Goal: Task Accomplishment & Management: Use online tool/utility

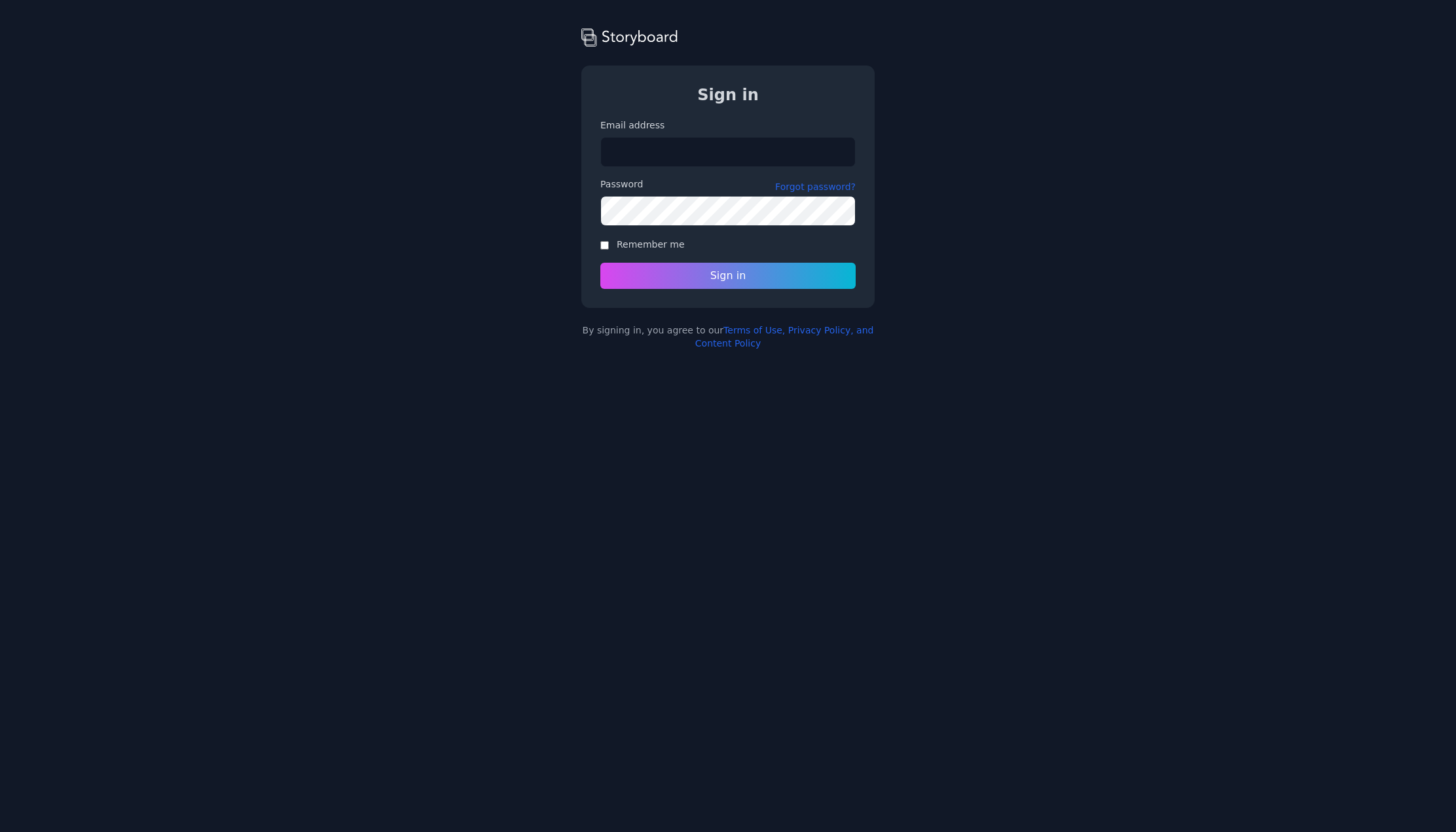
click at [639, 145] on input "Email address" at bounding box center [728, 152] width 255 height 30
type input "**********"
click at [734, 271] on button "Sign in" at bounding box center [728, 276] width 269 height 28
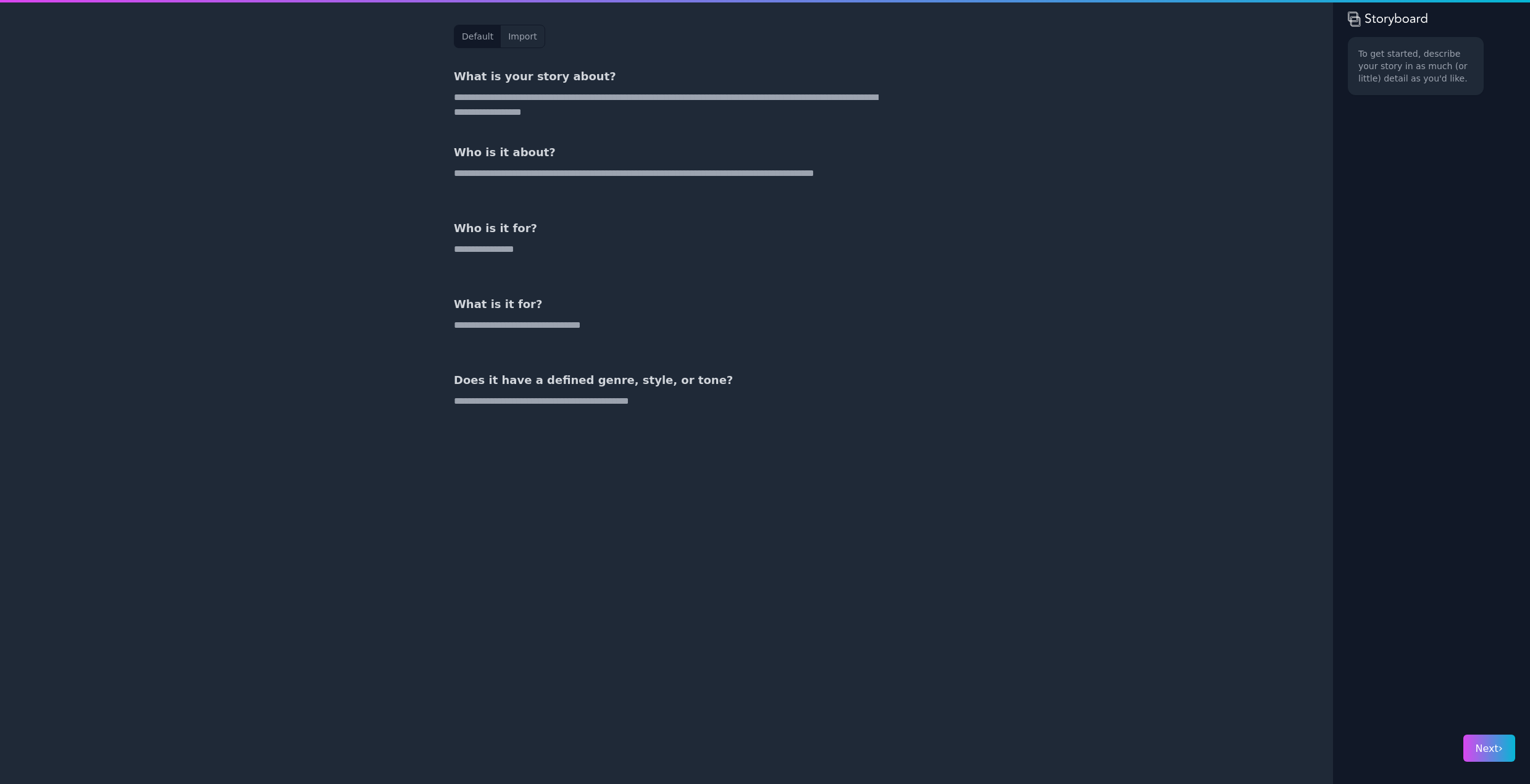
click at [542, 97] on textarea at bounding box center [666, 105] width 425 height 29
click at [526, 38] on button "Import" at bounding box center [522, 36] width 44 height 22
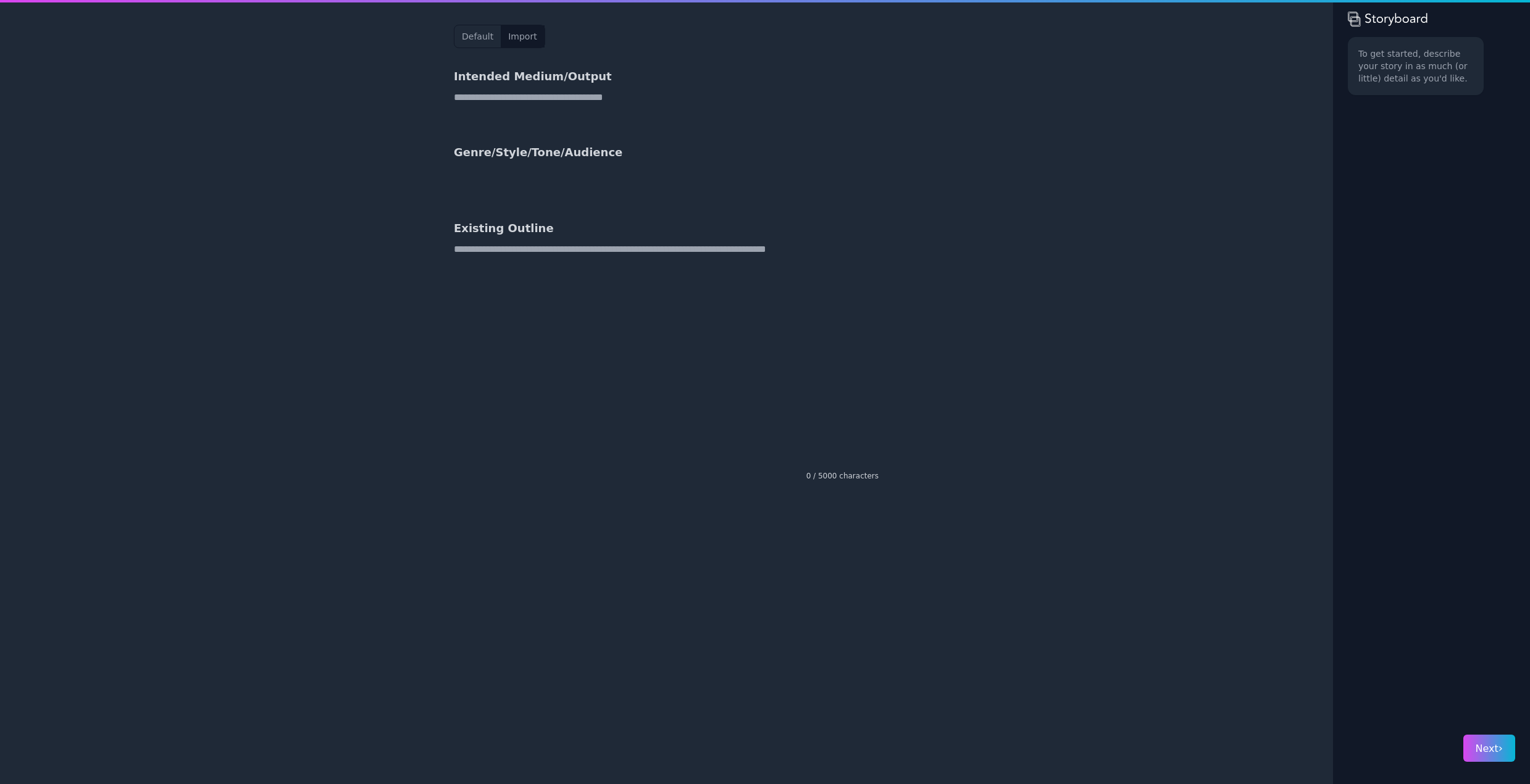
click at [471, 39] on button "Default" at bounding box center [478, 36] width 46 height 22
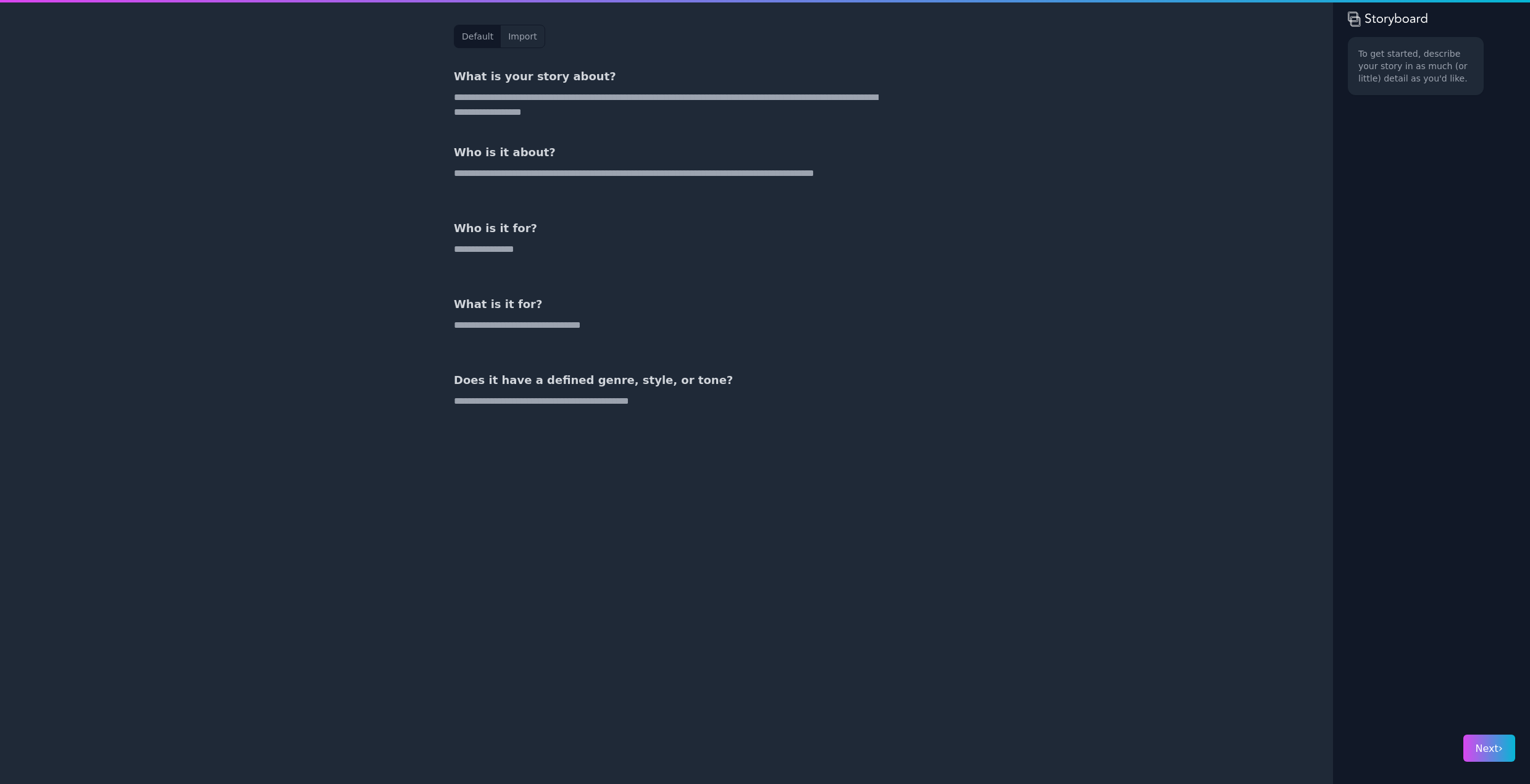
click at [1420, 51] on p "To get started, describe your story in as much (or little) detail as you'd like." at bounding box center [1416, 66] width 115 height 37
click at [1410, 151] on div "To get started, describe your story in as much (or little) detail as you'd like." at bounding box center [1431, 376] width 167 height 678
click at [887, 118] on div "Default Import What is your story about? Who is it about? Who is it for? What i…" at bounding box center [666, 392] width 475 height 784
click at [1488, 749] on span "Next ›" at bounding box center [1490, 748] width 27 height 12
click at [530, 103] on textarea at bounding box center [666, 105] width 425 height 29
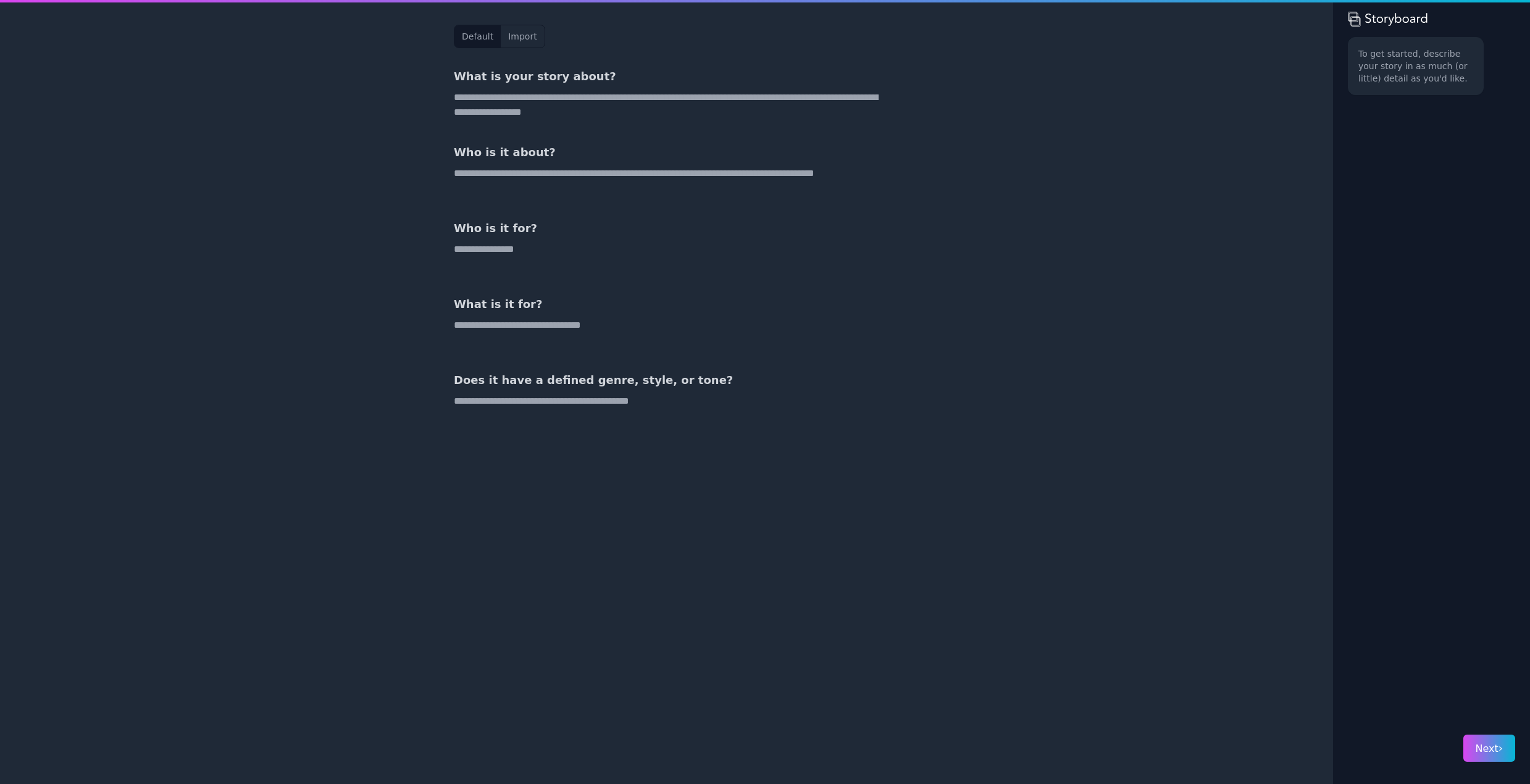
click at [519, 247] on textarea at bounding box center [666, 257] width 425 height 29
click at [478, 104] on textarea at bounding box center [666, 105] width 425 height 29
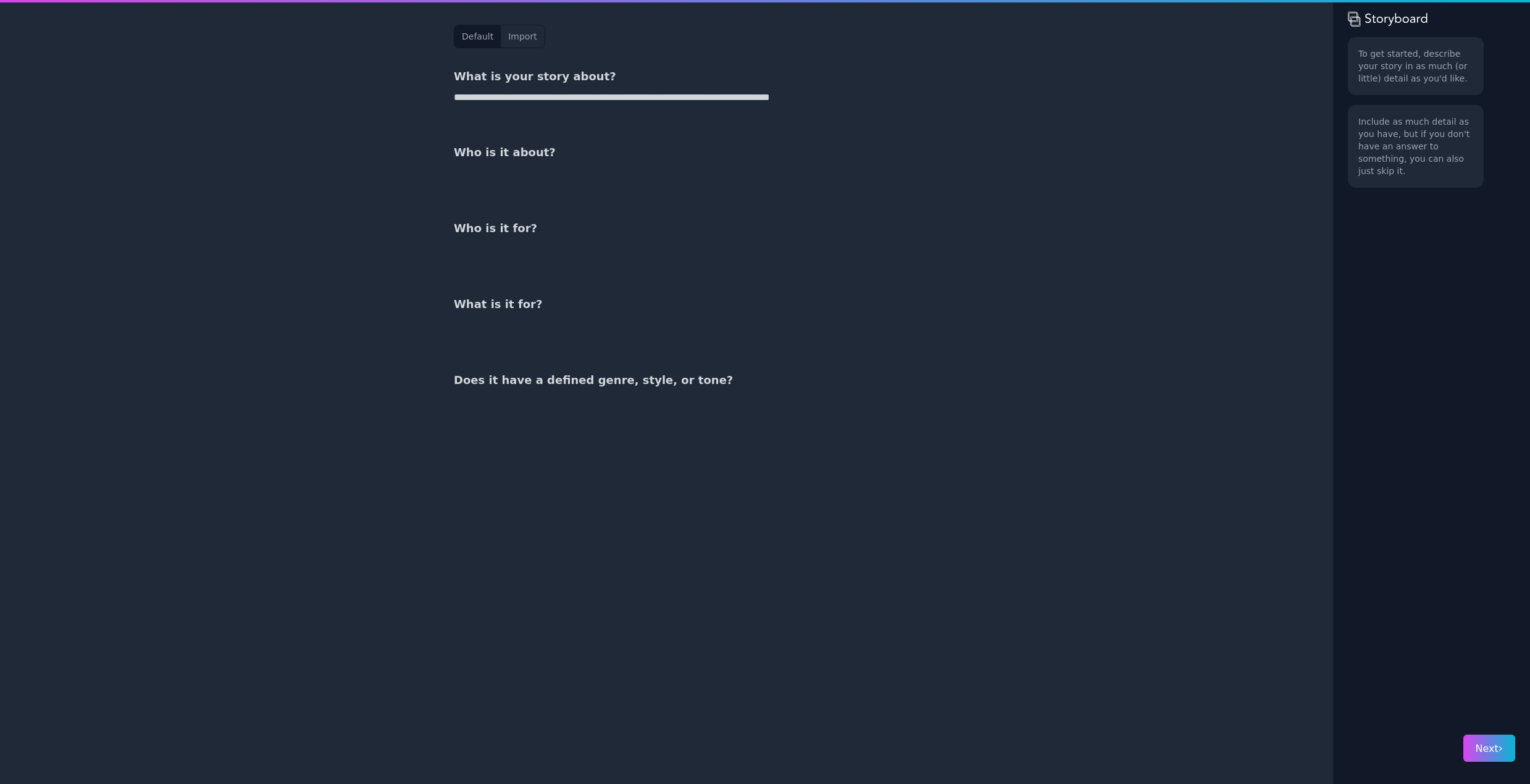
click at [764, 97] on textarea "**********" at bounding box center [666, 105] width 425 height 29
click at [517, 169] on textarea at bounding box center [666, 181] width 425 height 29
click at [464, 97] on textarea "**********" at bounding box center [666, 105] width 425 height 29
type textarea "**********"
click at [502, 167] on textarea at bounding box center [666, 181] width 425 height 29
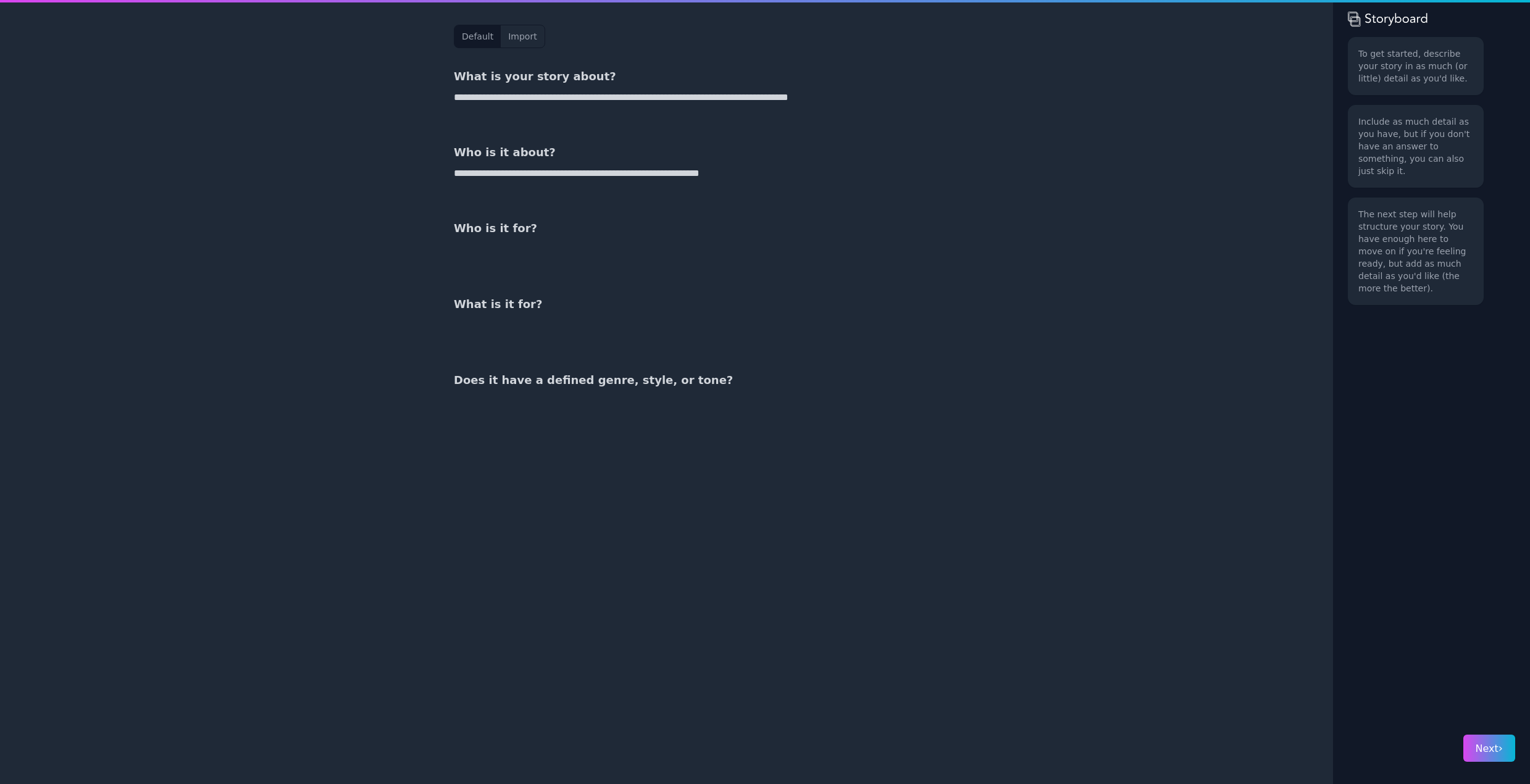
type textarea "**********"
click at [478, 248] on textarea at bounding box center [666, 257] width 425 height 29
type textarea "*"
click at [776, 97] on textarea "**********" at bounding box center [666, 105] width 425 height 29
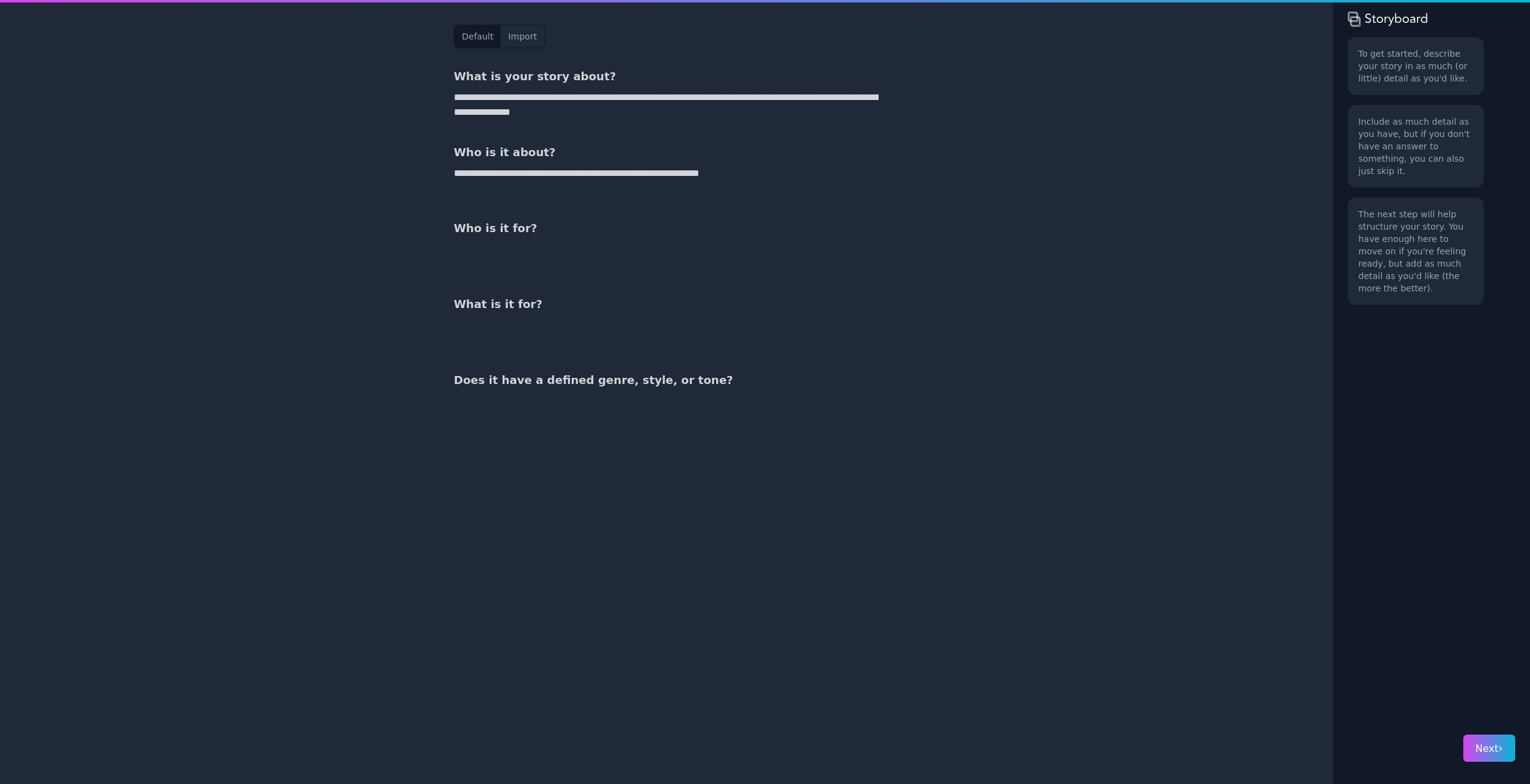
click at [612, 114] on textarea "**********" at bounding box center [666, 105] width 425 height 29
click at [92, 402] on div "**********" at bounding box center [765, 392] width 1530 height 784
click at [530, 315] on div "What is it for?" at bounding box center [666, 323] width 425 height 56
click at [528, 306] on h3 "What is it for?" at bounding box center [666, 304] width 425 height 17
click at [522, 301] on h3 "What is it for?" at bounding box center [666, 304] width 425 height 17
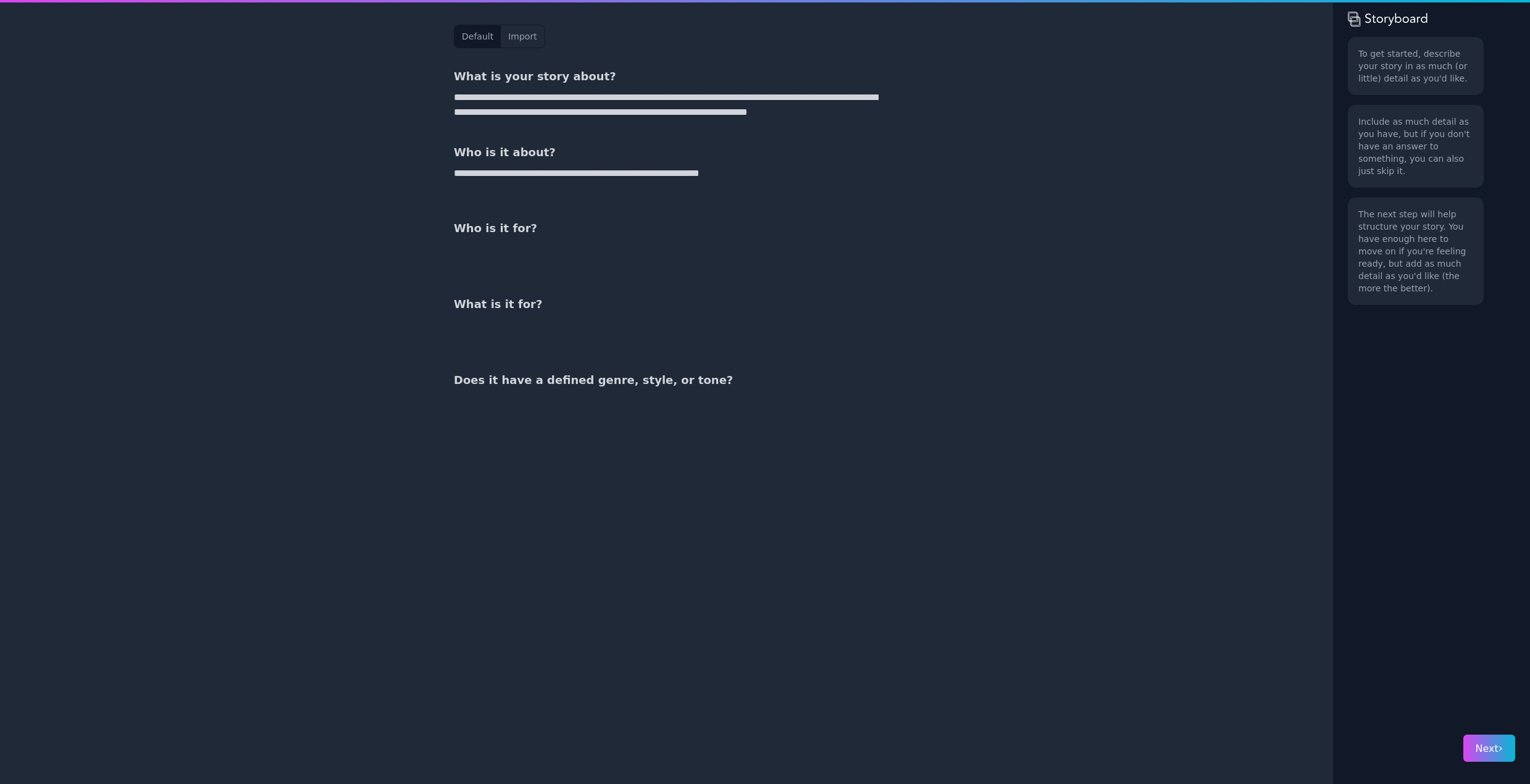
click at [511, 315] on div "What is it for?" at bounding box center [666, 323] width 425 height 56
click at [454, 320] on textarea at bounding box center [666, 332] width 425 height 29
click at [477, 88] on div "**********" at bounding box center [666, 96] width 425 height 56
click at [483, 99] on textarea "**********" at bounding box center [666, 105] width 425 height 29
click at [708, 108] on textarea "**********" at bounding box center [666, 105] width 425 height 29
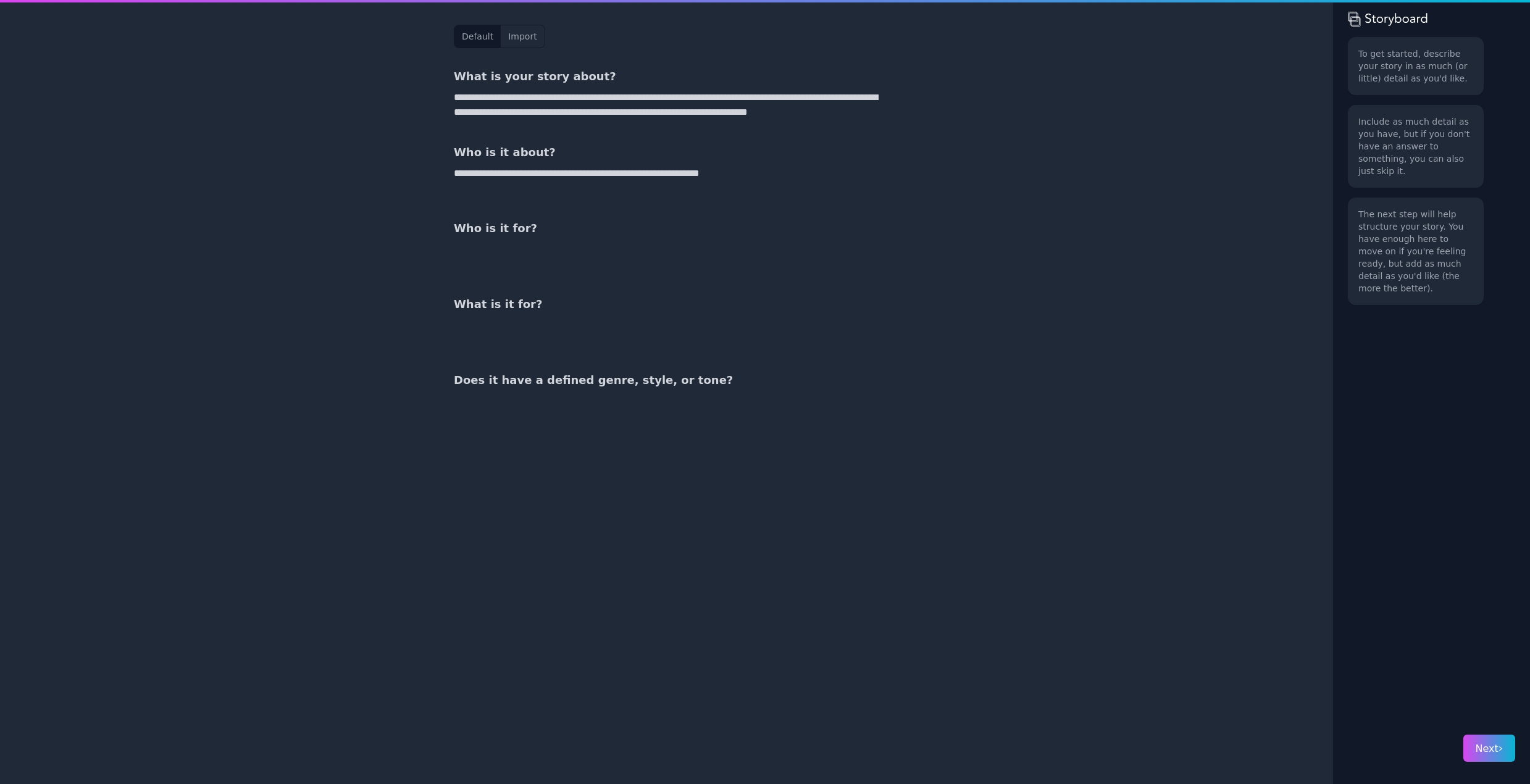
click at [749, 173] on textarea "**********" at bounding box center [666, 181] width 425 height 29
drag, startPoint x: 456, startPoint y: 101, endPoint x: 880, endPoint y: 121, distance: 424.5
click at [880, 121] on div "**********" at bounding box center [666, 392] width 475 height 784
drag, startPoint x: 463, startPoint y: 97, endPoint x: 866, endPoint y: 116, distance: 403.4
click at [866, 116] on textarea "**********" at bounding box center [666, 105] width 425 height 29
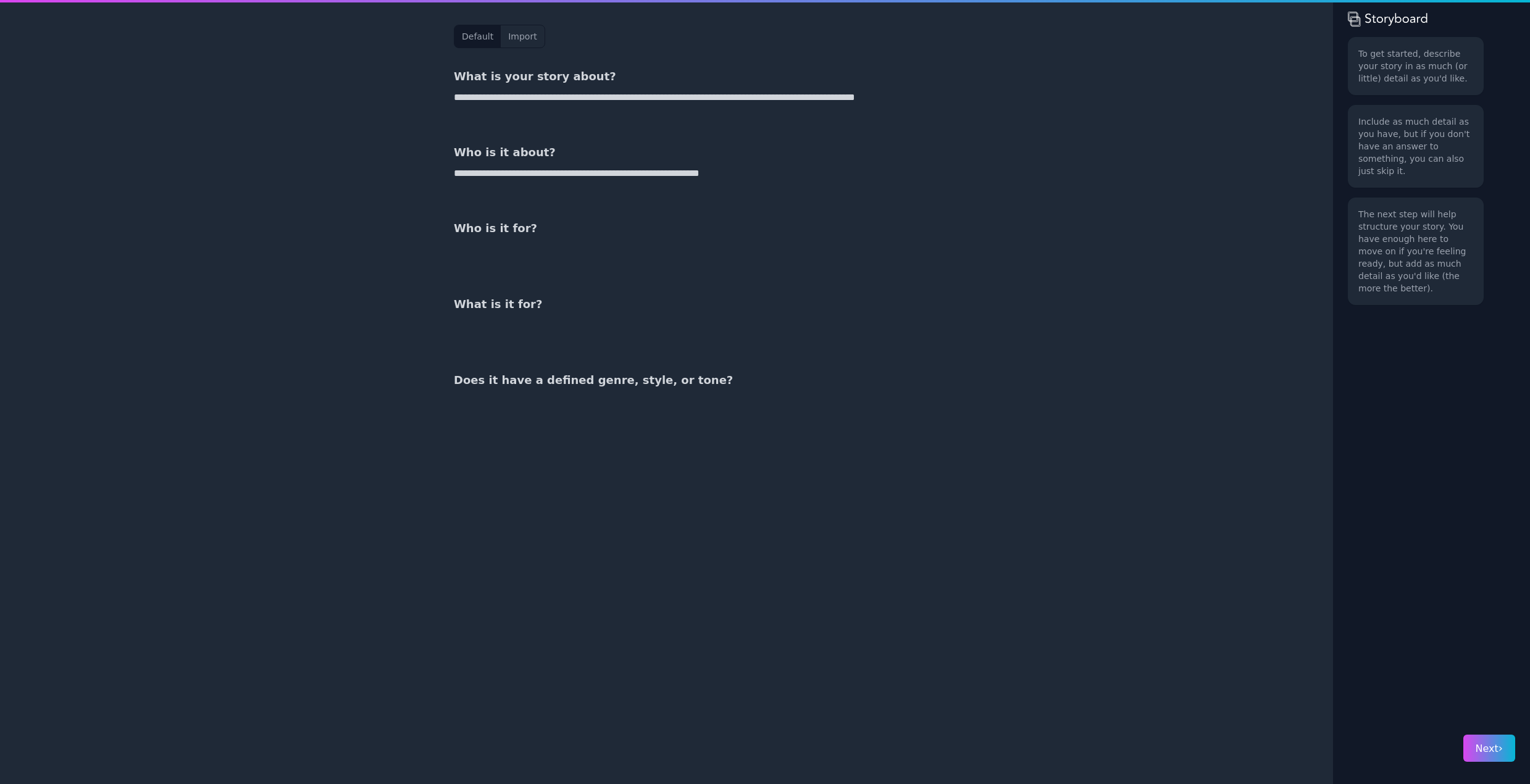
click at [483, 113] on textarea "**********" at bounding box center [666, 105] width 425 height 29
type textarea "**********"
drag, startPoint x: 454, startPoint y: 175, endPoint x: 752, endPoint y: 180, distance: 298.0
click at [752, 180] on textarea "**********" at bounding box center [666, 181] width 425 height 29
click at [751, 172] on textarea "**********" at bounding box center [666, 181] width 425 height 29
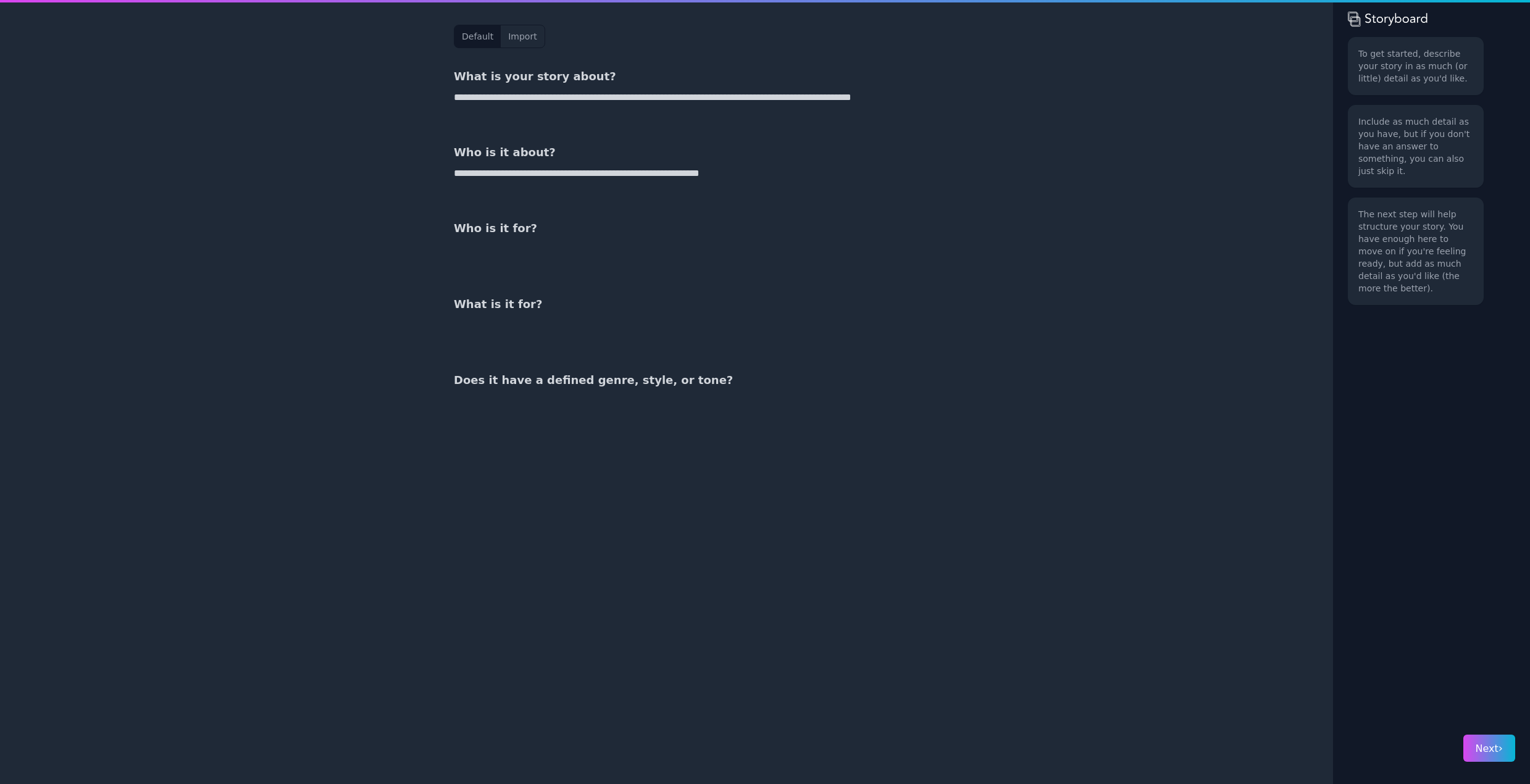
drag, startPoint x: 754, startPoint y: 172, endPoint x: 437, endPoint y: 173, distance: 317.0
click at [437, 173] on div "**********" at bounding box center [666, 392] width 475 height 784
type textarea "**********"
click at [524, 112] on textarea "**********" at bounding box center [666, 105] width 425 height 29
click at [464, 96] on textarea "**********" at bounding box center [666, 105] width 425 height 29
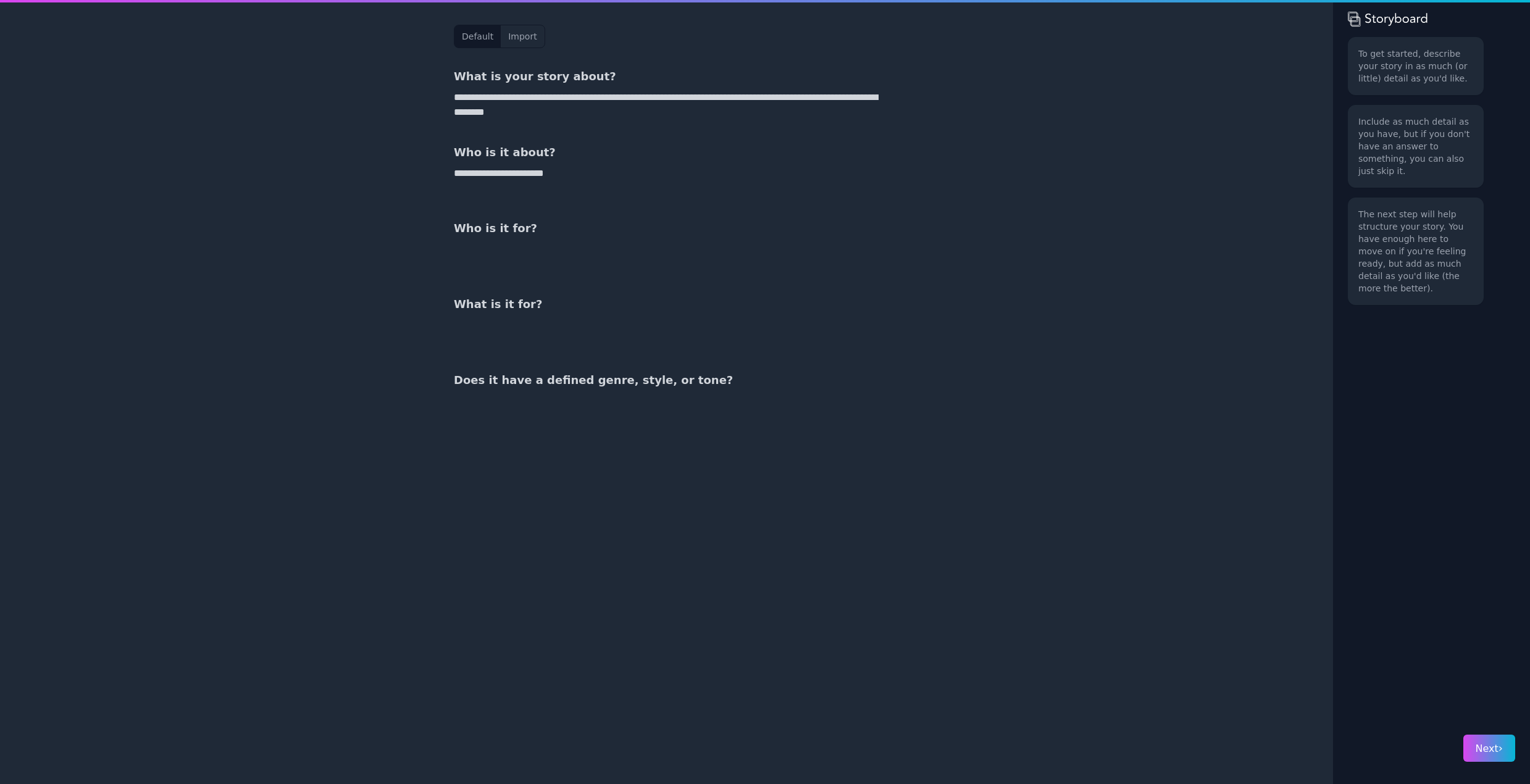
click at [539, 98] on textarea "**********" at bounding box center [666, 105] width 425 height 29
click at [609, 112] on textarea "**********" at bounding box center [666, 105] width 425 height 29
type textarea "**********"
drag, startPoint x: 492, startPoint y: 173, endPoint x: 609, endPoint y: 160, distance: 117.7
click at [609, 160] on div "**********" at bounding box center [666, 172] width 425 height 56
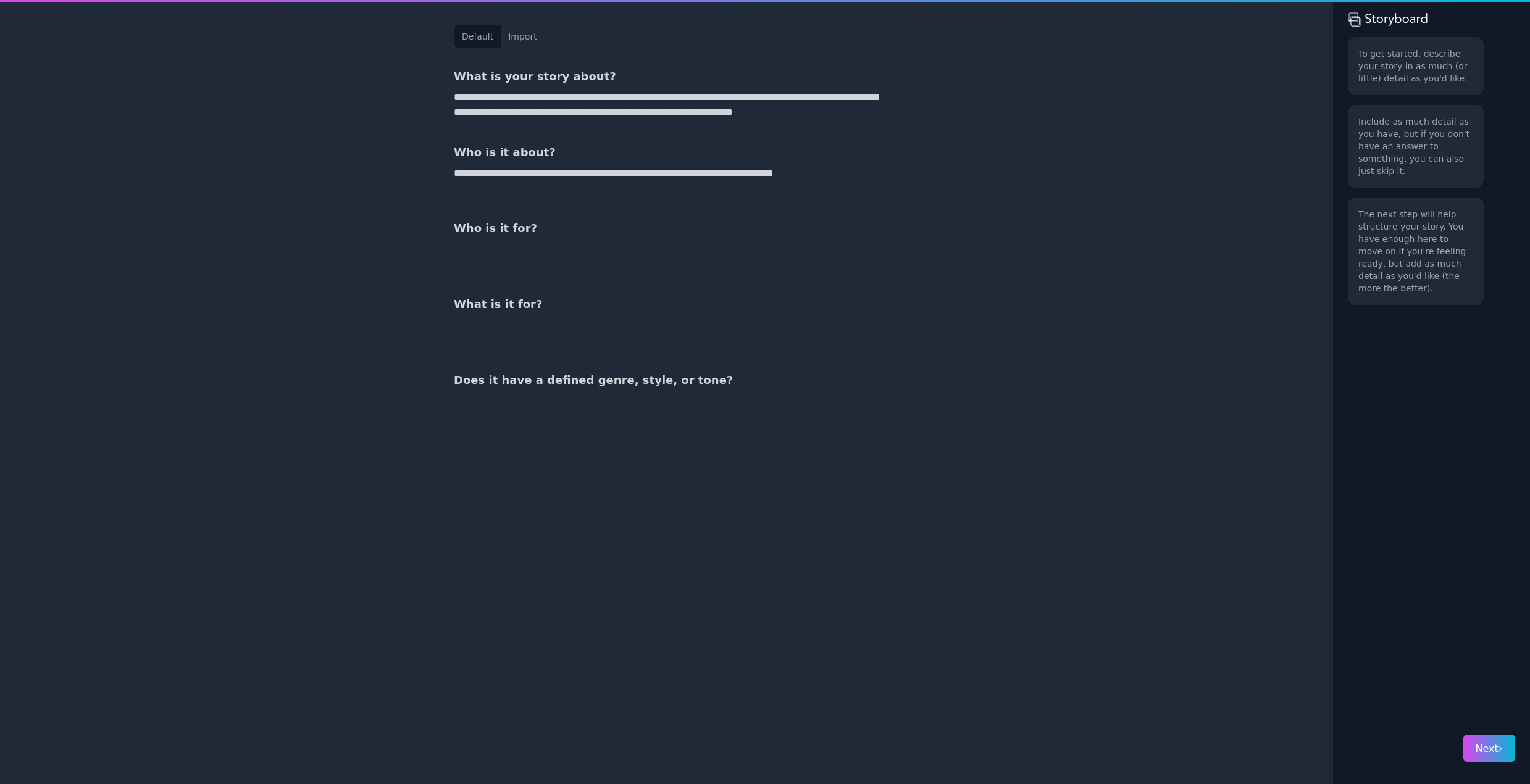
type textarea "**********"
click at [483, 242] on textarea at bounding box center [666, 257] width 425 height 29
type textarea "**********"
click at [506, 322] on textarea at bounding box center [666, 332] width 425 height 29
type textarea "*******"
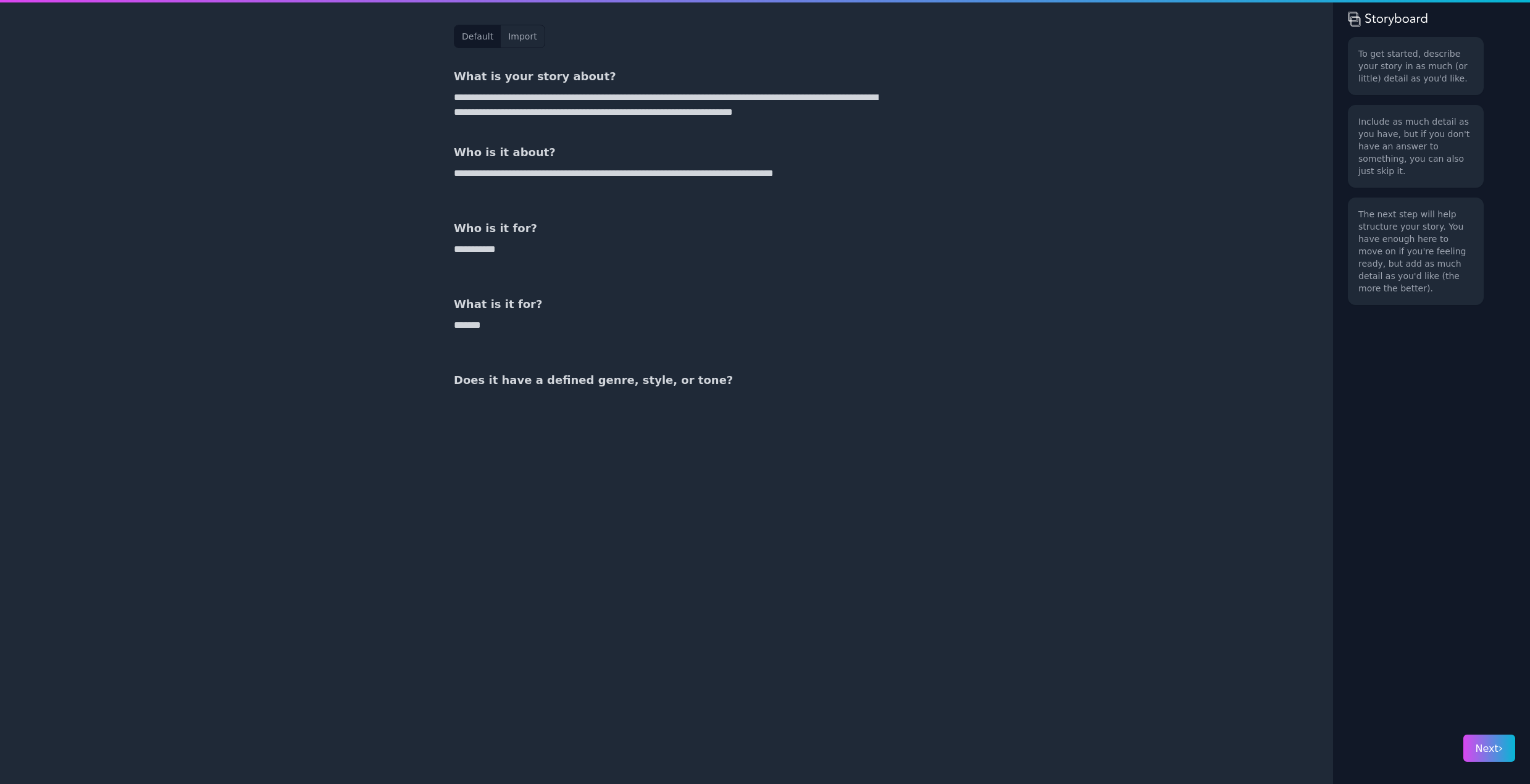
click at [673, 396] on textarea at bounding box center [666, 408] width 425 height 29
click at [454, 398] on textarea "******" at bounding box center [666, 408] width 425 height 29
type textarea "**********"
click at [1498, 748] on span "Next ›" at bounding box center [1490, 748] width 27 height 12
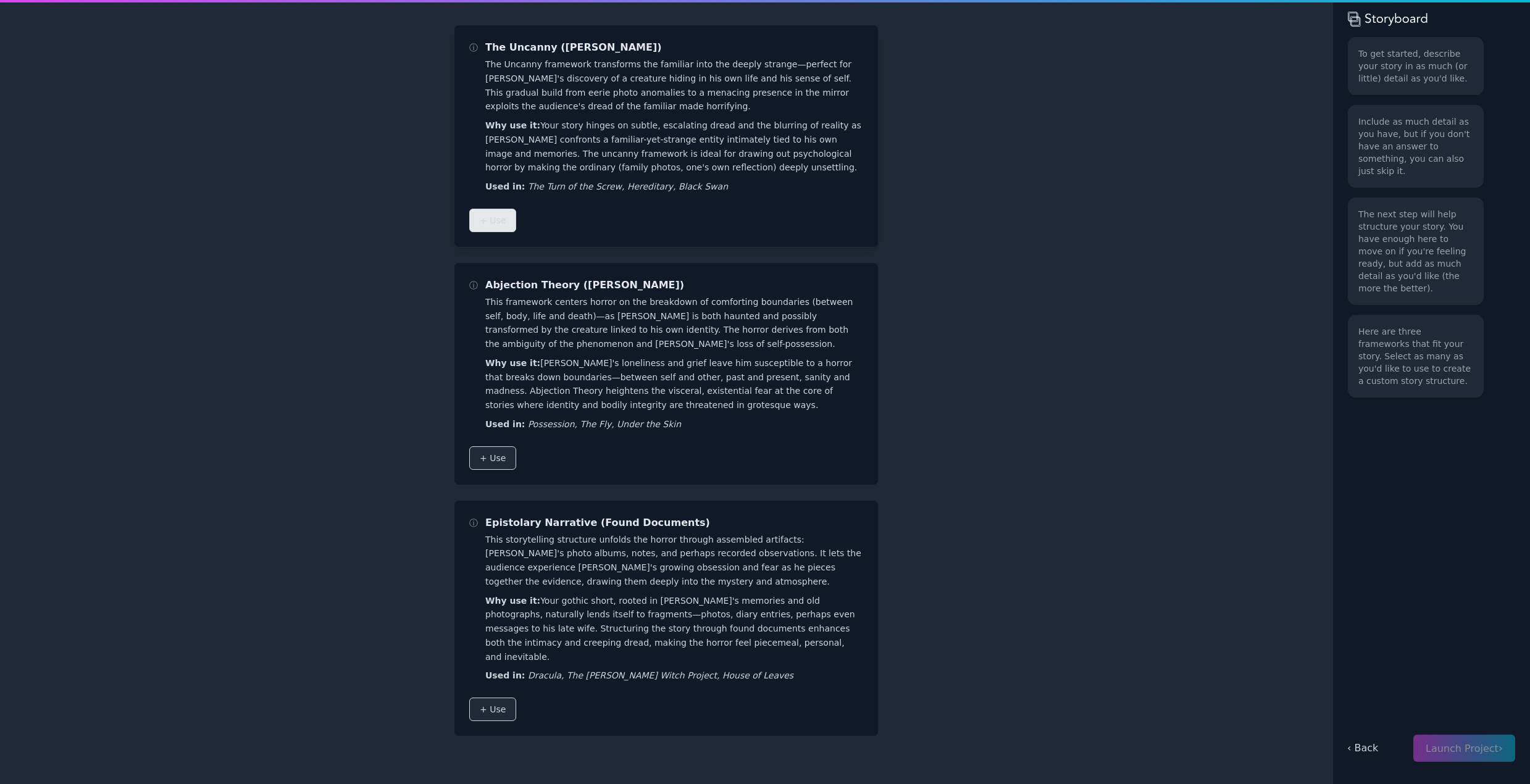
click at [500, 224] on span "+ Use" at bounding box center [493, 220] width 26 height 13
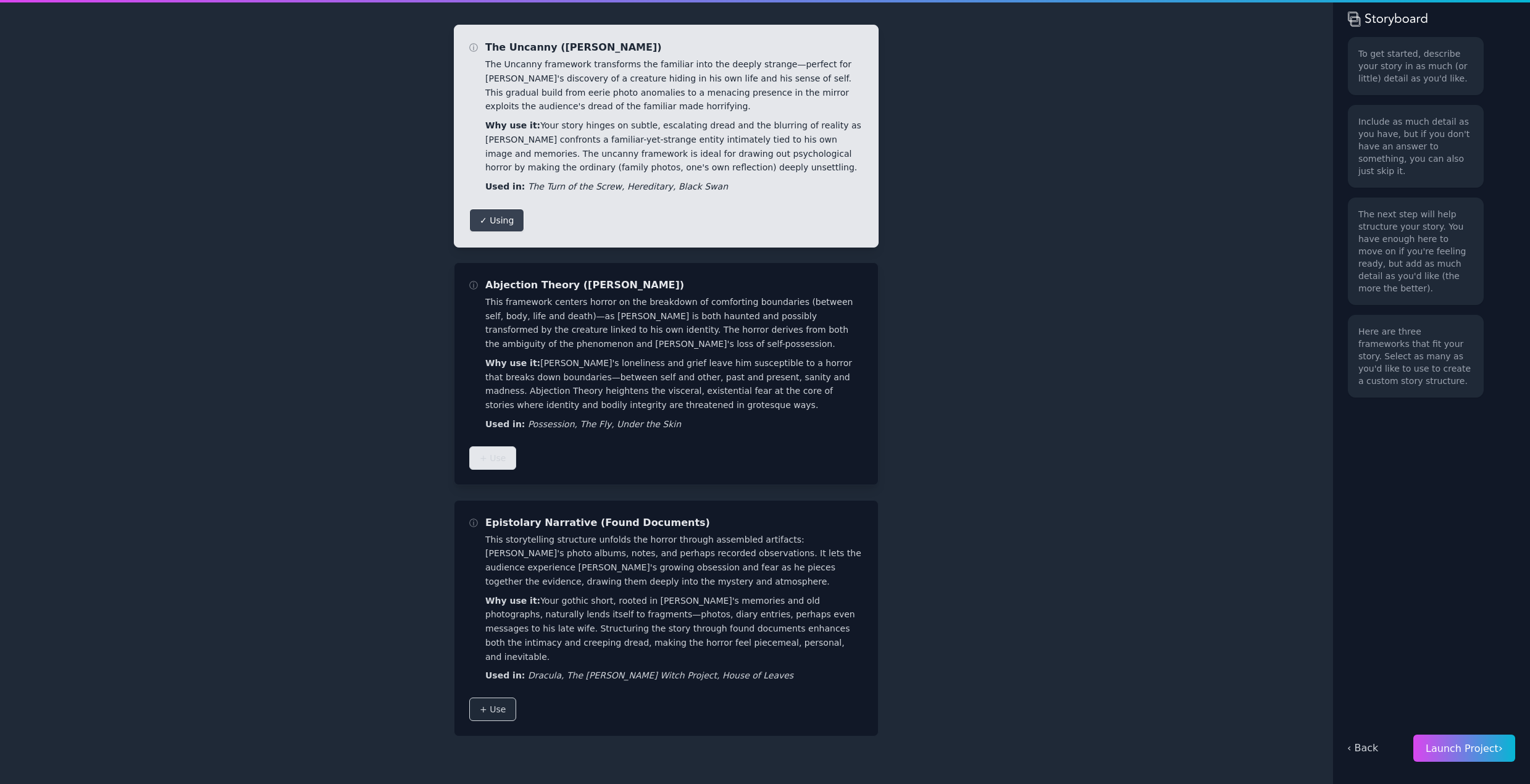
click at [497, 450] on button "+ Use" at bounding box center [492, 458] width 47 height 24
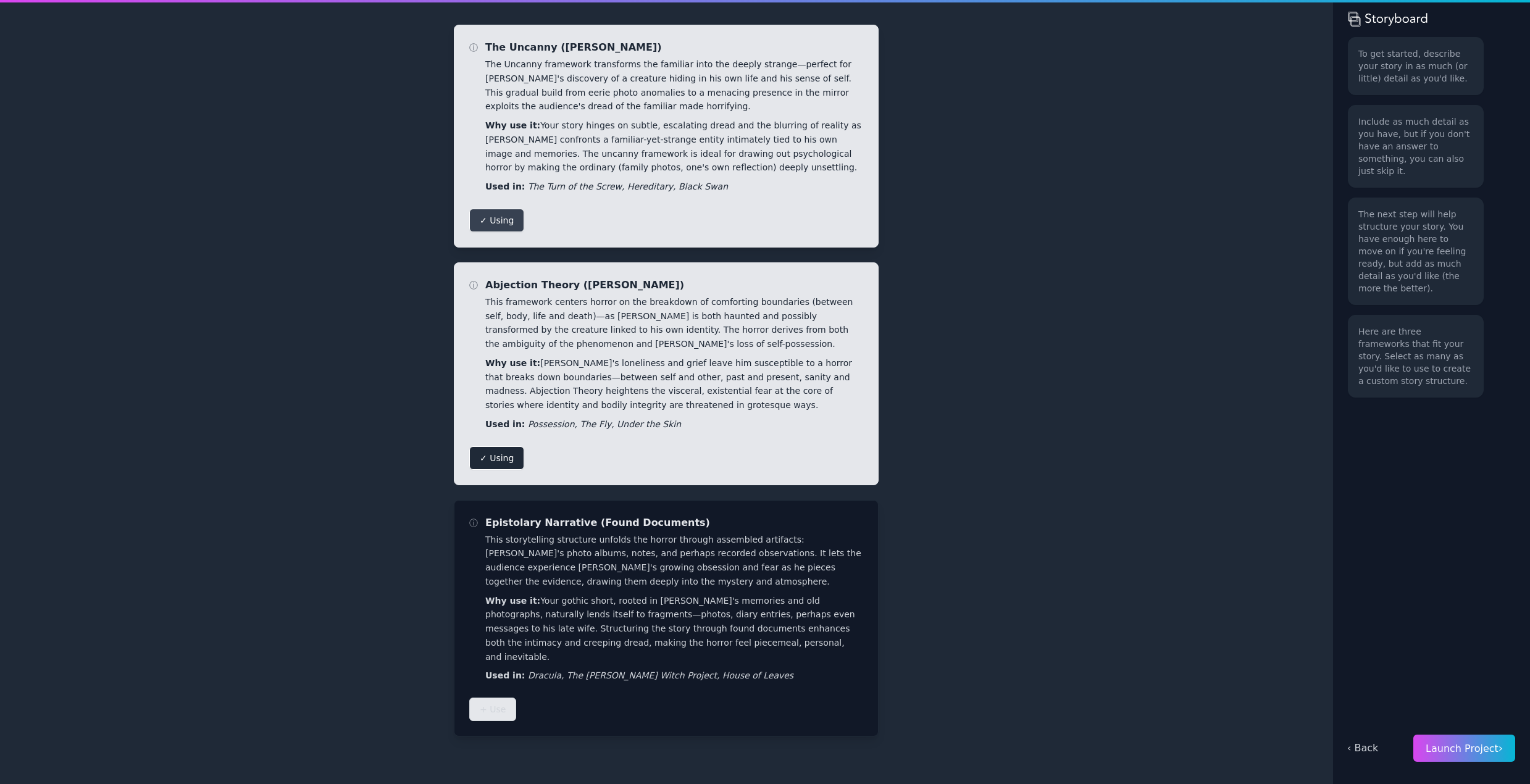
click at [498, 703] on span "+ Use" at bounding box center [493, 710] width 26 height 13
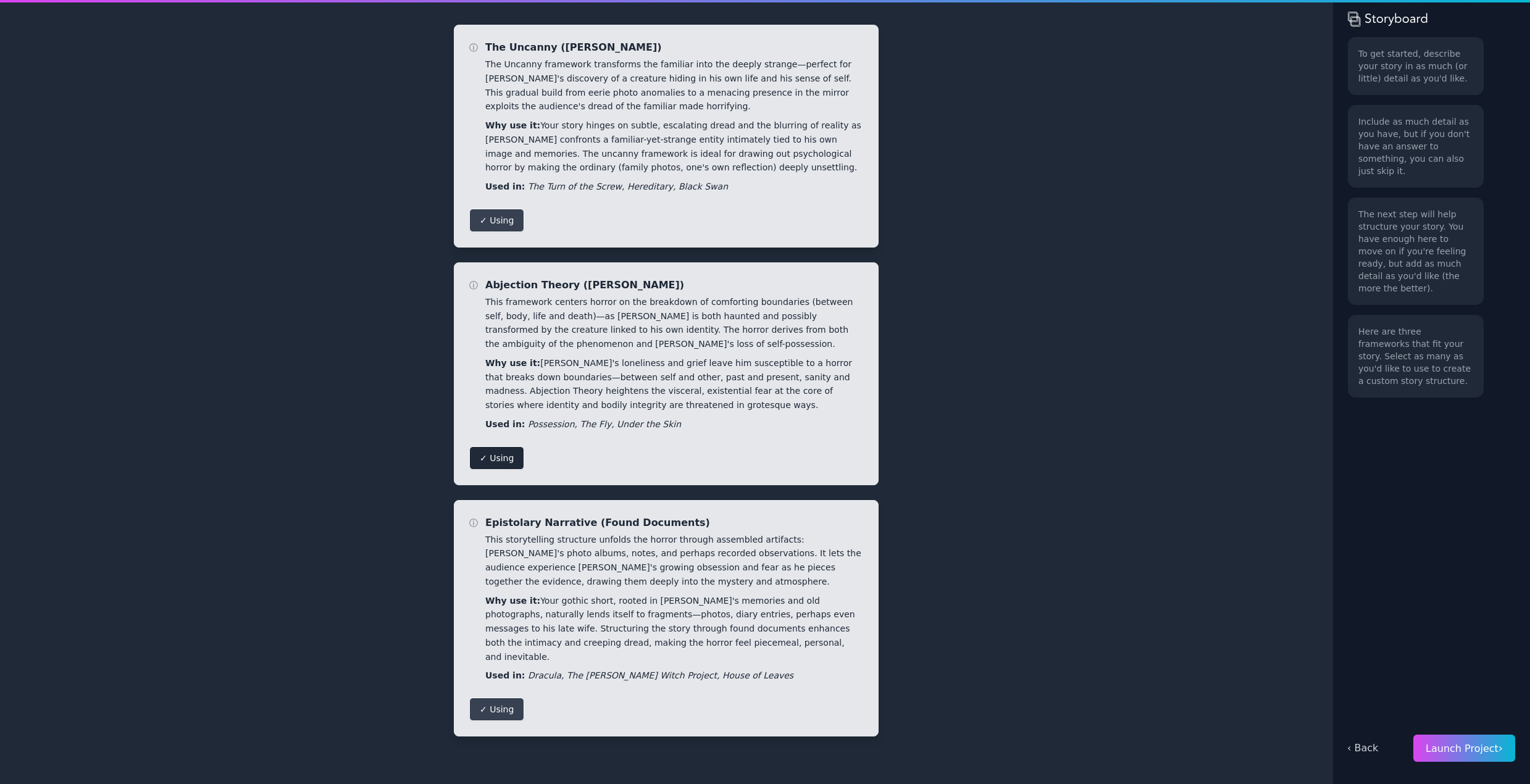
click at [1469, 750] on span "Launch Project ›" at bounding box center [1464, 748] width 77 height 12
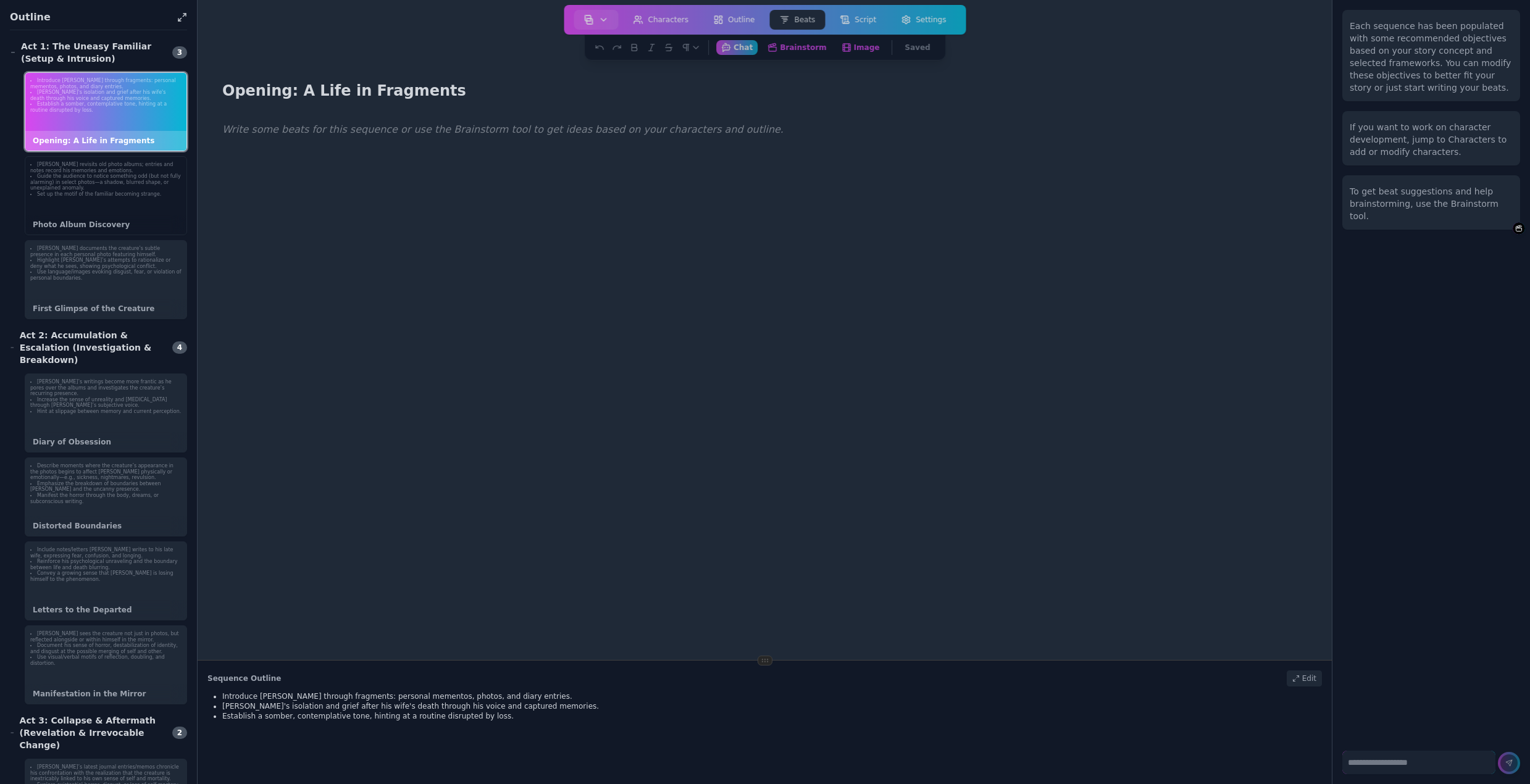
click at [106, 197] on div "Bruce revisits old photo albums; entries and notes record his memories and emot…" at bounding box center [105, 180] width 161 height 46
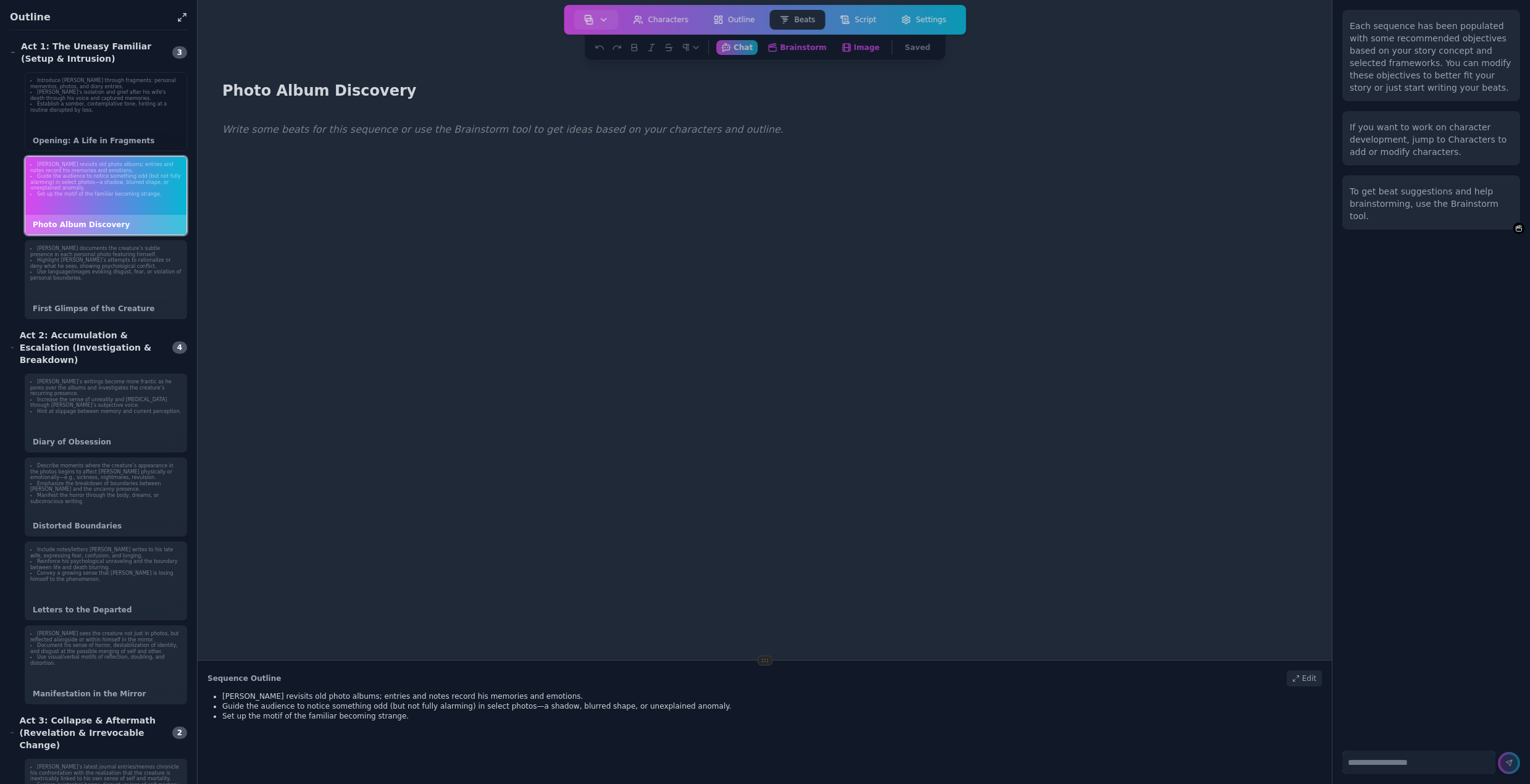
click at [94, 127] on div "Introduce Bruce through fragments: personal mementos, photos, and diary entries…" at bounding box center [105, 112] width 162 height 79
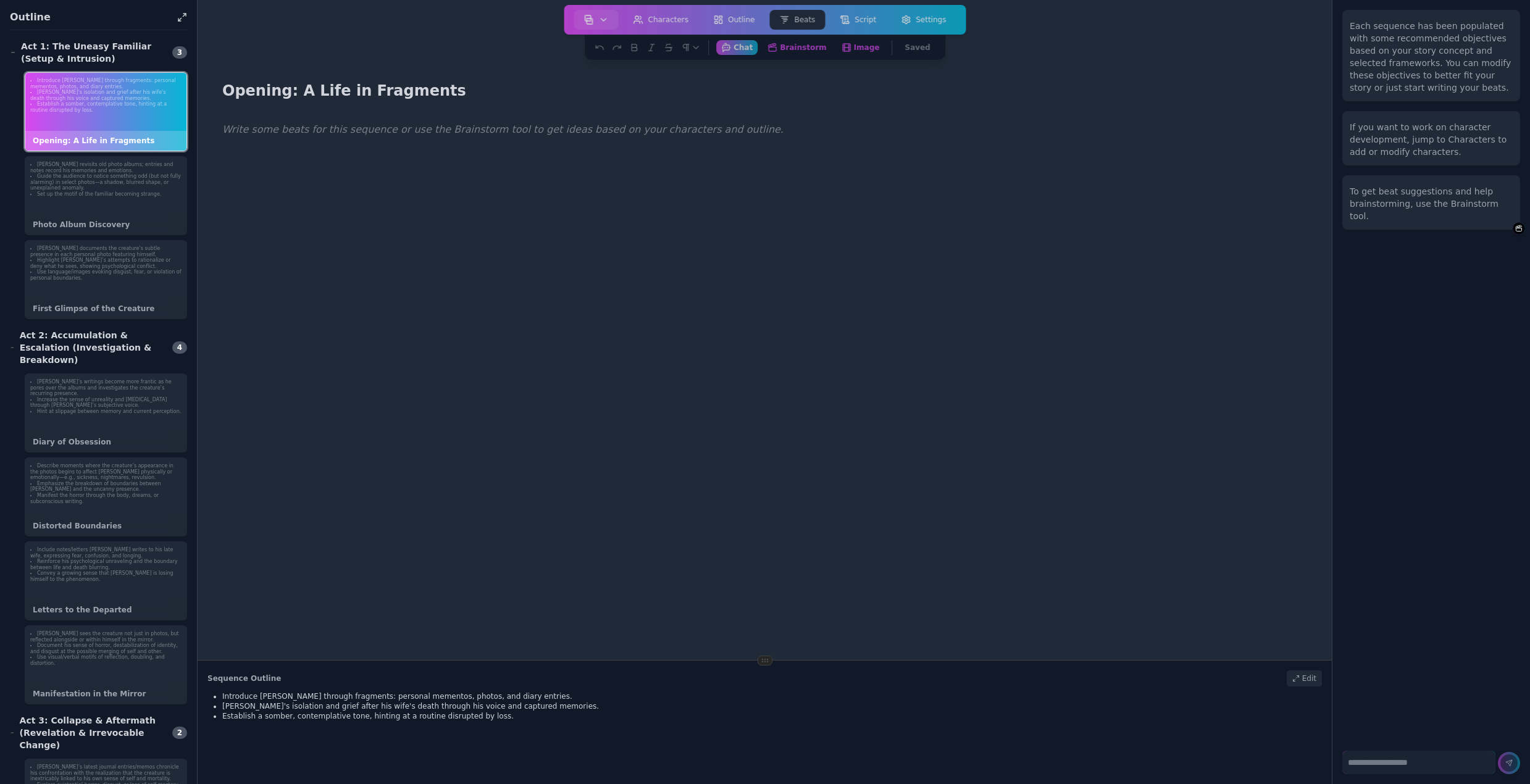
click at [345, 131] on p at bounding box center [765, 130] width 1085 height 16
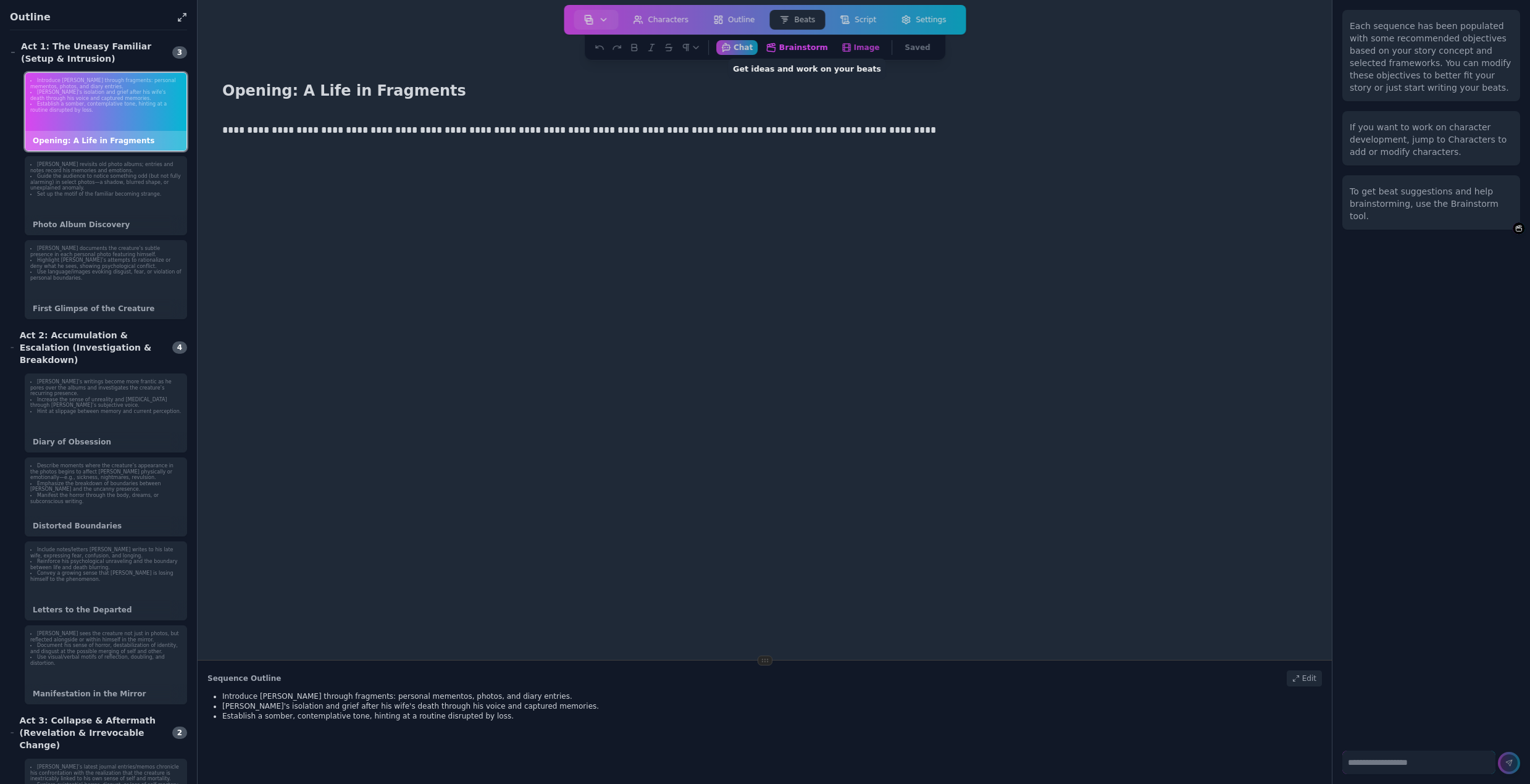
click at [807, 49] on button "Brainstorm Get ideas and work on your beats" at bounding box center [797, 47] width 72 height 15
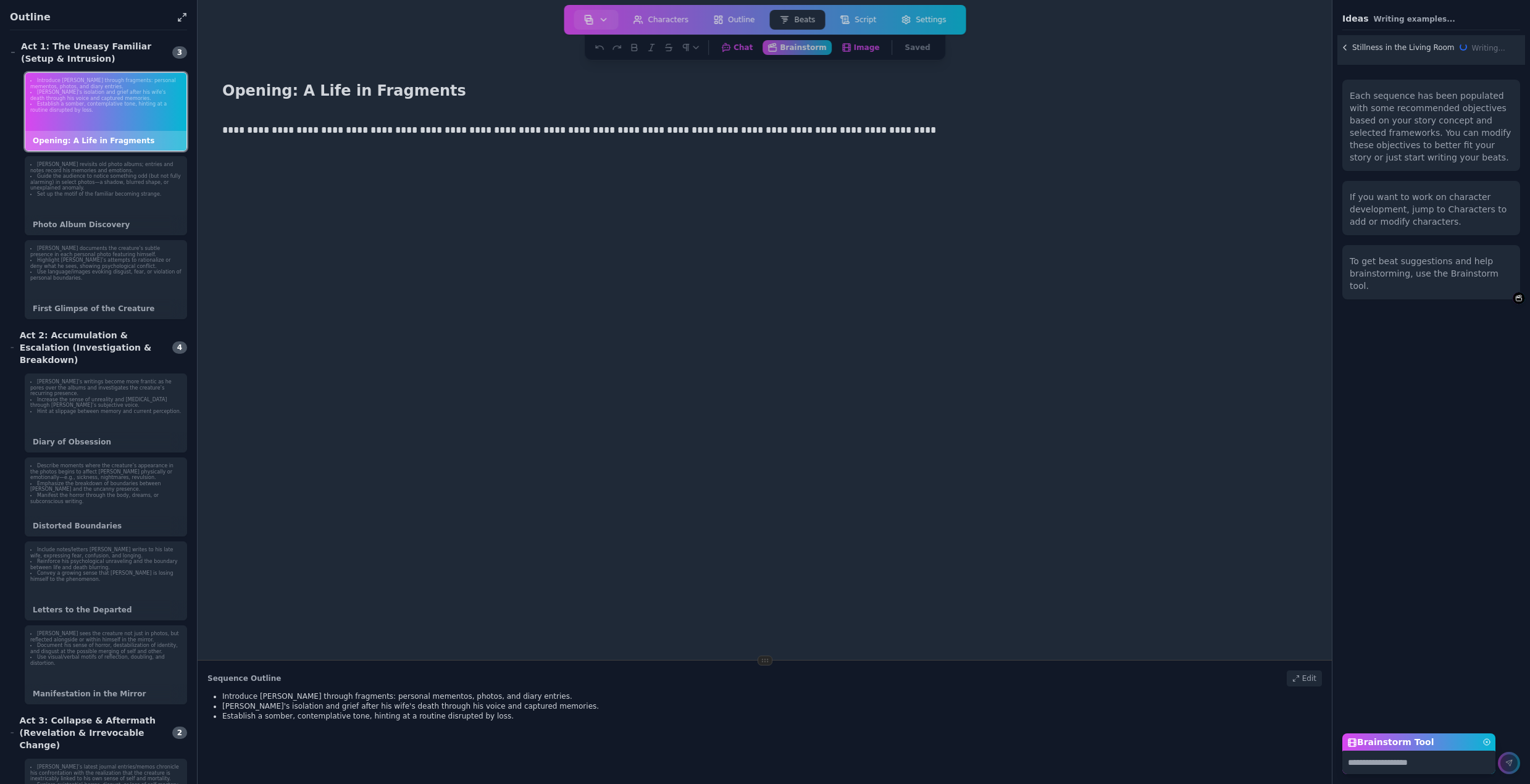
click at [1369, 765] on textarea "Brainstorm Tool" at bounding box center [1418, 763] width 153 height 24
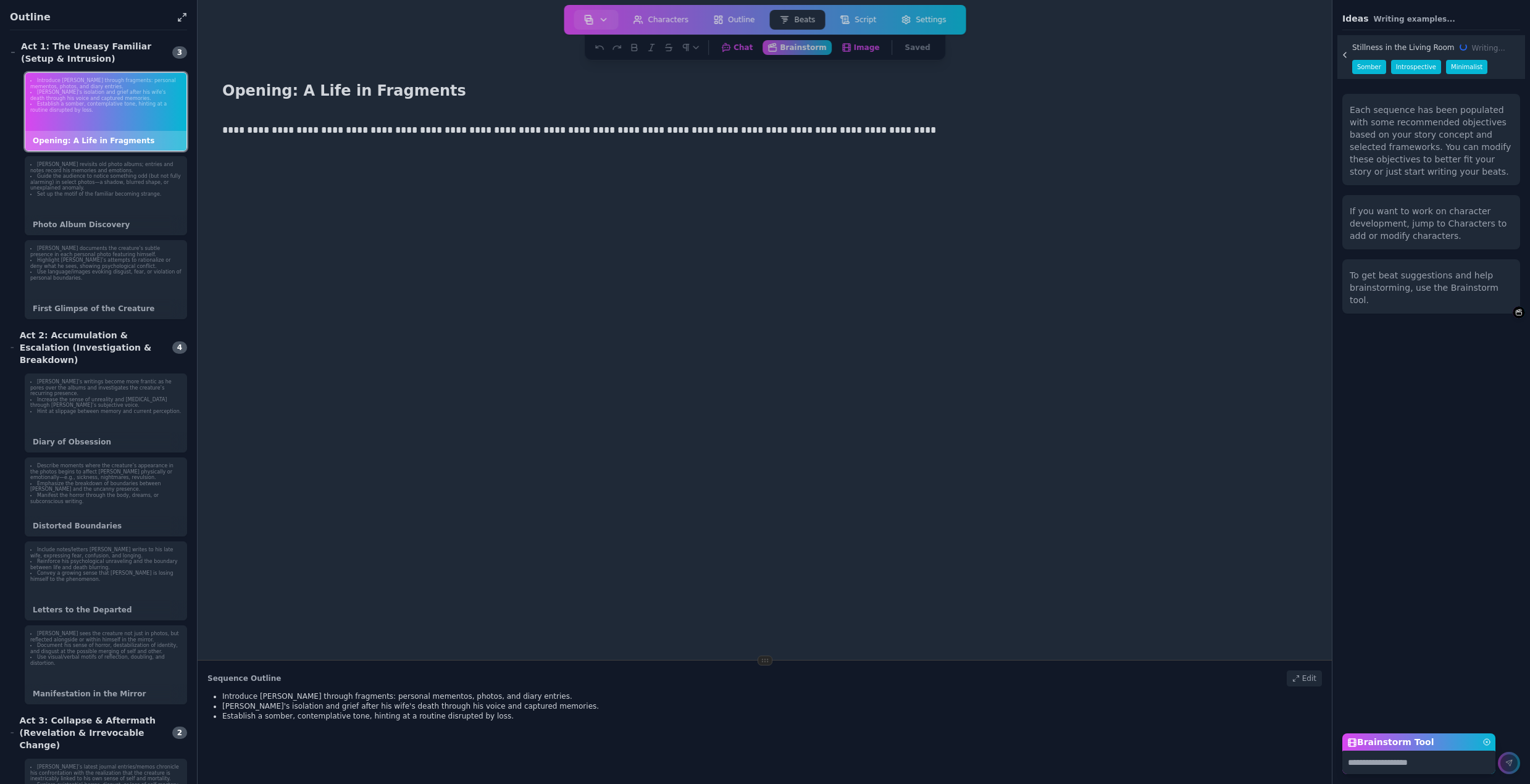
click at [1369, 764] on textarea "Brainstorm Tool" at bounding box center [1418, 763] width 153 height 24
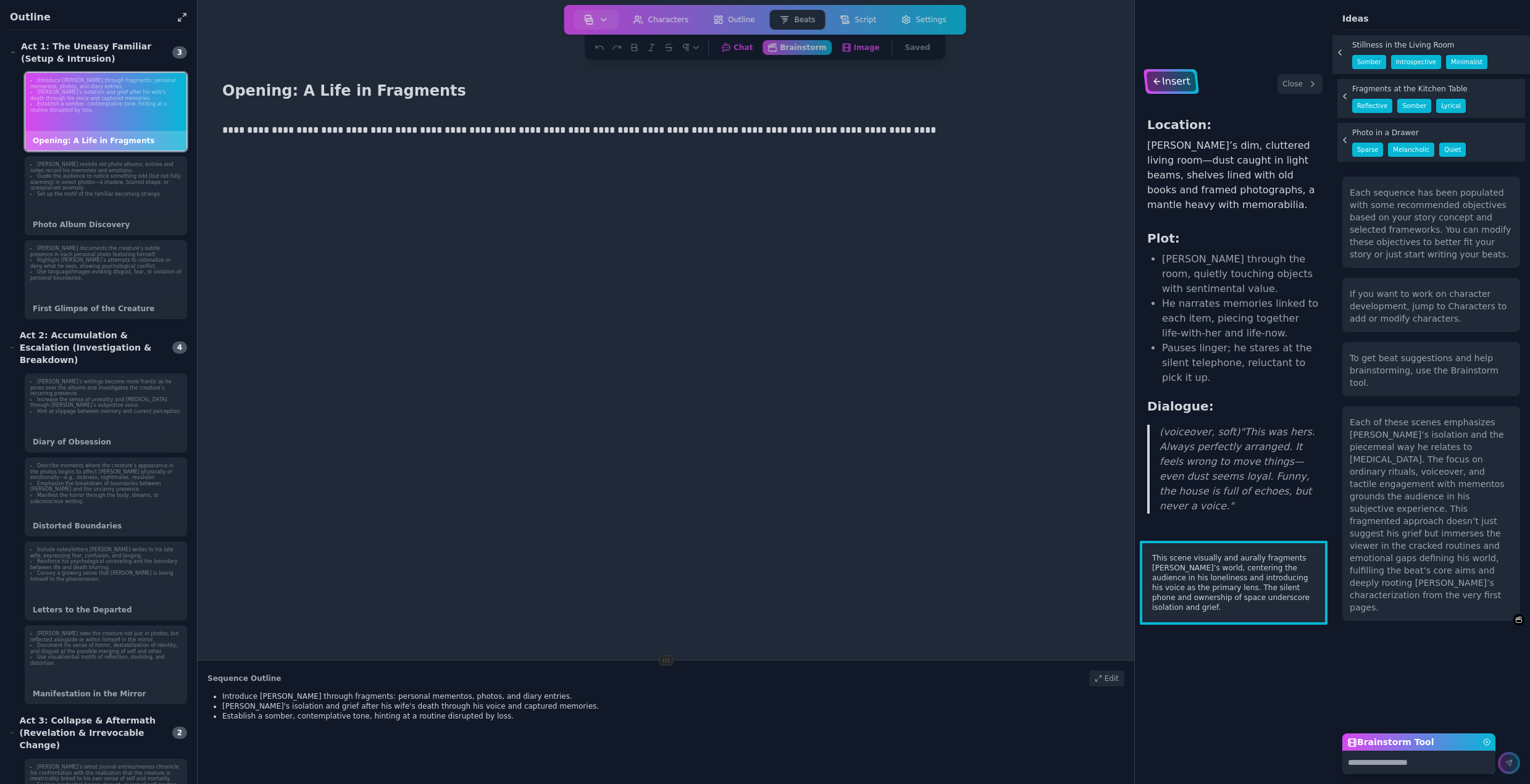
click at [1173, 77] on div "Insert" at bounding box center [1170, 81] width 50 height 20
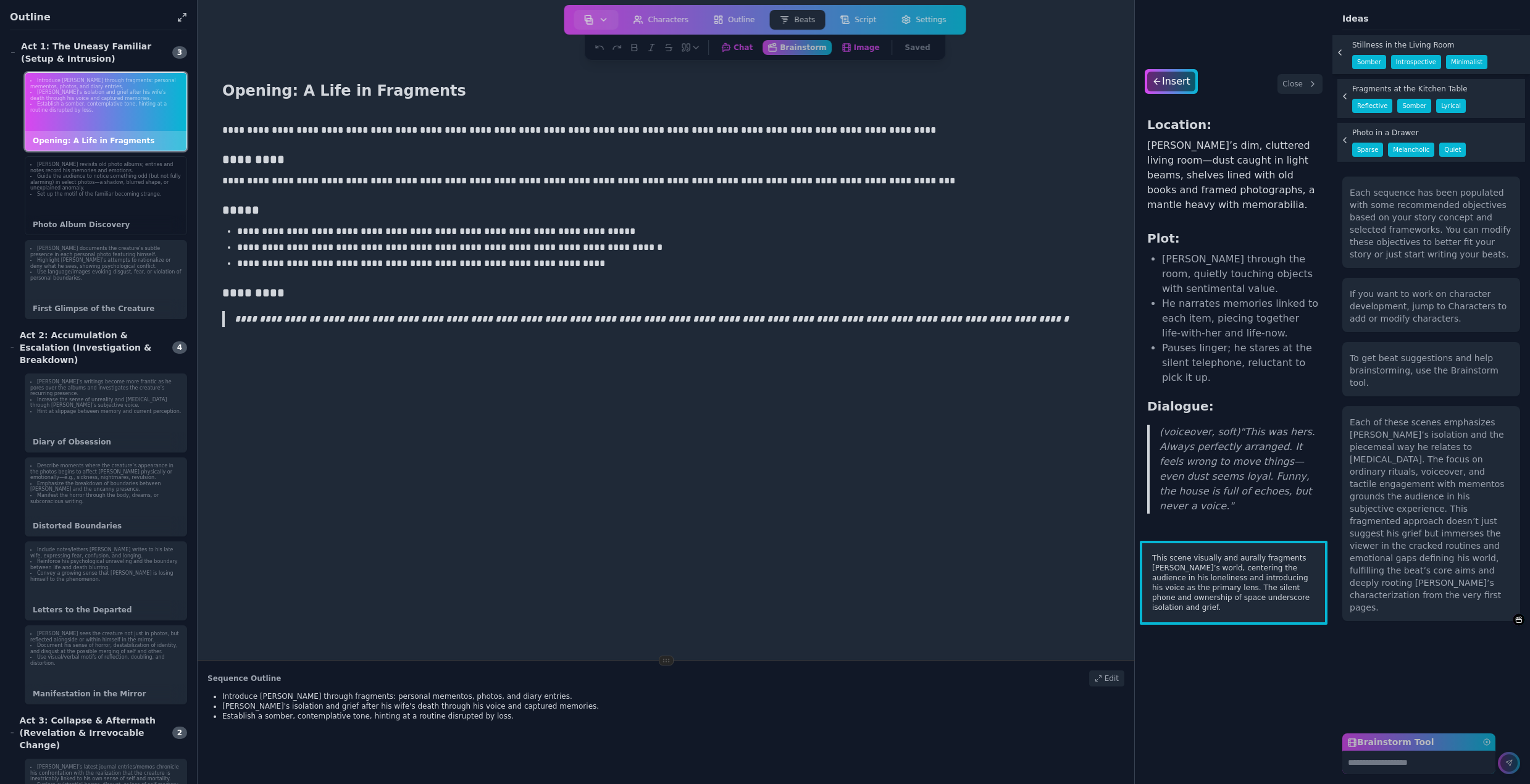
click at [144, 198] on div "Bruce revisits old photo albums; entries and notes record his memories and emot…" at bounding box center [105, 180] width 161 height 46
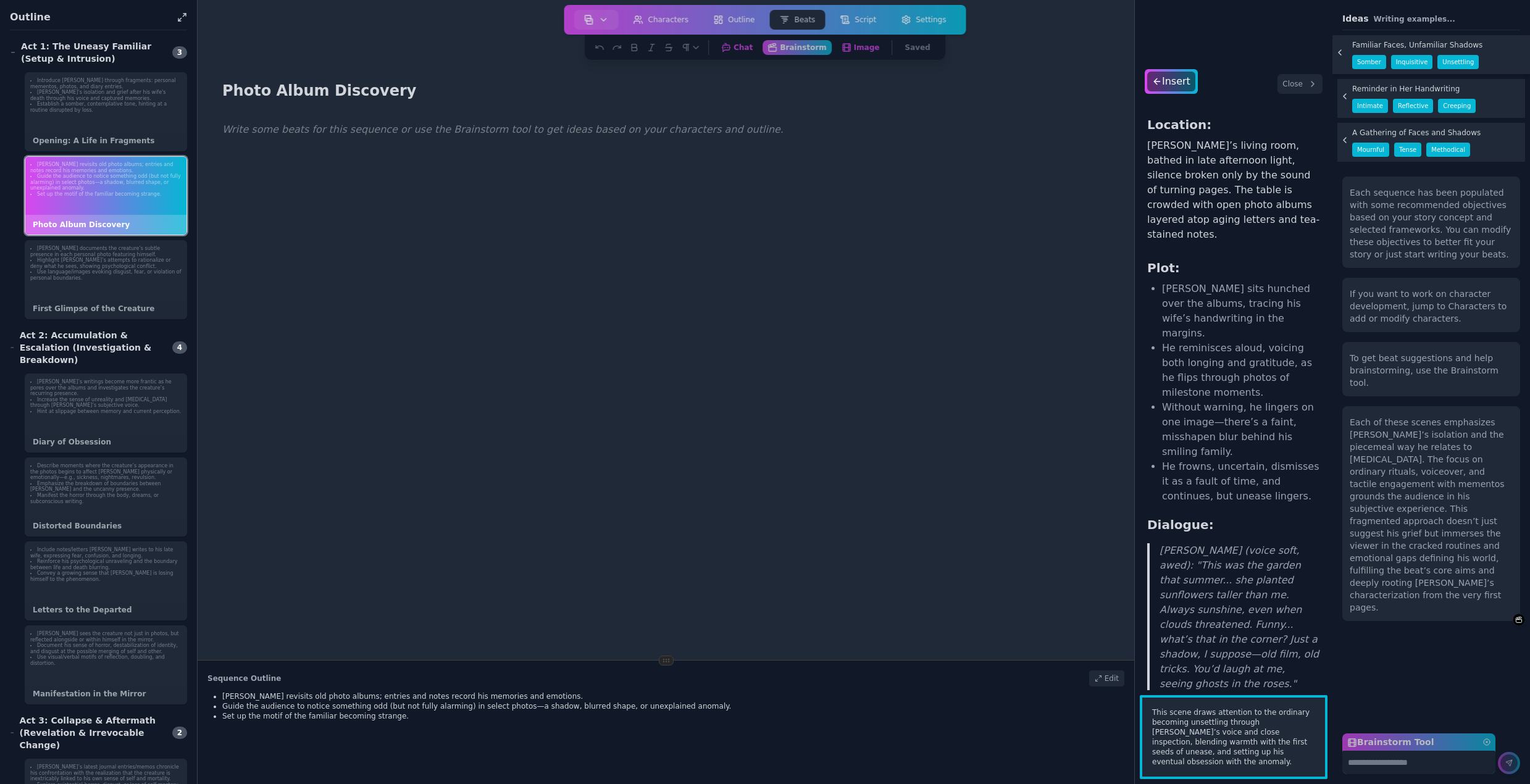
click at [303, 141] on div at bounding box center [666, 509] width 897 height 784
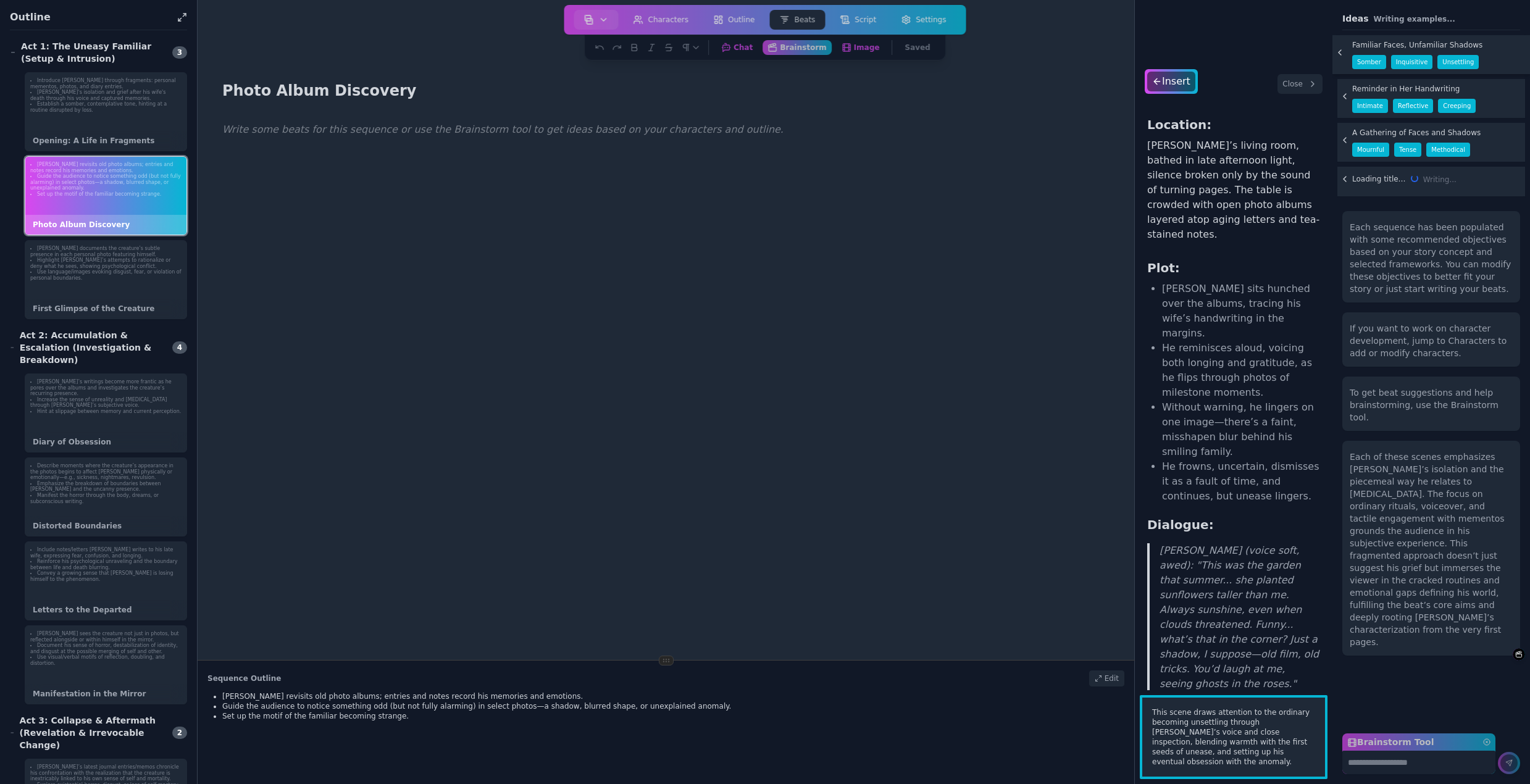
scroll to position [55, 0]
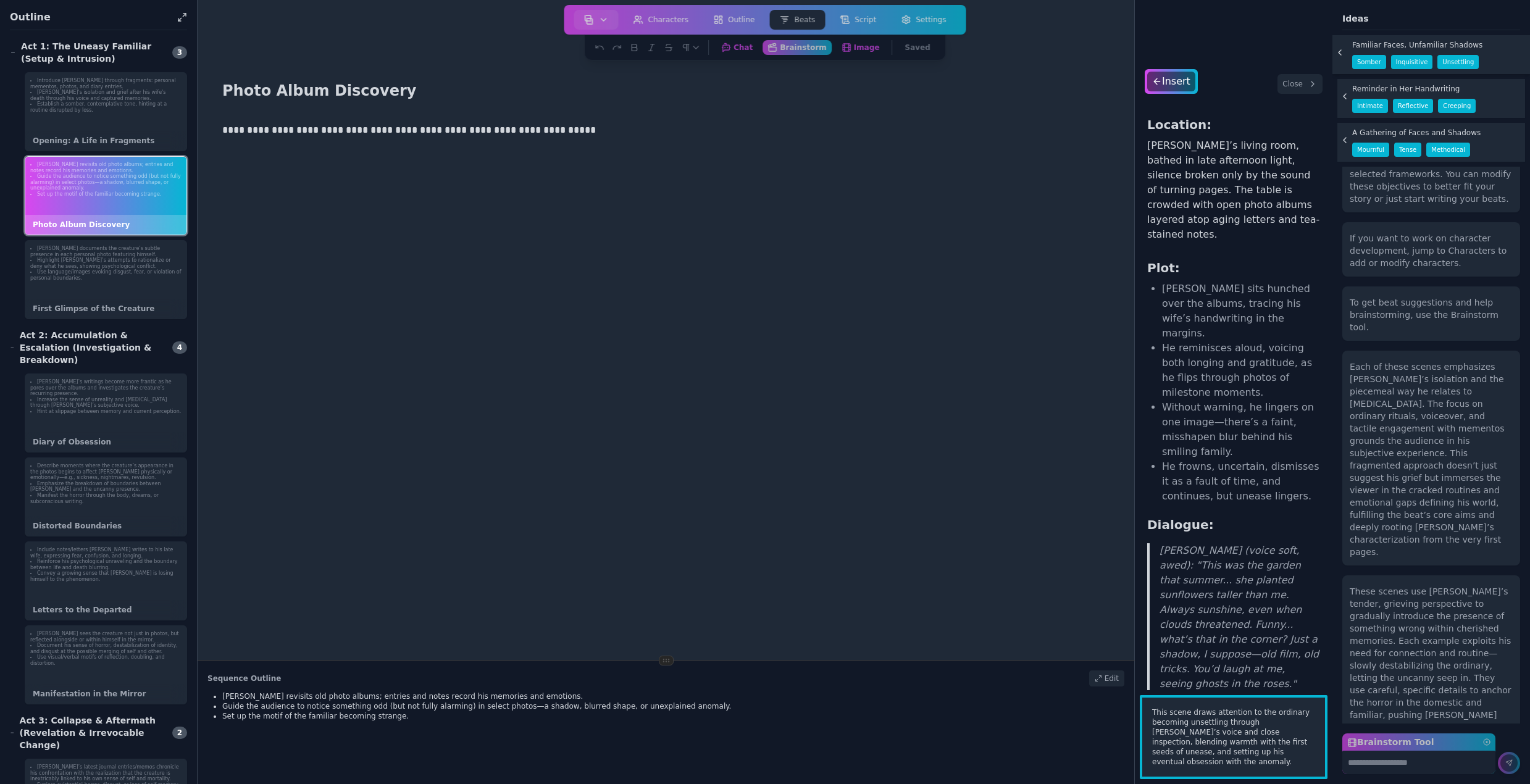
click at [1297, 82] on button "Close" at bounding box center [1299, 84] width 45 height 20
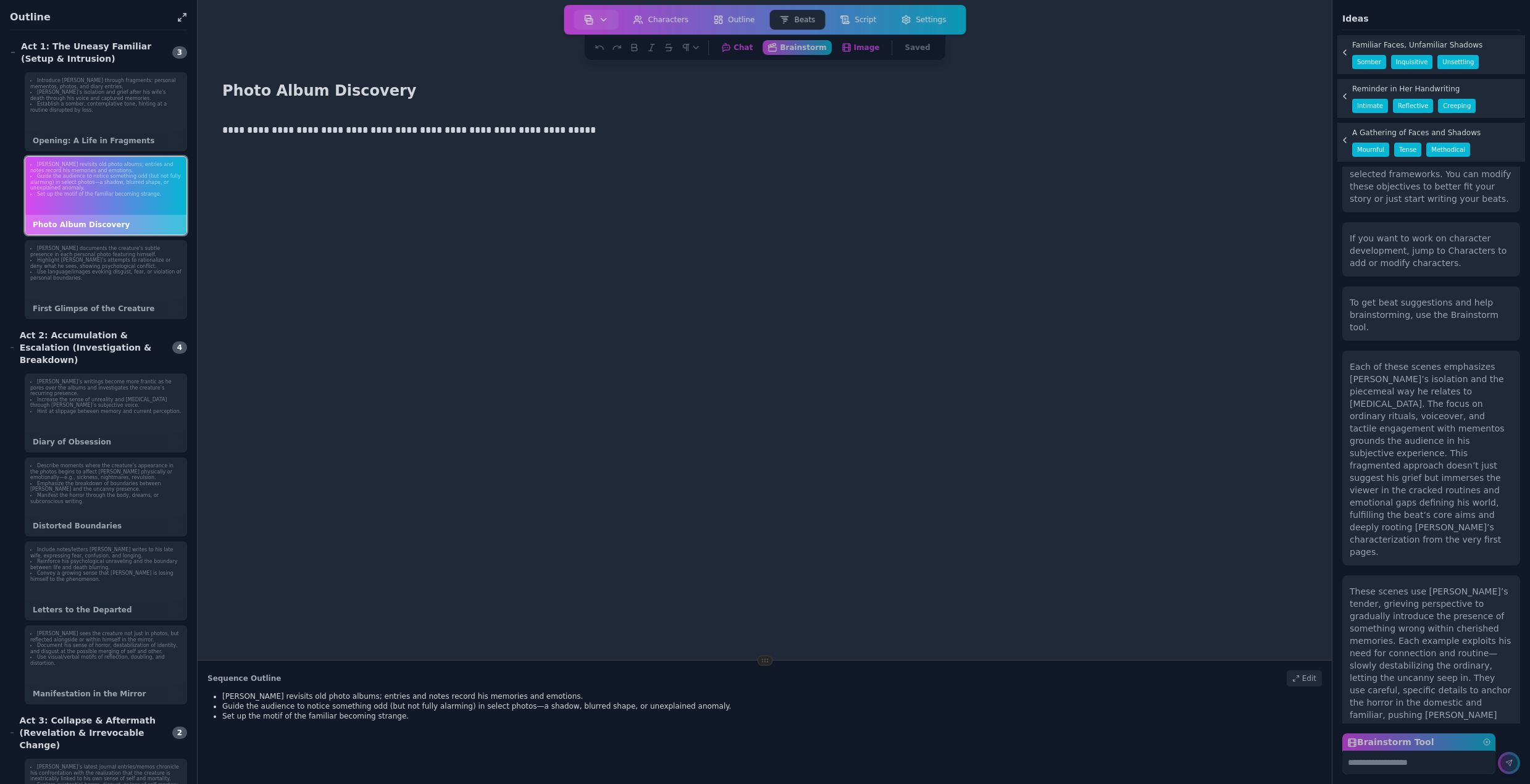
click at [574, 133] on p "**********" at bounding box center [761, 130] width 1076 height 16
click at [749, 47] on button "Chat Chat with your Writers' Room" at bounding box center [736, 47] width 44 height 15
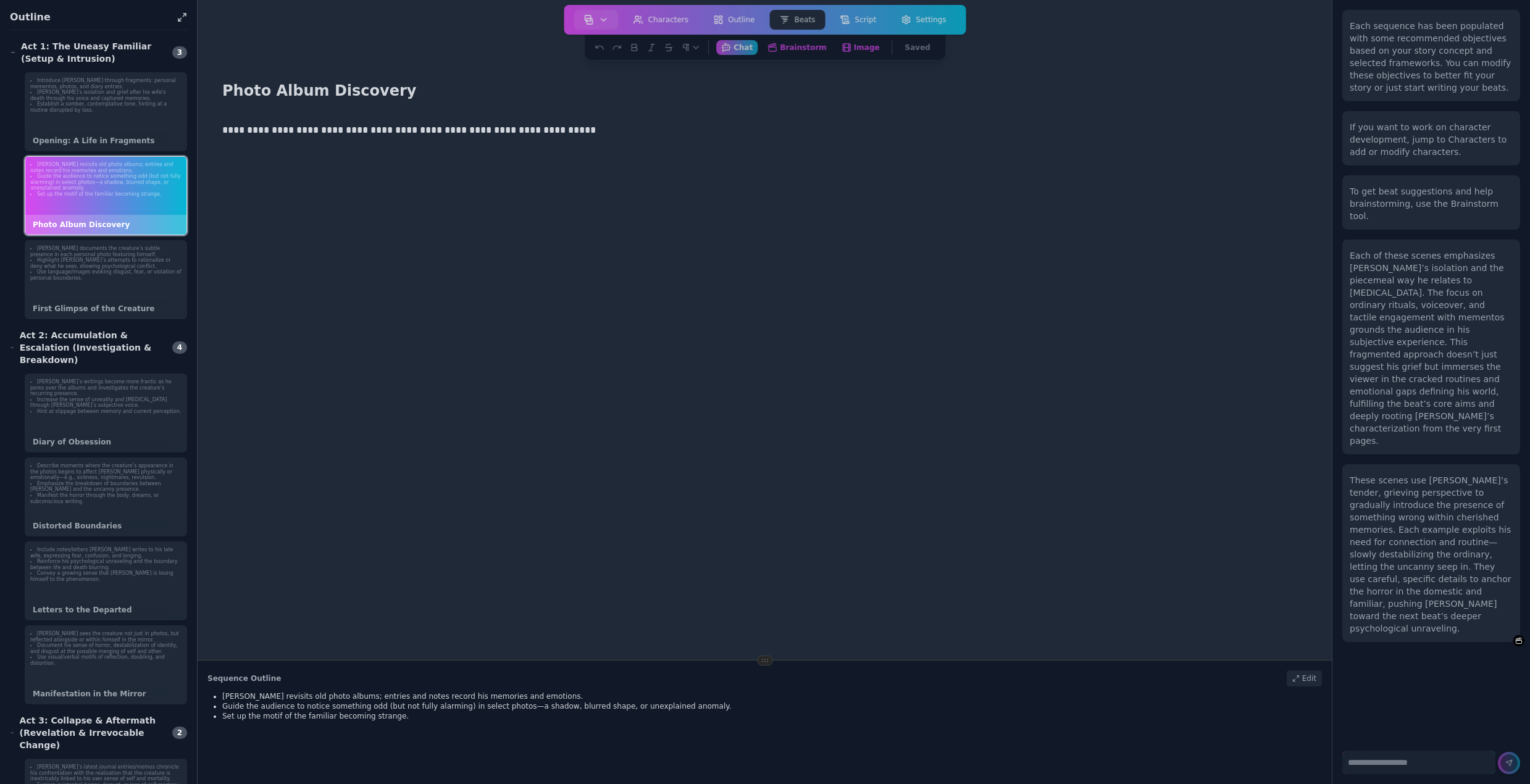
click at [550, 133] on p "**********" at bounding box center [761, 130] width 1076 height 16
click at [803, 48] on button "Brainstorm Get ideas and work on your beats" at bounding box center [797, 47] width 72 height 15
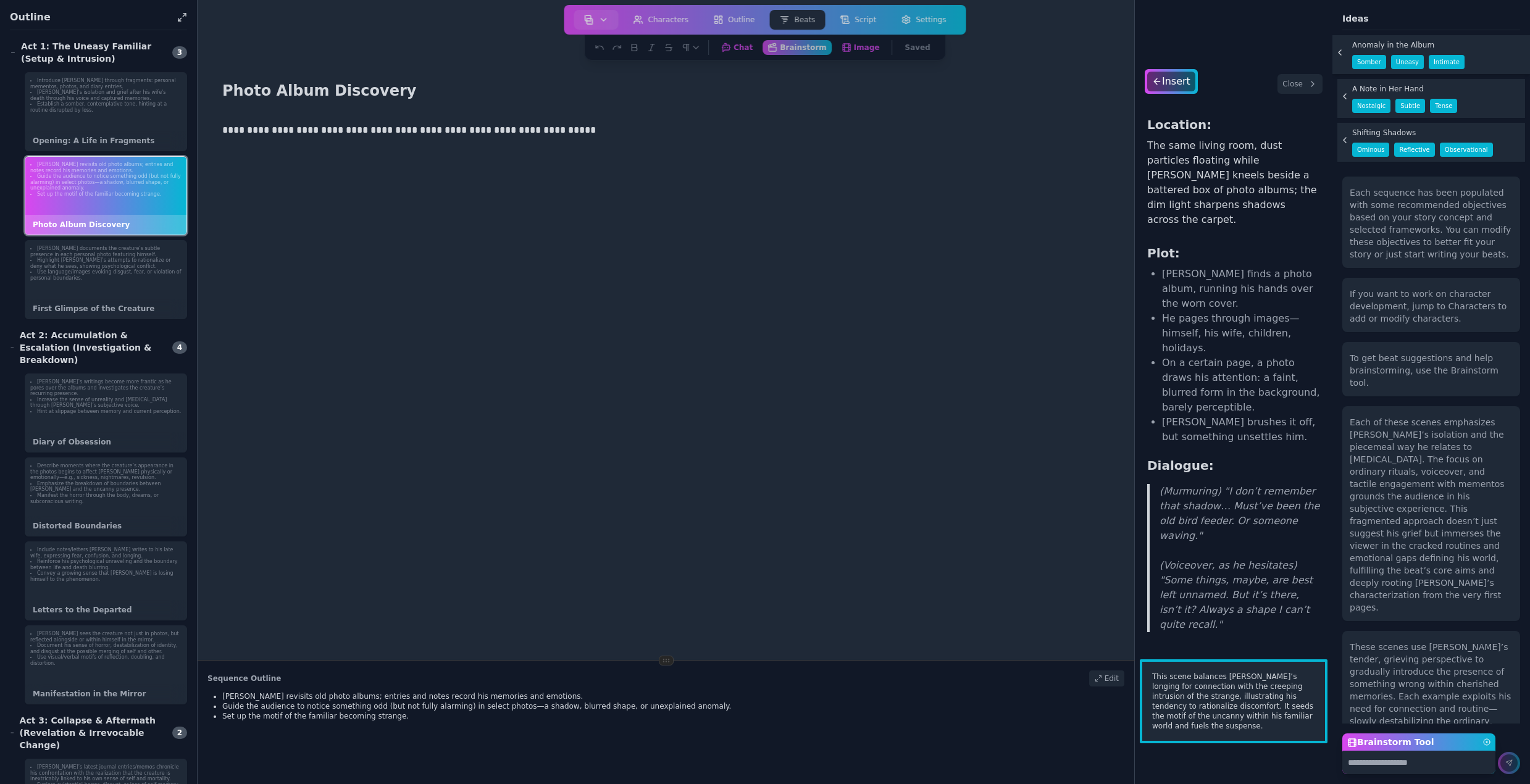
click at [1204, 154] on p "The same living room, dust particles floating while Bruce kneels beside a batte…" at bounding box center [1234, 185] width 173 height 93
click at [1156, 81] on icon at bounding box center [1157, 82] width 11 height 10
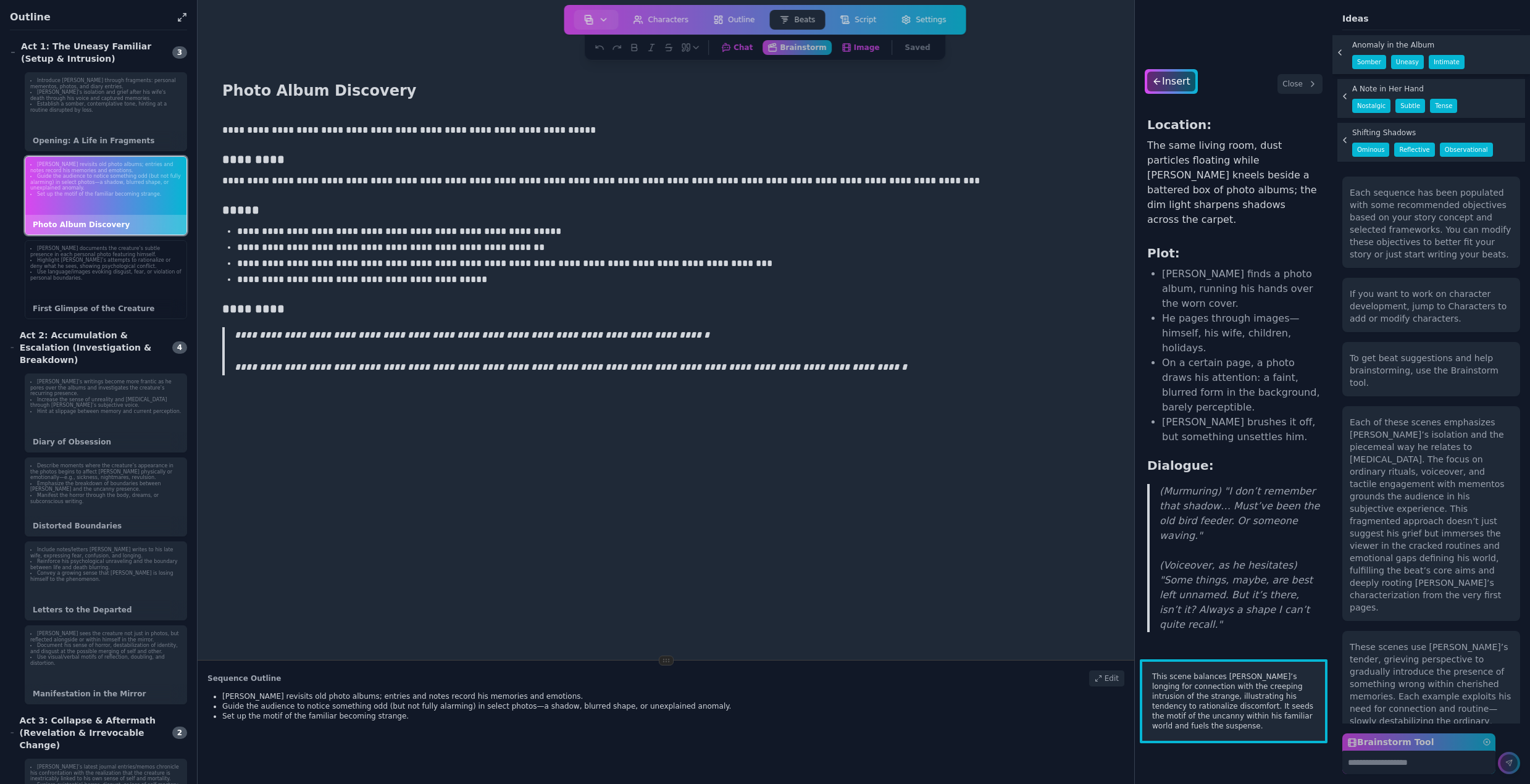
click at [142, 278] on li "Use language/images evoking disgust, fear, or violation of personal boundaries." at bounding box center [105, 275] width 151 height 12
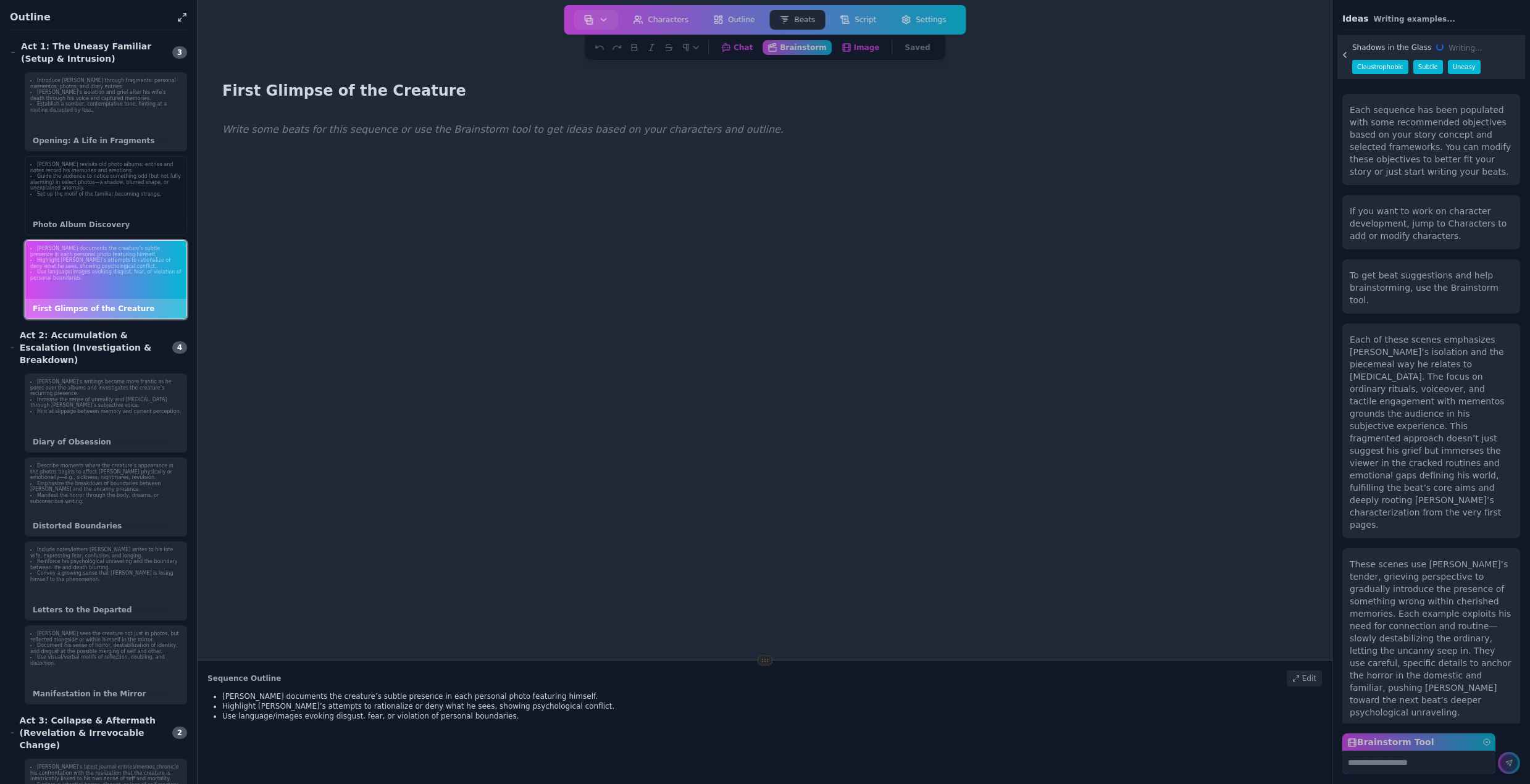
click at [82, 186] on li "Guide the audience to notice something odd (but not fully alarming) in select p…" at bounding box center [105, 182] width 151 height 18
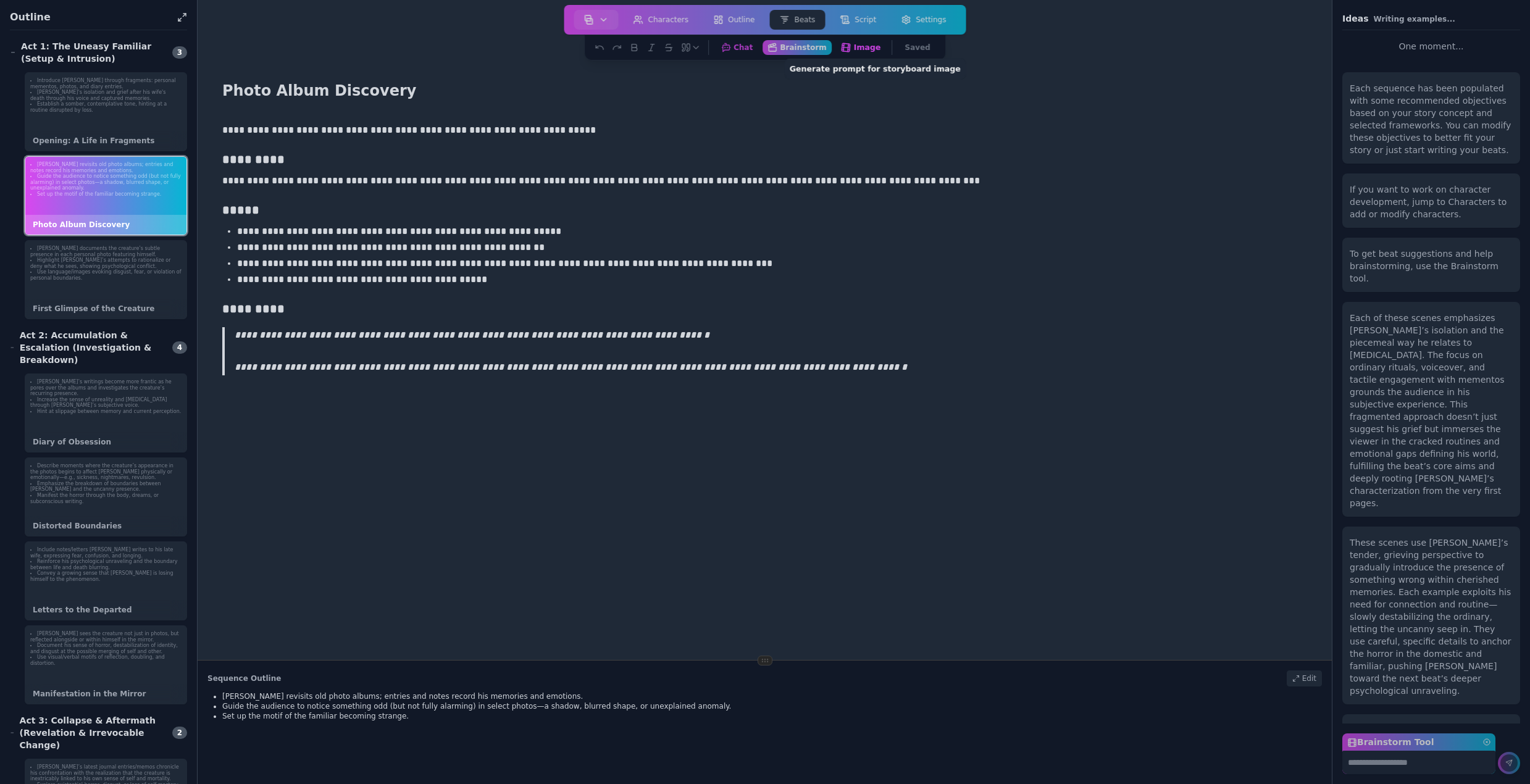
click at [857, 48] on button "Image Generate prompt for storyboard image" at bounding box center [860, 47] width 51 height 15
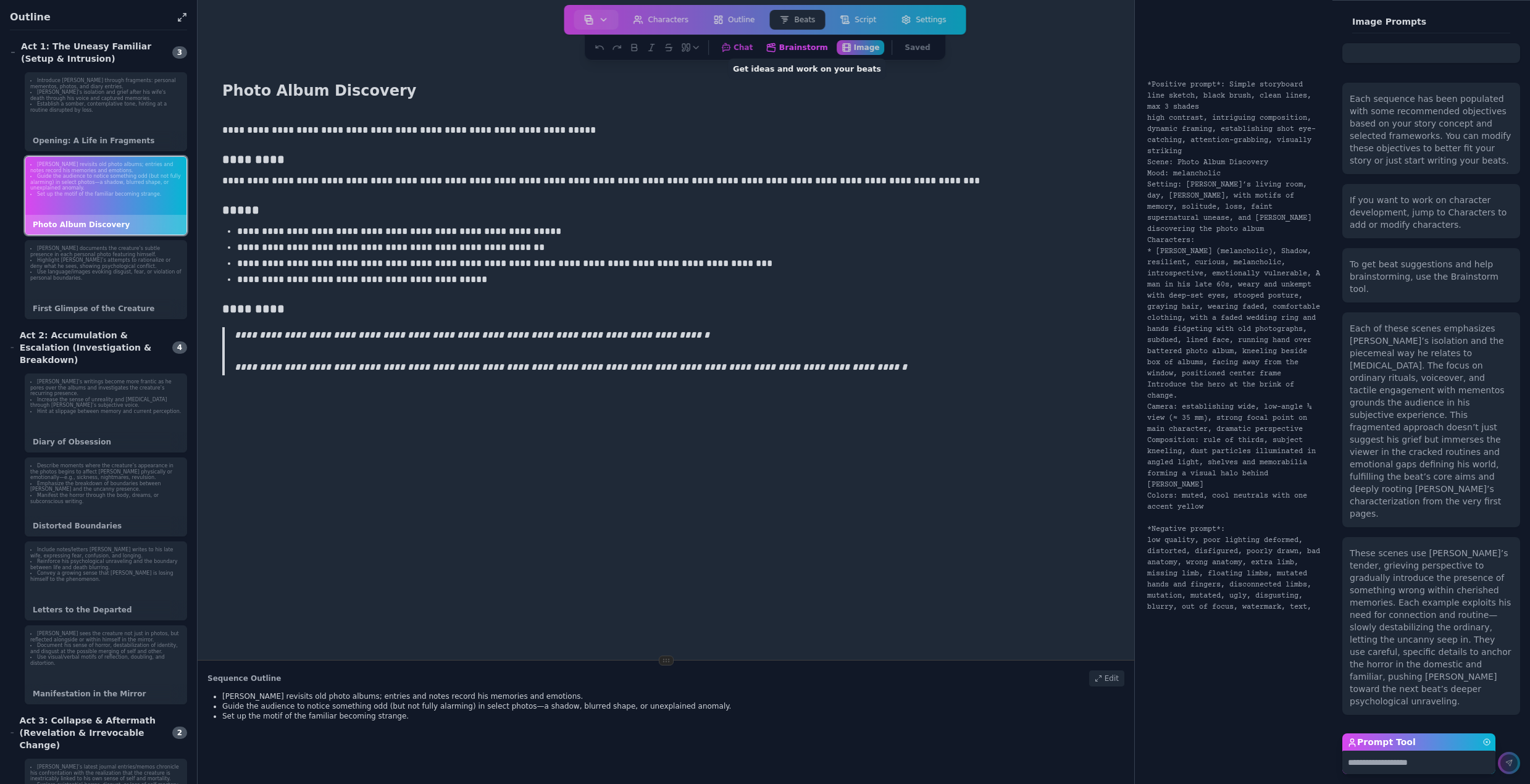
click at [803, 44] on button "Brainstorm Get ideas and work on your beats" at bounding box center [797, 47] width 72 height 15
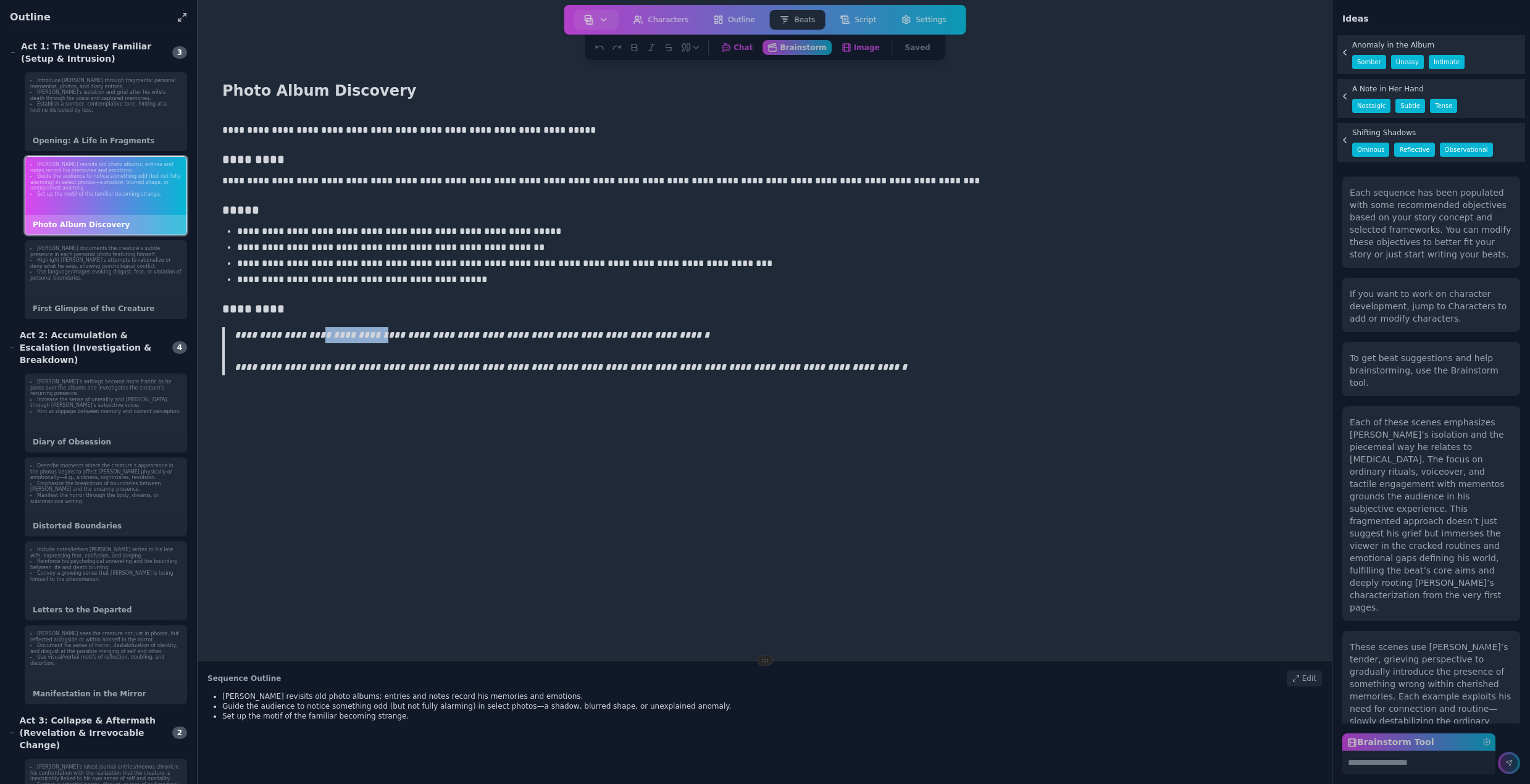
drag, startPoint x: 317, startPoint y: 335, endPoint x: 375, endPoint y: 335, distance: 58.0
click at [375, 335] on p "**********" at bounding box center [766, 351] width 1063 height 48
click at [1379, 764] on textarea "Brainstorm Tool" at bounding box center [1418, 763] width 153 height 24
type textarea "**********"
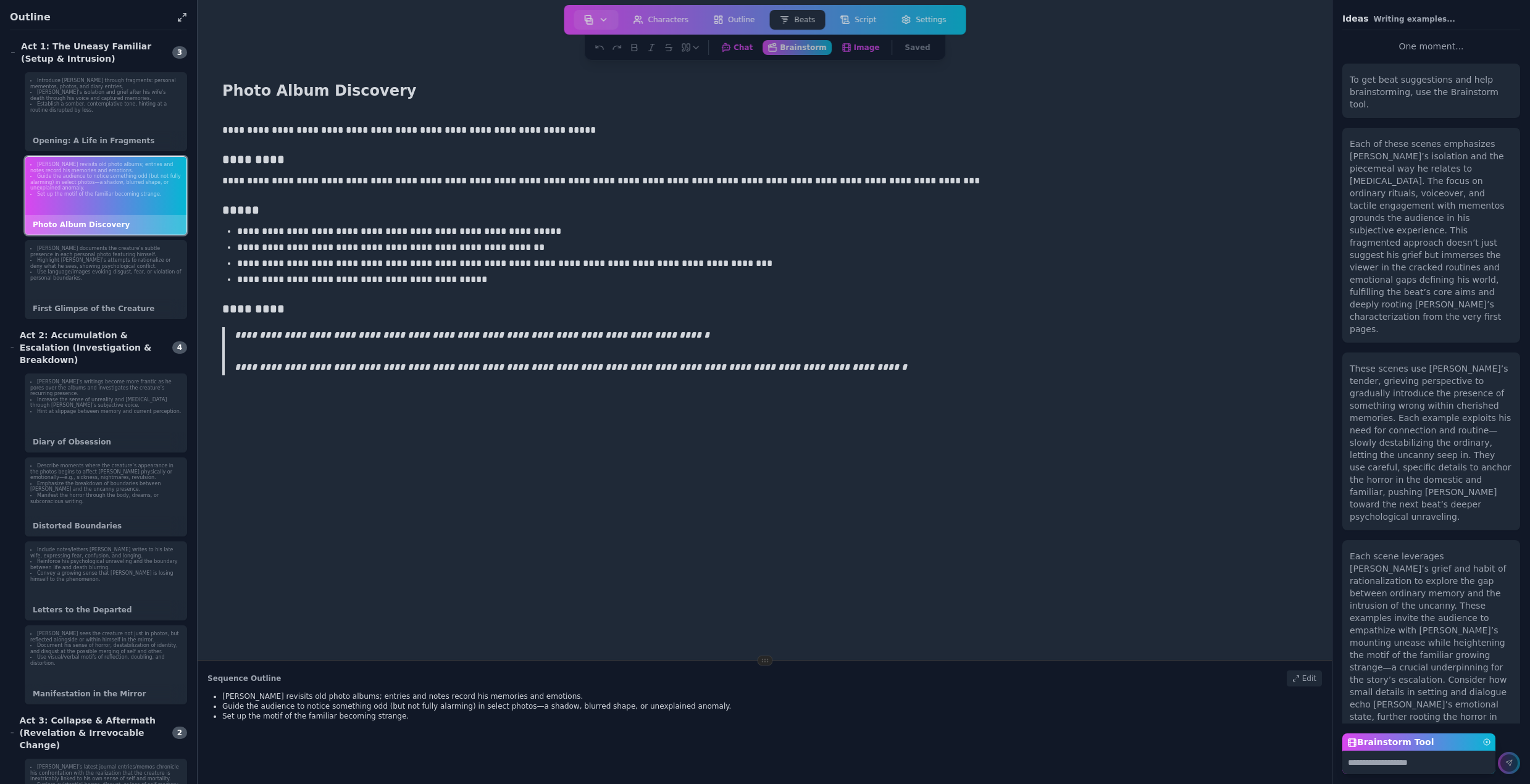
scroll to position [215, 0]
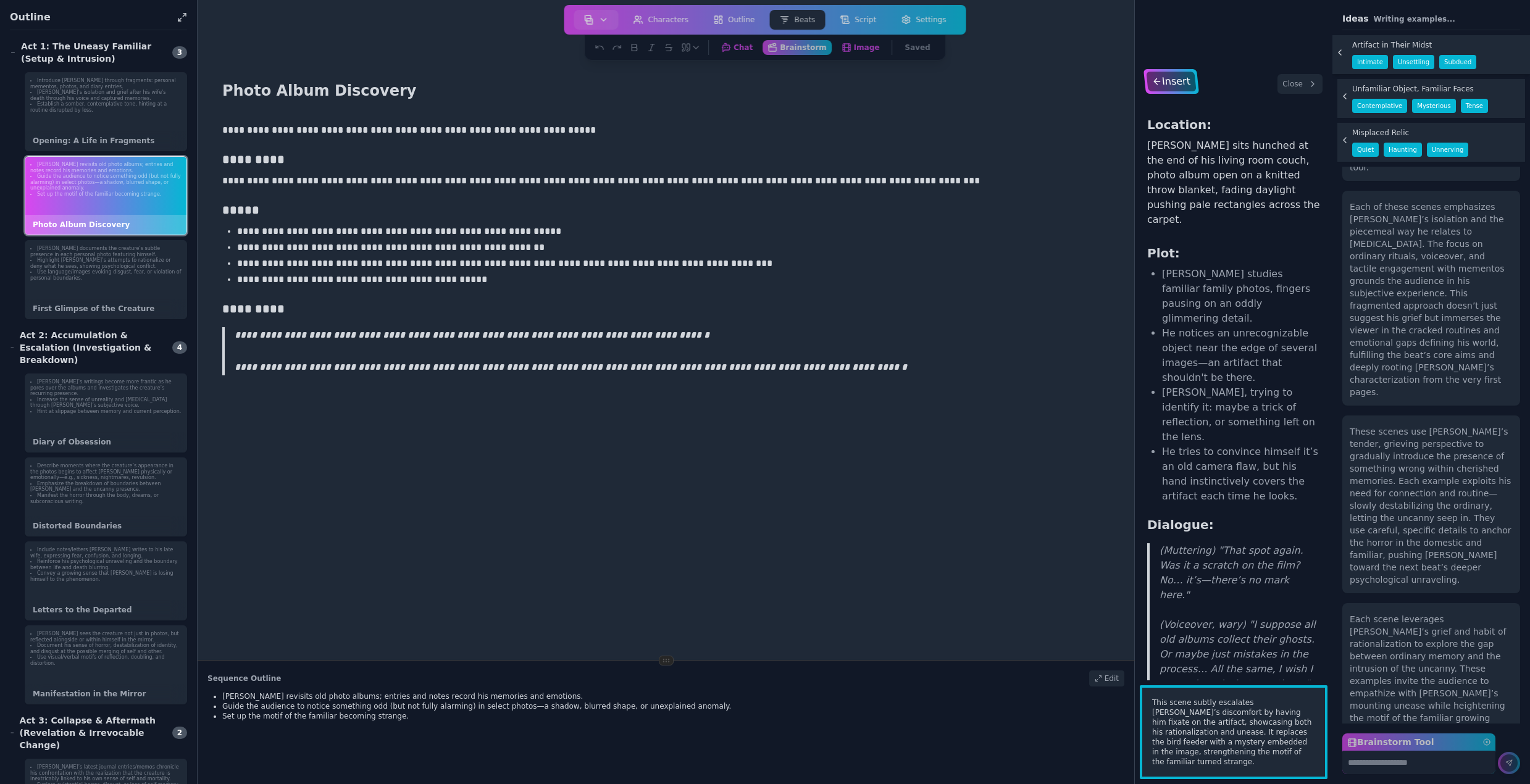
click at [1159, 82] on icon at bounding box center [1157, 82] width 11 height 10
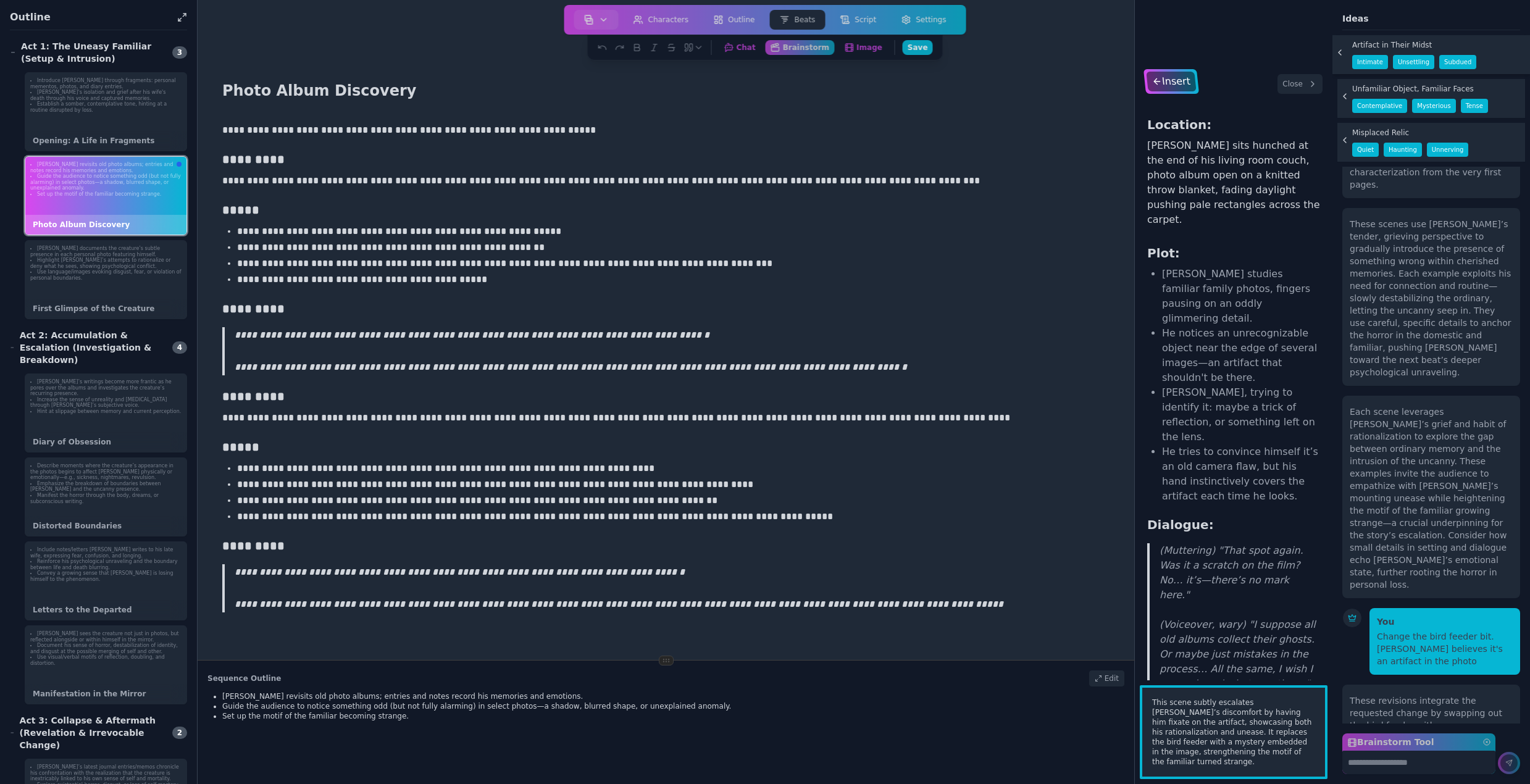
scroll to position [482, 0]
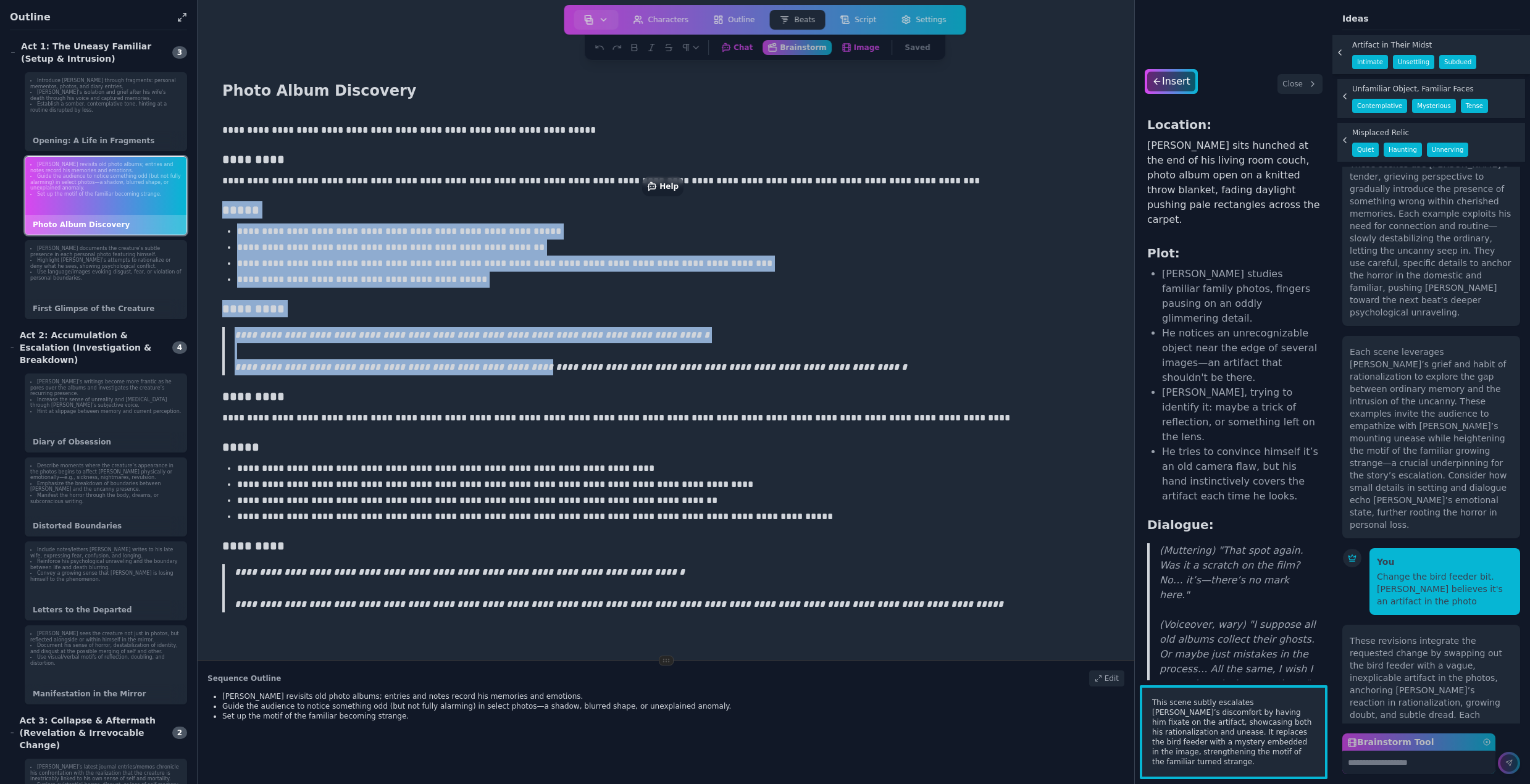
drag, startPoint x: 223, startPoint y: 208, endPoint x: 500, endPoint y: 365, distance: 318.4
click at [500, 365] on div "**********" at bounding box center [666, 509] width 897 height 784
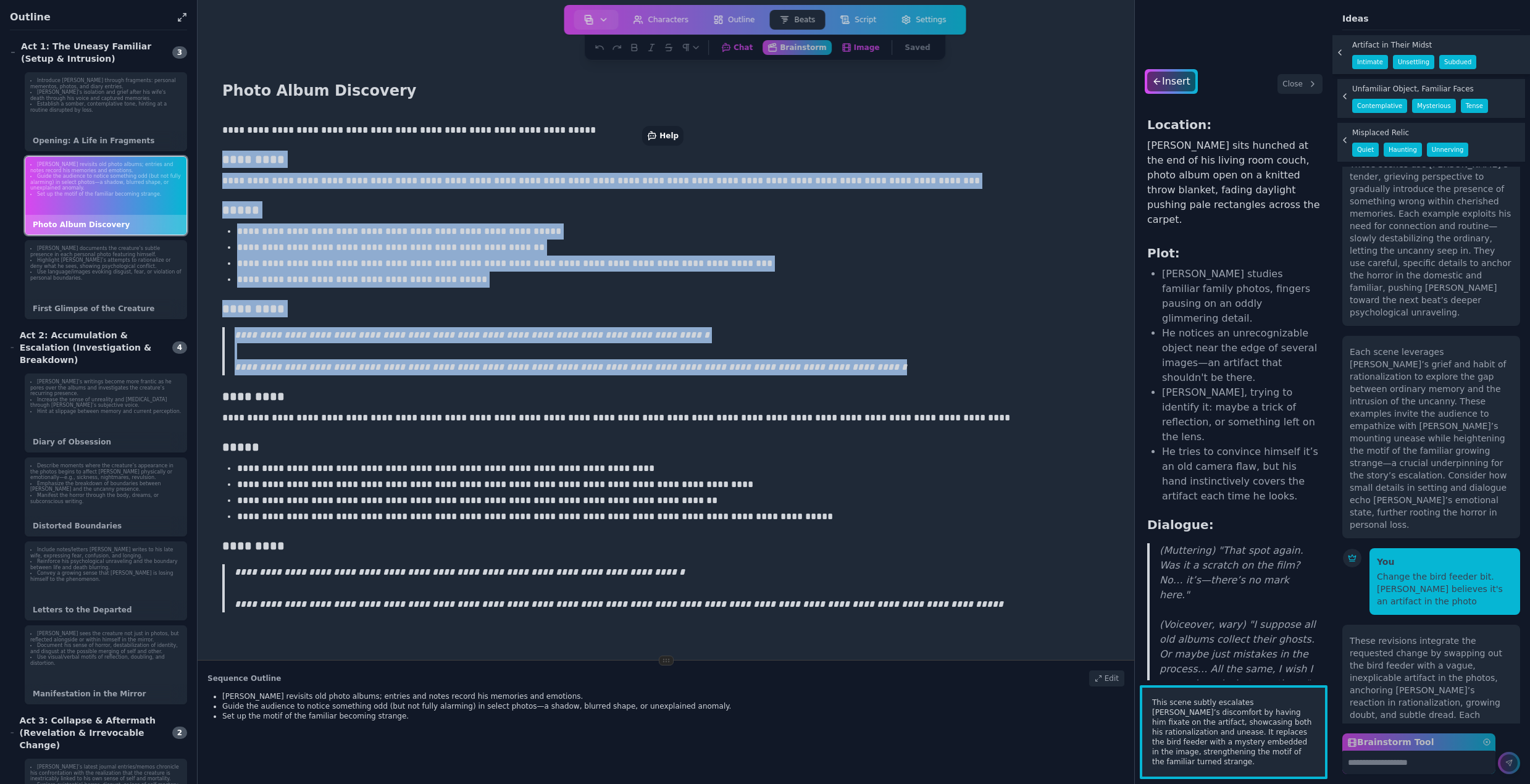
drag, startPoint x: 223, startPoint y: 159, endPoint x: 799, endPoint y: 375, distance: 615.2
click at [799, 375] on div "**********" at bounding box center [666, 509] width 897 height 784
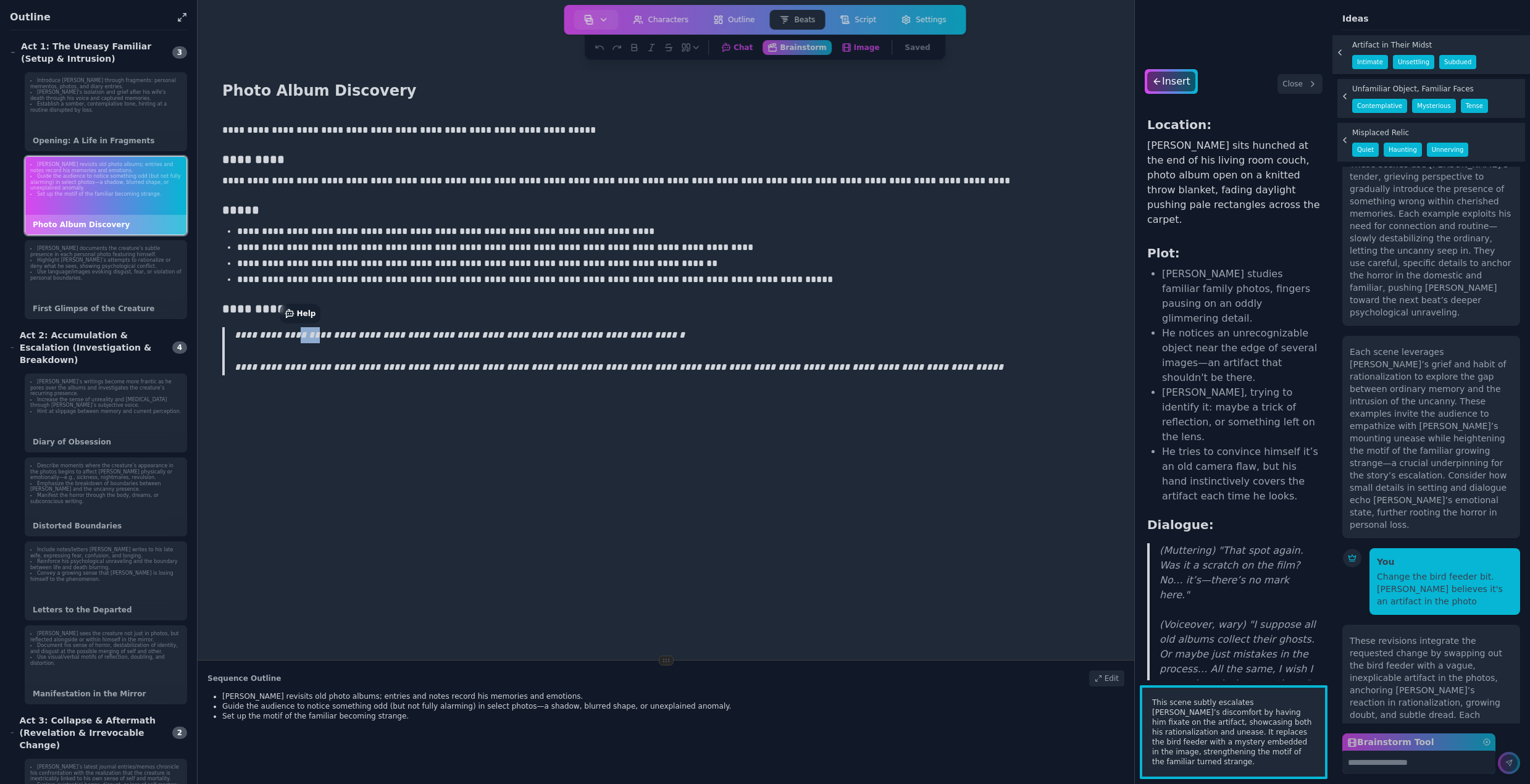
drag, startPoint x: 291, startPoint y: 337, endPoint x: 307, endPoint y: 337, distance: 16.0
click at [307, 337] on p "**********" at bounding box center [667, 351] width 866 height 48
click at [292, 335] on p "**********" at bounding box center [667, 351] width 866 height 48
drag, startPoint x: 390, startPoint y: 334, endPoint x: 360, endPoint y: 337, distance: 30.1
click at [360, 337] on p "**********" at bounding box center [667, 351] width 866 height 48
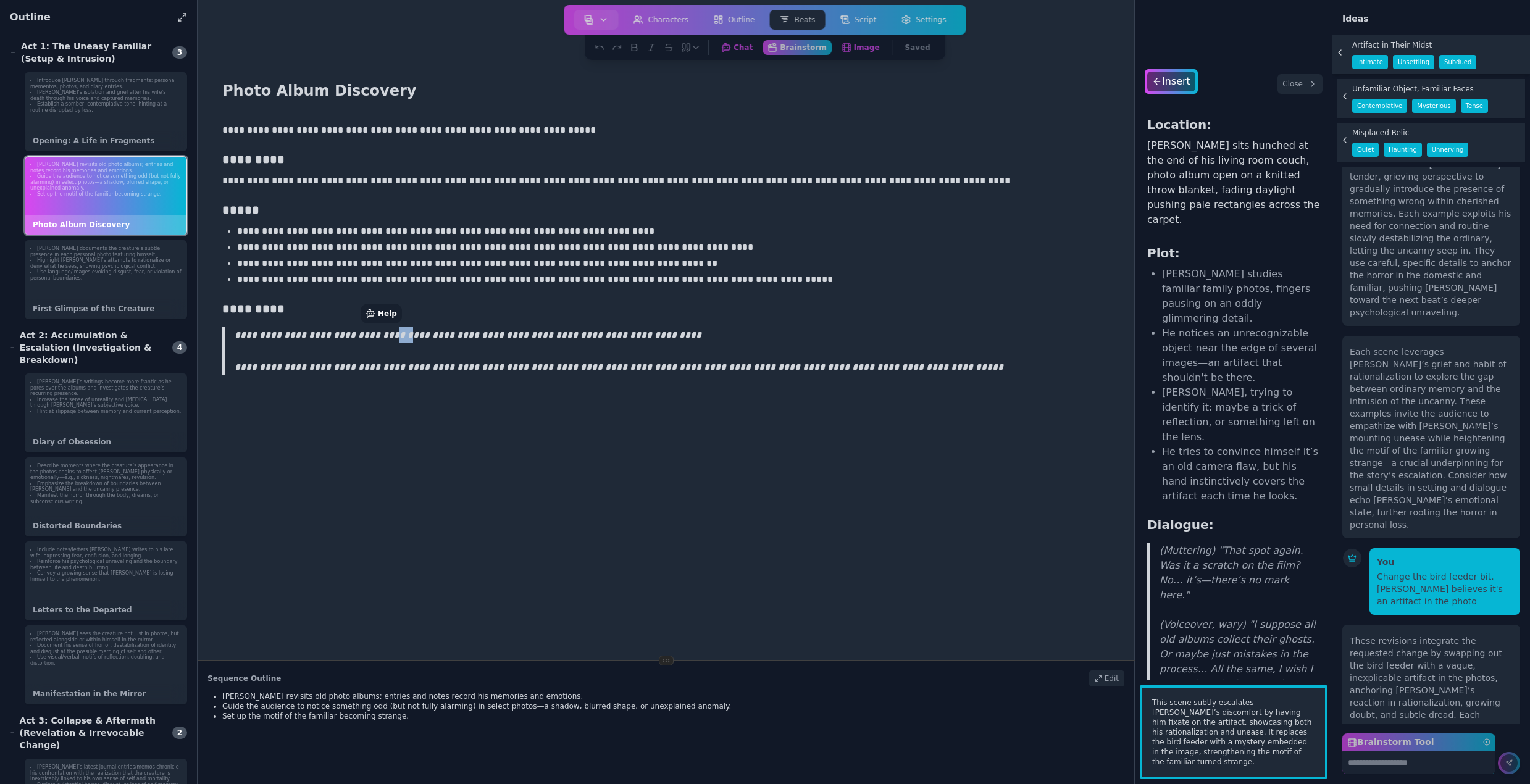
drag, startPoint x: 372, startPoint y: 335, endPoint x: 388, endPoint y: 335, distance: 16.0
click at [388, 335] on p "**********" at bounding box center [667, 351] width 866 height 48
click at [84, 111] on li "Establish a somber, contemplative tone, hinting at a routine disrupted by loss." at bounding box center [105, 107] width 151 height 12
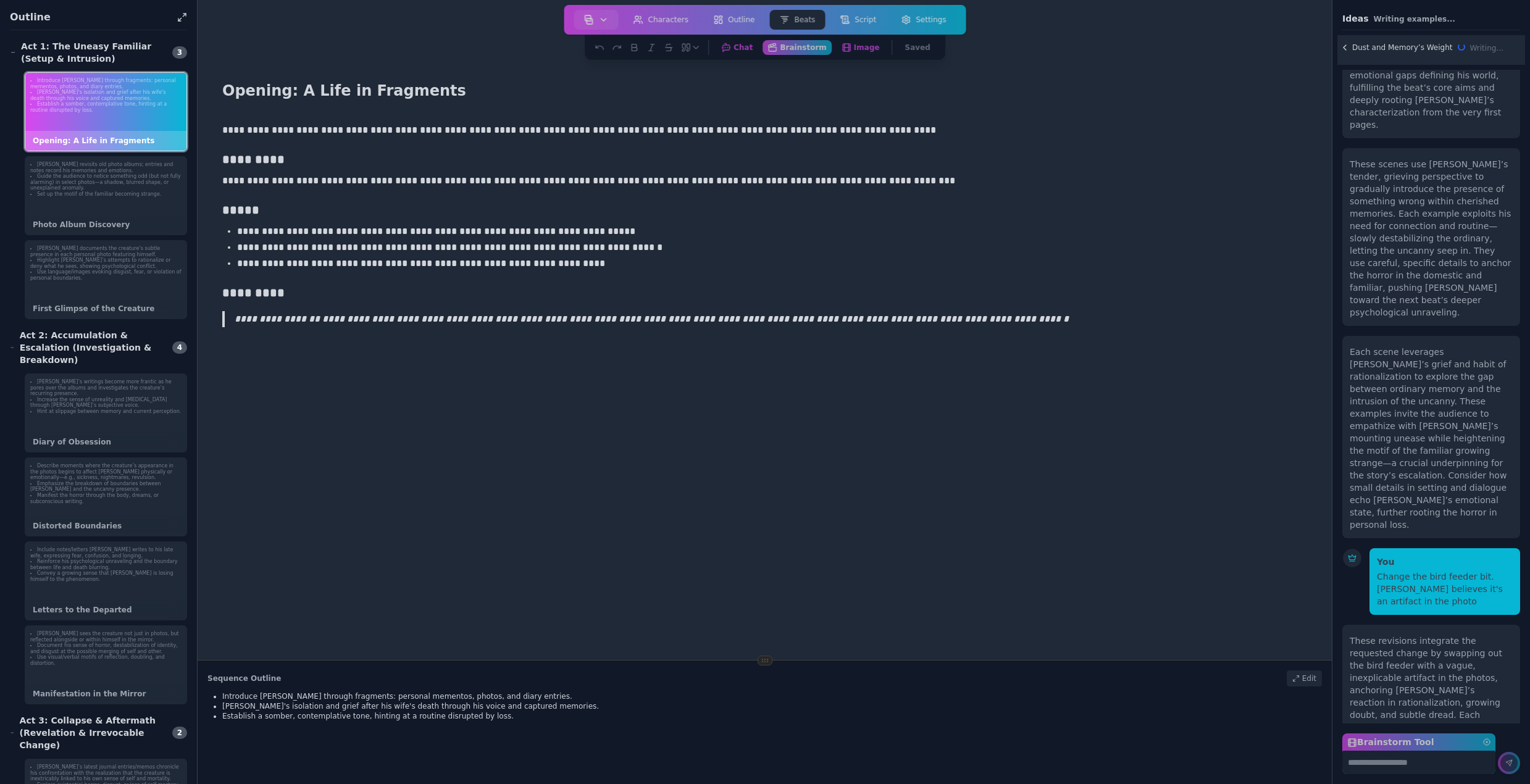
scroll to position [400, 0]
click at [88, 196] on li "Set up the motif of the familiar becoming strange." at bounding box center [105, 195] width 151 height 6
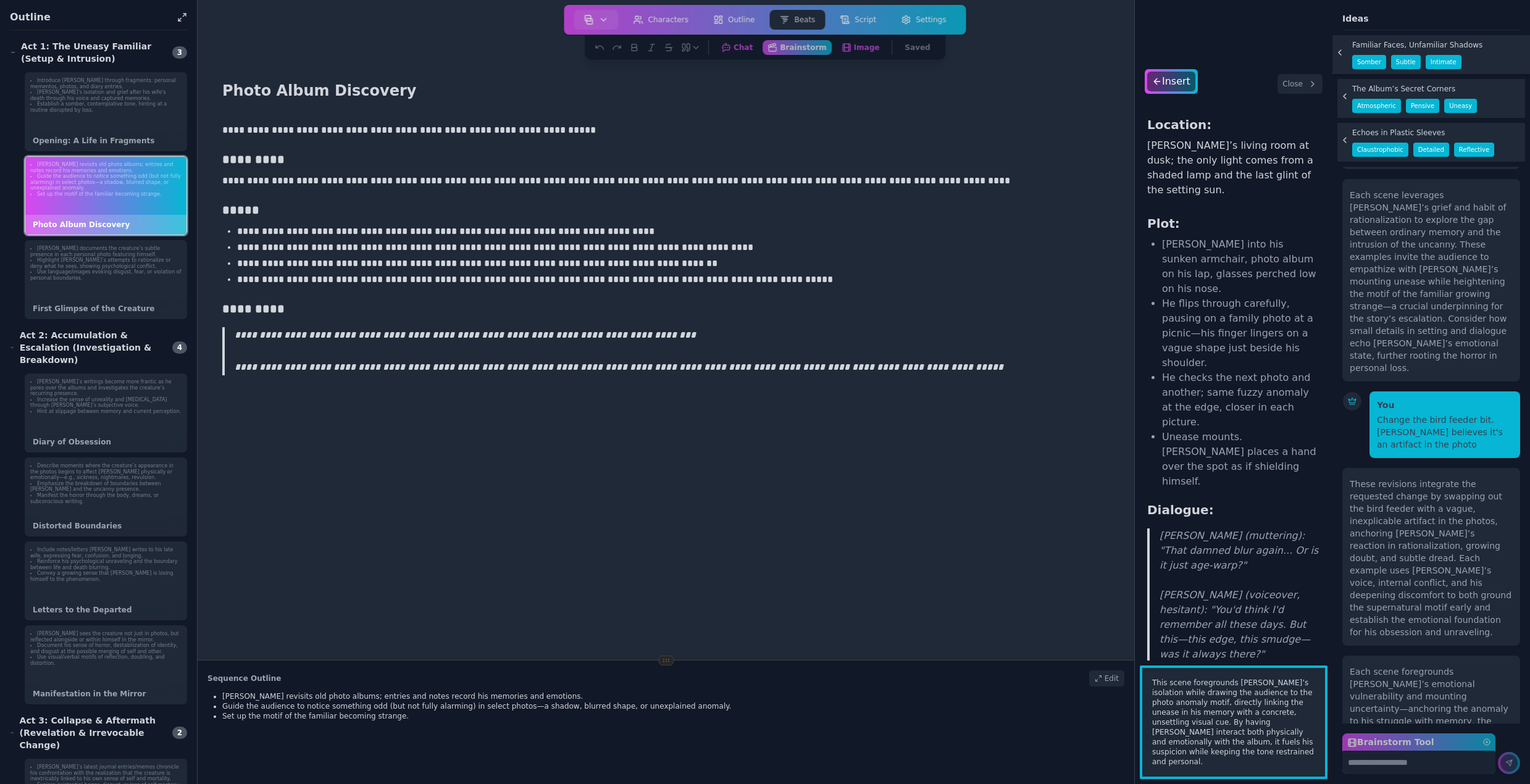
scroll to position [645, 0]
click at [1166, 82] on div "Insert" at bounding box center [1170, 81] width 50 height 20
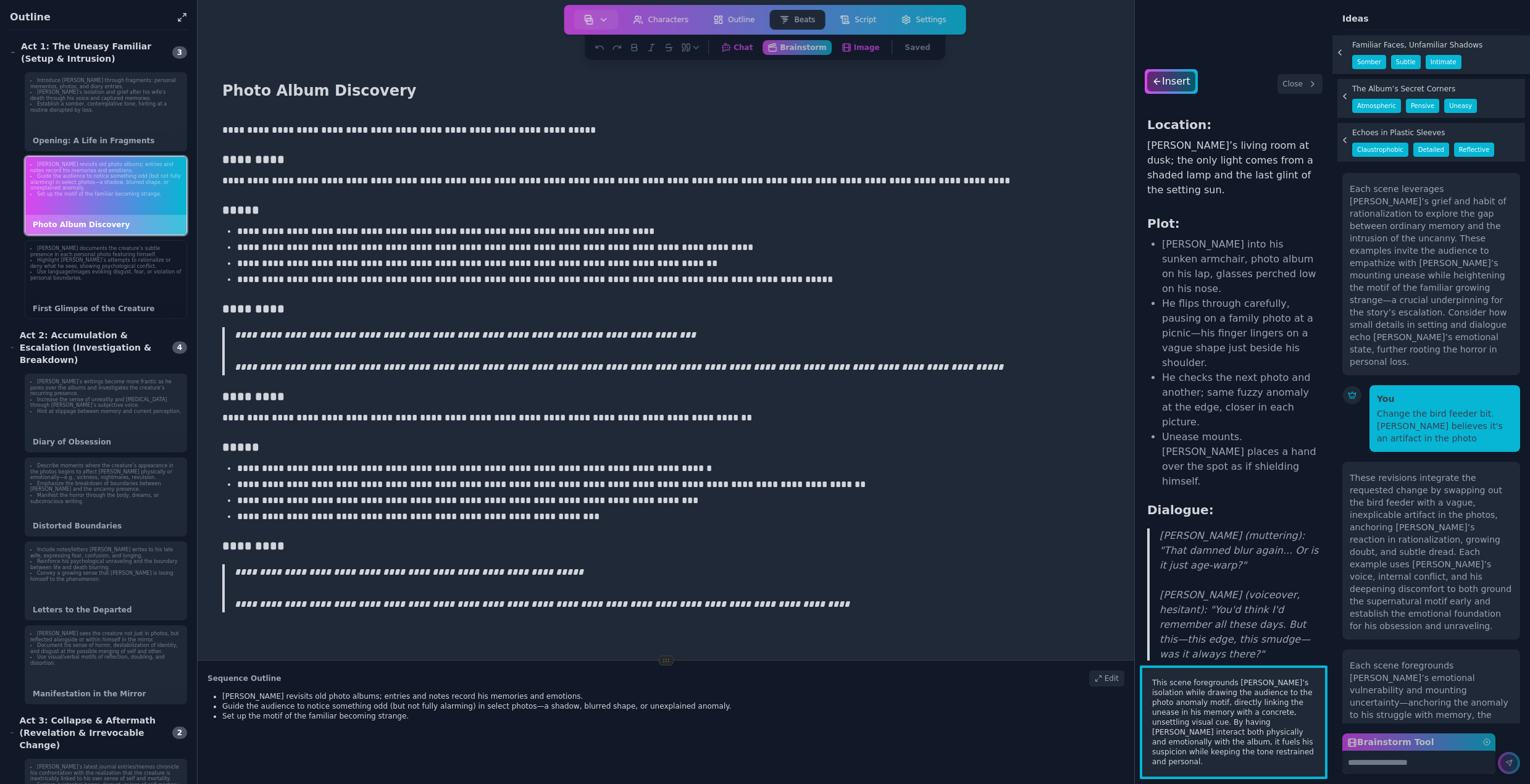
click at [88, 289] on div "Bruce documents the creature’s subtle presence in each personal photo featuring…" at bounding box center [105, 280] width 162 height 79
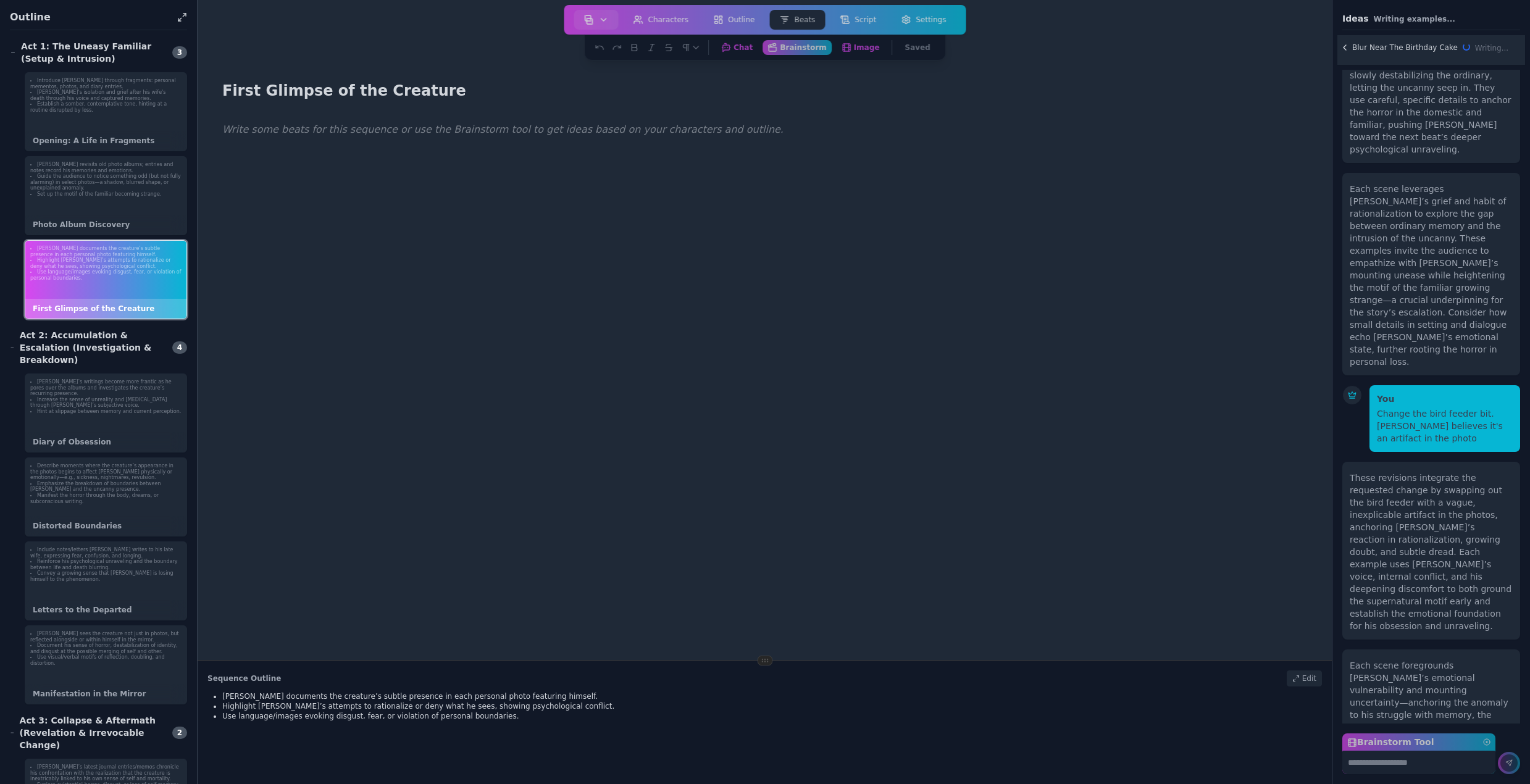
scroll to position [563, 0]
click at [305, 131] on p at bounding box center [765, 130] width 1085 height 16
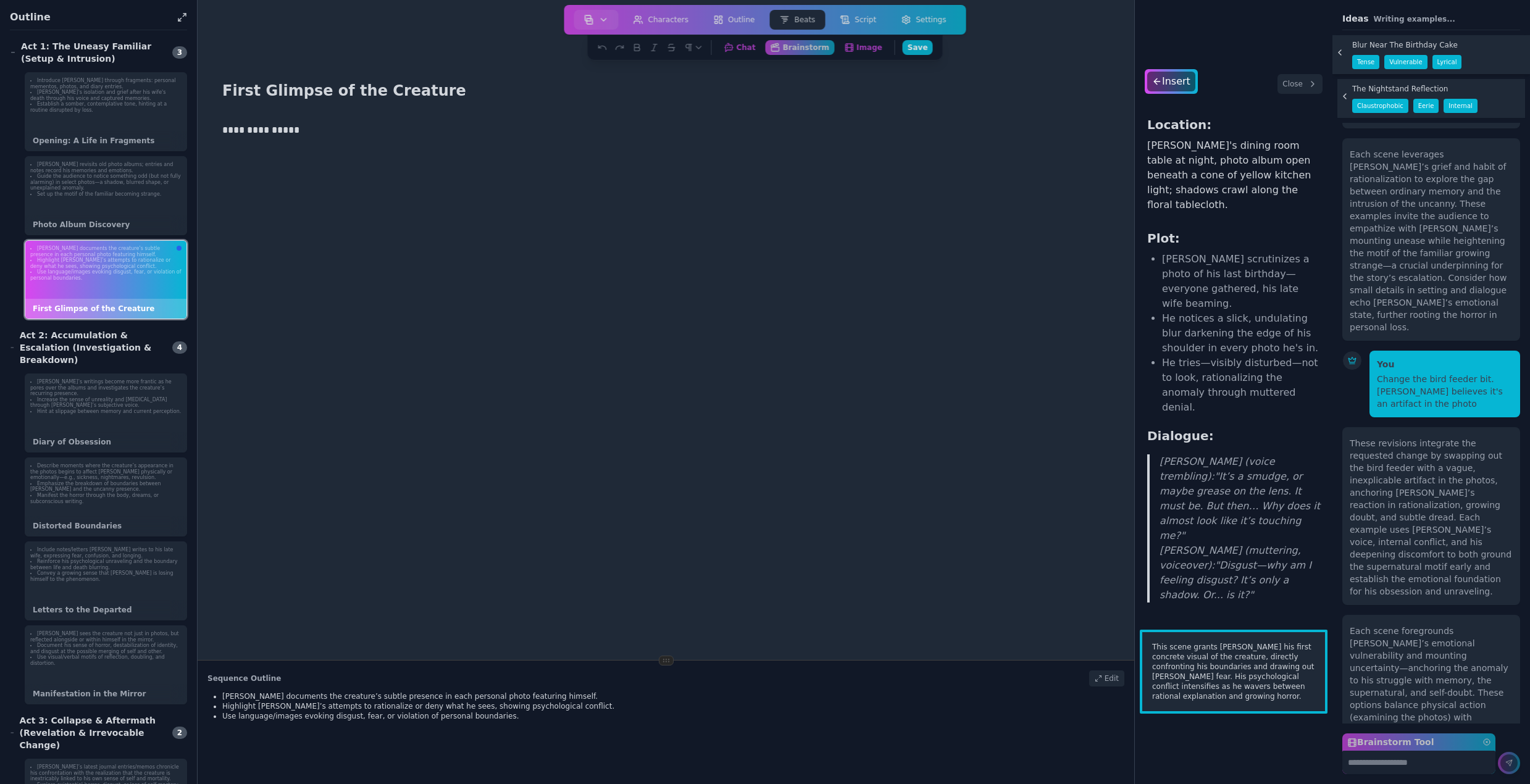
scroll to position [645, 0]
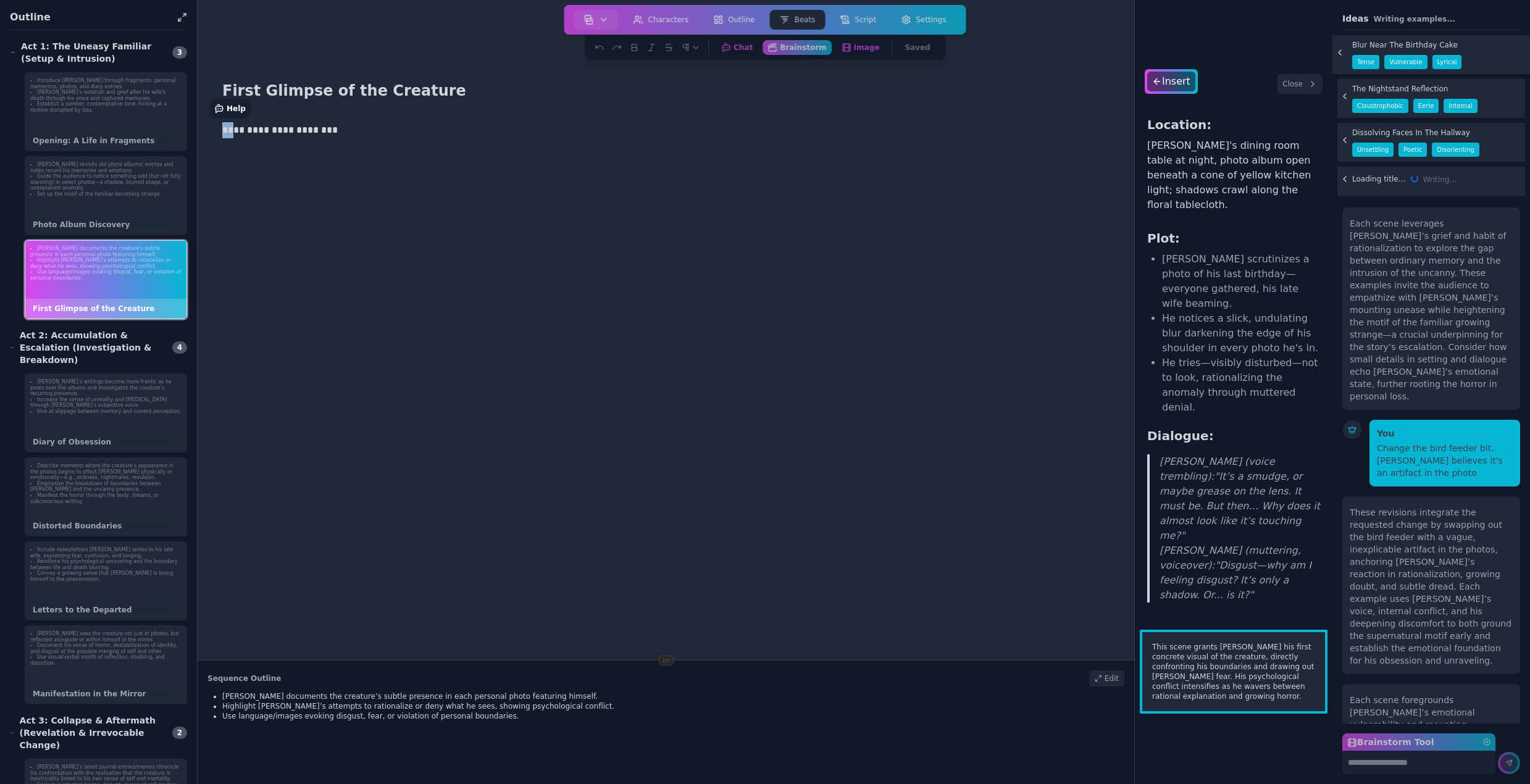
drag, startPoint x: 235, startPoint y: 130, endPoint x: 202, endPoint y: 132, distance: 33.1
click at [202, 132] on main "**********" at bounding box center [666, 329] width 937 height 660
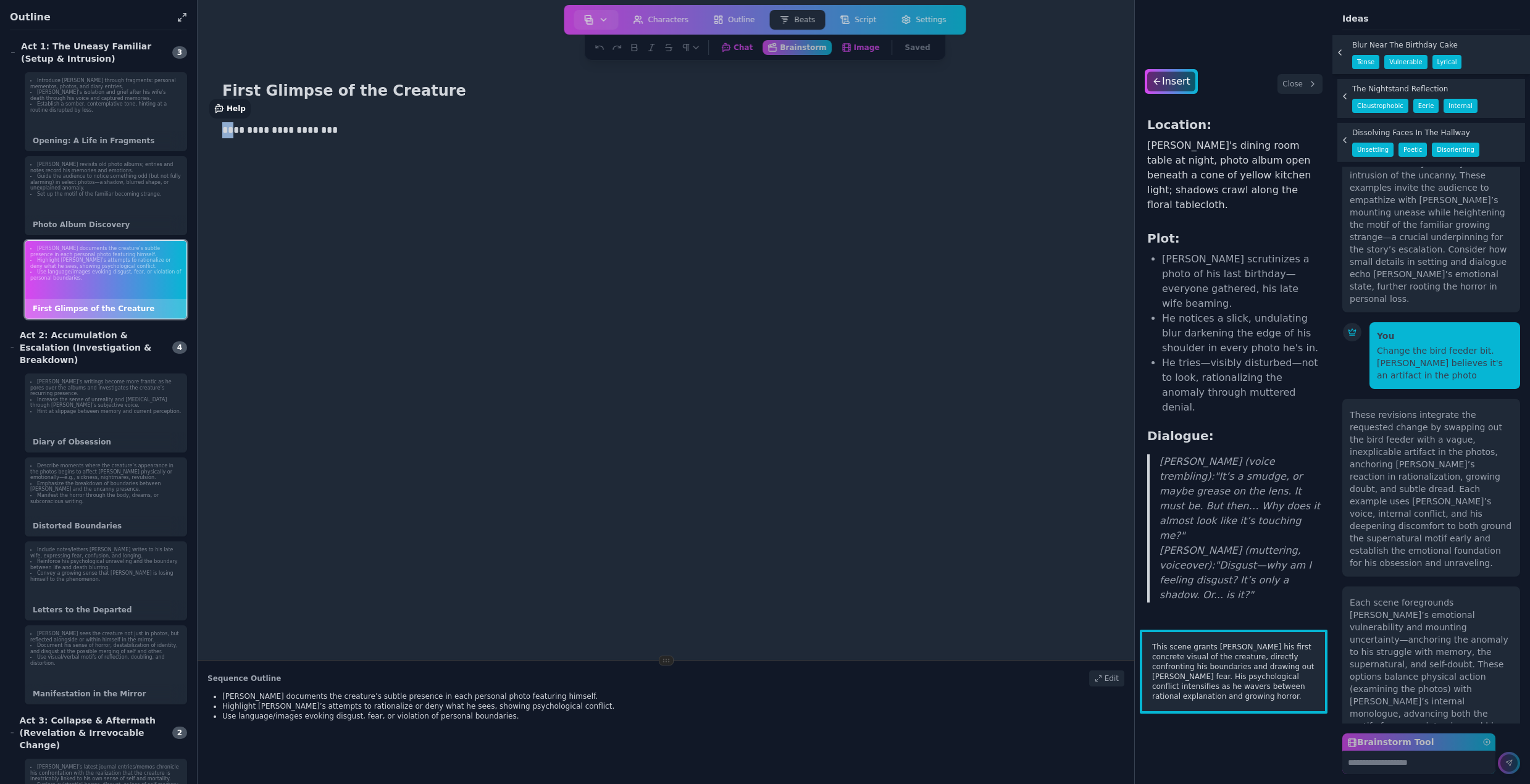
scroll to position [846, 0]
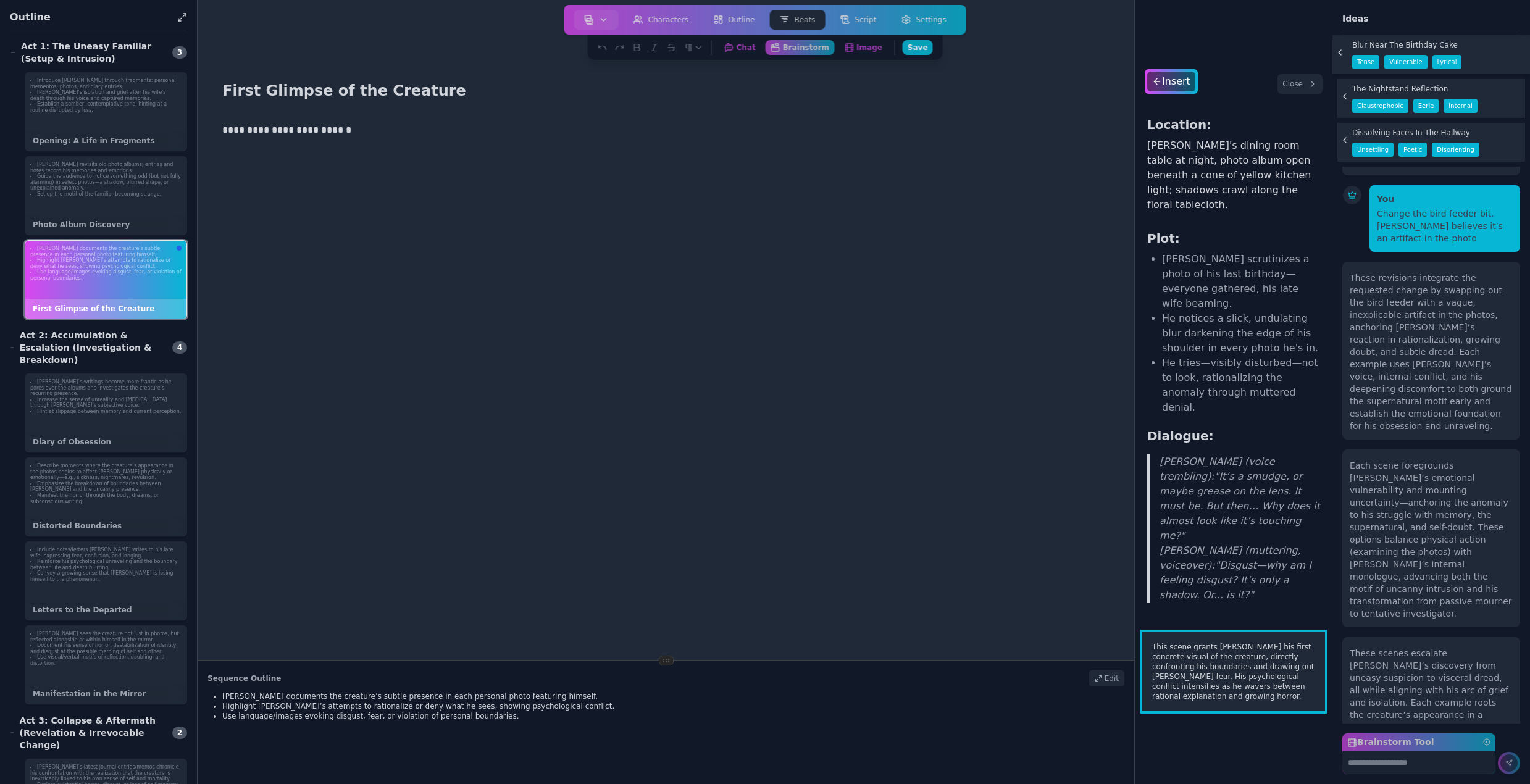
click at [355, 131] on p "**********" at bounding box center [662, 130] width 878 height 16
drag, startPoint x: 617, startPoint y: 130, endPoint x: 628, endPoint y: 134, distance: 11.7
click at [619, 130] on p "**********" at bounding box center [662, 130] width 878 height 16
click at [687, 130] on p "**********" at bounding box center [662, 130] width 878 height 16
click at [729, 135] on p "**********" at bounding box center [662, 130] width 878 height 16
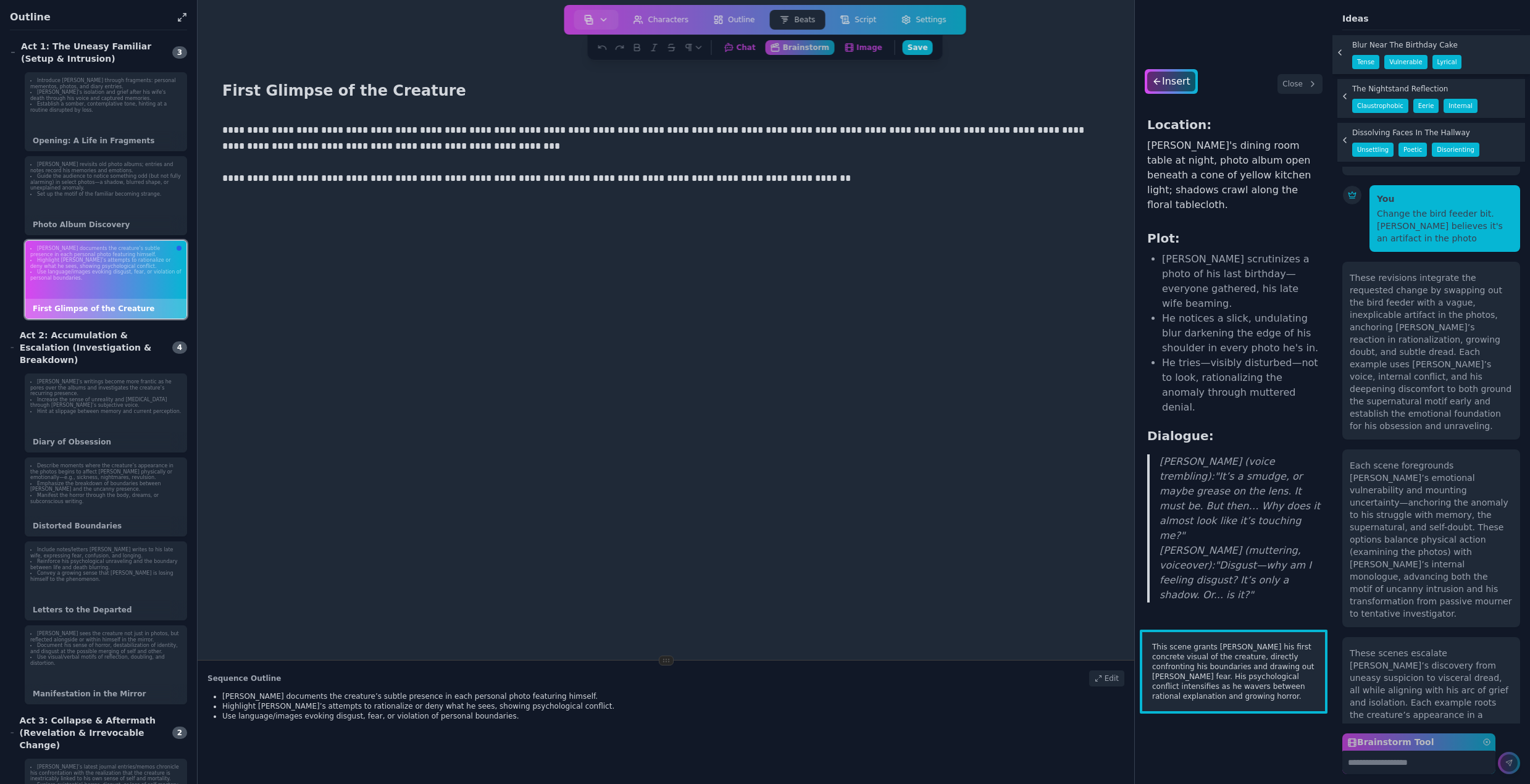
click at [791, 180] on p "**********" at bounding box center [662, 178] width 878 height 16
click at [770, 180] on p "**********" at bounding box center [662, 178] width 878 height 16
click at [314, 209] on p "**********" at bounding box center [662, 211] width 878 height 16
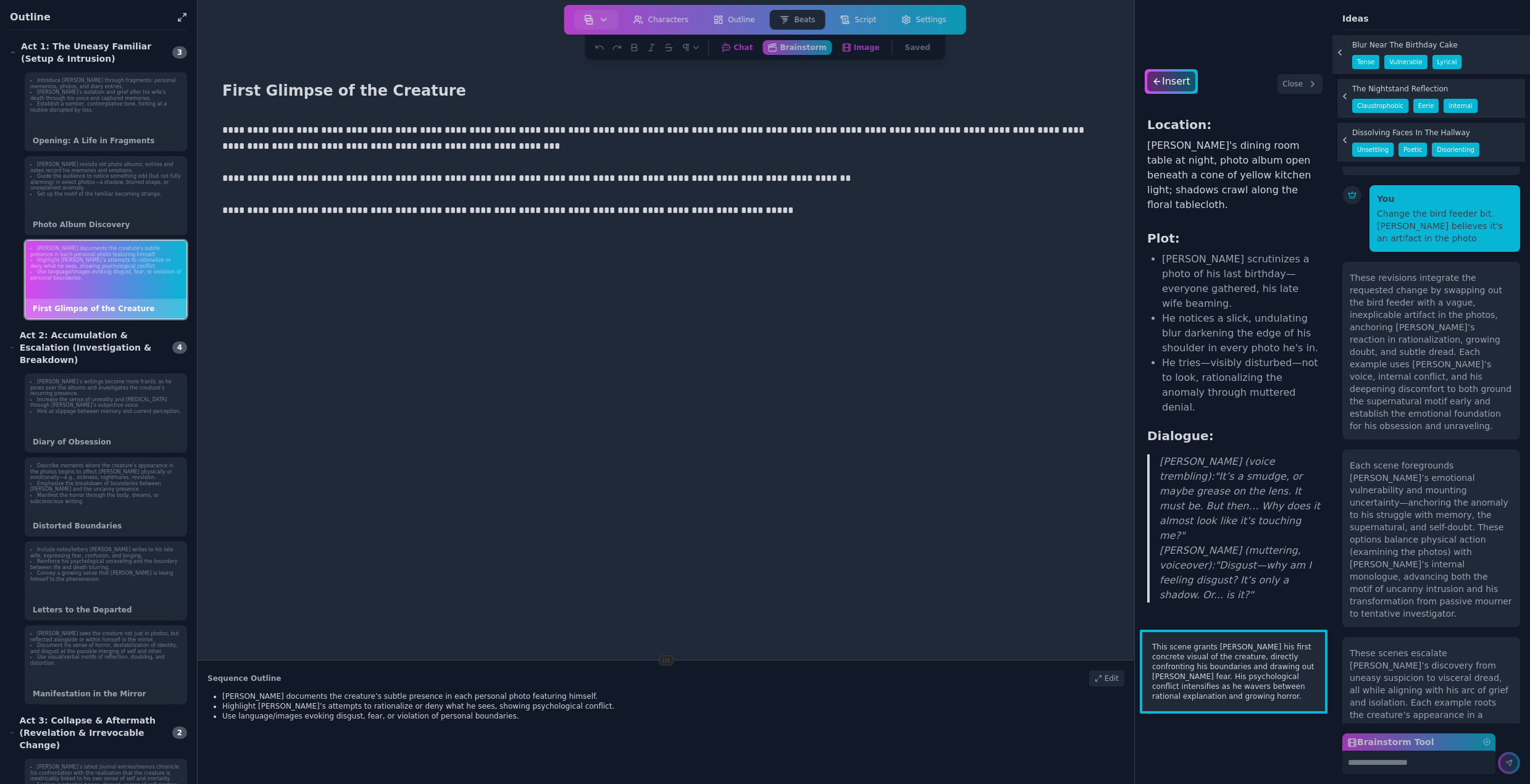
click at [649, 211] on p "**********" at bounding box center [662, 211] width 878 height 16
click at [718, 211] on p "**********" at bounding box center [662, 211] width 878 height 16
click at [644, 209] on p "**********" at bounding box center [662, 211] width 878 height 16
click at [745, 215] on p "**********" at bounding box center [662, 211] width 878 height 16
click at [729, 209] on p "**********" at bounding box center [662, 211] width 878 height 16
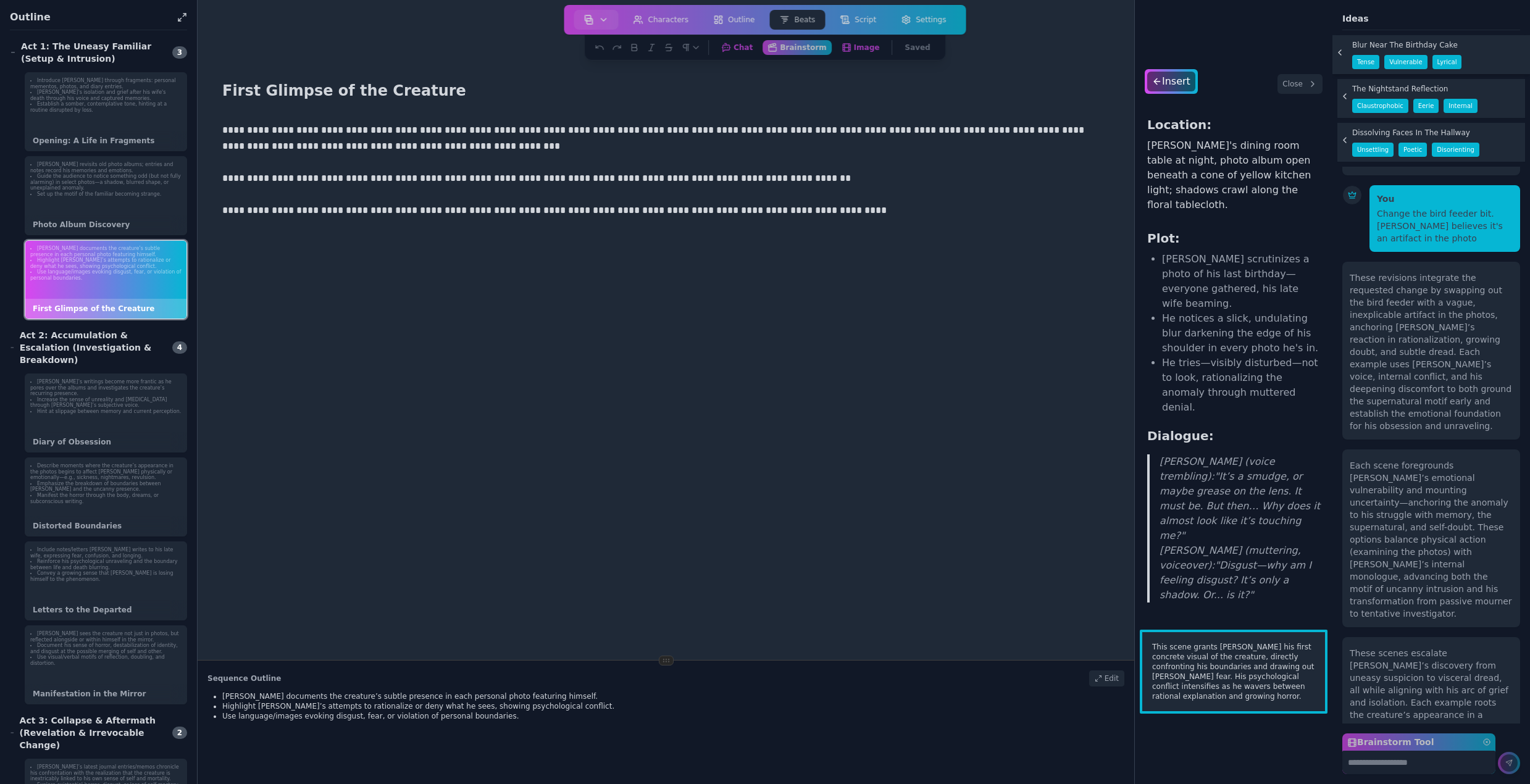
click at [937, 393] on div "**********" at bounding box center [666, 509] width 897 height 784
click at [1262, 51] on div "Insert Close Location: Bruce's dining room table at night, photo album open ben…" at bounding box center [1233, 392] width 197 height 784
click at [1304, 88] on button "Close" at bounding box center [1299, 84] width 45 height 20
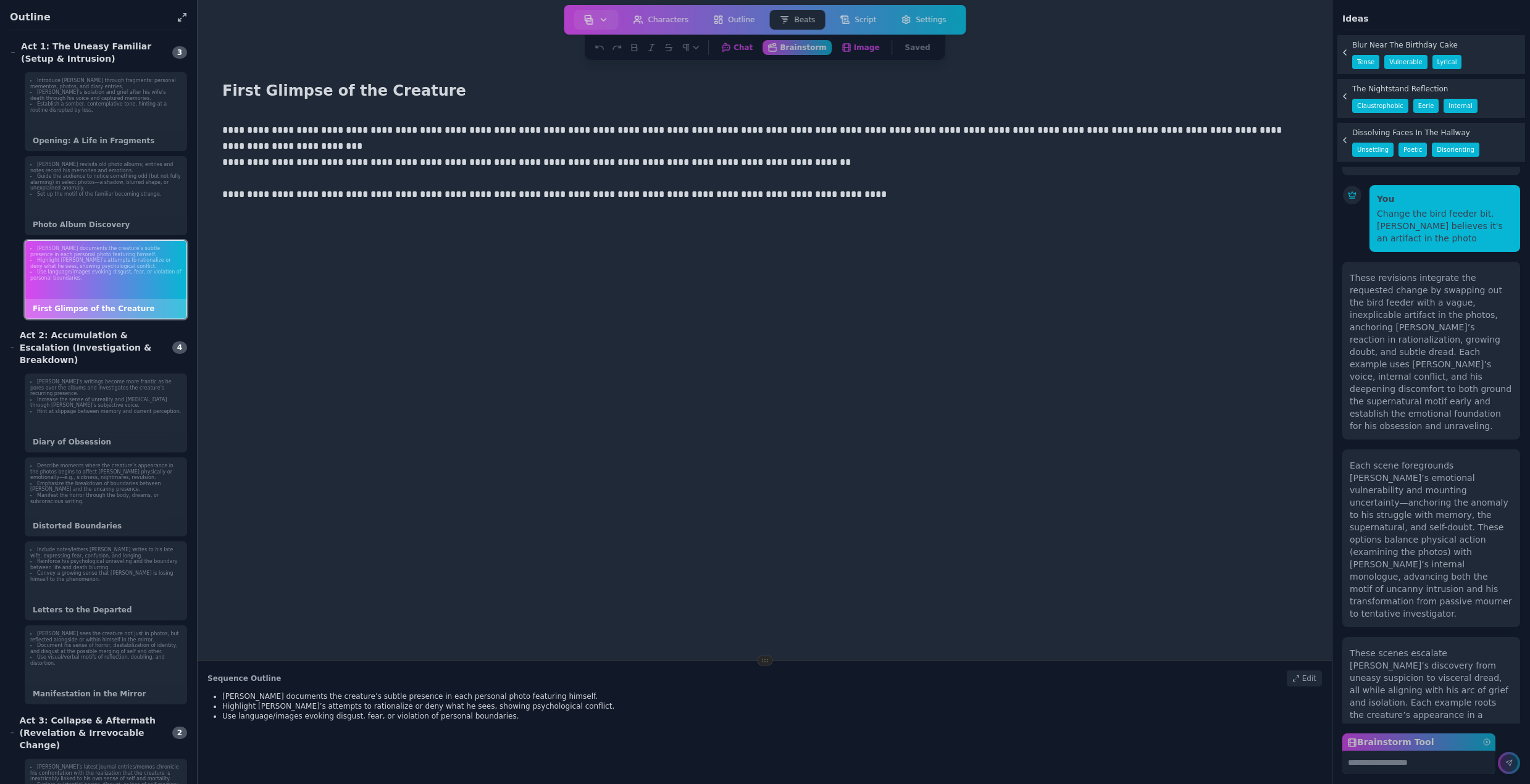
click at [840, 200] on p "**********" at bounding box center [761, 194] width 1076 height 16
click at [1269, 133] on p "**********" at bounding box center [761, 130] width 1076 height 16
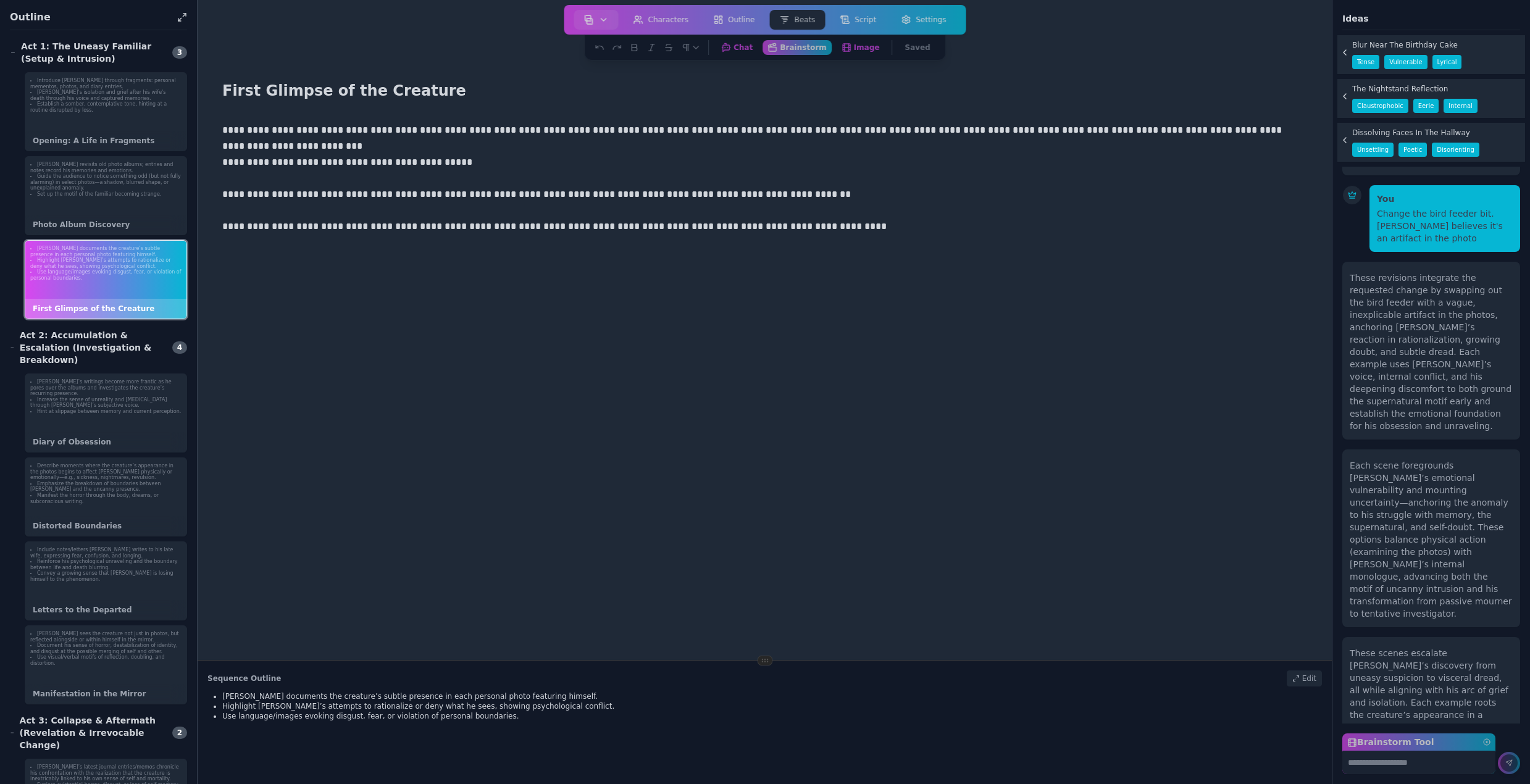
drag, startPoint x: 295, startPoint y: 159, endPoint x: 331, endPoint y: 183, distance: 43.3
click at [296, 159] on p "**********" at bounding box center [761, 162] width 1076 height 16
click at [447, 164] on p "**********" at bounding box center [761, 162] width 1076 height 16
click at [788, 194] on p "**********" at bounding box center [761, 194] width 1076 height 16
click at [796, 229] on p "**********" at bounding box center [761, 226] width 1076 height 16
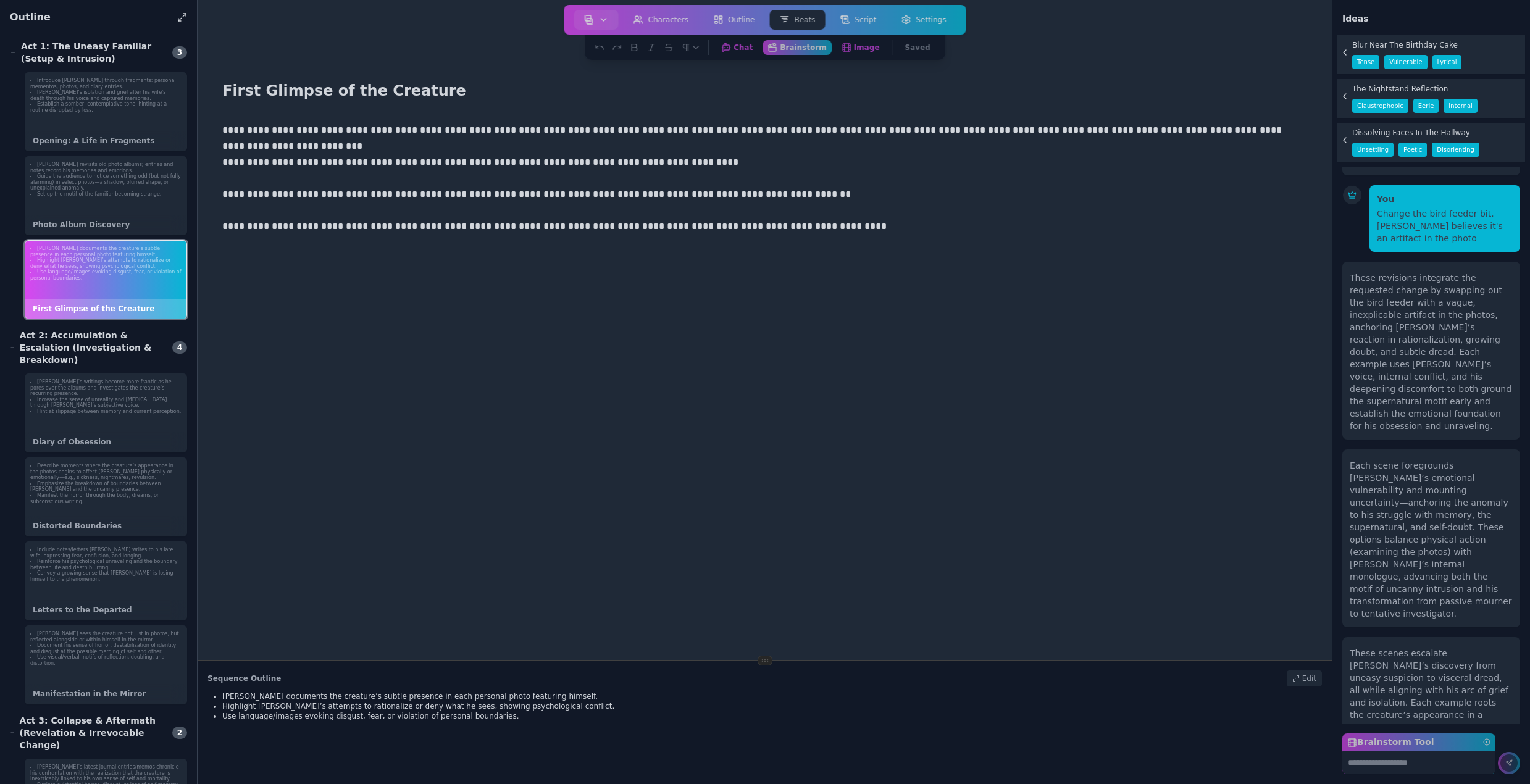
click at [1449, 647] on div "These scenes escalate [PERSON_NAME]’s discovery from uneasy suspicion to viscer…" at bounding box center [1432, 745] width 163 height 197
click at [1342, 57] on icon at bounding box center [1342, 52] width 10 height 10
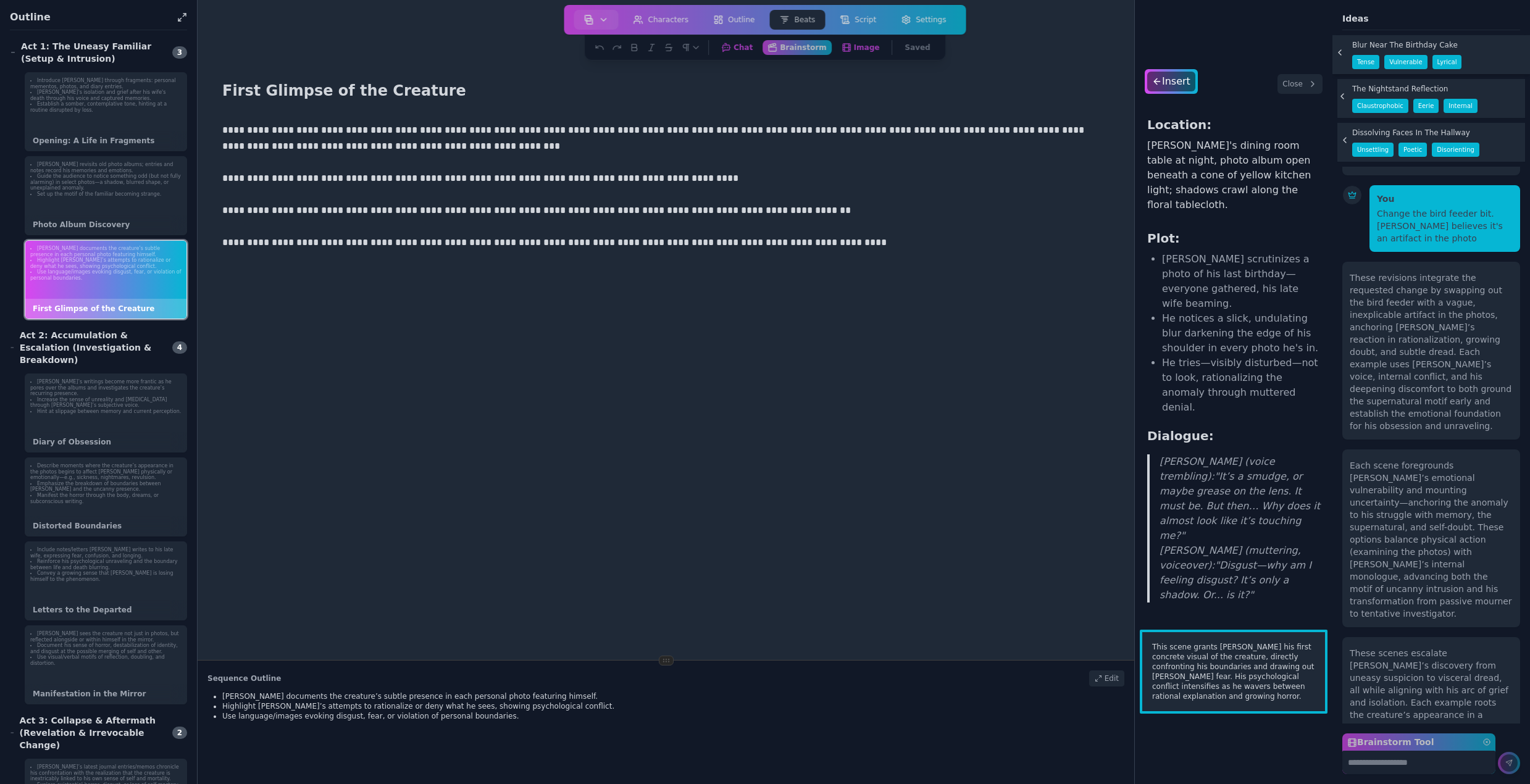
click at [1345, 99] on icon at bounding box center [1342, 96] width 10 height 10
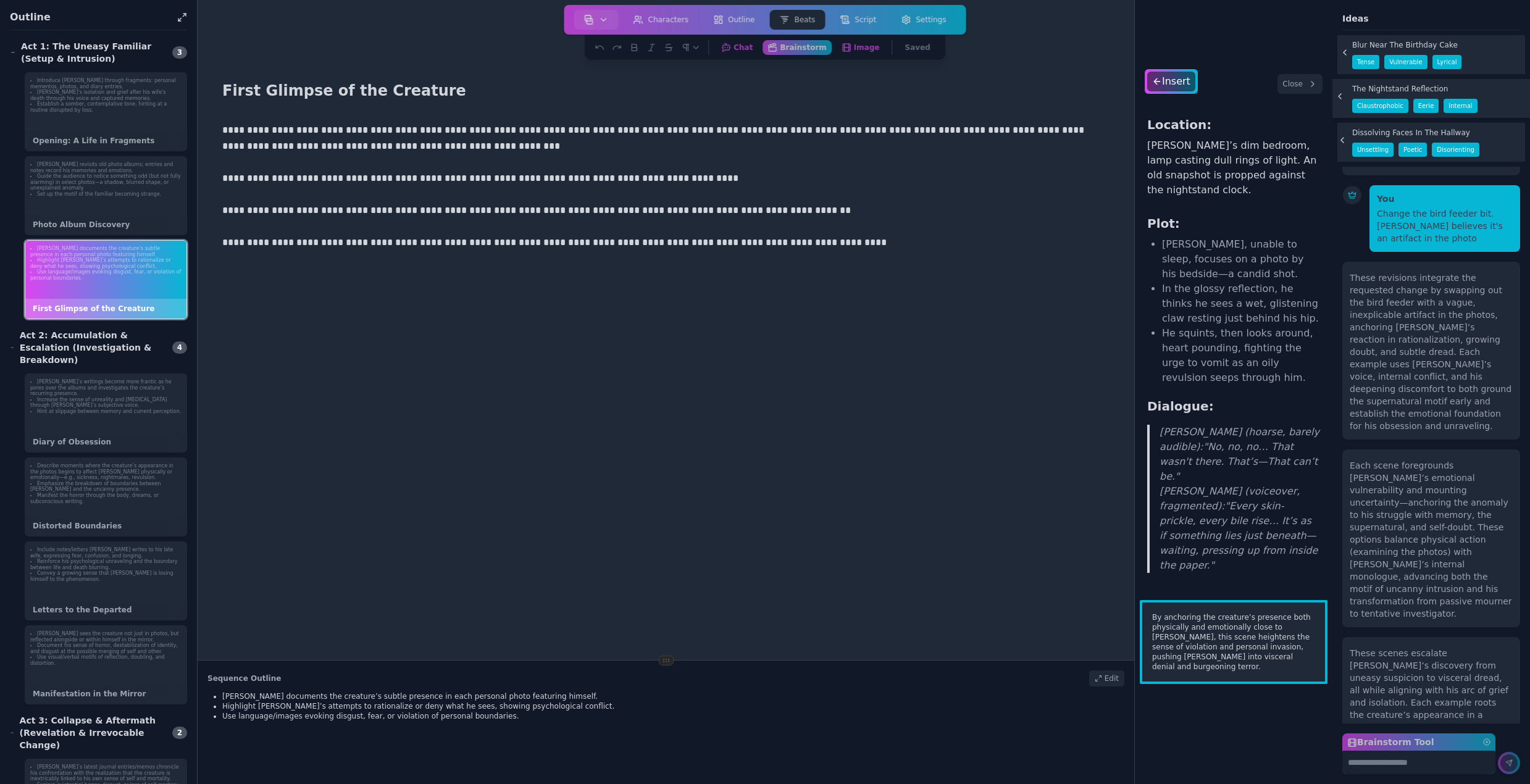
click at [1342, 136] on icon at bounding box center [1342, 140] width 10 height 10
click at [1432, 278] on div "These revisions integrate the requested change by swapping out the bird feeder …" at bounding box center [1432, 352] width 163 height 161
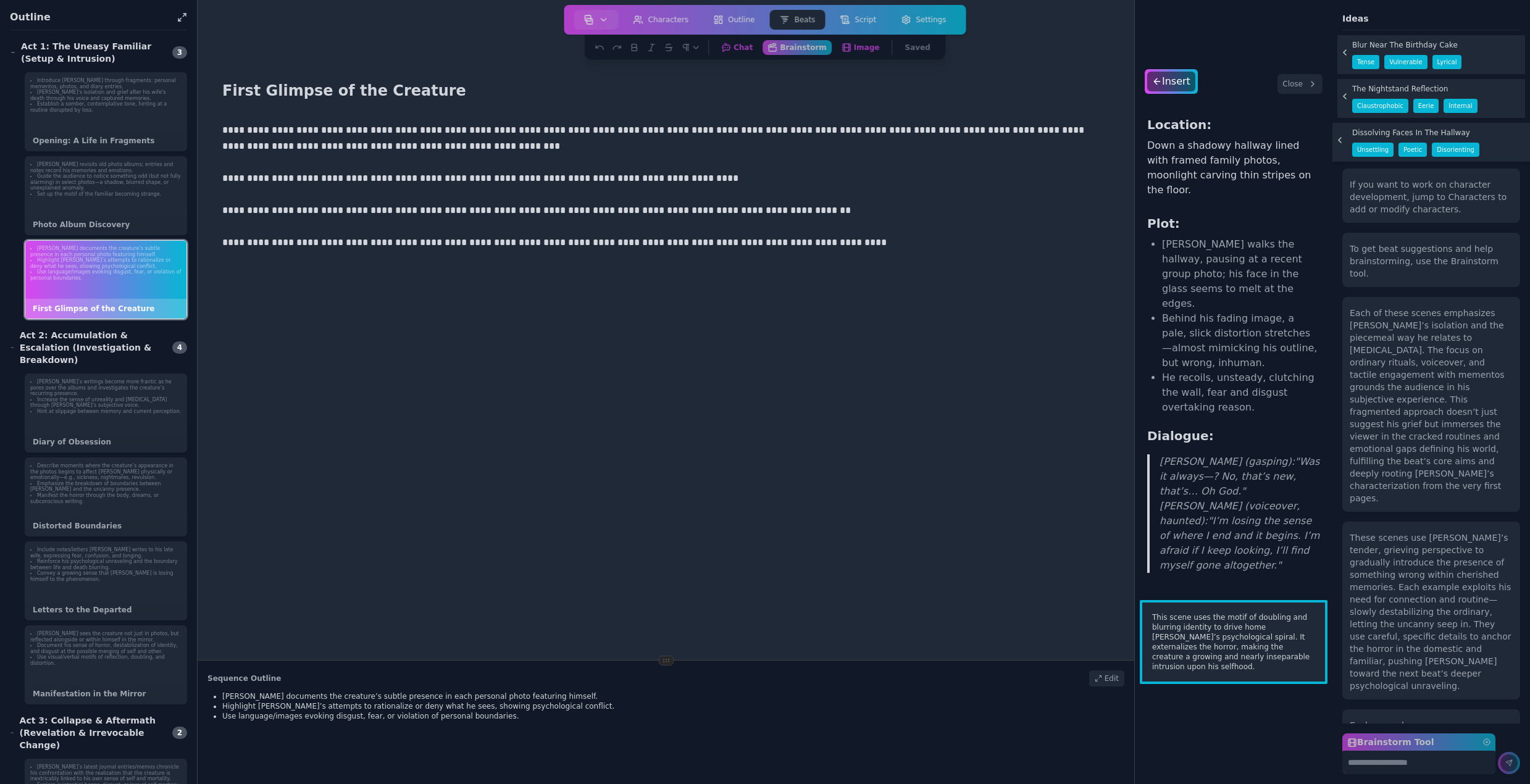
scroll to position [124, 0]
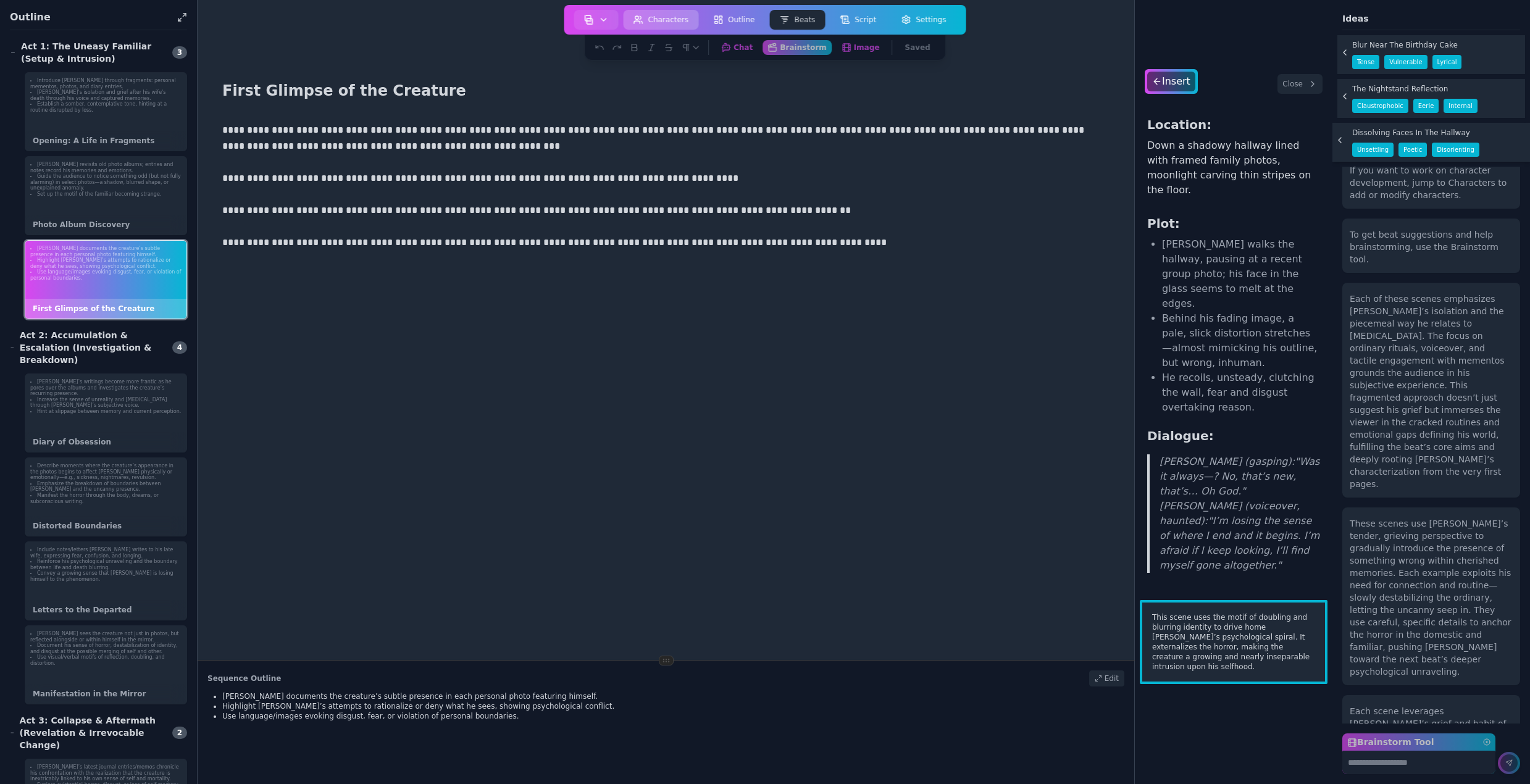
click at [687, 19] on button "Characters" at bounding box center [661, 19] width 75 height 20
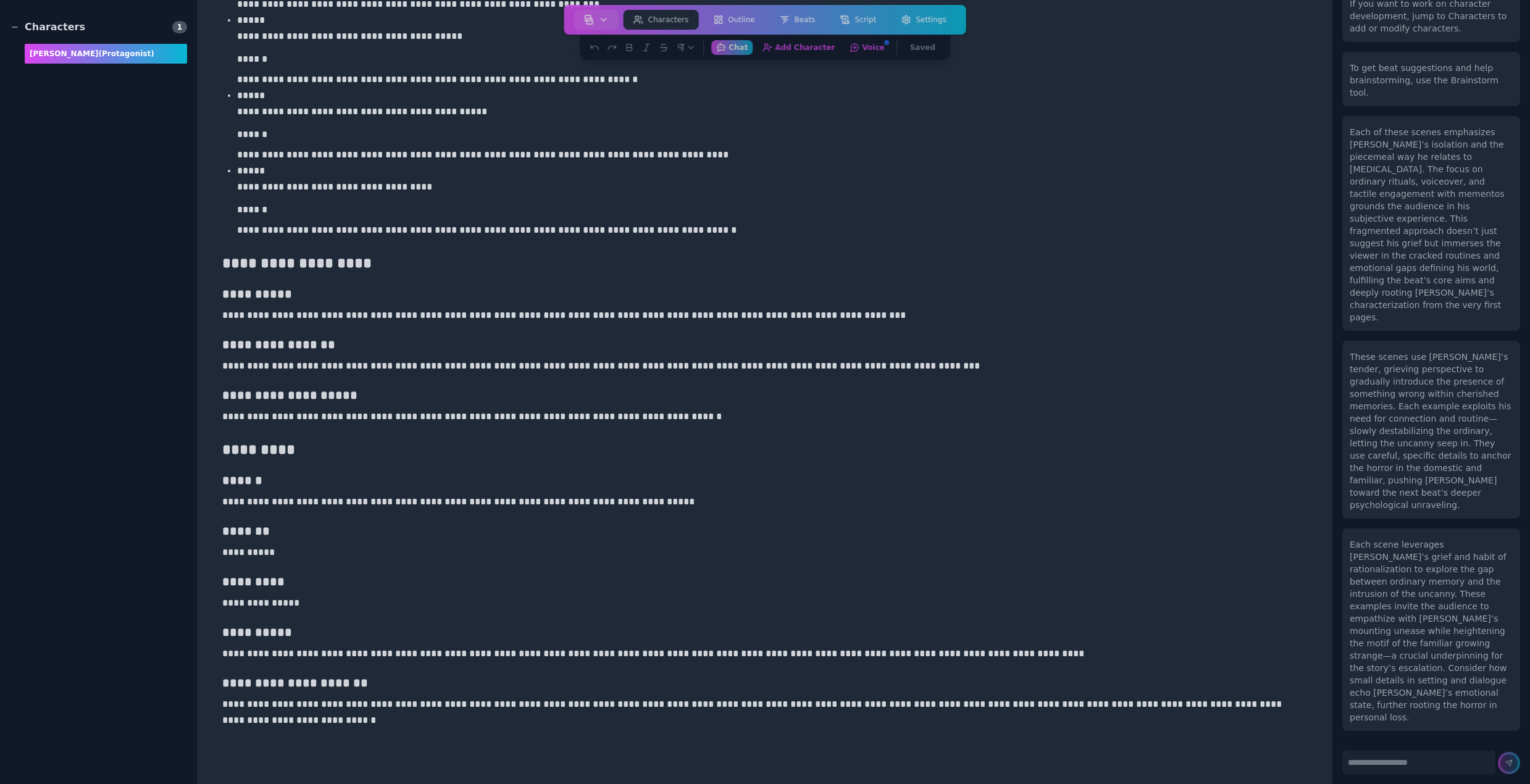
scroll to position [1669, 0]
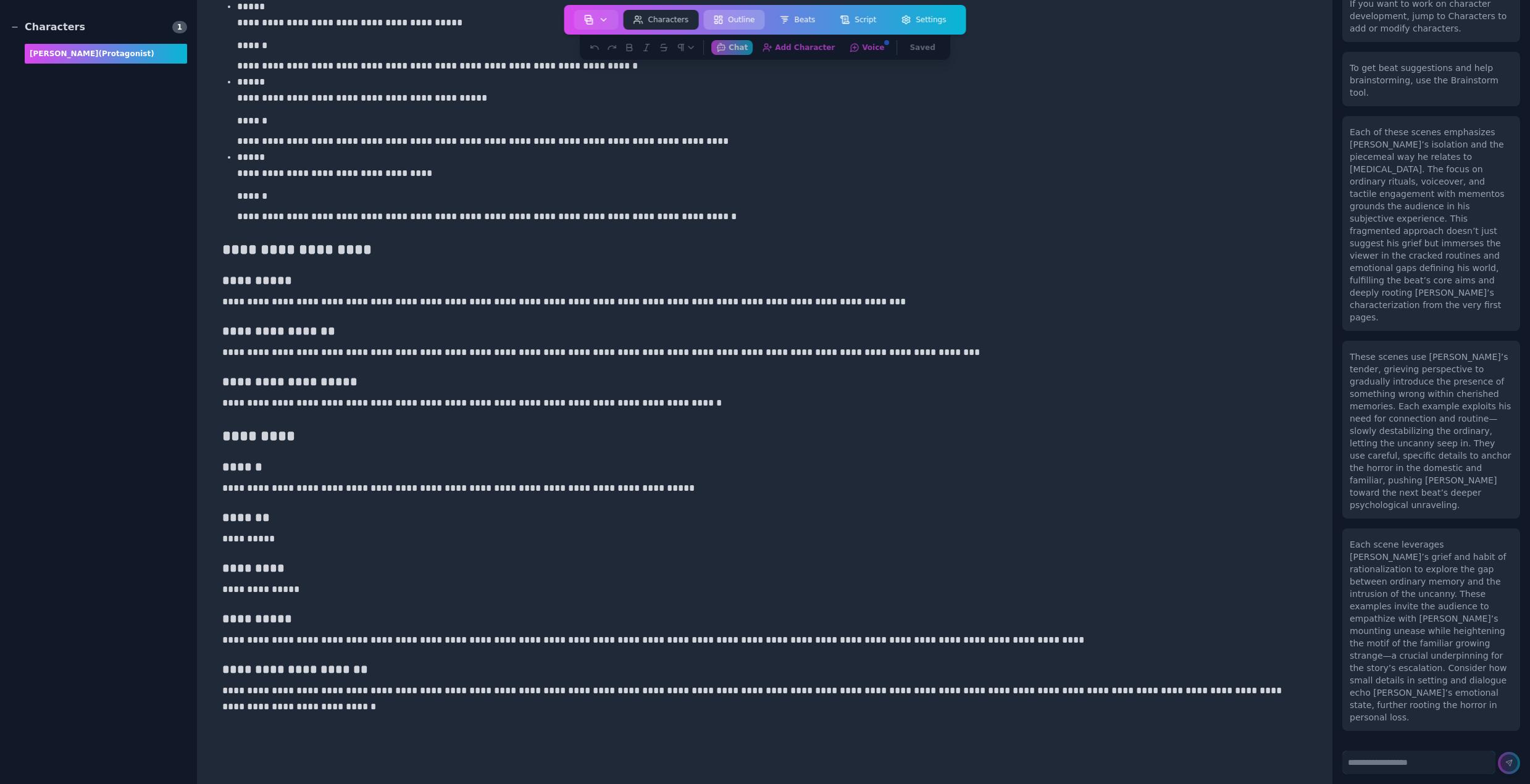
click at [750, 18] on button "Outline" at bounding box center [734, 19] width 61 height 20
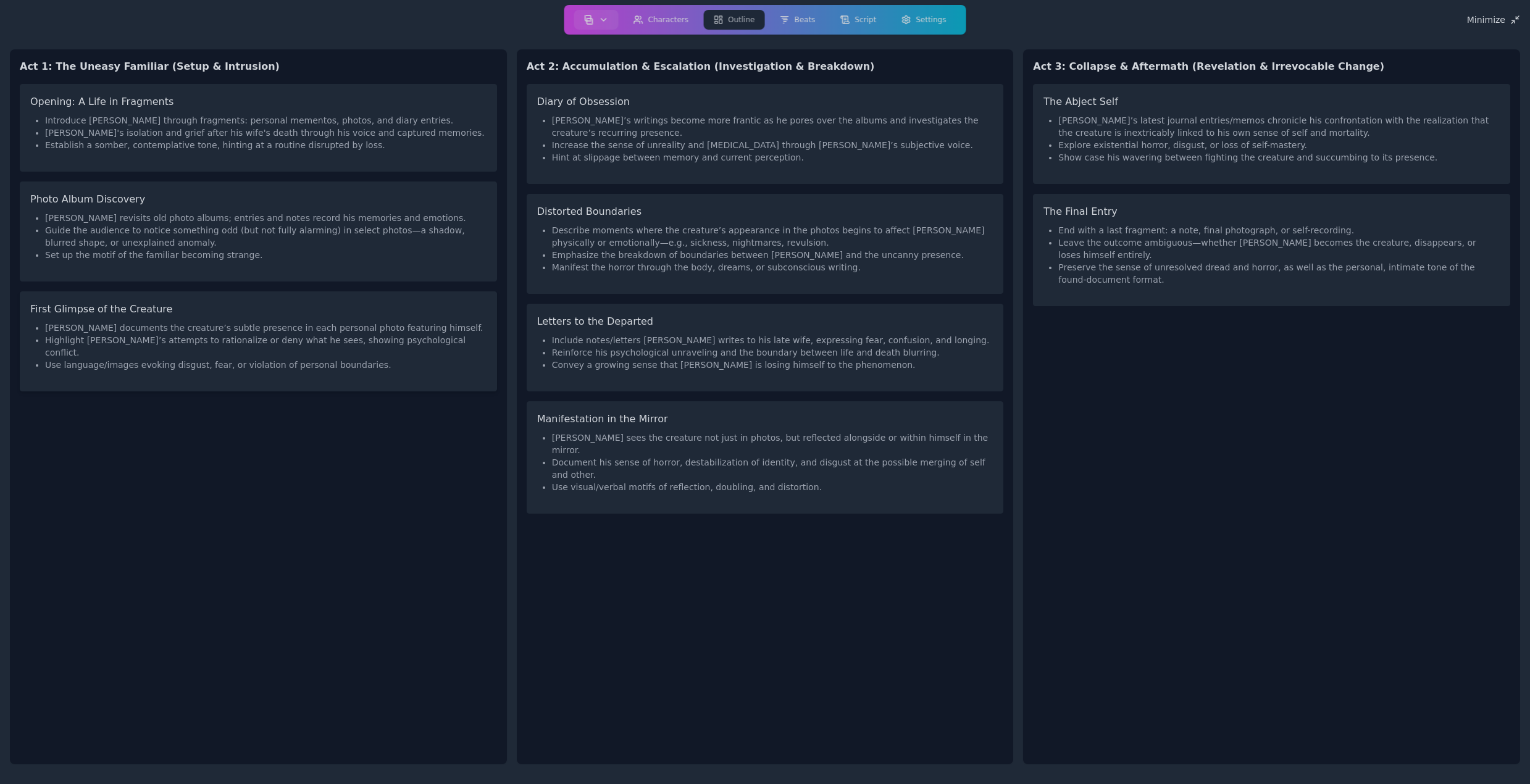
click at [204, 345] on li "Highlight [PERSON_NAME]’s attempts to rationalize or deny what he sees, showing…" at bounding box center [265, 346] width 441 height 25
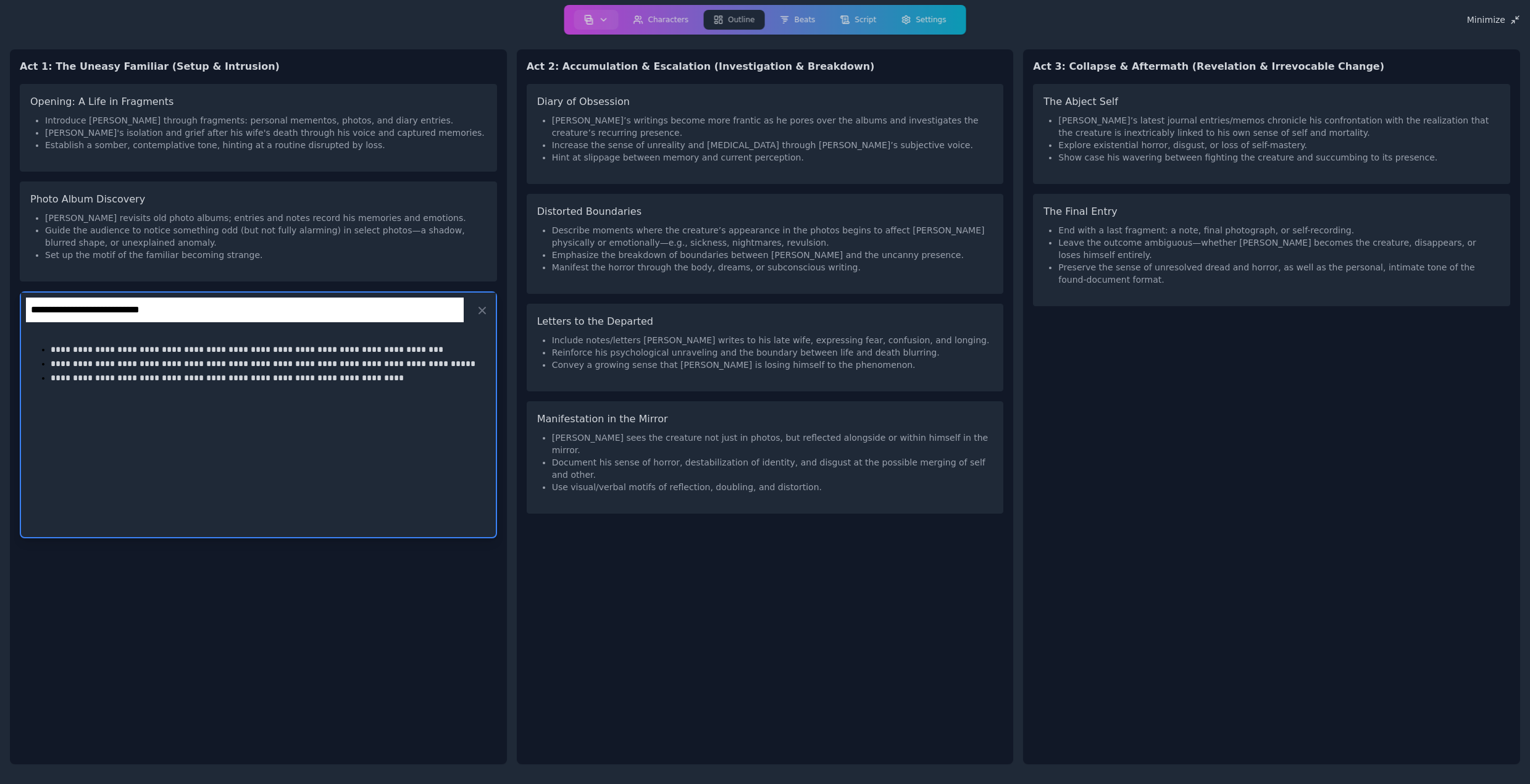
click at [315, 419] on div "**********" at bounding box center [258, 432] width 475 height 209
click at [261, 232] on li "Guide the audience to notice something odd (but not fully alarming) in select p…" at bounding box center [265, 236] width 441 height 25
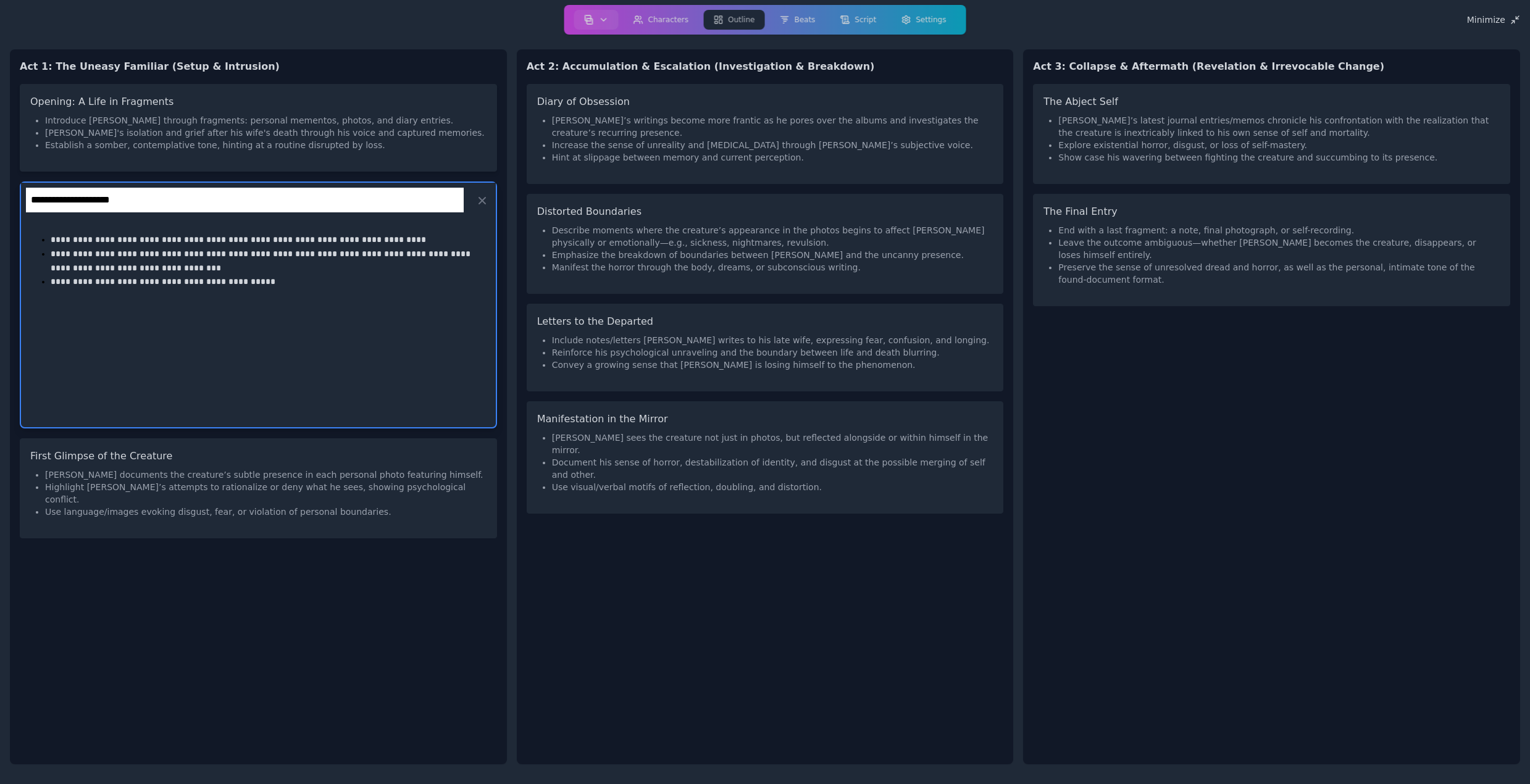
click at [256, 140] on li "Establish a somber, contemplative tone, hinting at a routine disrupted by loss." at bounding box center [265, 145] width 441 height 13
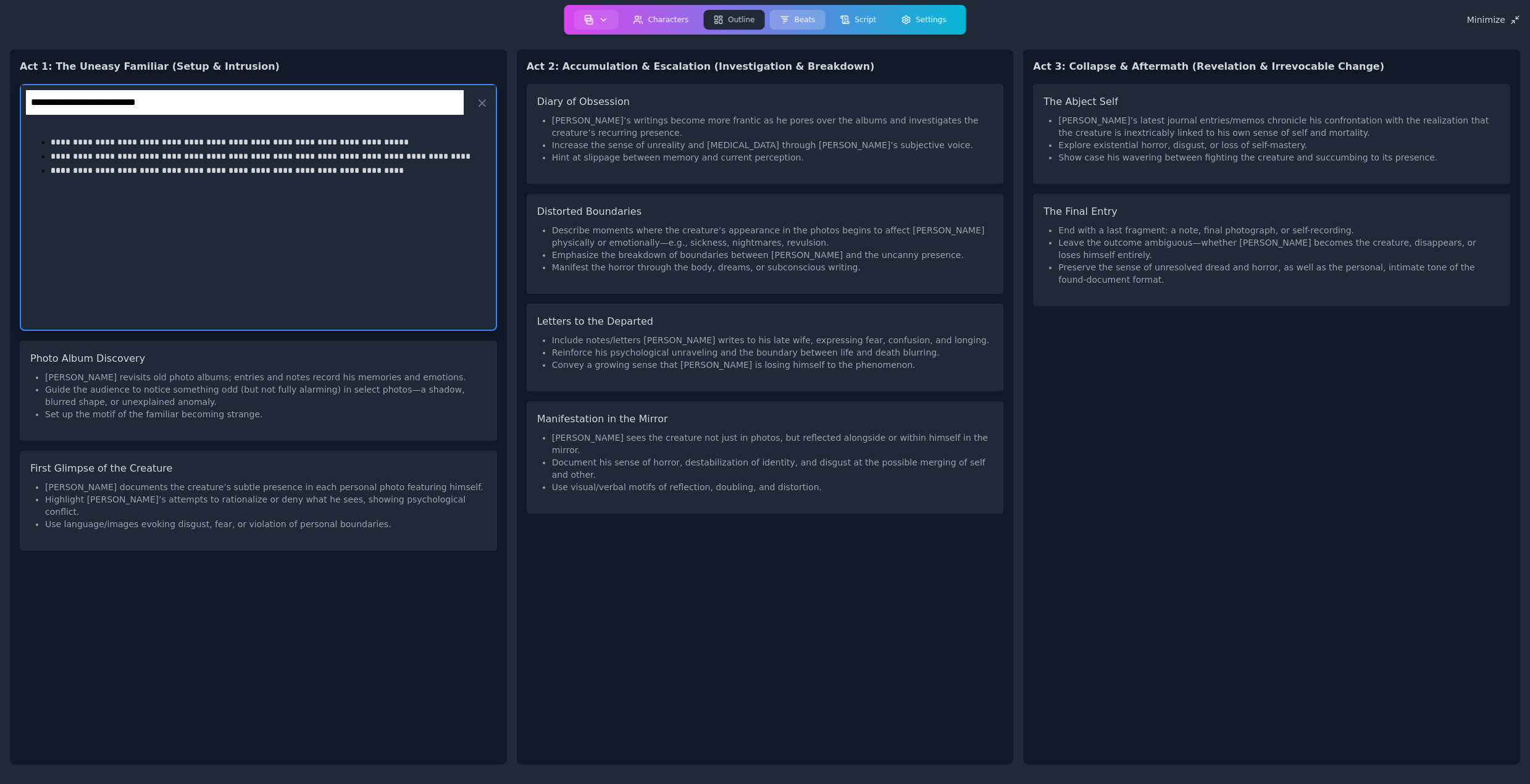
click at [799, 21] on button "Beats" at bounding box center [797, 19] width 55 height 20
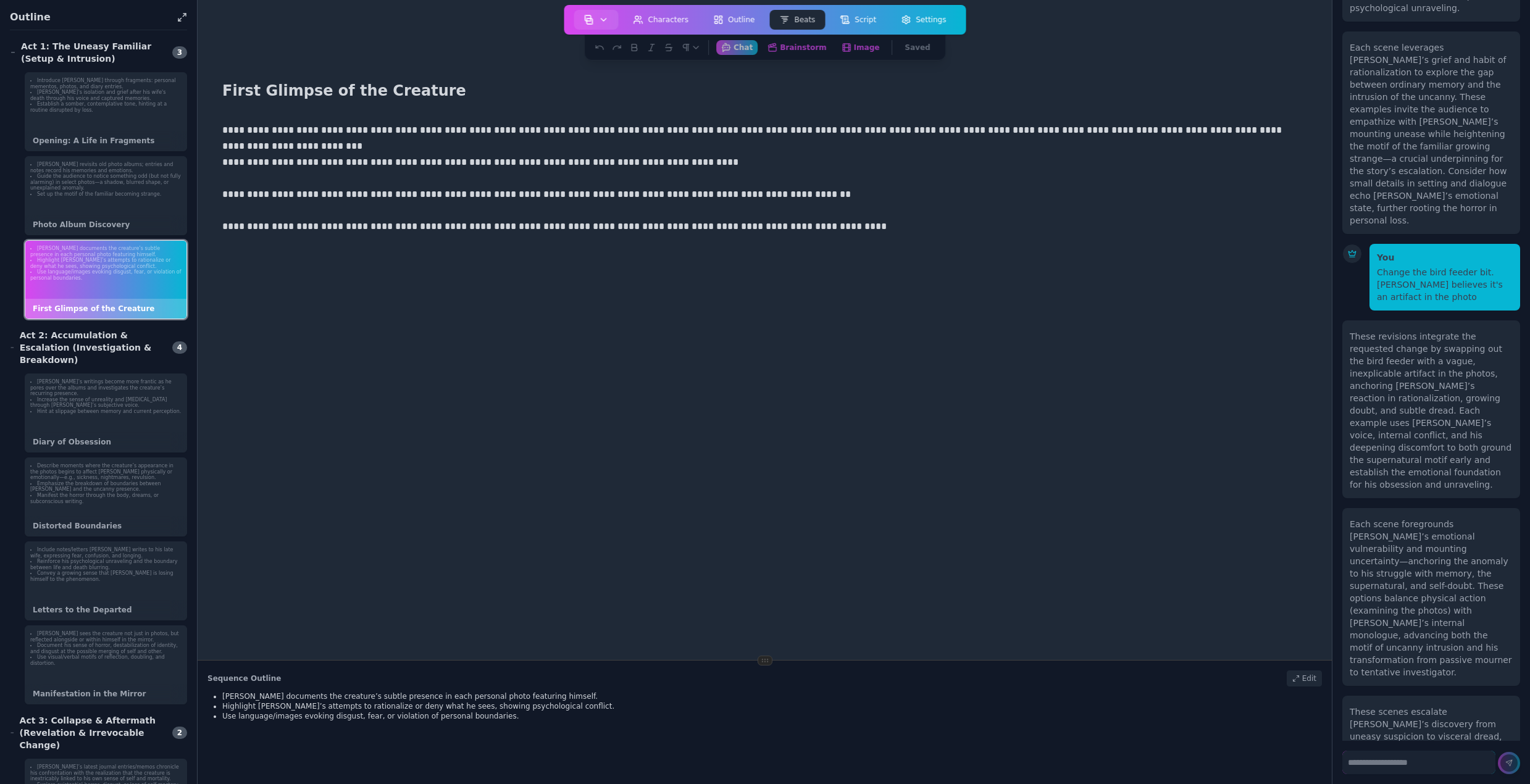
scroll to position [661, 0]
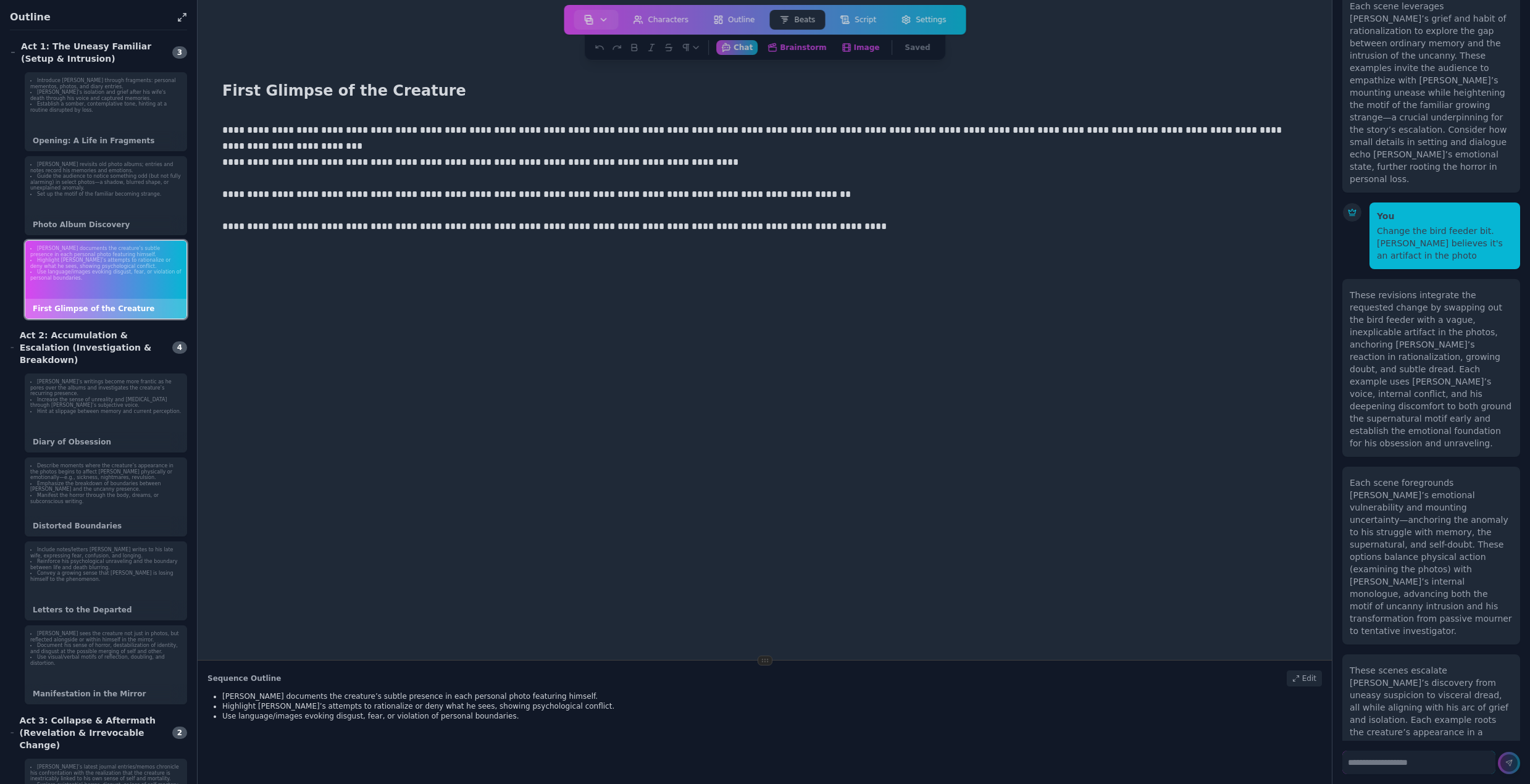
click at [1448, 664] on div "These scenes escalate [PERSON_NAME]’s discovery from uneasy suspicion to viscer…" at bounding box center [1432, 763] width 163 height 197
click at [1407, 765] on textarea at bounding box center [1418, 763] width 153 height 24
click at [803, 44] on button "Brainstorm Get ideas and work on your beats" at bounding box center [797, 47] width 72 height 15
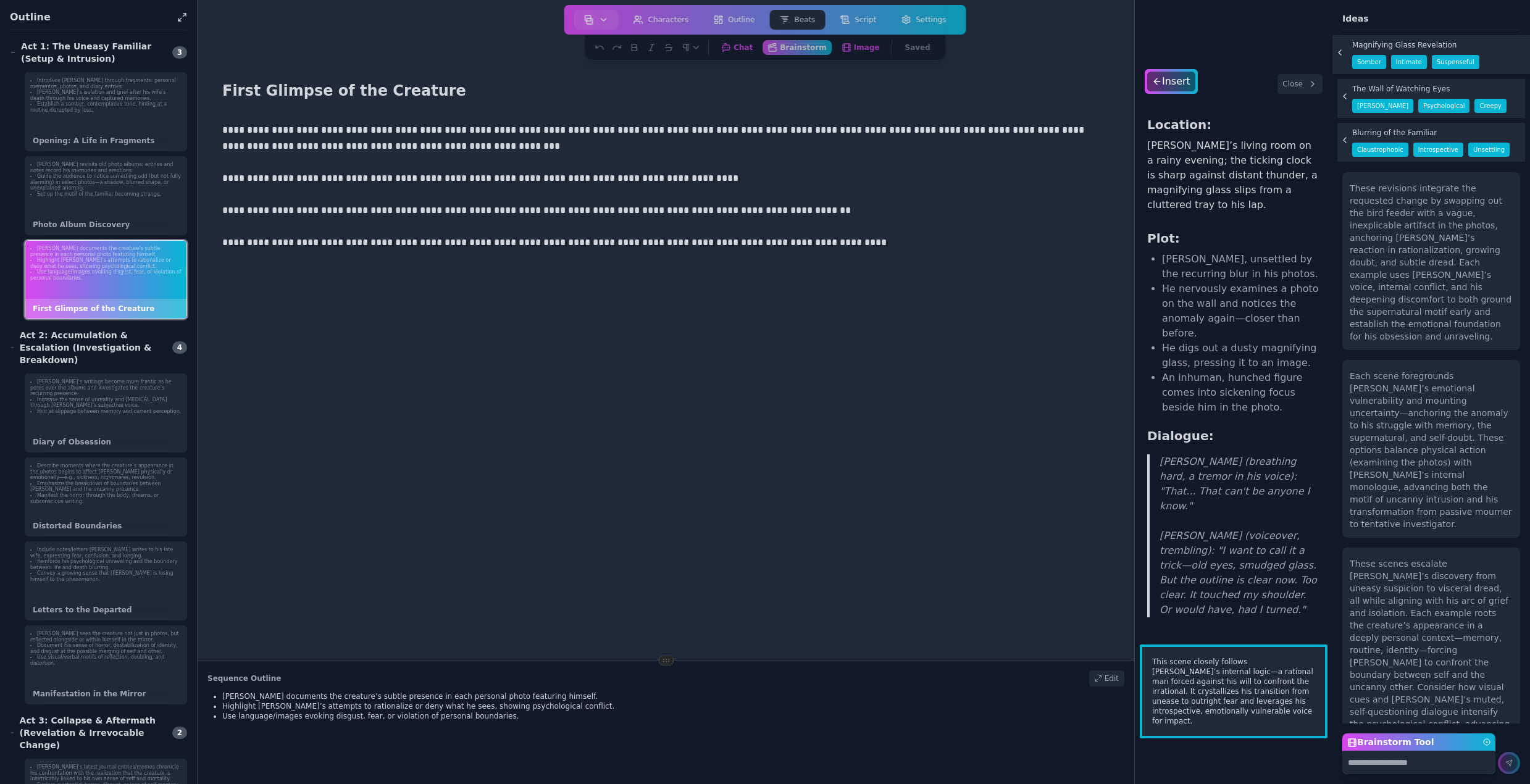
scroll to position [1058, 0]
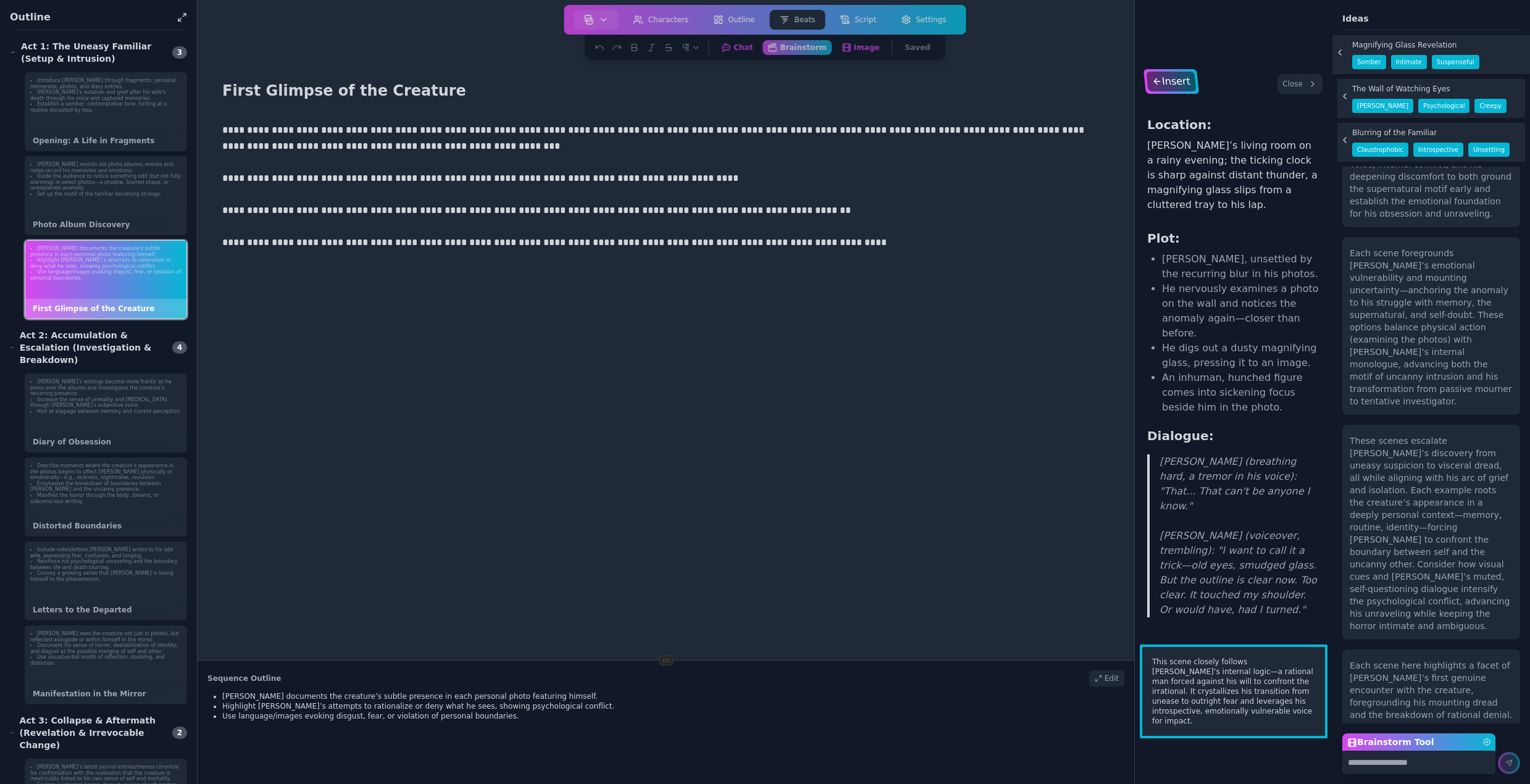
click at [1177, 75] on div "Insert" at bounding box center [1170, 81] width 50 height 20
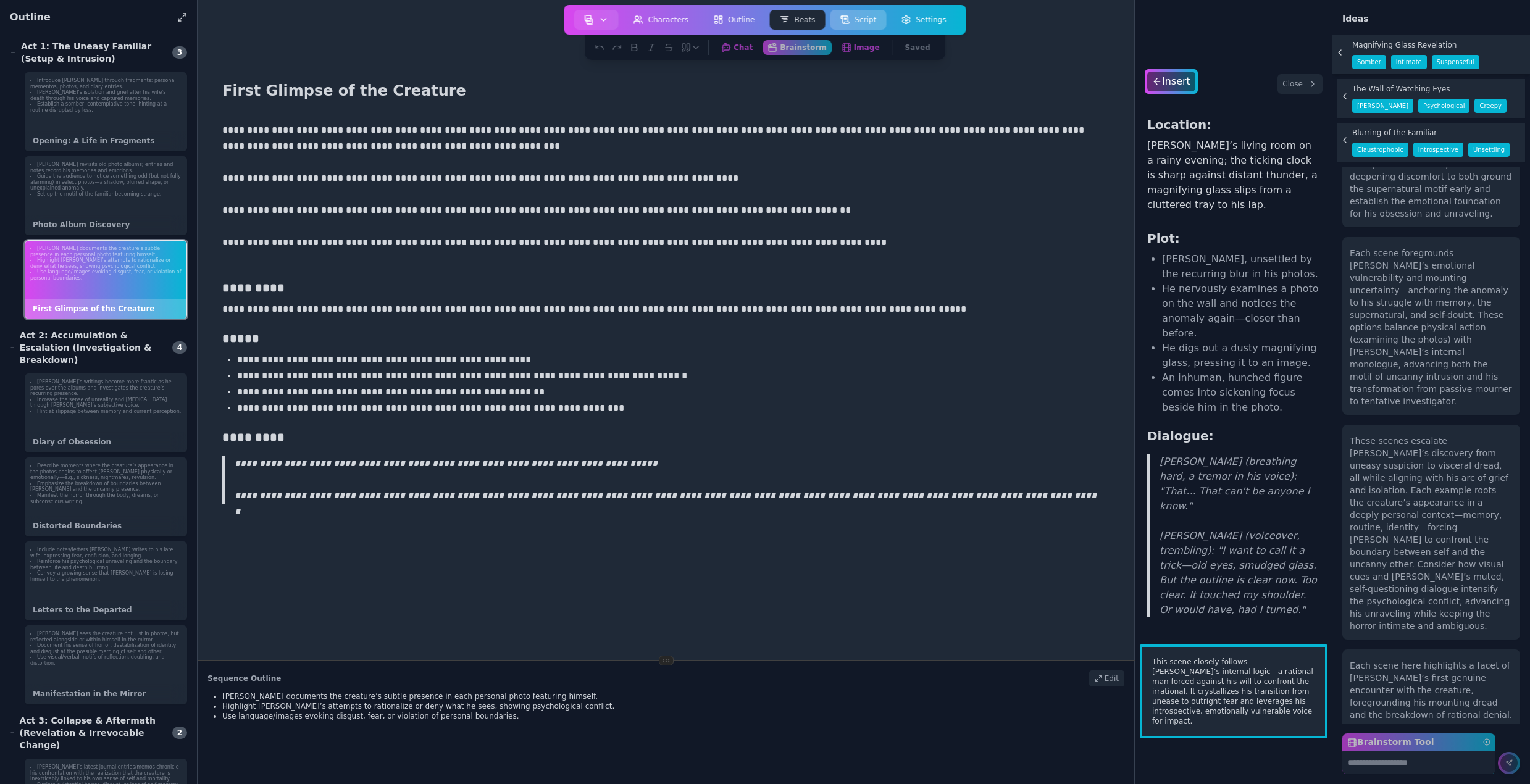
click at [862, 21] on button "Script" at bounding box center [857, 19] width 56 height 20
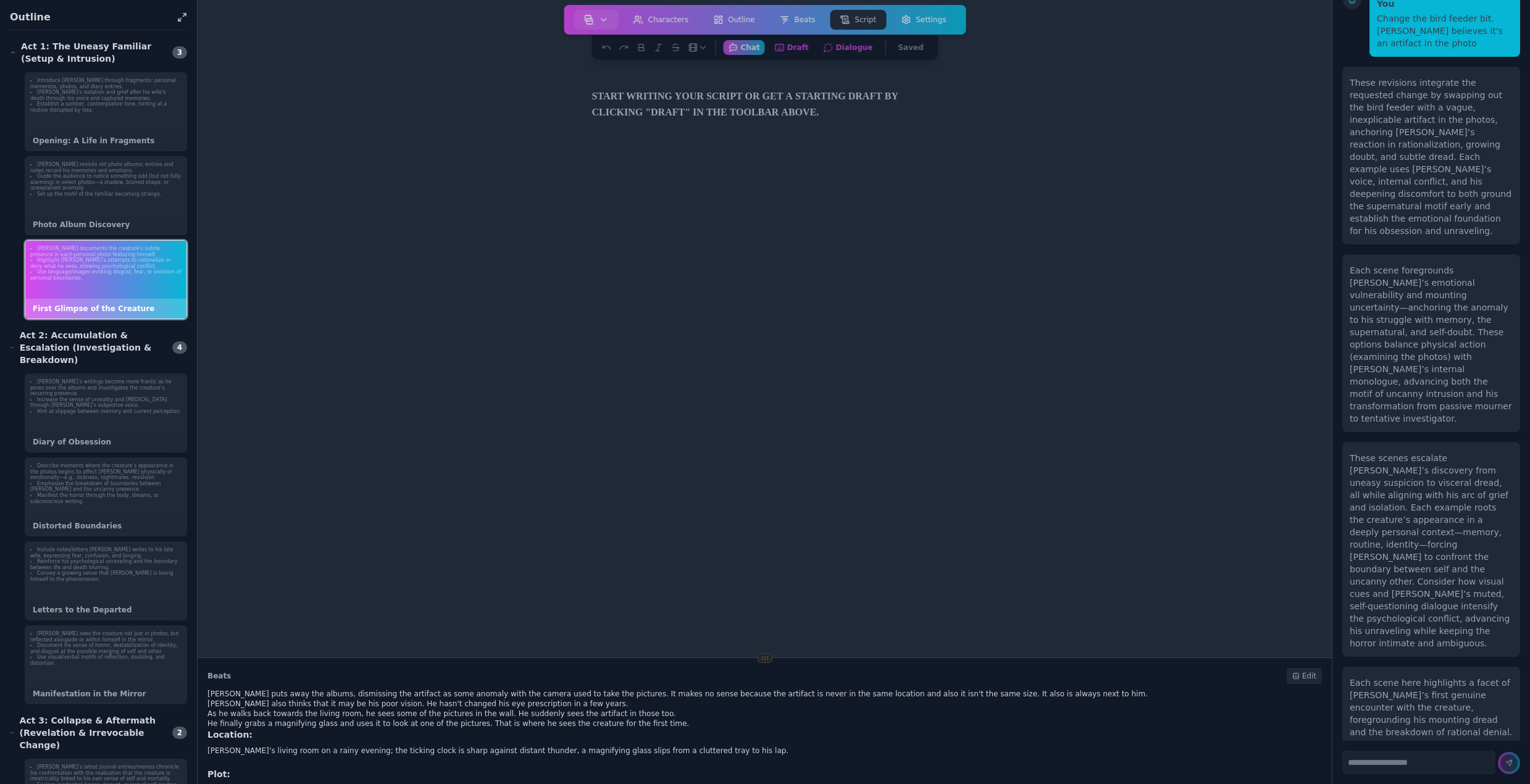
click at [818, 91] on p at bounding box center [765, 97] width 345 height 16
click at [845, 113] on div at bounding box center [765, 456] width 356 height 784
click at [609, 17] on icon "button" at bounding box center [604, 20] width 10 height 10
click at [1069, 258] on div at bounding box center [765, 476] width 1095 height 824
click at [799, 46] on button "Draft Generate draft script based on beat outline" at bounding box center [792, 47] width 46 height 15
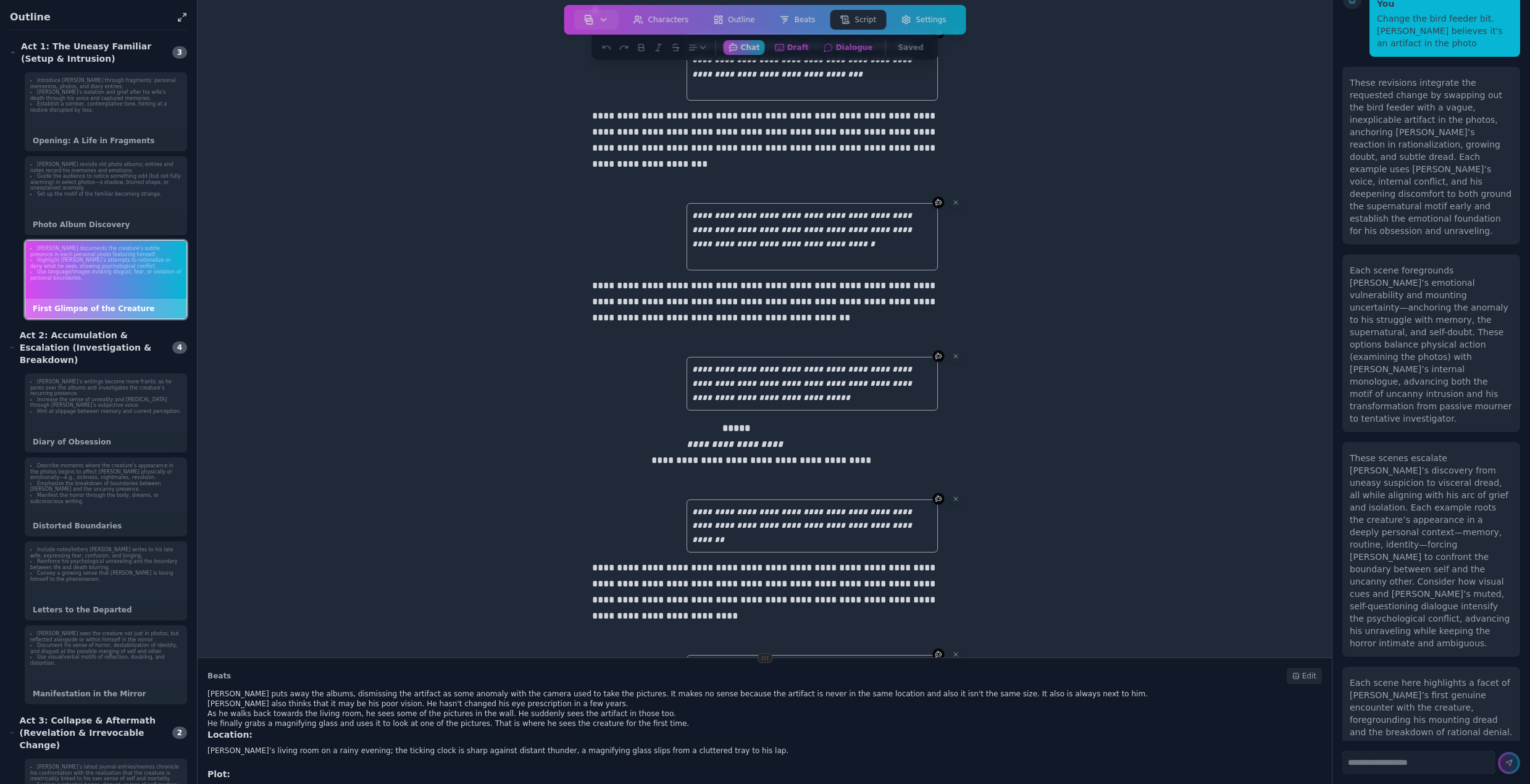
scroll to position [0, 0]
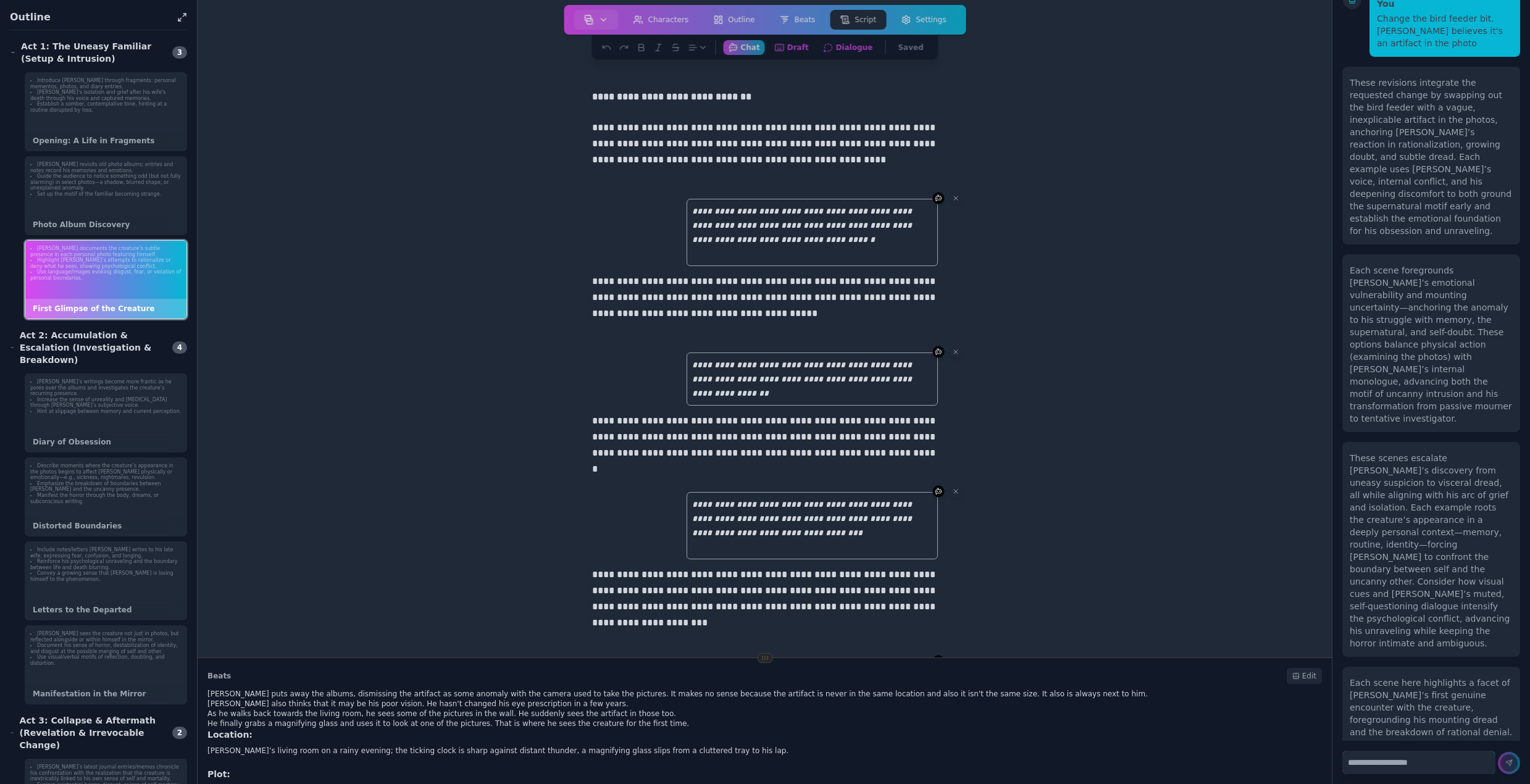
click at [1384, 765] on textarea at bounding box center [1418, 763] width 153 height 24
type textarea "*"
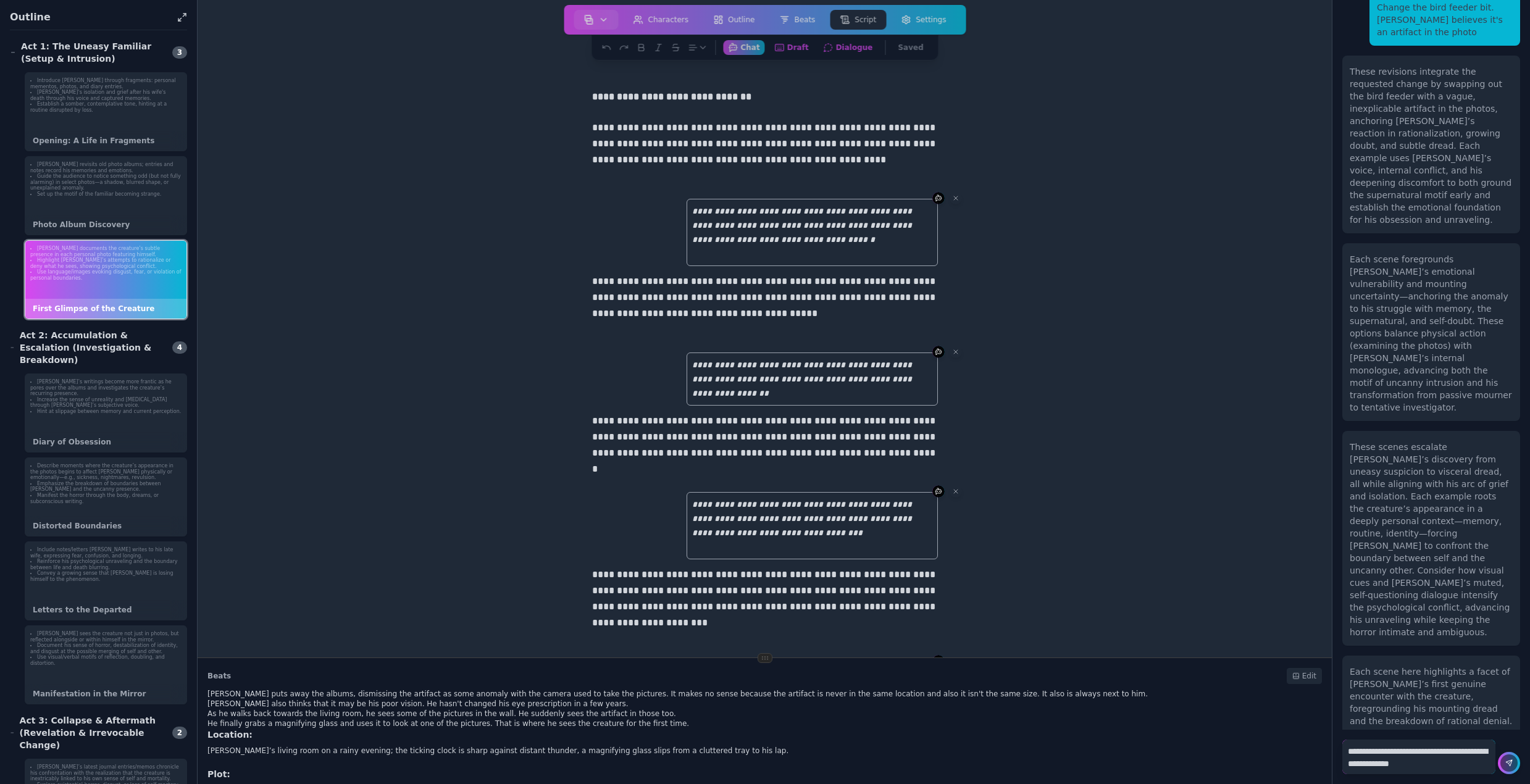
type textarea "**********"
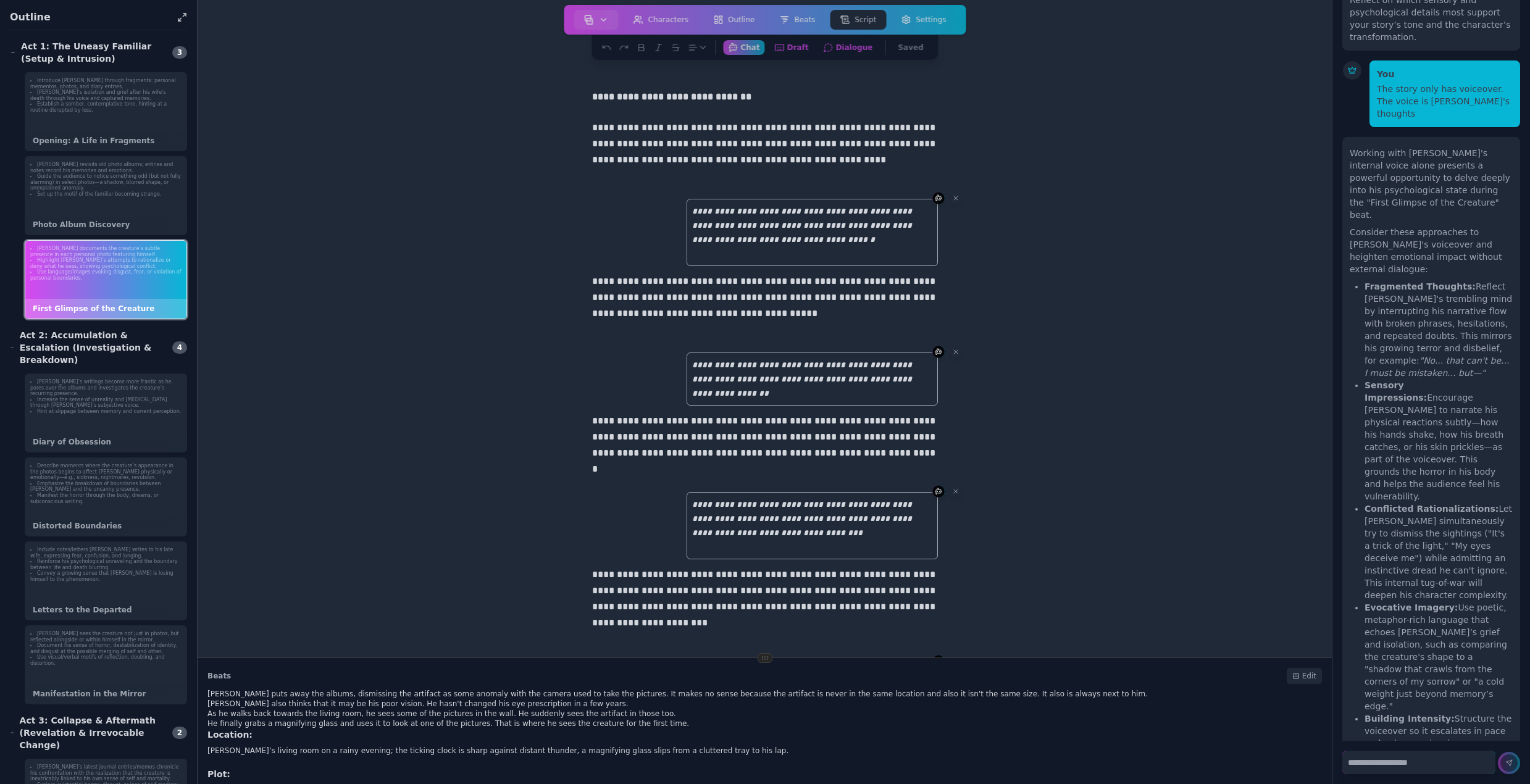
scroll to position [1760, 0]
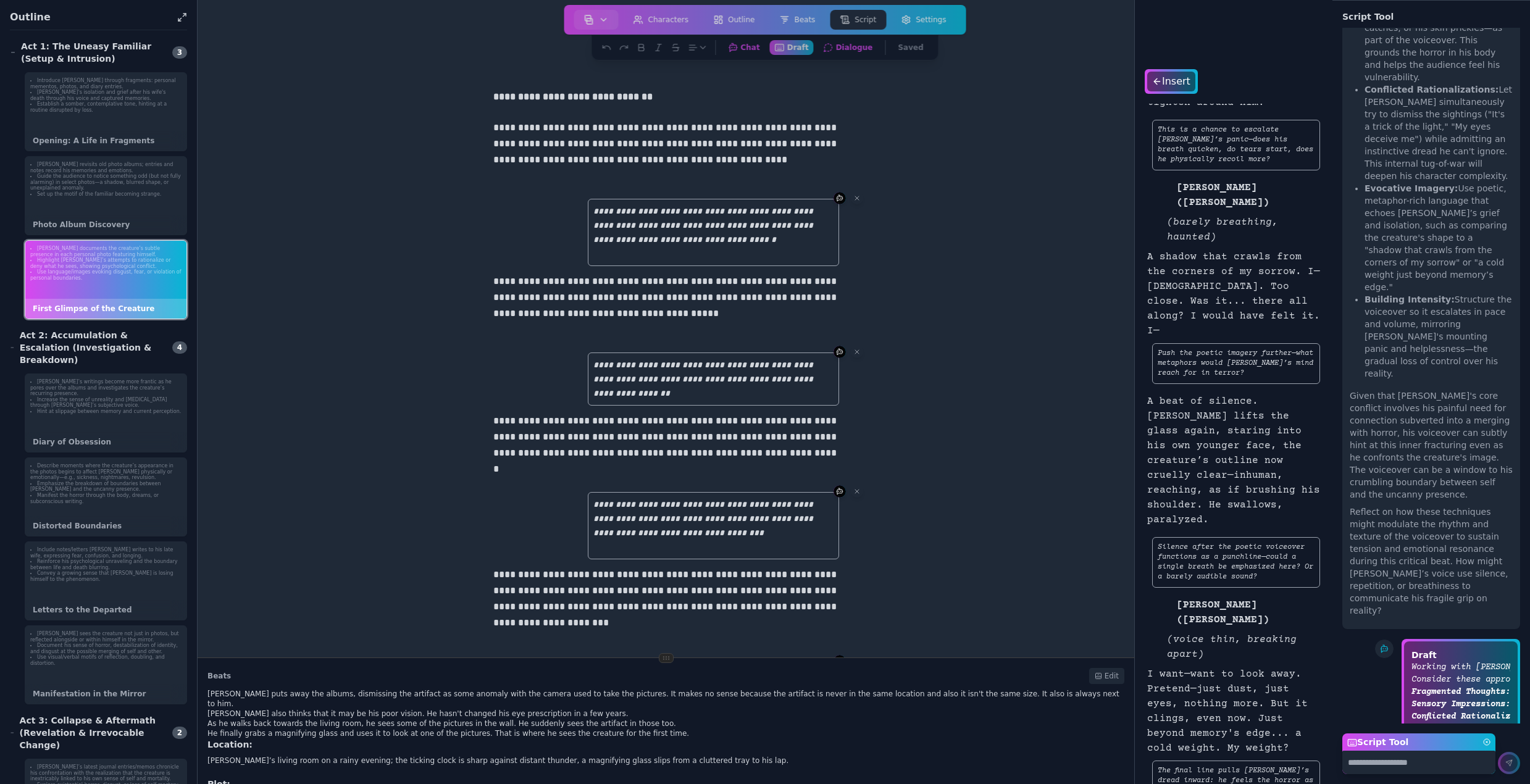
scroll to position [2191, 0]
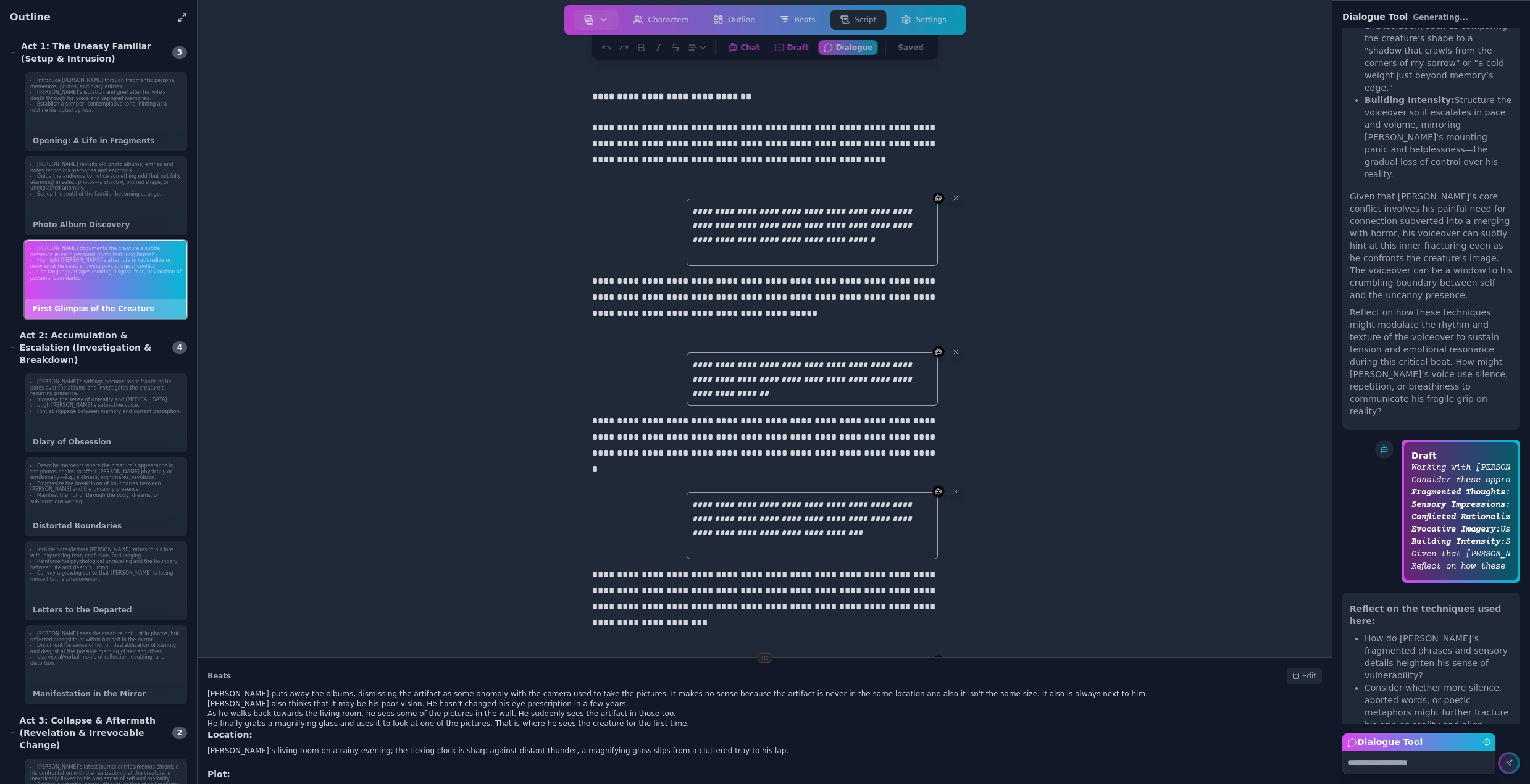
scroll to position [2322, 0]
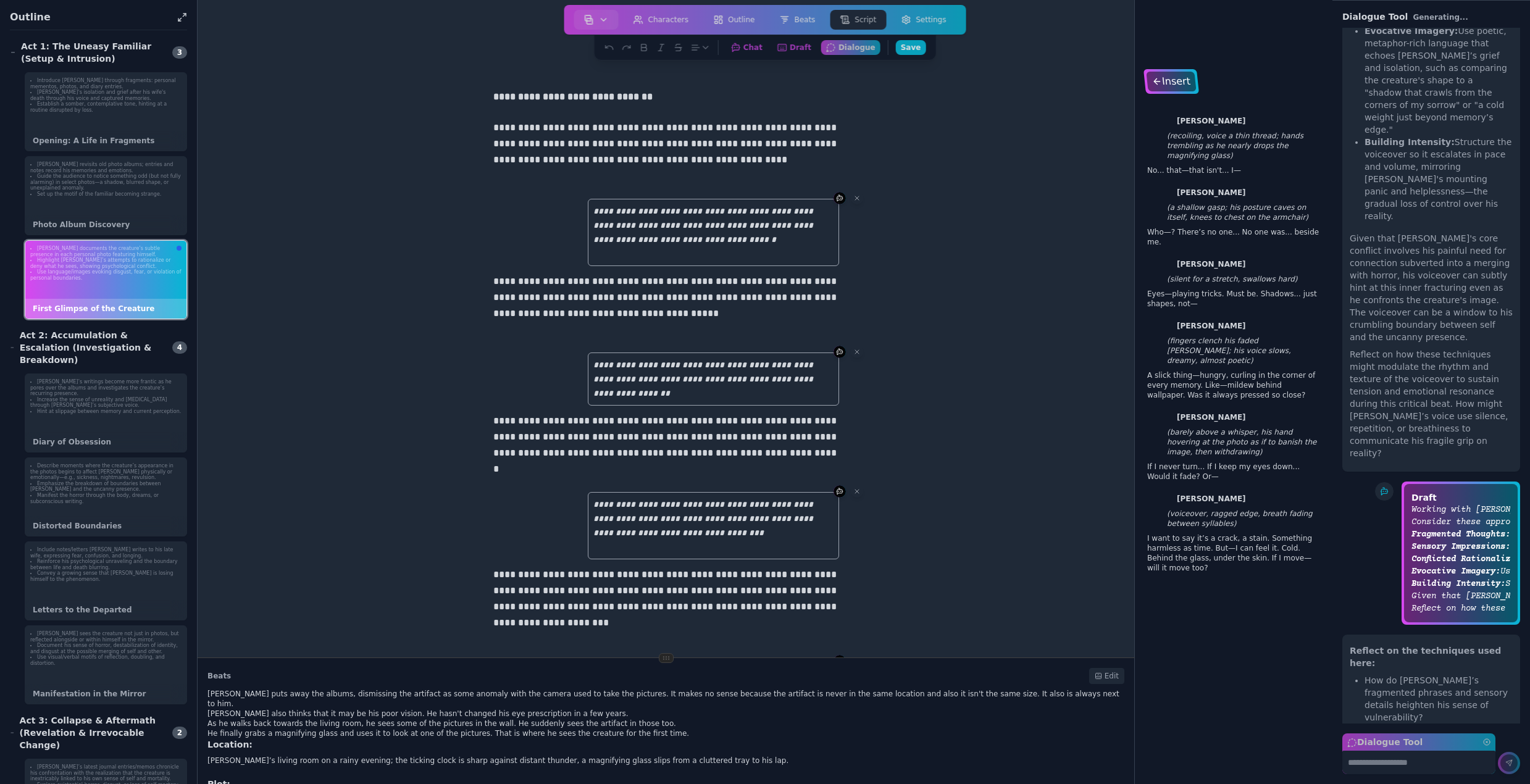
drag, startPoint x: 1166, startPoint y: 91, endPoint x: 1174, endPoint y: 77, distance: 16.1
click at [1169, 86] on button "Insert" at bounding box center [1171, 81] width 55 height 25
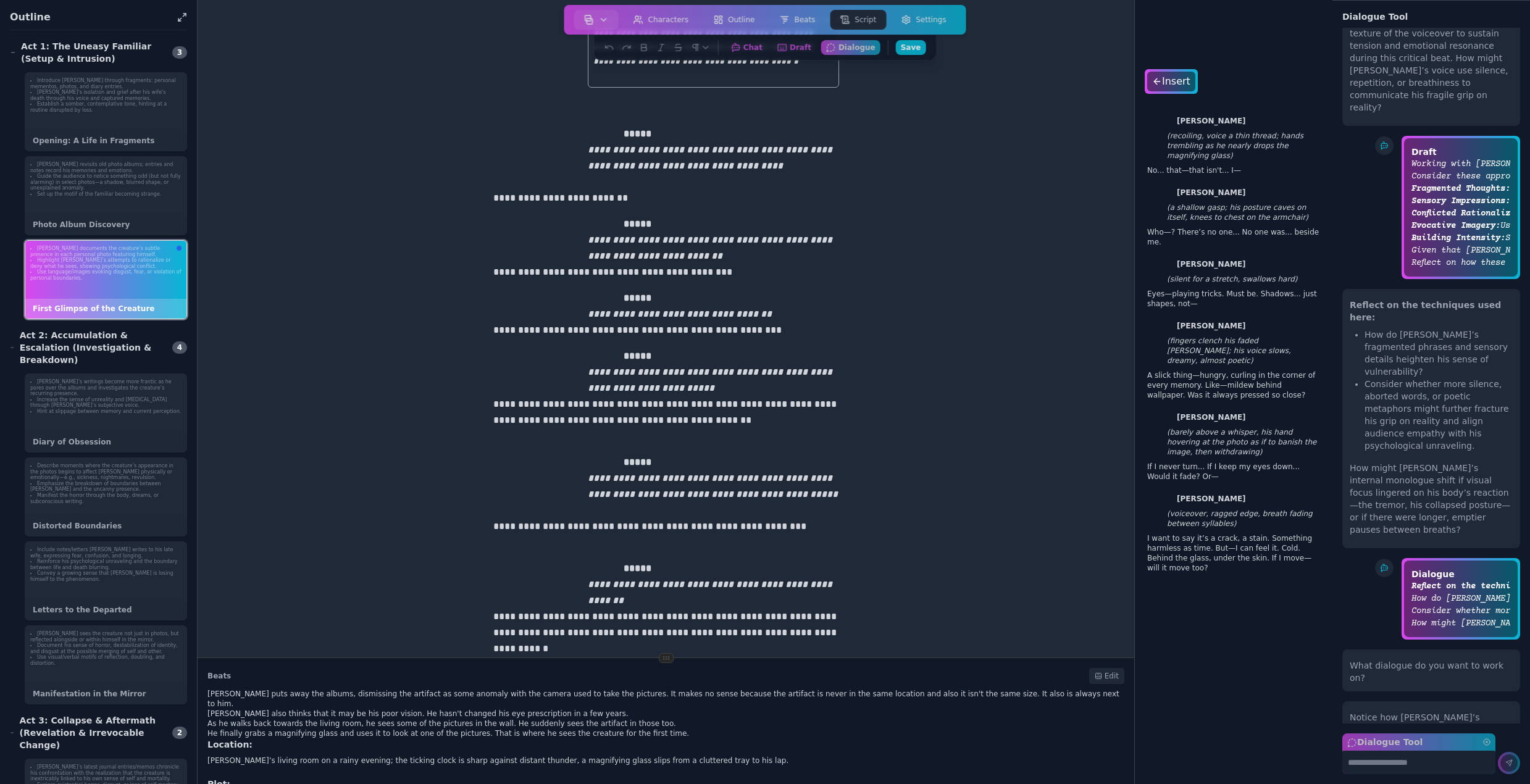
scroll to position [2675, 0]
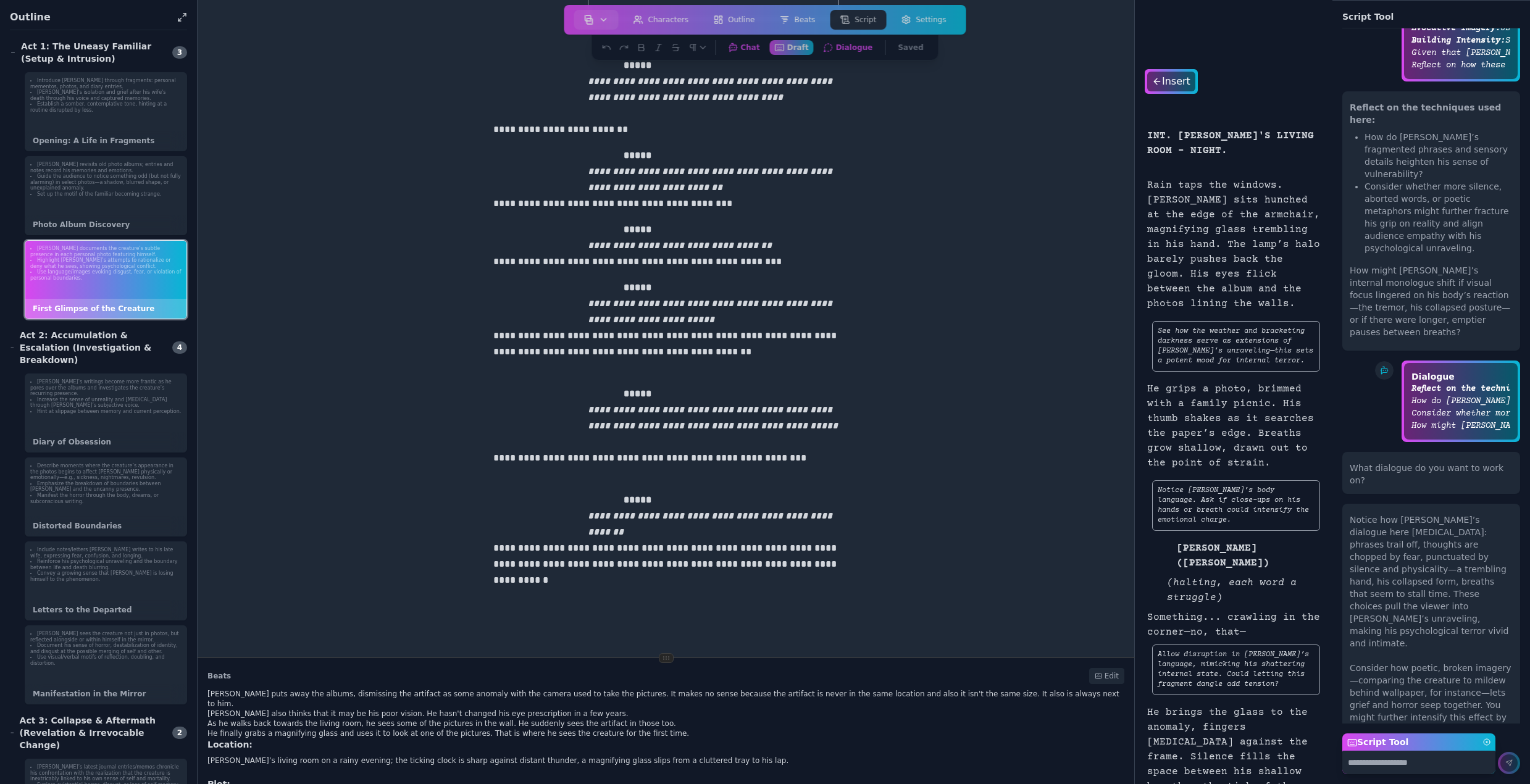
scroll to position [2910, 0]
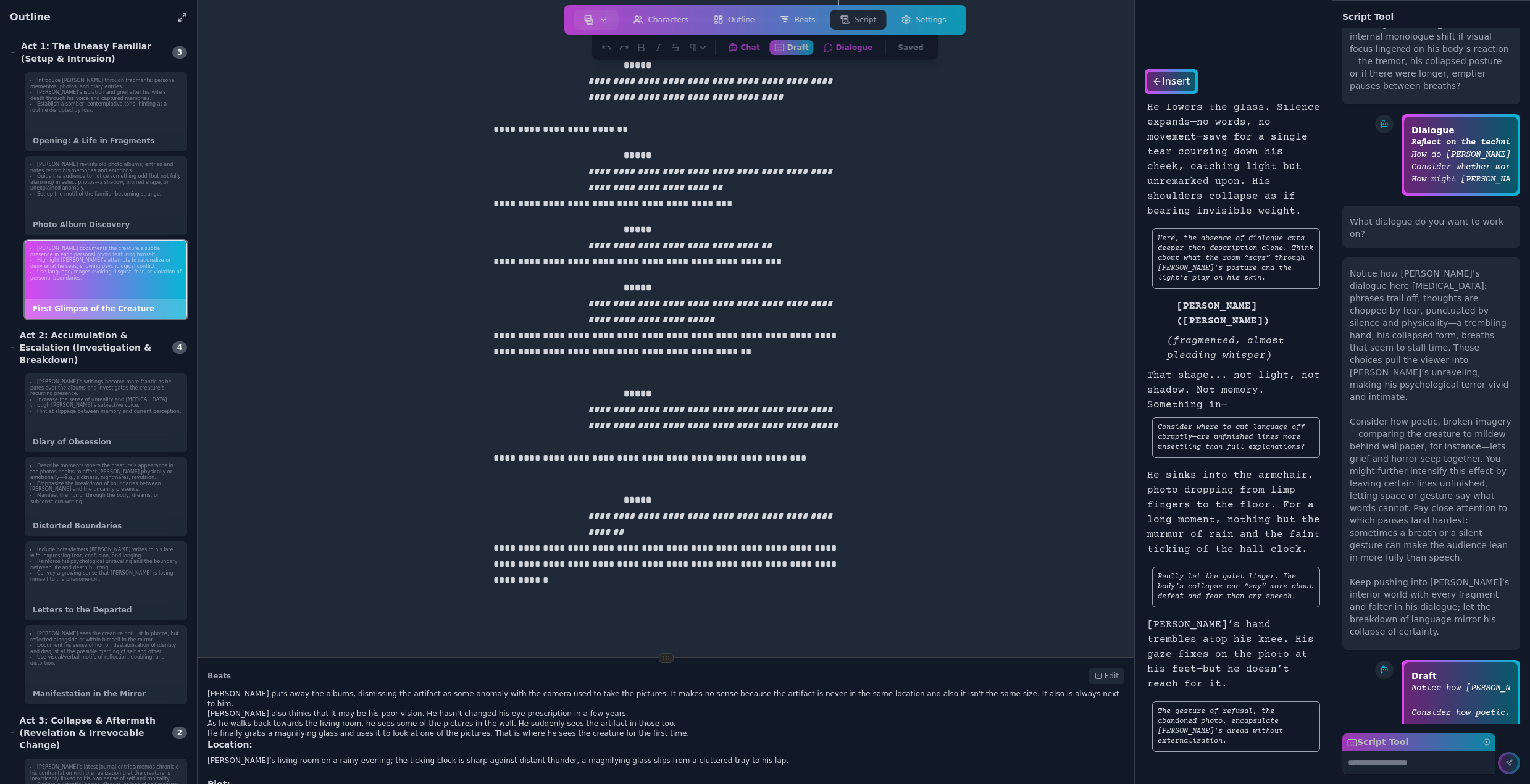
scroll to position [3119, 0]
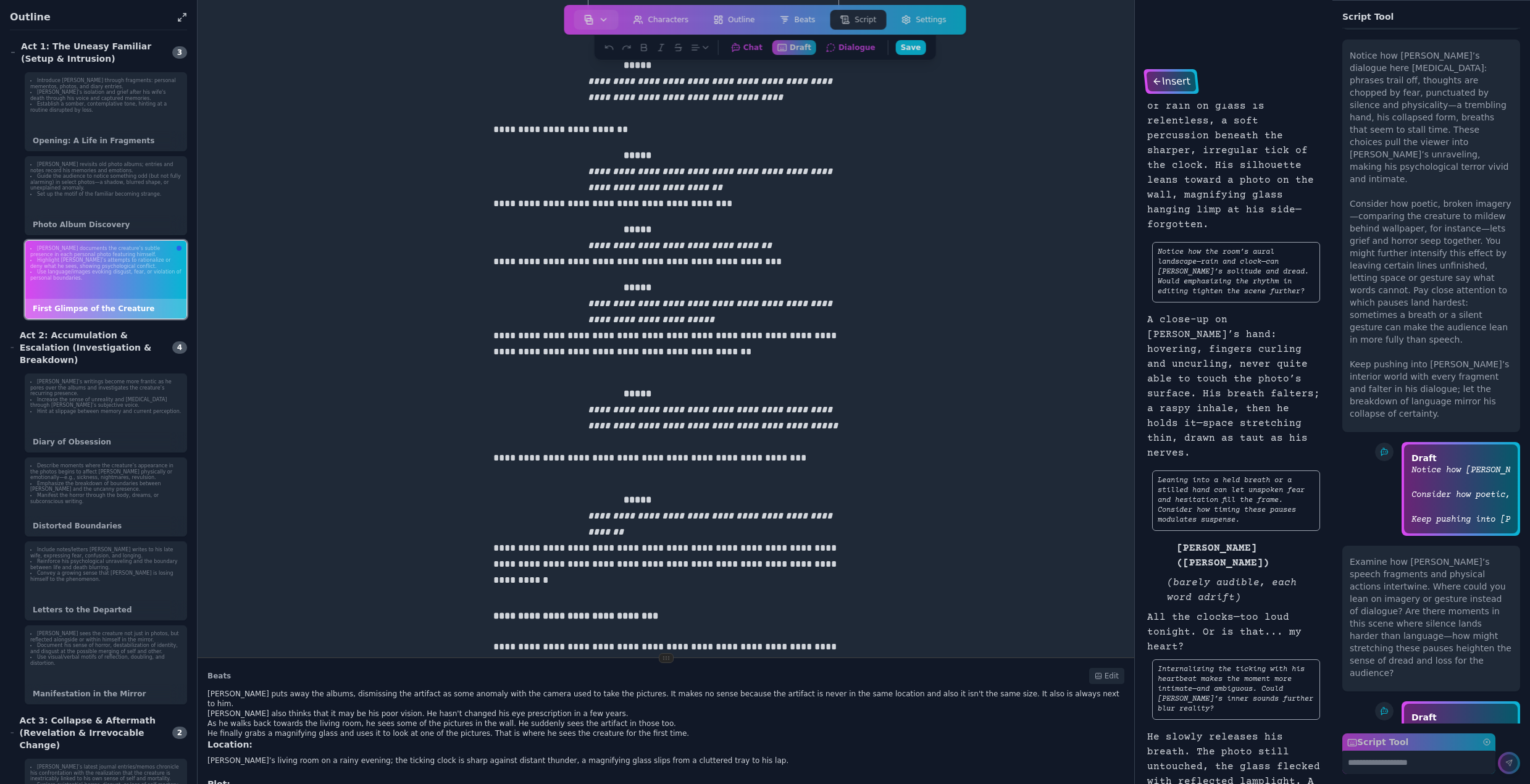
scroll to position [2348, 0]
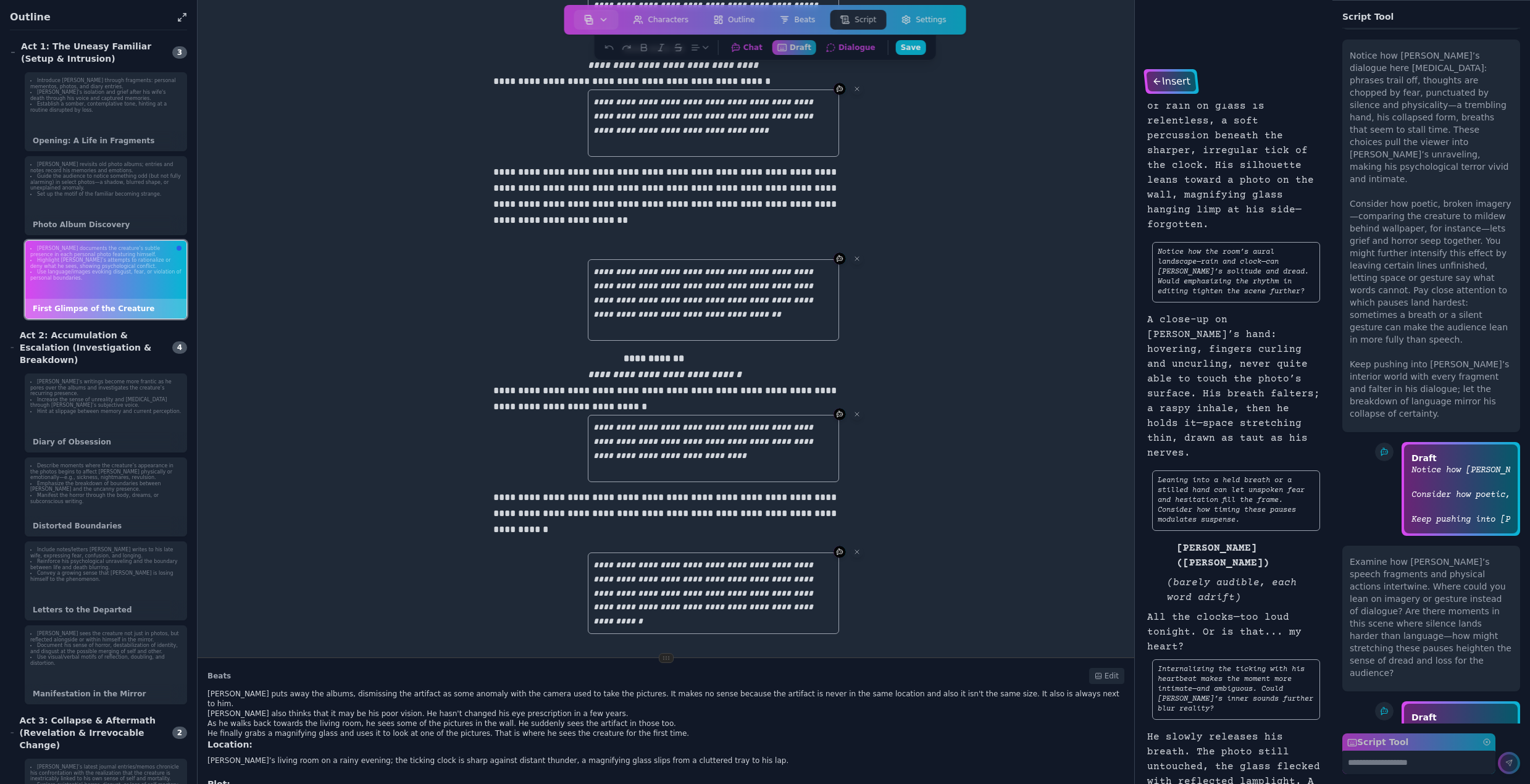
click at [1171, 79] on div "Insert" at bounding box center [1170, 81] width 50 height 20
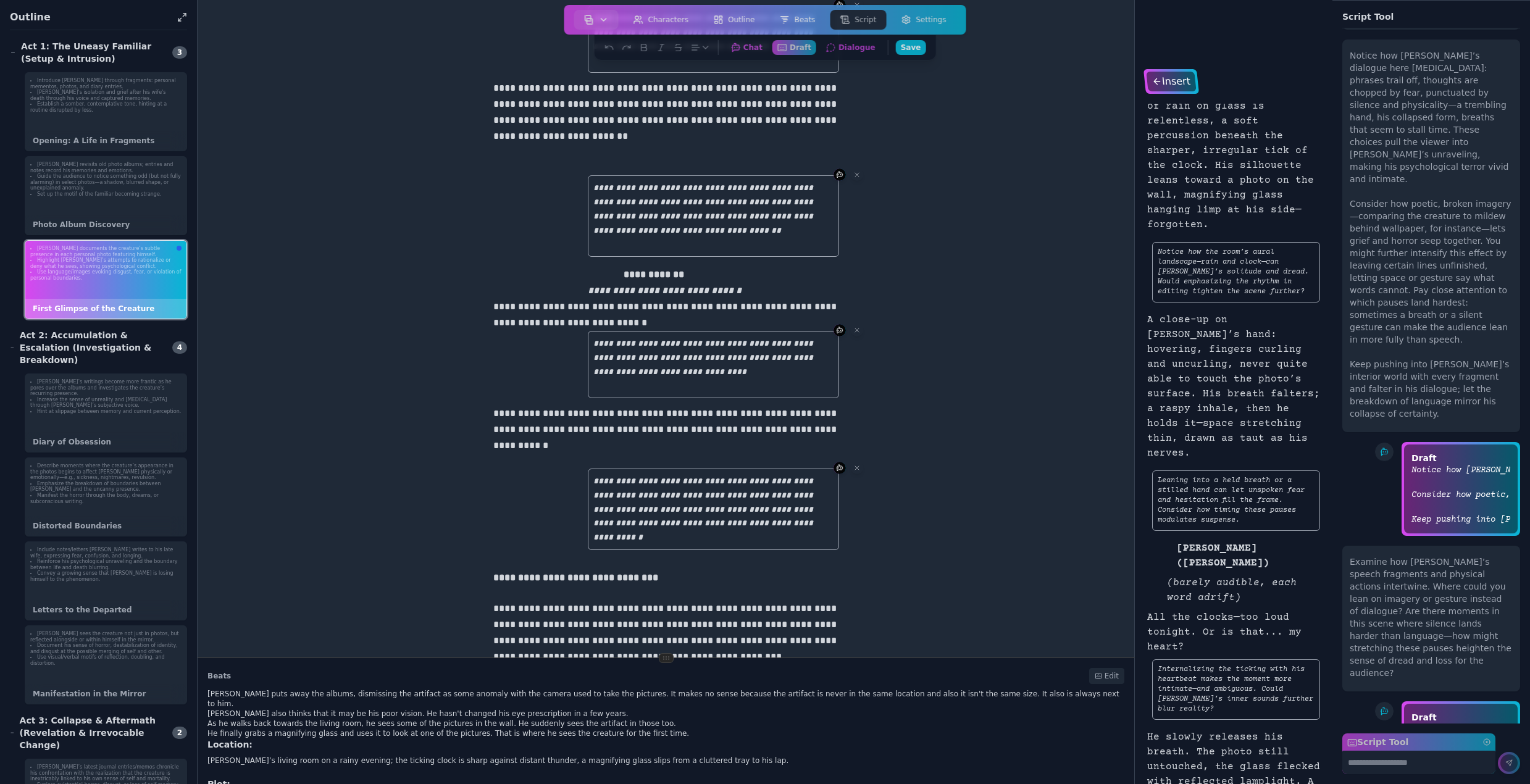
scroll to position [3317, 0]
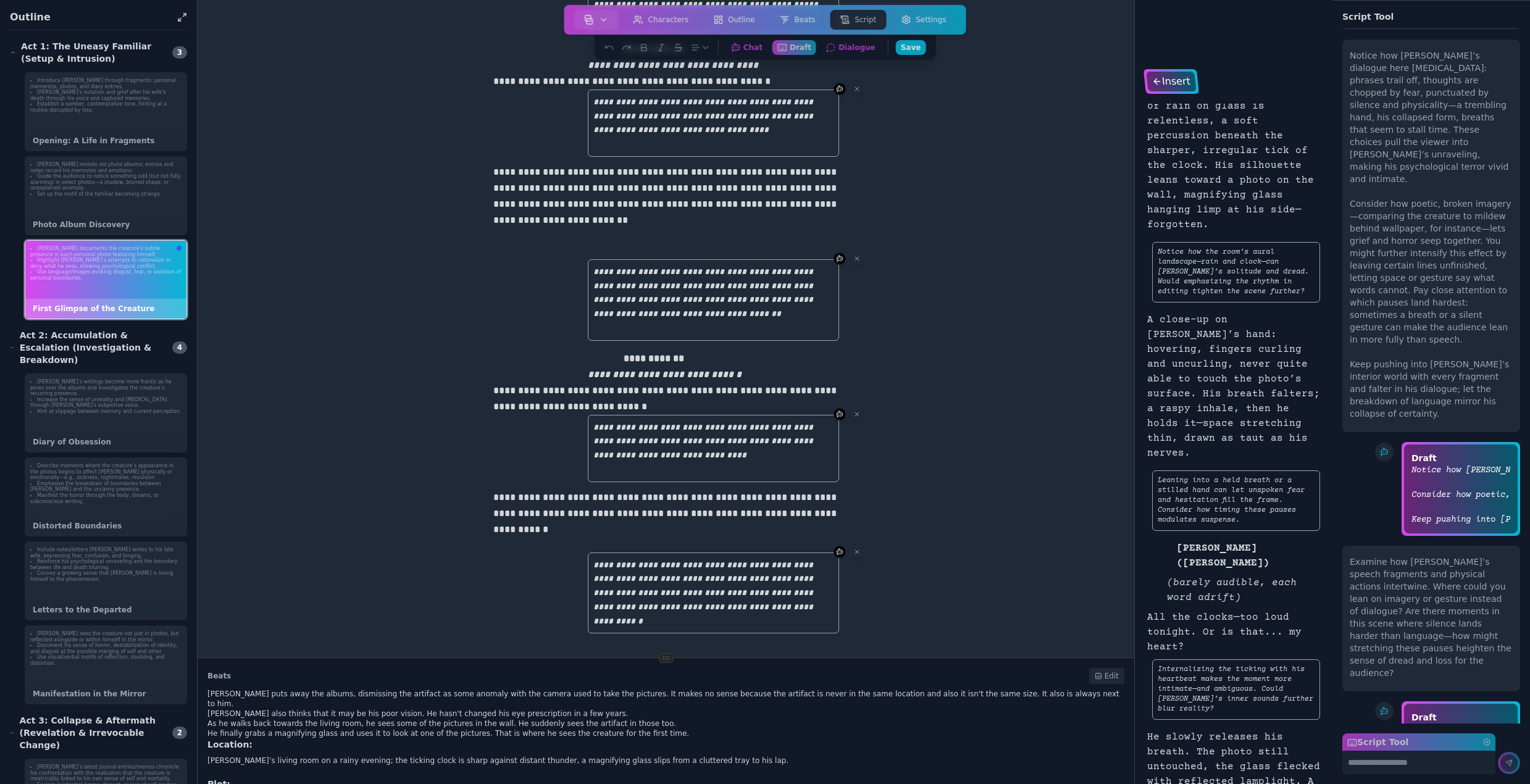
click at [1178, 82] on div "Insert" at bounding box center [1170, 81] width 50 height 20
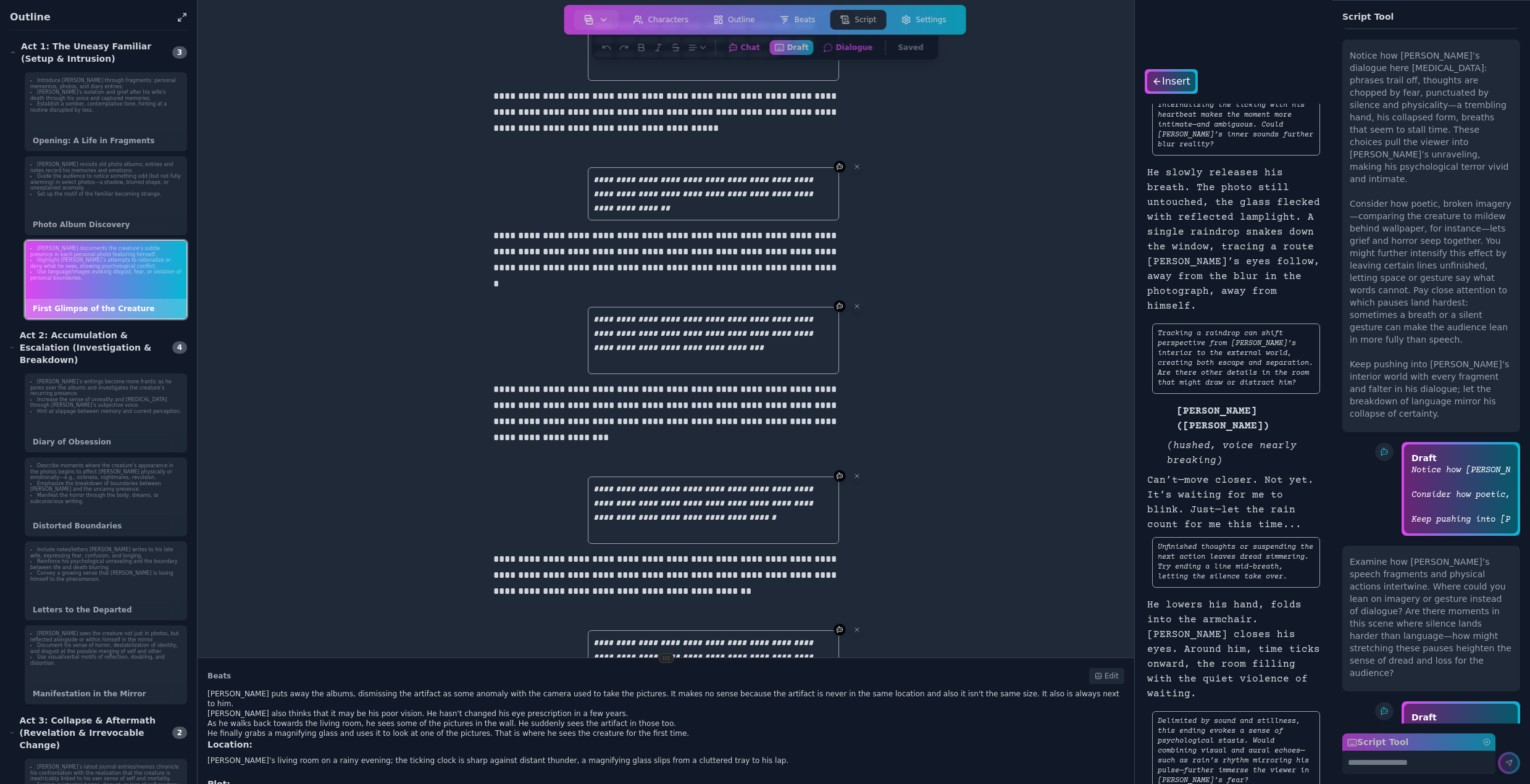
scroll to position [0, 0]
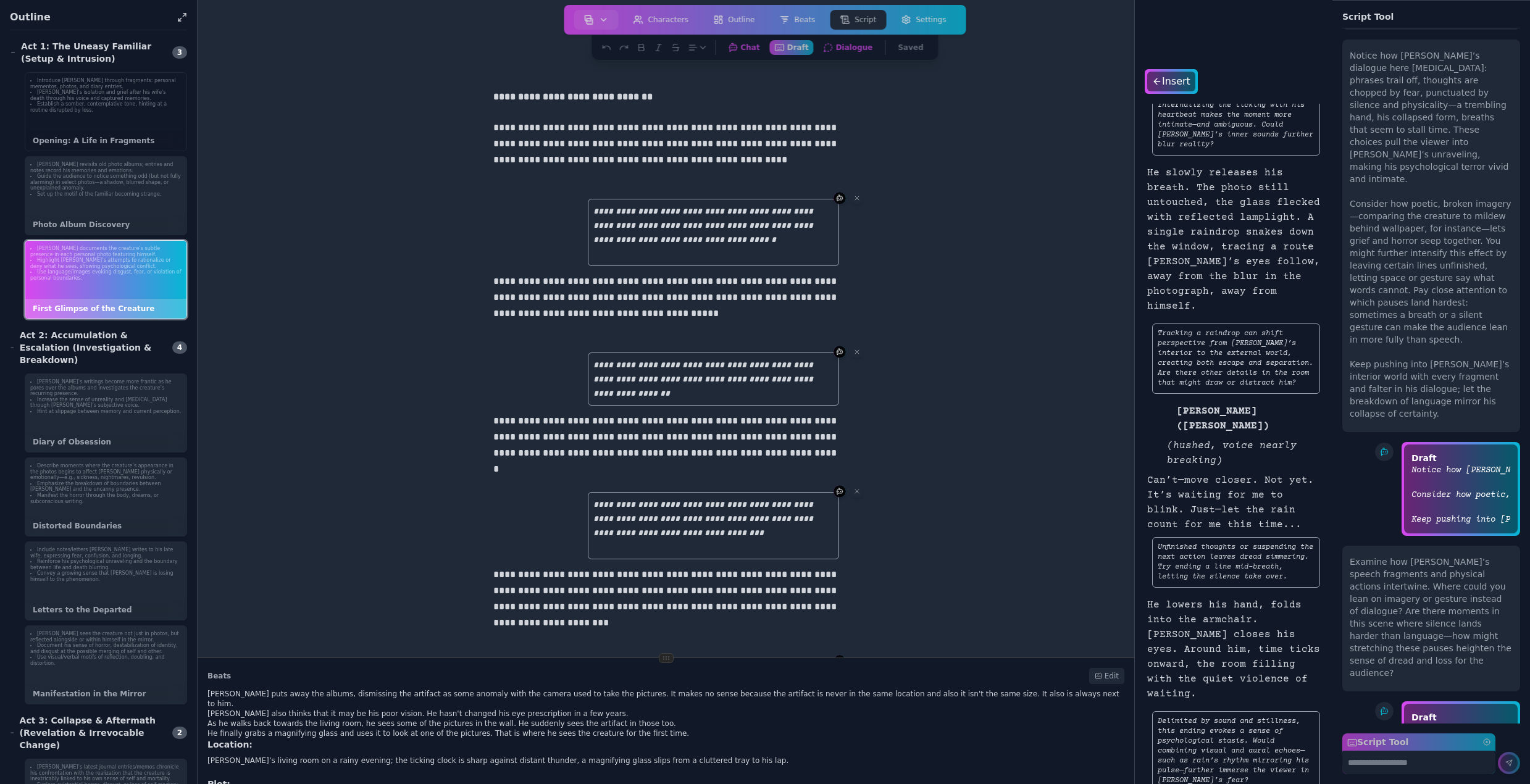
click at [90, 97] on li "[PERSON_NAME]'s isolation and grief after his wife's death through his voice an…" at bounding box center [105, 95] width 151 height 12
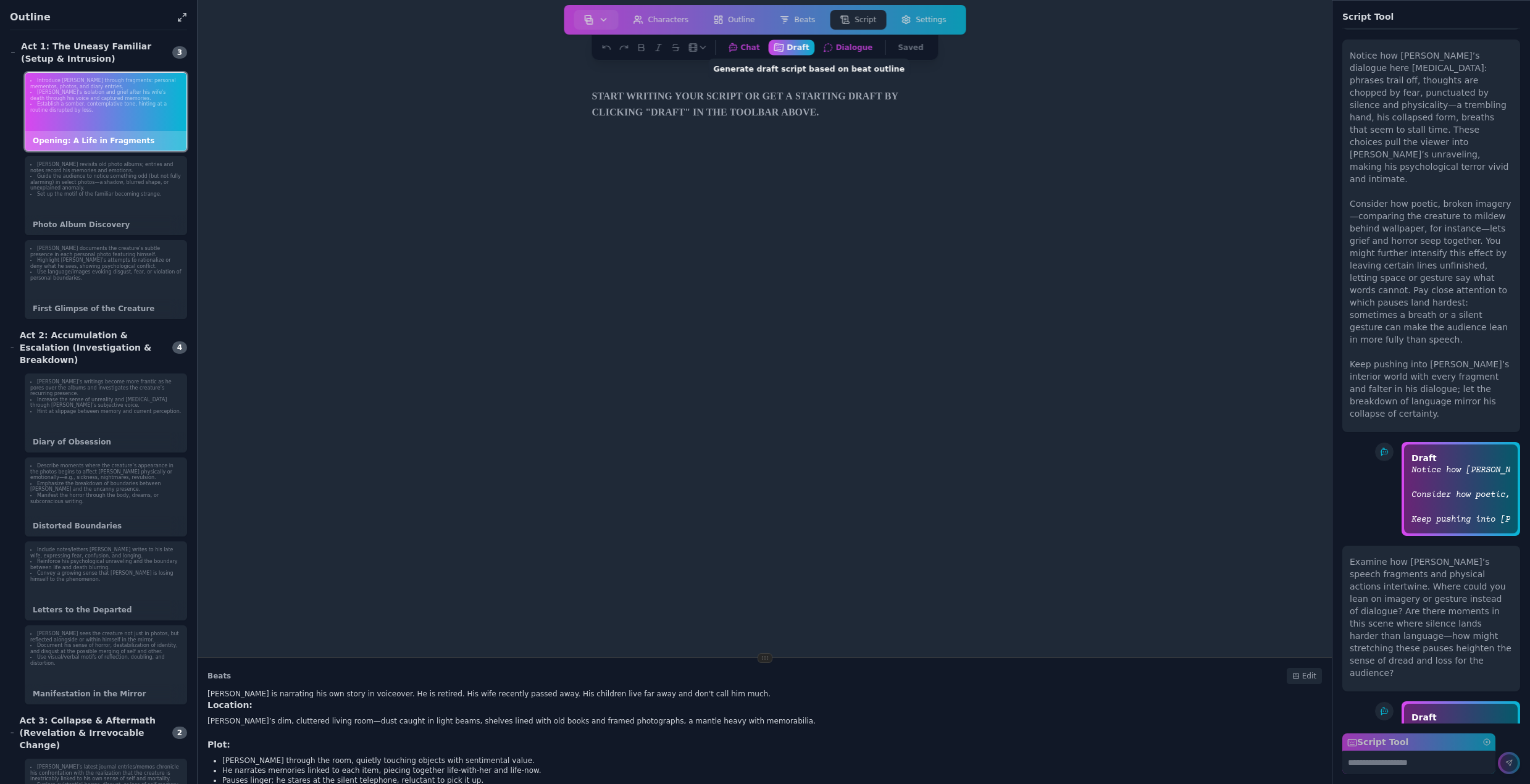
click at [798, 42] on button "Draft Generate draft script based on beat outline" at bounding box center [792, 47] width 46 height 15
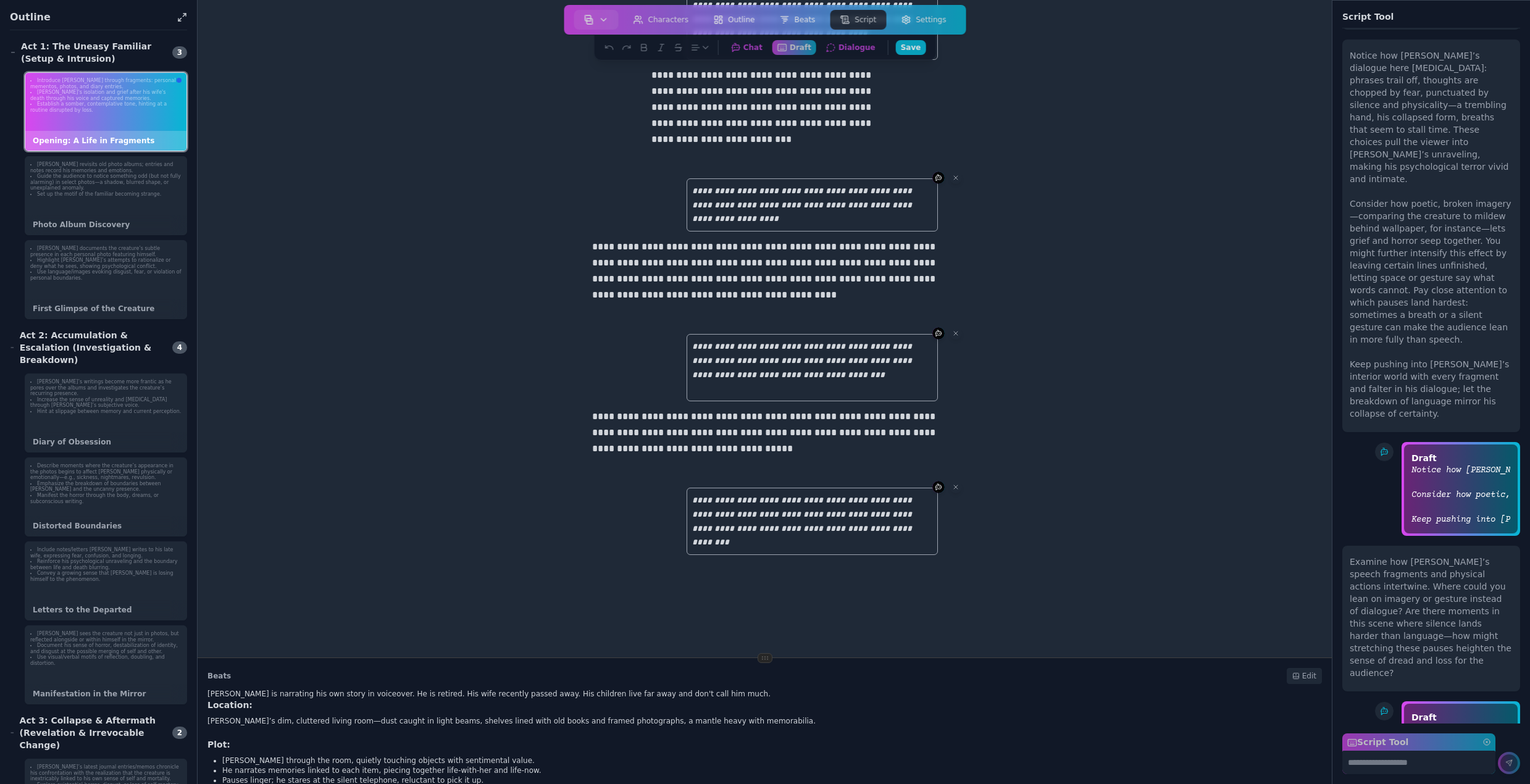
scroll to position [1020, 0]
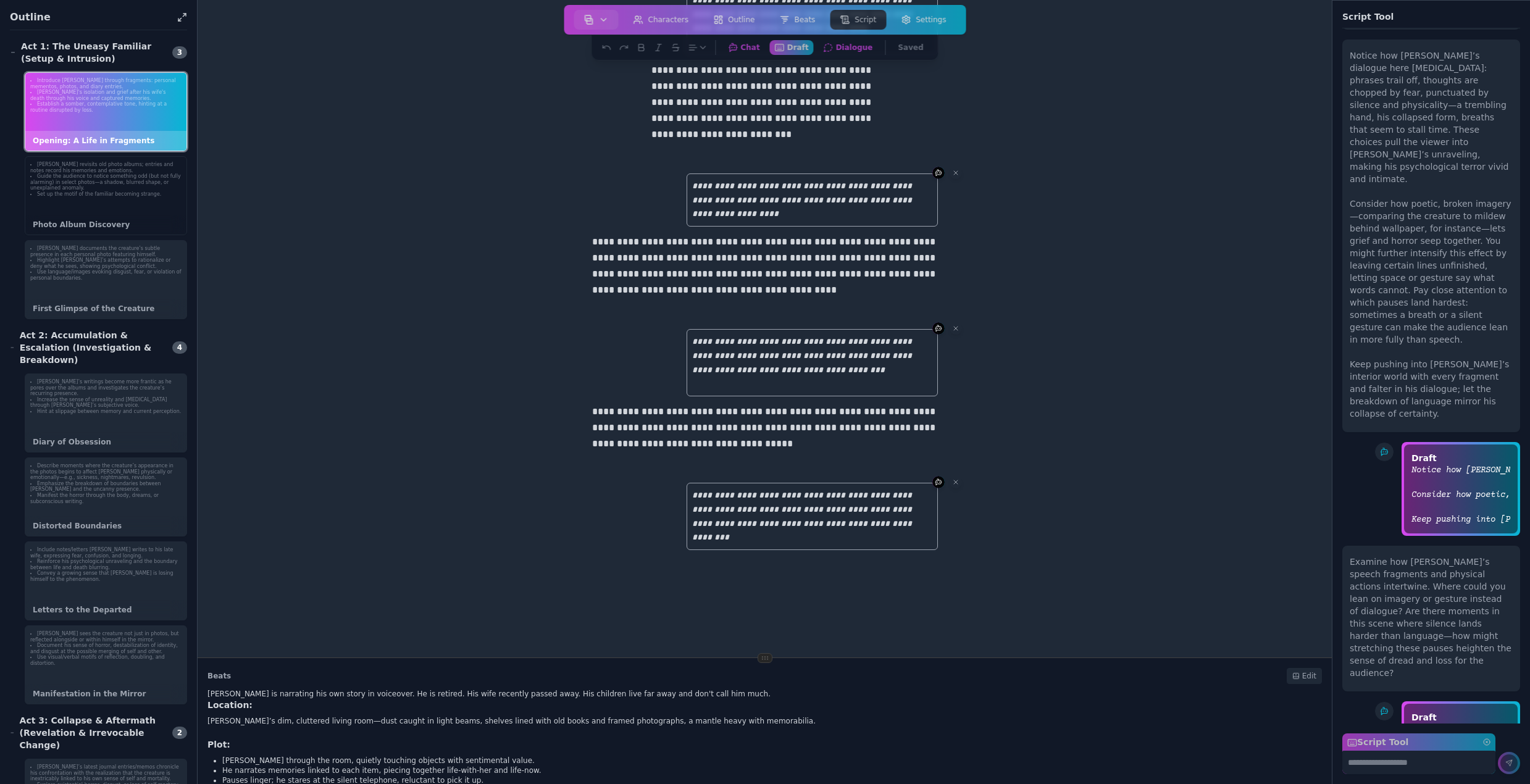
click at [88, 192] on li "Set up the motif of the familiar becoming strange." at bounding box center [105, 195] width 151 height 6
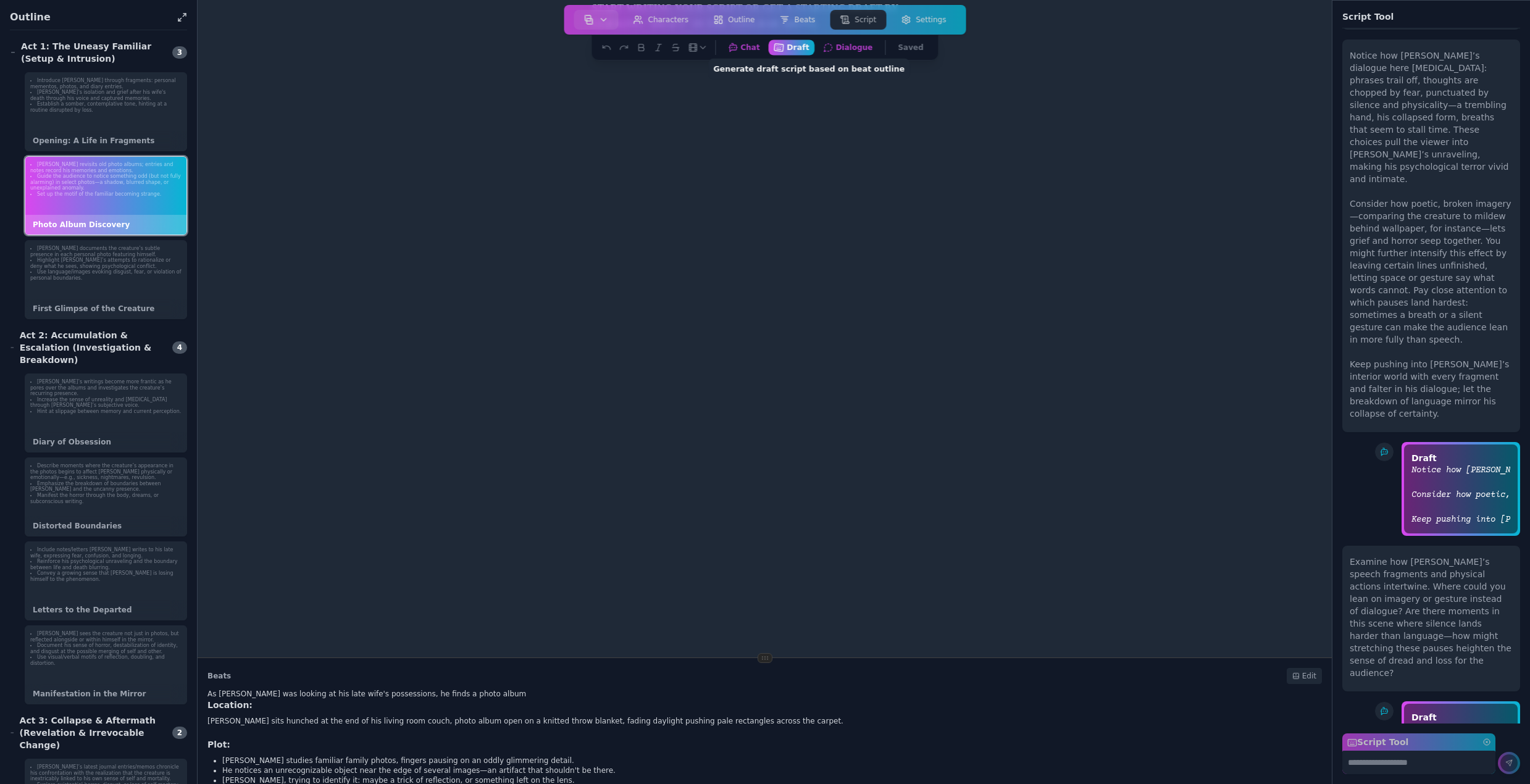
click at [798, 48] on button "Draft Generate draft script based on beat outline" at bounding box center [792, 47] width 46 height 15
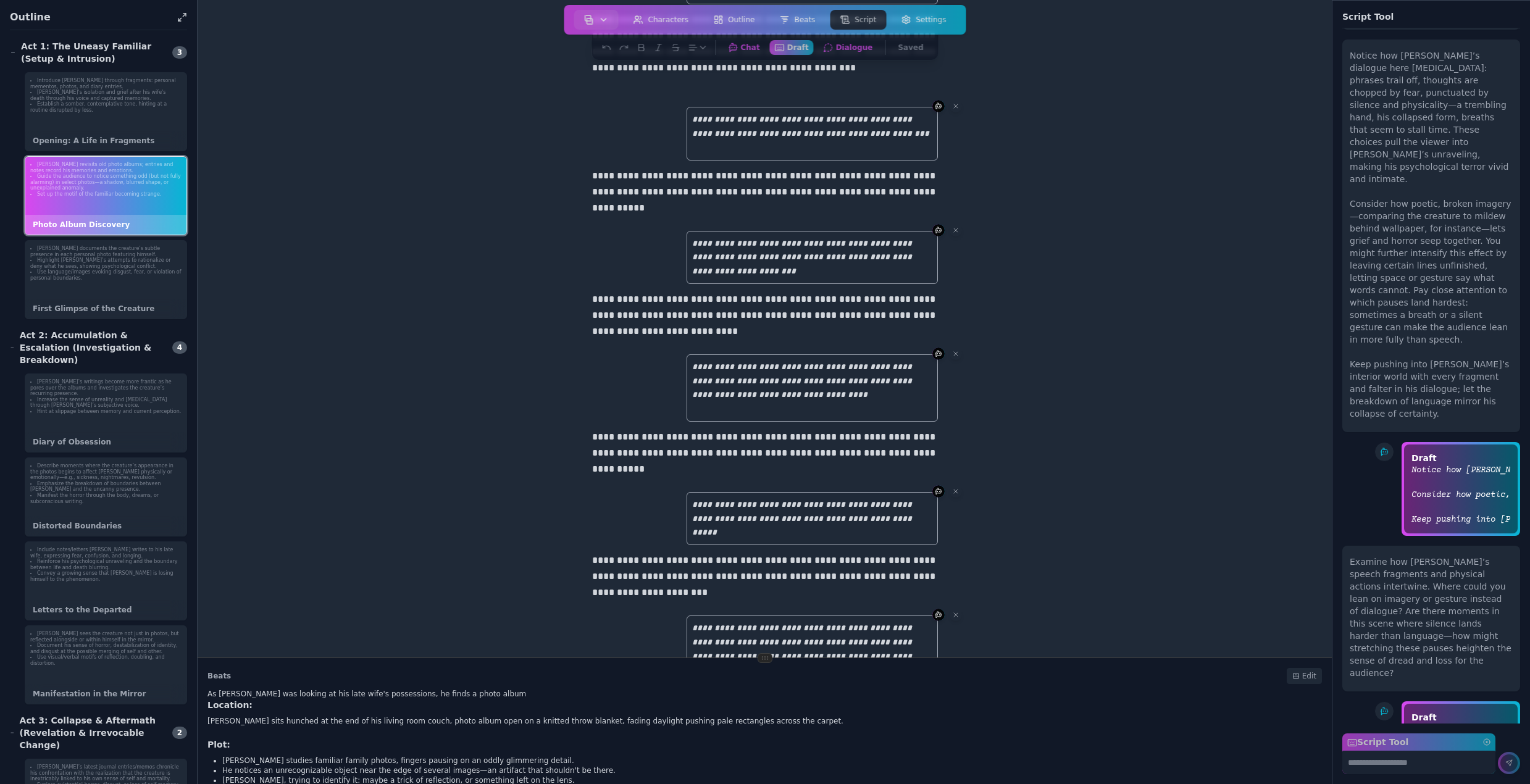
scroll to position [0, 0]
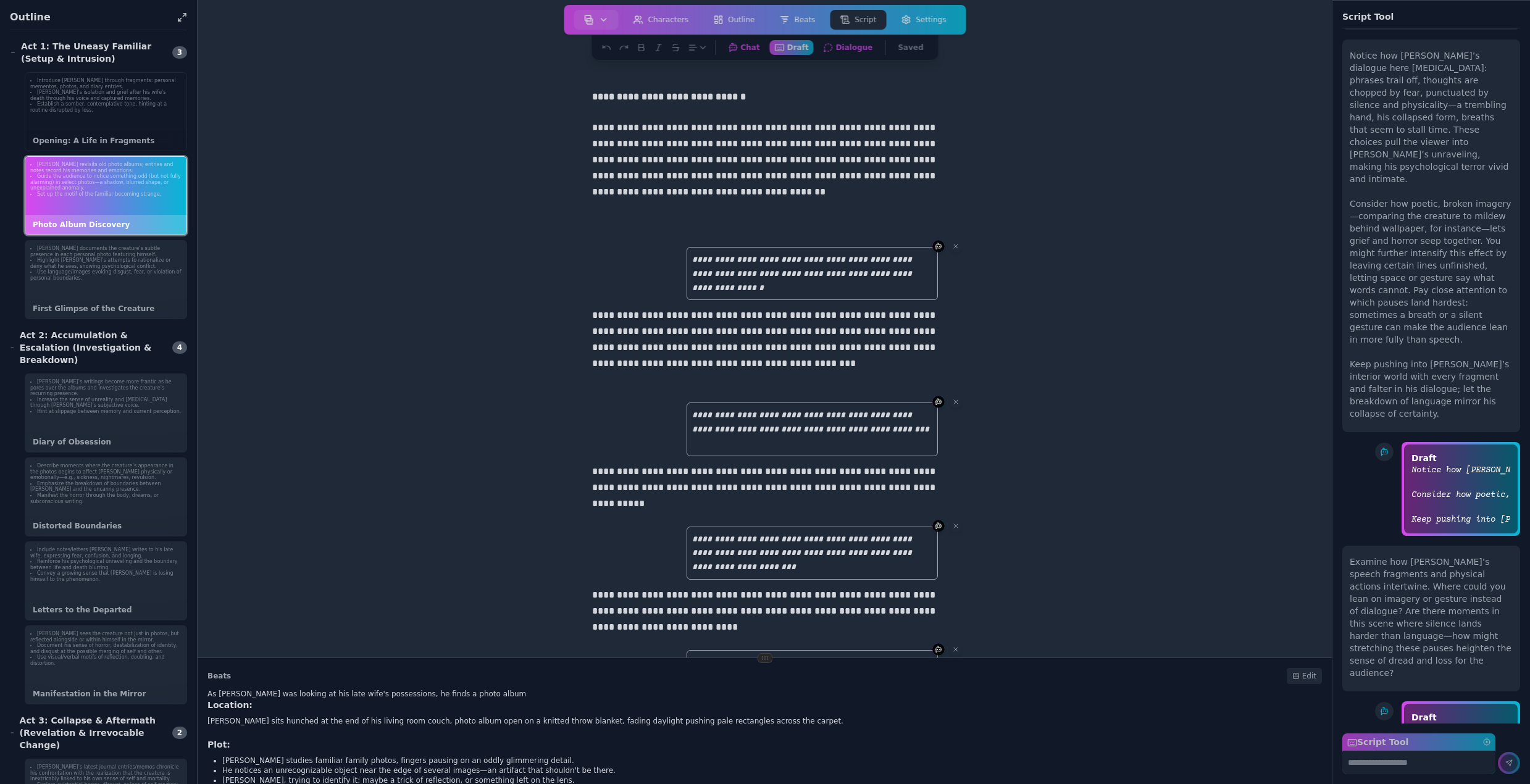
click at [116, 112] on li "Establish a somber, contemplative tone, hinting at a routine disrupted by loss." at bounding box center [105, 107] width 151 height 12
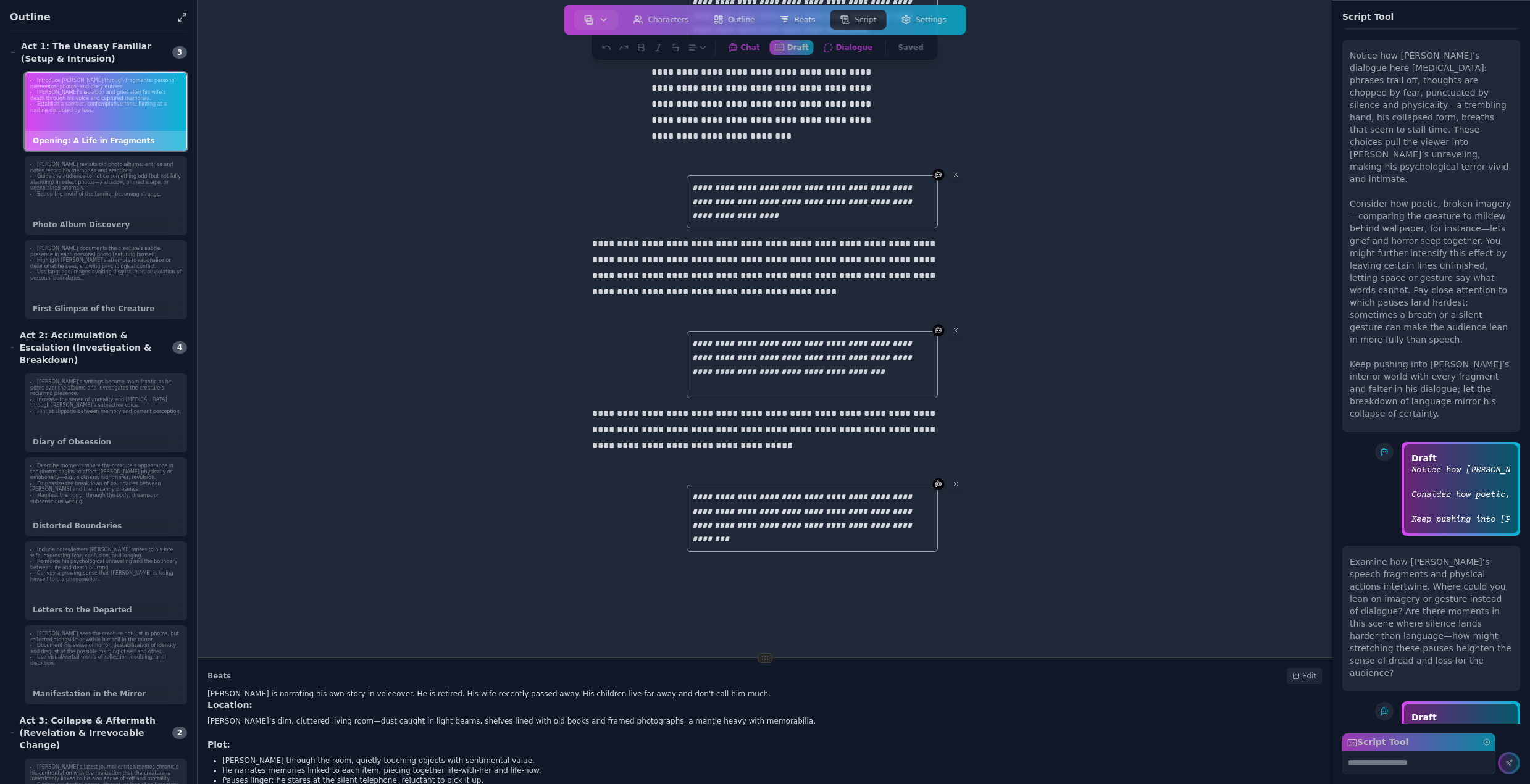
scroll to position [1020, 0]
click at [102, 204] on div "Bruce revisits old photo albums; entries and notes record his memories and emot…" at bounding box center [105, 196] width 162 height 79
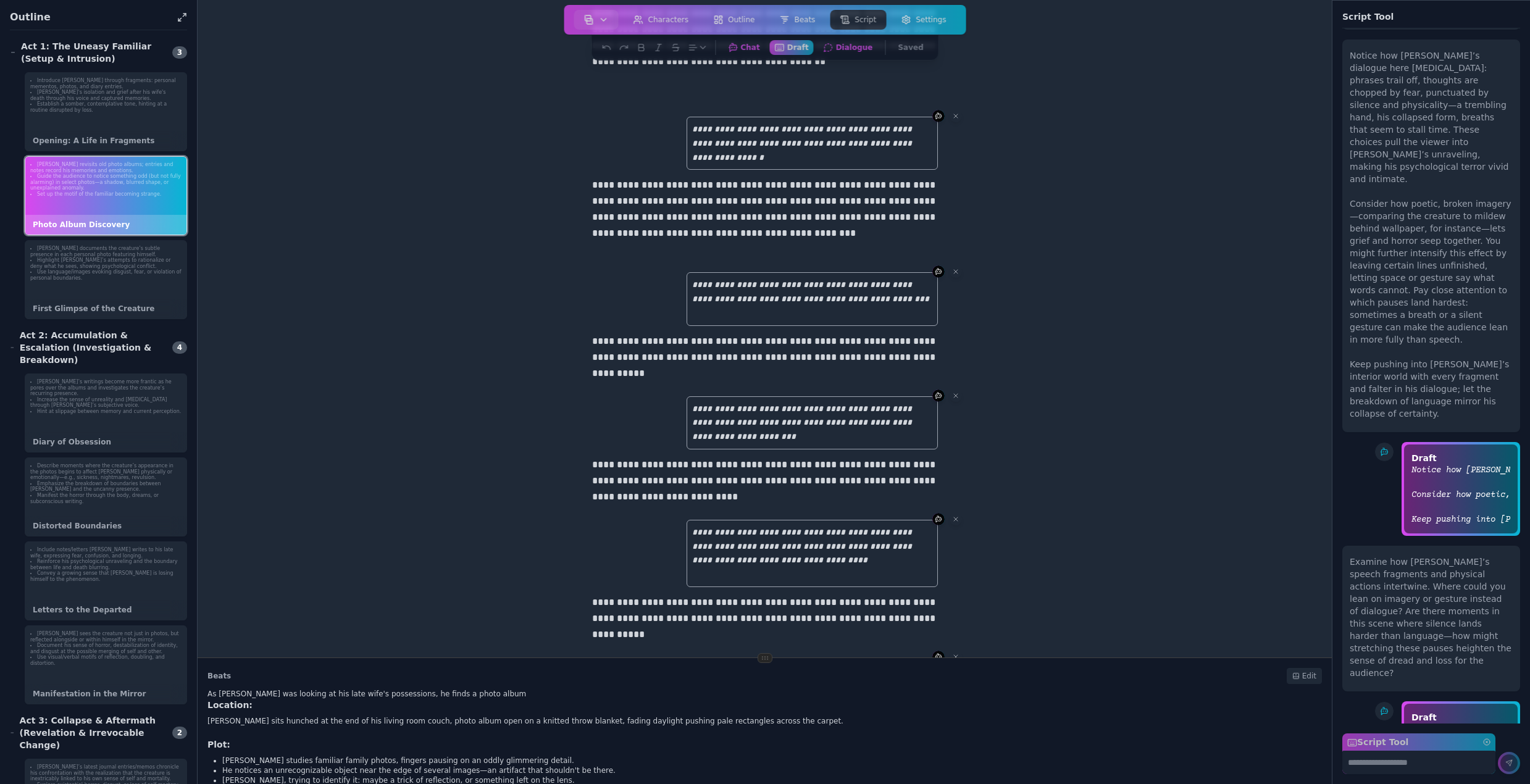
scroll to position [0, 0]
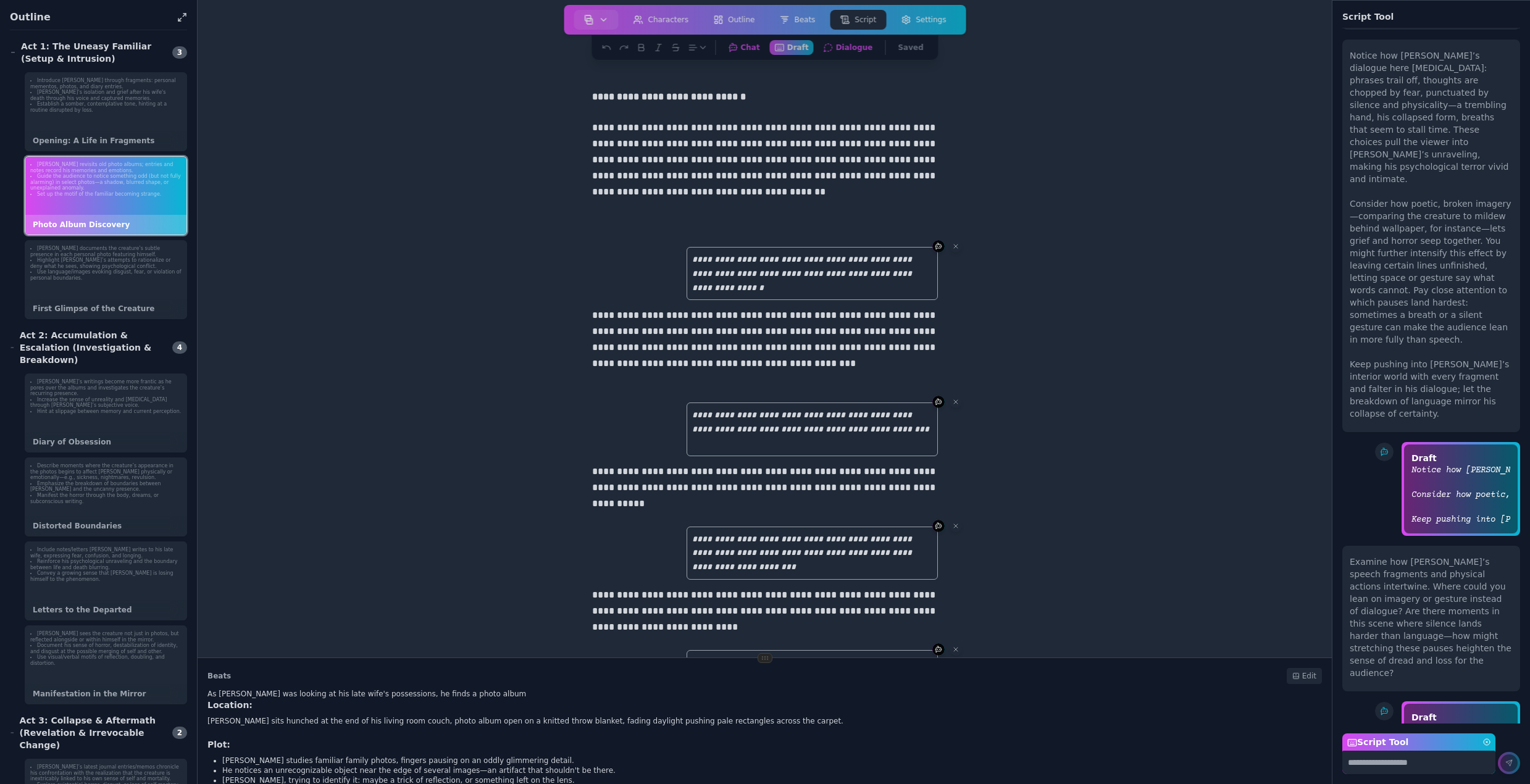
click at [1370, 762] on textarea "Script Tool" at bounding box center [1418, 763] width 153 height 24
type textarea "**********"
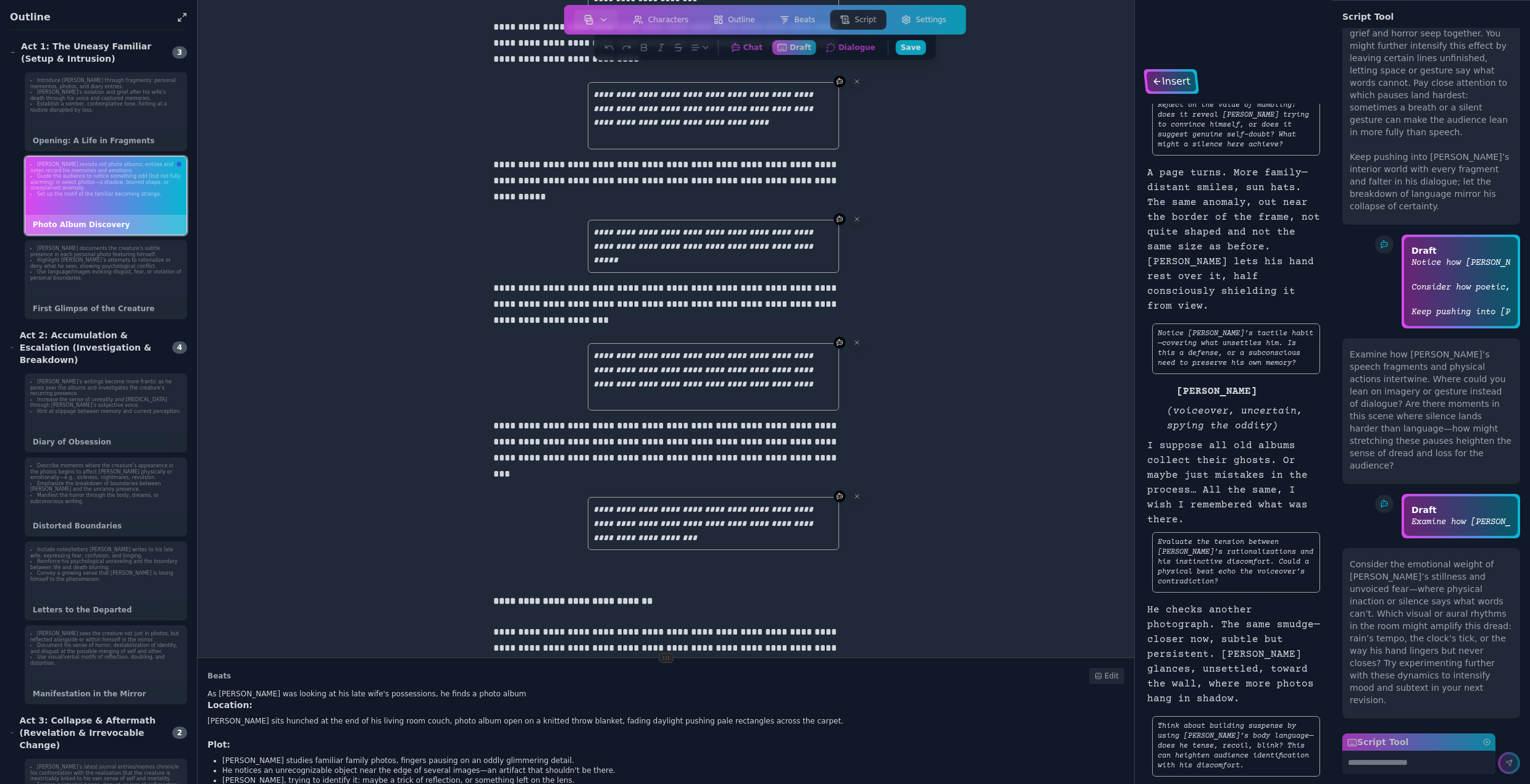
scroll to position [1340, 0]
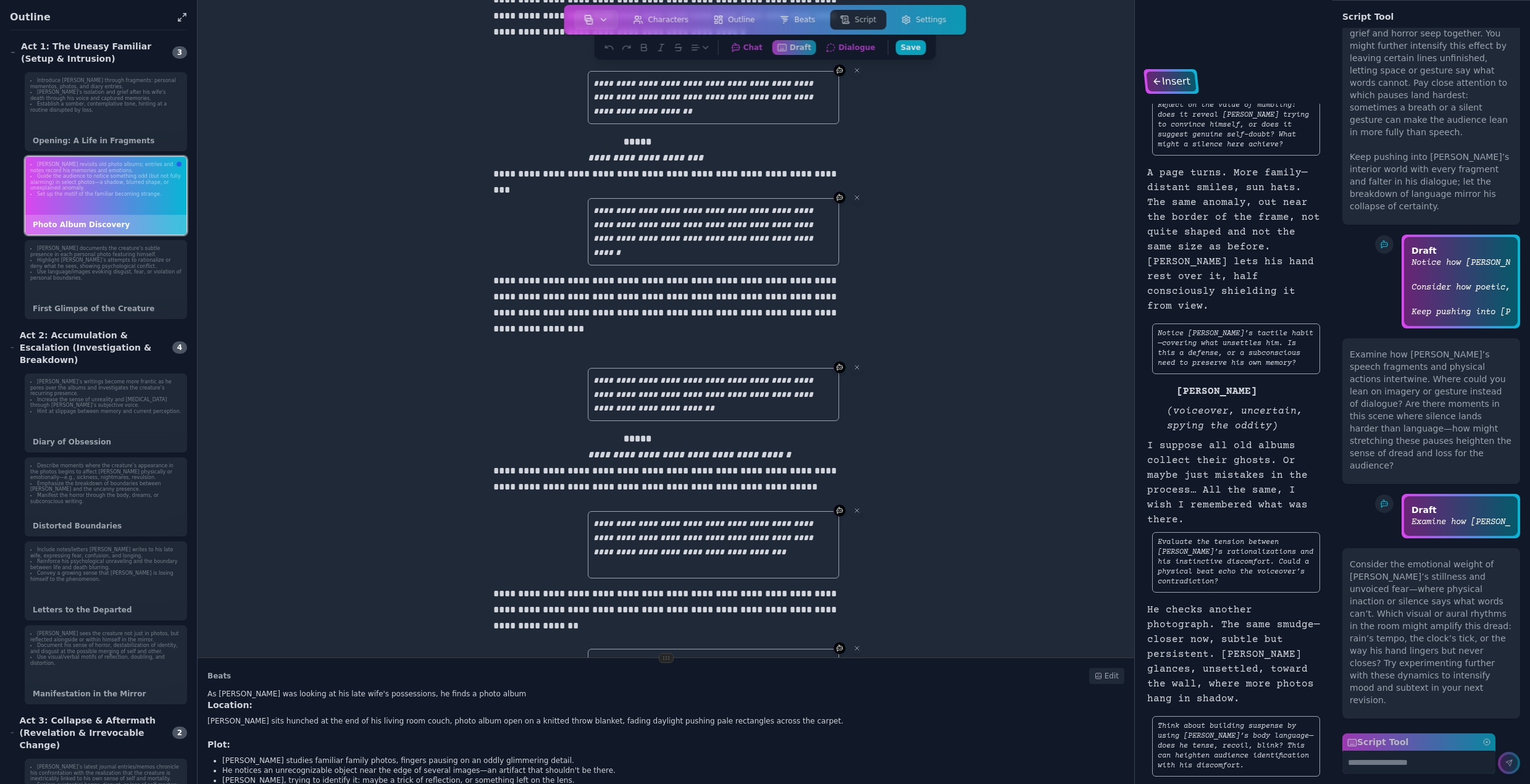
click at [1177, 78] on div "Insert" at bounding box center [1170, 81] width 50 height 20
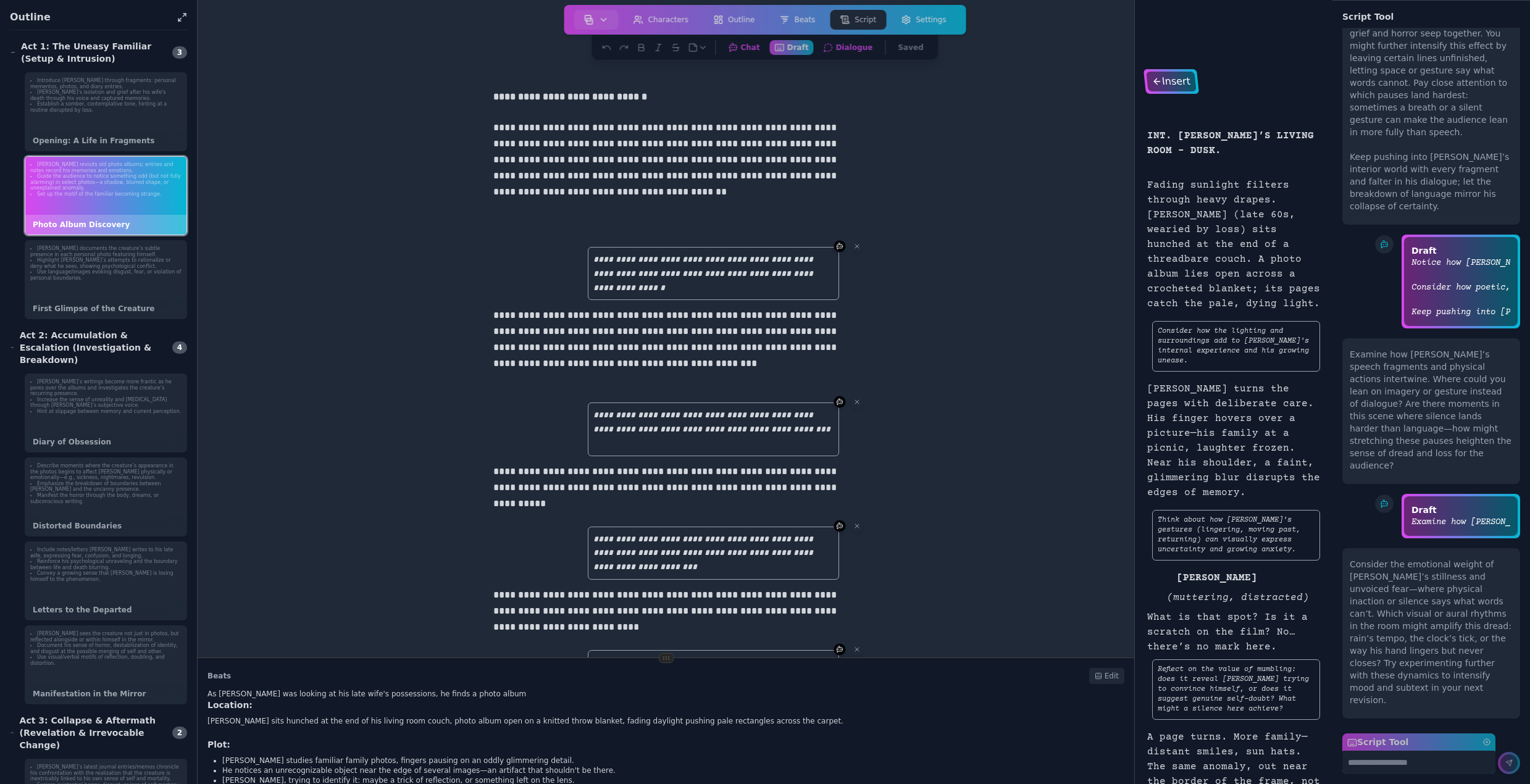
scroll to position [2254, 0]
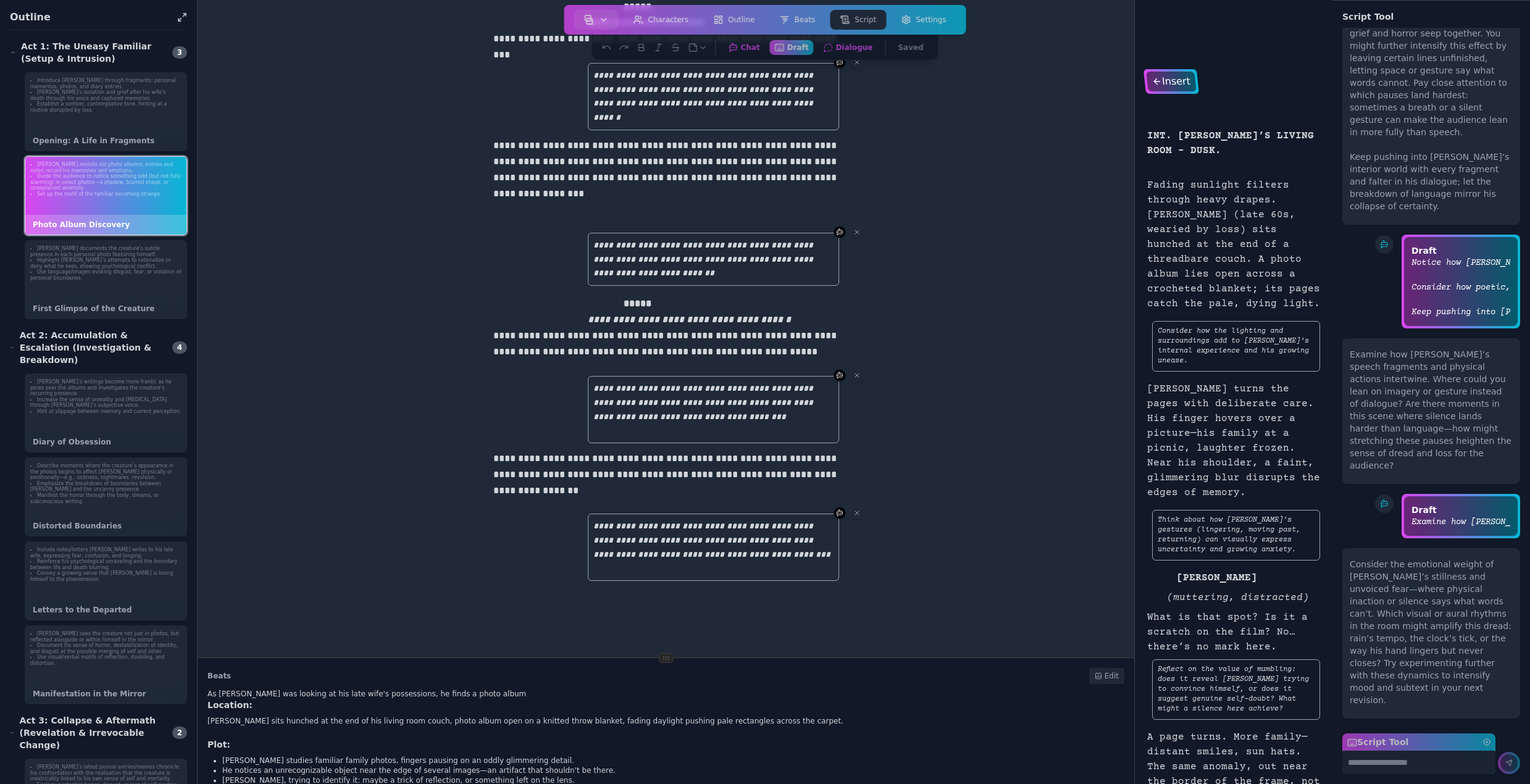
click at [1168, 82] on div "Insert" at bounding box center [1170, 81] width 50 height 20
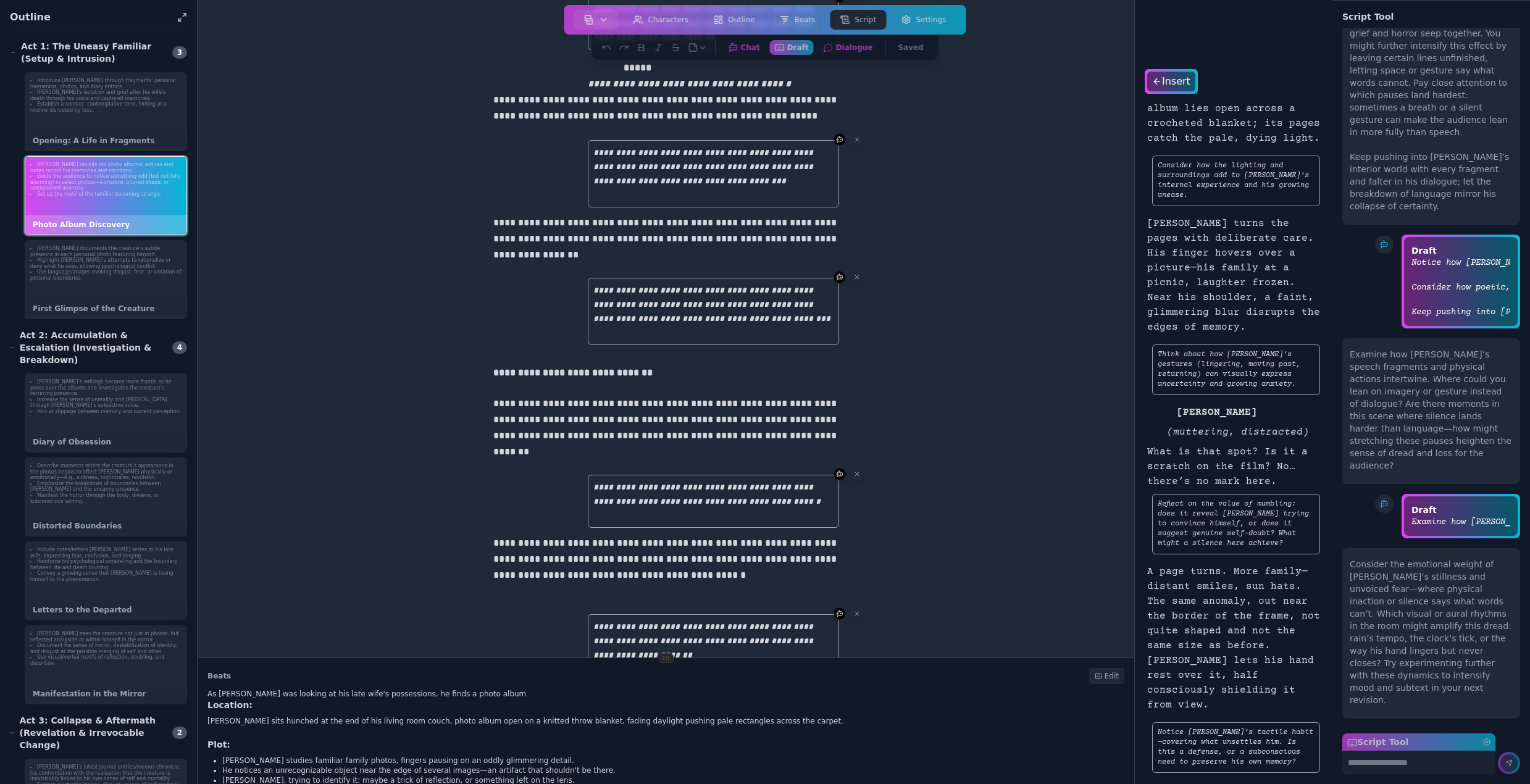
scroll to position [70, 0]
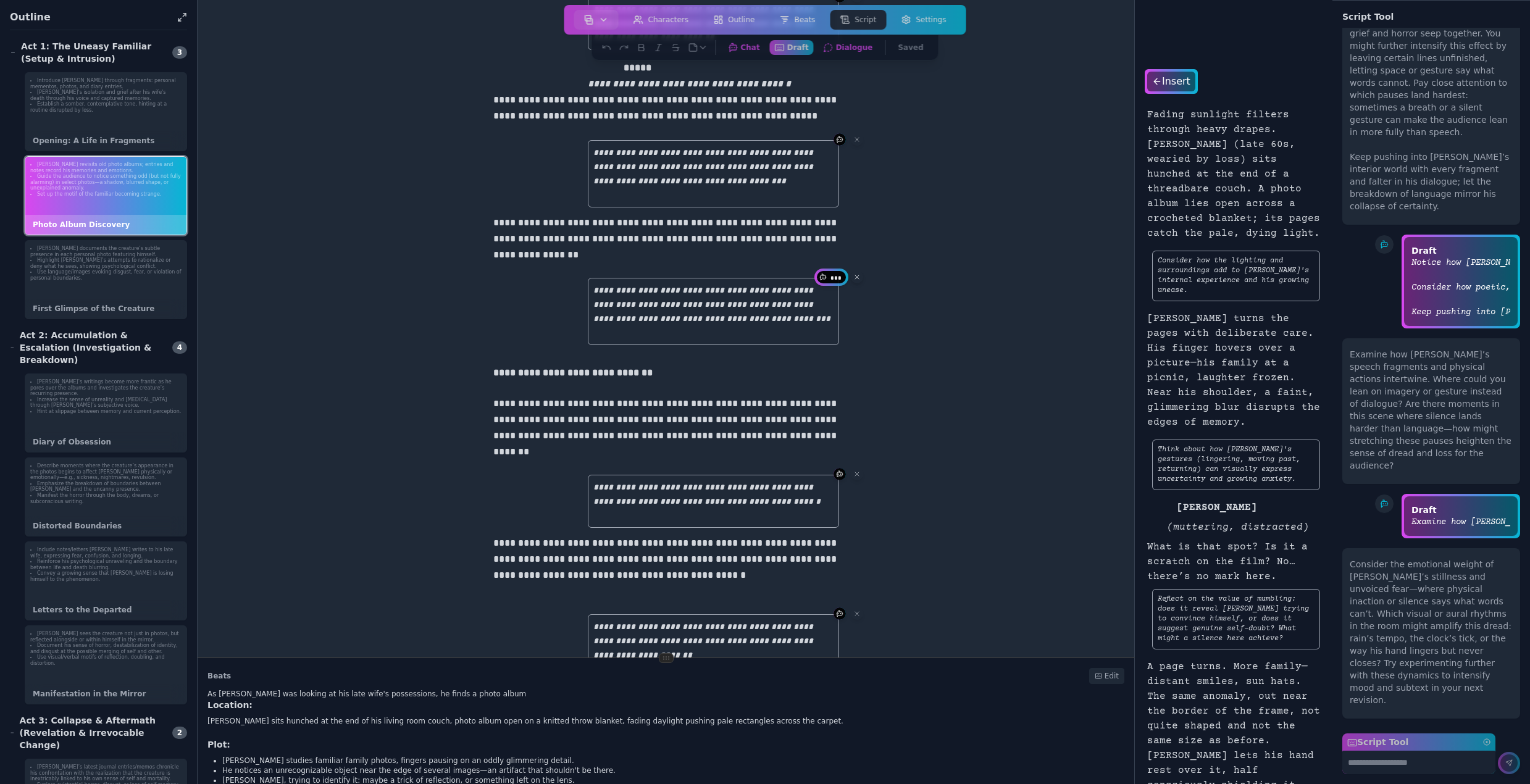
click at [855, 278] on icon at bounding box center [857, 277] width 4 height 4
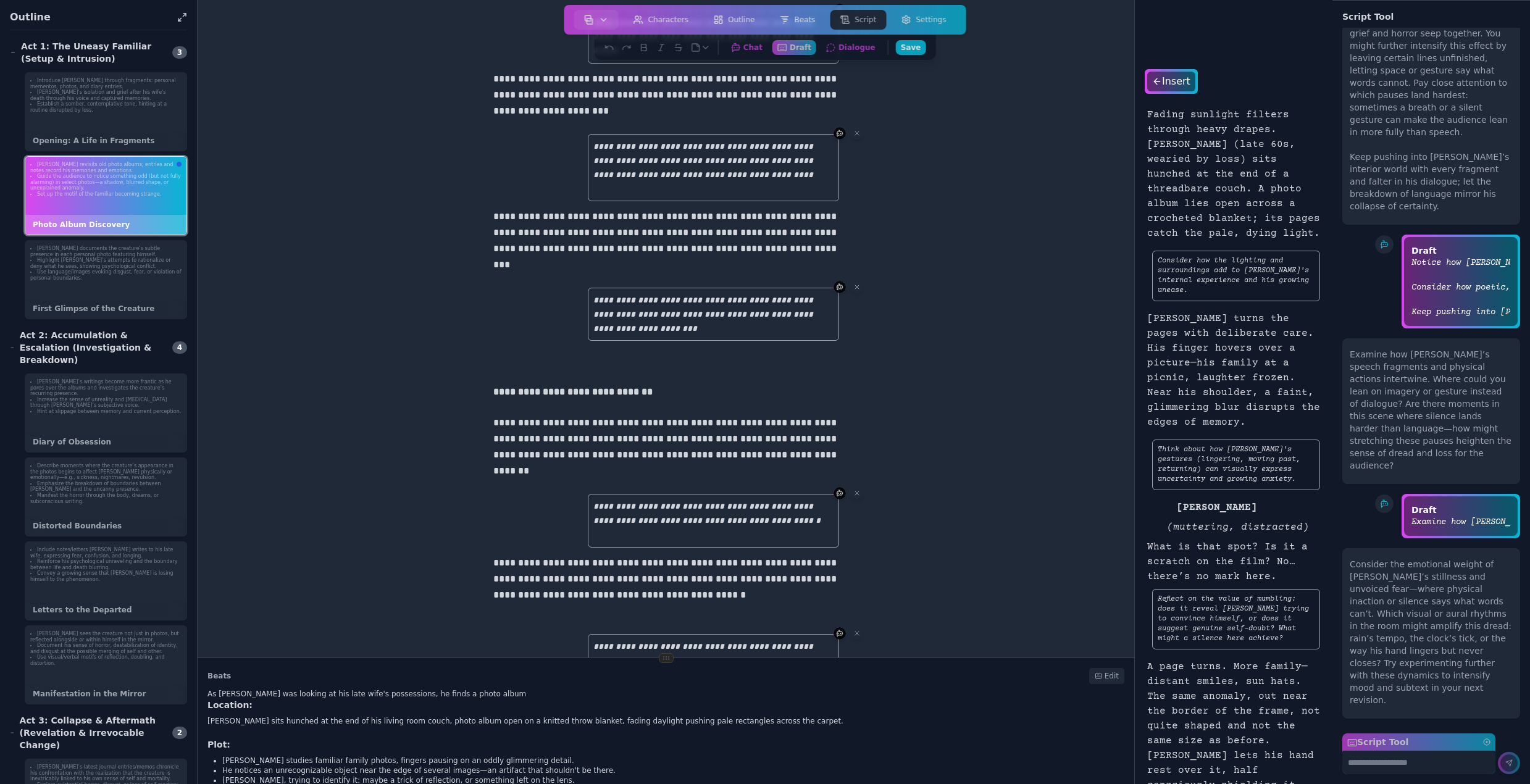
scroll to position [0, 0]
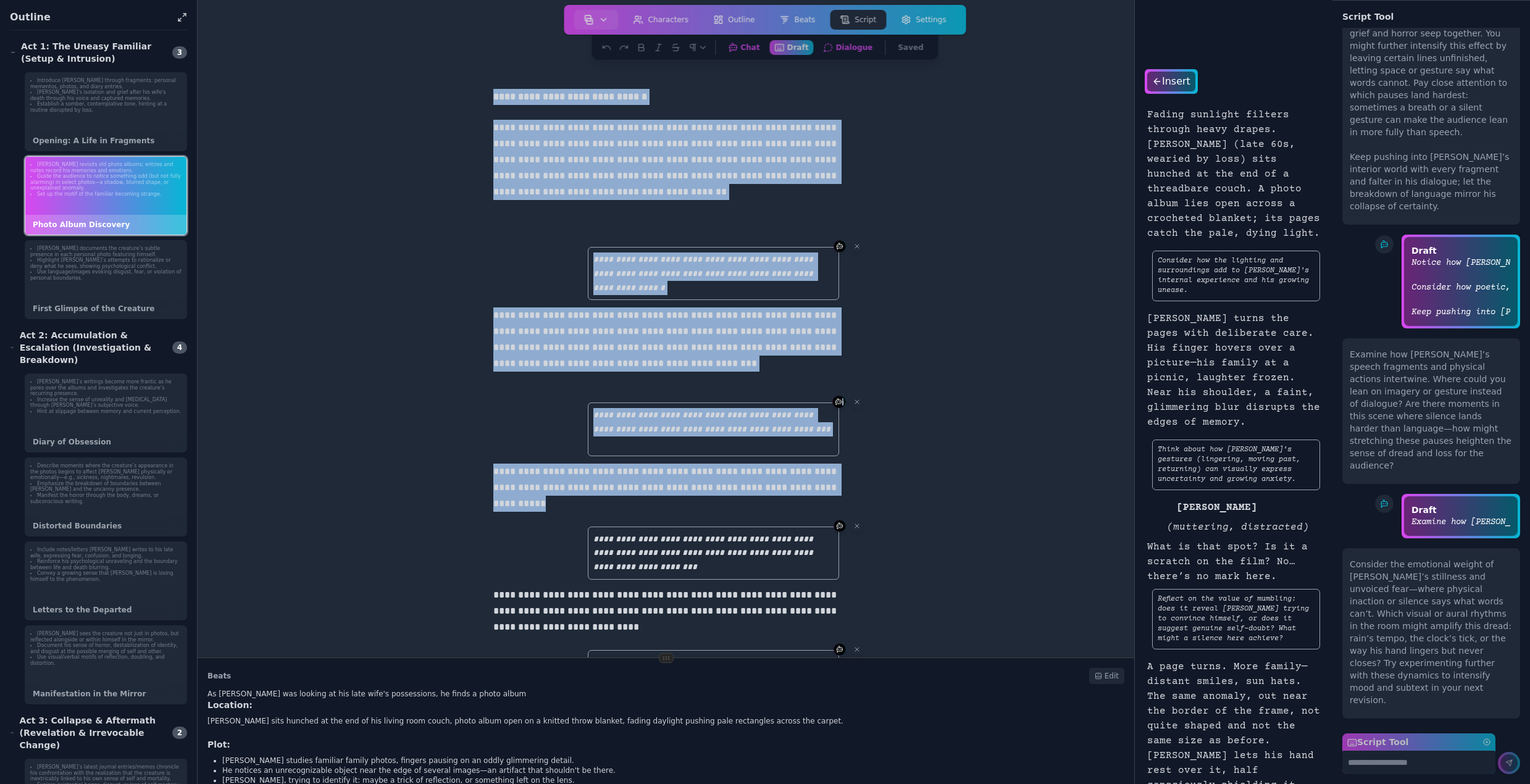
drag, startPoint x: 489, startPoint y: 96, endPoint x: 841, endPoint y: 505, distance: 539.6
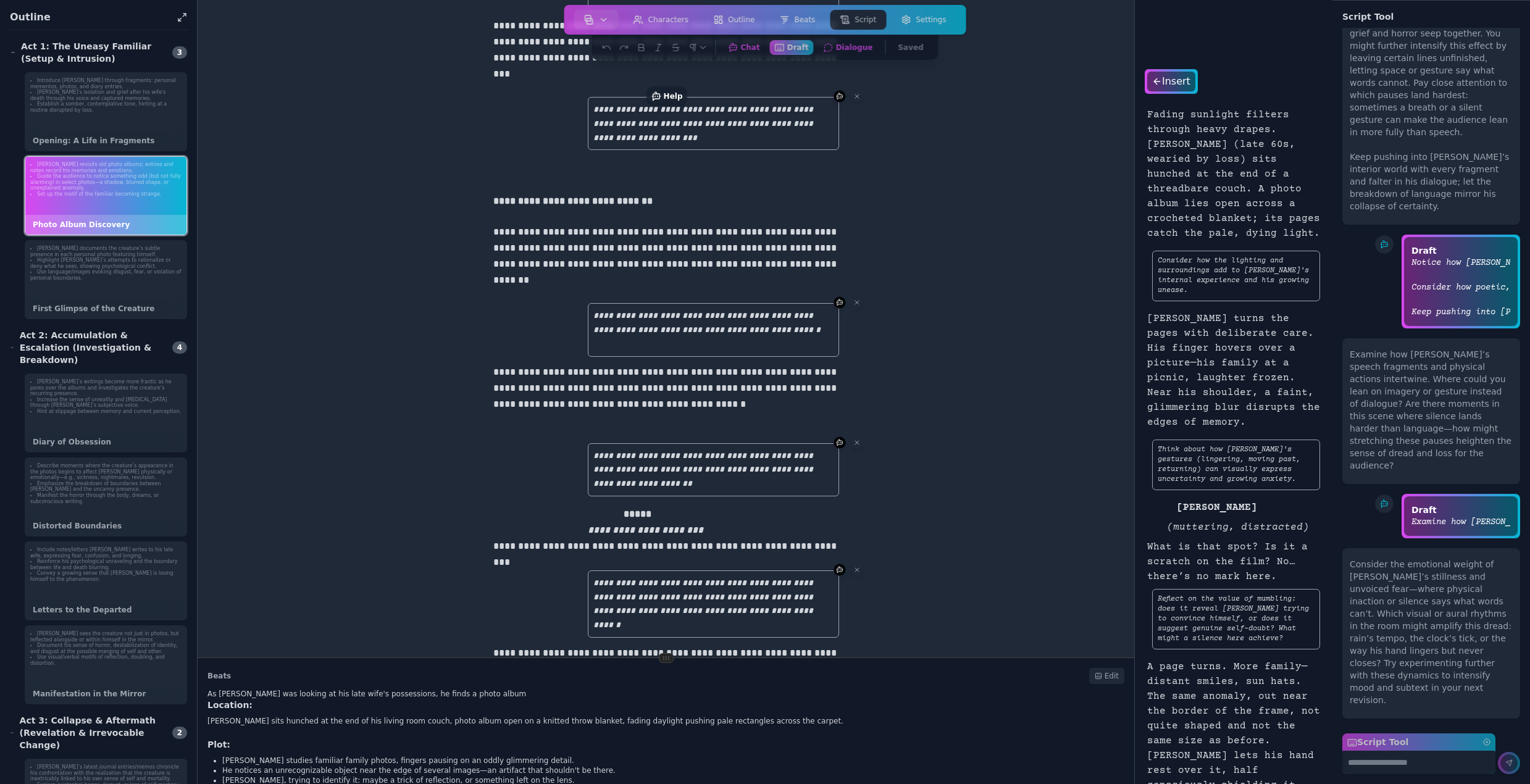
scroll to position [988, 0]
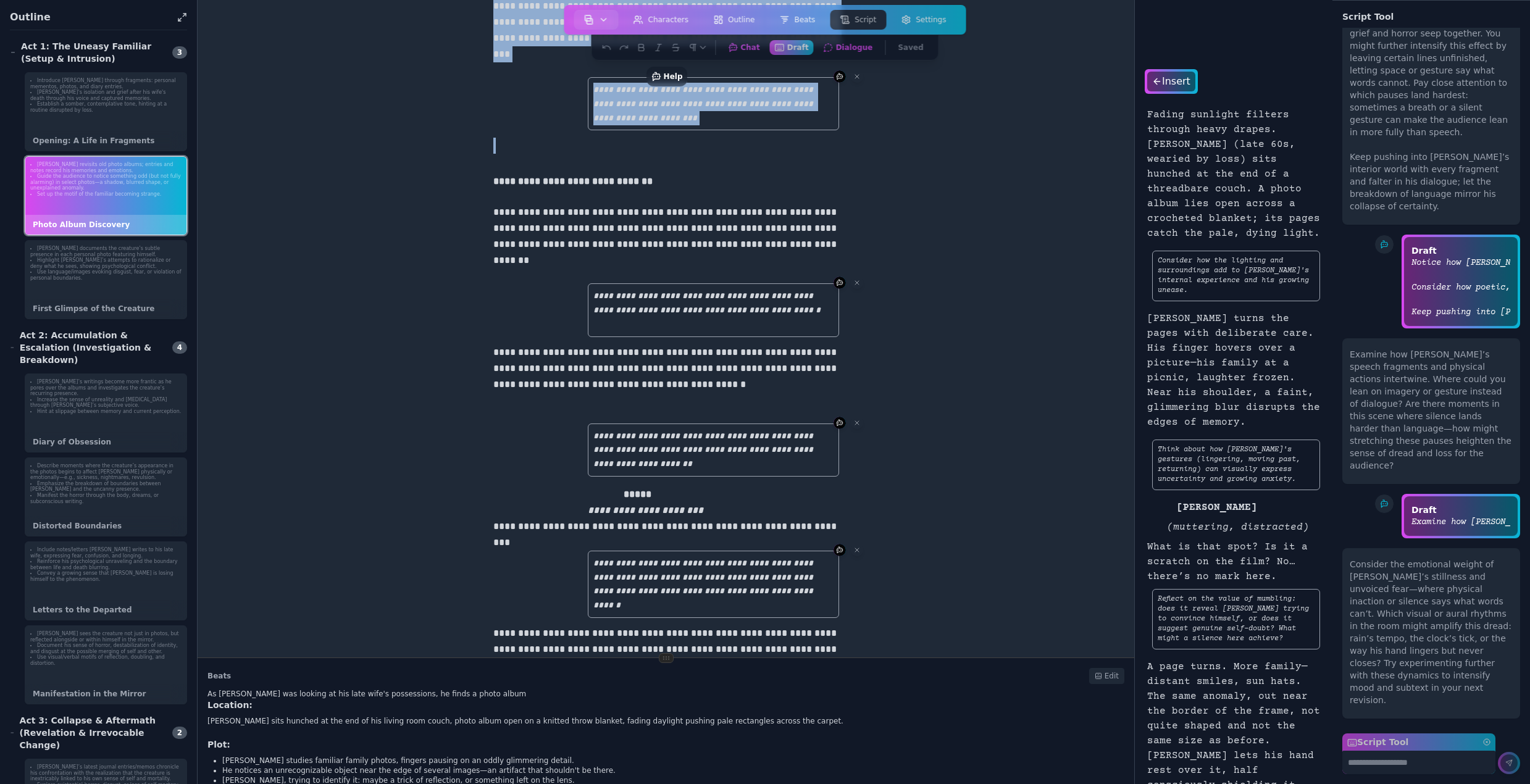
click at [759, 152] on p at bounding box center [666, 146] width 345 height 16
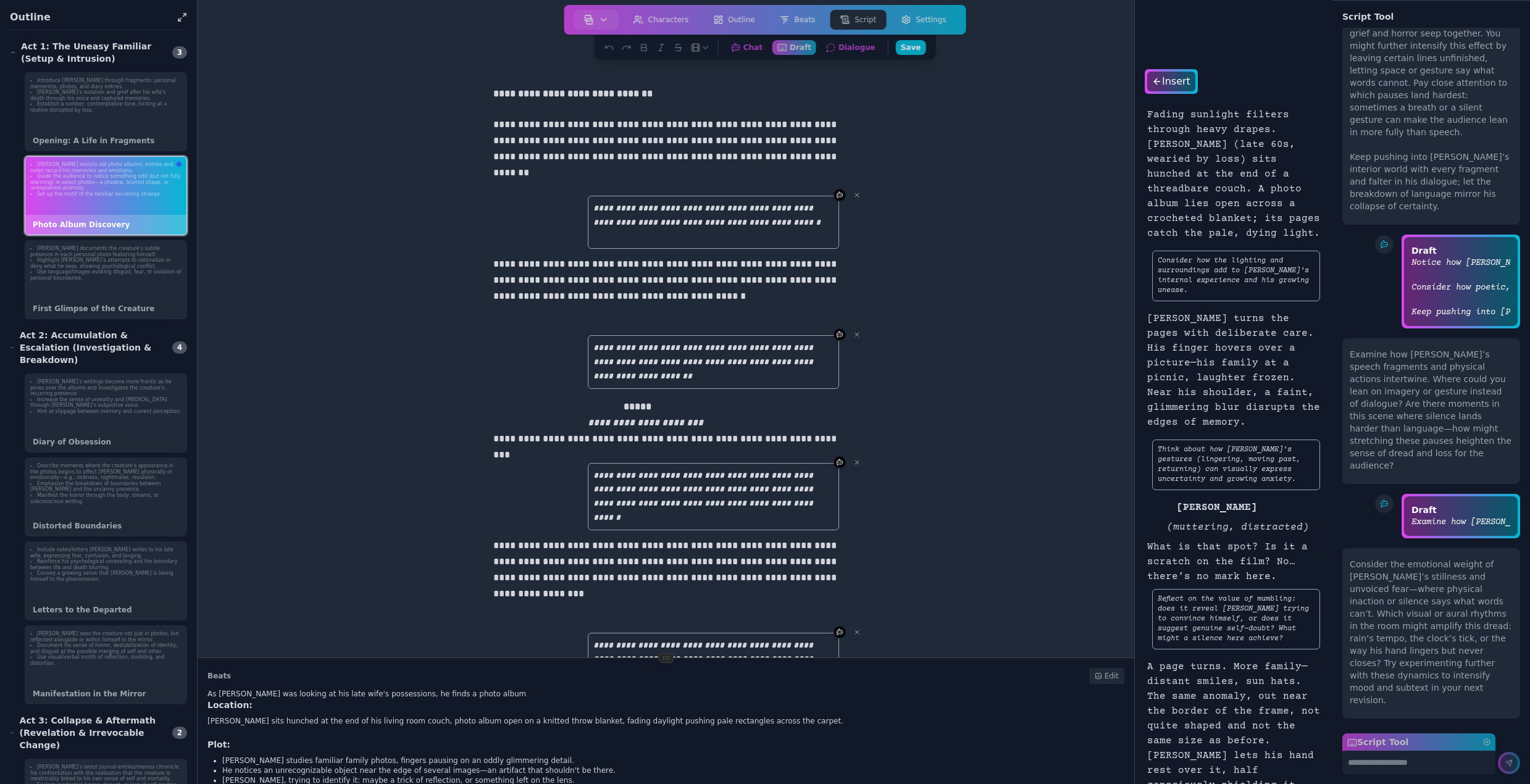
scroll to position [0, 0]
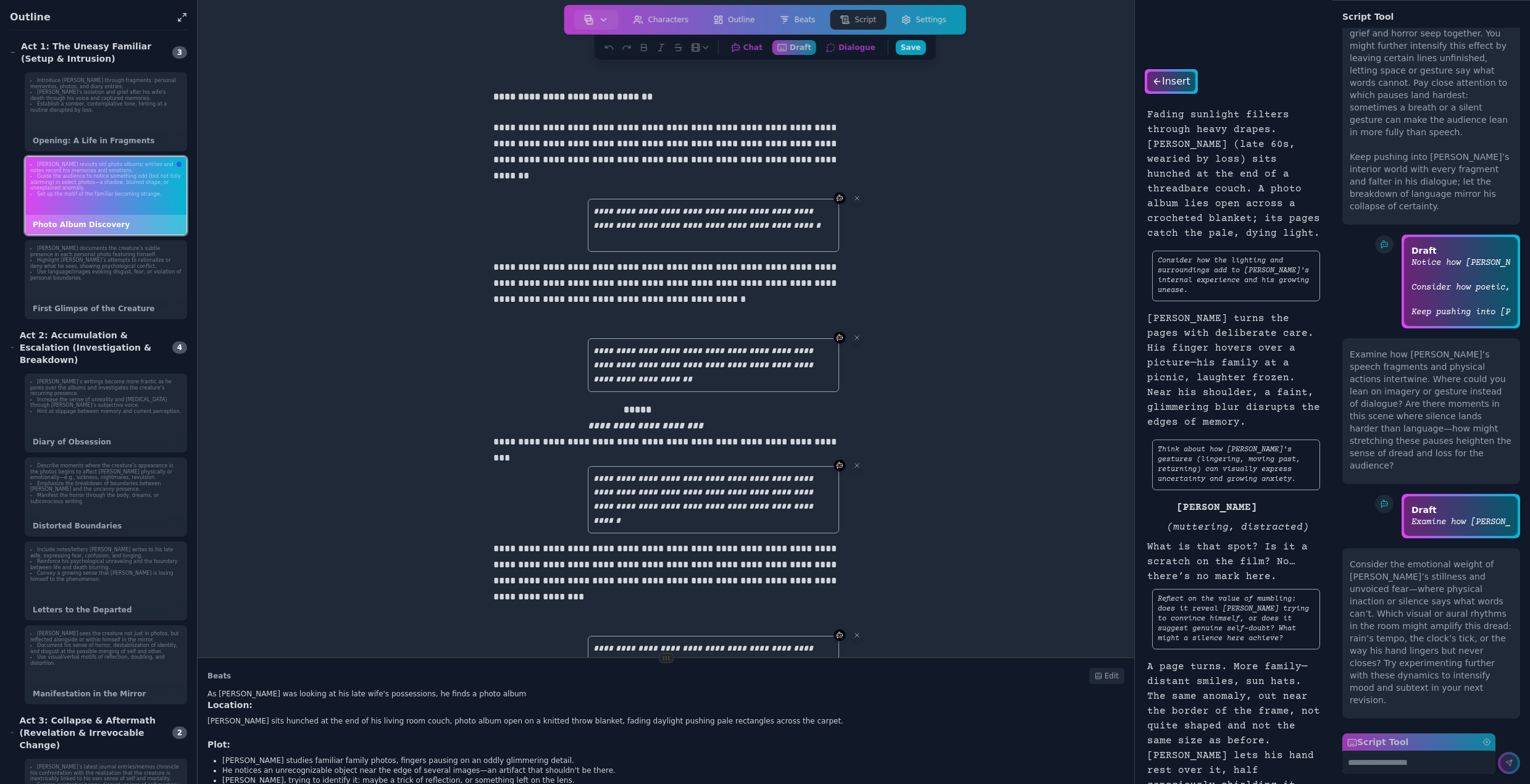
click at [86, 124] on div "Introduce Bruce through fragments: personal mementos, photos, and diary entries…" at bounding box center [105, 112] width 162 height 79
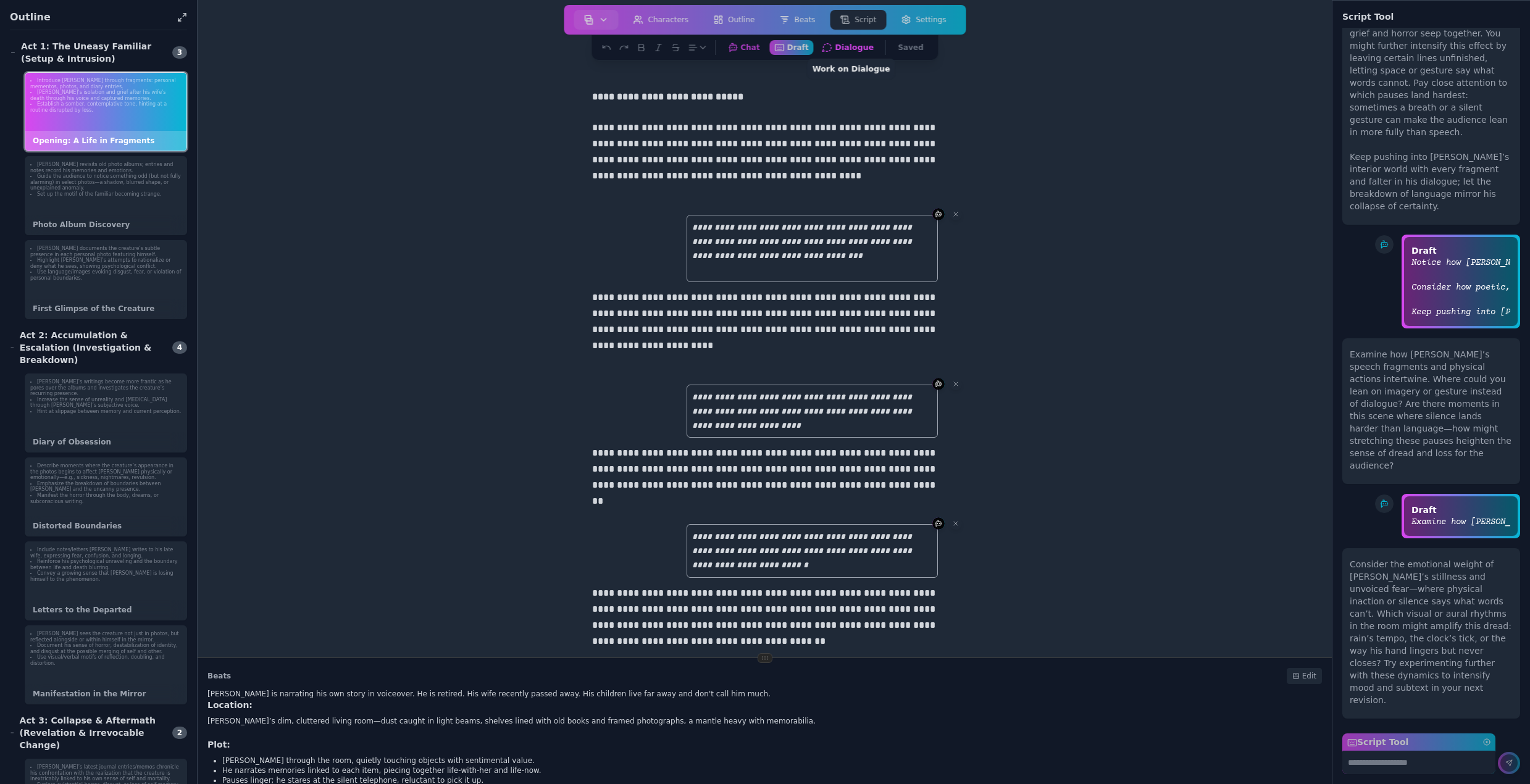
click at [849, 51] on button "Dialogue Work on Dialogue" at bounding box center [848, 47] width 63 height 15
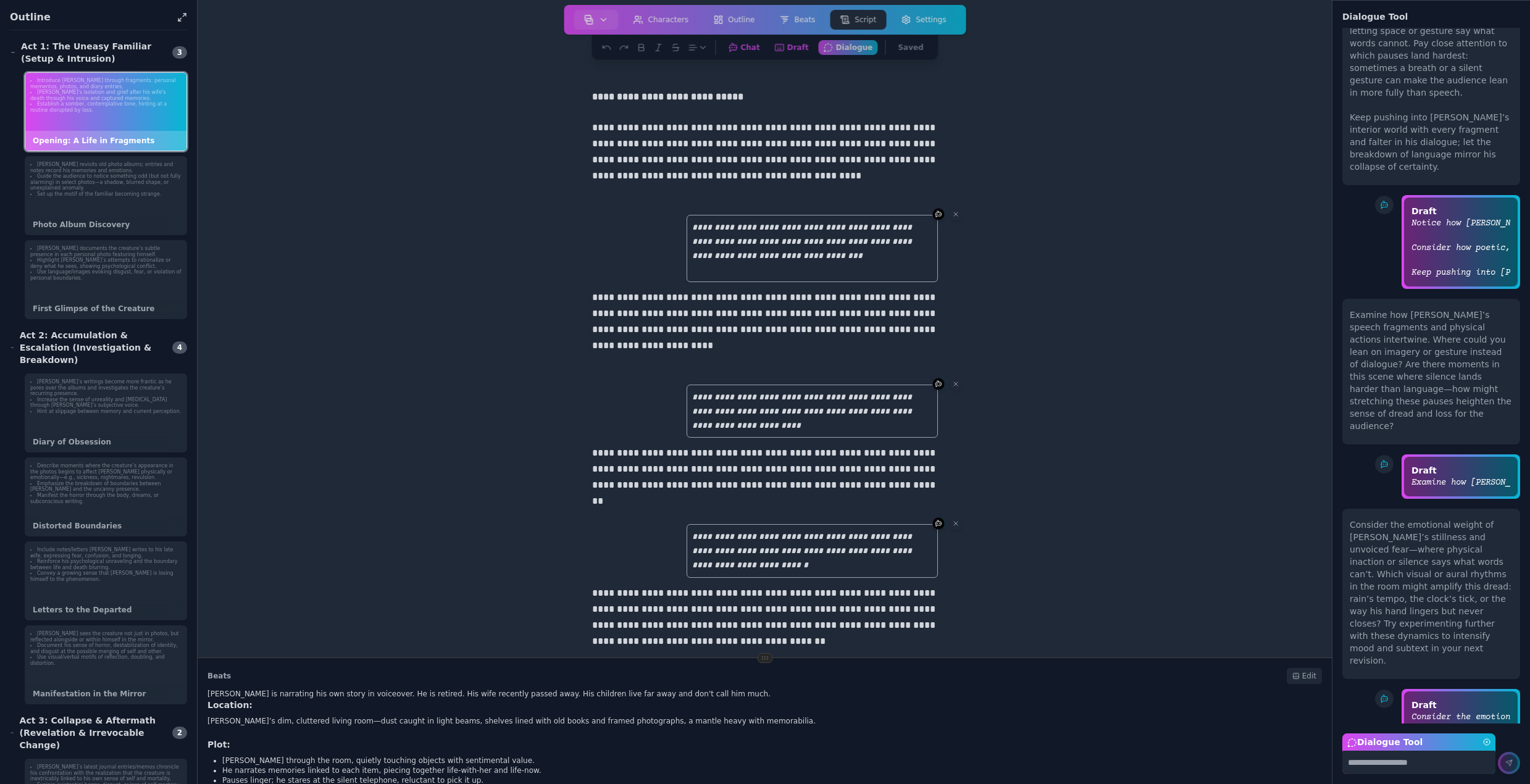
click at [1381, 763] on textarea "Dialogue Tool" at bounding box center [1418, 763] width 153 height 24
type textarea "*"
click at [111, 276] on li "Use language/images evoking disgust, fear, or violation of personal boundaries." at bounding box center [105, 275] width 151 height 12
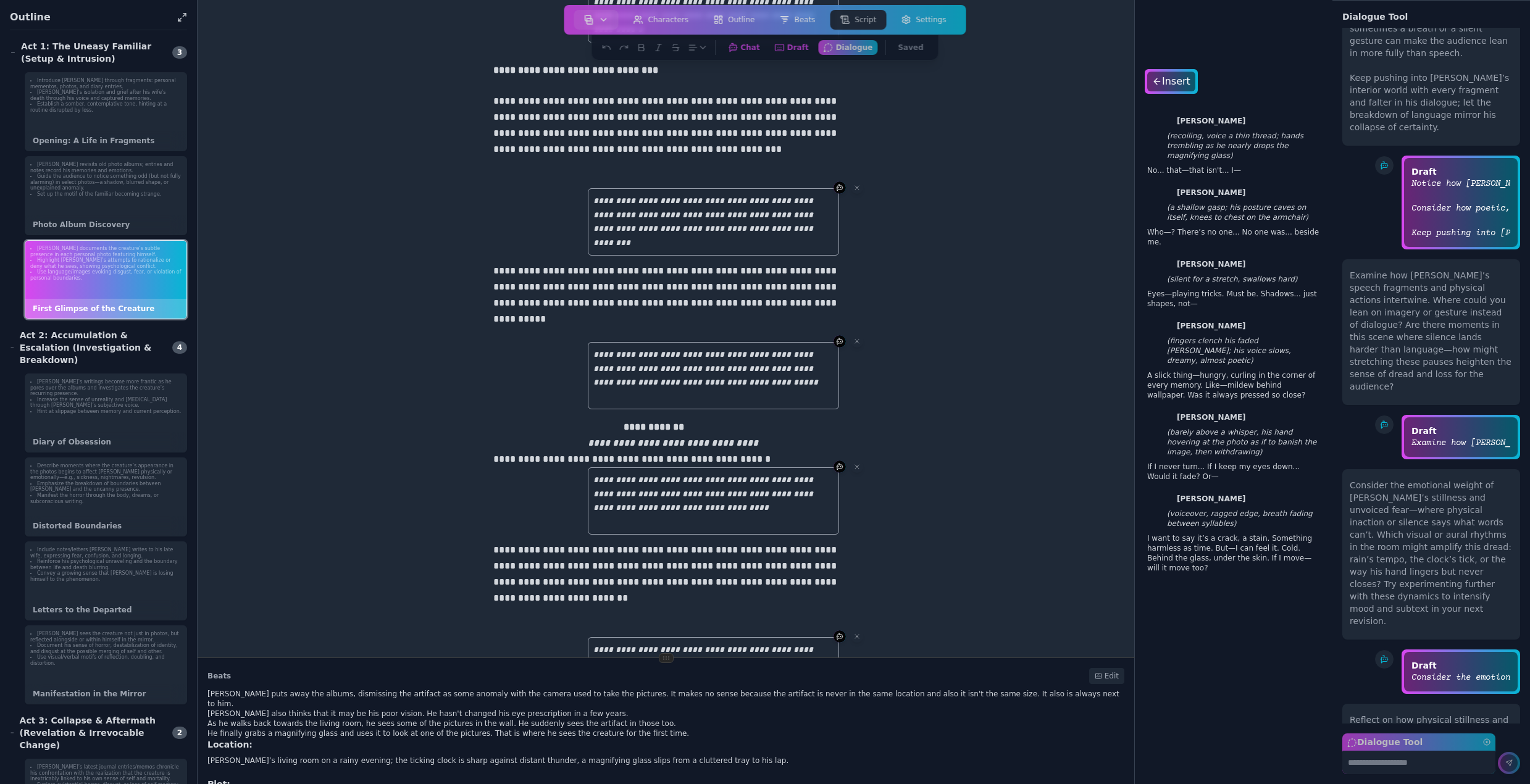
scroll to position [3400, 0]
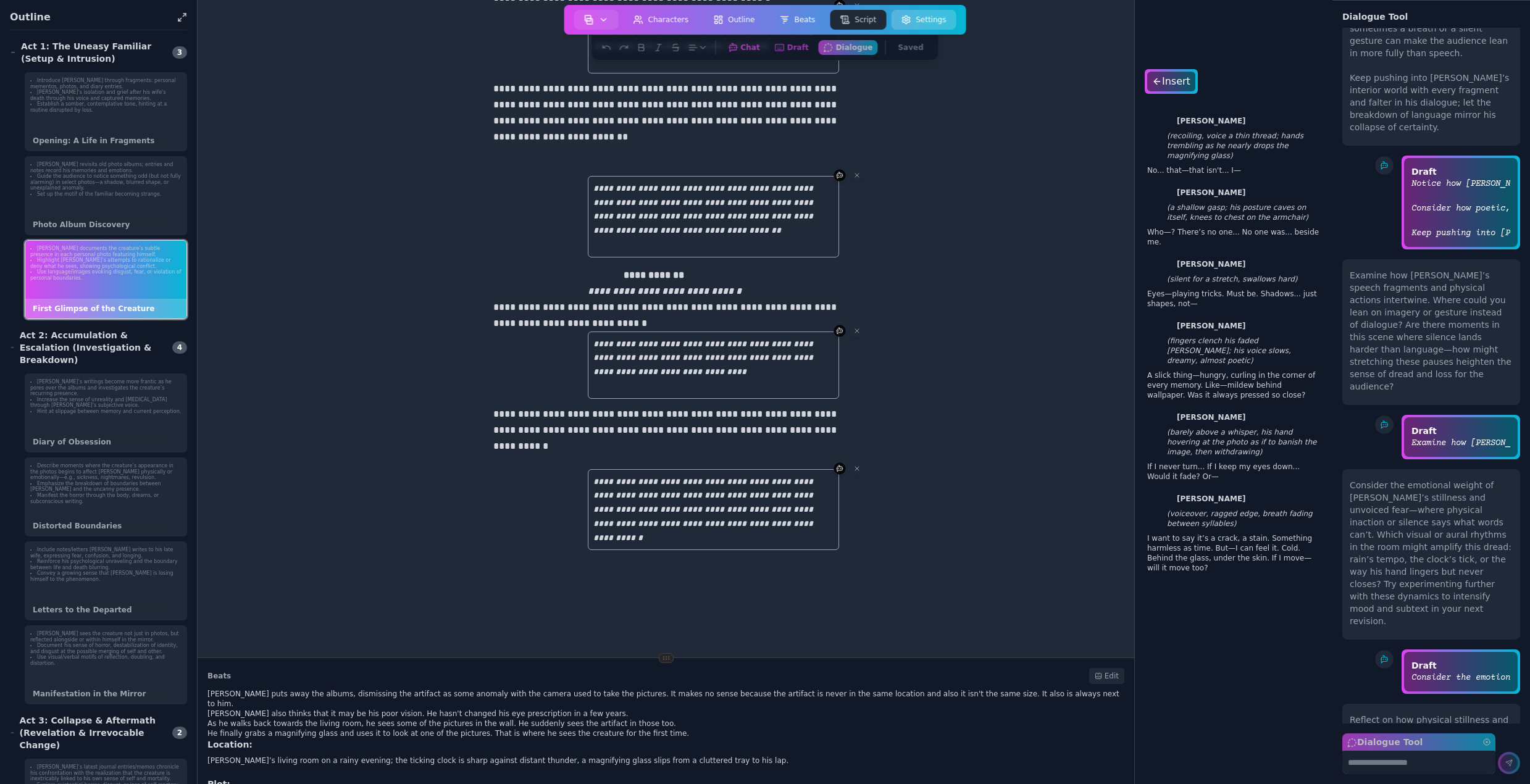
click at [922, 17] on button "Settings" at bounding box center [924, 19] width 65 height 20
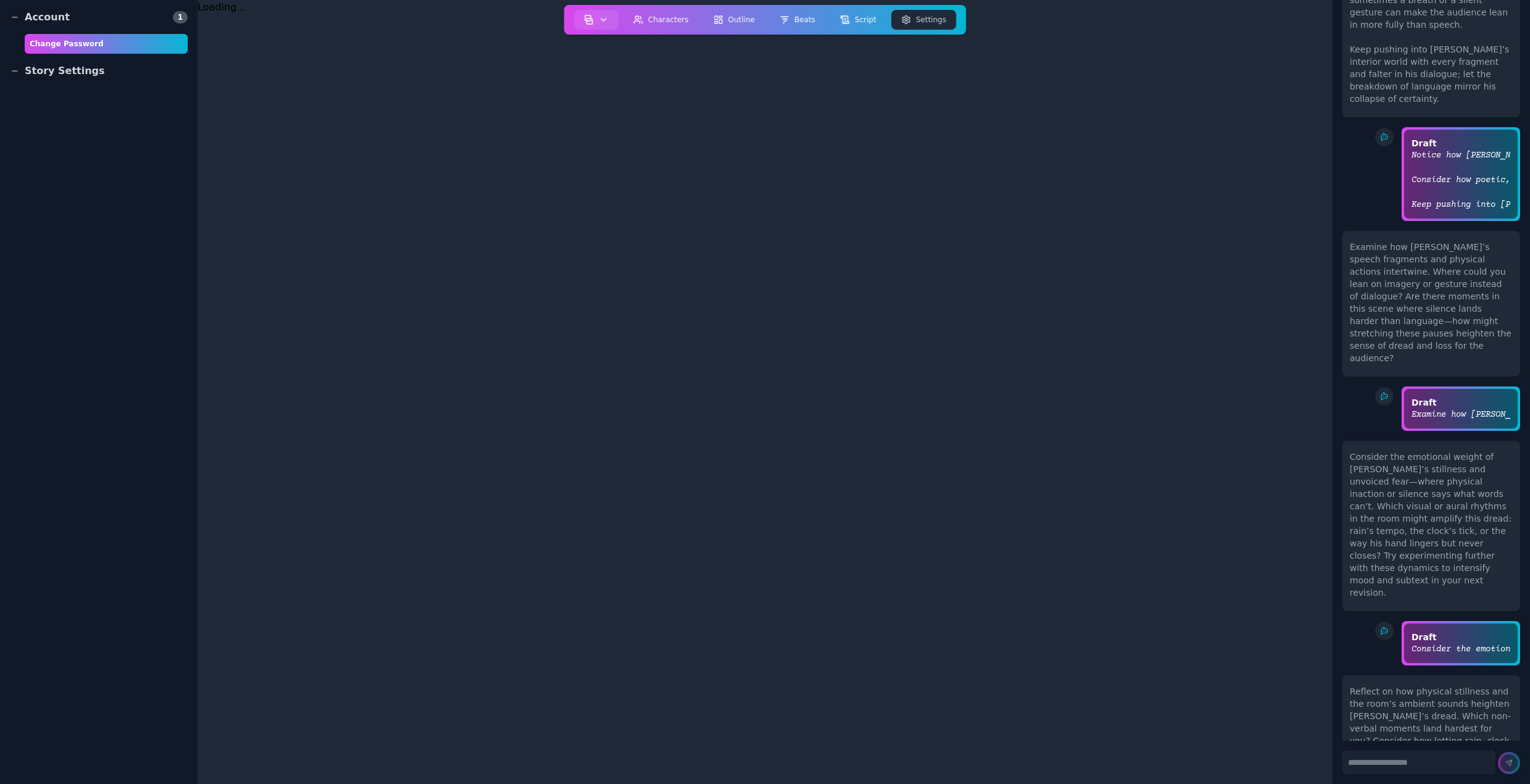
scroll to position [3570, 0]
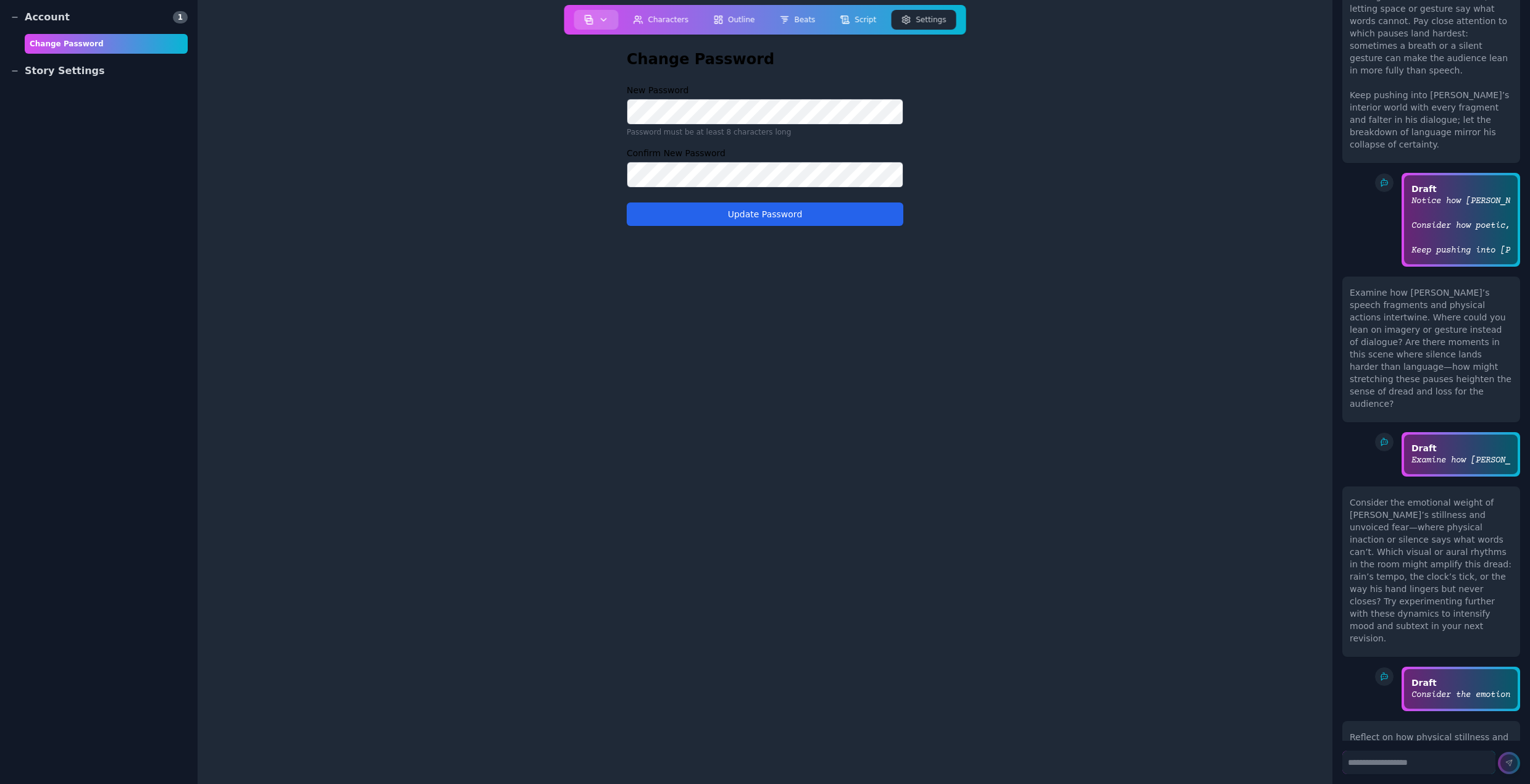
click at [603, 15] on button "button" at bounding box center [597, 19] width 44 height 20
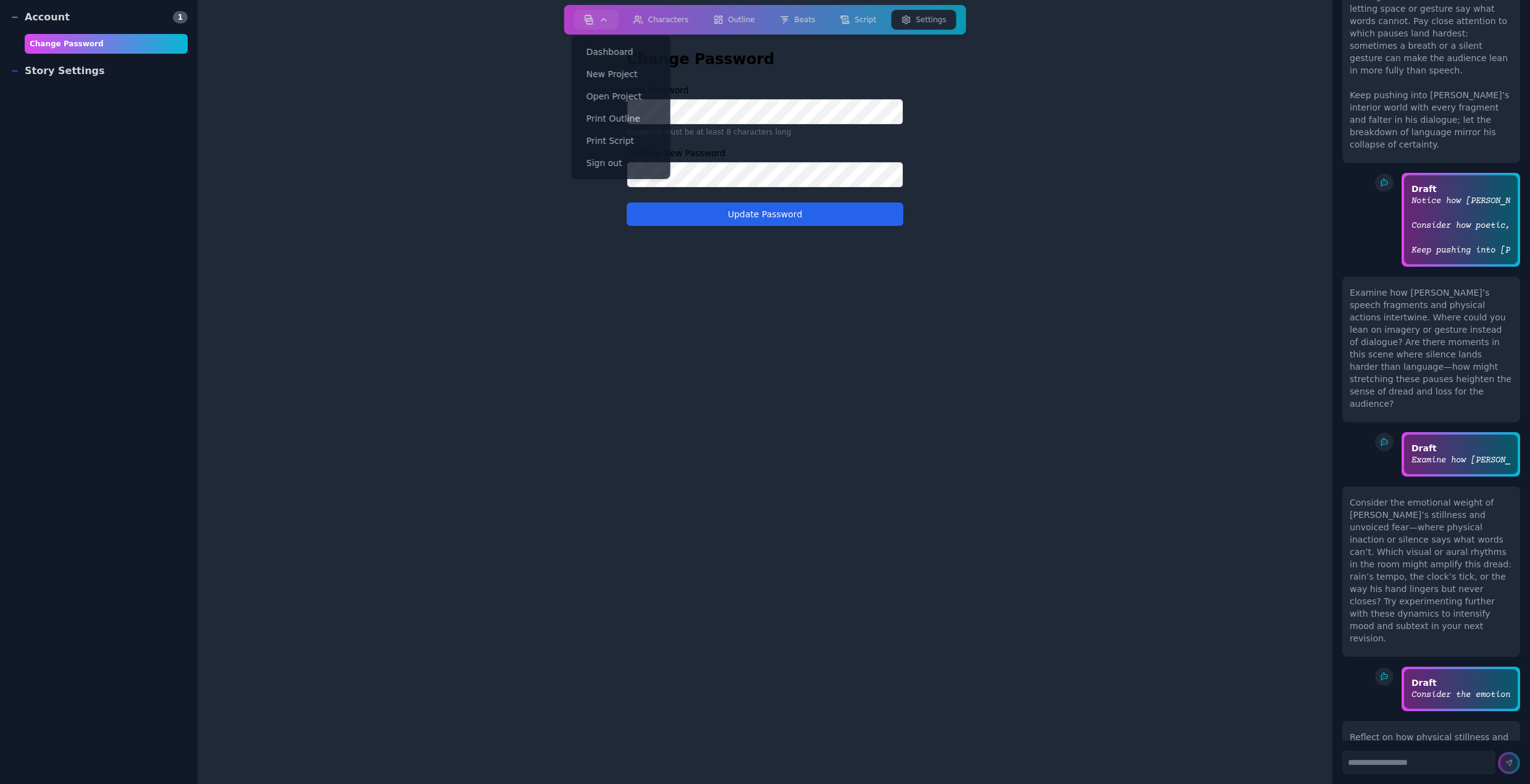
click at [63, 71] on div "Story Settings" at bounding box center [57, 70] width 95 height 15
click at [386, 82] on main "Change Password New Password Password must be at least 8 characters long Confir…" at bounding box center [765, 392] width 1135 height 784
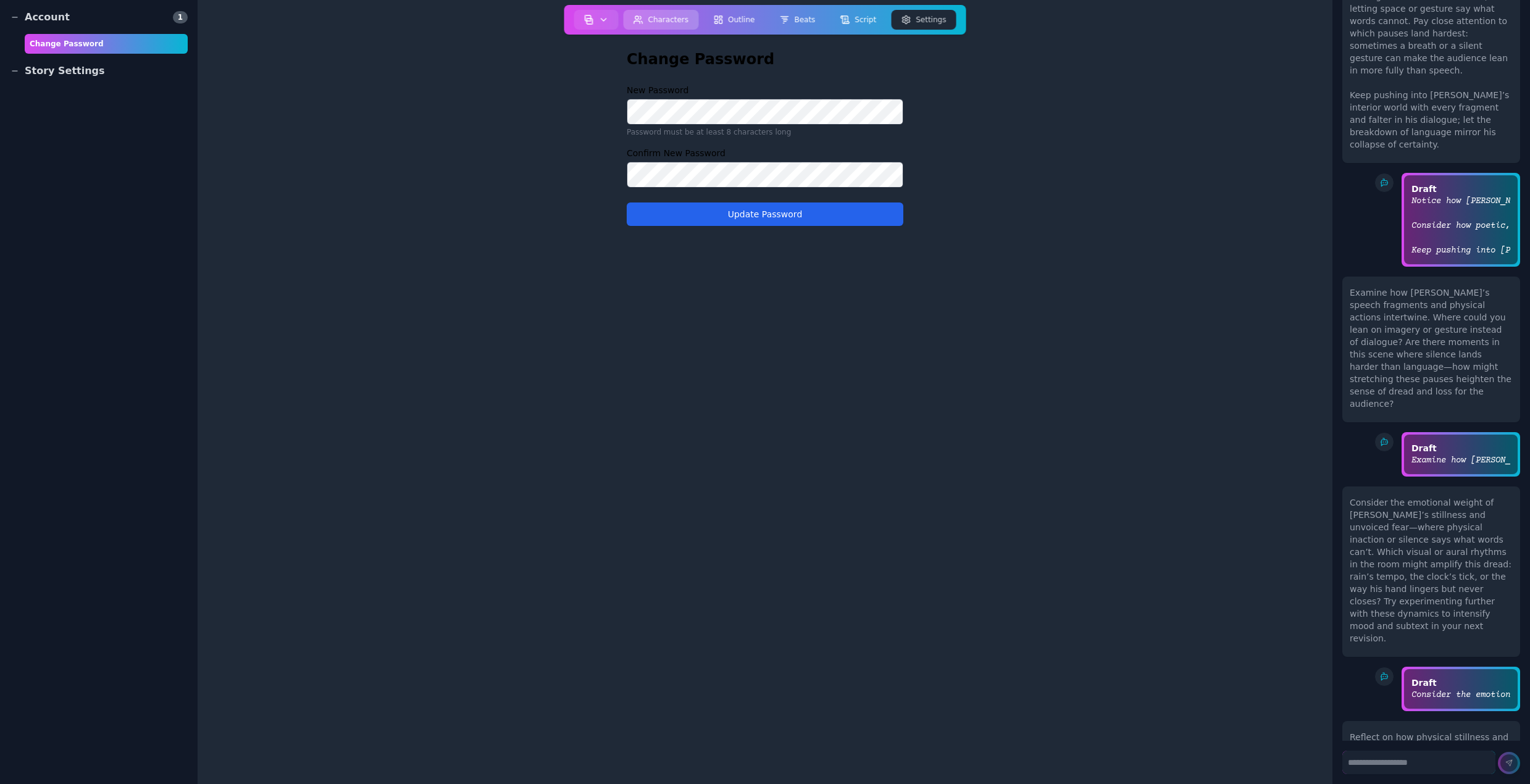
click at [676, 16] on button "Characters" at bounding box center [661, 19] width 75 height 20
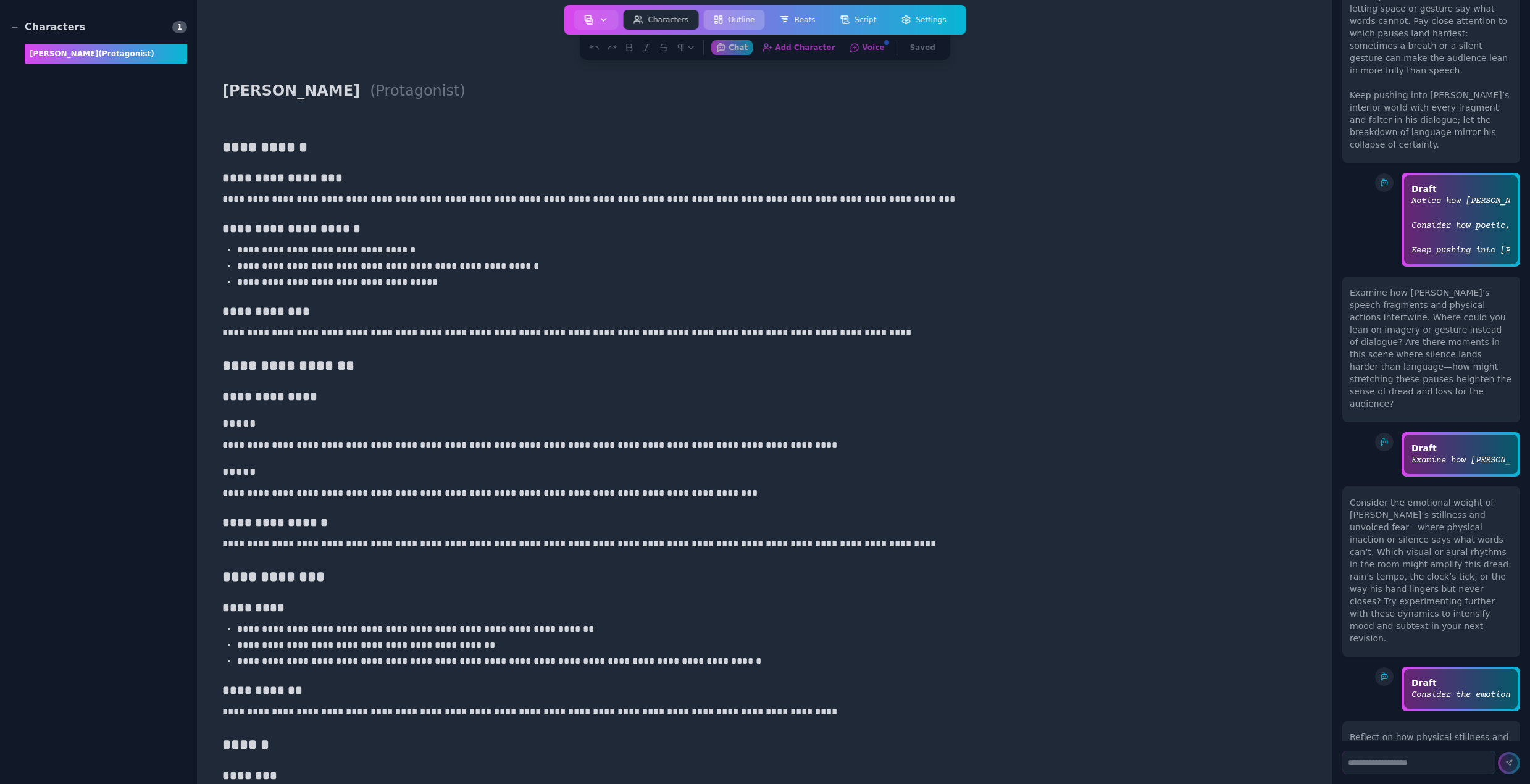
click at [738, 19] on button "Outline" at bounding box center [734, 19] width 61 height 20
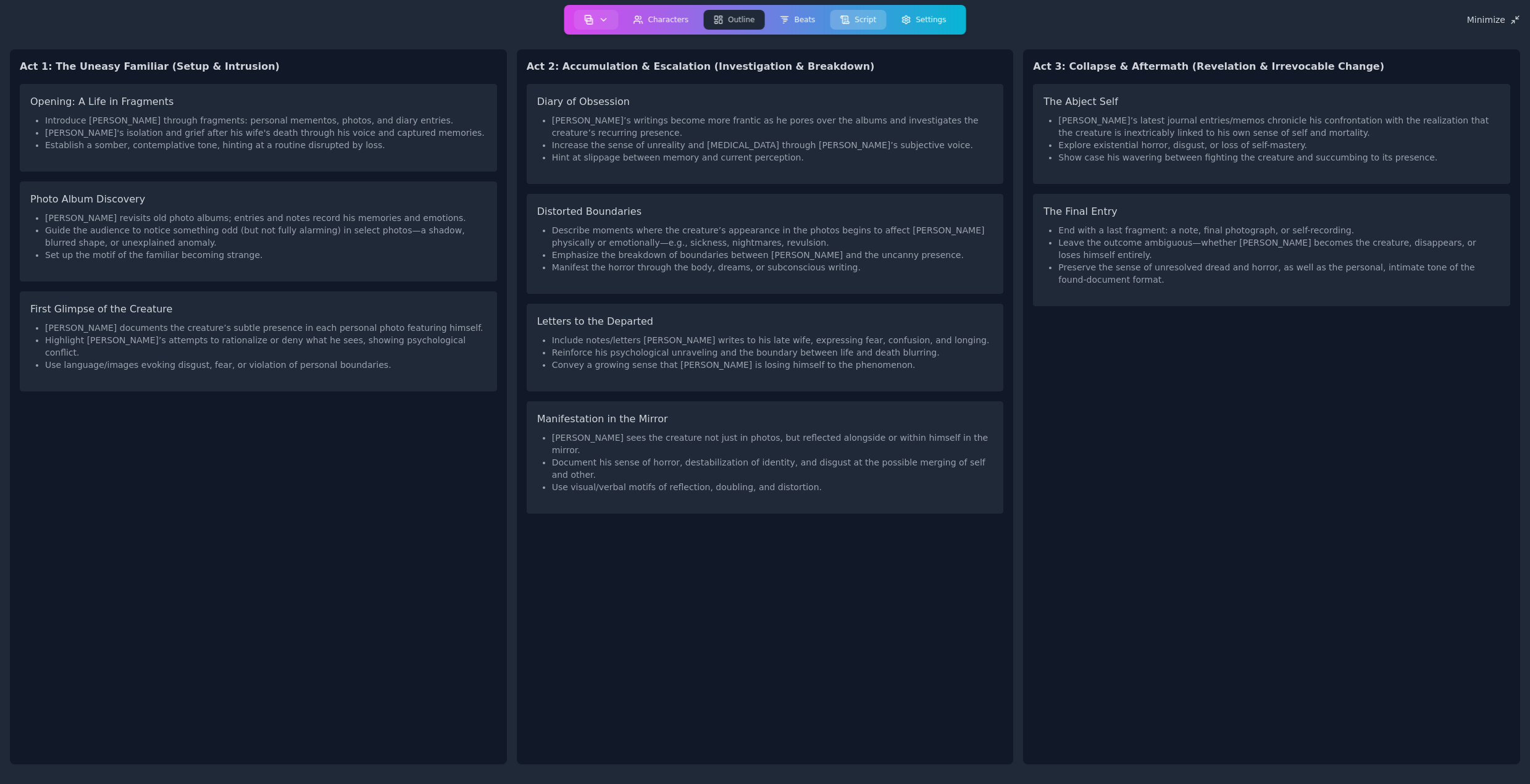
click at [854, 20] on button "Script" at bounding box center [857, 19] width 56 height 20
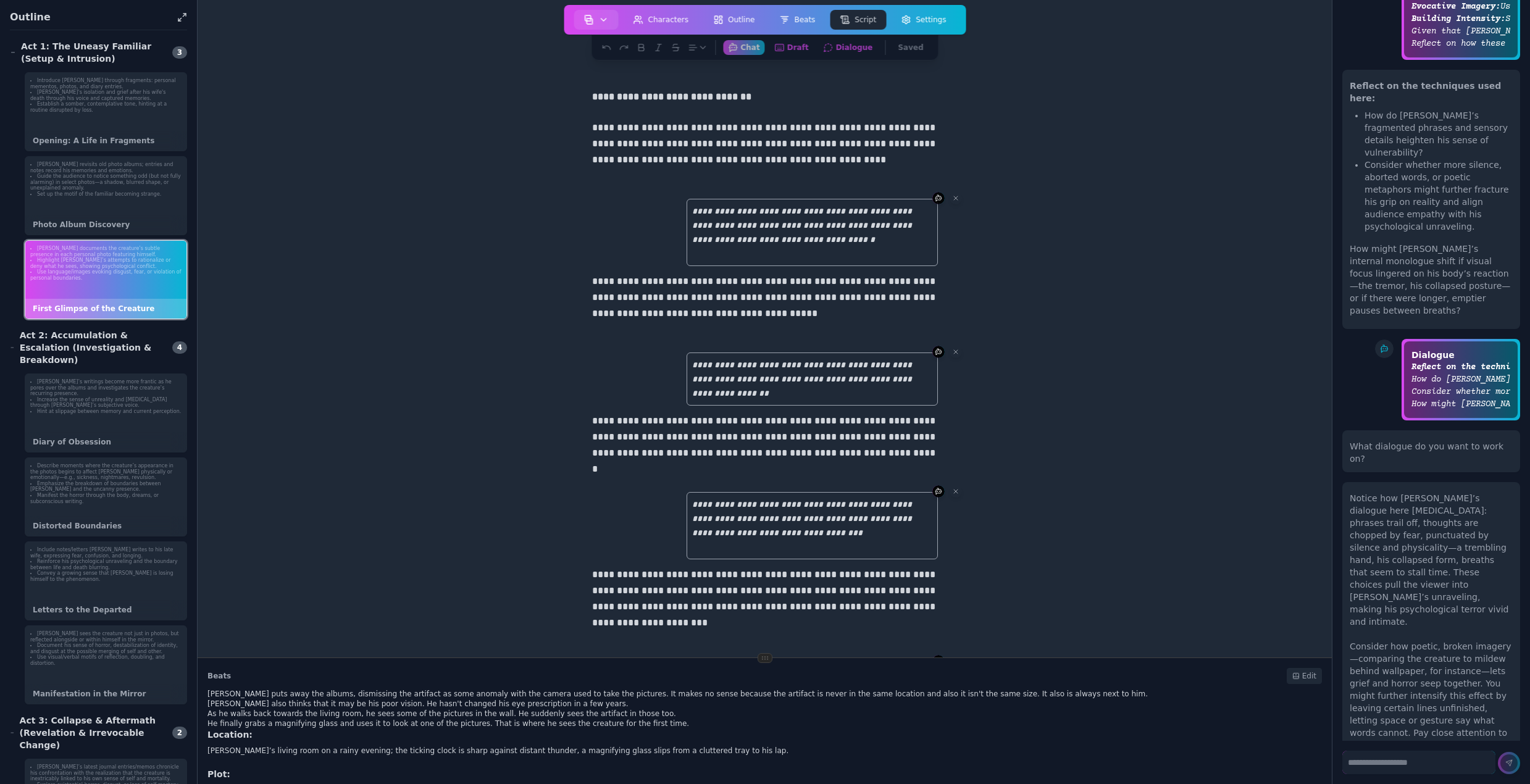
scroll to position [3570, 0]
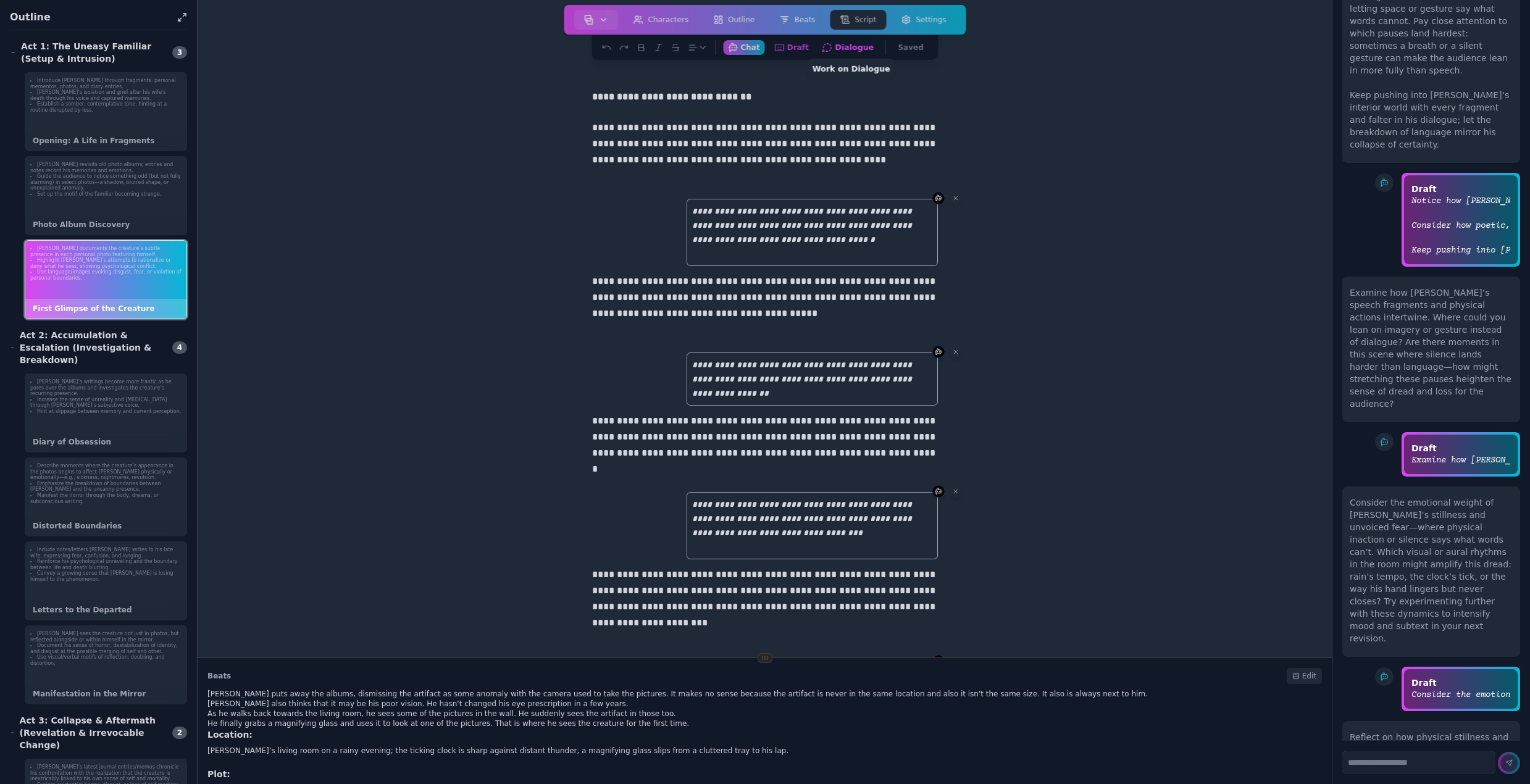
click at [852, 44] on button "Dialogue Work on Dialogue" at bounding box center [848, 47] width 63 height 15
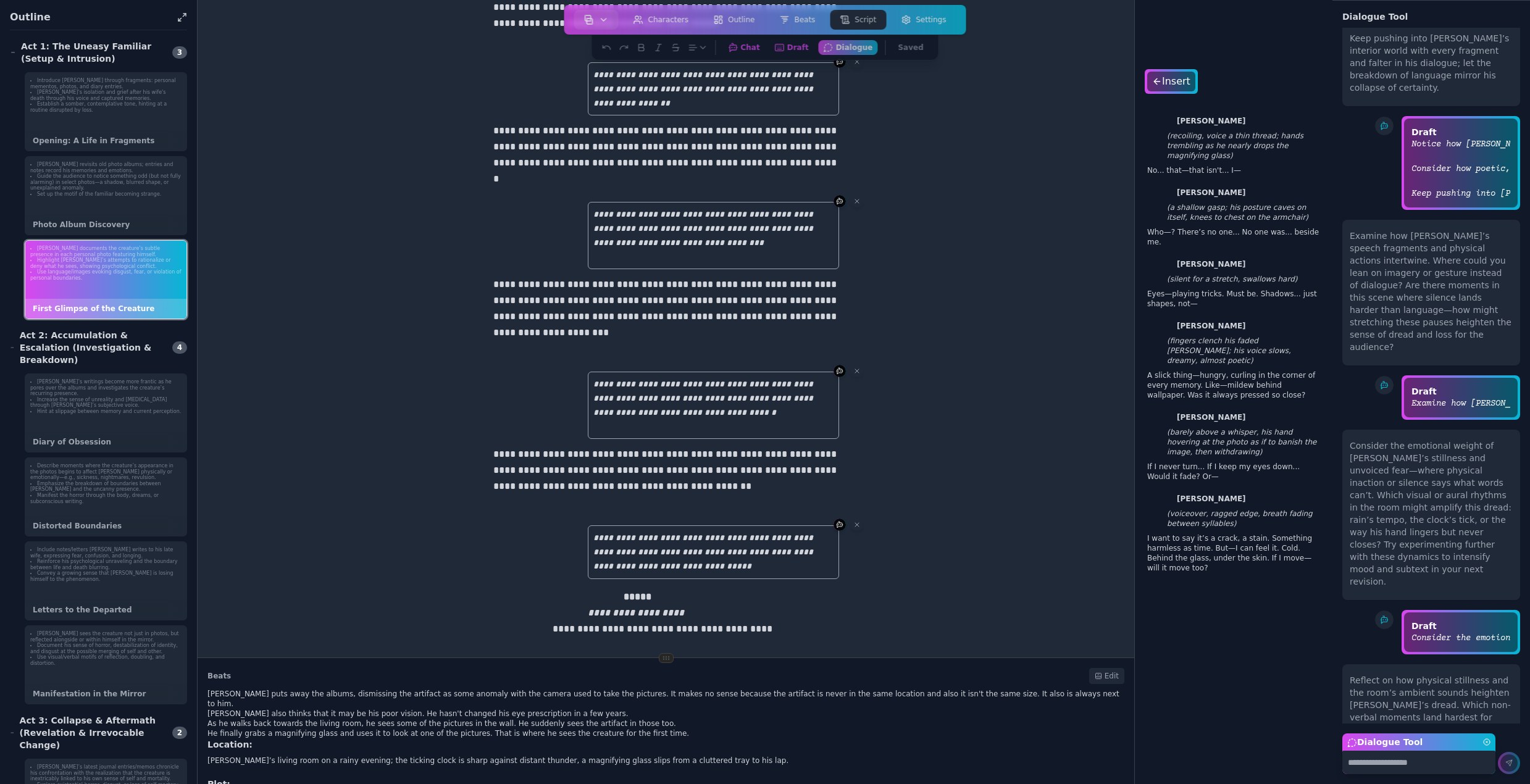
scroll to position [0, 0]
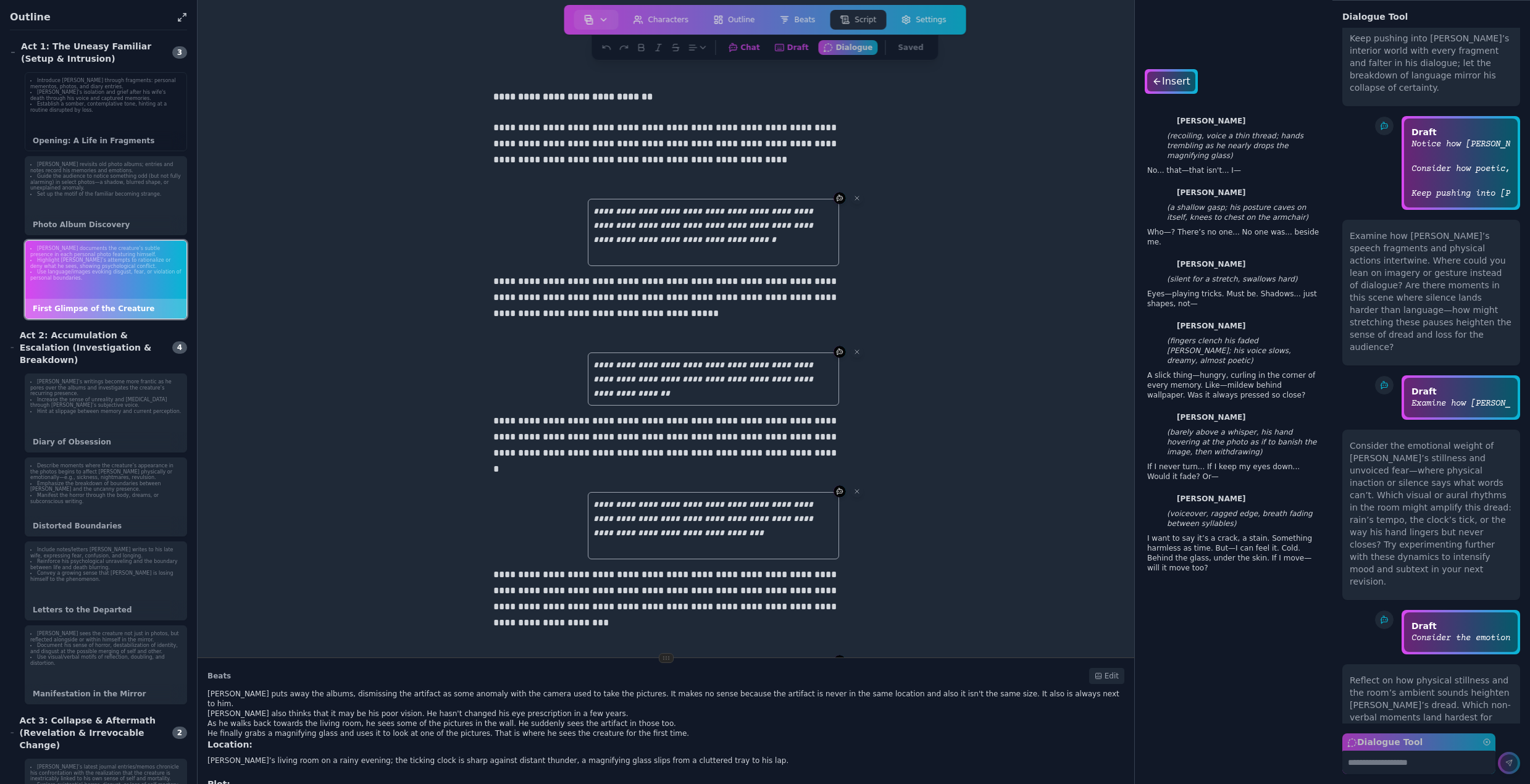
click at [109, 102] on li "Establish a somber, contemplative tone, hinting at a routine disrupted by loss." at bounding box center [105, 107] width 151 height 12
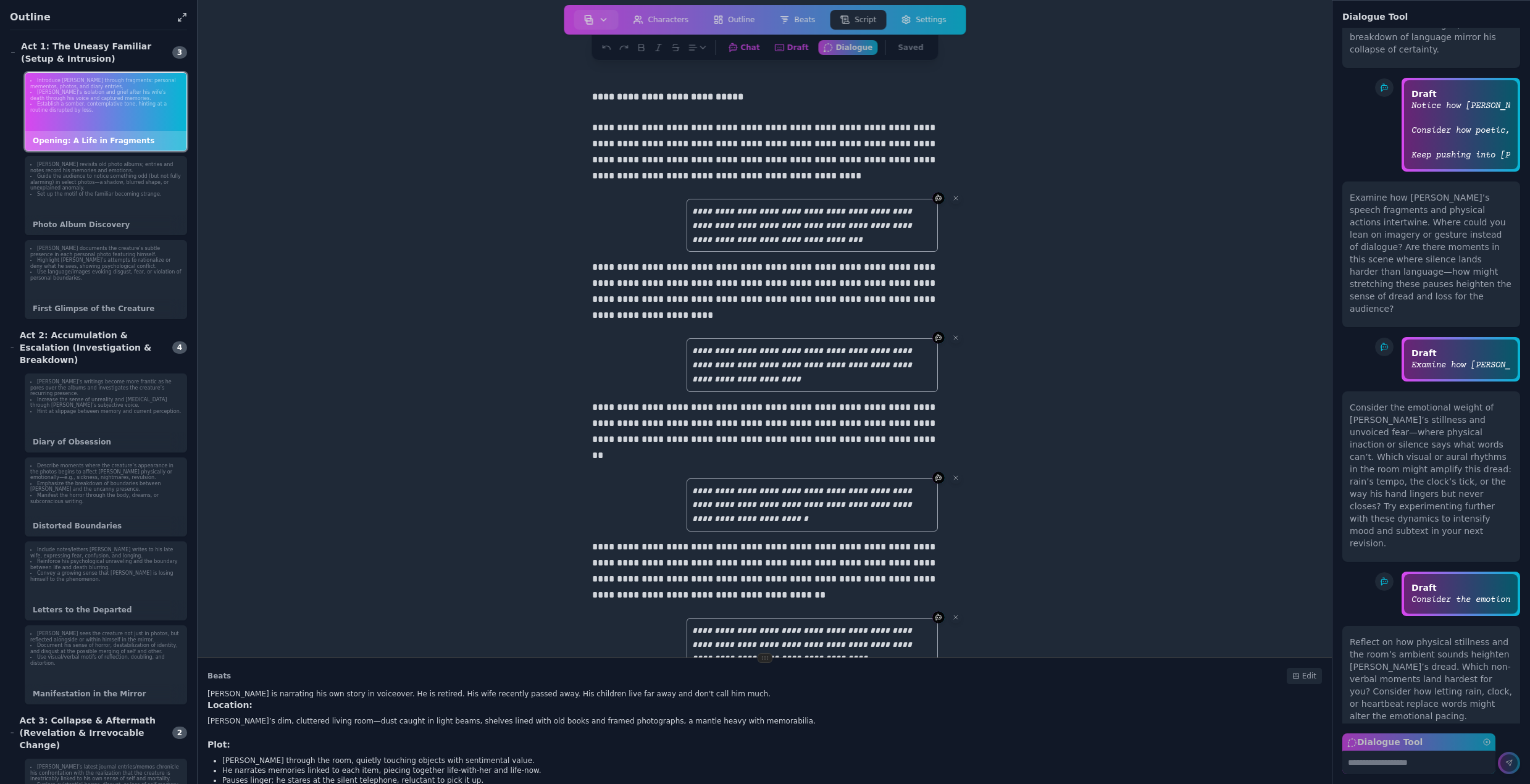
scroll to position [3694, 0]
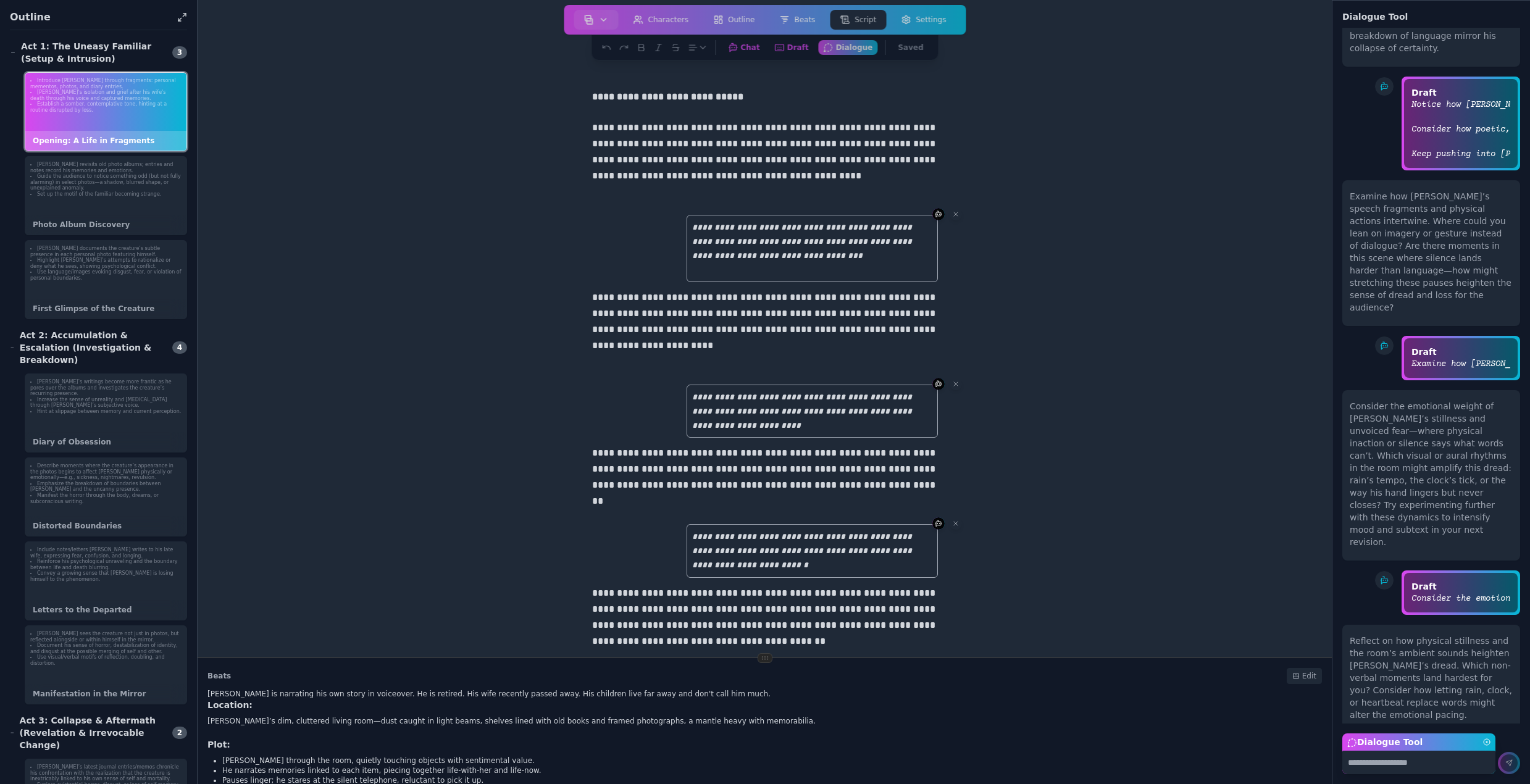
click at [1367, 765] on textarea "Dialogue Tool" at bounding box center [1418, 763] width 153 height 24
type textarea "**********"
click at [1509, 763] on icon at bounding box center [1510, 761] width 4 height 4
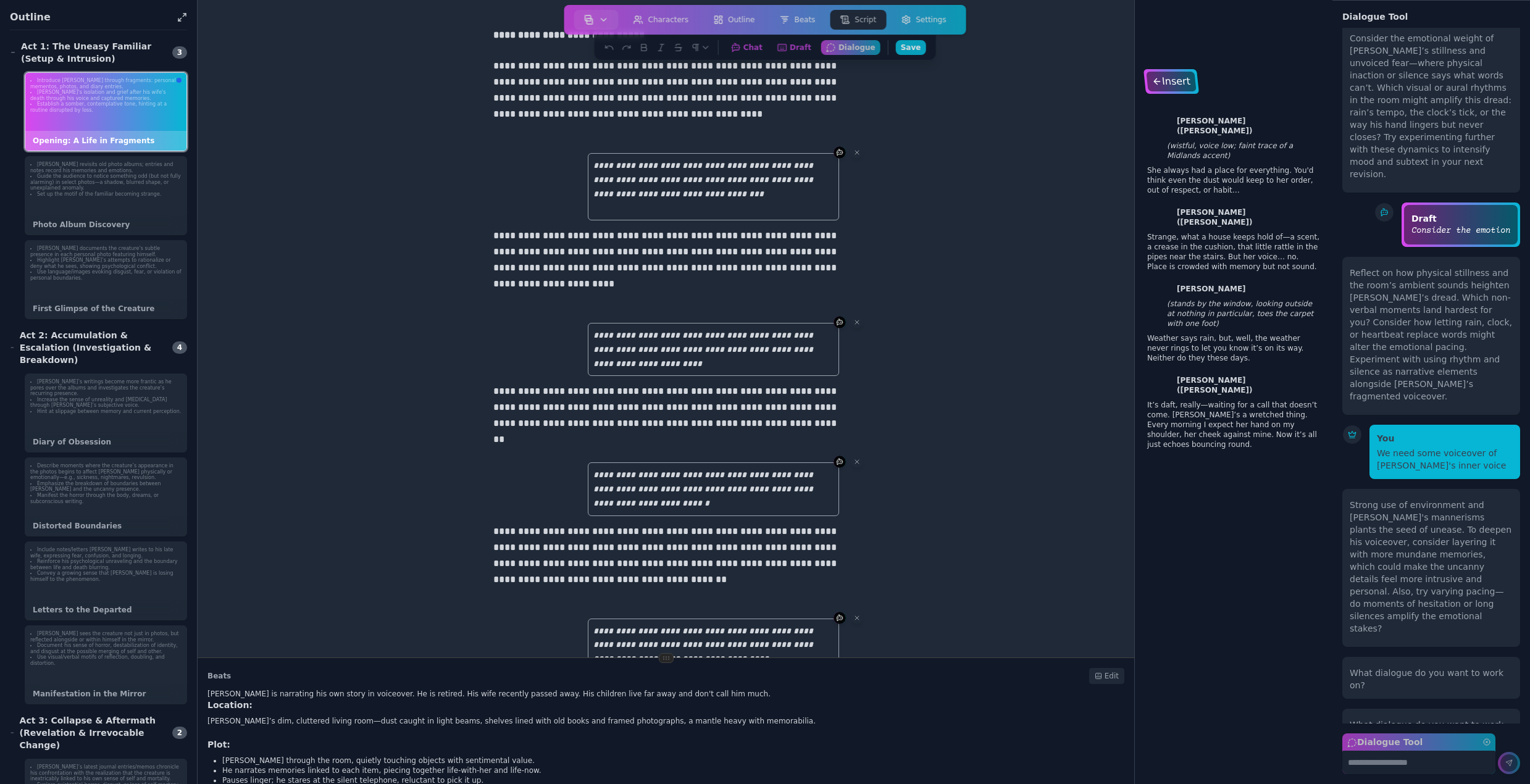
scroll to position [1334, 0]
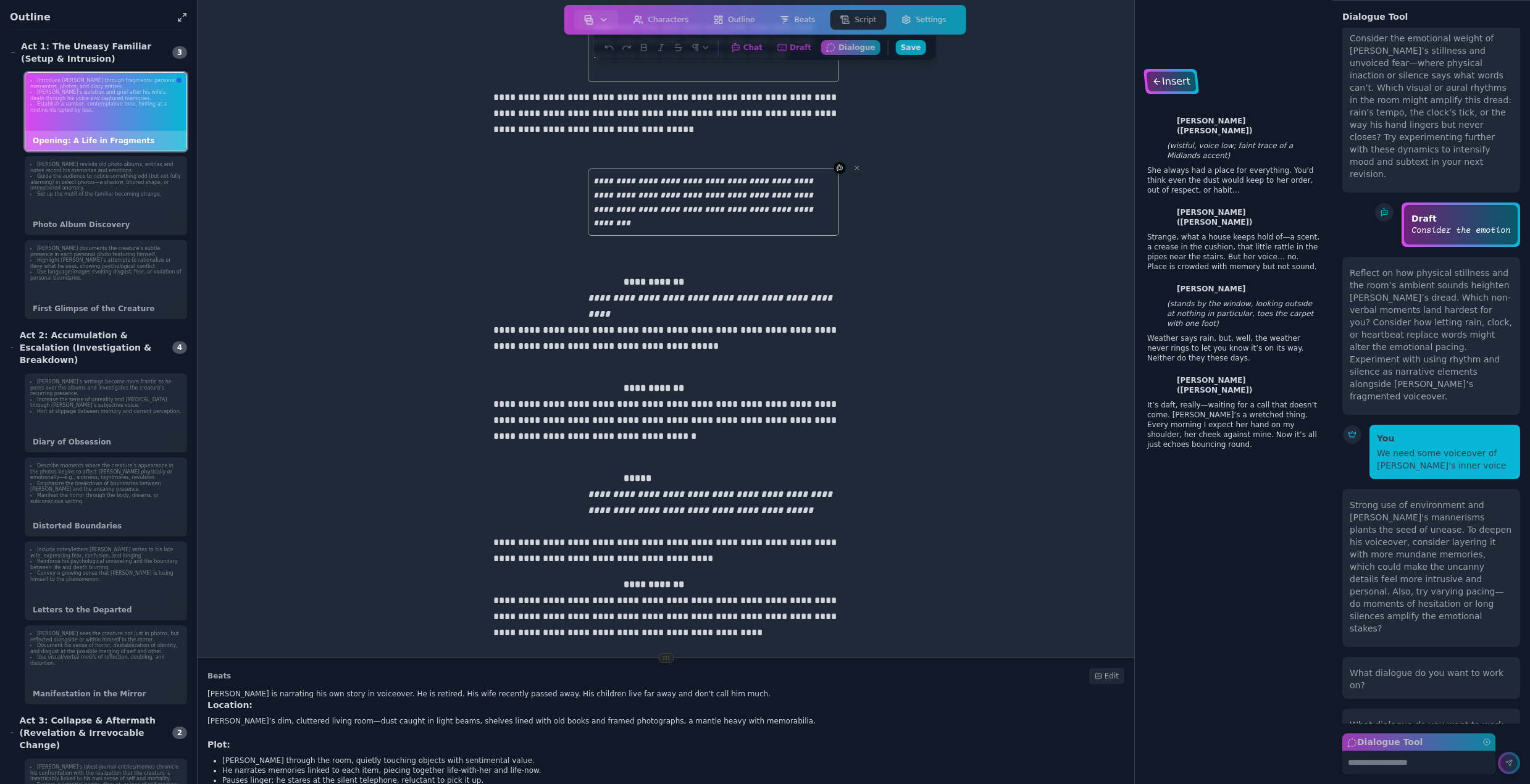
click at [1166, 74] on div "Insert" at bounding box center [1170, 81] width 50 height 20
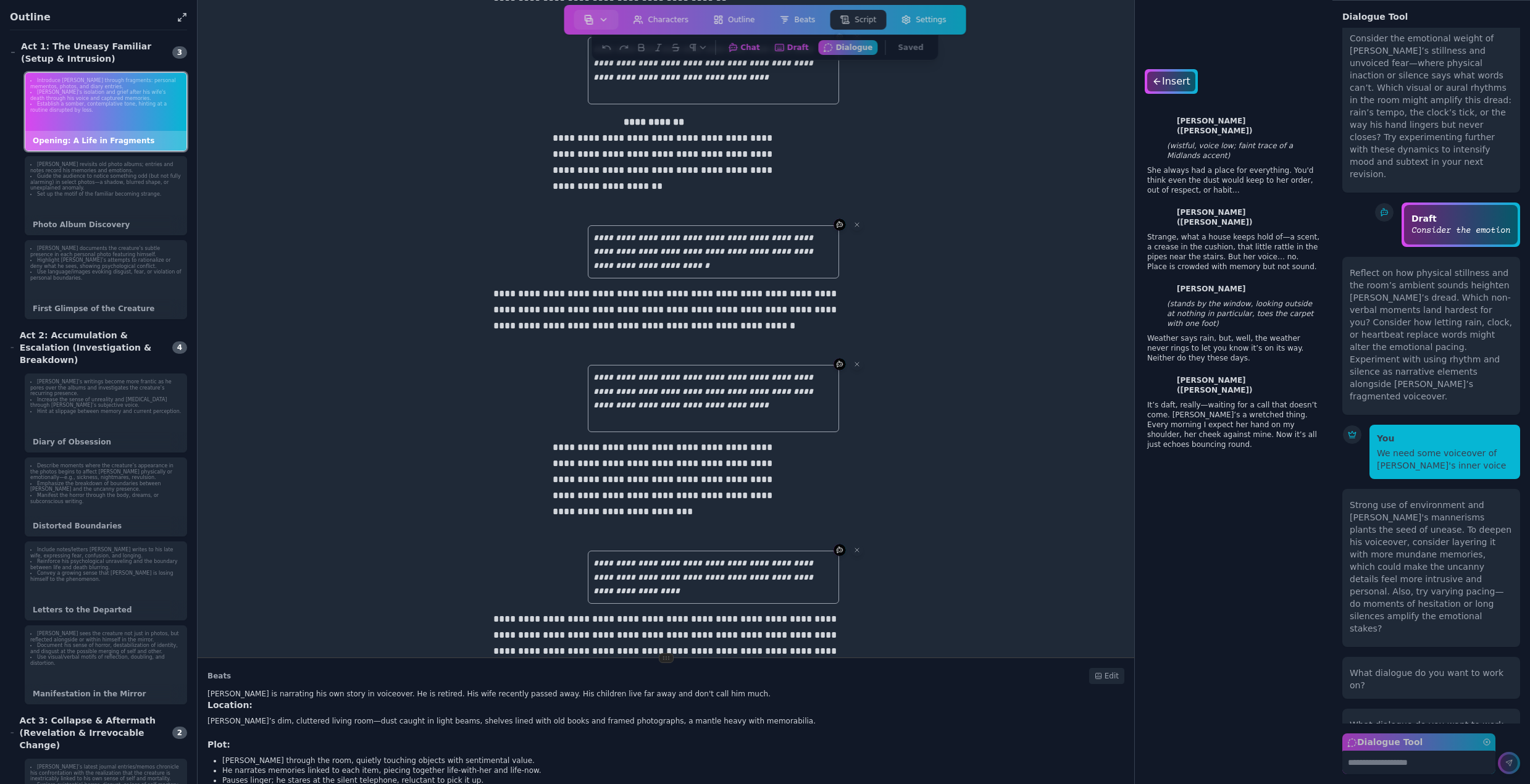
scroll to position [0, 0]
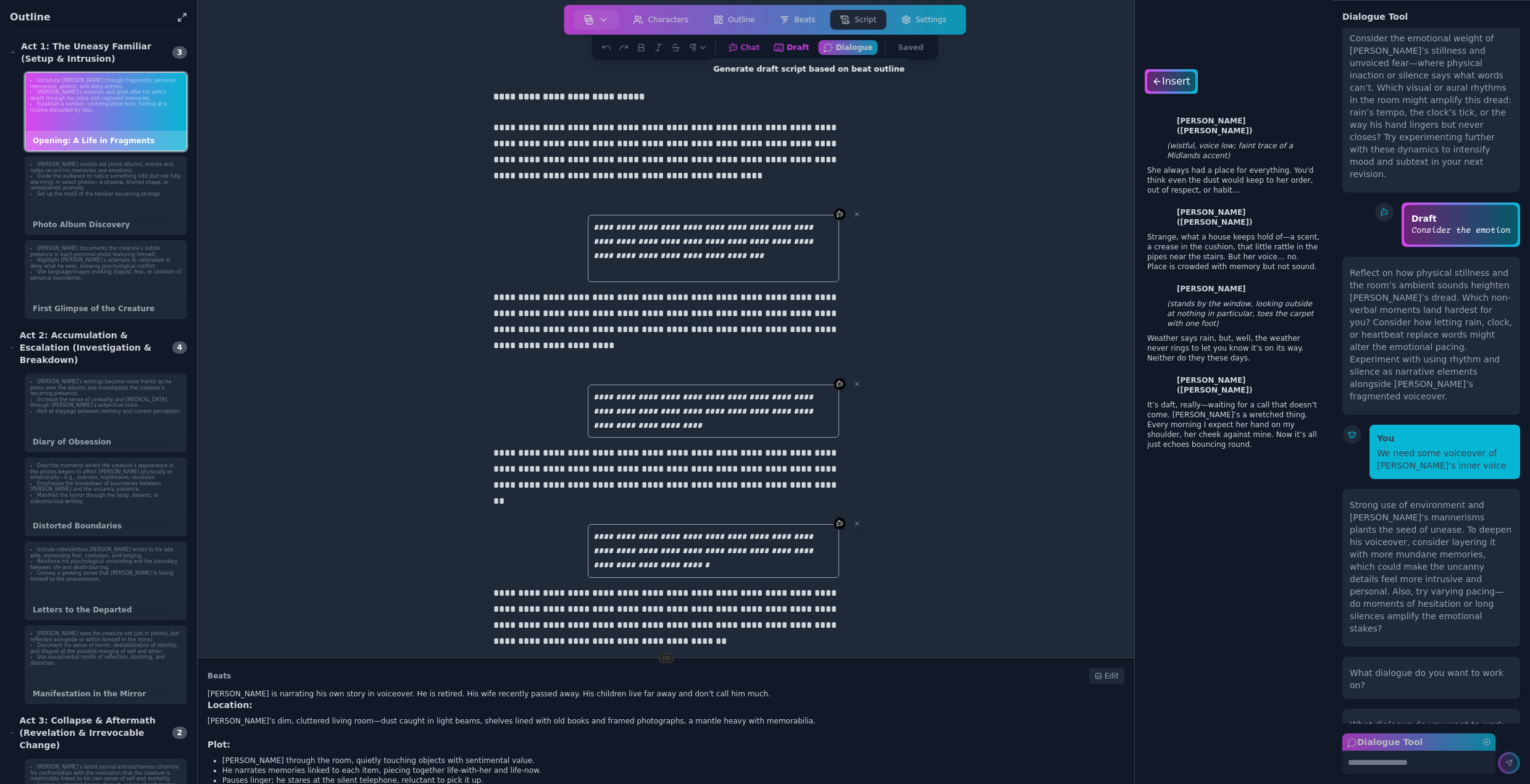
click at [792, 44] on button "Draft Generate draft script based on beat outline" at bounding box center [792, 47] width 46 height 15
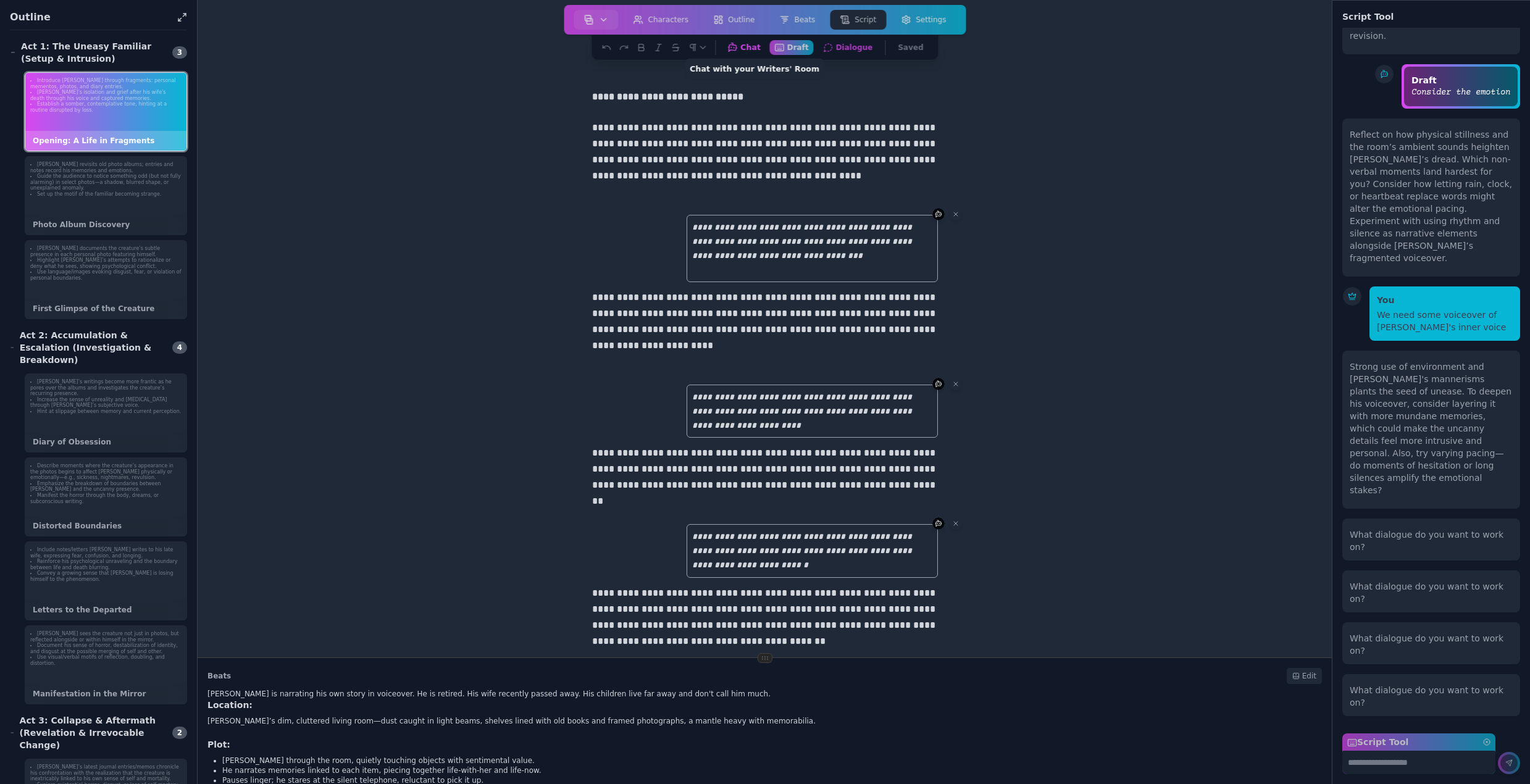
click at [760, 46] on button "Chat Chat with your Writers' Room" at bounding box center [744, 47] width 44 height 15
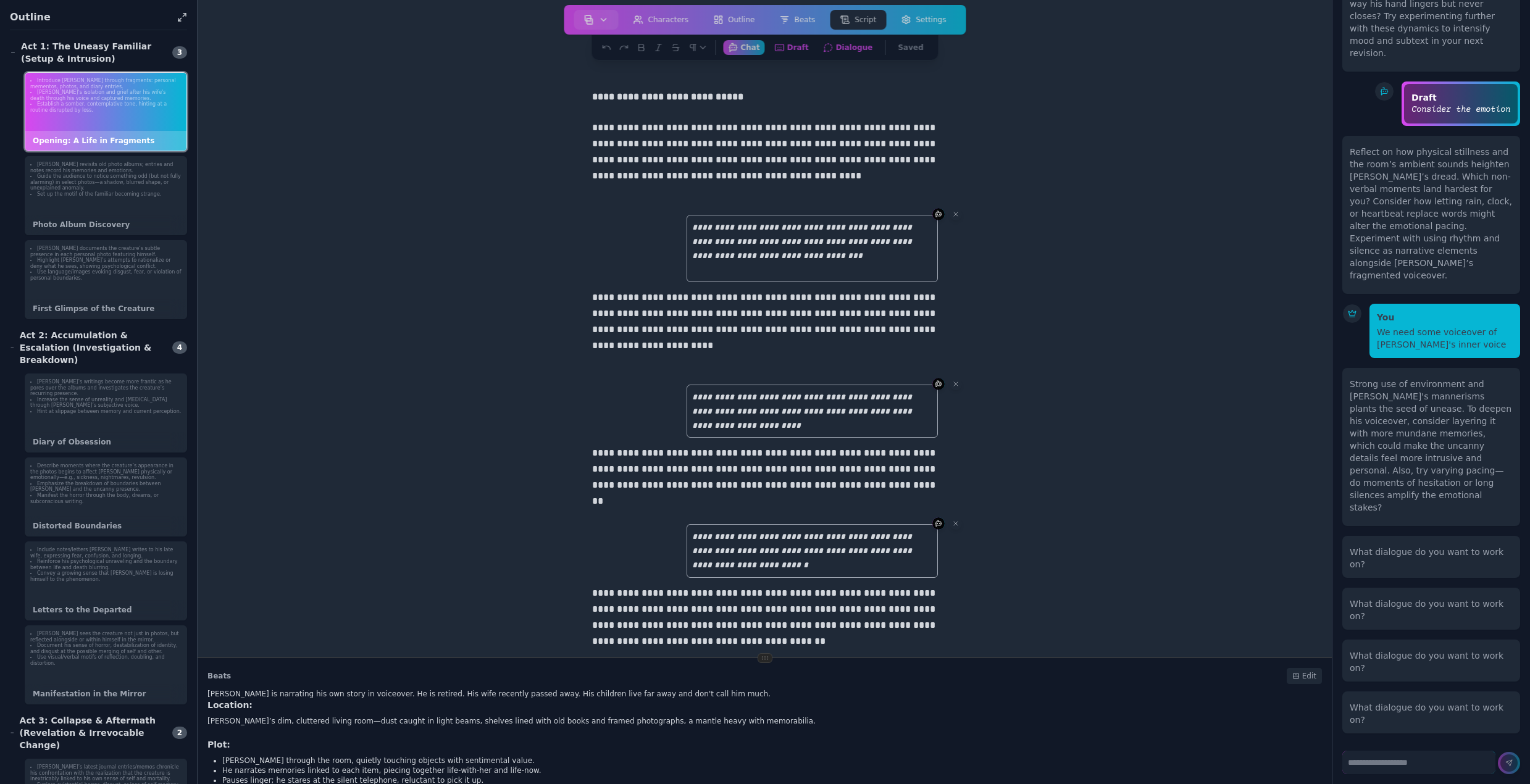
drag, startPoint x: 1456, startPoint y: 717, endPoint x: 1448, endPoint y: 723, distance: 10.0
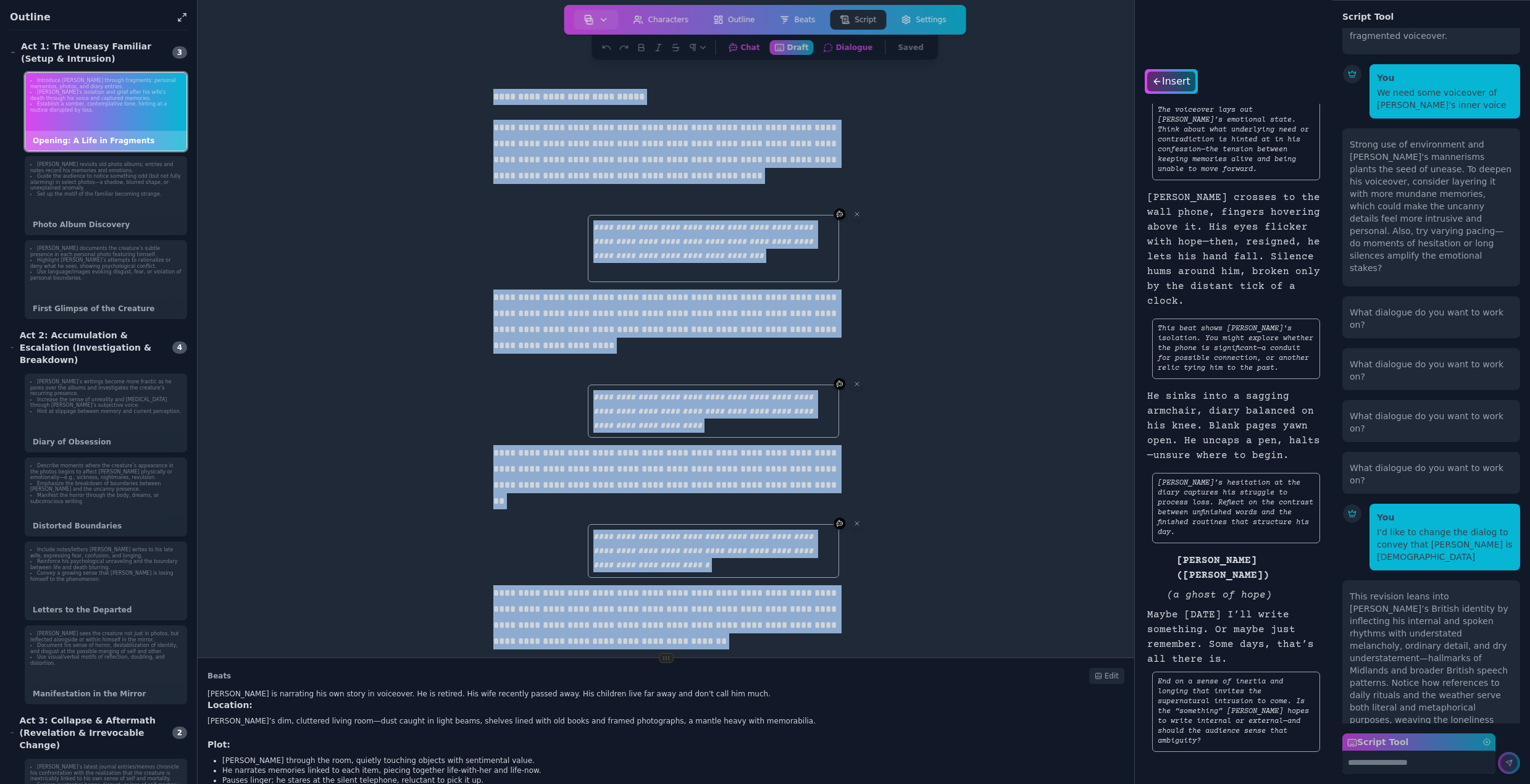
scroll to position [1402, 0]
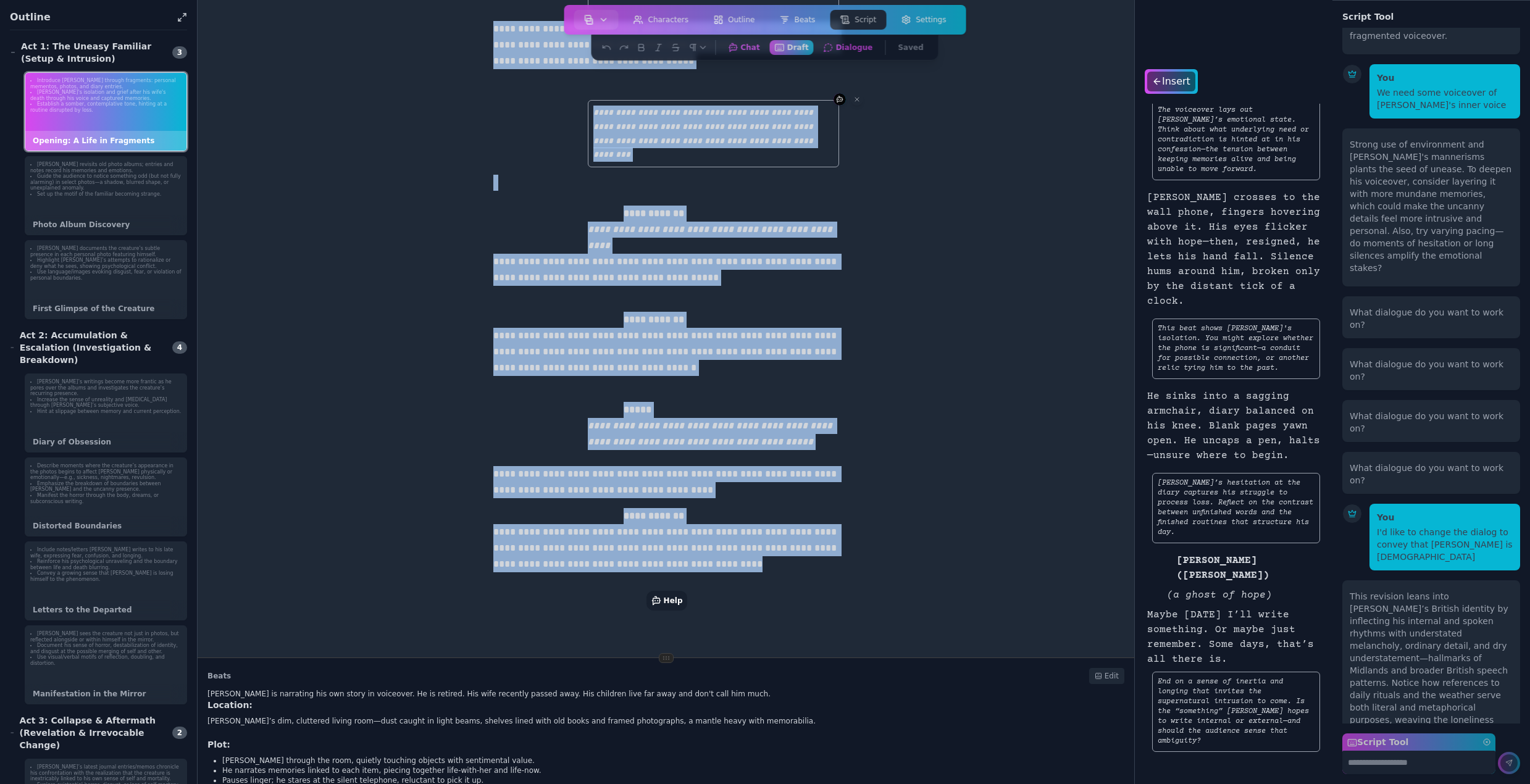
drag, startPoint x: 489, startPoint y: 94, endPoint x: 900, endPoint y: 719, distance: 748.0
click at [900, 719] on div "**********" at bounding box center [666, 392] width 937 height 784
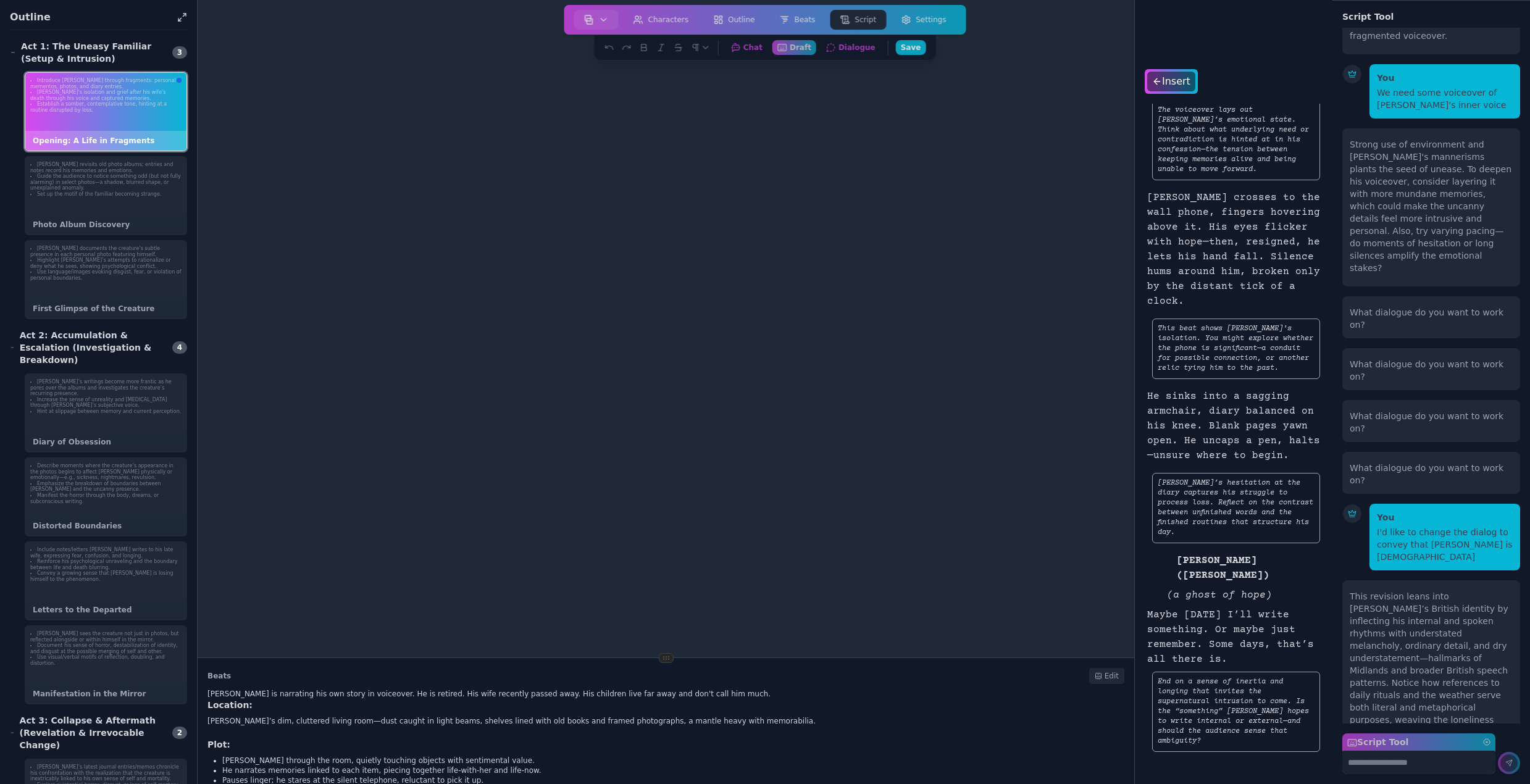
scroll to position [69, 0]
click at [1164, 77] on div "Insert" at bounding box center [1170, 81] width 50 height 20
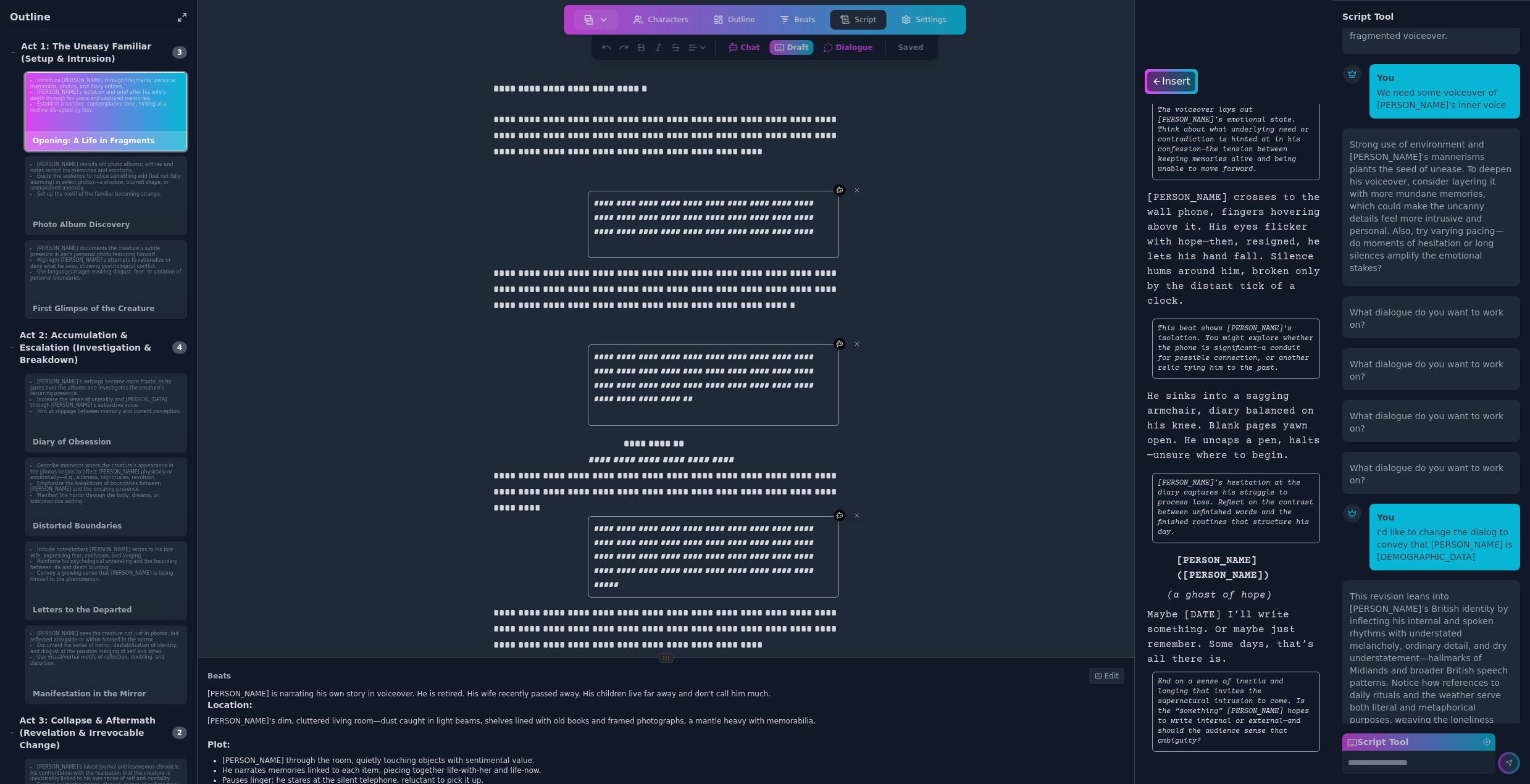
scroll to position [0, 0]
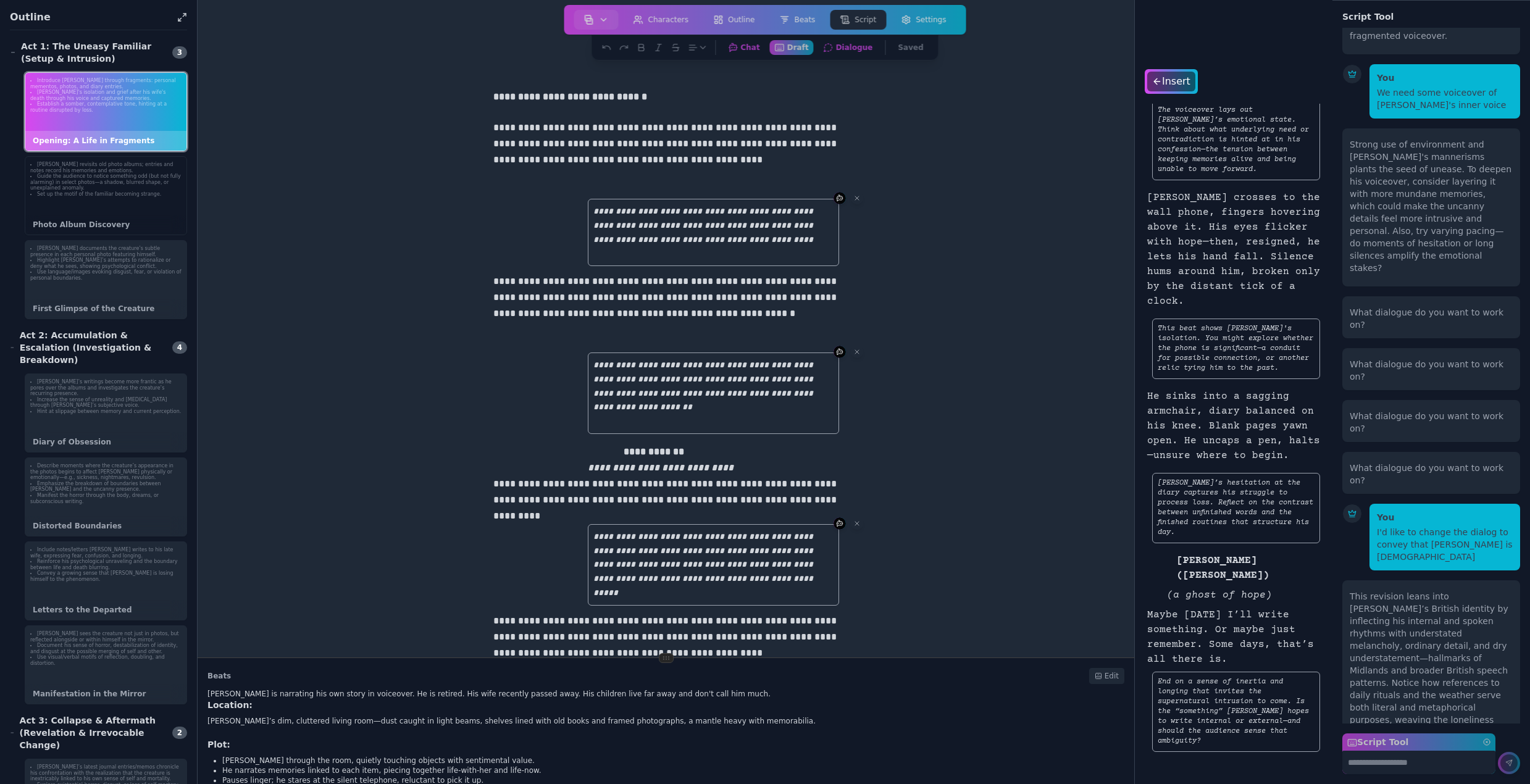
click at [97, 201] on div "Bruce revisits old photo albums; entries and notes record his memories and emot…" at bounding box center [105, 180] width 161 height 46
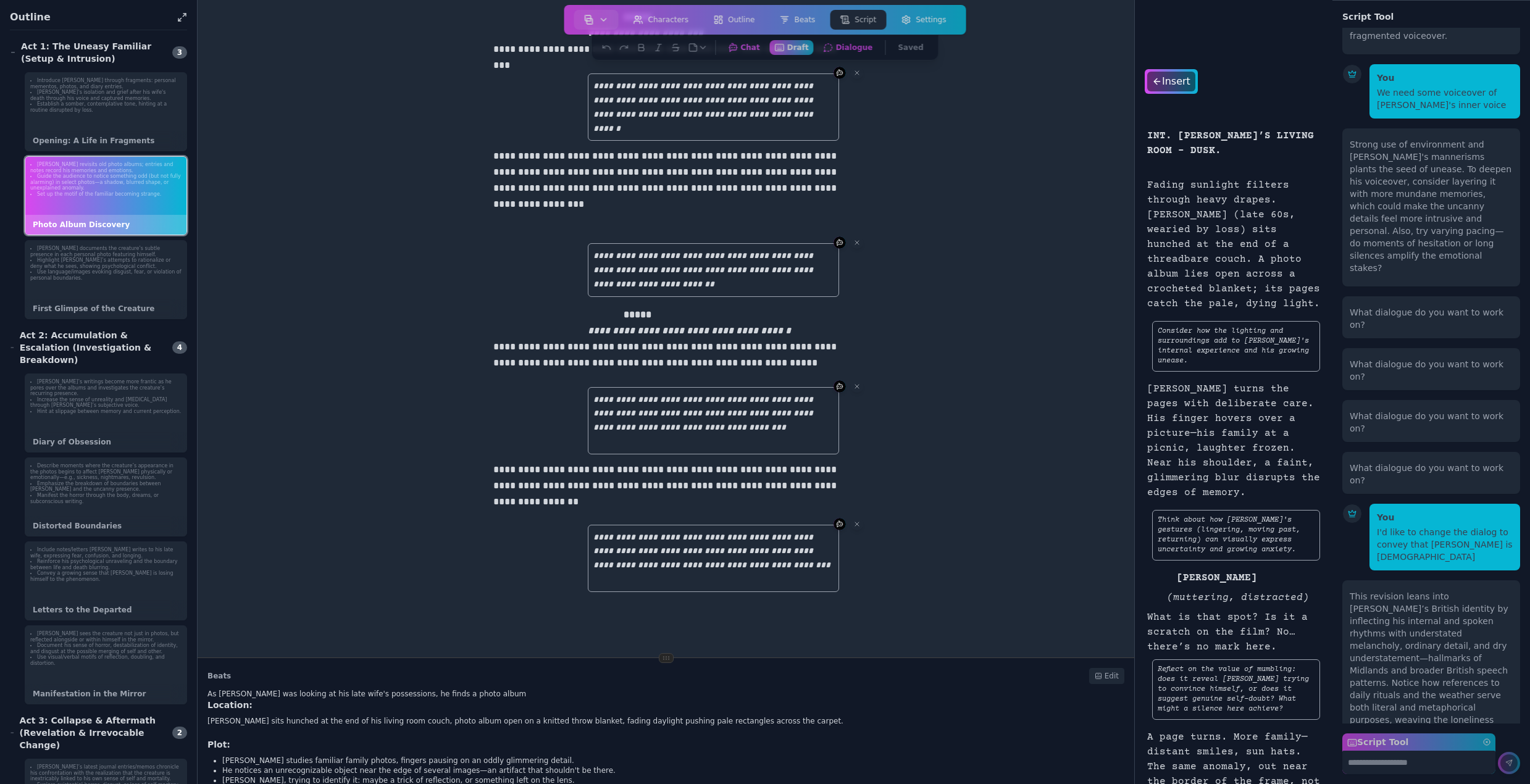
scroll to position [1235, 0]
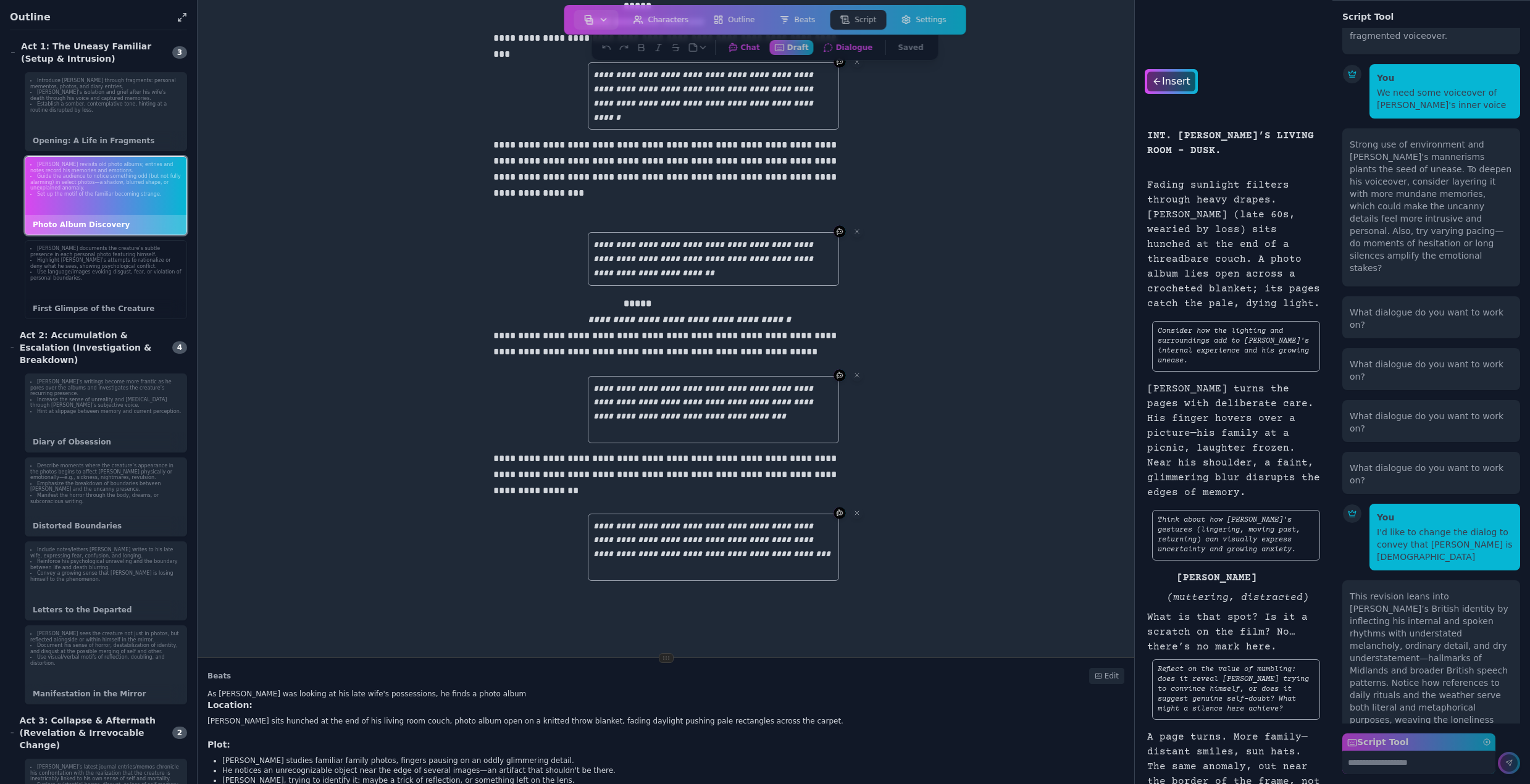
click at [113, 272] on li "Use language/images evoking disgust, fear, or violation of personal boundaries." at bounding box center [105, 275] width 151 height 12
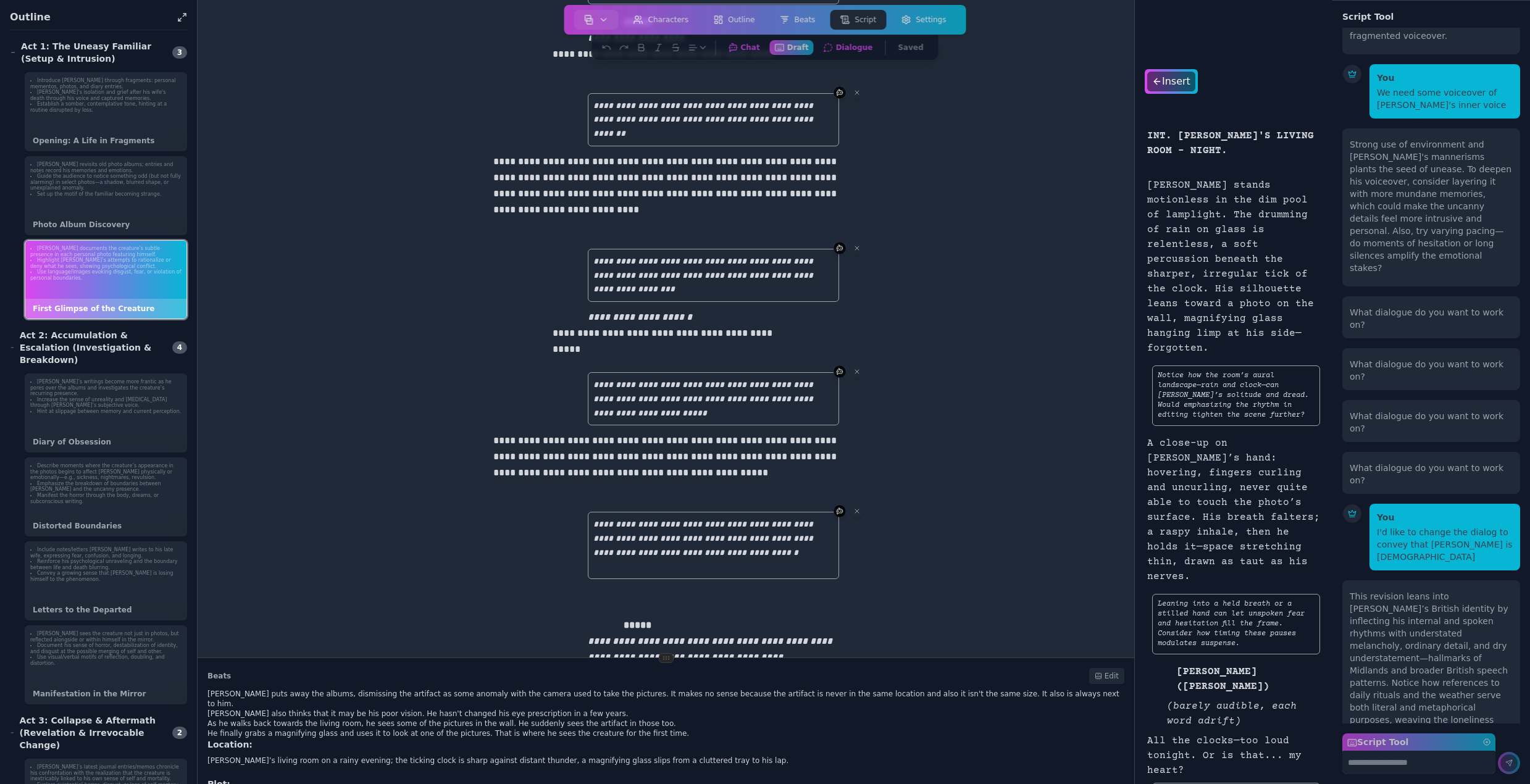
scroll to position [0, 0]
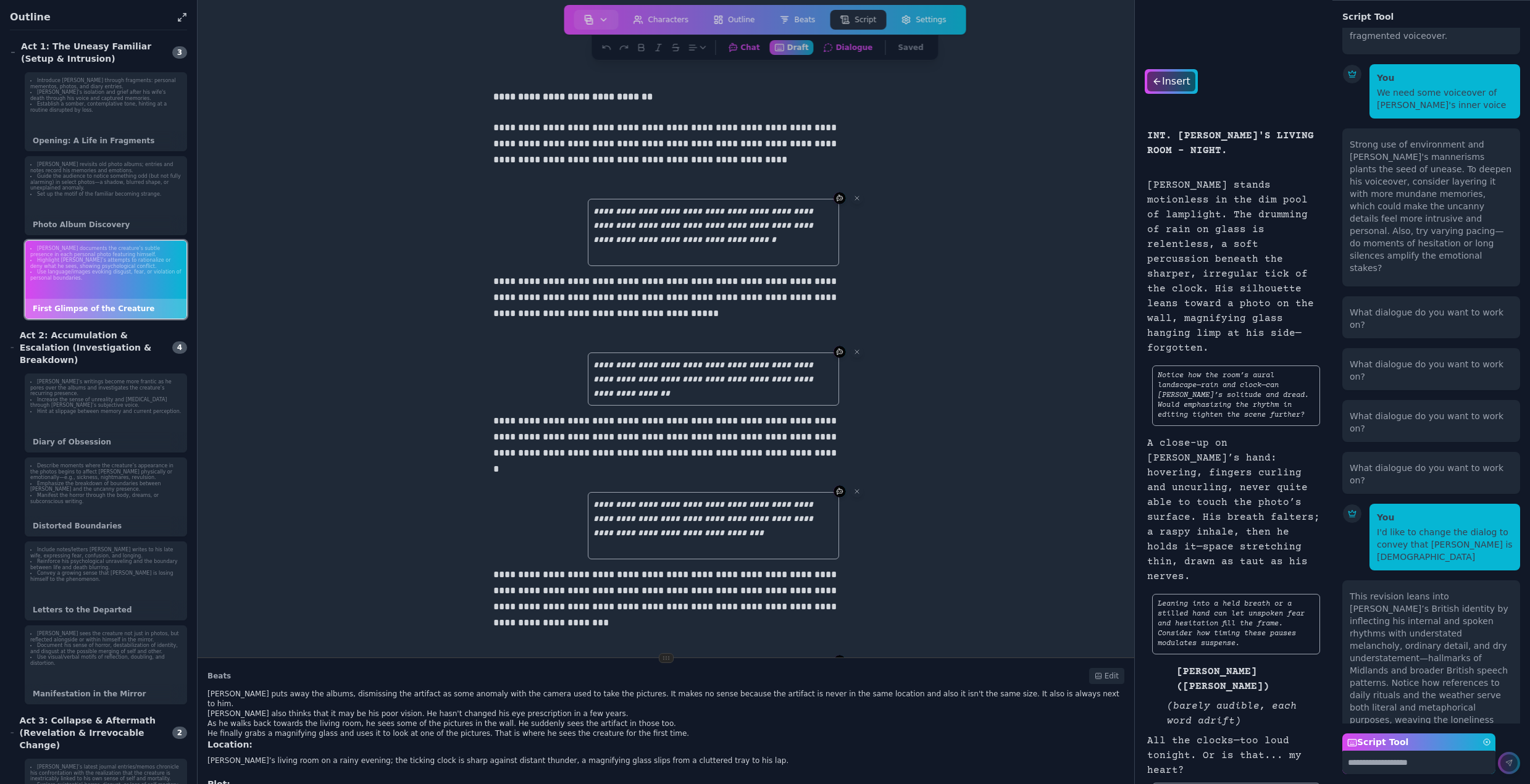
click at [1397, 763] on textarea "Script Tool" at bounding box center [1418, 763] width 153 height 24
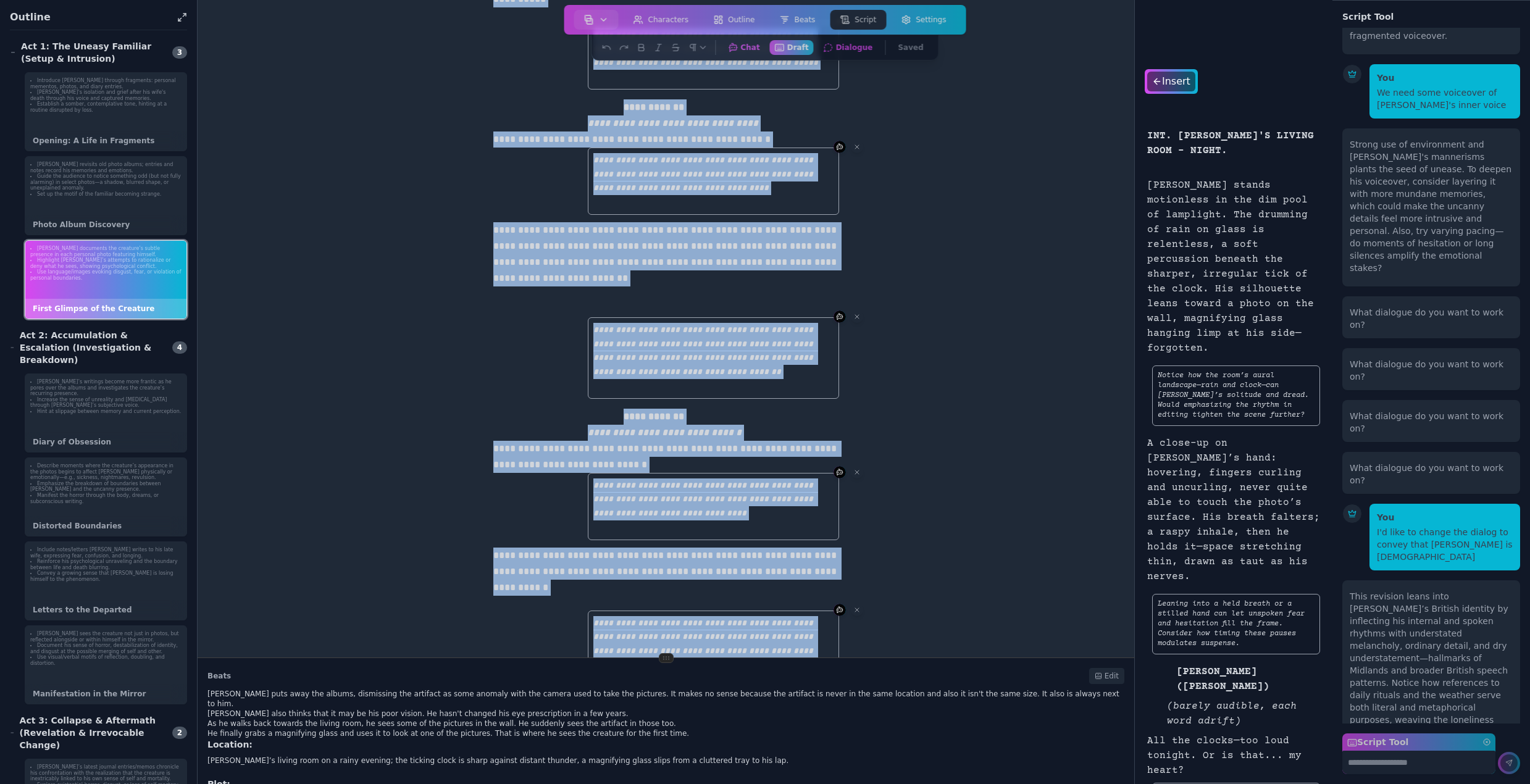
scroll to position [3400, 0]
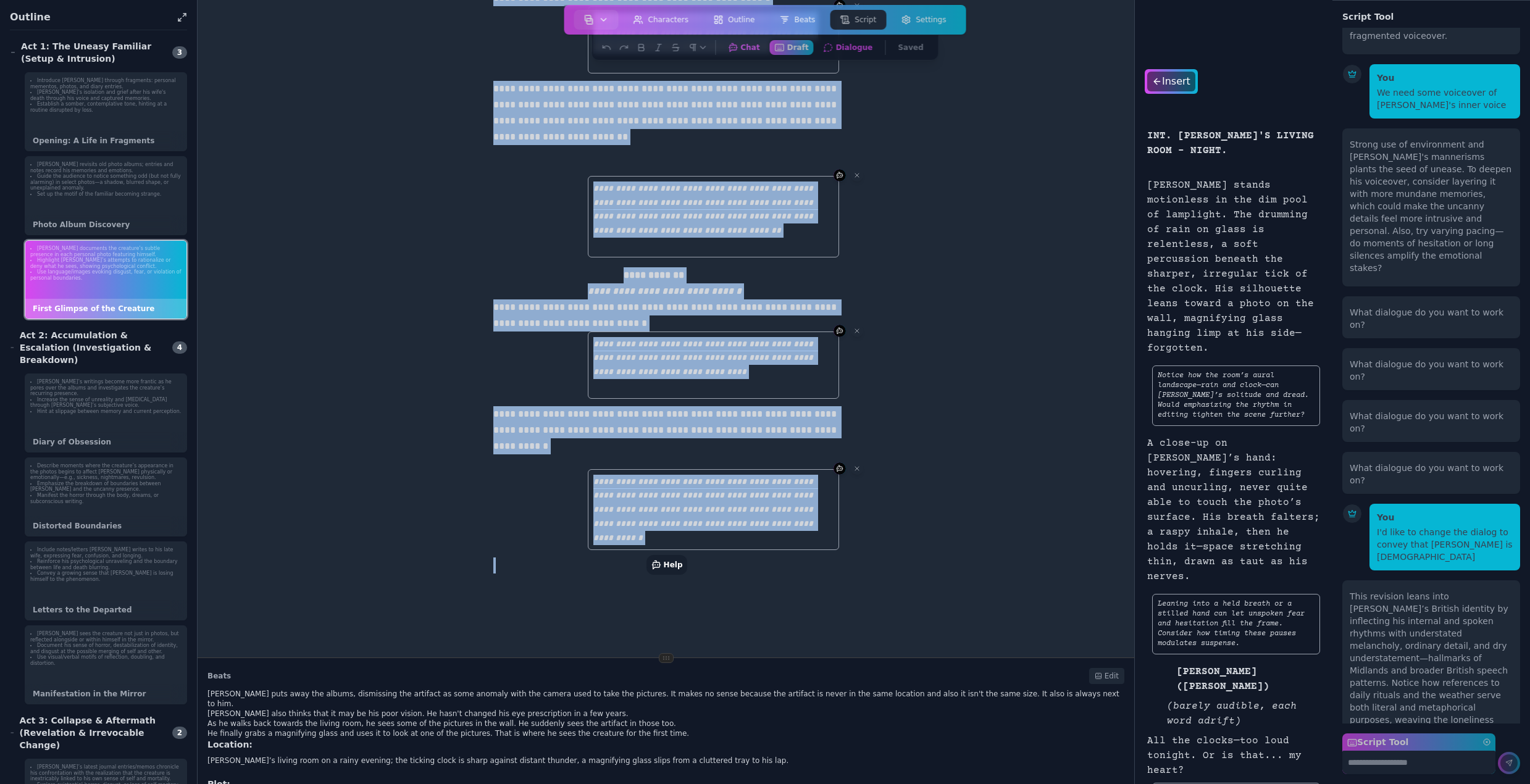
drag, startPoint x: 486, startPoint y: 93, endPoint x: 885, endPoint y: 813, distance: 823.2
click at [885, 783] on html "Auteur Dashboard New Project Open Project Print Outline Print Script Sign out C…" at bounding box center [765, 392] width 1530 height 784
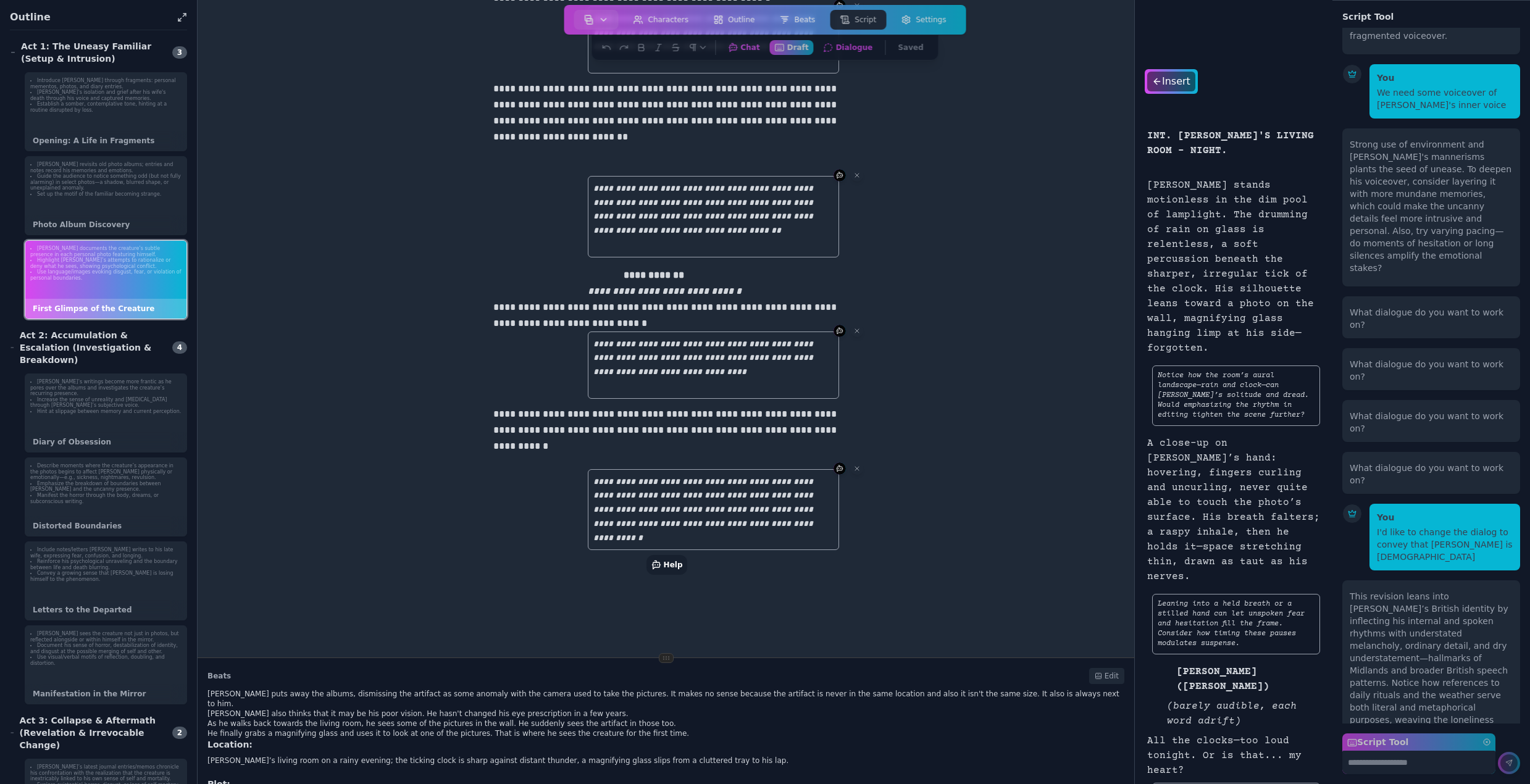
scroll to position [69, 0]
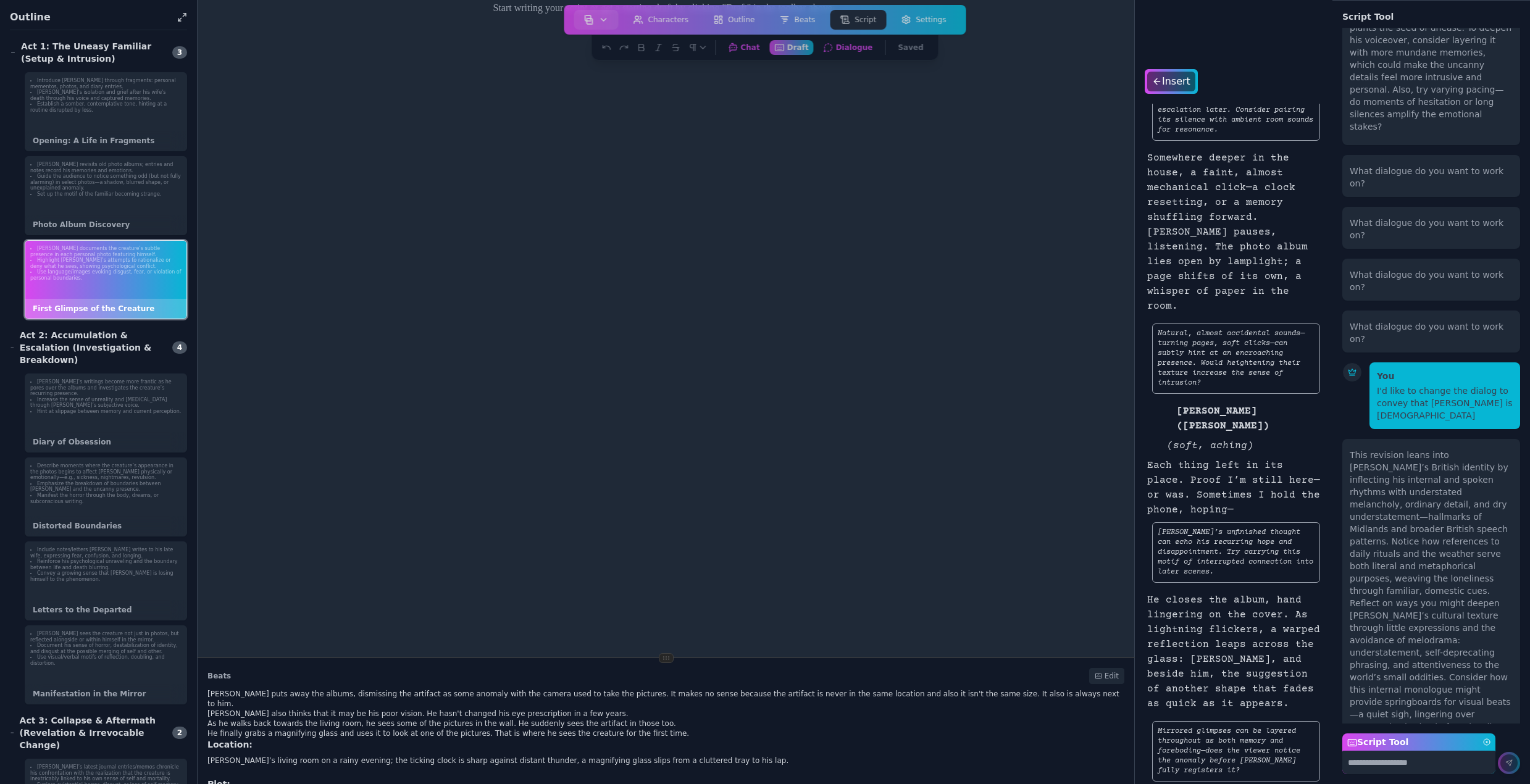
scroll to position [4620, 0]
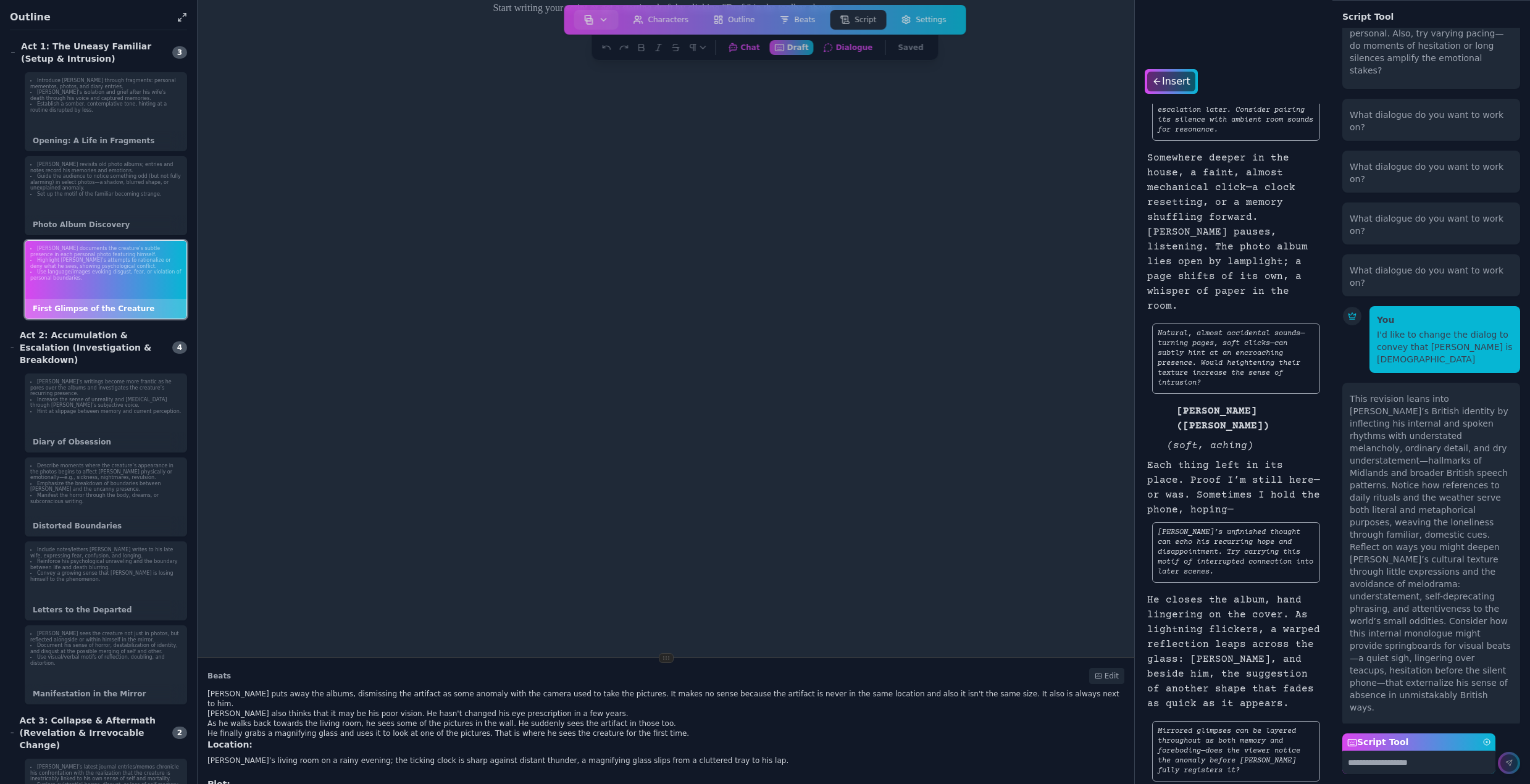
click at [1390, 767] on textarea "Script Tool" at bounding box center [1418, 763] width 153 height 24
type textarea "**********"
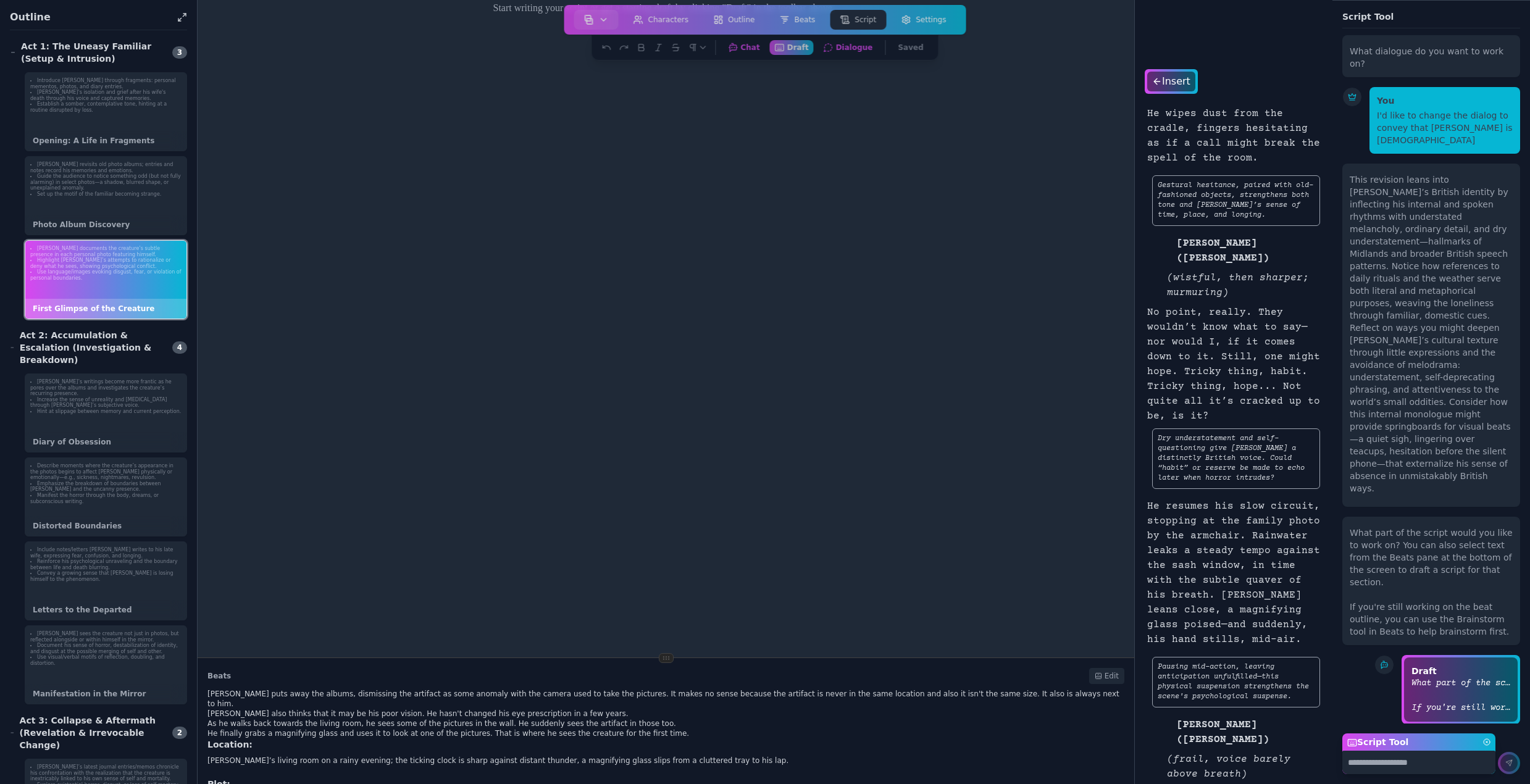
scroll to position [4840, 0]
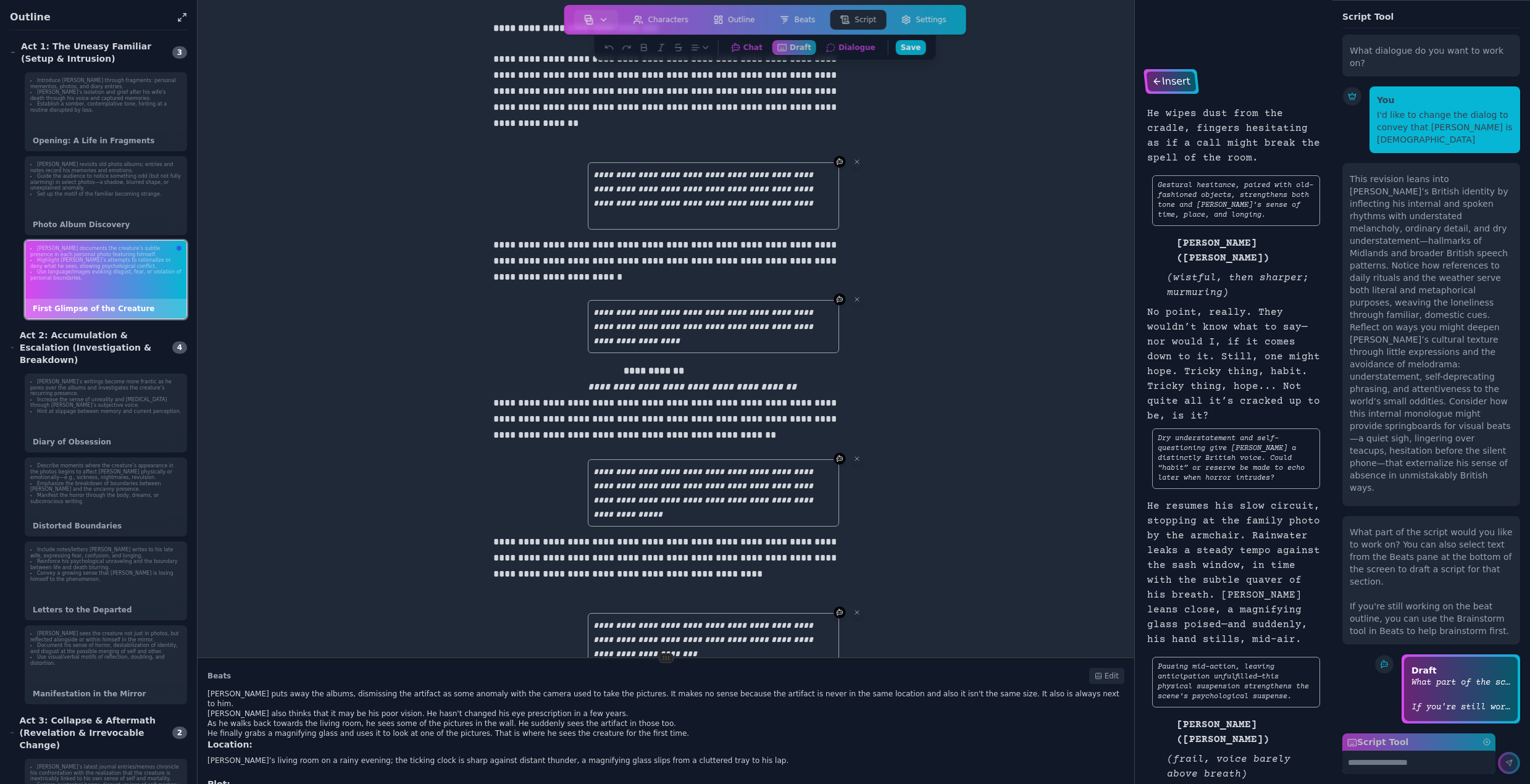
click at [1175, 80] on div "Insert" at bounding box center [1170, 81] width 50 height 20
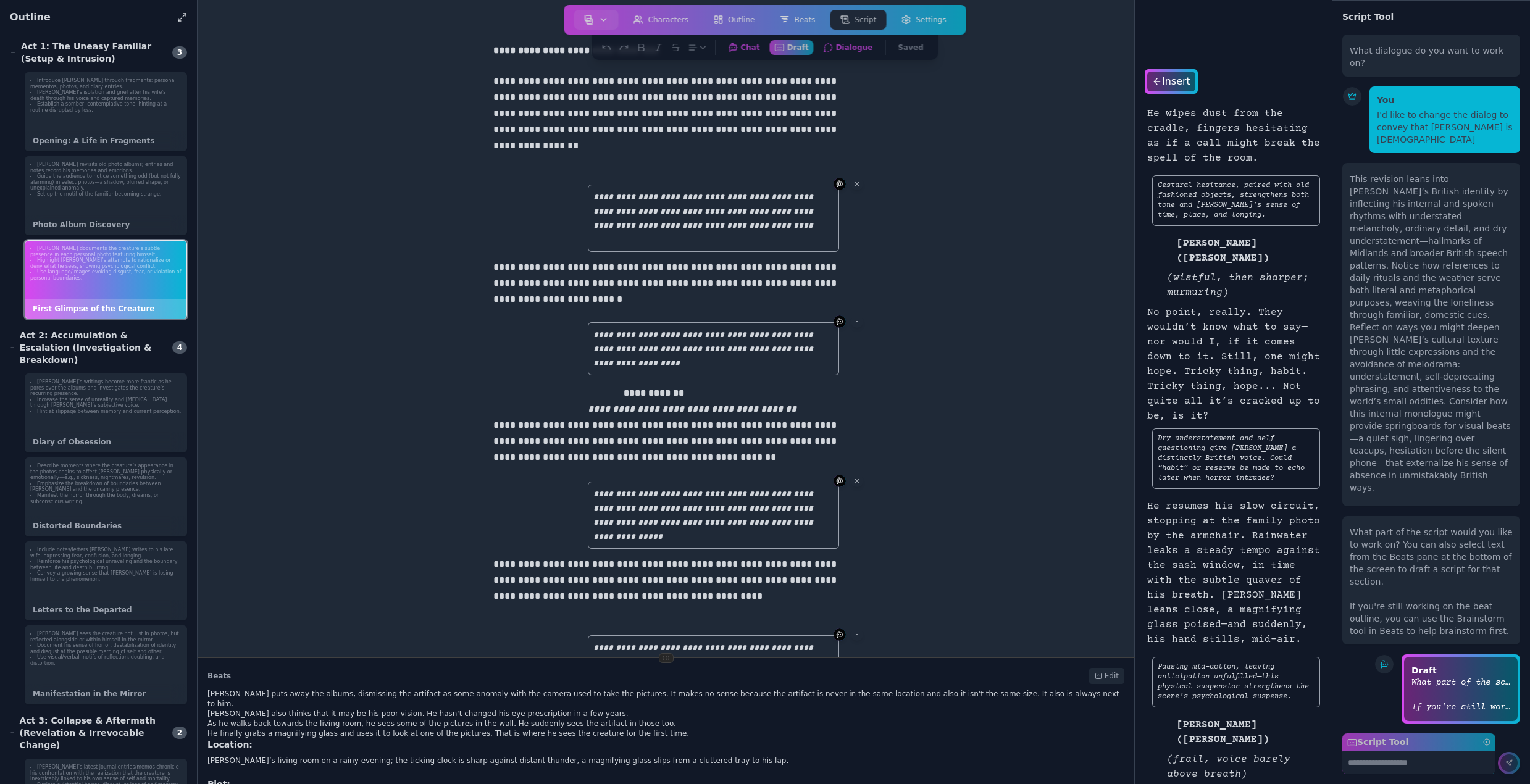
scroll to position [0, 0]
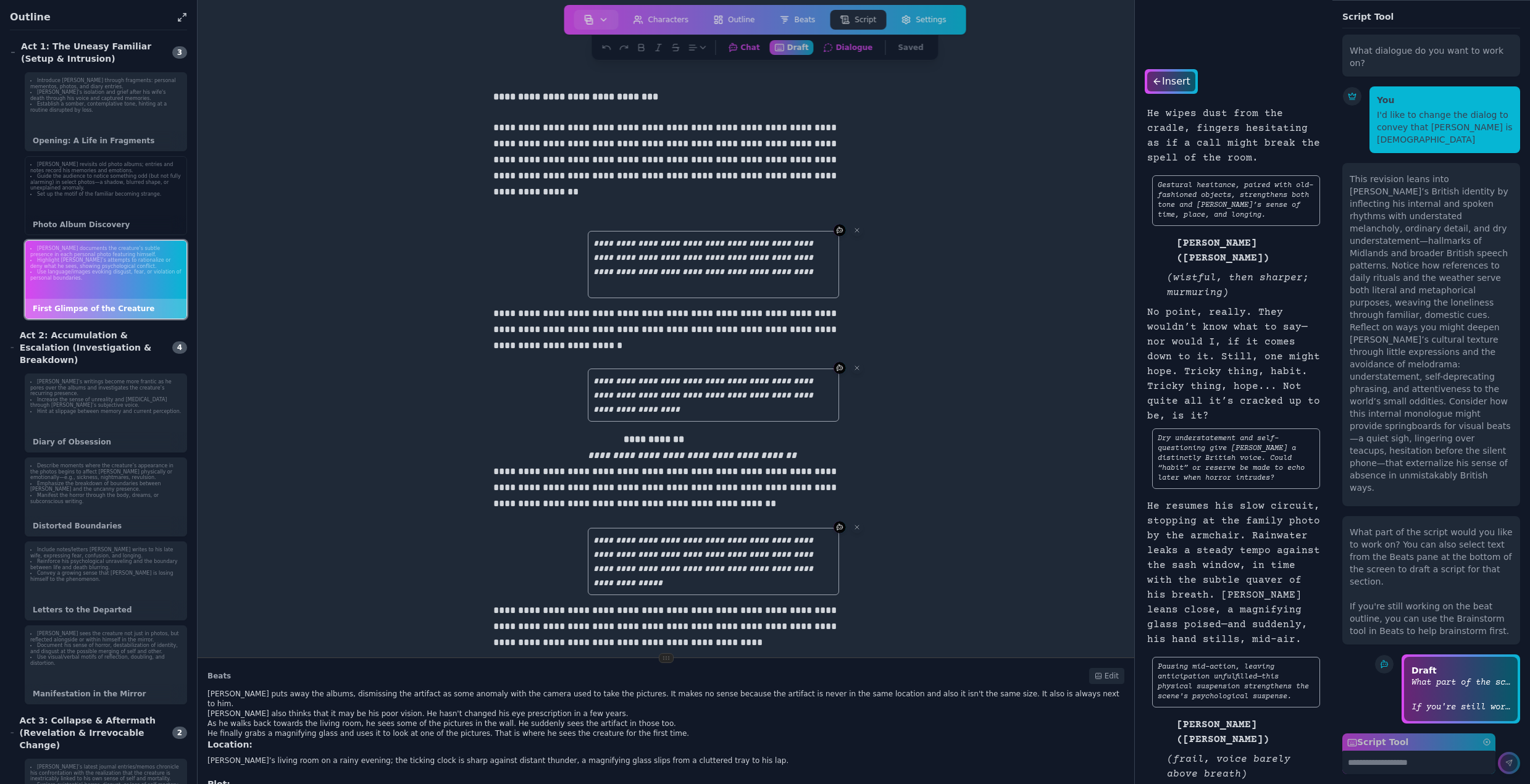
click at [86, 200] on div "Bruce revisits old photo albums; entries and notes record his memories and emot…" at bounding box center [105, 180] width 161 height 46
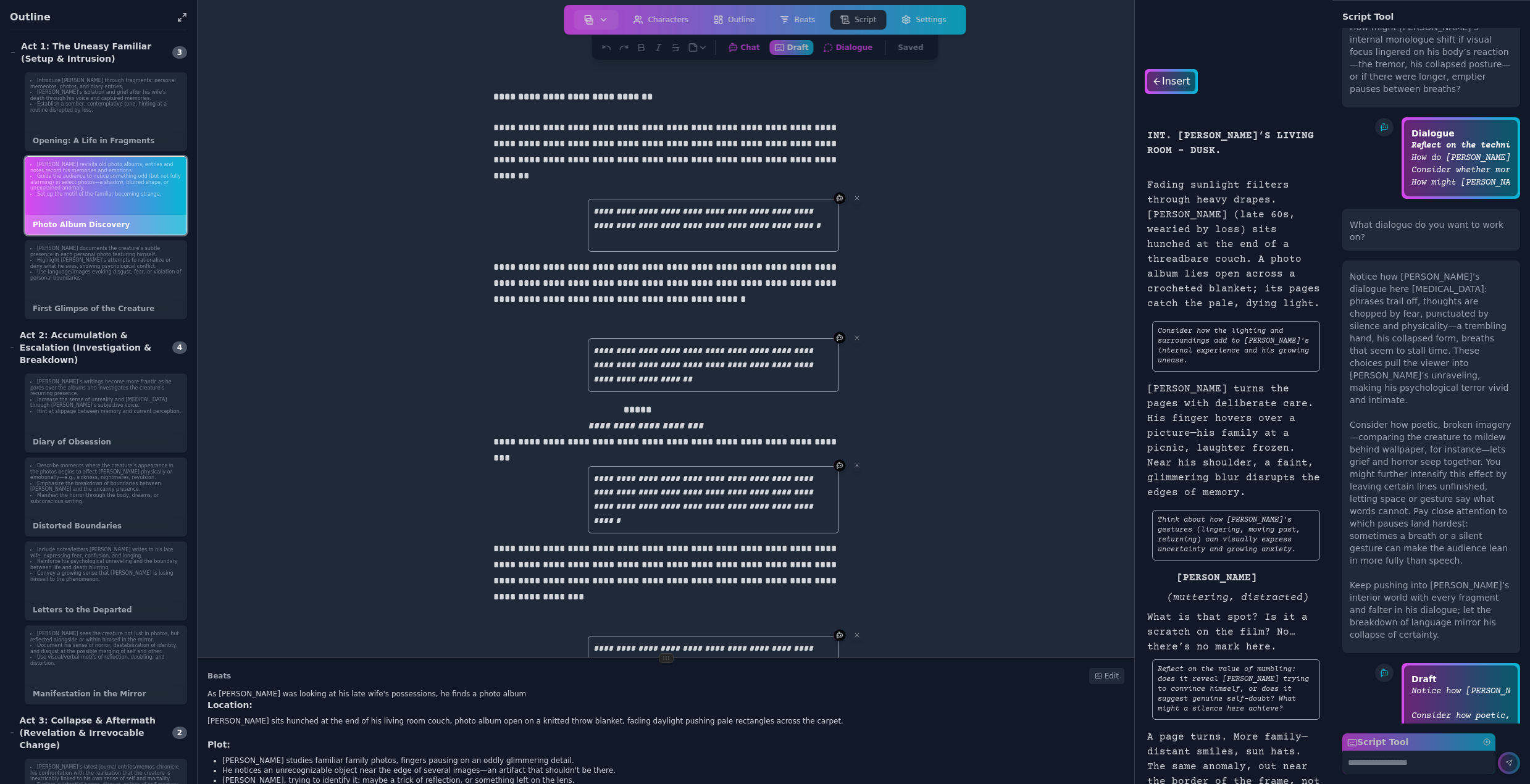
scroll to position [4840, 0]
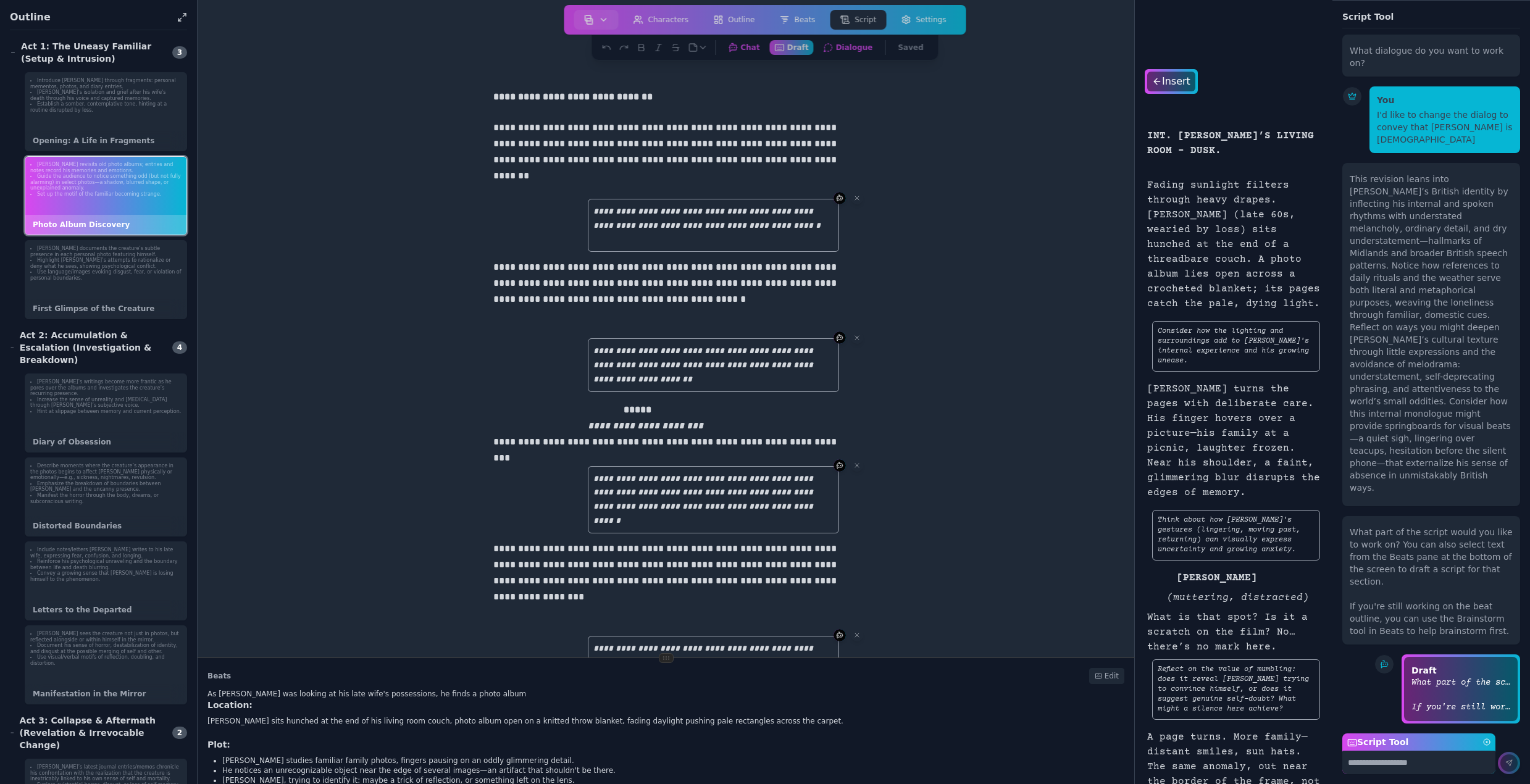
click at [1391, 761] on textarea "Script Tool" at bounding box center [1418, 763] width 153 height 24
type textarea "**********"
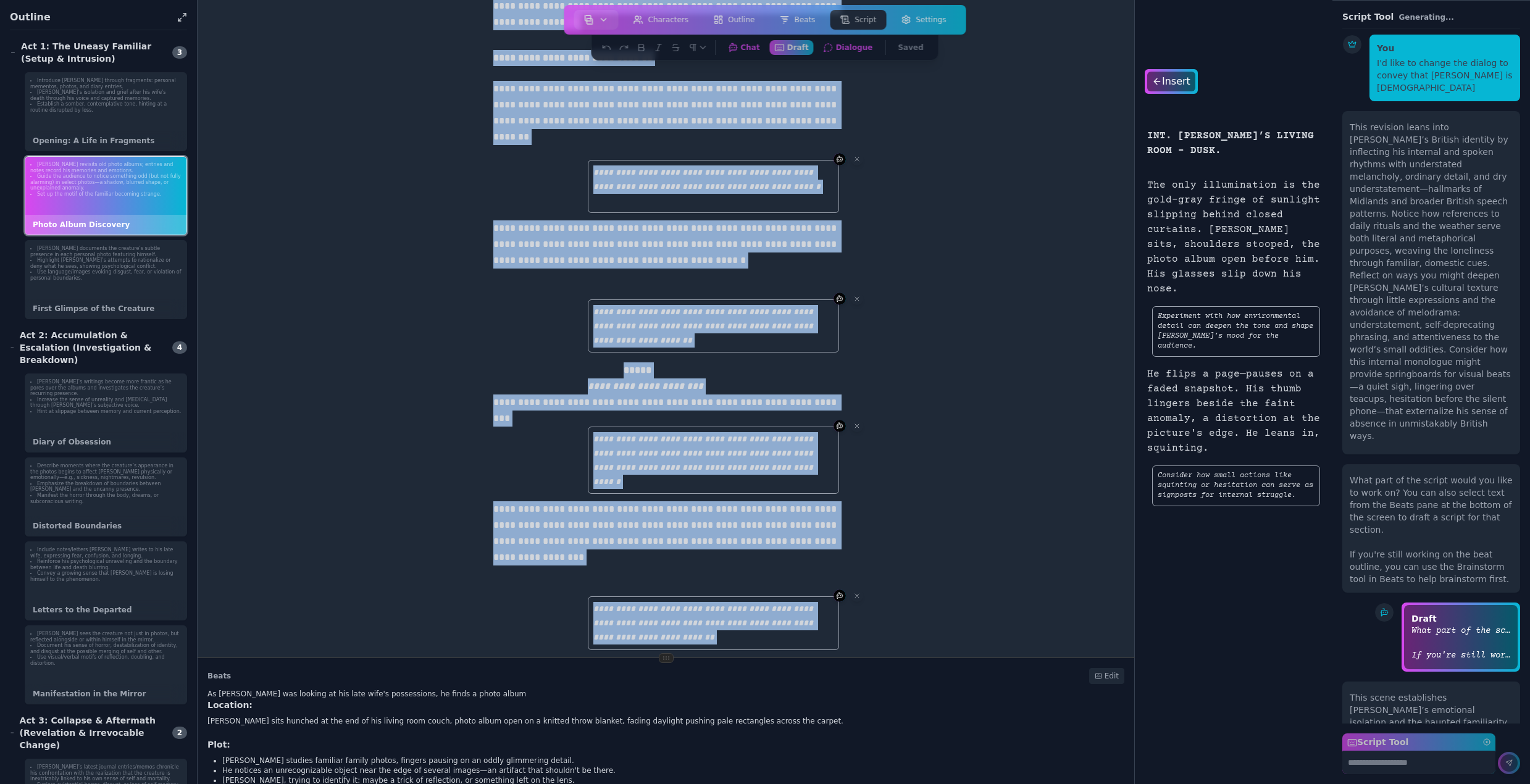
scroll to position [1235, 0]
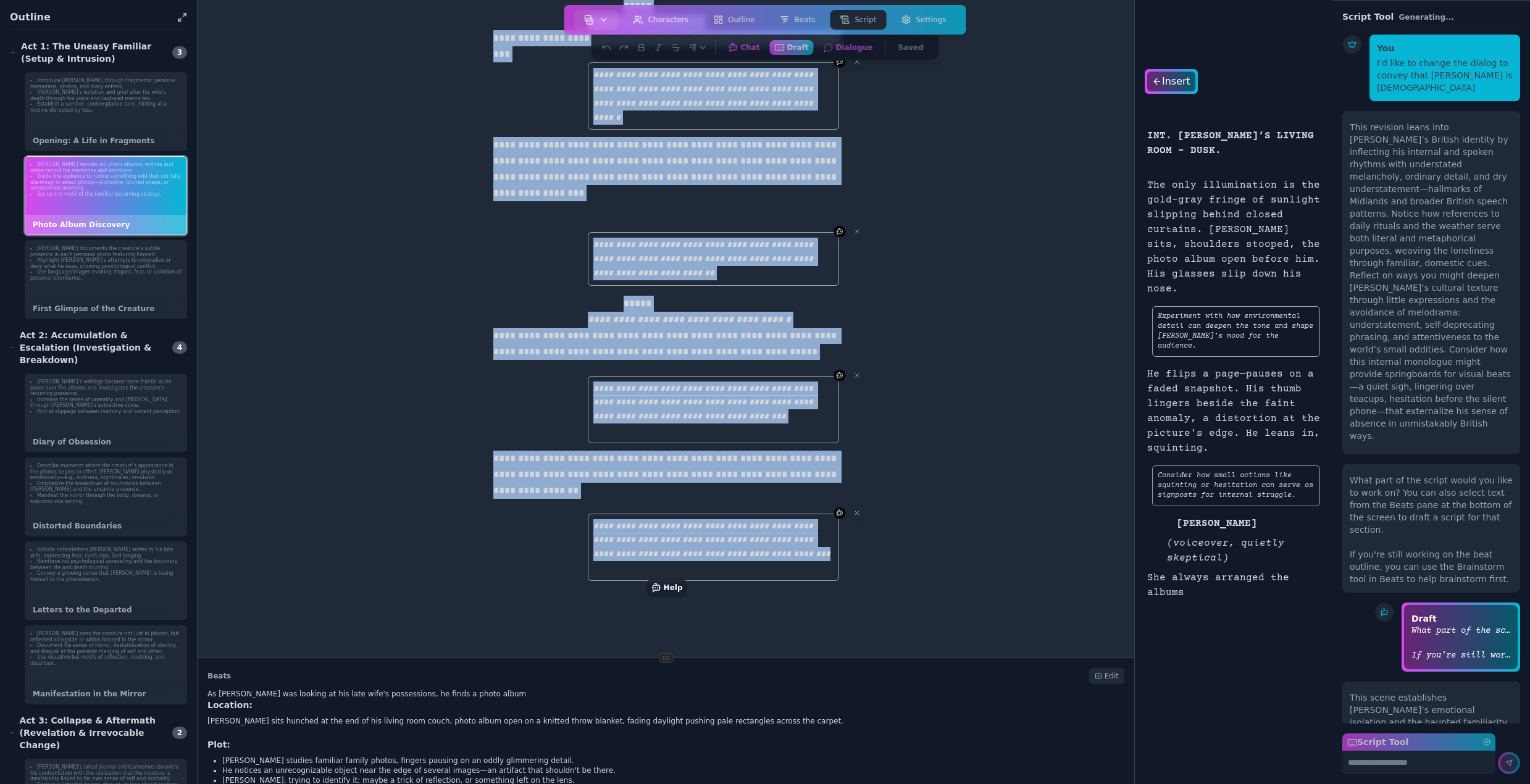
drag, startPoint x: 488, startPoint y: 93, endPoint x: 1096, endPoint y: 788, distance: 923.4
click at [1096, 783] on html "Auteur Dashboard New Project Open Project Print Outline Print Script Sign out C…" at bounding box center [765, 392] width 1530 height 784
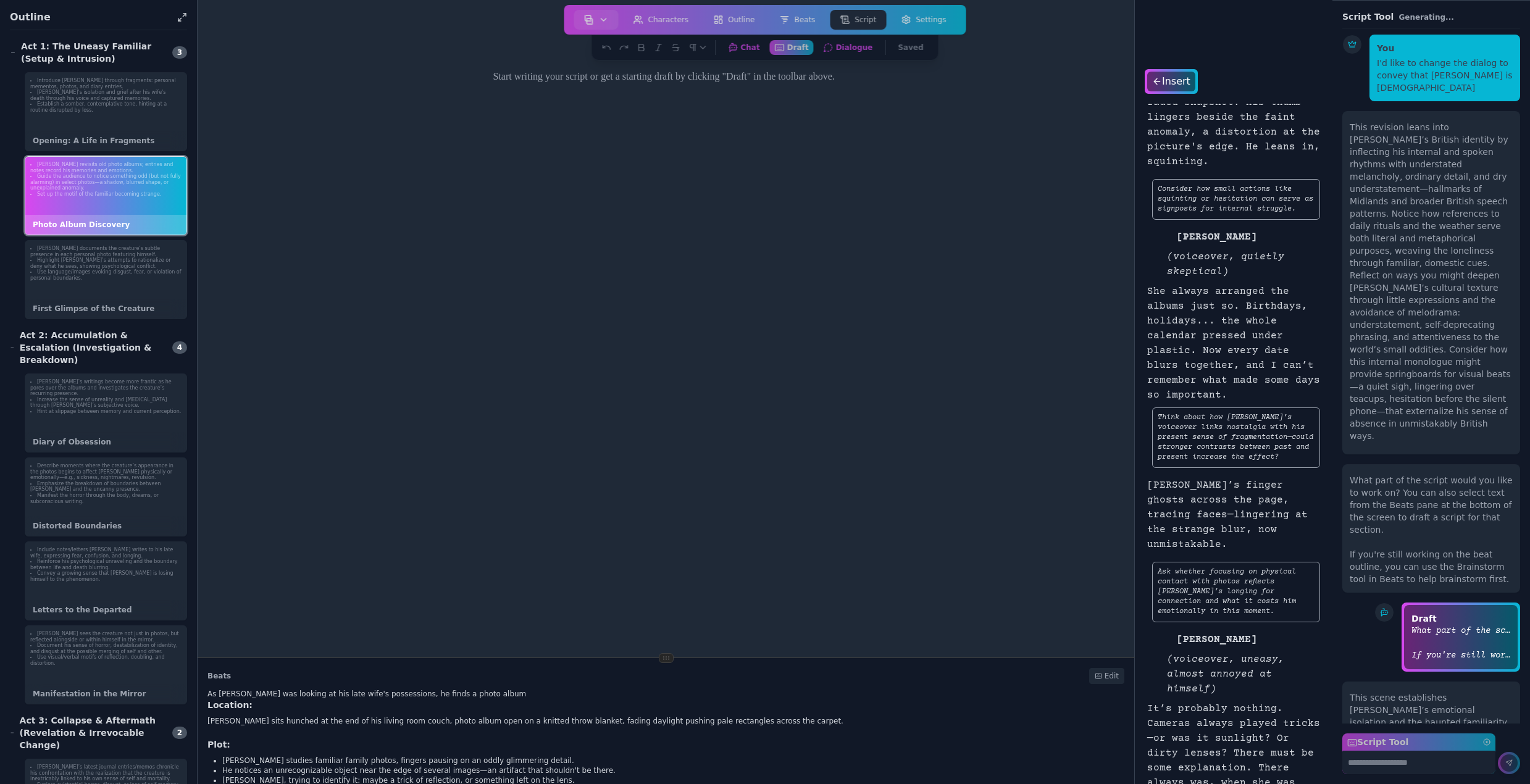
scroll to position [305, 0]
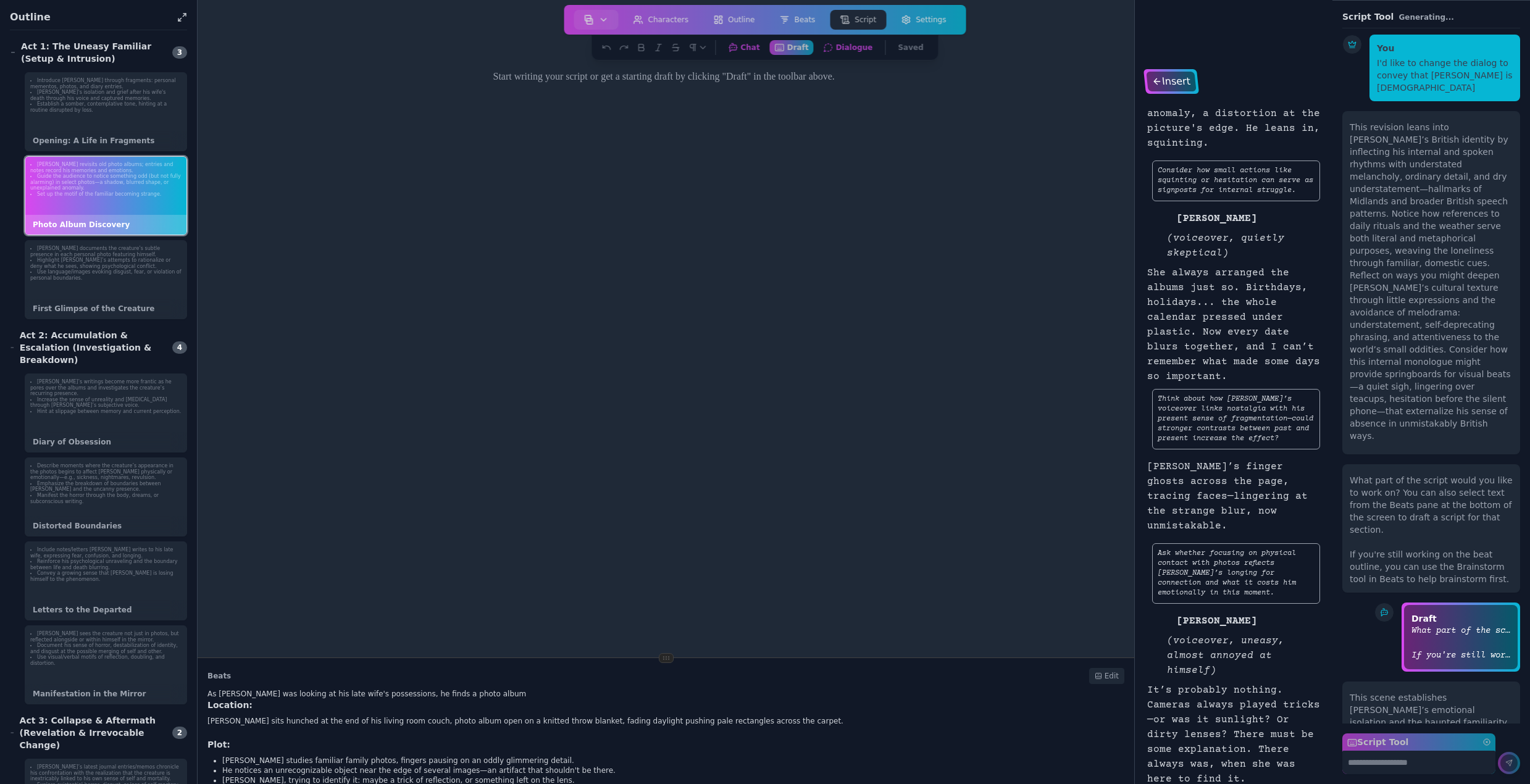
click at [1173, 77] on div "Insert" at bounding box center [1170, 81] width 50 height 20
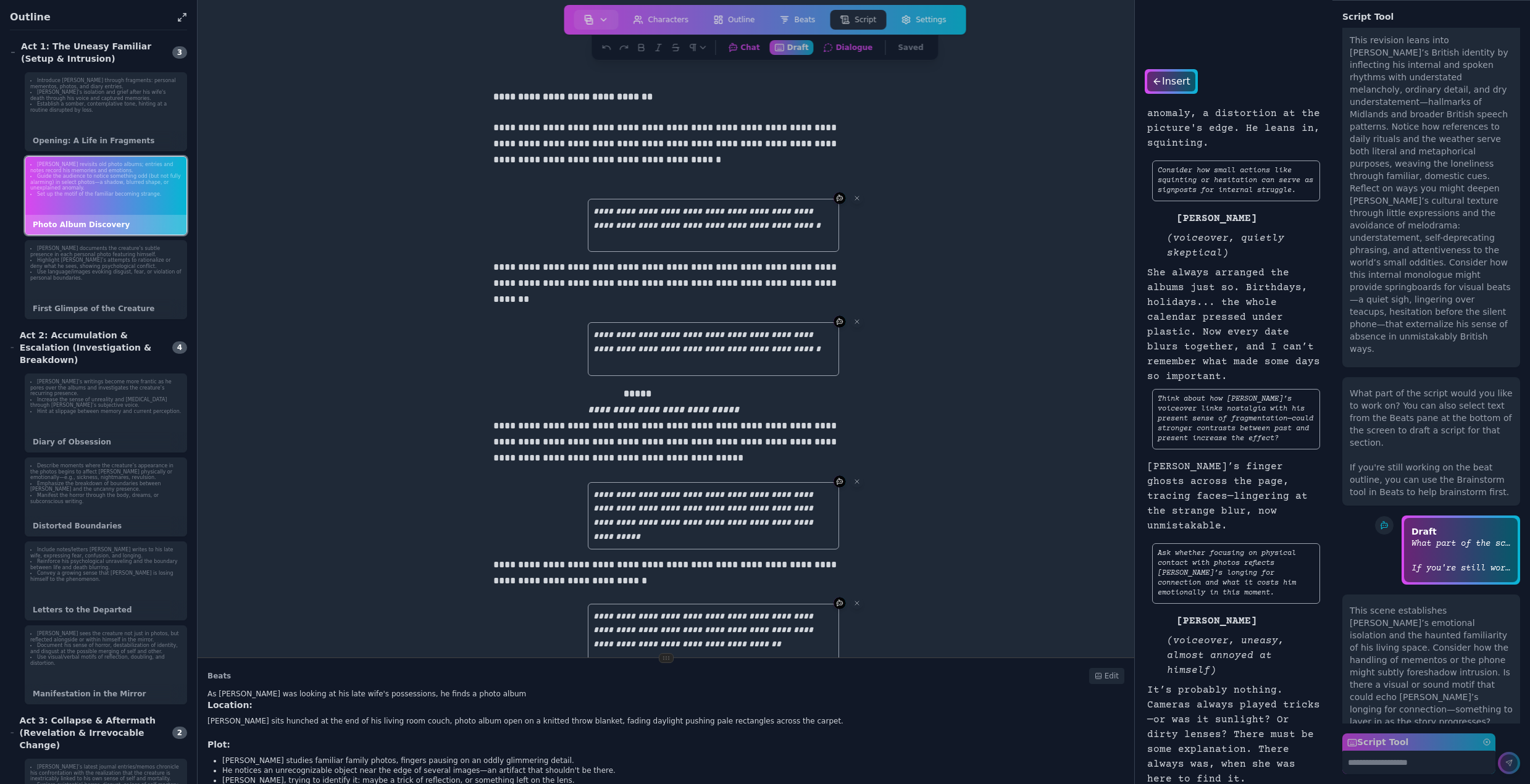
scroll to position [5035, 0]
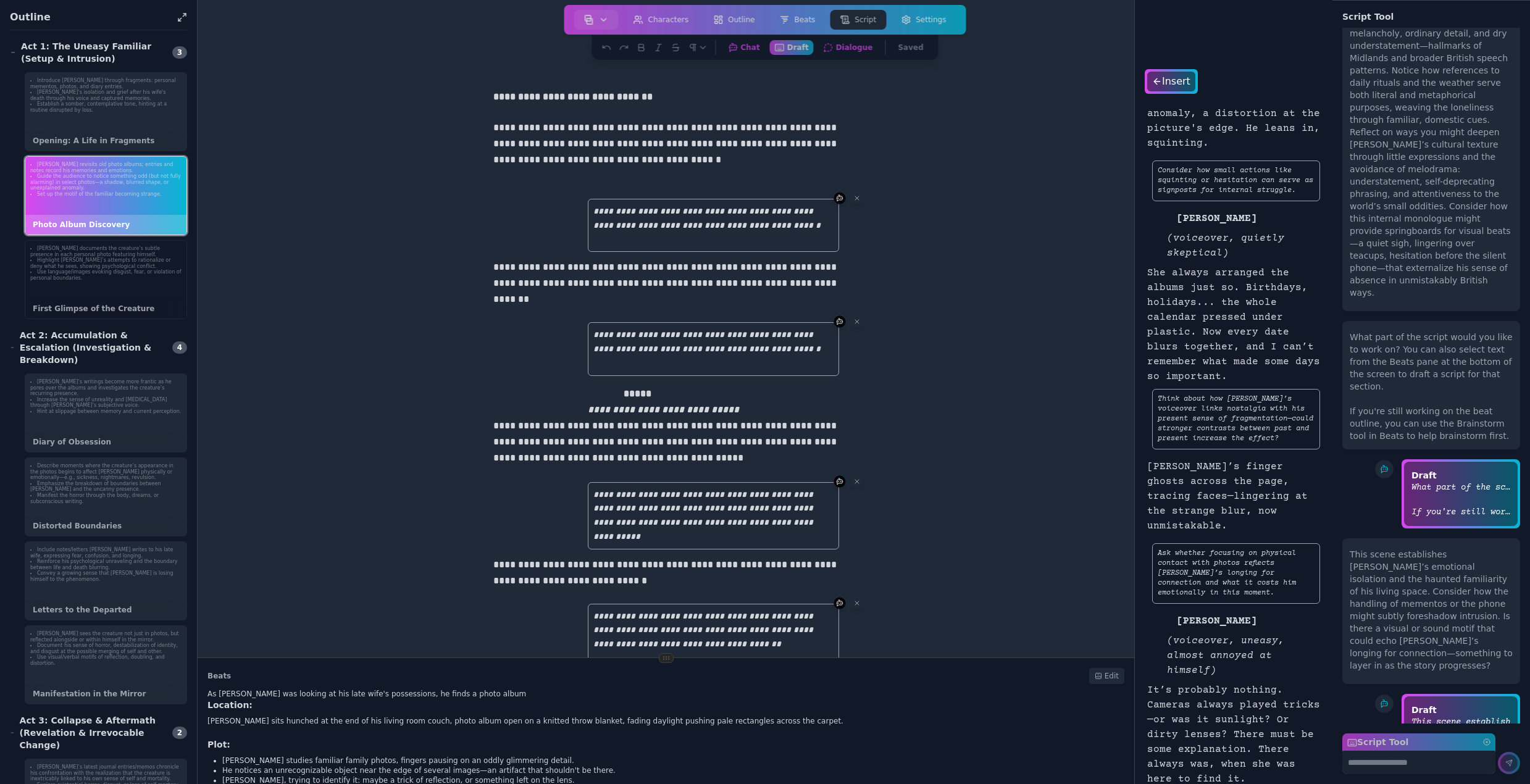
click at [81, 287] on div "Bruce documents the creature’s subtle presence in each personal photo featuring…" at bounding box center [105, 280] width 162 height 79
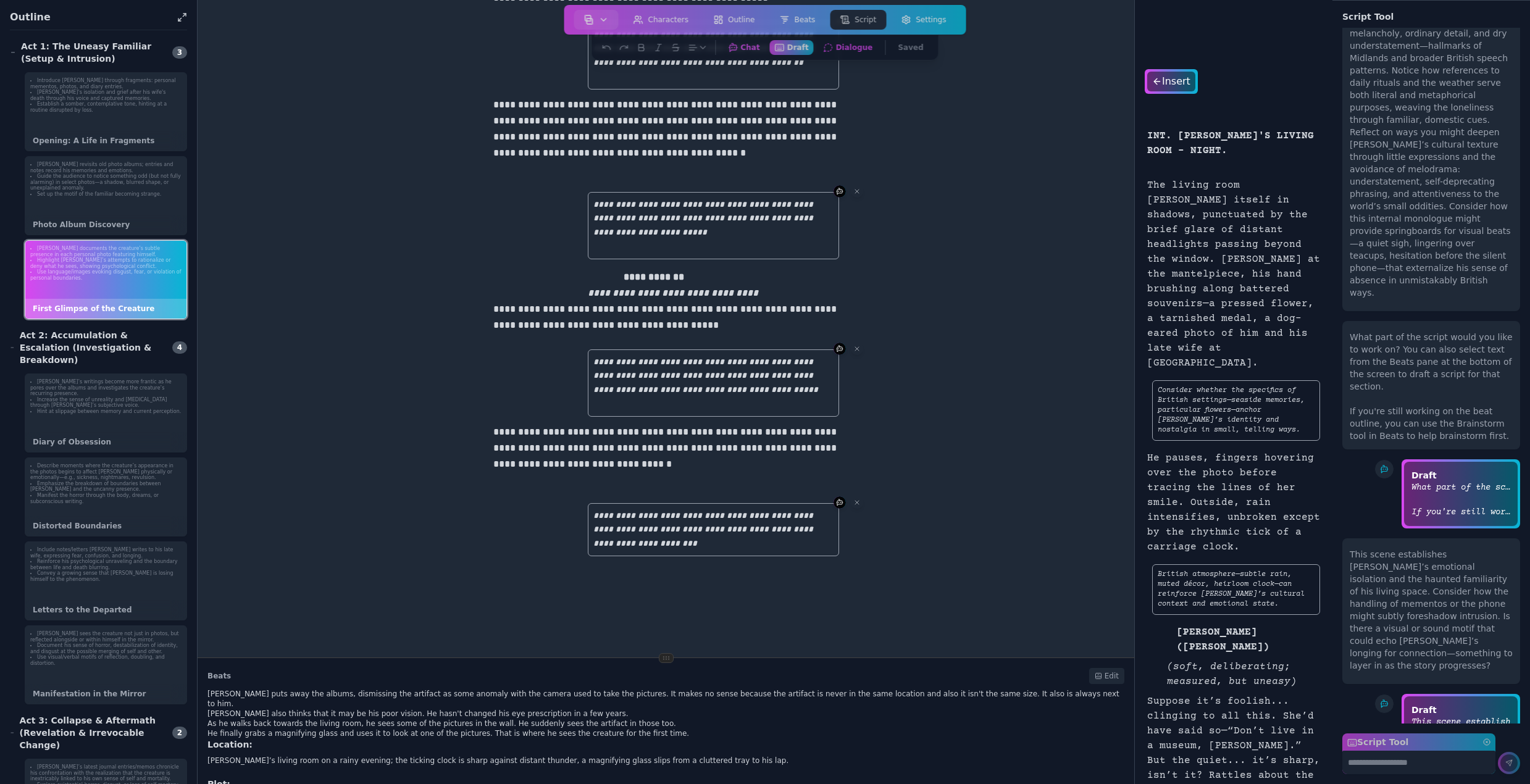
scroll to position [825, 0]
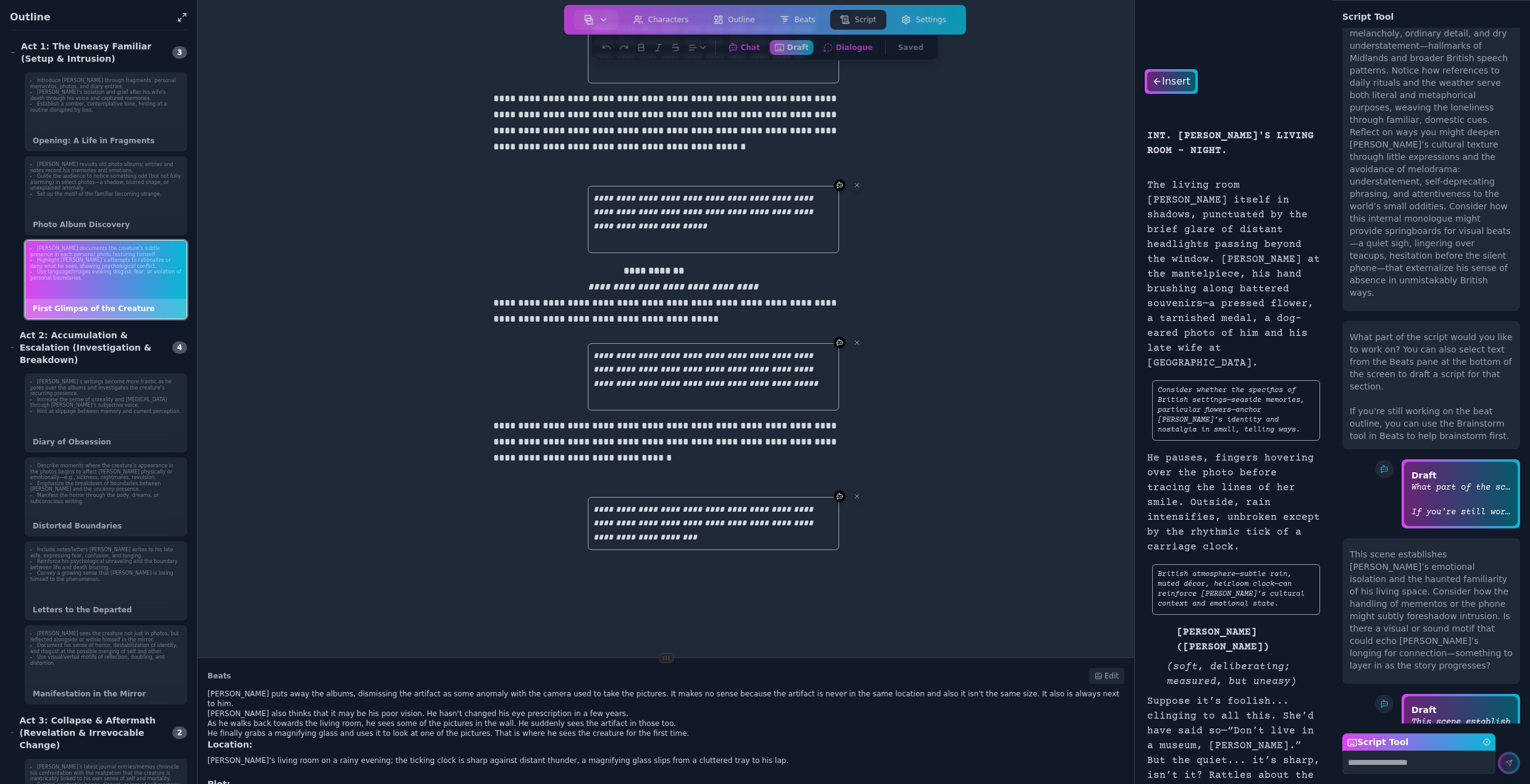
click at [1385, 762] on textarea "Script Tool" at bounding box center [1418, 763] width 153 height 24
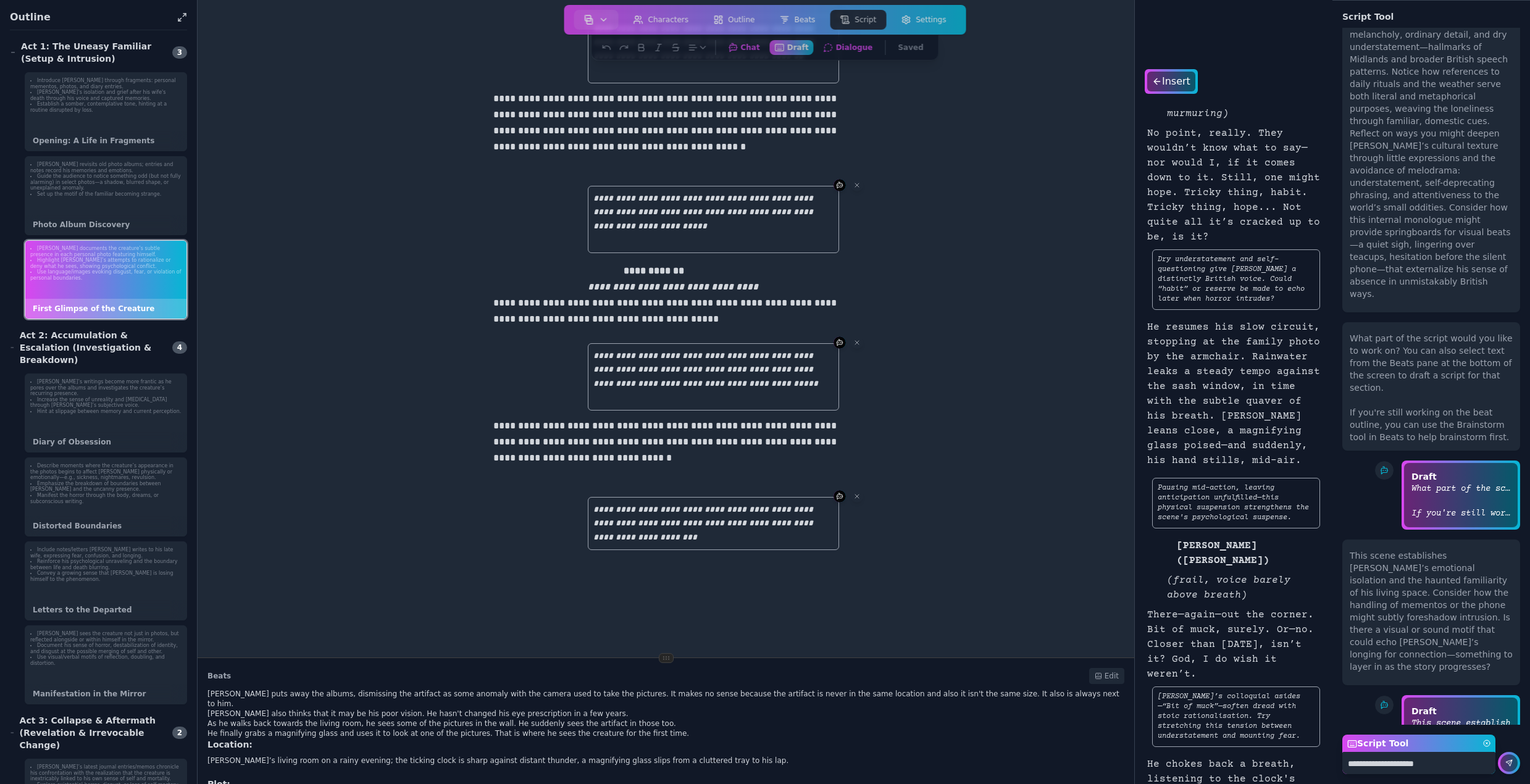
scroll to position [1184, 0]
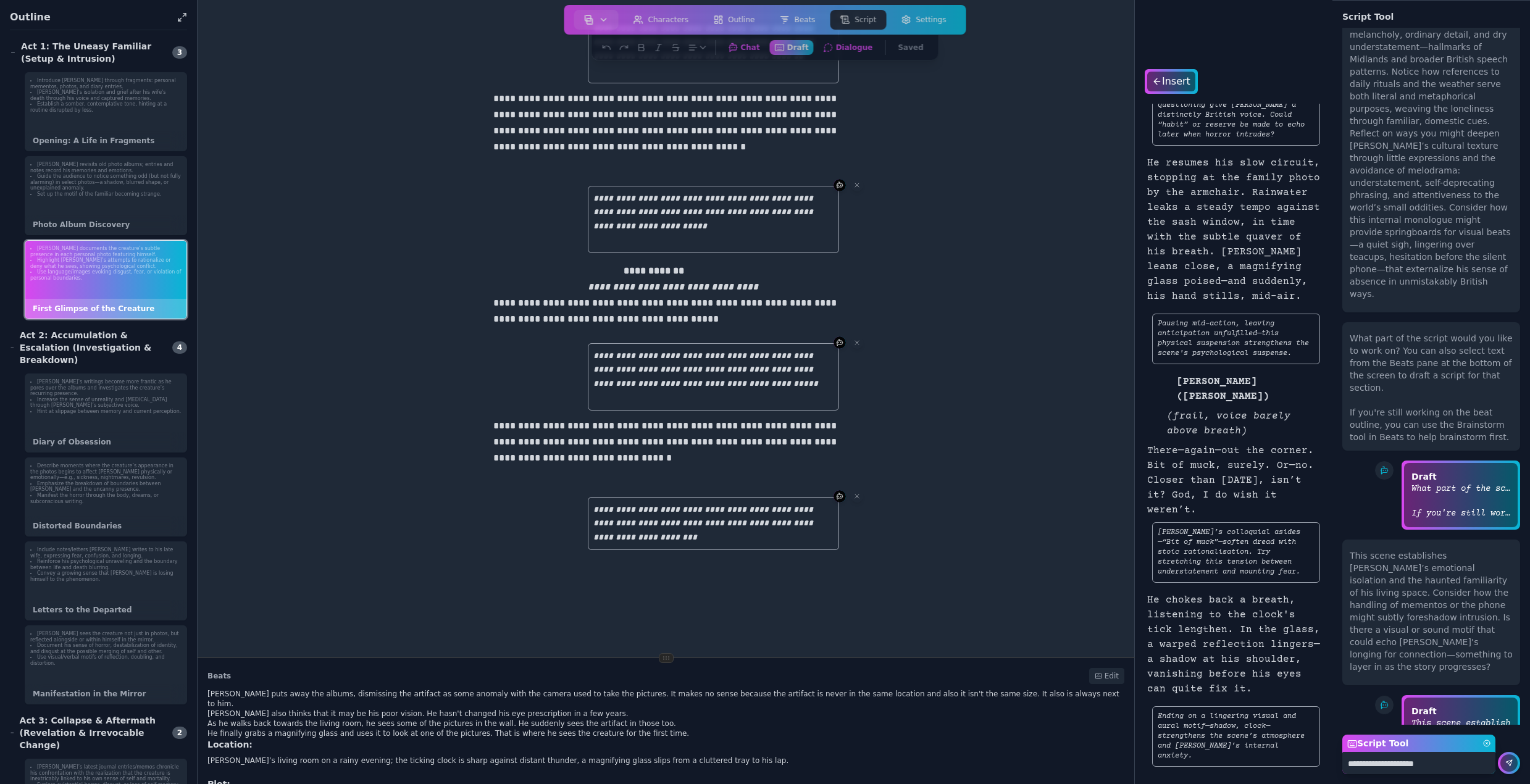
drag, startPoint x: 1443, startPoint y: 763, endPoint x: 1337, endPoint y: 774, distance: 106.6
click at [1337, 774] on aside "Each sequence has been populated with some recommended objectives based on your…" at bounding box center [1431, 406] width 197 height 755
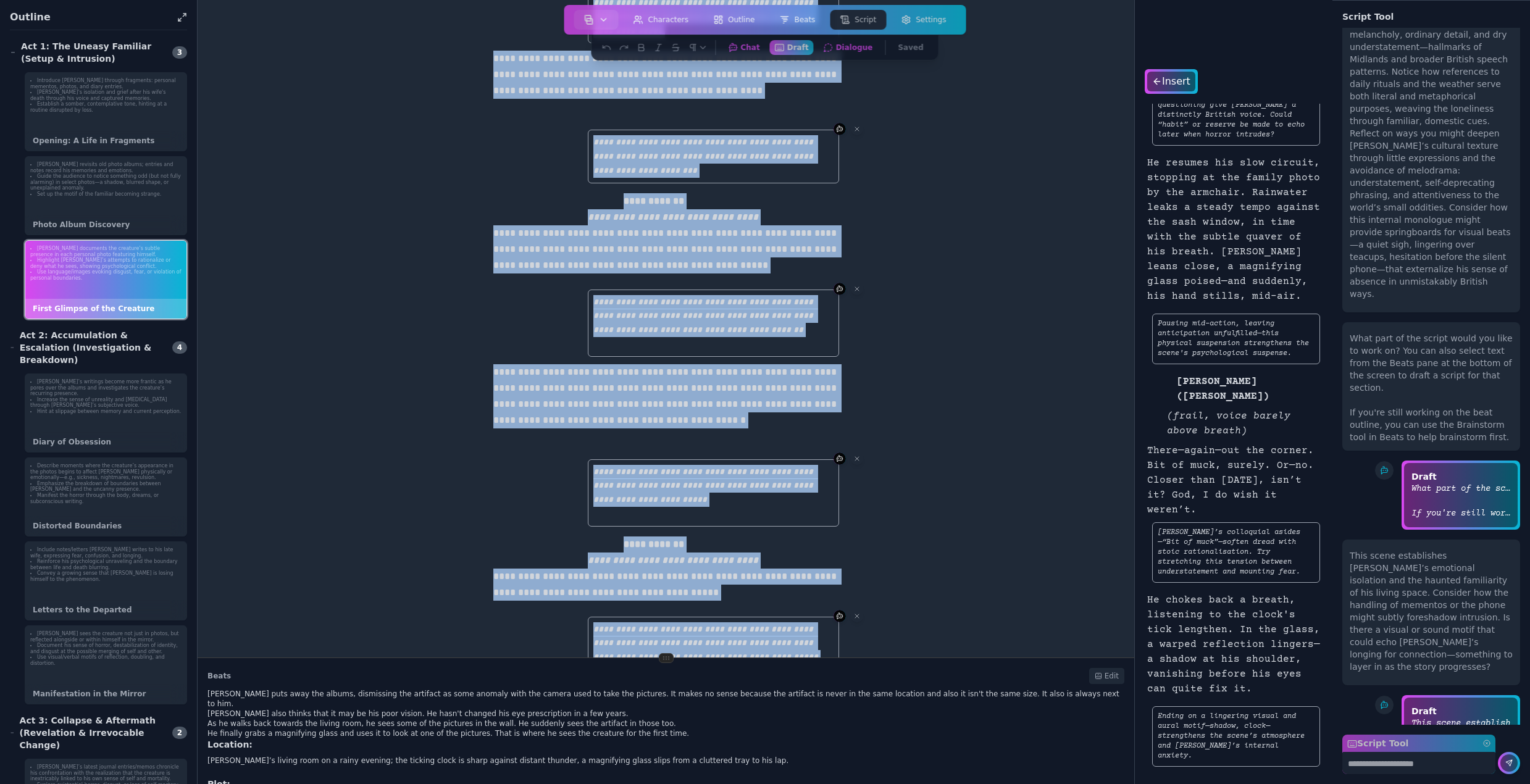
scroll to position [0, 0]
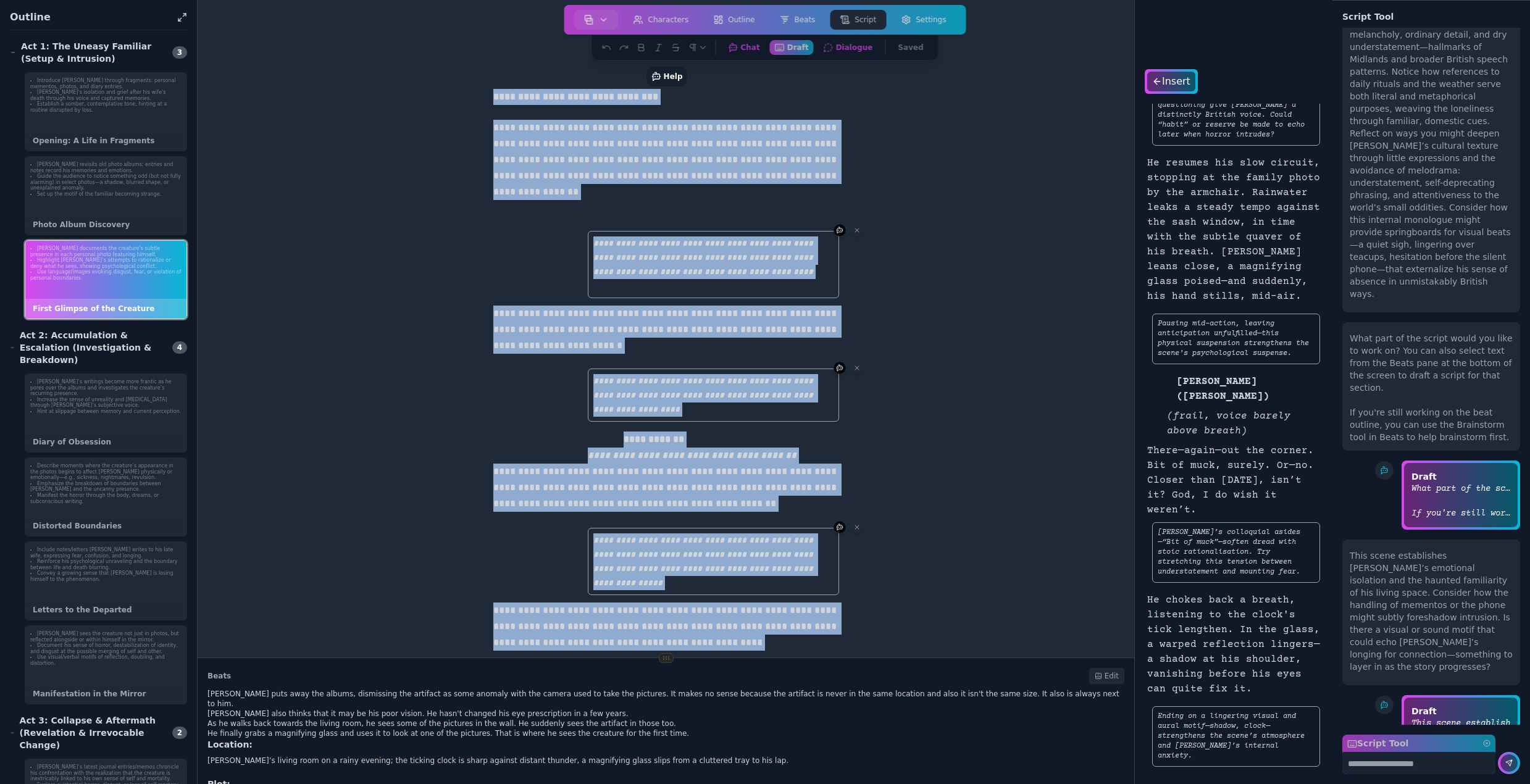
drag, startPoint x: 877, startPoint y: 554, endPoint x: 300, endPoint y: -74, distance: 852.8
click at [300, 0] on html "Auteur Dashboard New Project Open Project Print Outline Print Script Sign out C…" at bounding box center [765, 392] width 1530 height 784
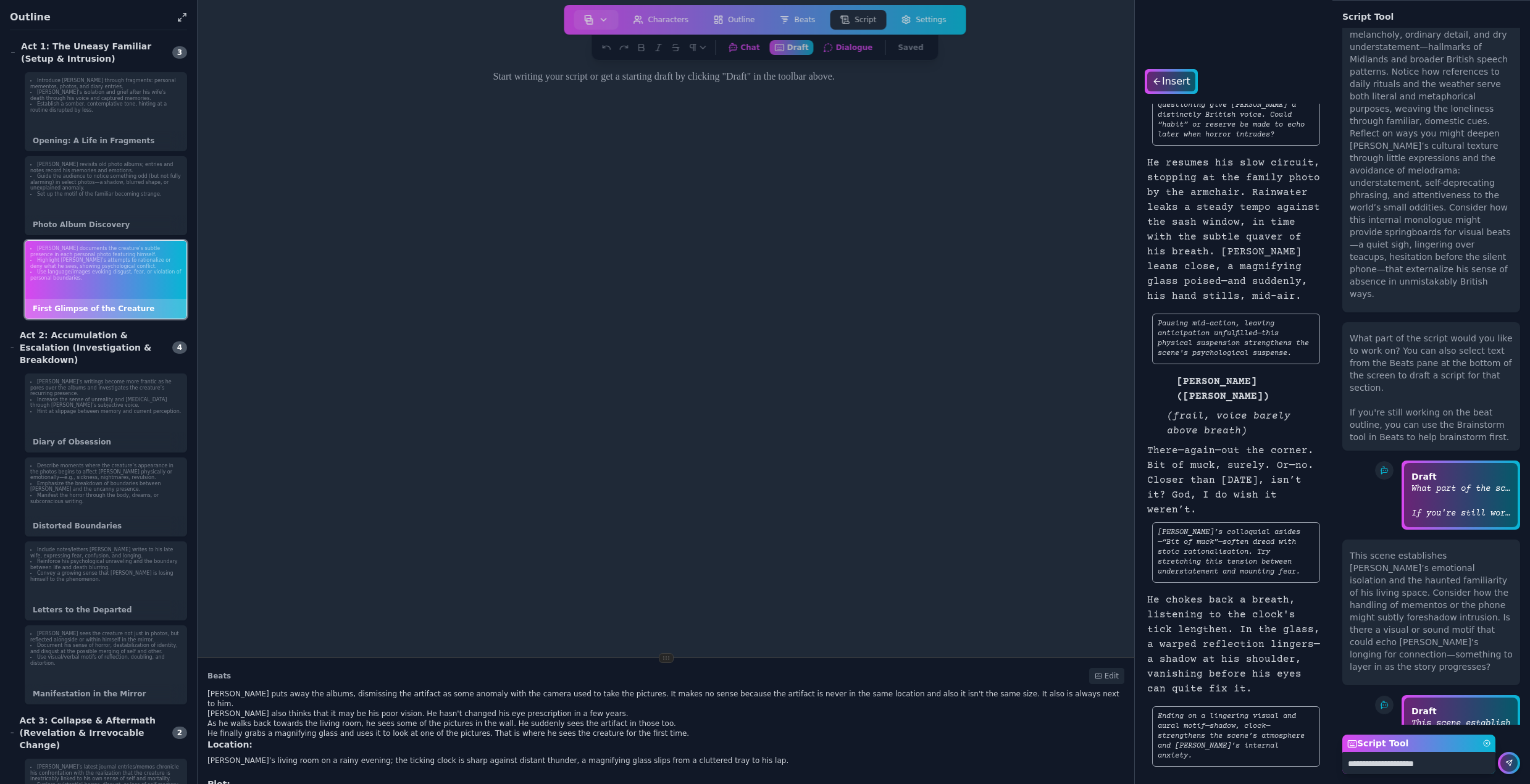
click at [1440, 766] on textarea "**********" at bounding box center [1418, 763] width 153 height 22
type textarea "**********"
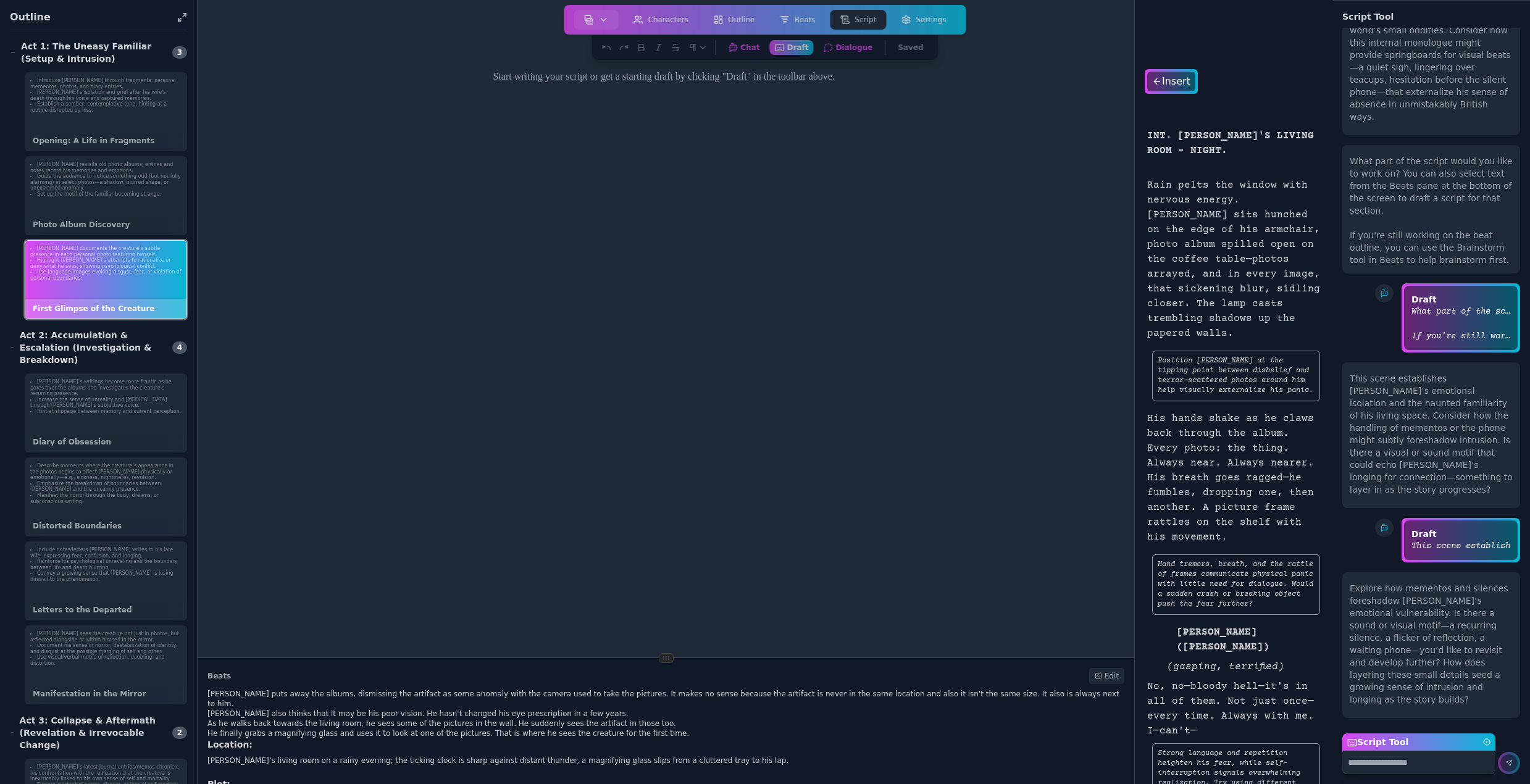
scroll to position [5267, 0]
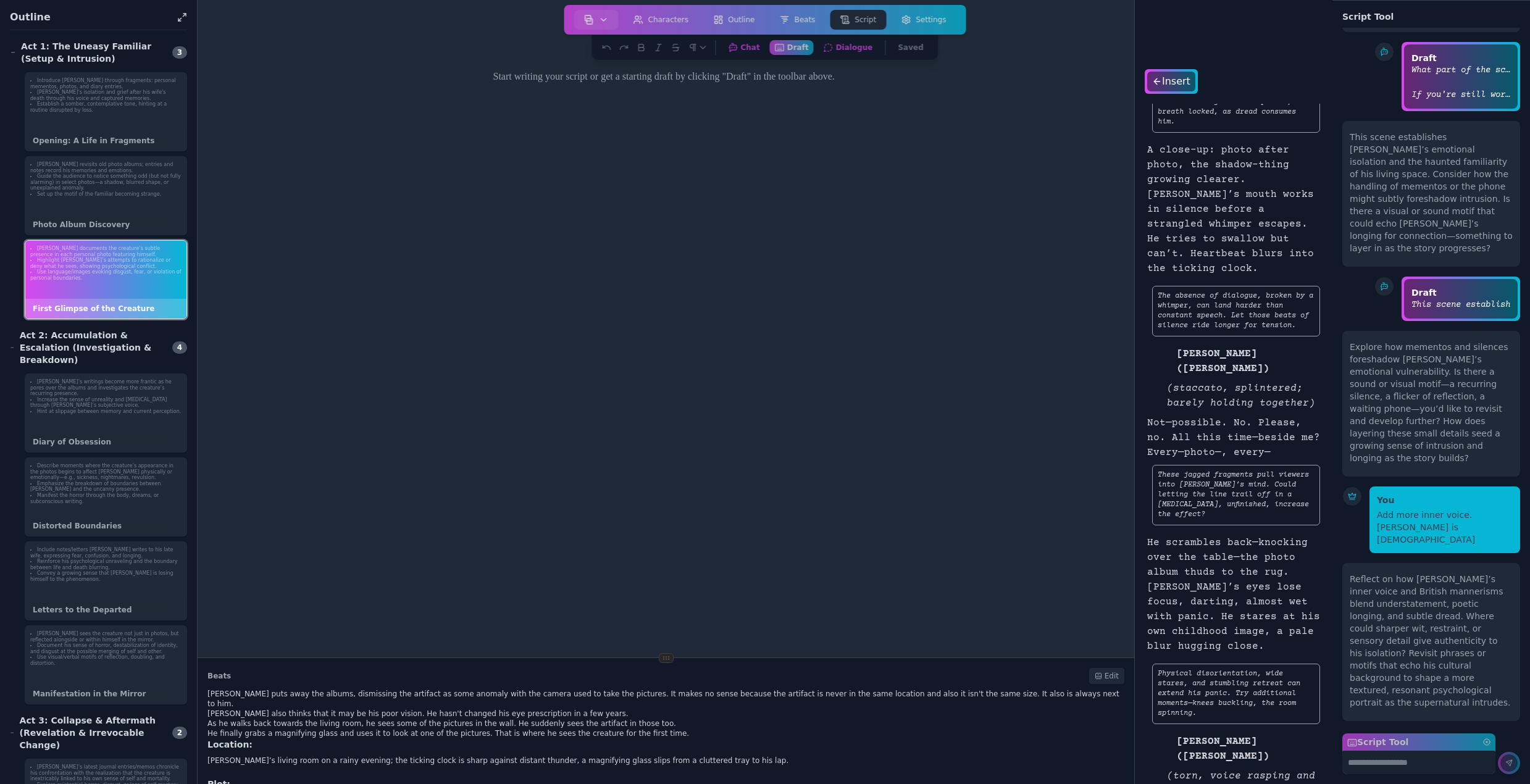
scroll to position [0, 0]
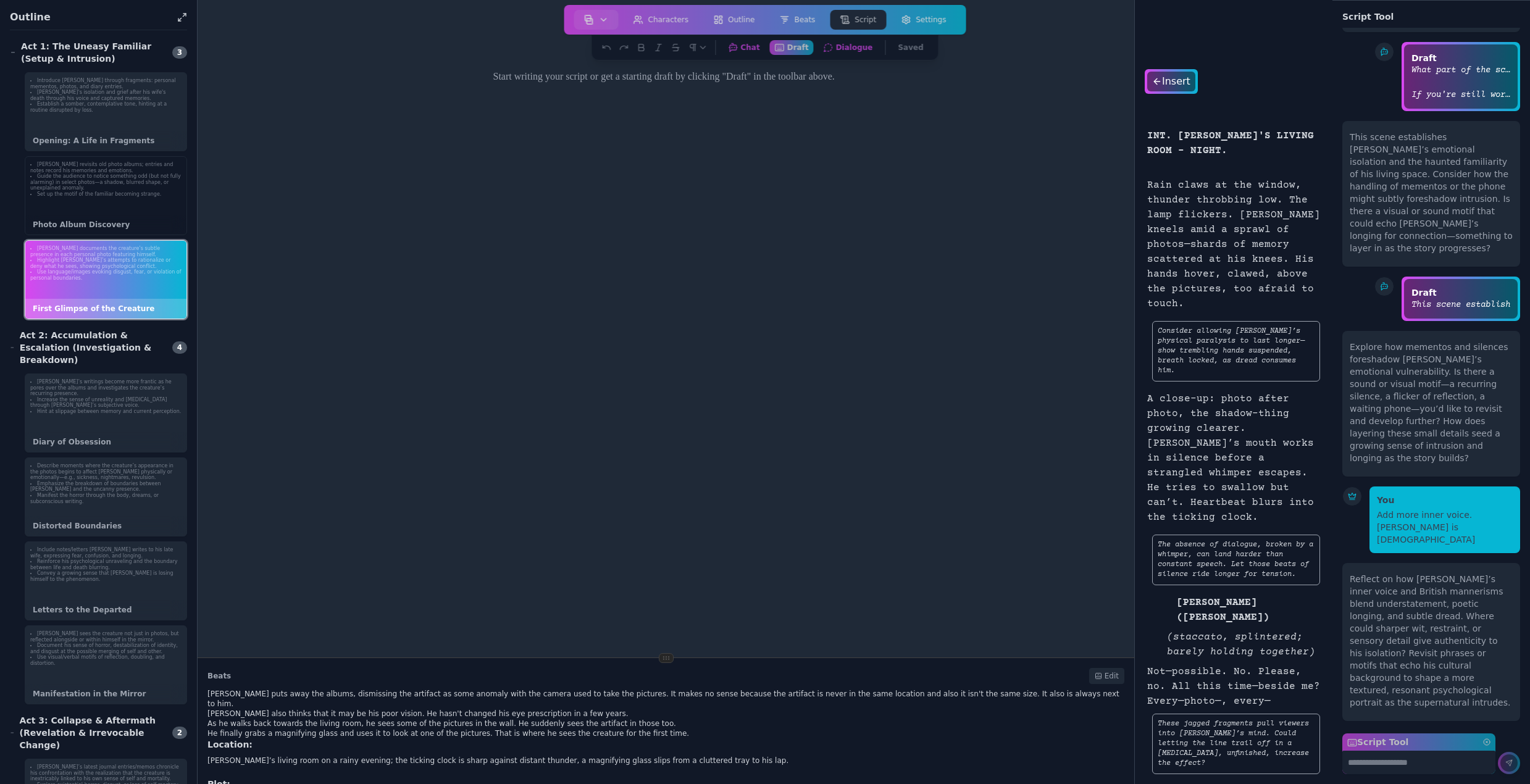
click at [121, 194] on li "Set up the motif of the familiar becoming strange." at bounding box center [105, 195] width 151 height 6
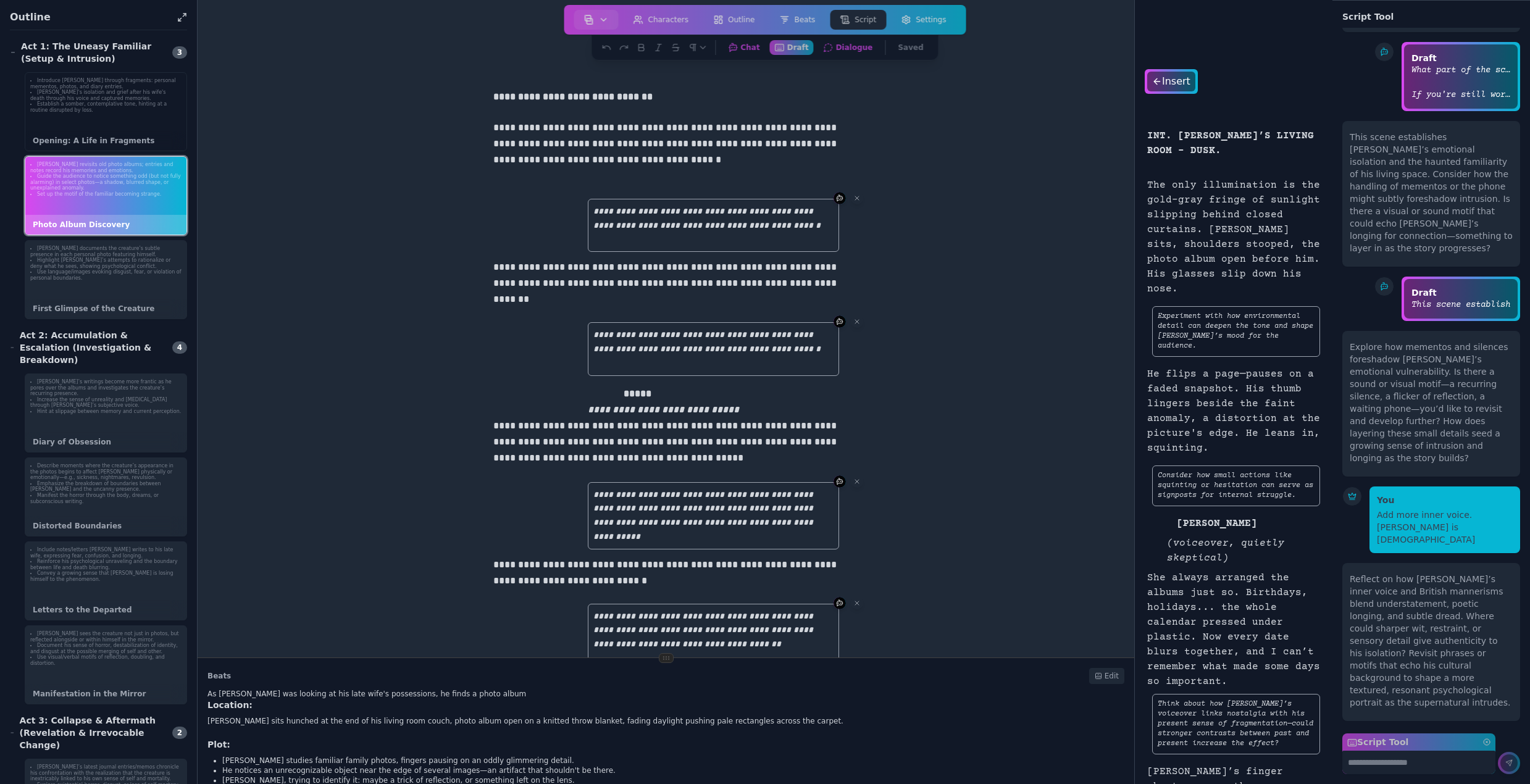
click at [58, 88] on li "Introduce [PERSON_NAME] through fragments: personal mementos, photos, and diary…" at bounding box center [105, 83] width 151 height 12
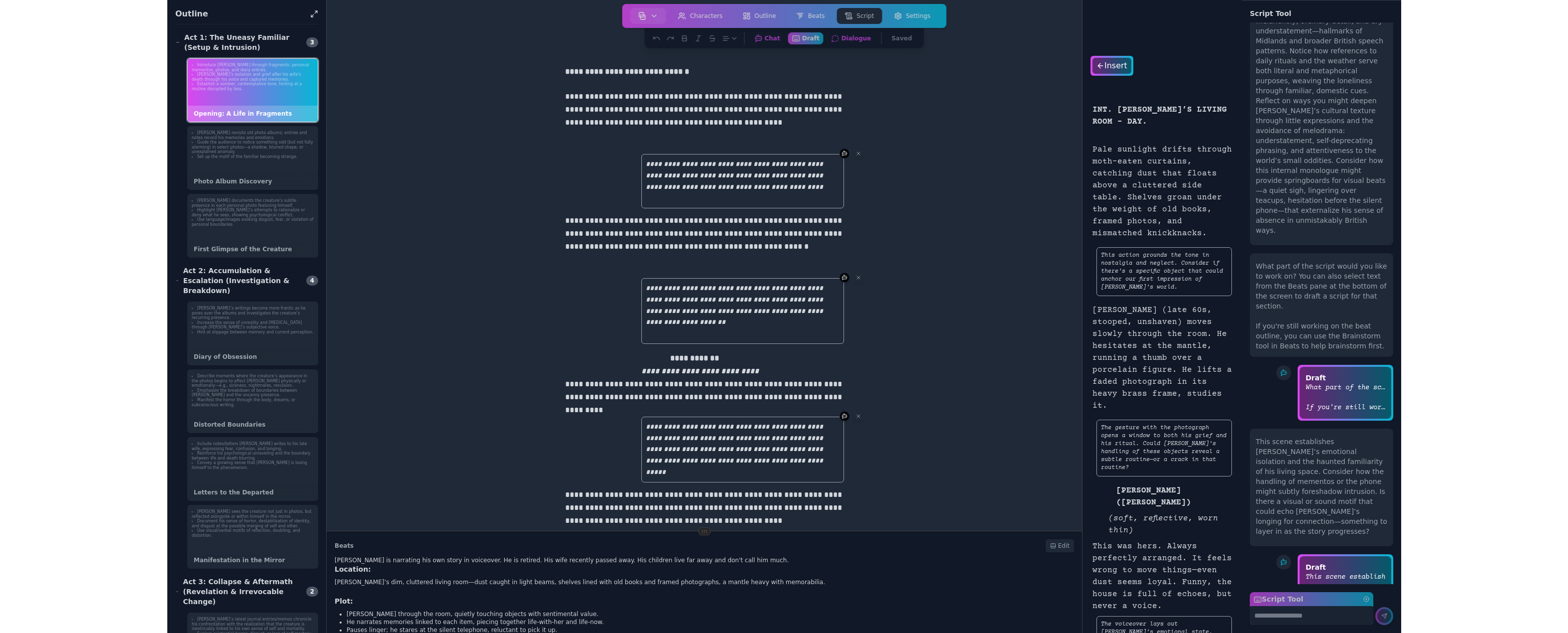
scroll to position [4402, 0]
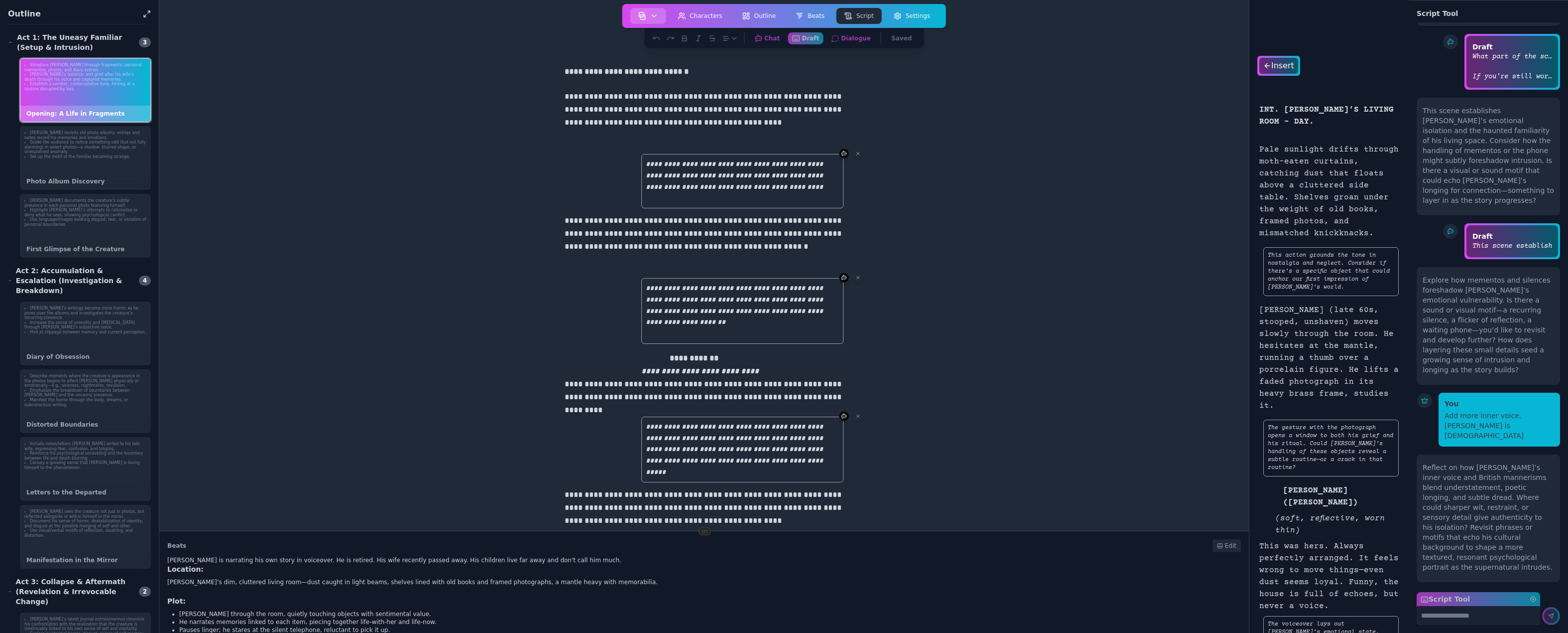
click at [658, 17] on icon "button" at bounding box center [654, 16] width 8 height 8
click at [659, 107] on link "Print Script" at bounding box center [668, 114] width 72 height 18
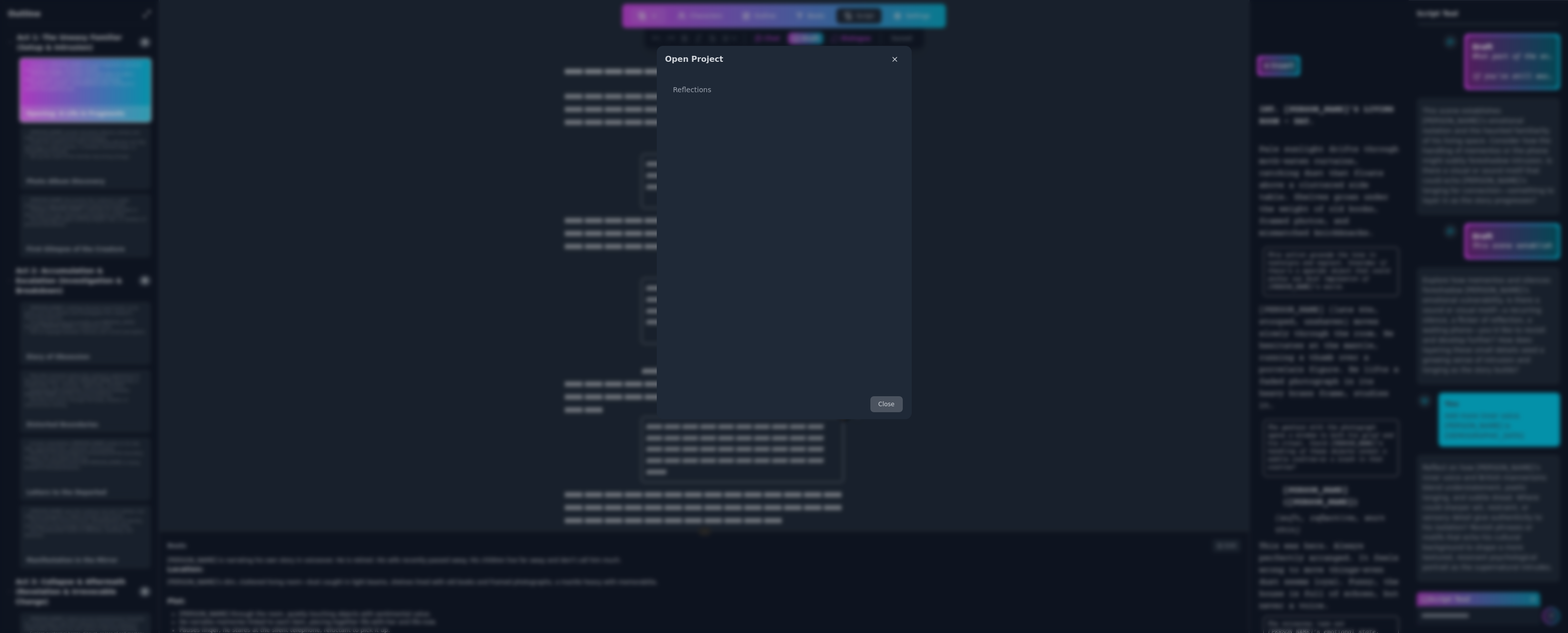
click at [893, 403] on button "Close" at bounding box center [887, 404] width 33 height 17
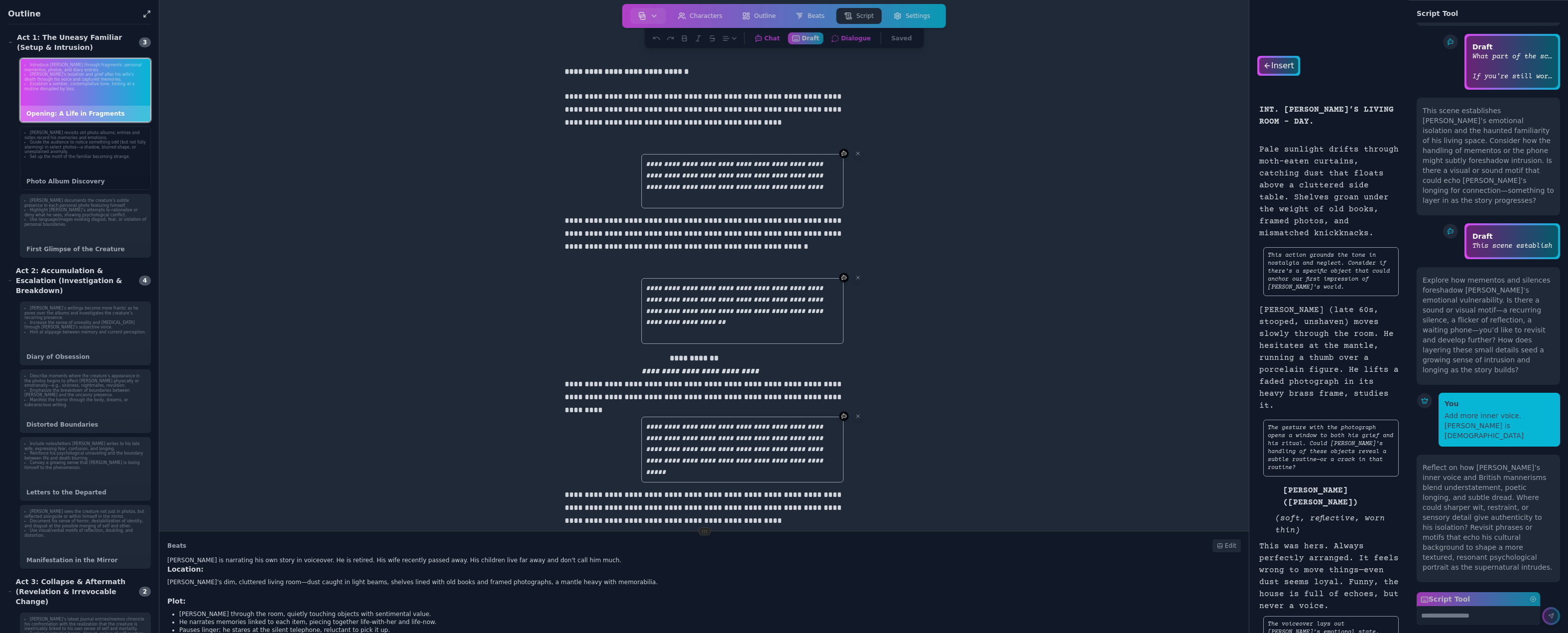
click at [104, 156] on li "Set up the motif of the familiar becoming strange." at bounding box center [85, 157] width 122 height 5
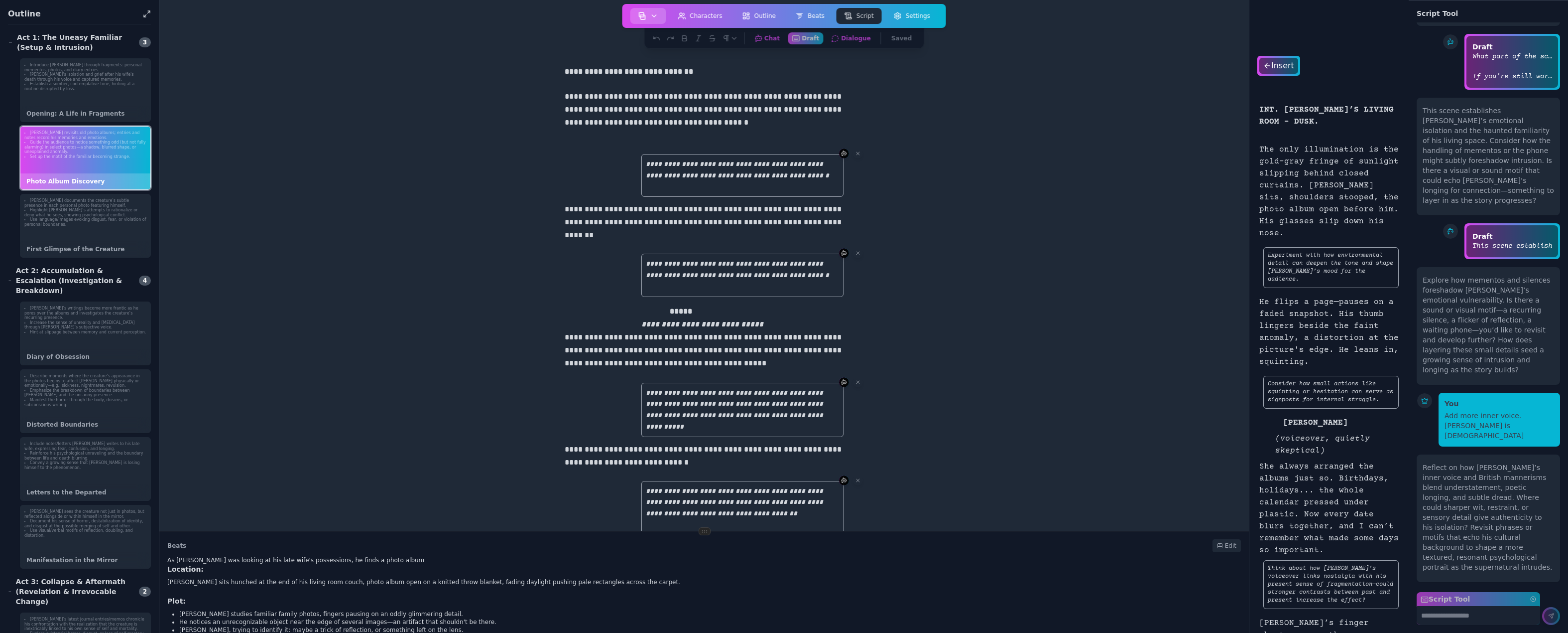
click at [665, 14] on button "button" at bounding box center [648, 15] width 36 height 16
click at [665, 110] on link "Print Script" at bounding box center [668, 114] width 72 height 18
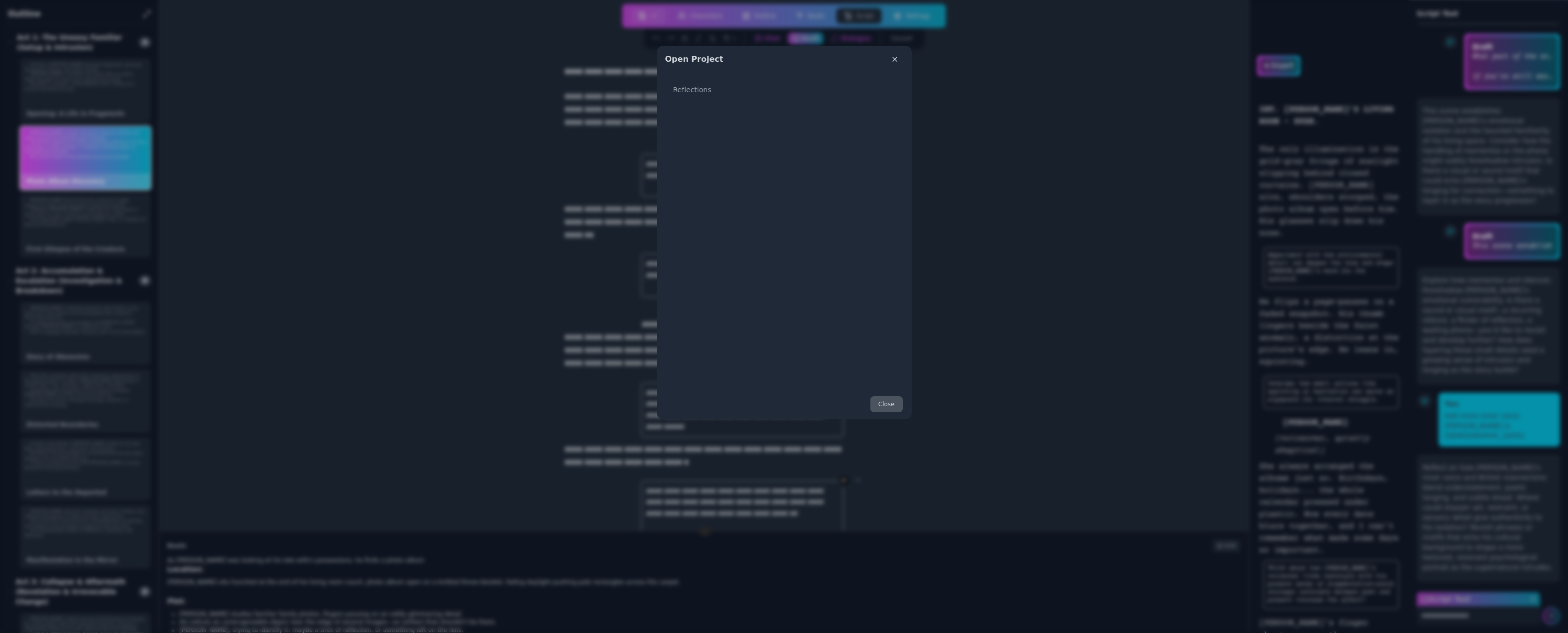
click at [888, 405] on button "Close" at bounding box center [887, 404] width 33 height 17
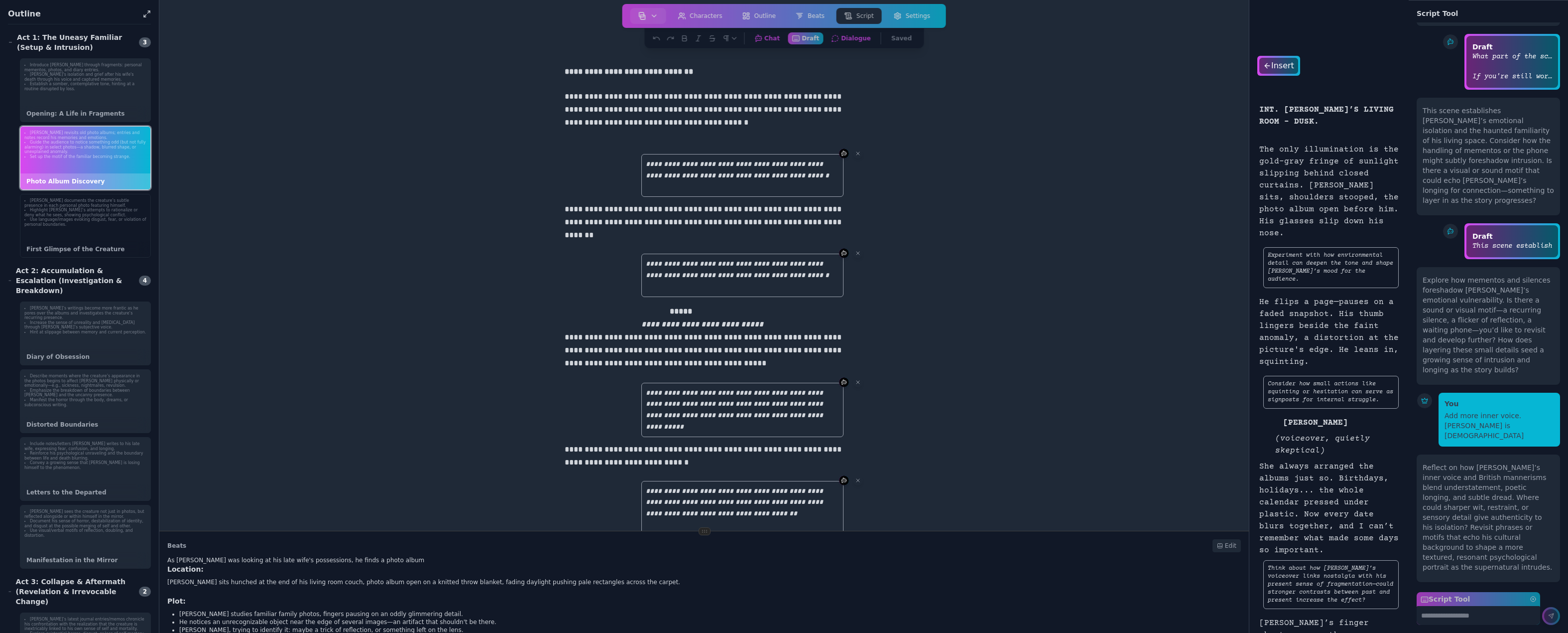
click at [75, 221] on li "Use language/images evoking disgust, fear, or violation of personal boundaries." at bounding box center [85, 222] width 122 height 10
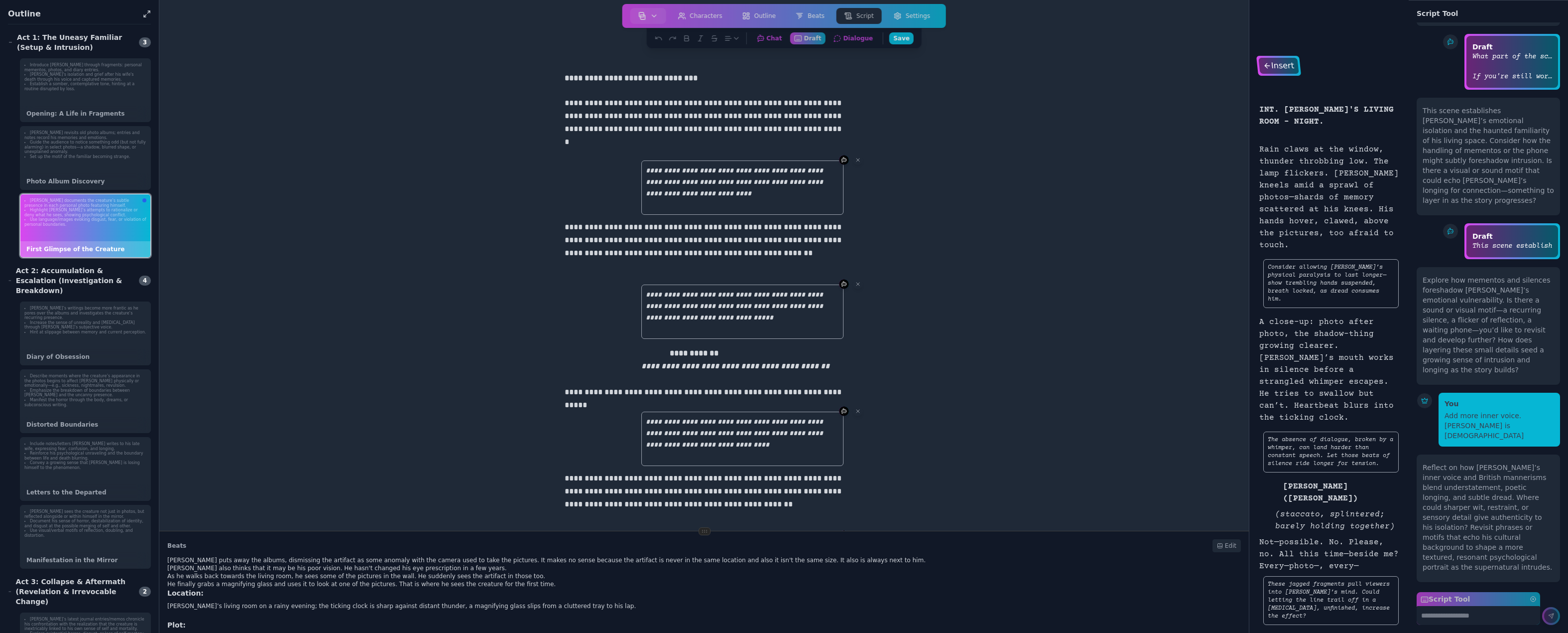
scroll to position [306, 0]
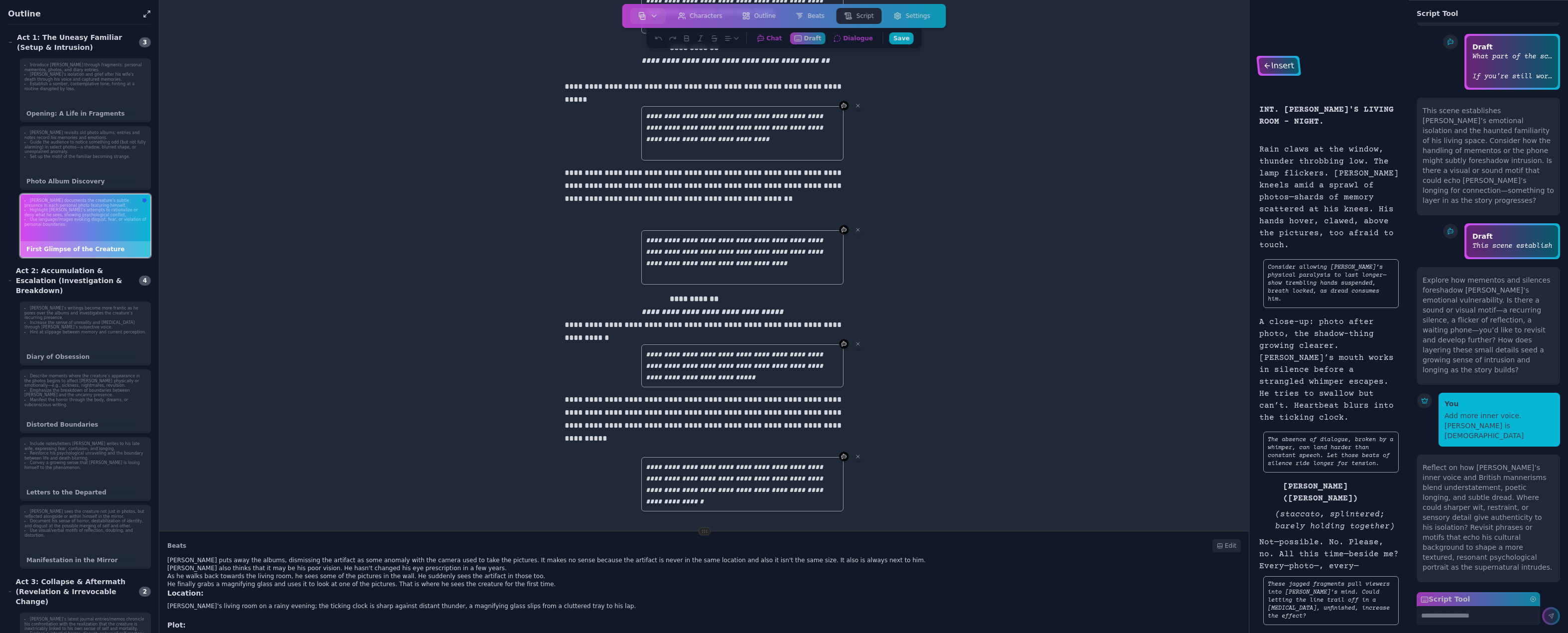
click at [1233, 68] on div "Insert" at bounding box center [1278, 65] width 40 height 16
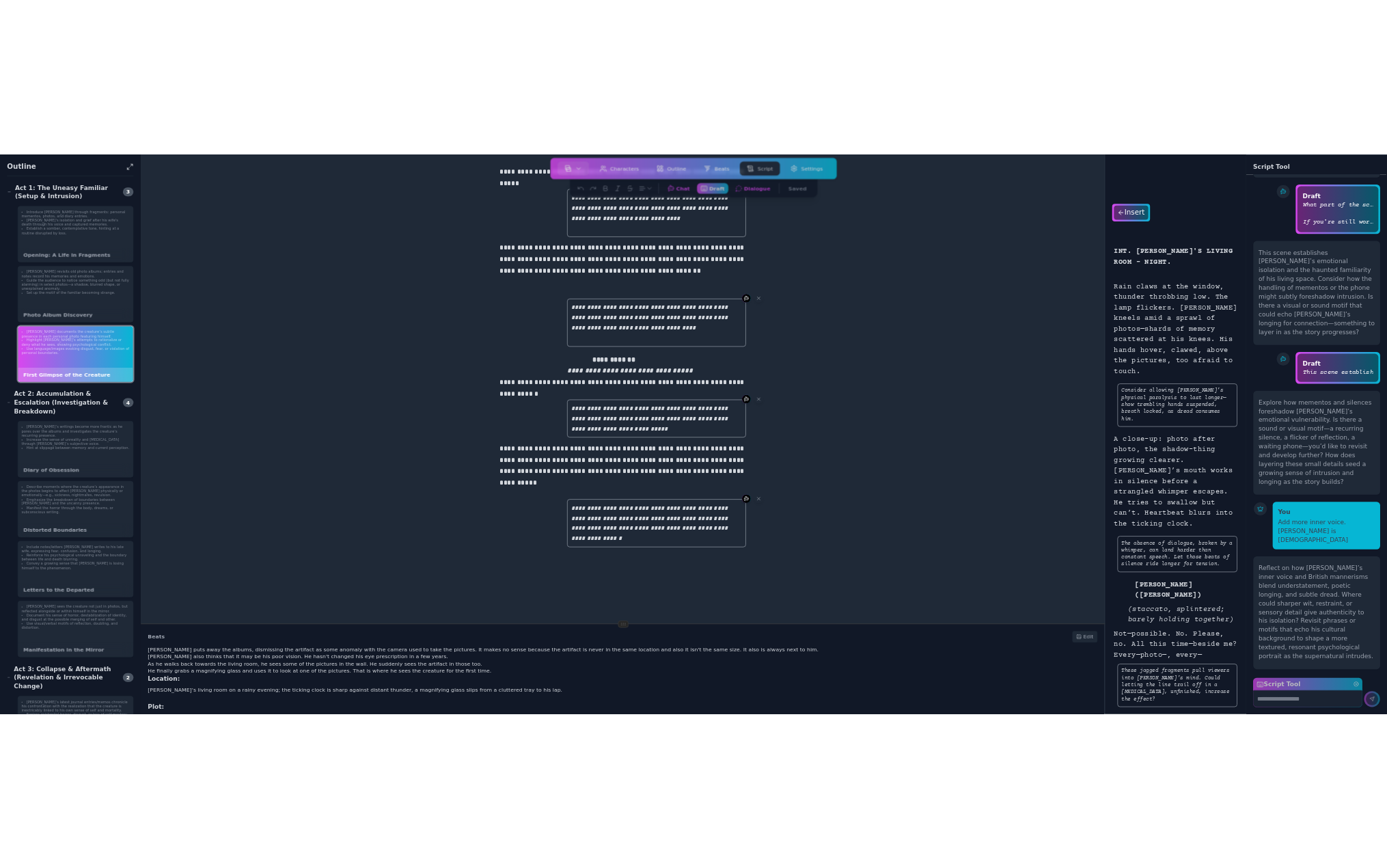
scroll to position [0, 0]
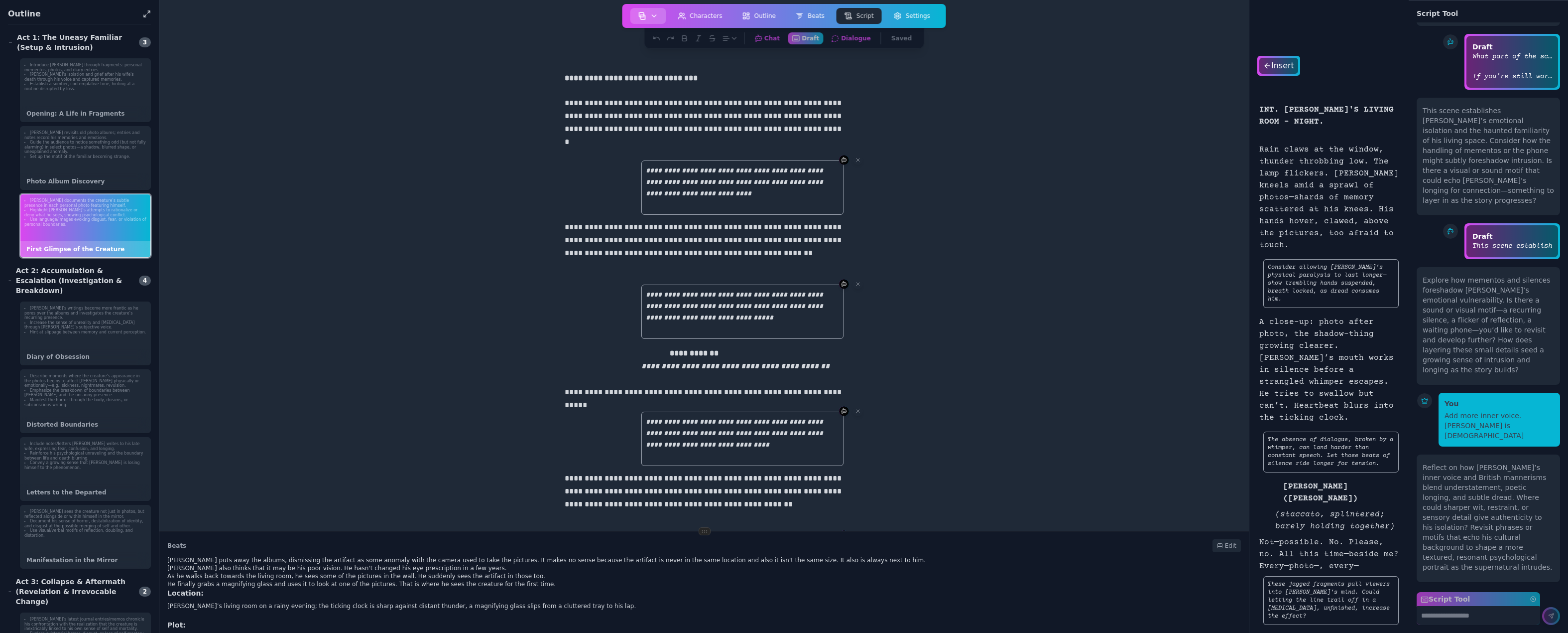
click at [658, 15] on icon "button" at bounding box center [654, 16] width 8 height 8
click at [659, 114] on link "Print Script" at bounding box center [668, 114] width 72 height 18
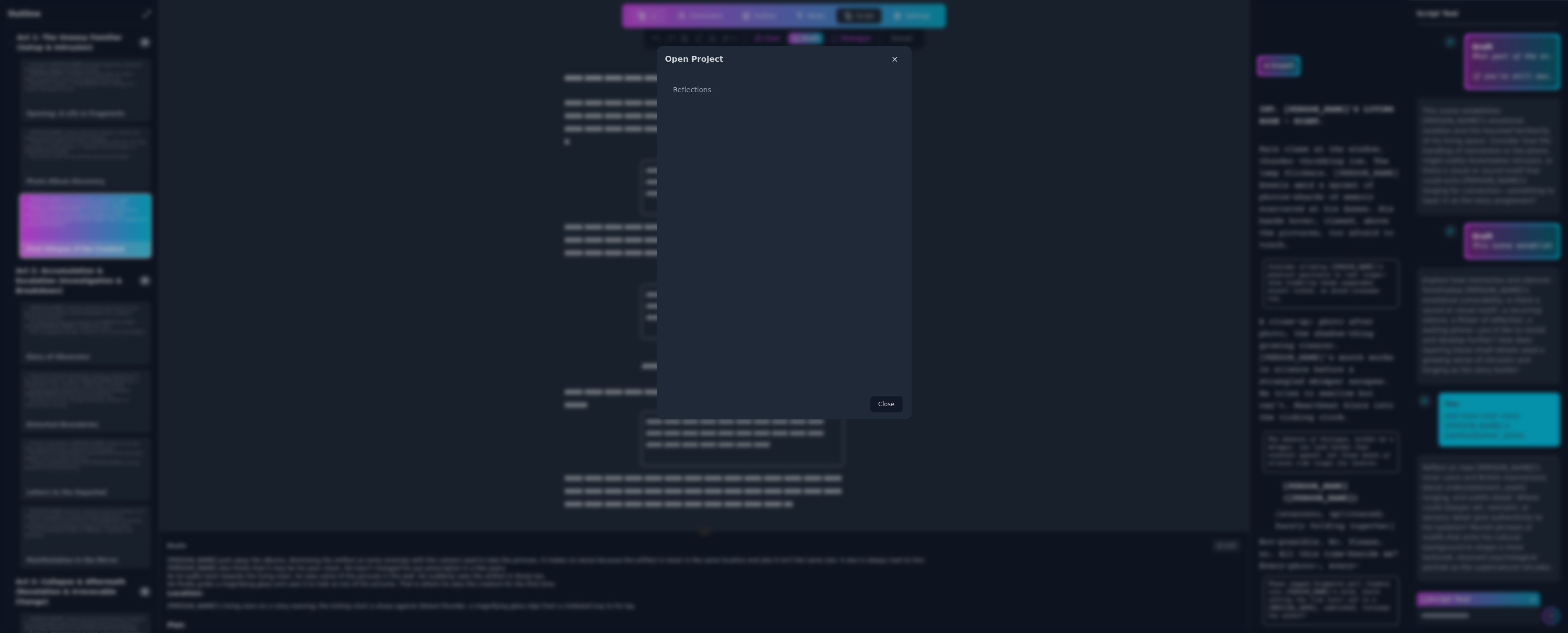
click at [889, 405] on button "Close" at bounding box center [887, 404] width 33 height 17
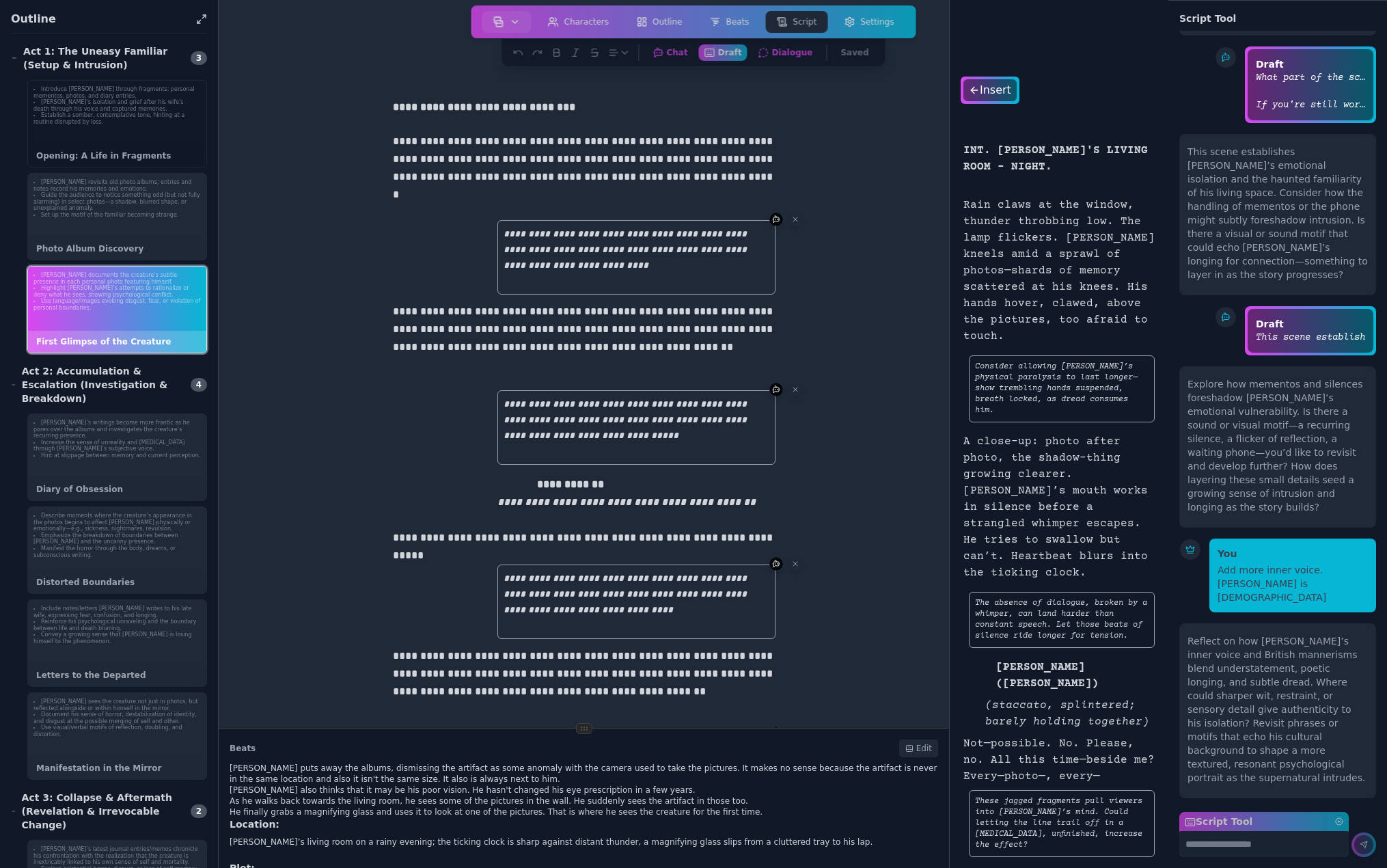
click at [124, 108] on li "[PERSON_NAME]'s isolation and grief after his wife's death through his voice an…" at bounding box center [117, 105] width 167 height 13
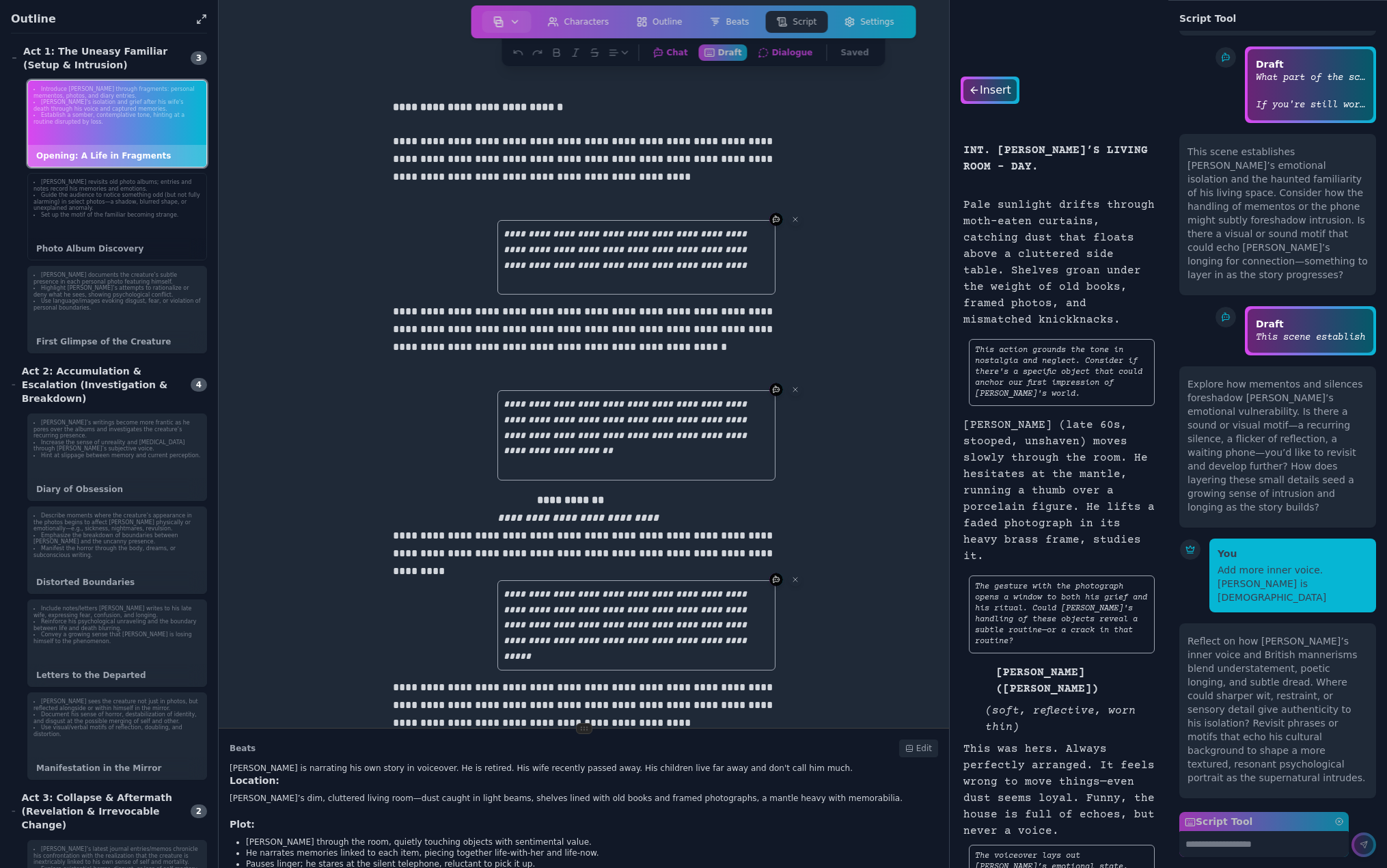
click at [101, 222] on div "Bruce revisits old photo albums; entries and notes record his memories and emot…" at bounding box center [117, 199] width 178 height 51
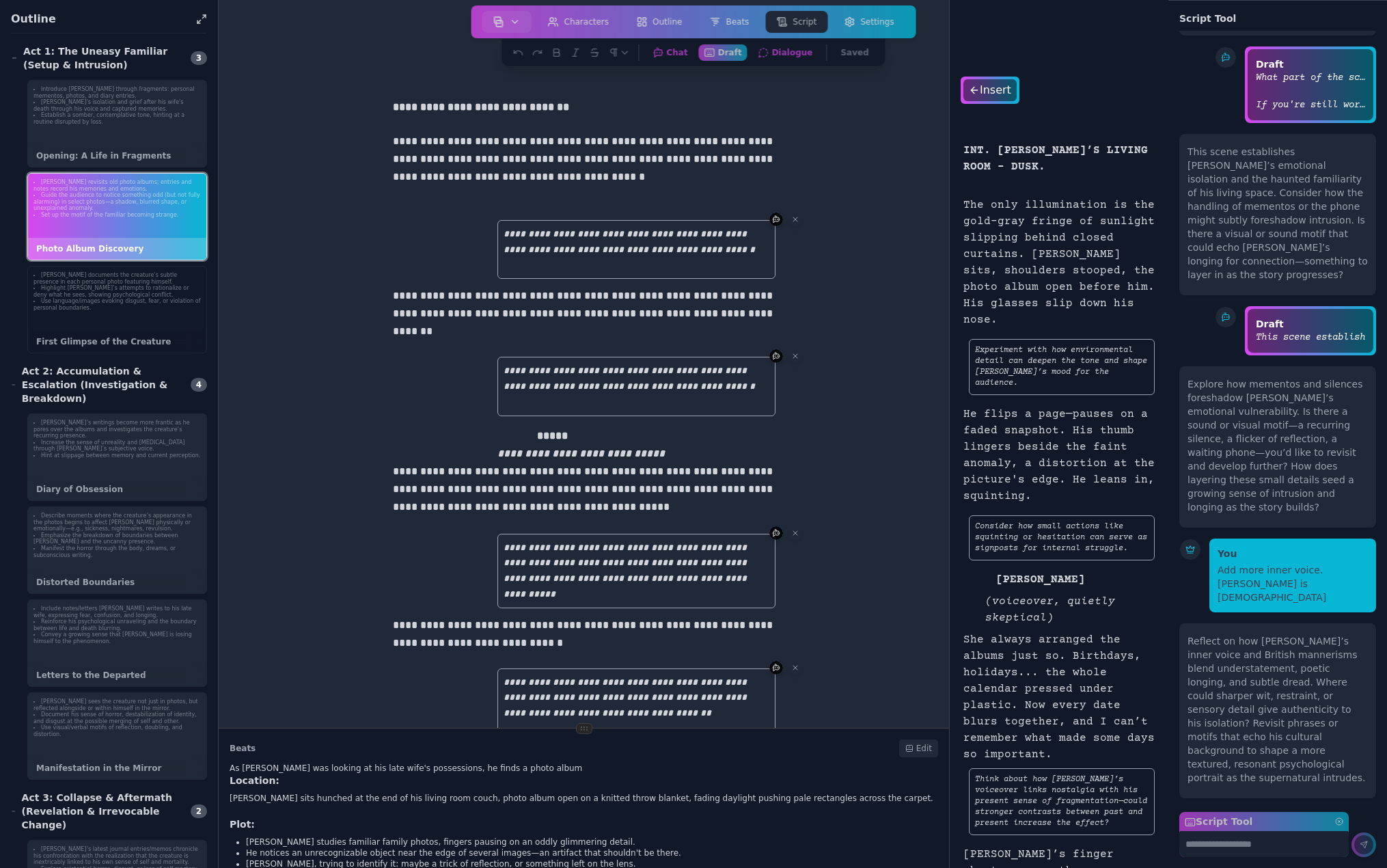
click at [96, 295] on li "Highlight [PERSON_NAME]’s attempts to rationalize or deny what he sees, showing…" at bounding box center [117, 291] width 167 height 13
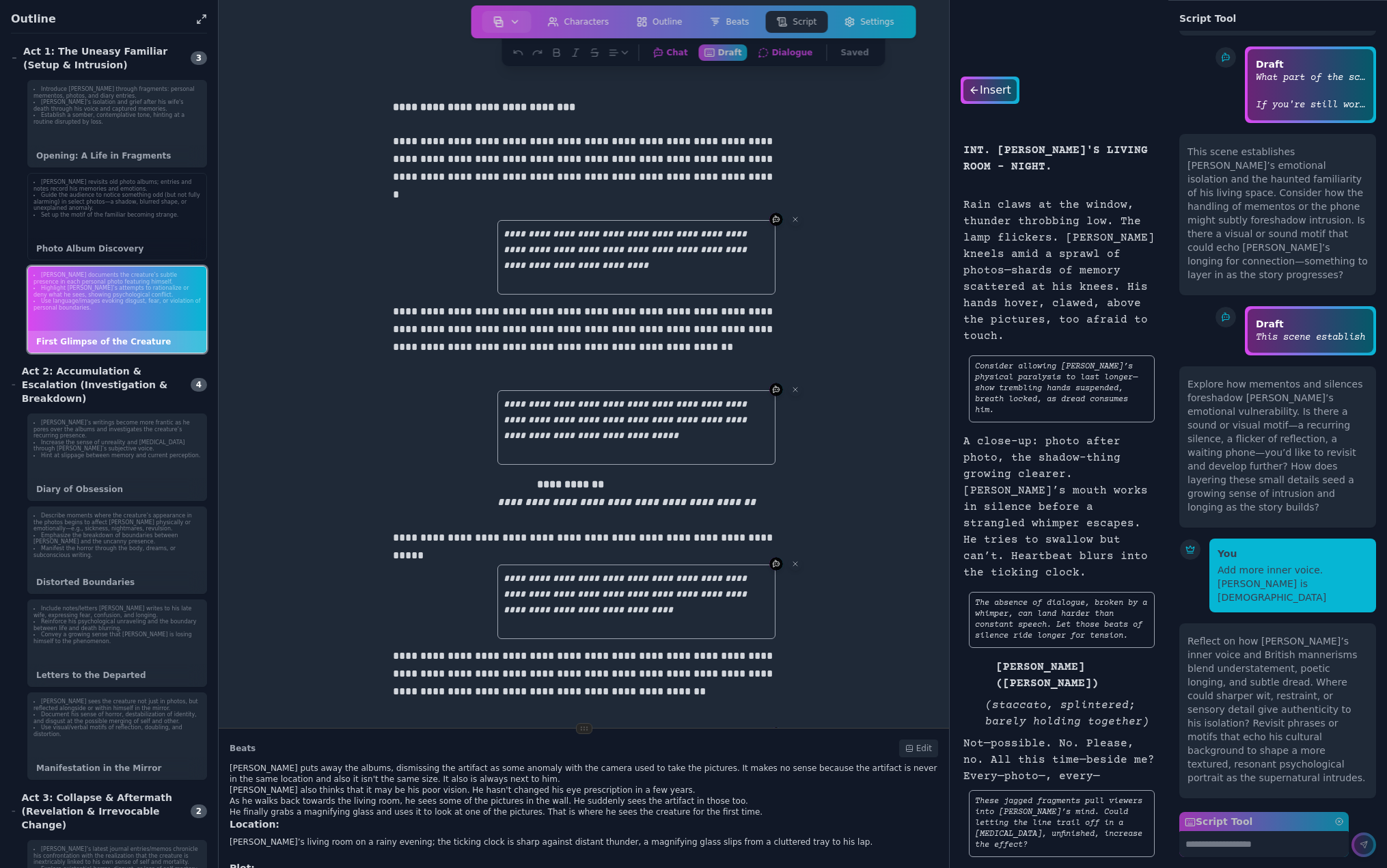
click at [94, 223] on div "Bruce revisits old photo albums; entries and notes record his memories and emot…" at bounding box center [117, 199] width 178 height 51
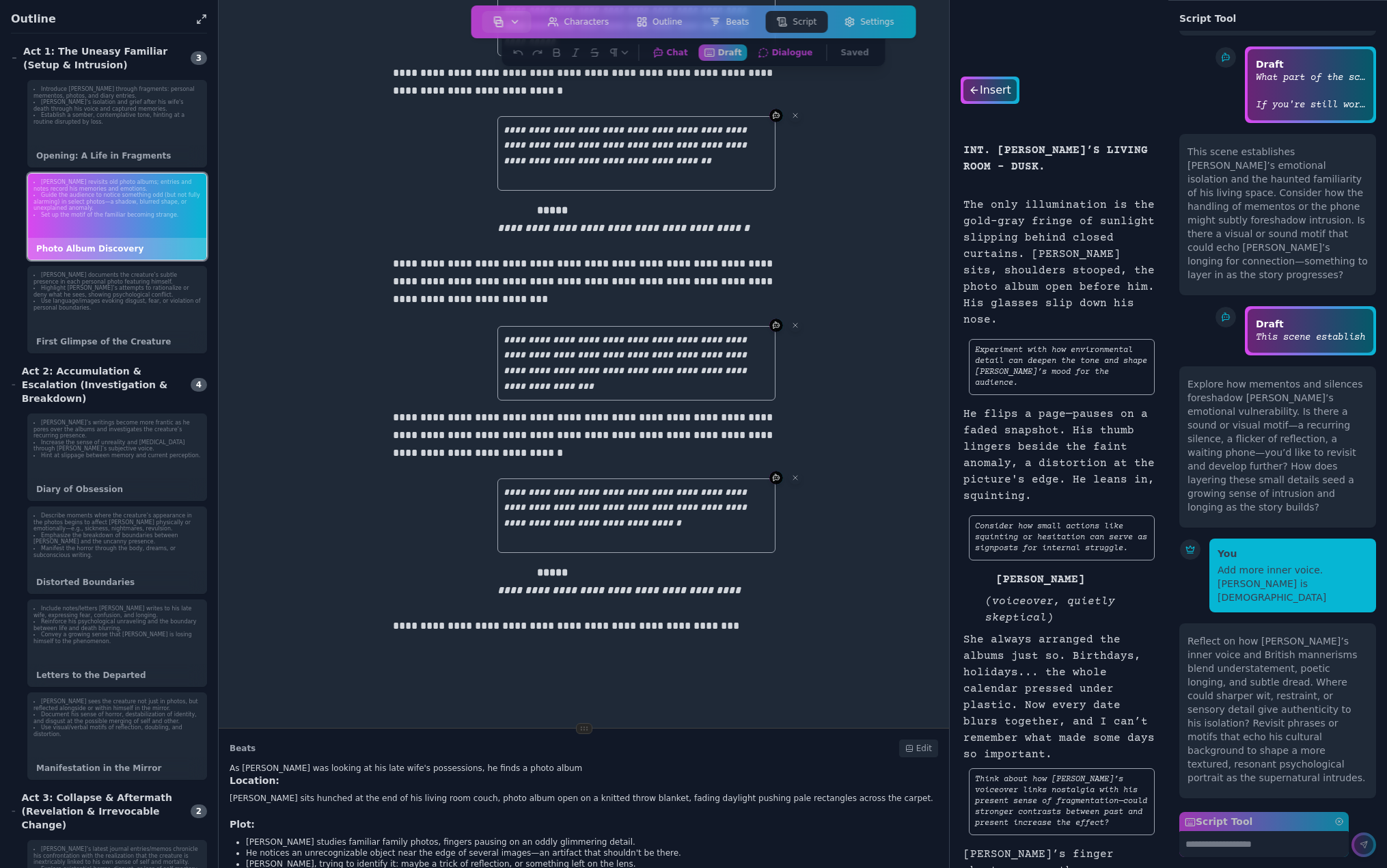
scroll to position [553, 0]
click at [136, 309] on li "Use language/images evoking disgust, fear, or violation of personal boundaries." at bounding box center [117, 304] width 167 height 13
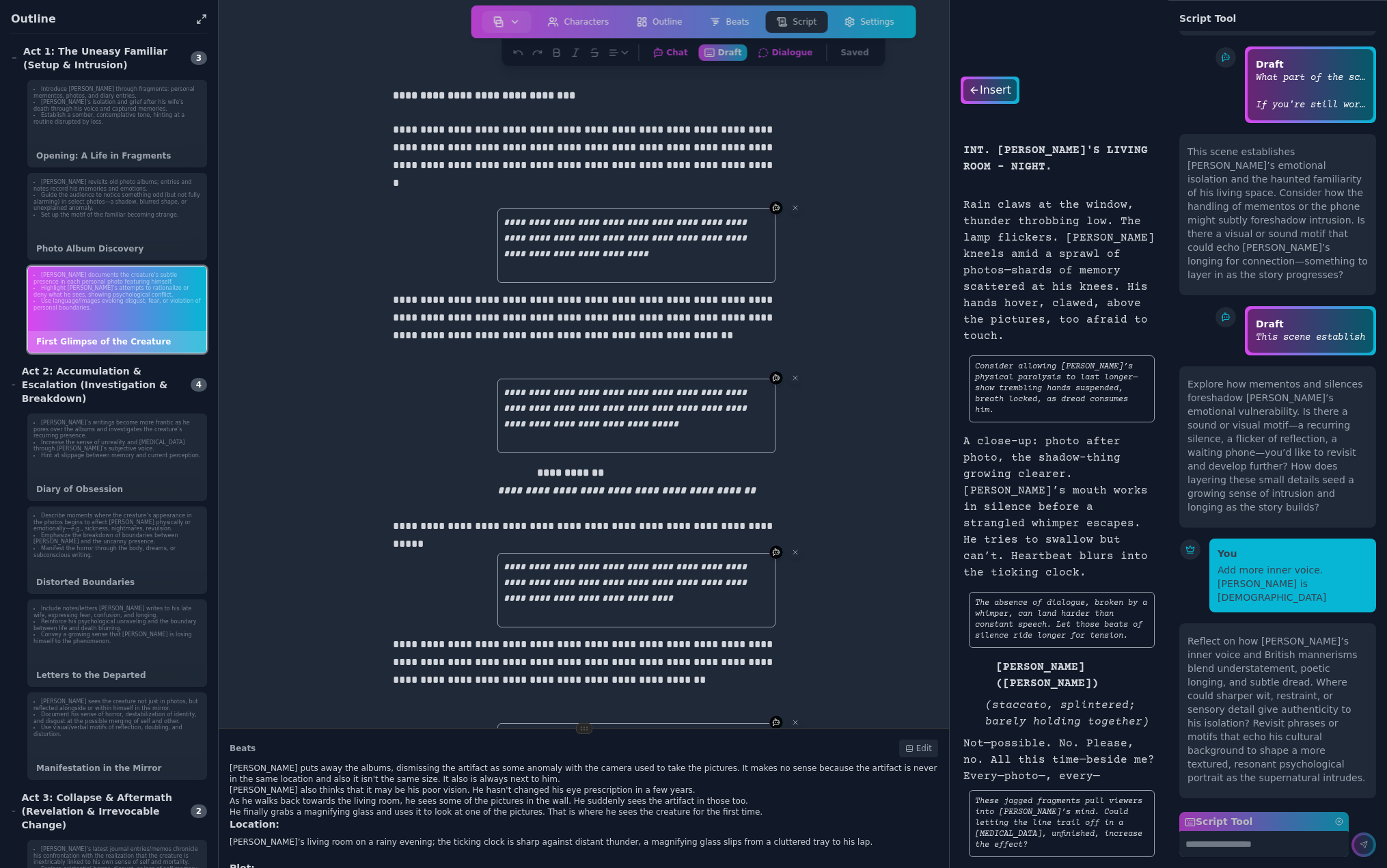
scroll to position [0, 0]
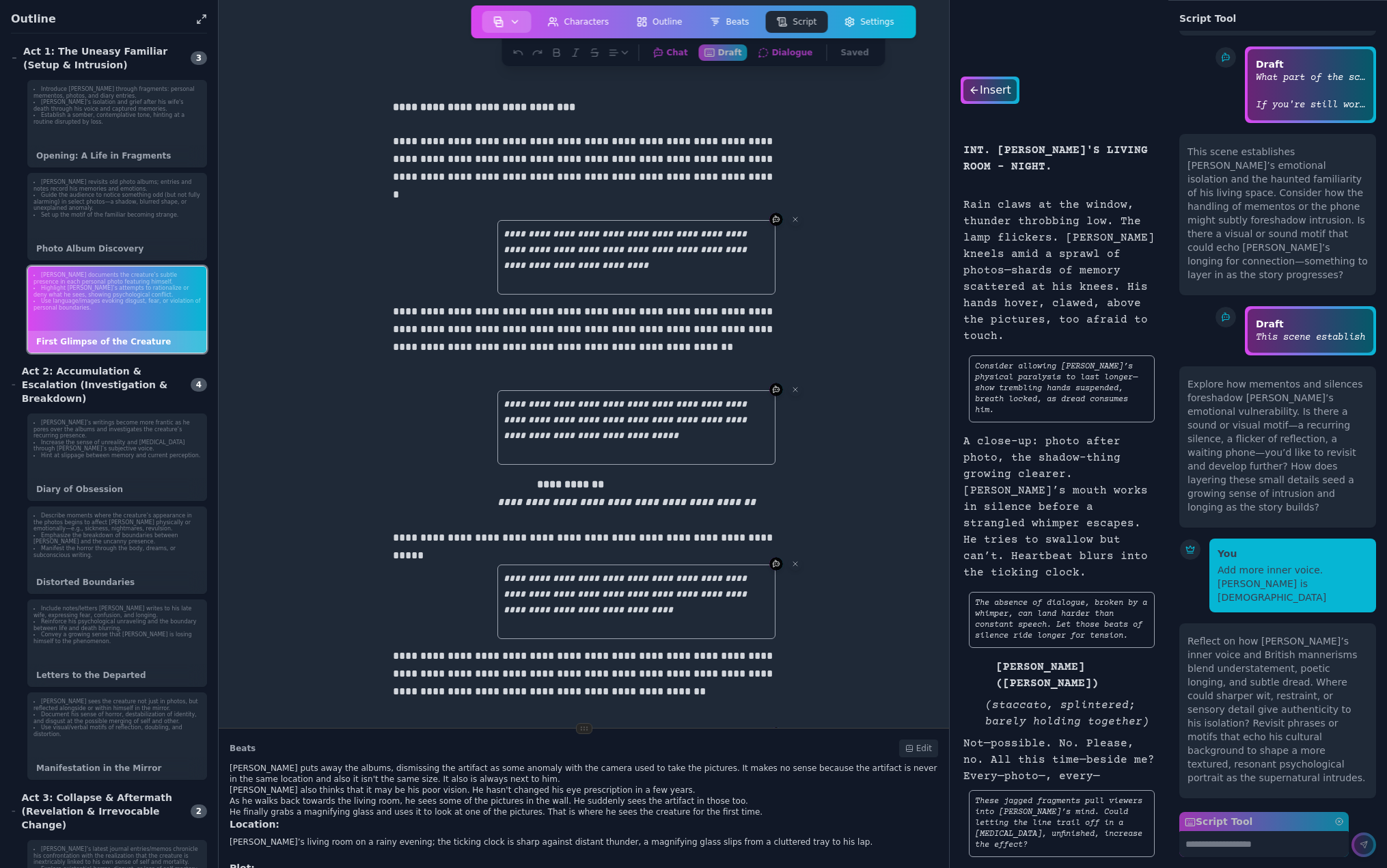
click at [504, 19] on img "button" at bounding box center [499, 22] width 11 height 11
click at [528, 146] on link "Print Script" at bounding box center [534, 156] width 98 height 25
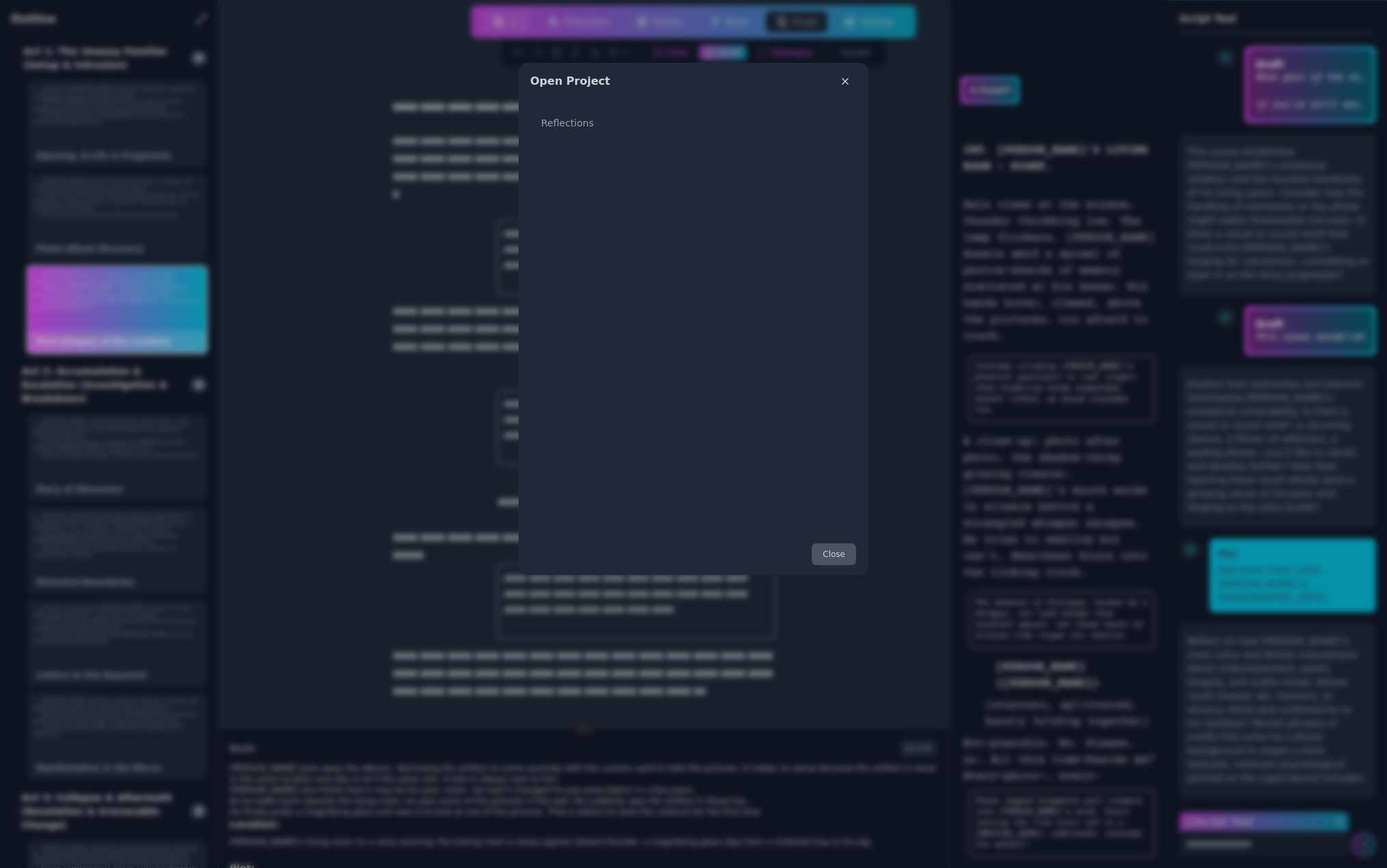
click at [835, 559] on button "Close" at bounding box center [834, 554] width 46 height 23
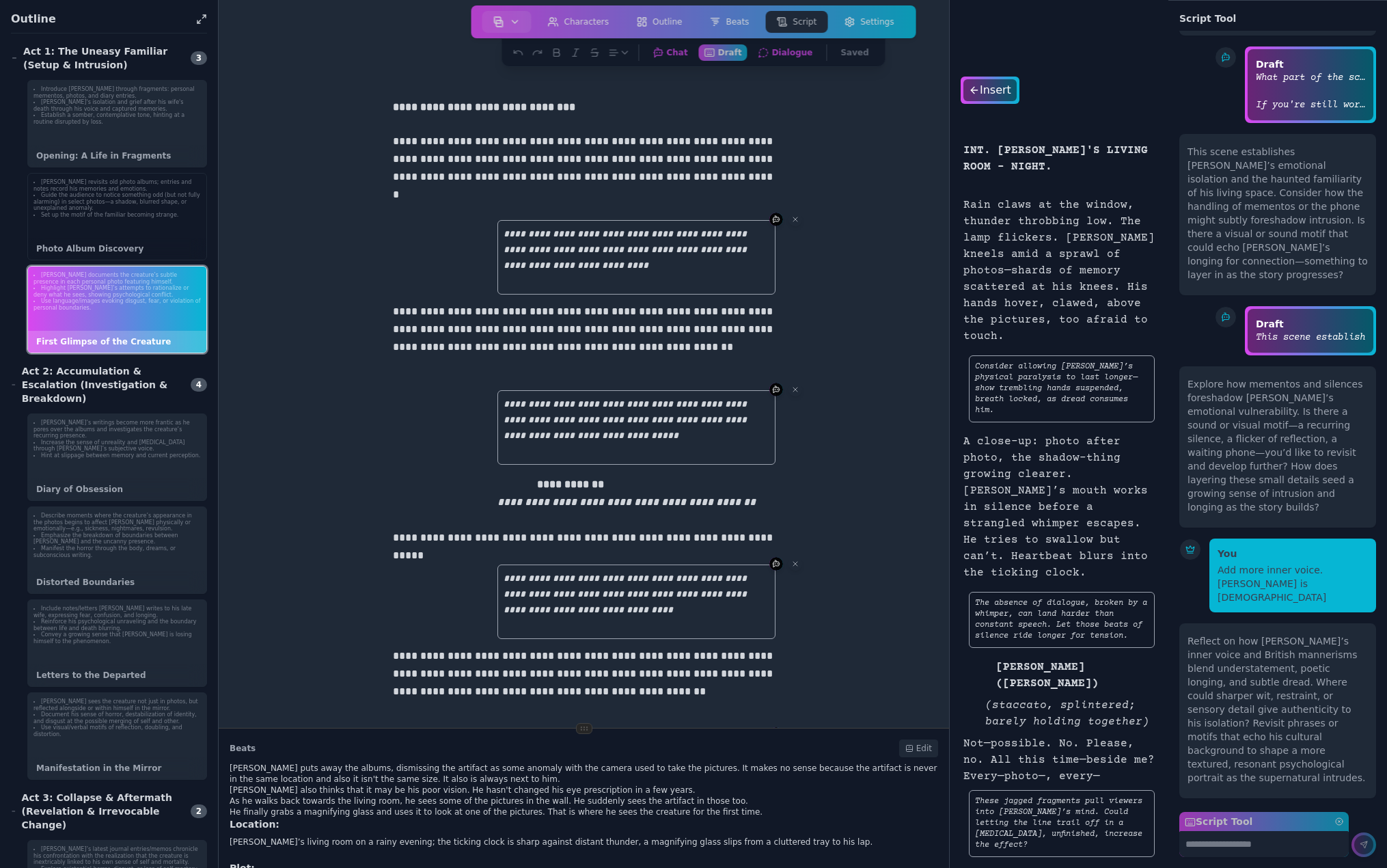
click at [97, 209] on li "Guide the audience to notice something odd (but not fully alarming) in select p…" at bounding box center [117, 202] width 167 height 20
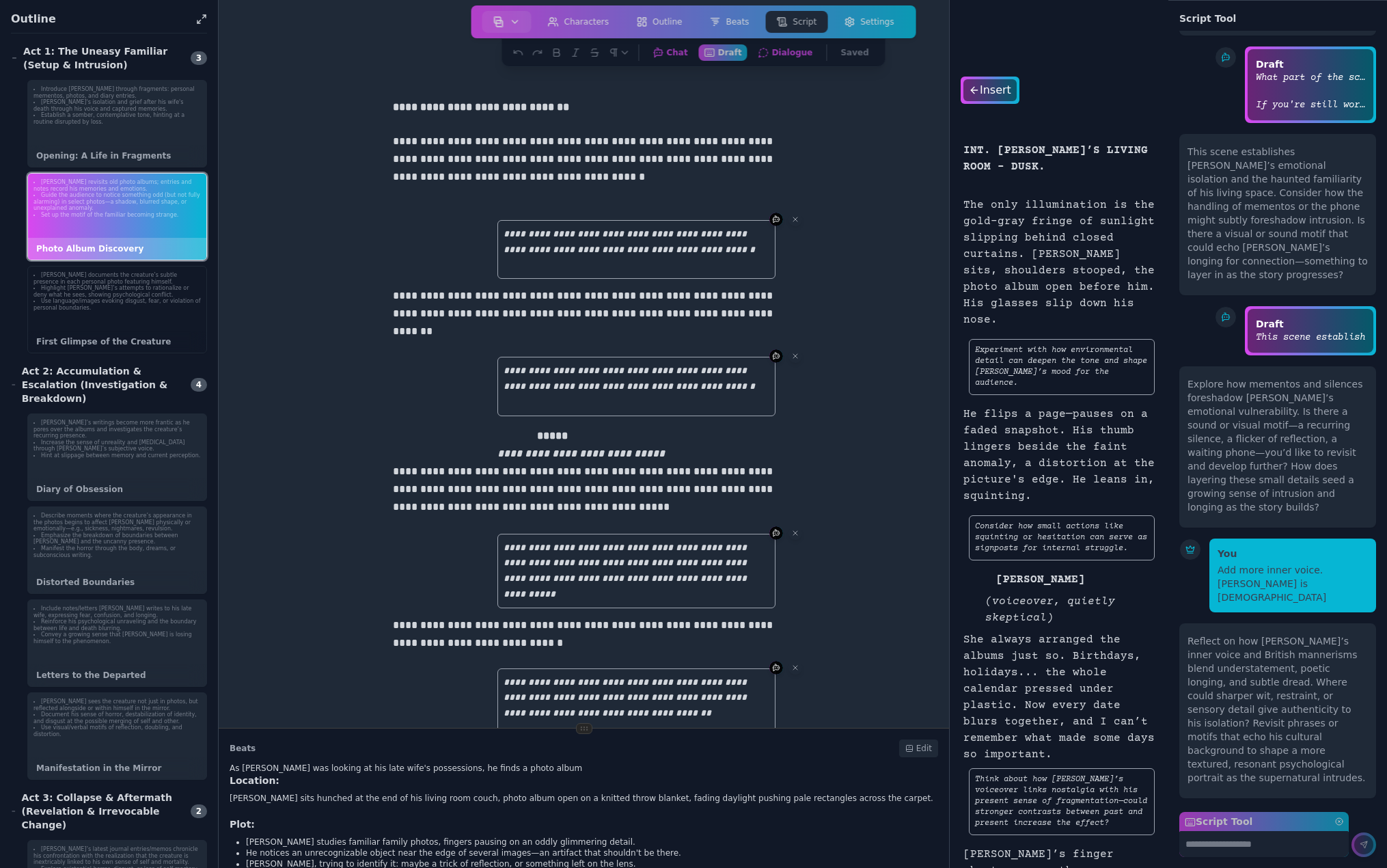
click at [117, 302] on li "Use language/images evoking disgust, fear, or violation of personal boundaries." at bounding box center [117, 304] width 167 height 13
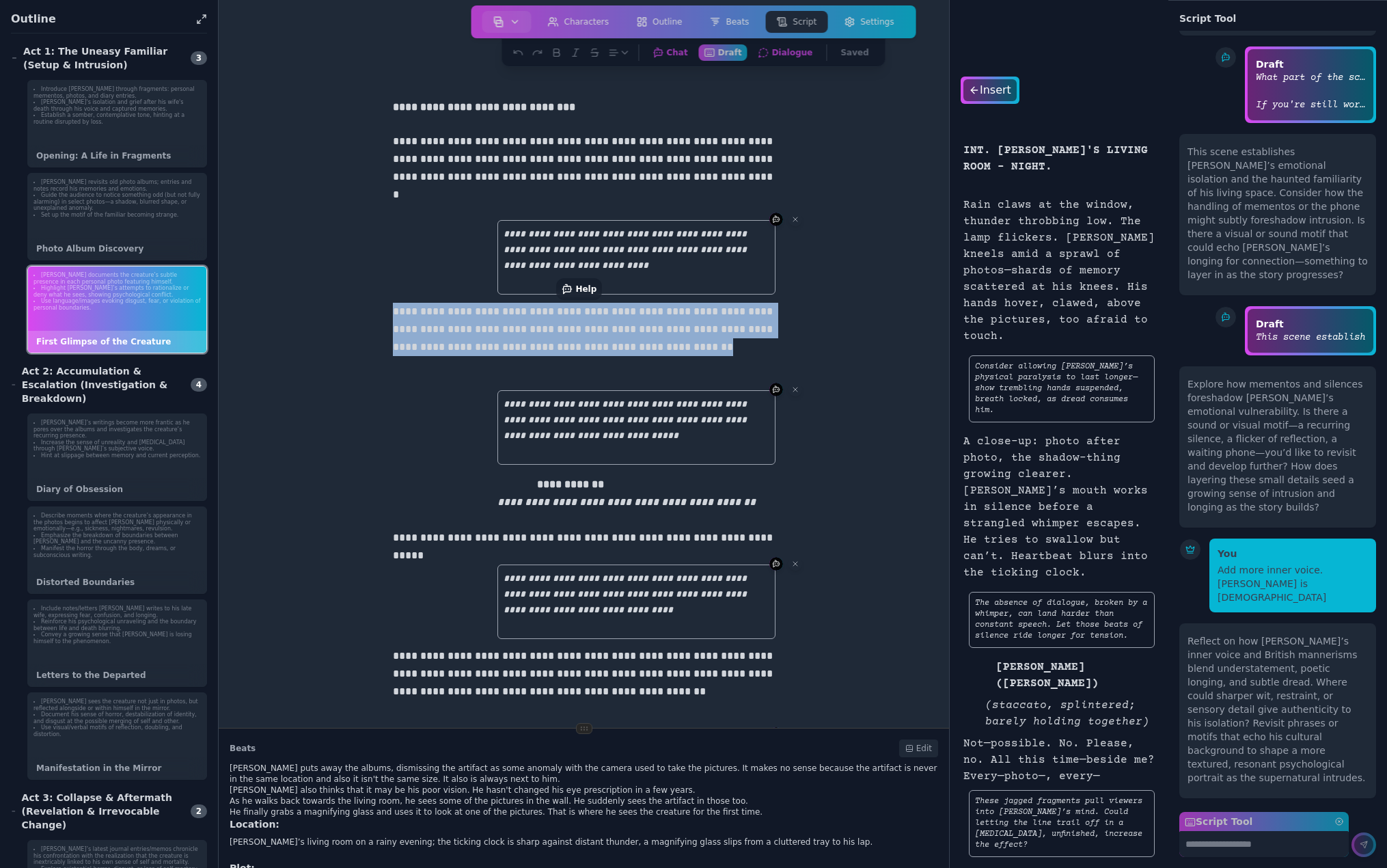
drag, startPoint x: 654, startPoint y: 361, endPoint x: 296, endPoint y: 309, distance: 361.8
click at [296, 309] on div "**********" at bounding box center [583, 649] width 686 height 1156
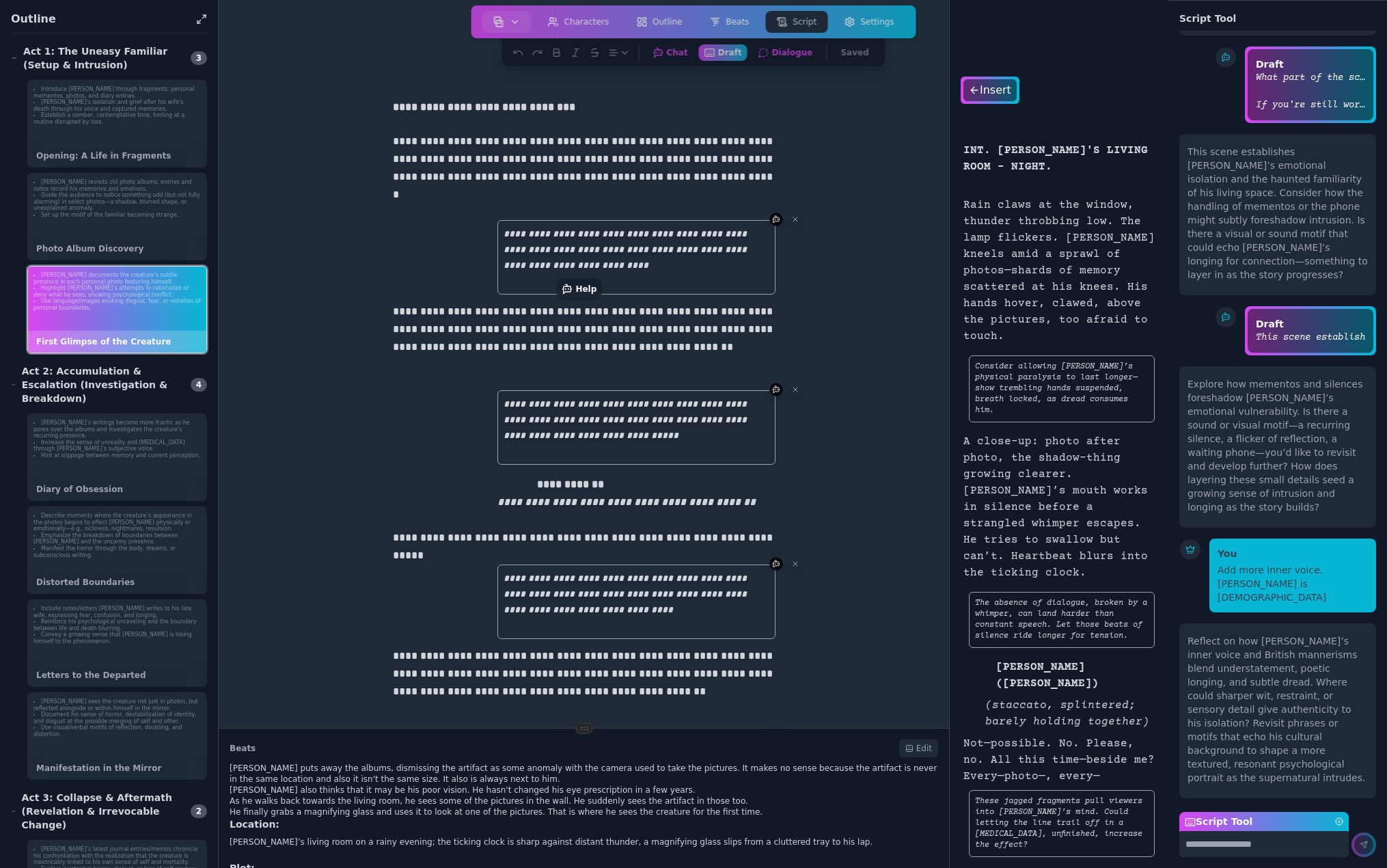
click at [1219, 843] on textarea "Script Tool" at bounding box center [1263, 844] width 169 height 26
type textarea "**********"
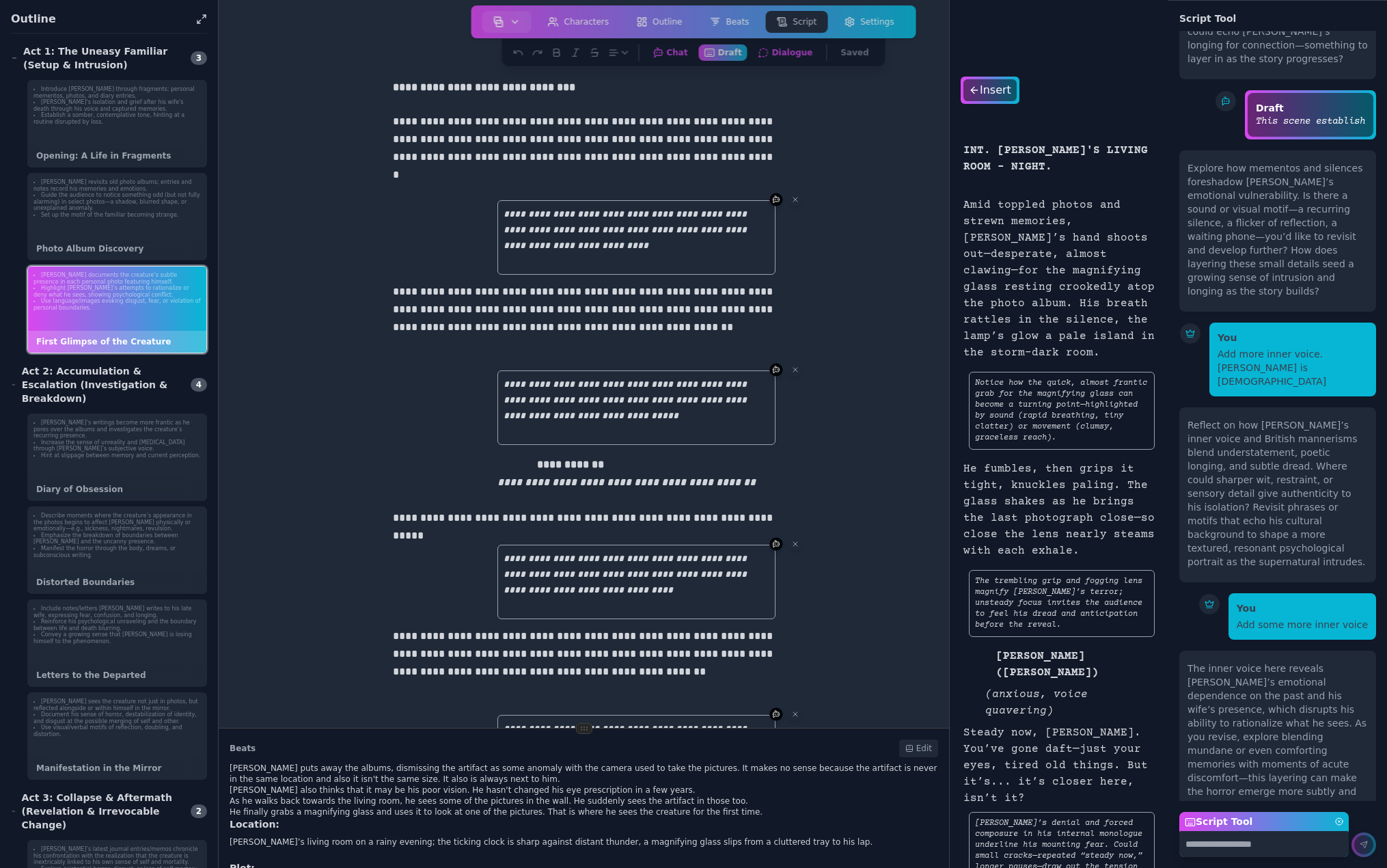
scroll to position [0, 0]
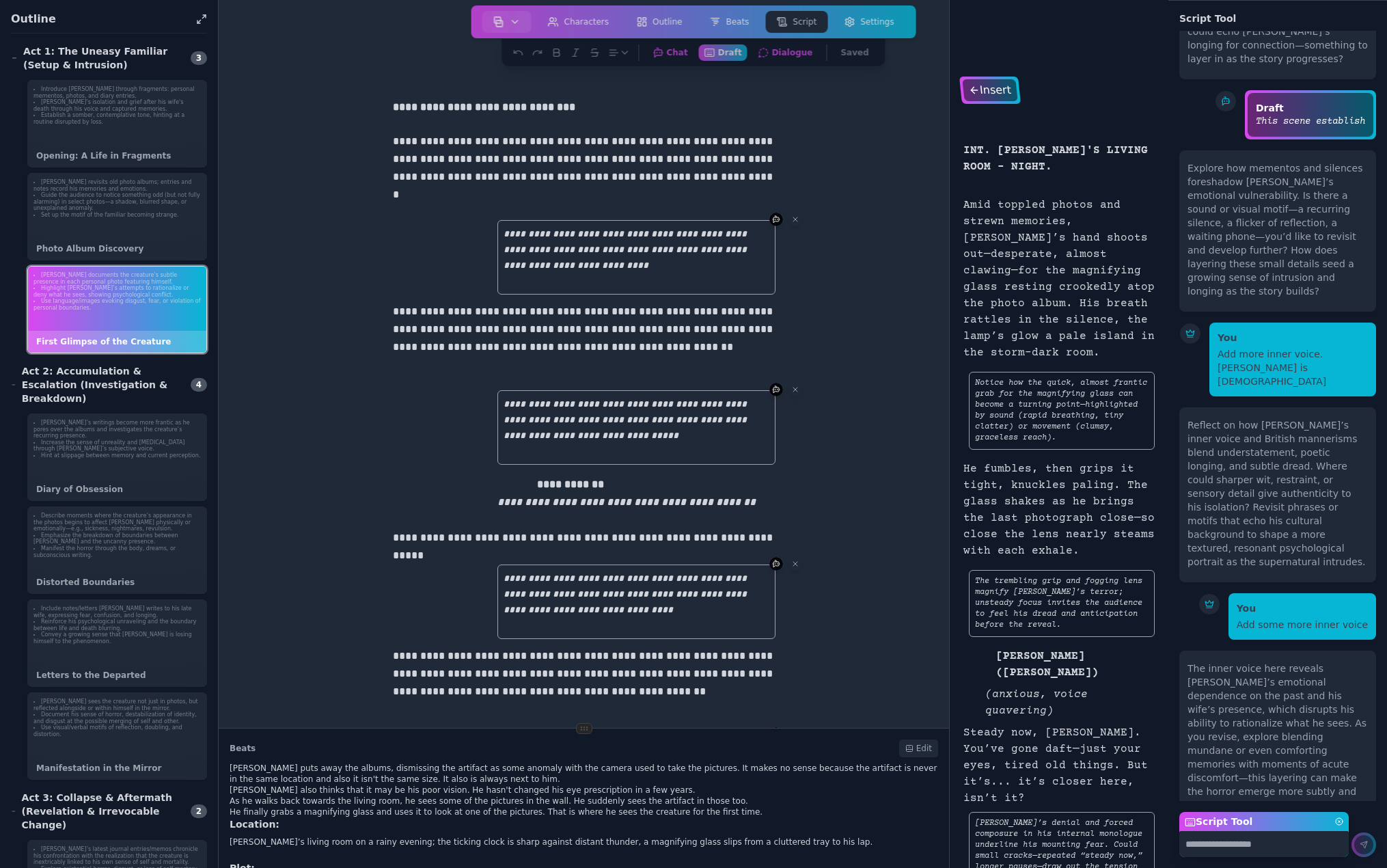
click at [989, 91] on div "Insert" at bounding box center [989, 89] width 55 height 22
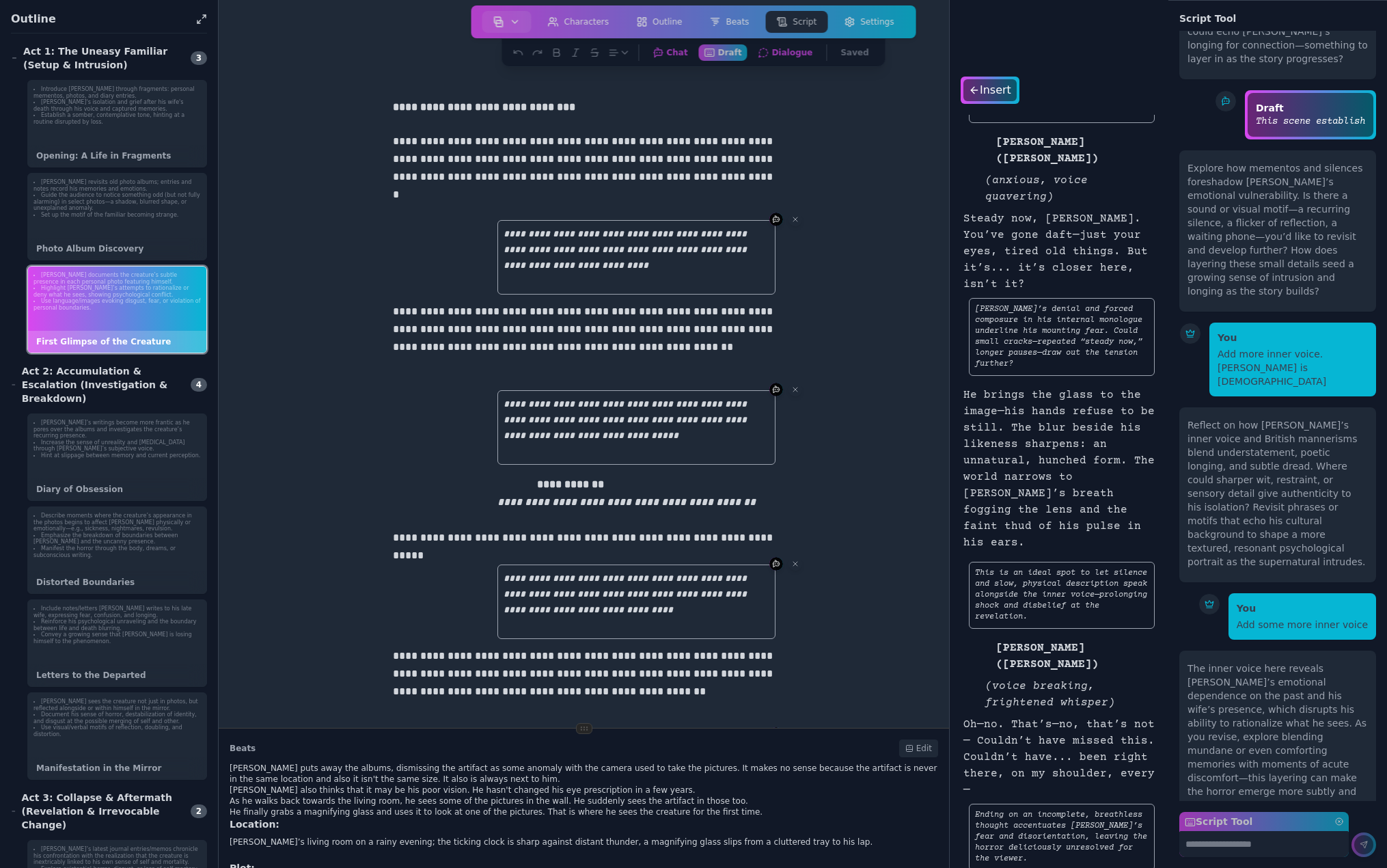
click at [789, 51] on button "Dialogue Work on Dialogue" at bounding box center [786, 52] width 69 height 17
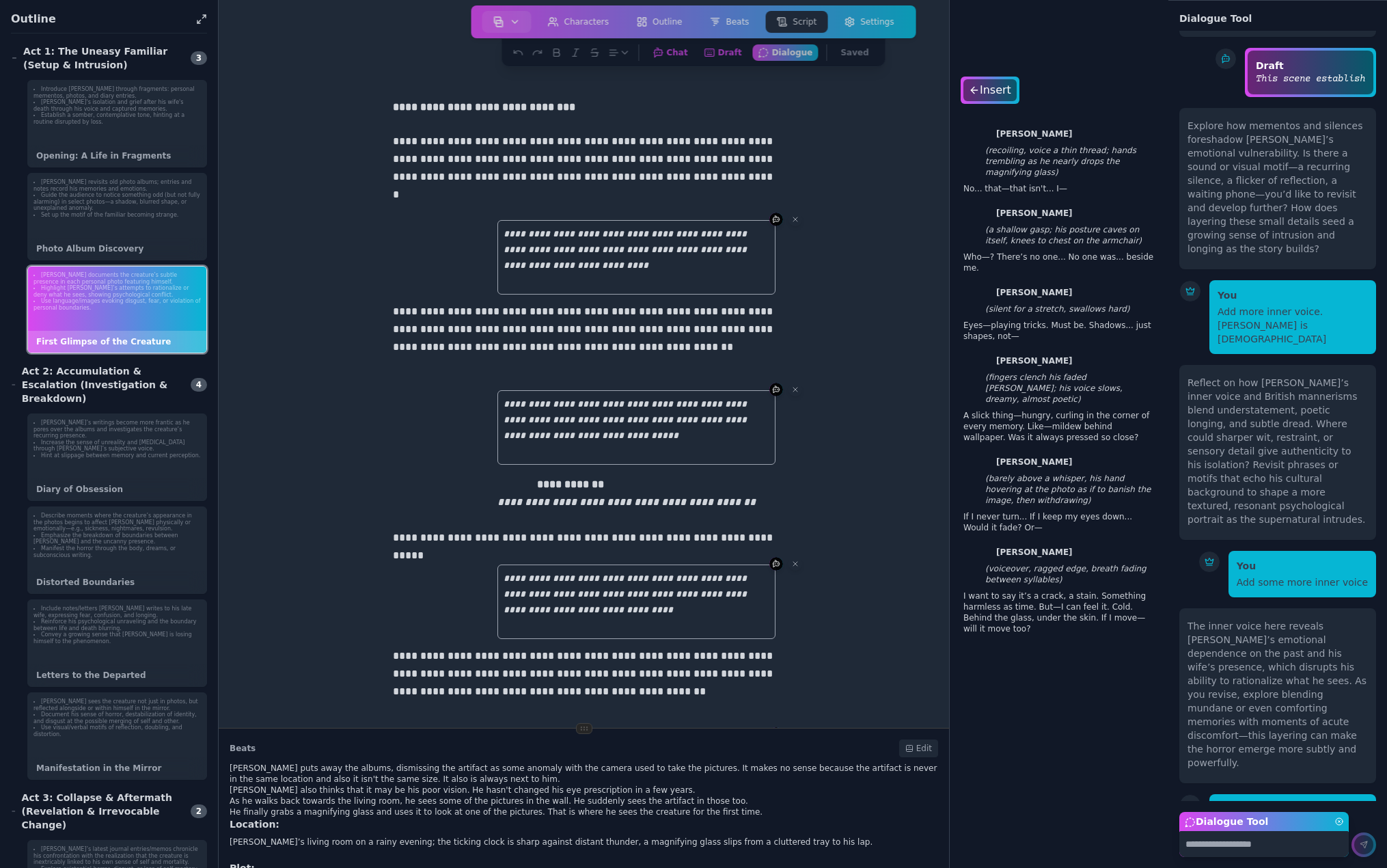
scroll to position [6296, 0]
click at [996, 89] on div "Insert" at bounding box center [989, 89] width 55 height 22
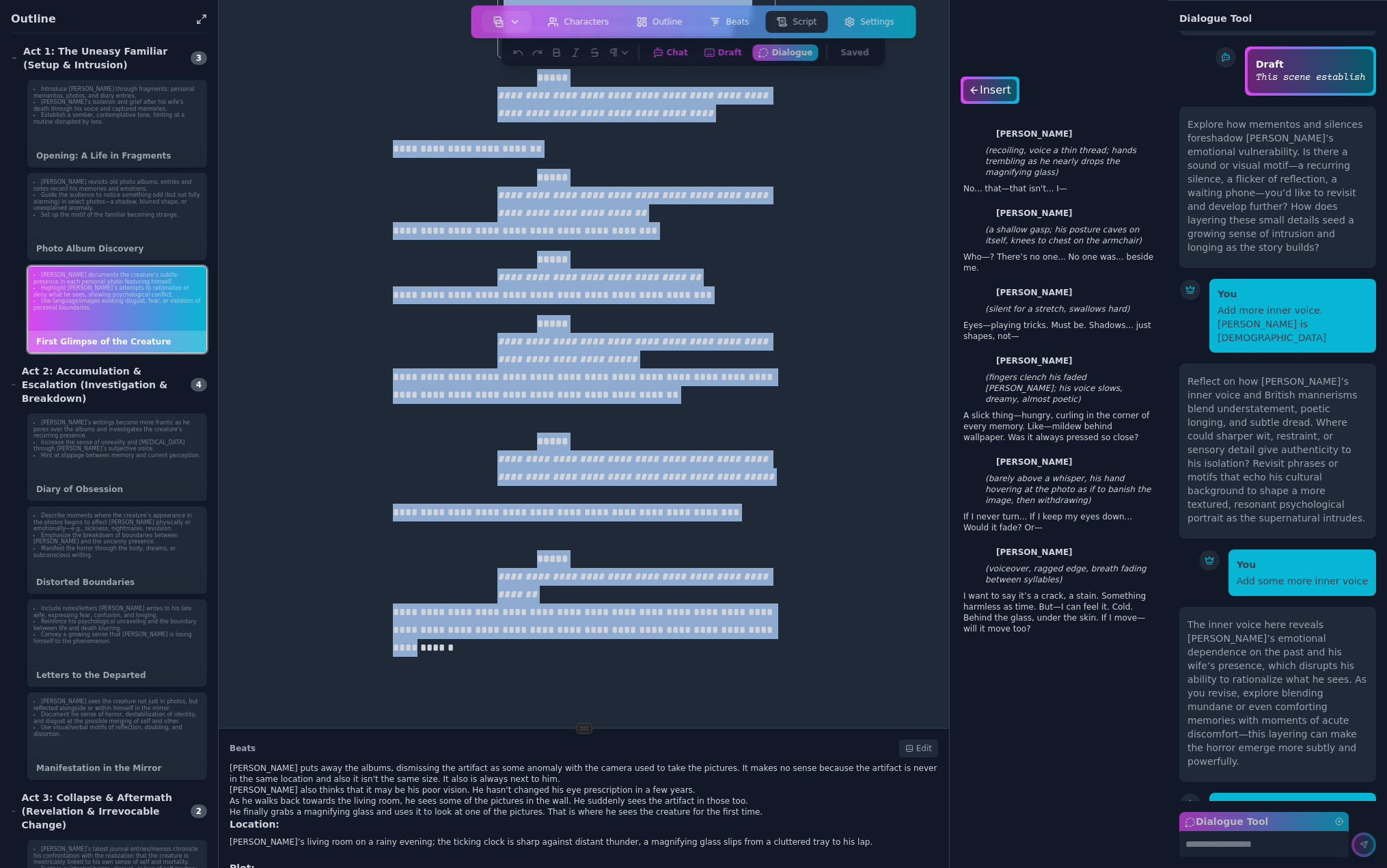
scroll to position [1988, 0]
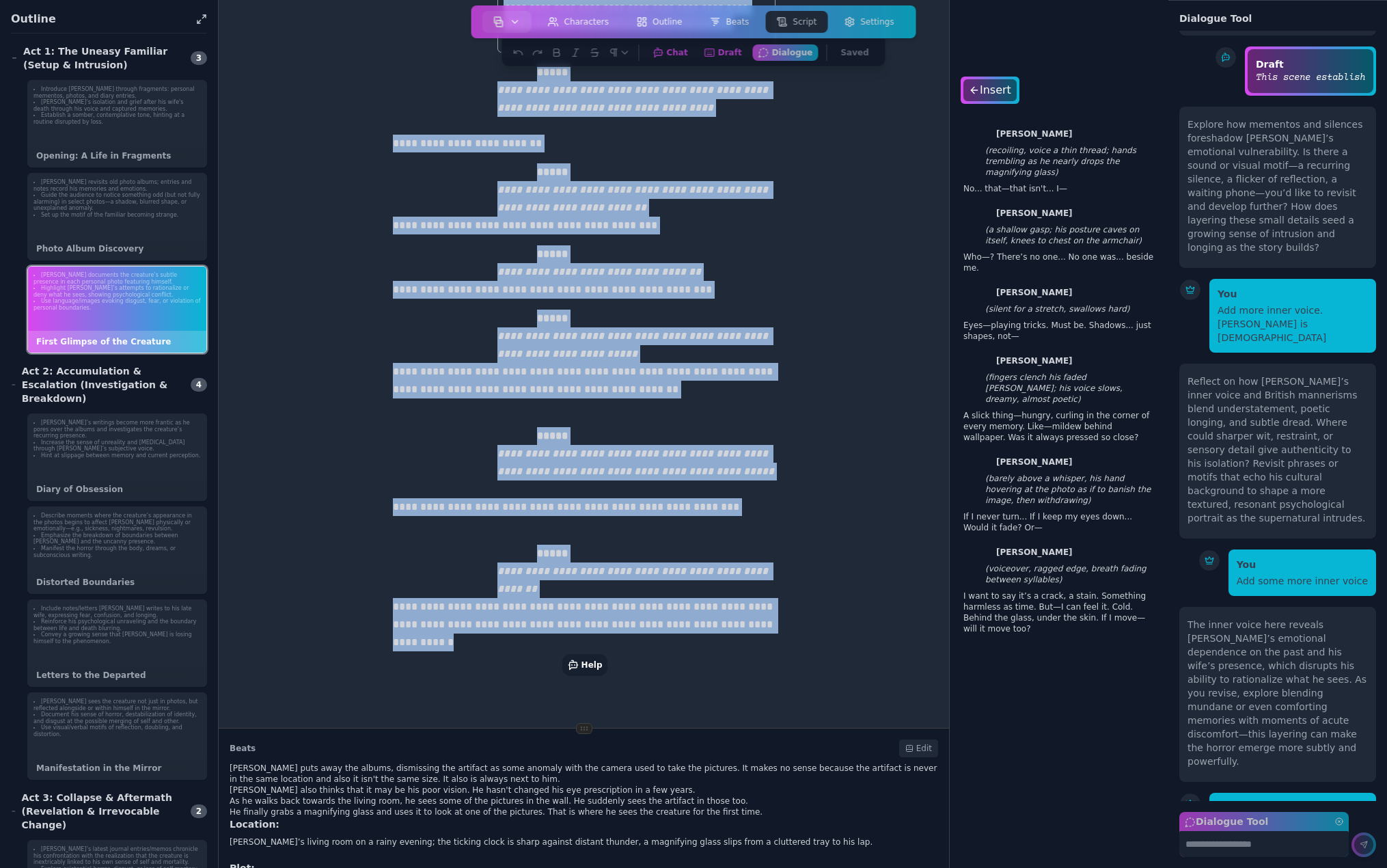
drag, startPoint x: 388, startPoint y: 107, endPoint x: 827, endPoint y: 841, distance: 855.3
click at [844, 850] on div "**********" at bounding box center [584, 434] width 731 height 868
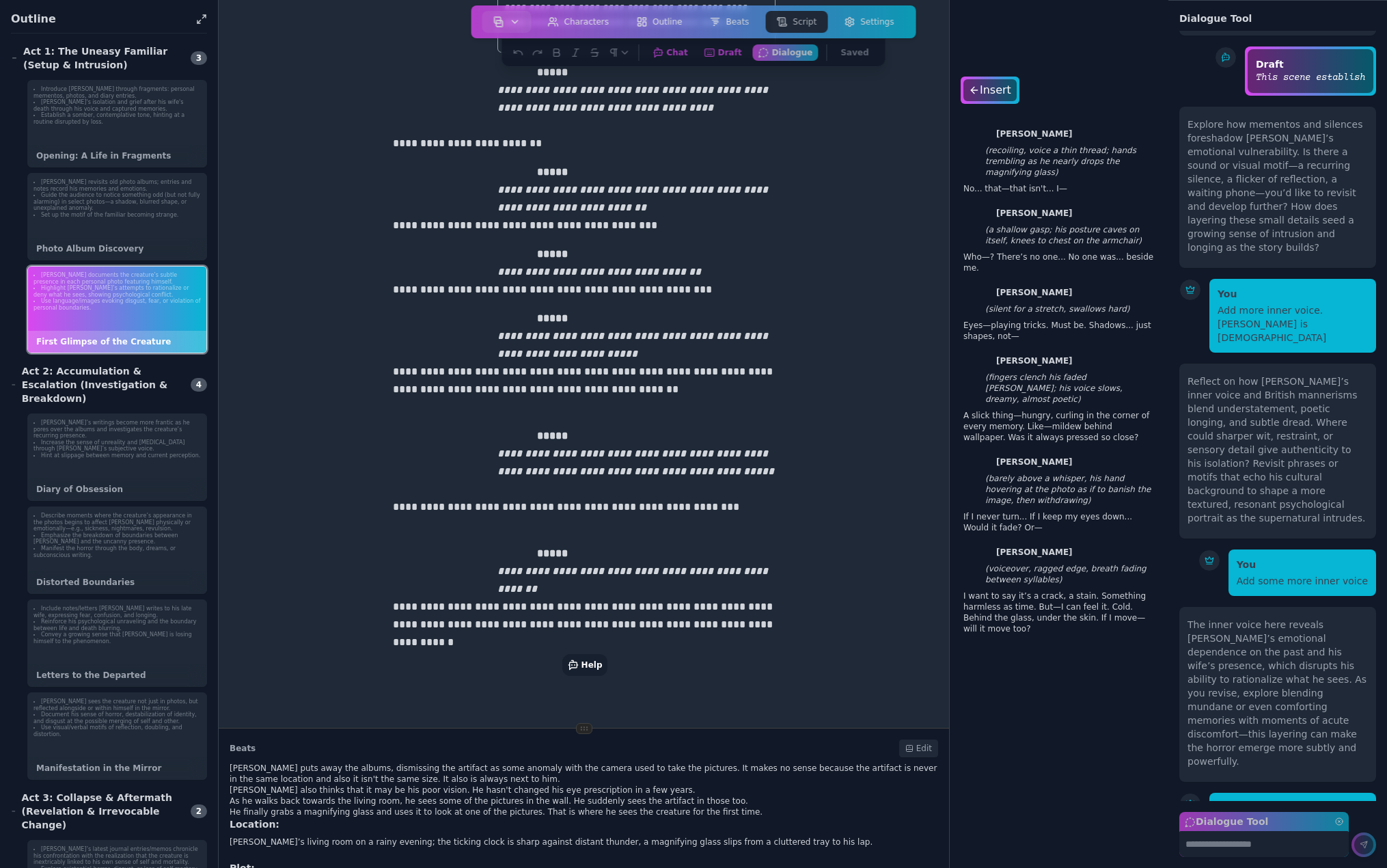
scroll to position [76, 0]
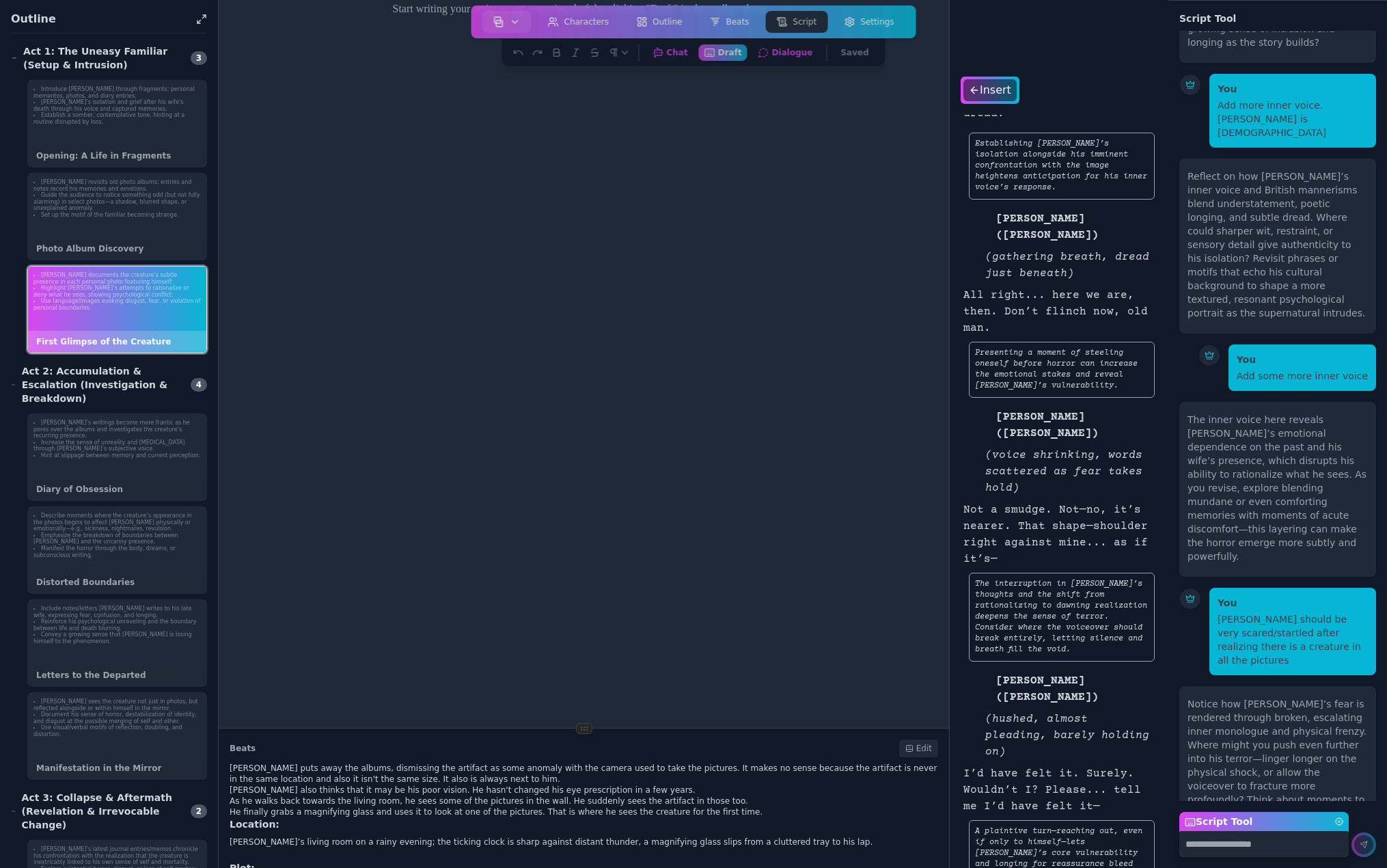
scroll to position [0, 0]
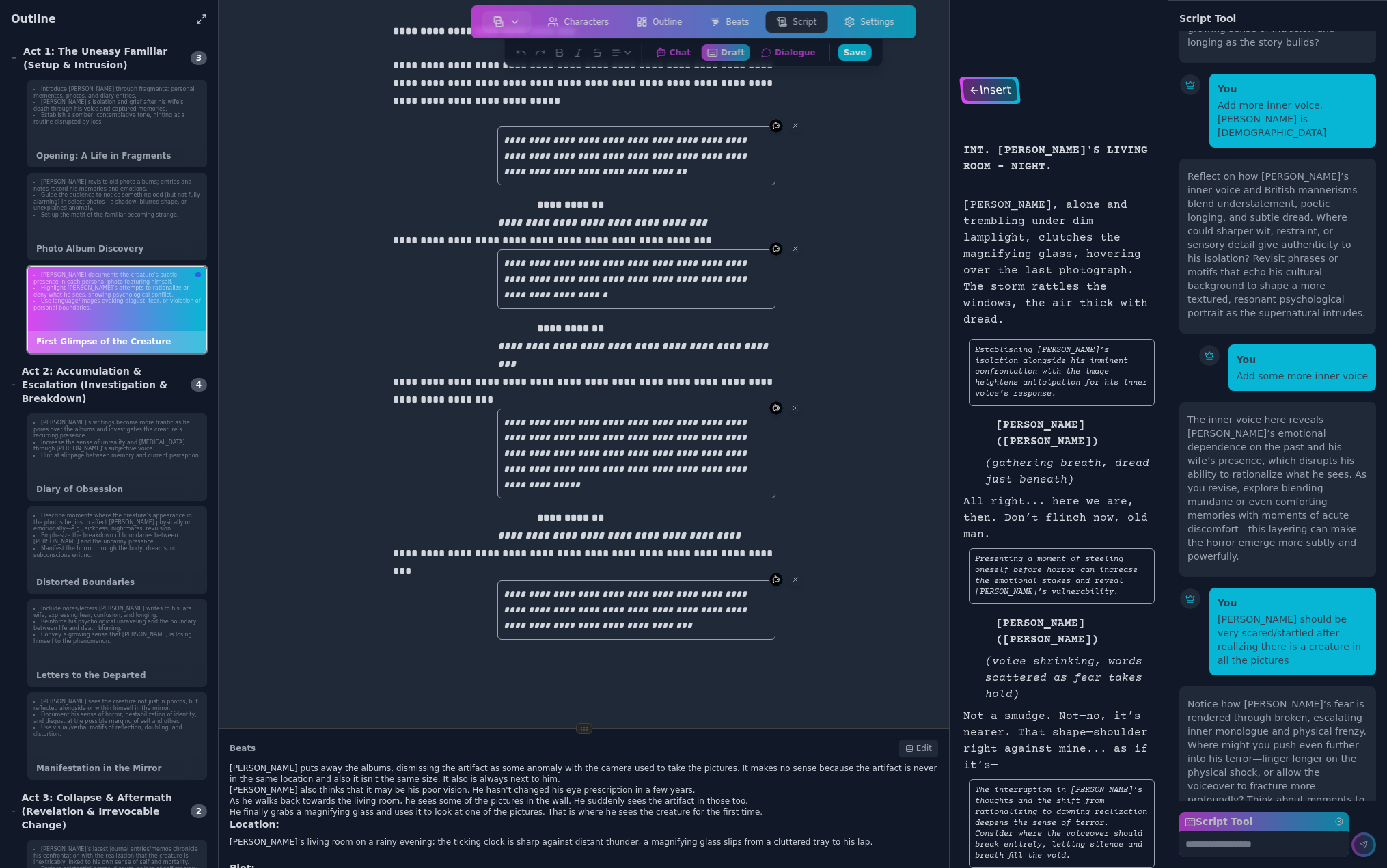
click at [991, 89] on div "Insert" at bounding box center [989, 89] width 55 height 22
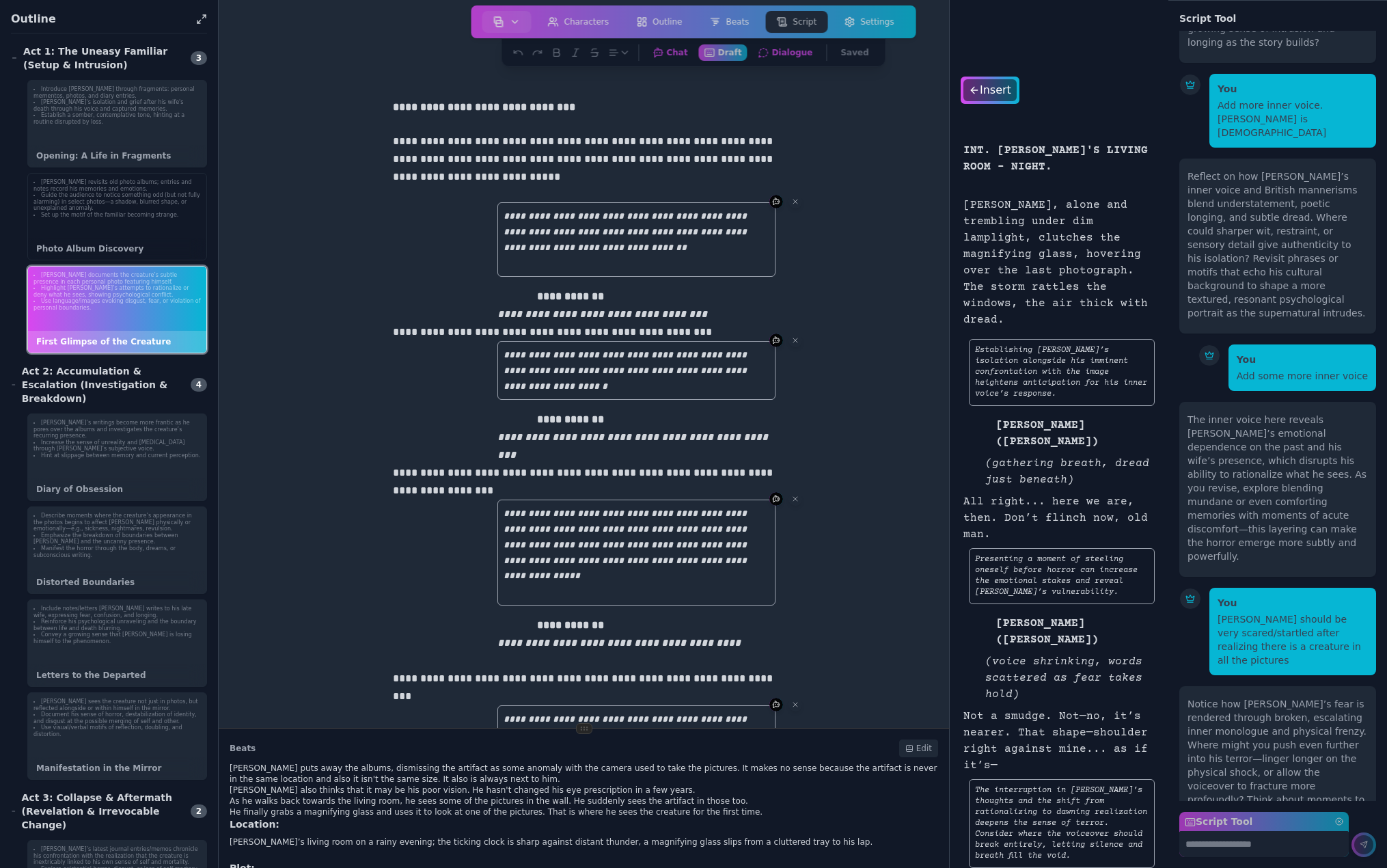
click at [112, 234] on div "Bruce revisits old photo albums; entries and notes record his memories and emot…" at bounding box center [117, 217] width 180 height 88
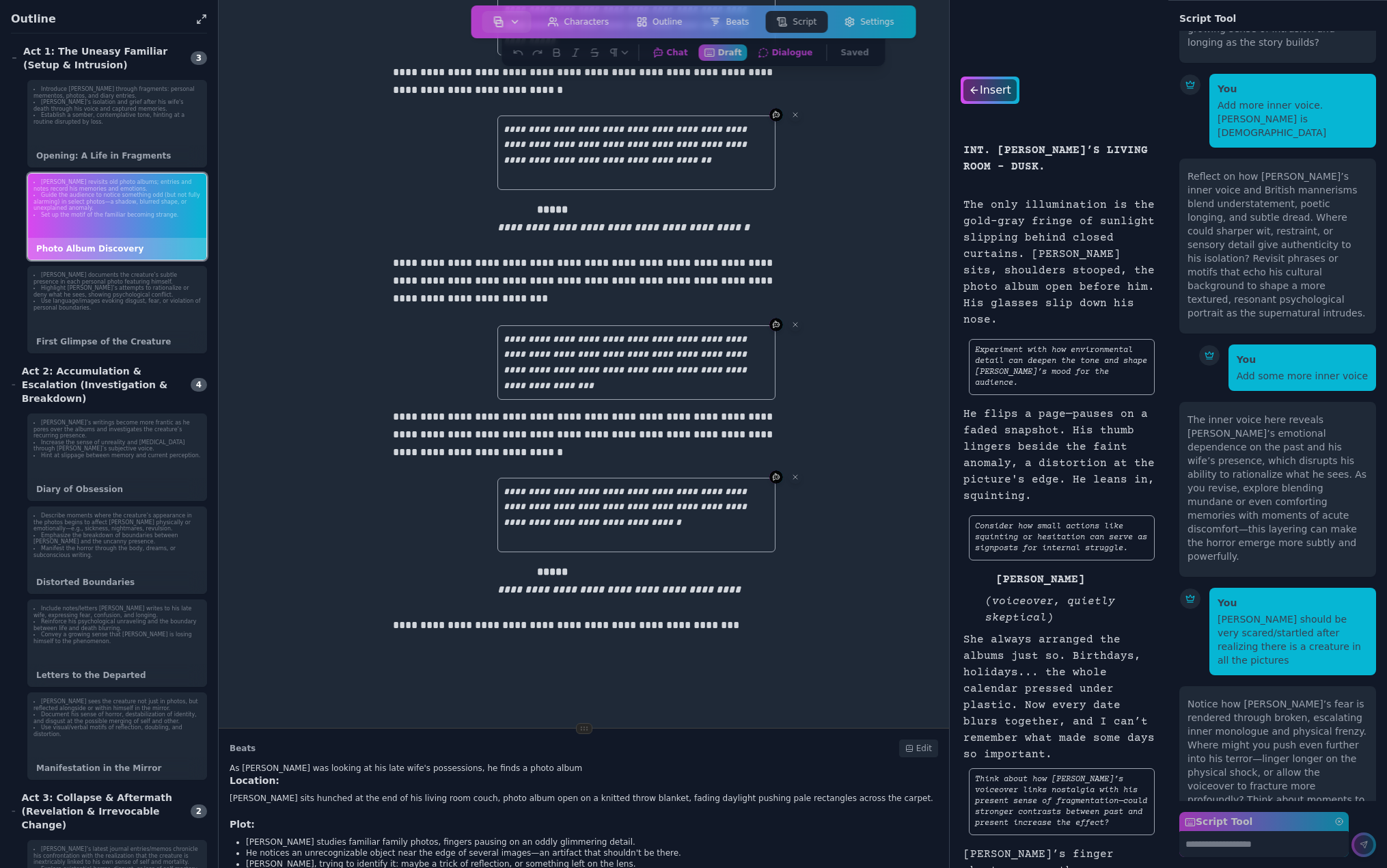
scroll to position [553, 0]
click at [132, 295] on li "Highlight [PERSON_NAME]’s attempts to rationalize or deny what he sees, showing…" at bounding box center [117, 291] width 167 height 13
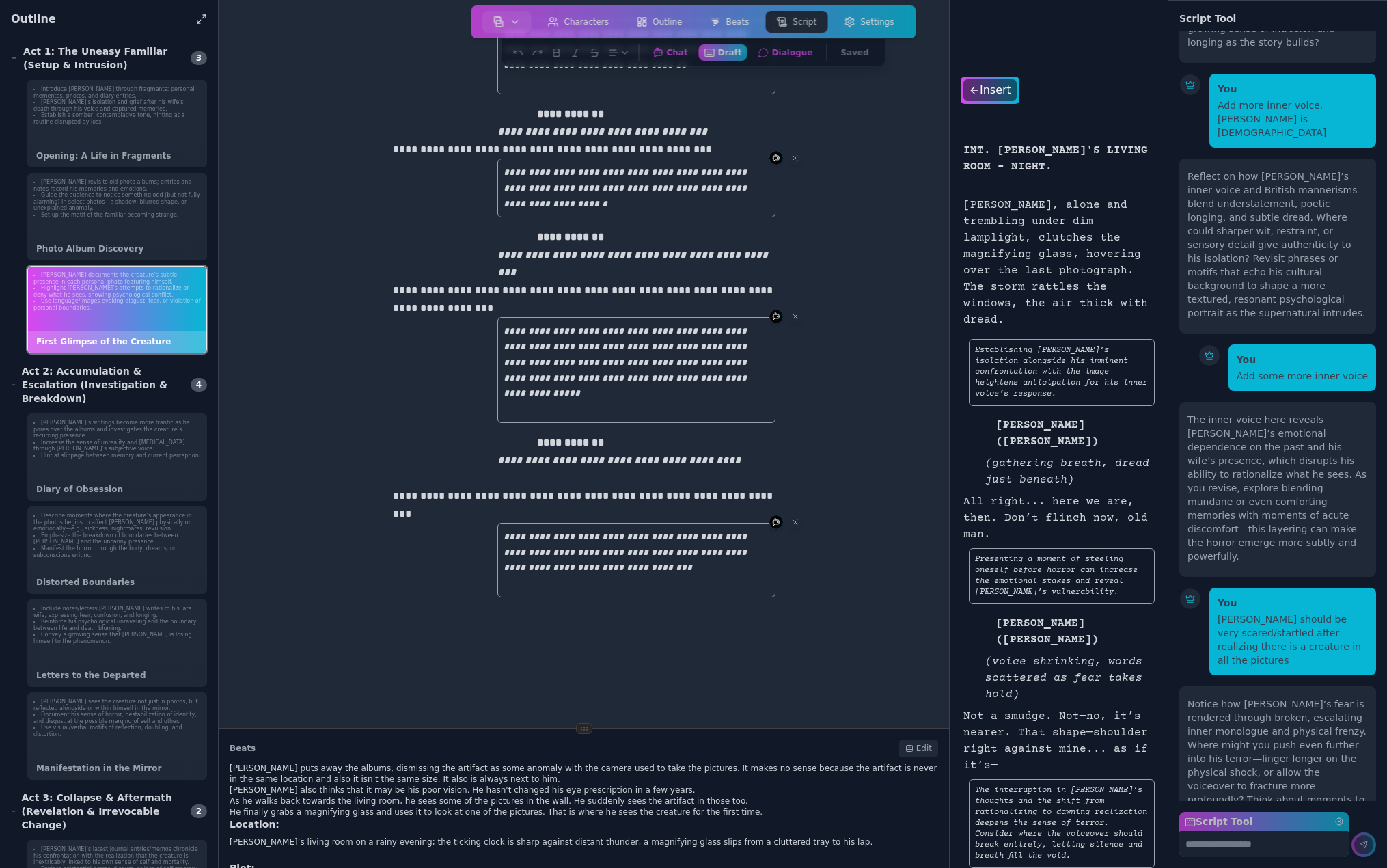
scroll to position [0, 0]
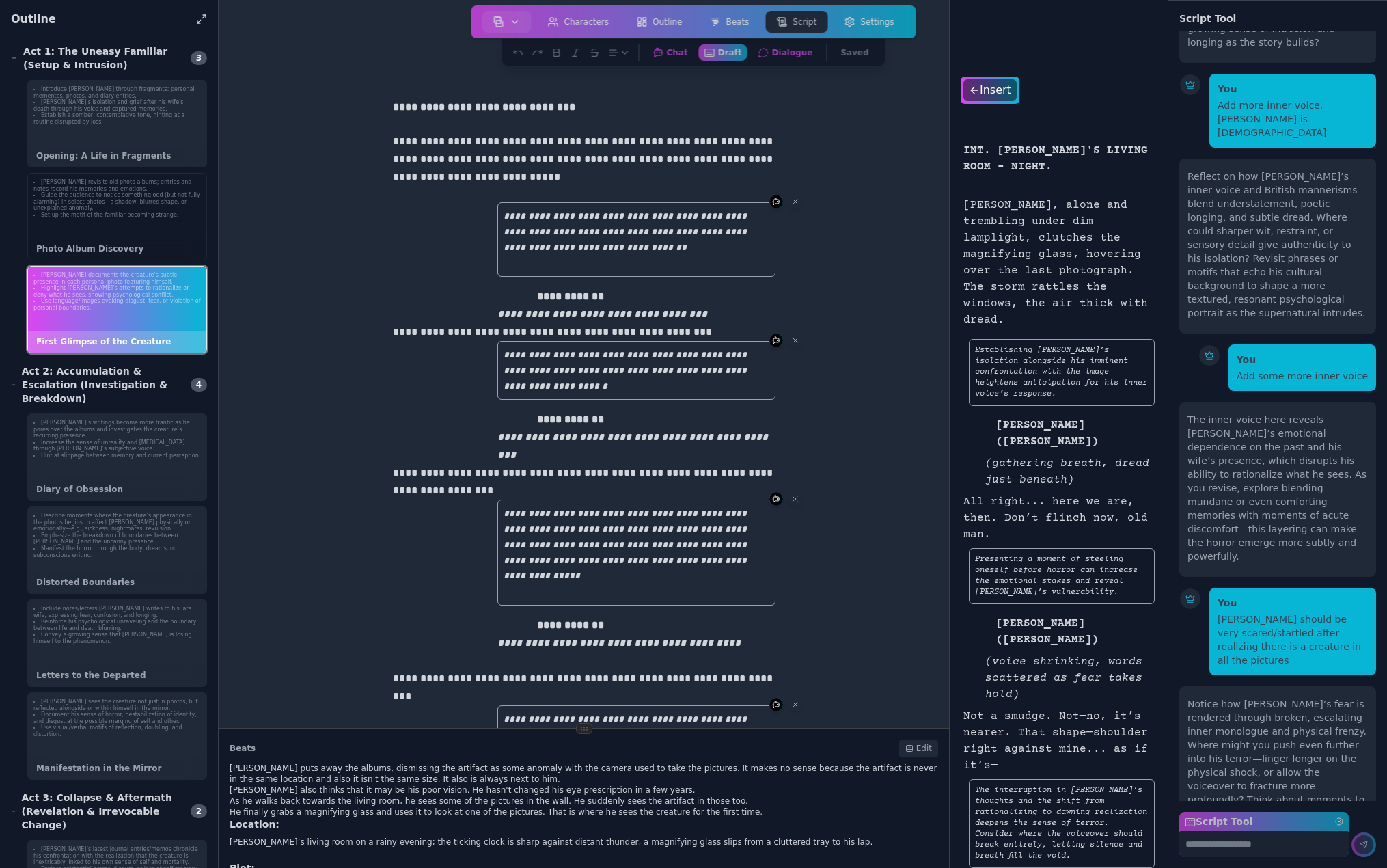
click at [92, 221] on div "Bruce revisits old photo albums; entries and notes record his memories and emot…" at bounding box center [117, 199] width 178 height 51
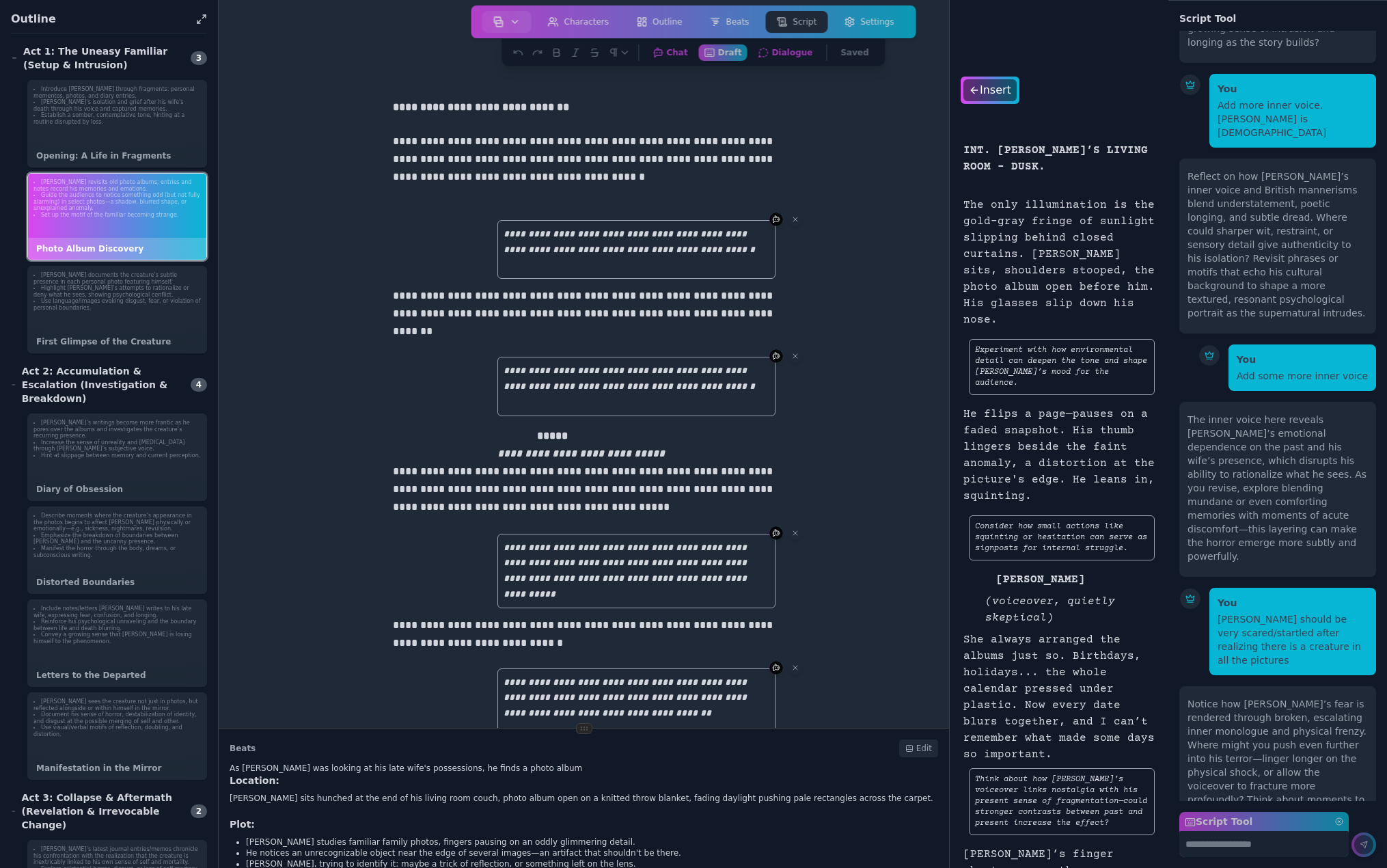
scroll to position [68, 0]
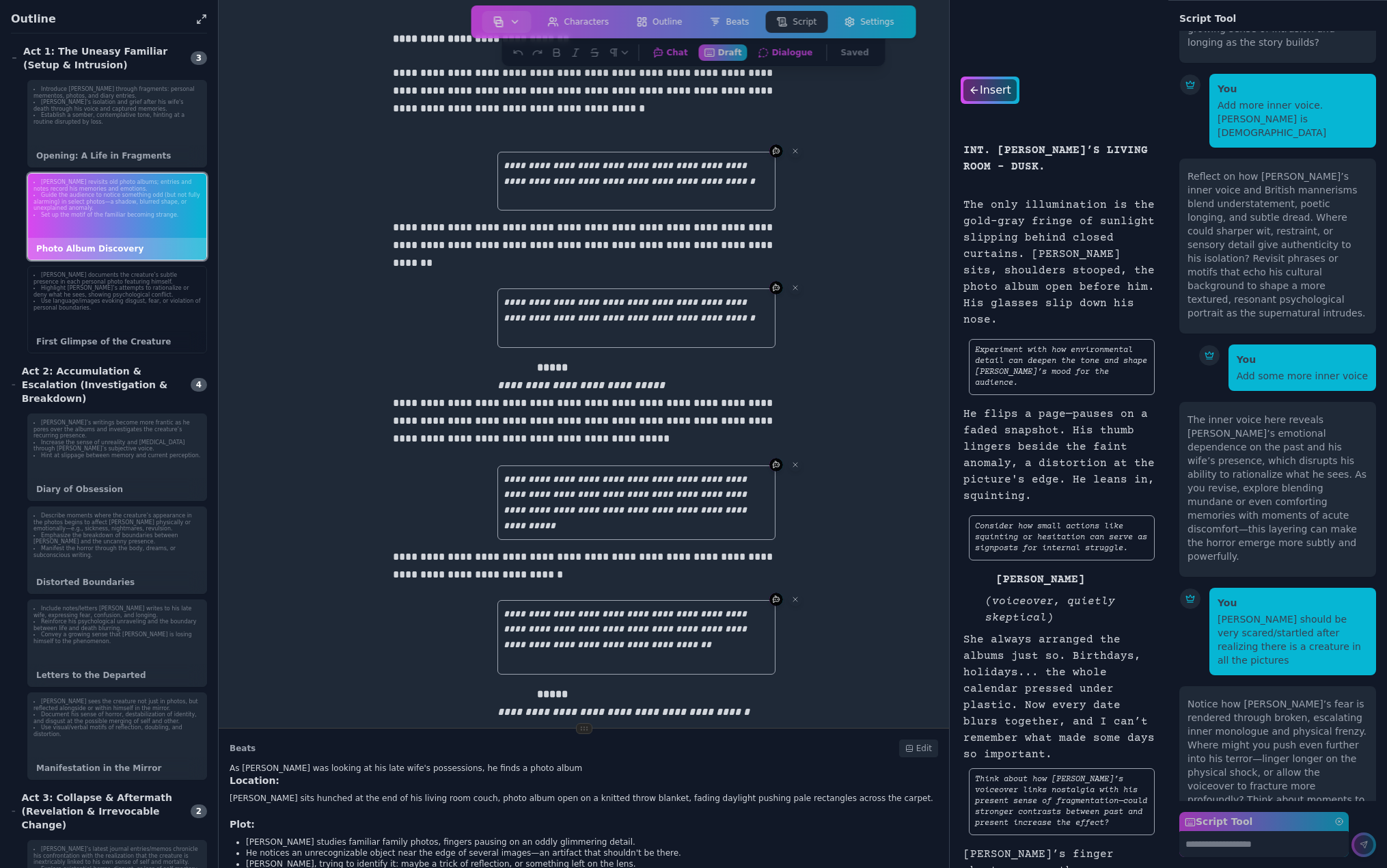
click at [116, 337] on div "First Glimpse of the Creature" at bounding box center [117, 341] width 178 height 22
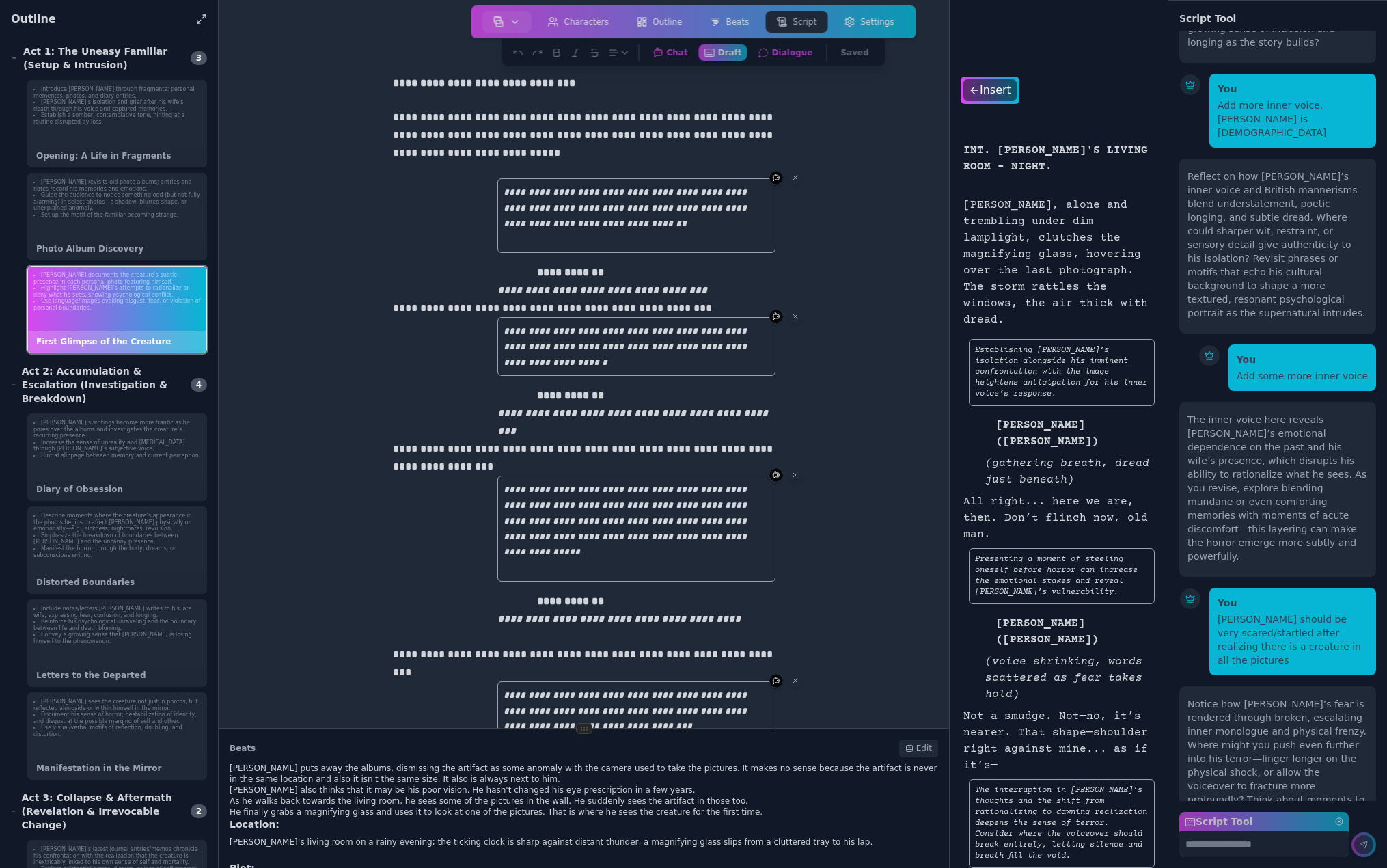
scroll to position [0, 0]
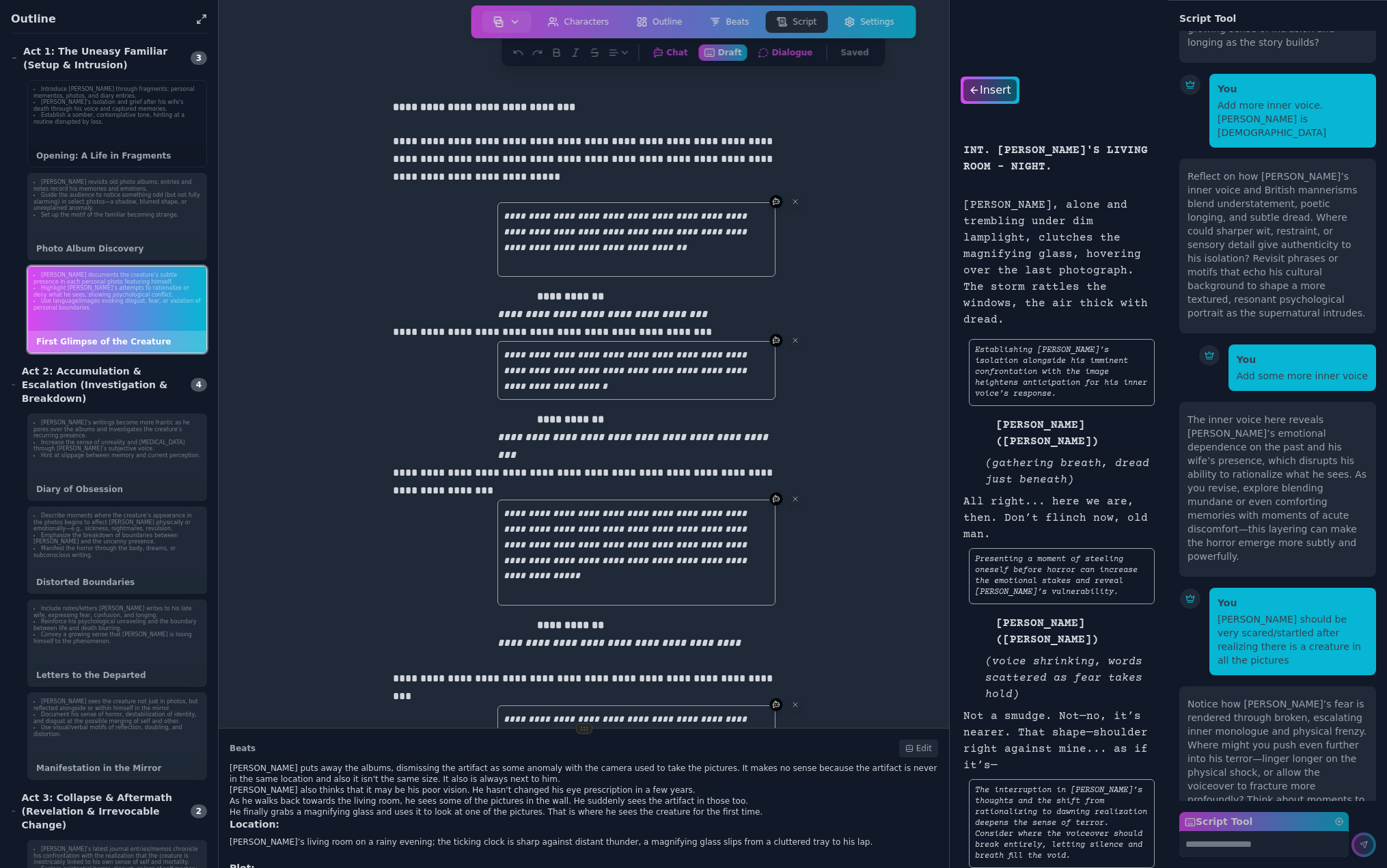
click at [115, 108] on li "[PERSON_NAME]'s isolation and grief after his wife's death through his voice an…" at bounding box center [117, 105] width 167 height 13
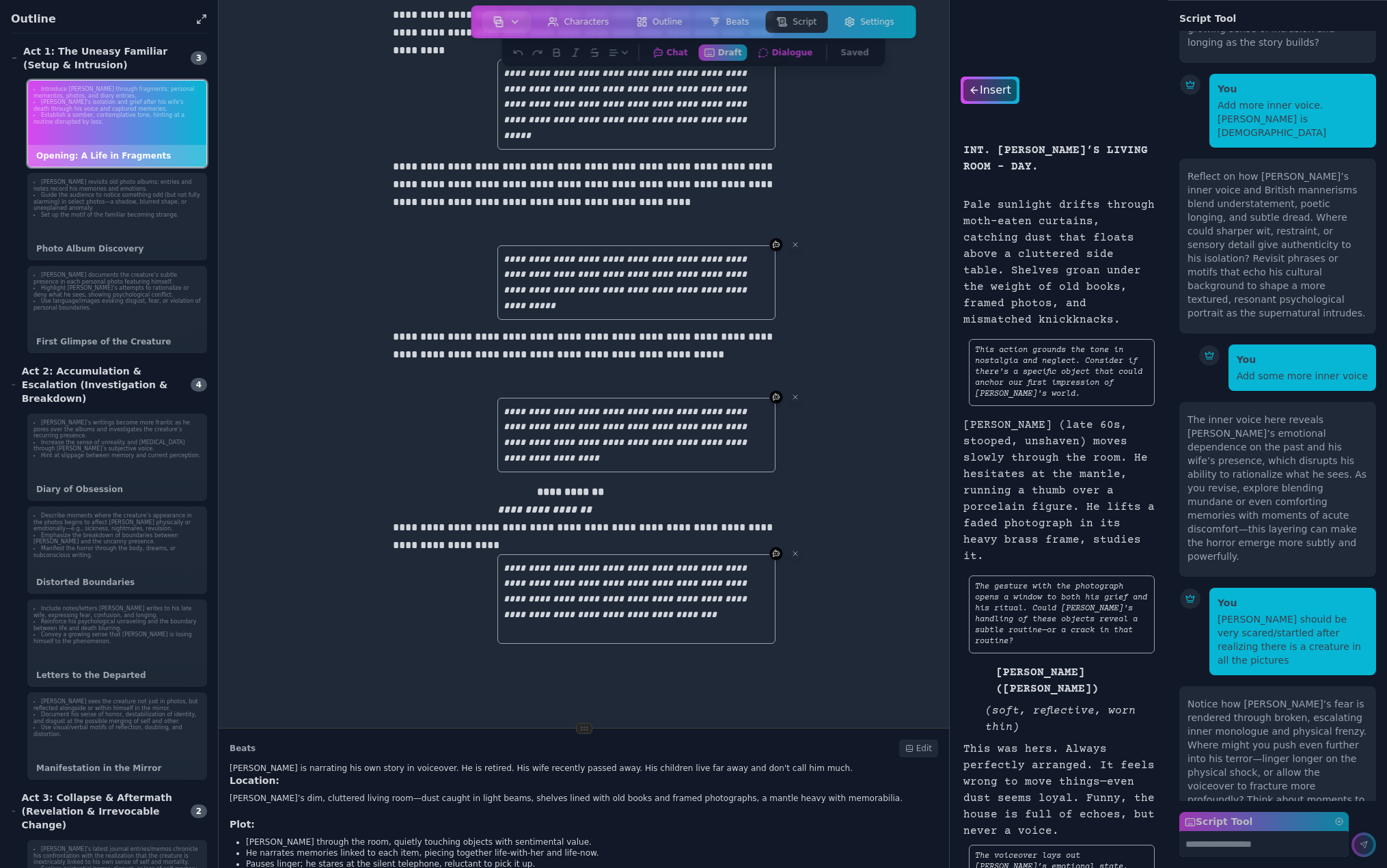
scroll to position [487, 0]
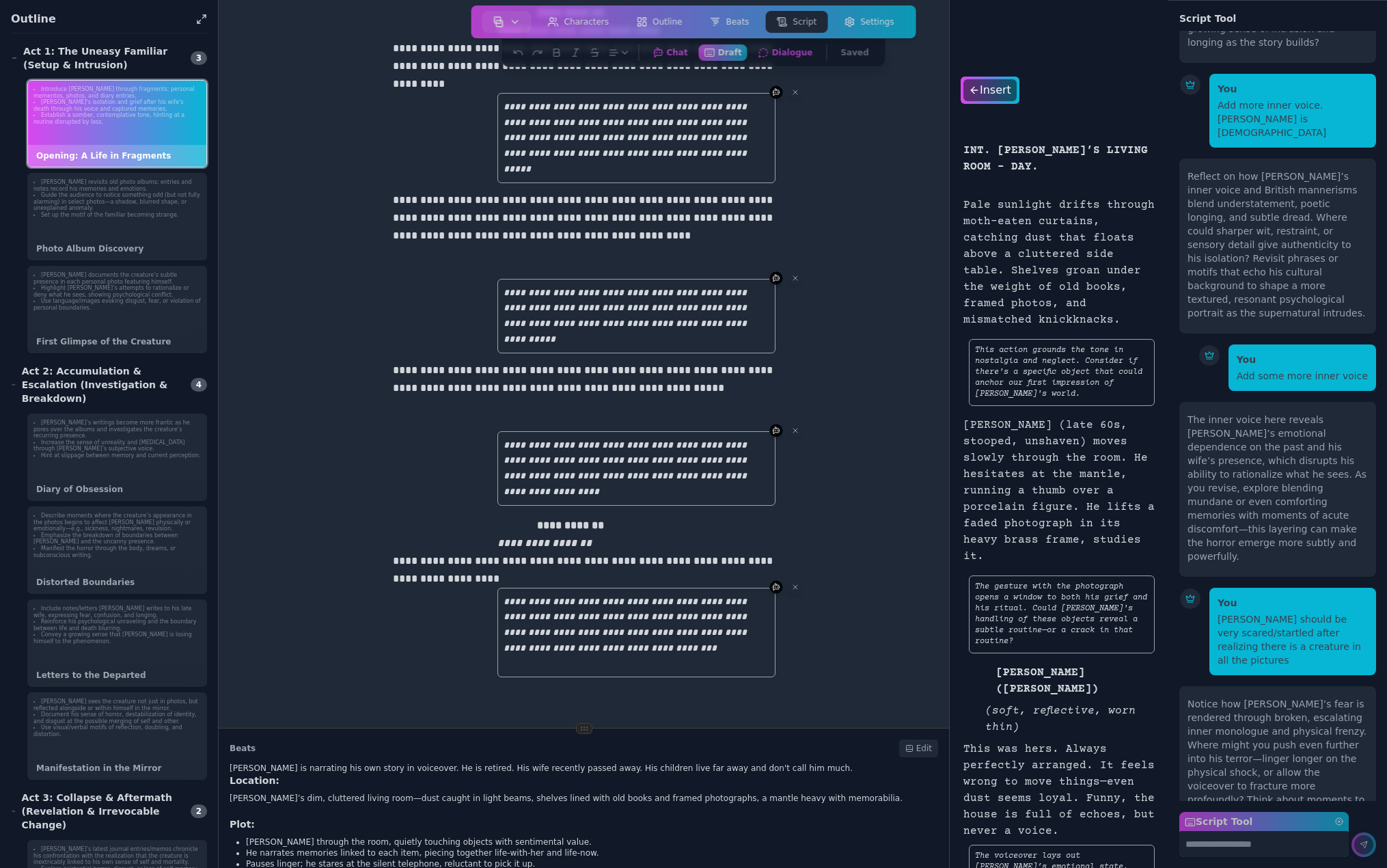
click at [909, 744] on div "Edit" at bounding box center [919, 748] width 39 height 18
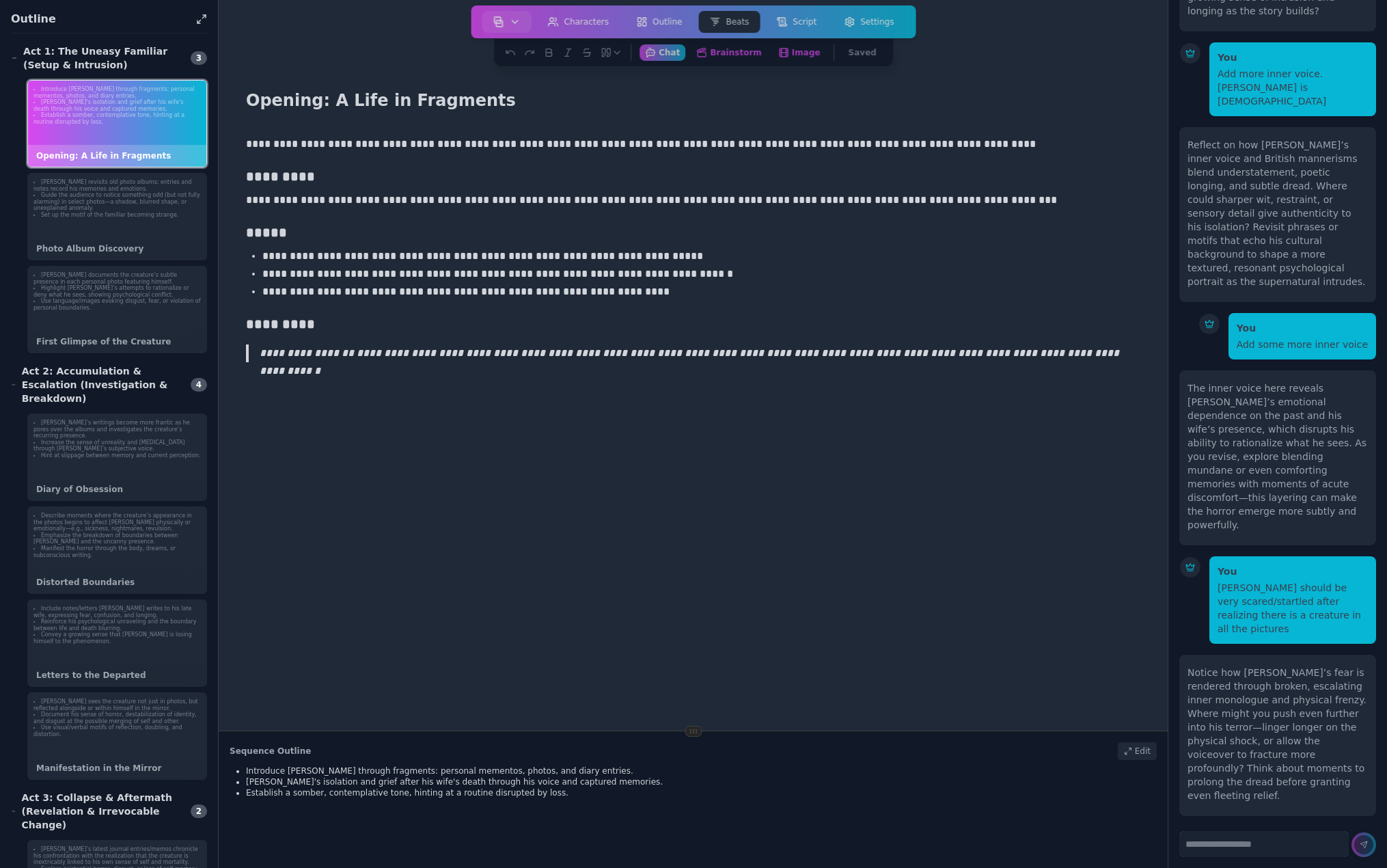
scroll to position [6450, 0]
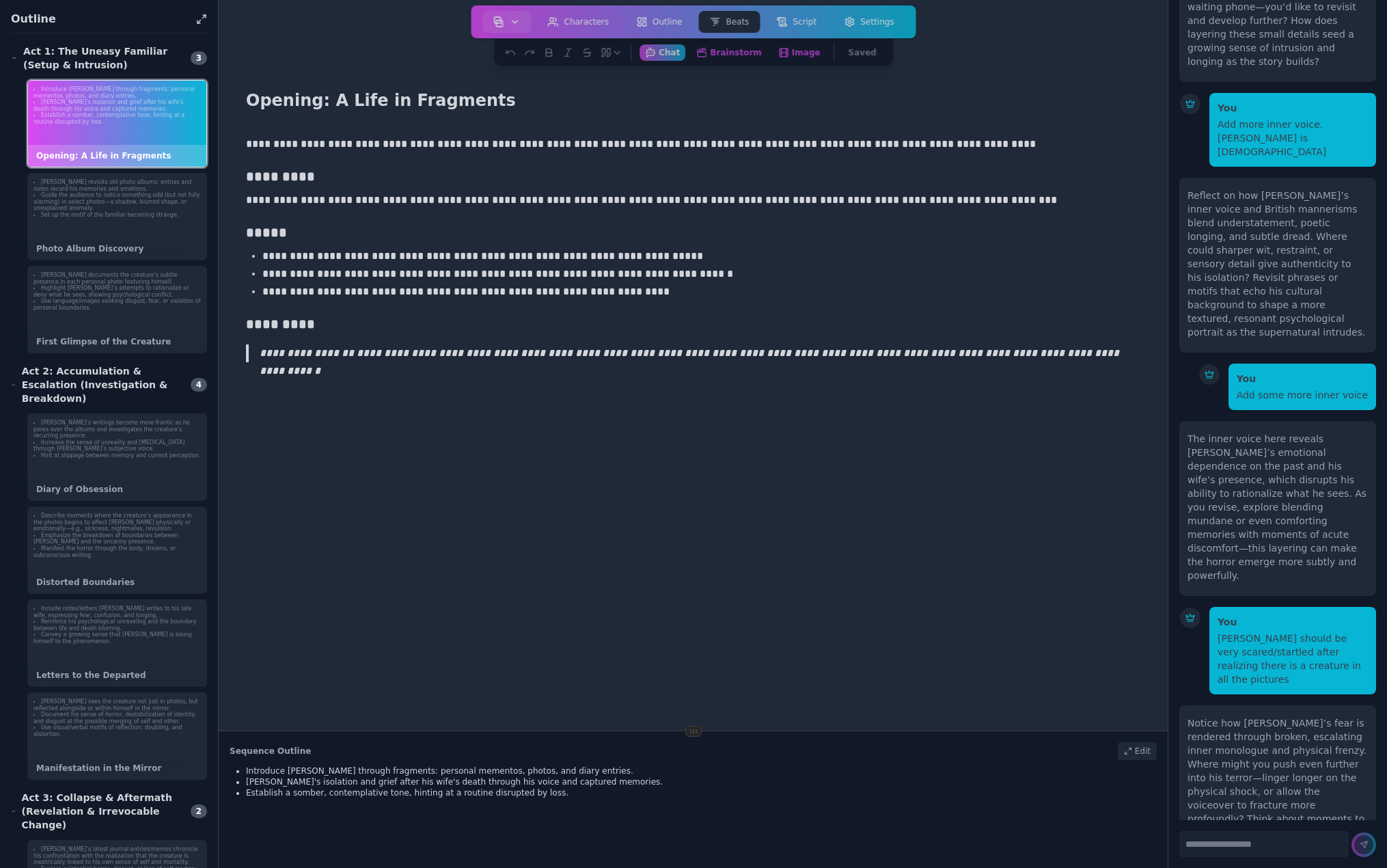
click at [1137, 751] on div "Edit" at bounding box center [1137, 751] width 39 height 18
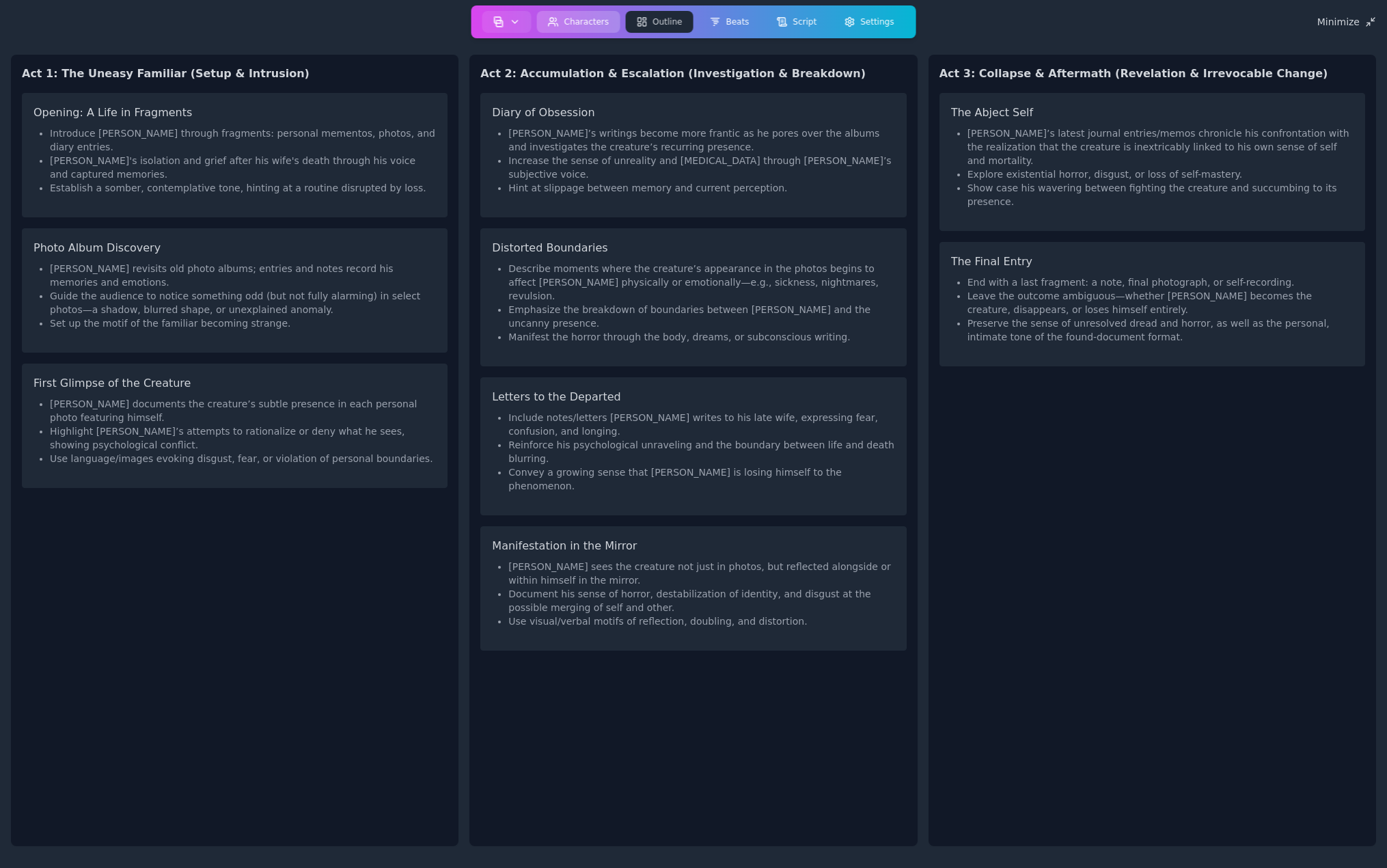
click at [587, 25] on button "Characters" at bounding box center [579, 21] width 83 height 22
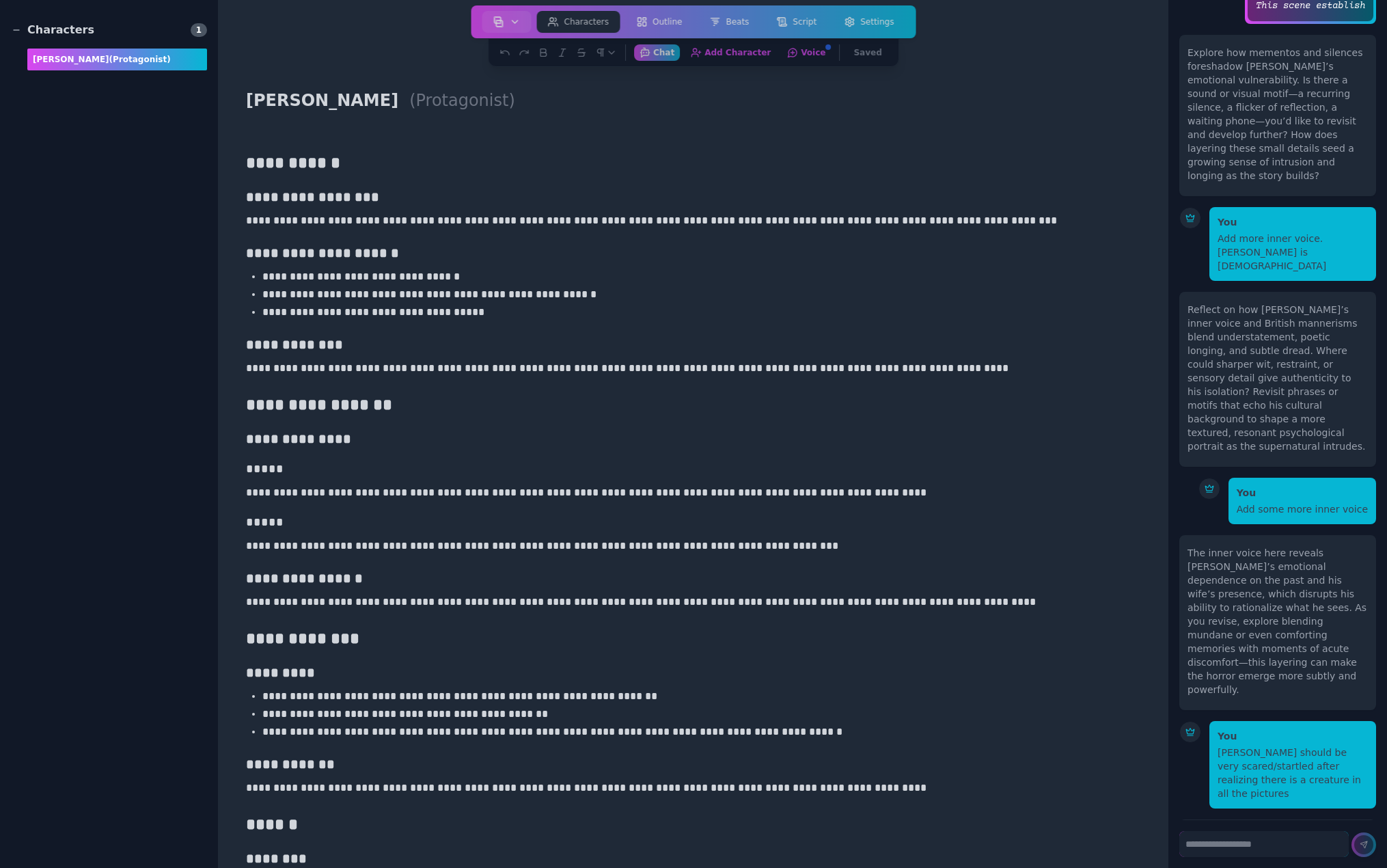
scroll to position [6450, 0]
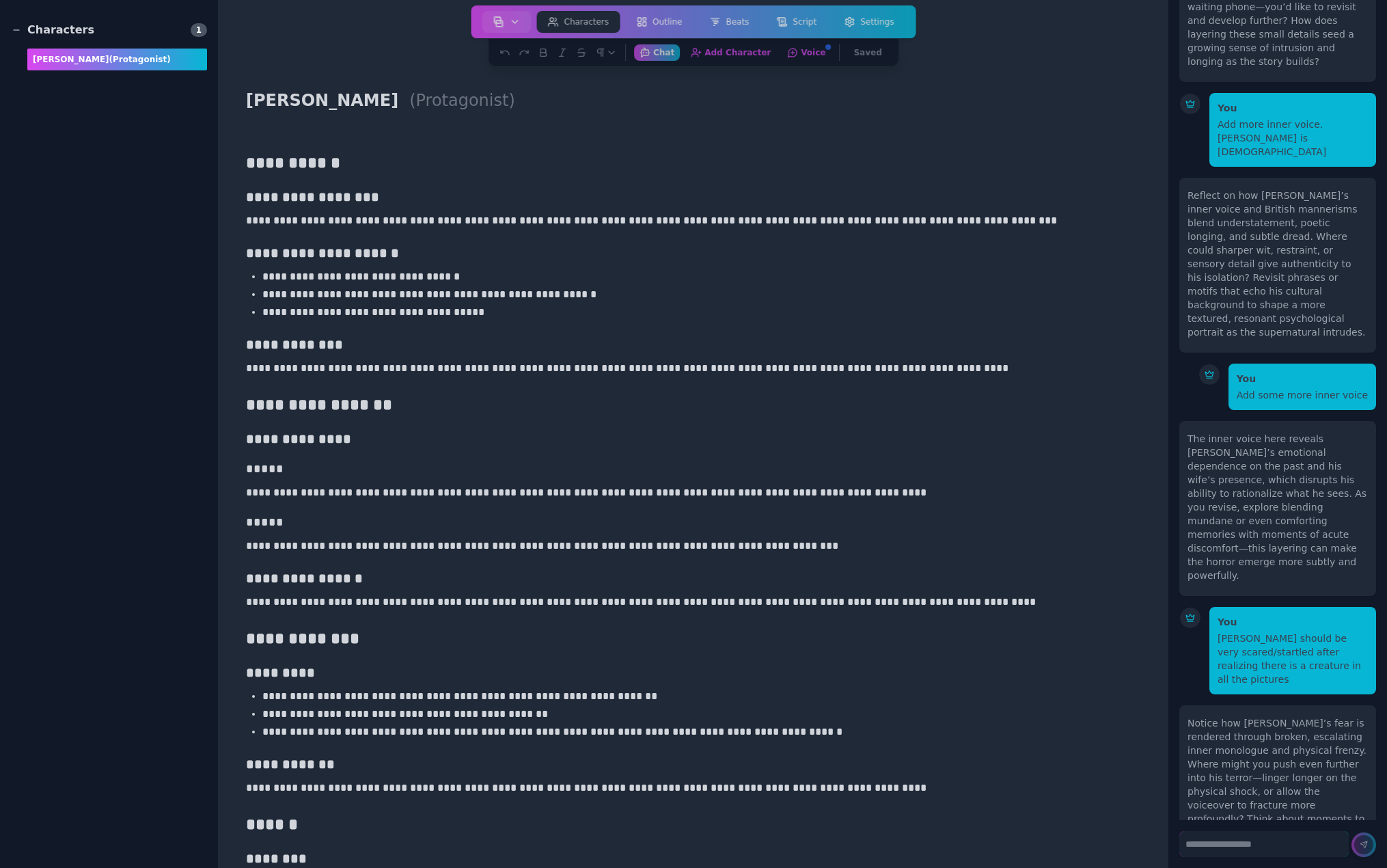
click at [82, 52] on div "Bruce (protagonist)" at bounding box center [117, 59] width 180 height 22
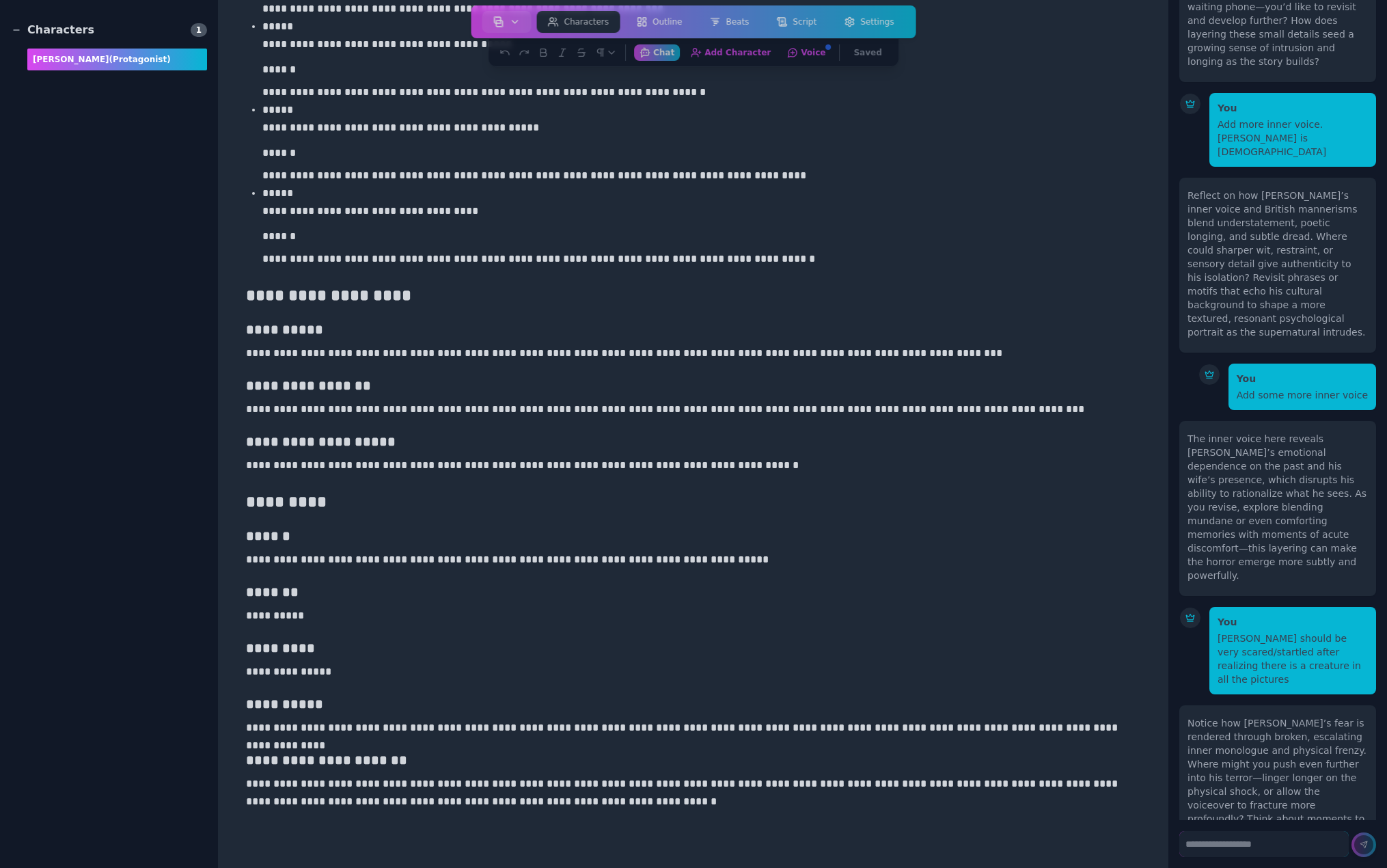
scroll to position [1847, 0]
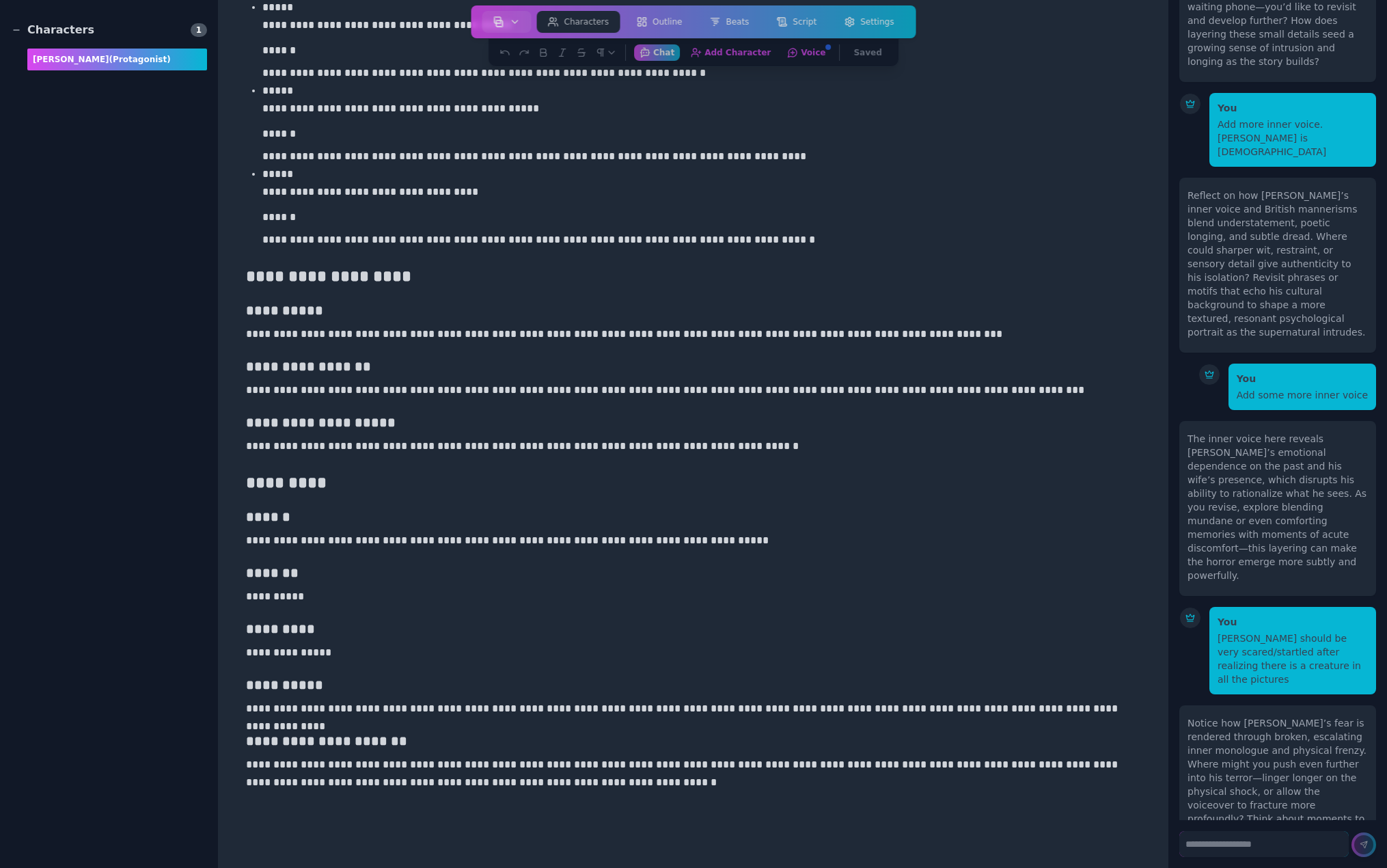
click at [255, 333] on p "**********" at bounding box center [688, 334] width 884 height 18
click at [677, 166] on p "*****" at bounding box center [696, 174] width 868 height 18
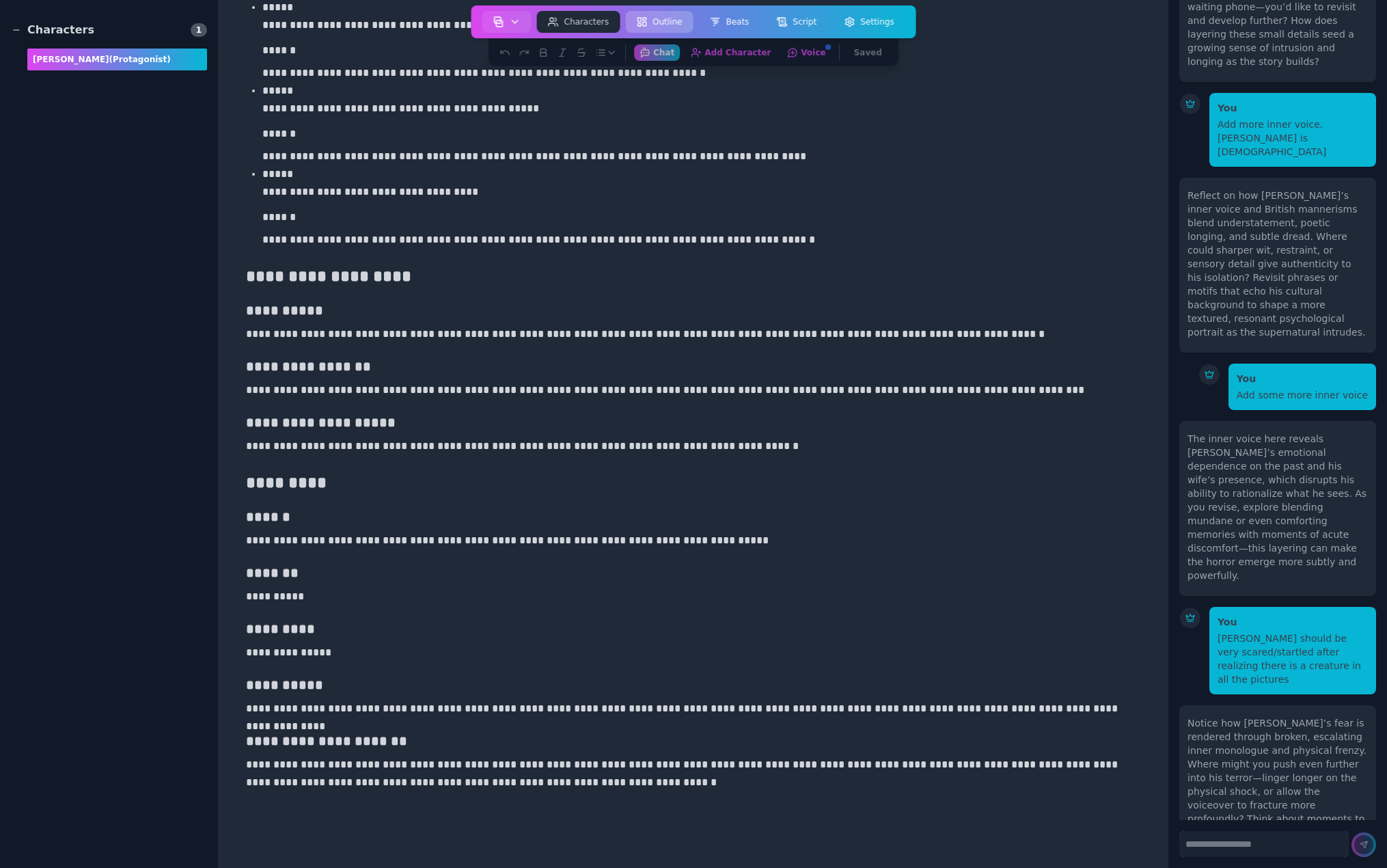
click at [653, 23] on button "Outline" at bounding box center [658, 21] width 68 height 22
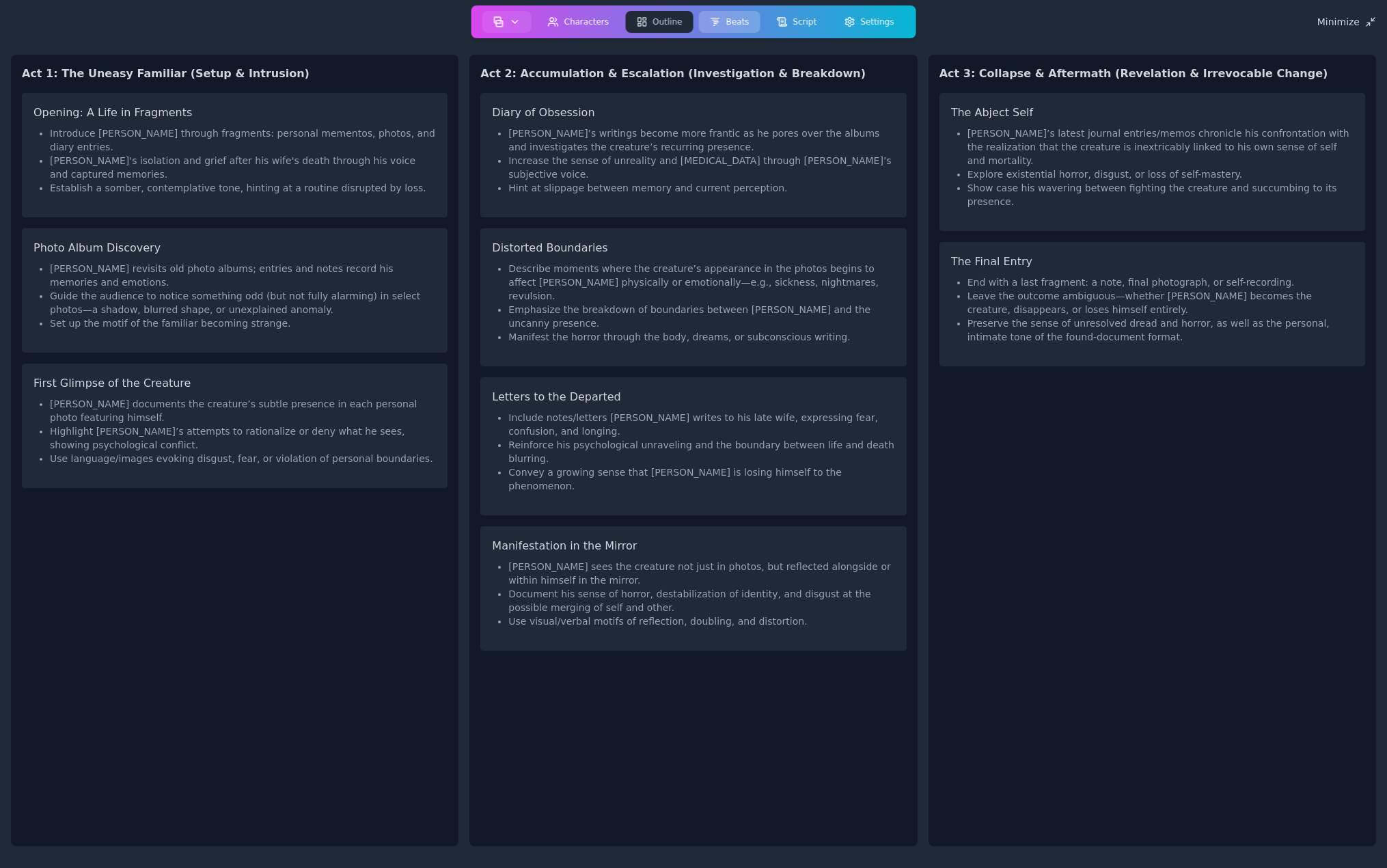
click at [746, 18] on button "Beats" at bounding box center [729, 21] width 61 height 22
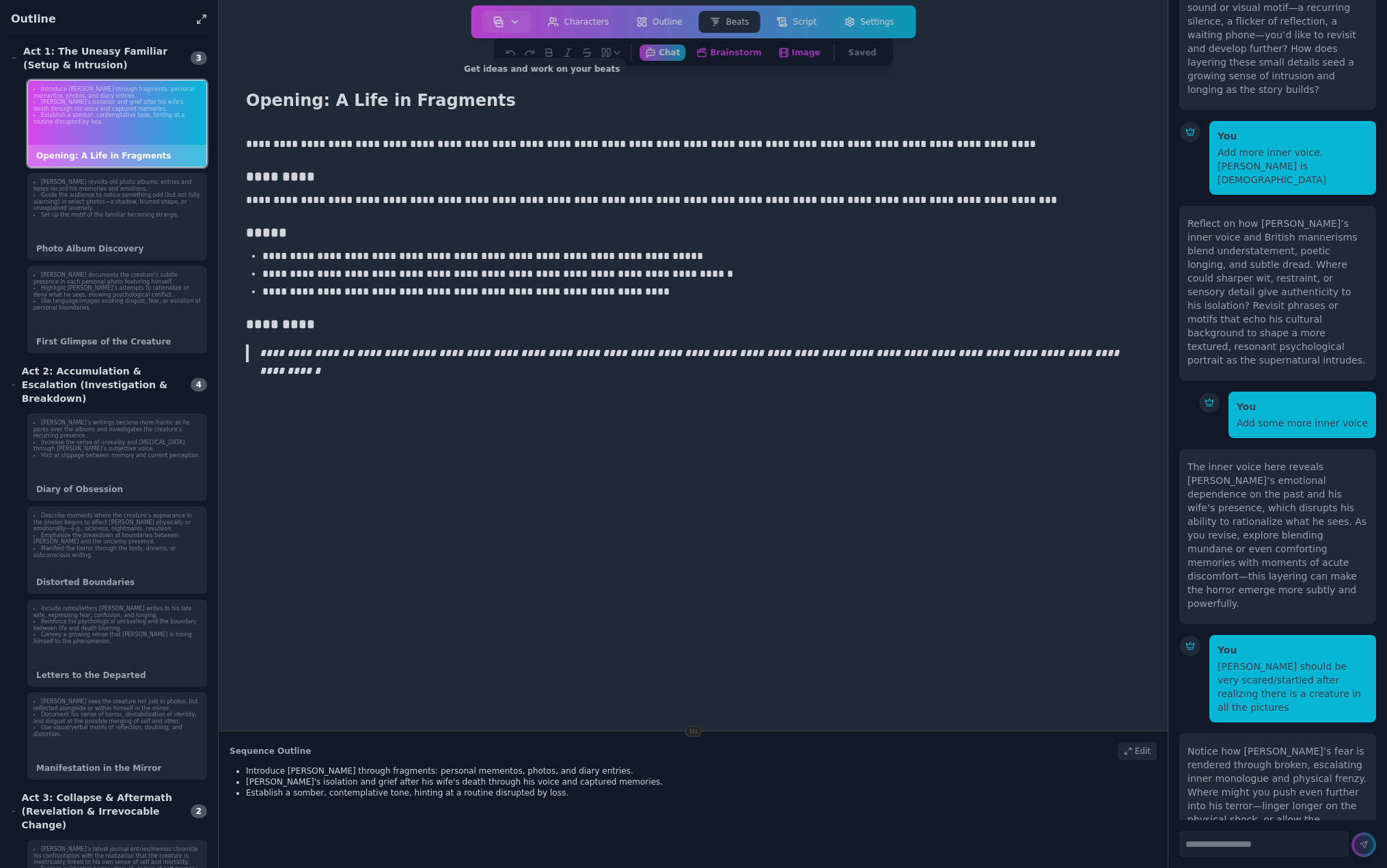
scroll to position [6450, 0]
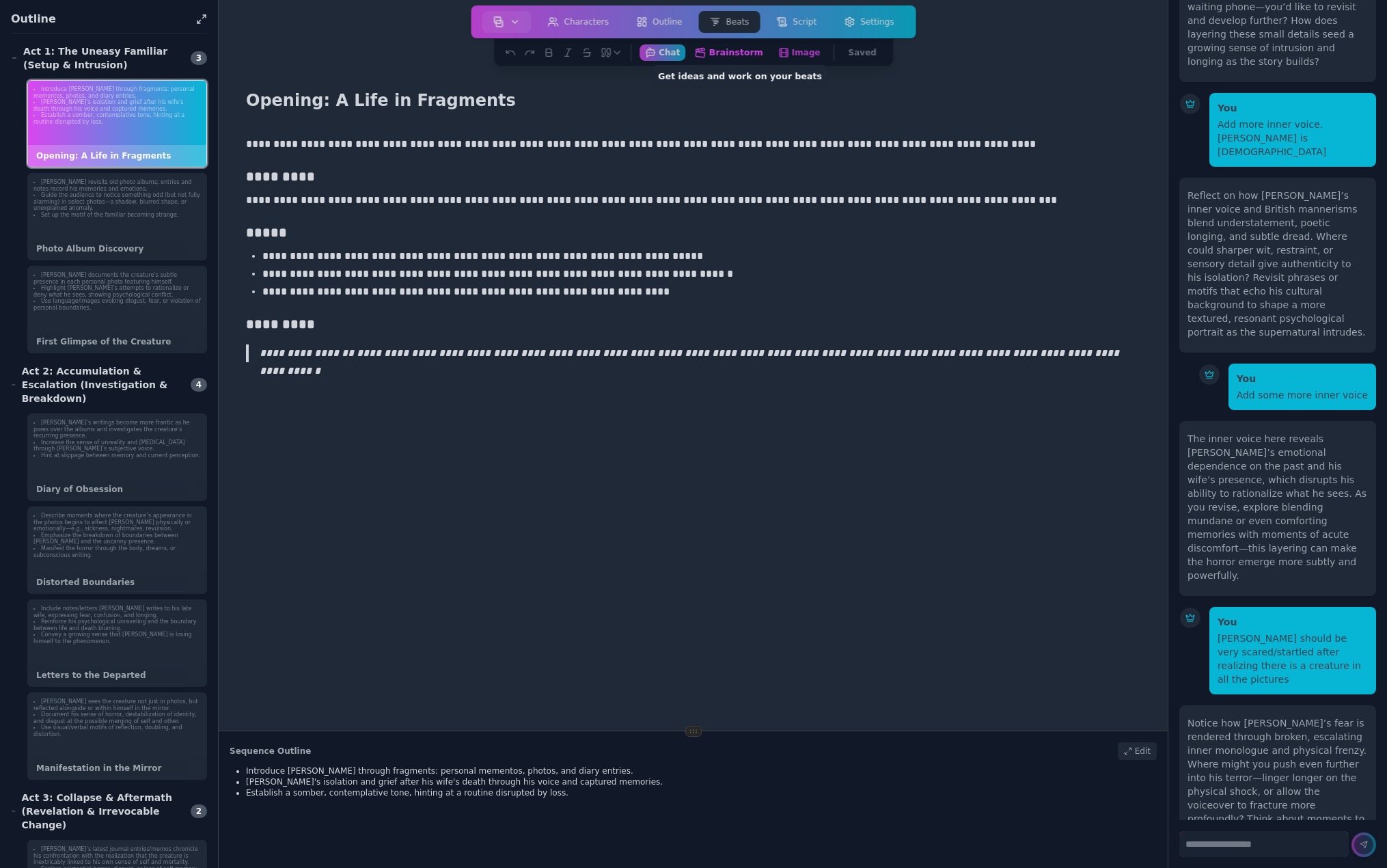
click at [742, 48] on button "Brainstorm Get ideas and work on your beats" at bounding box center [729, 52] width 80 height 17
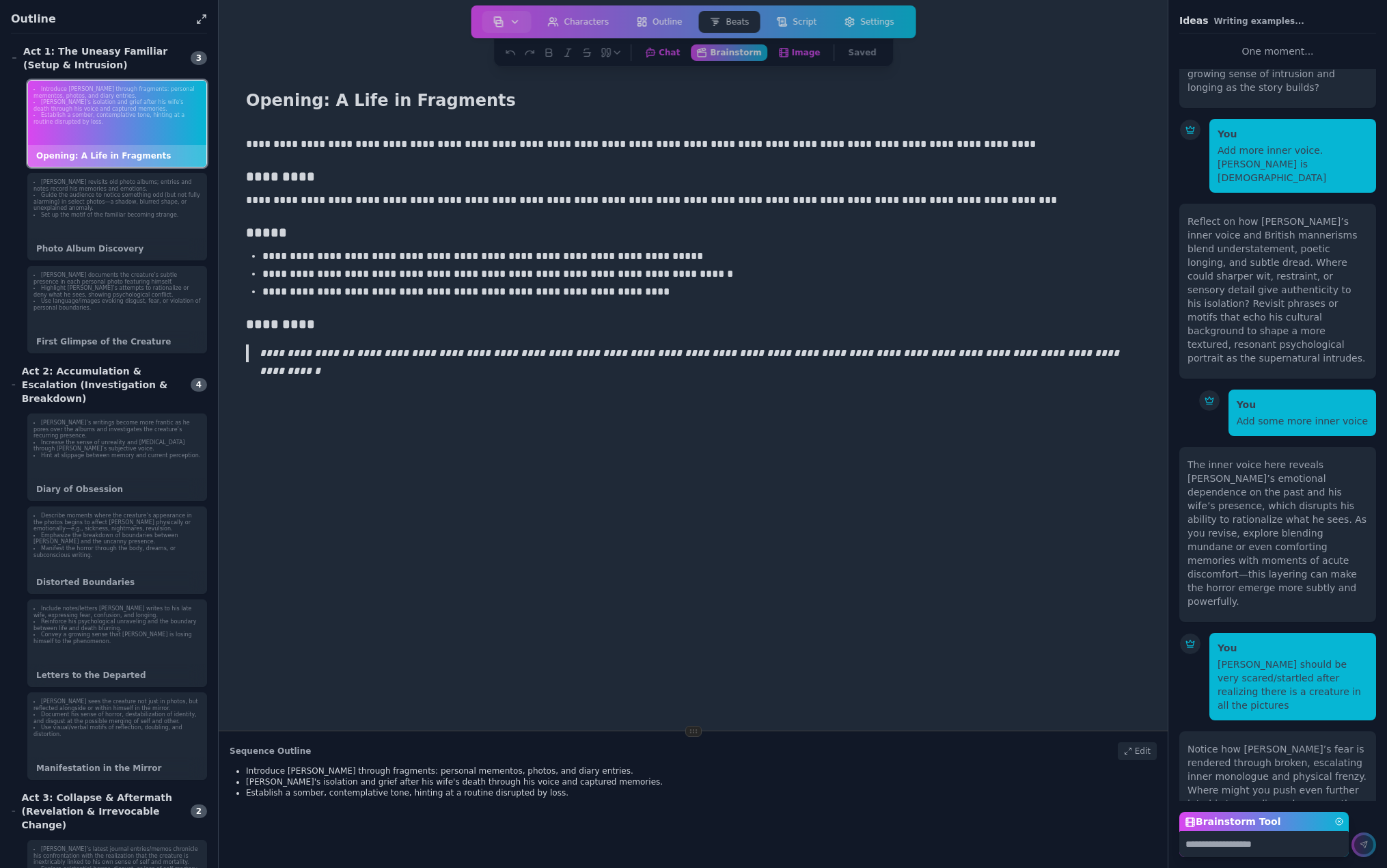
scroll to position [6539, 0]
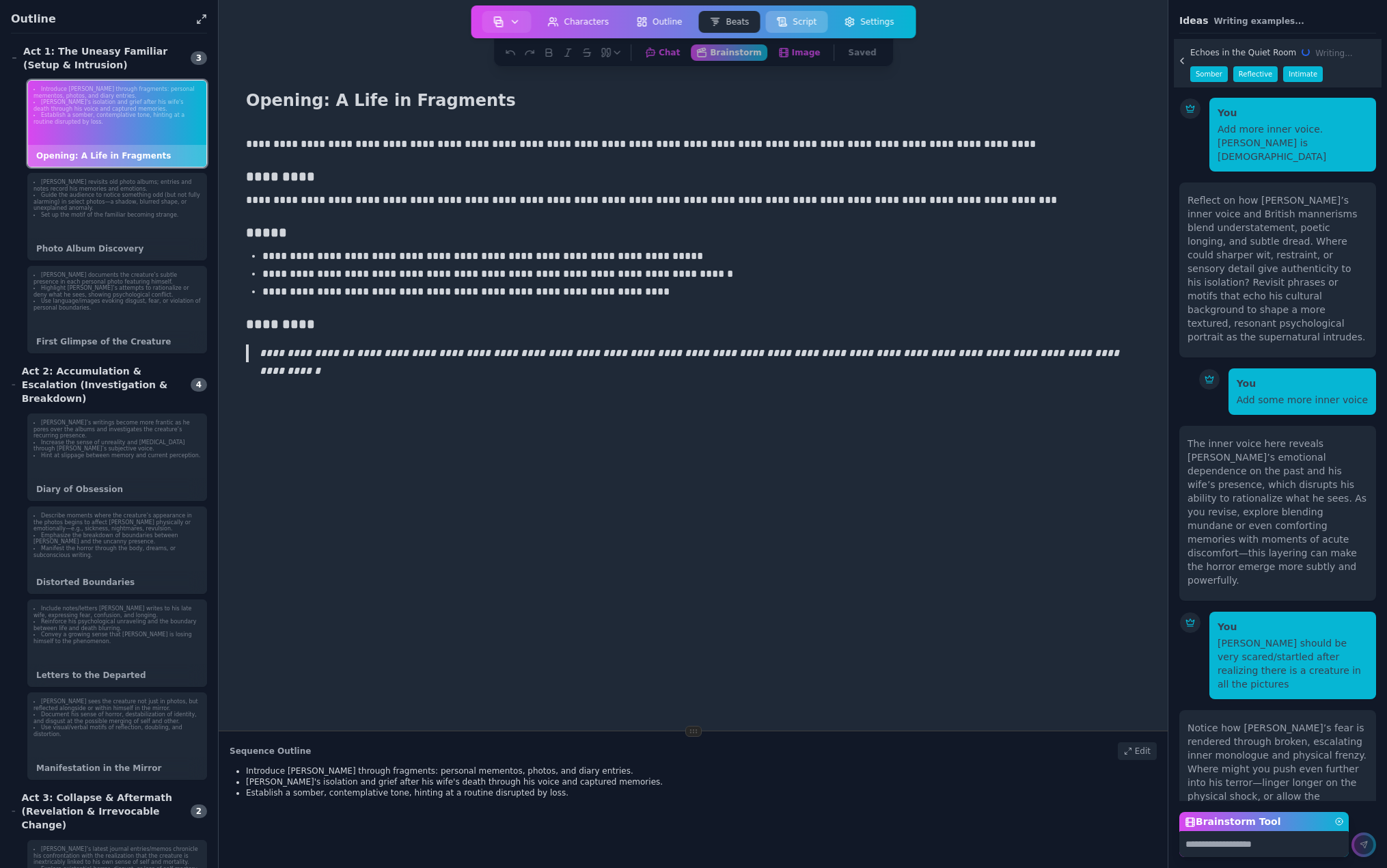
click at [791, 21] on button "Script" at bounding box center [796, 21] width 62 height 22
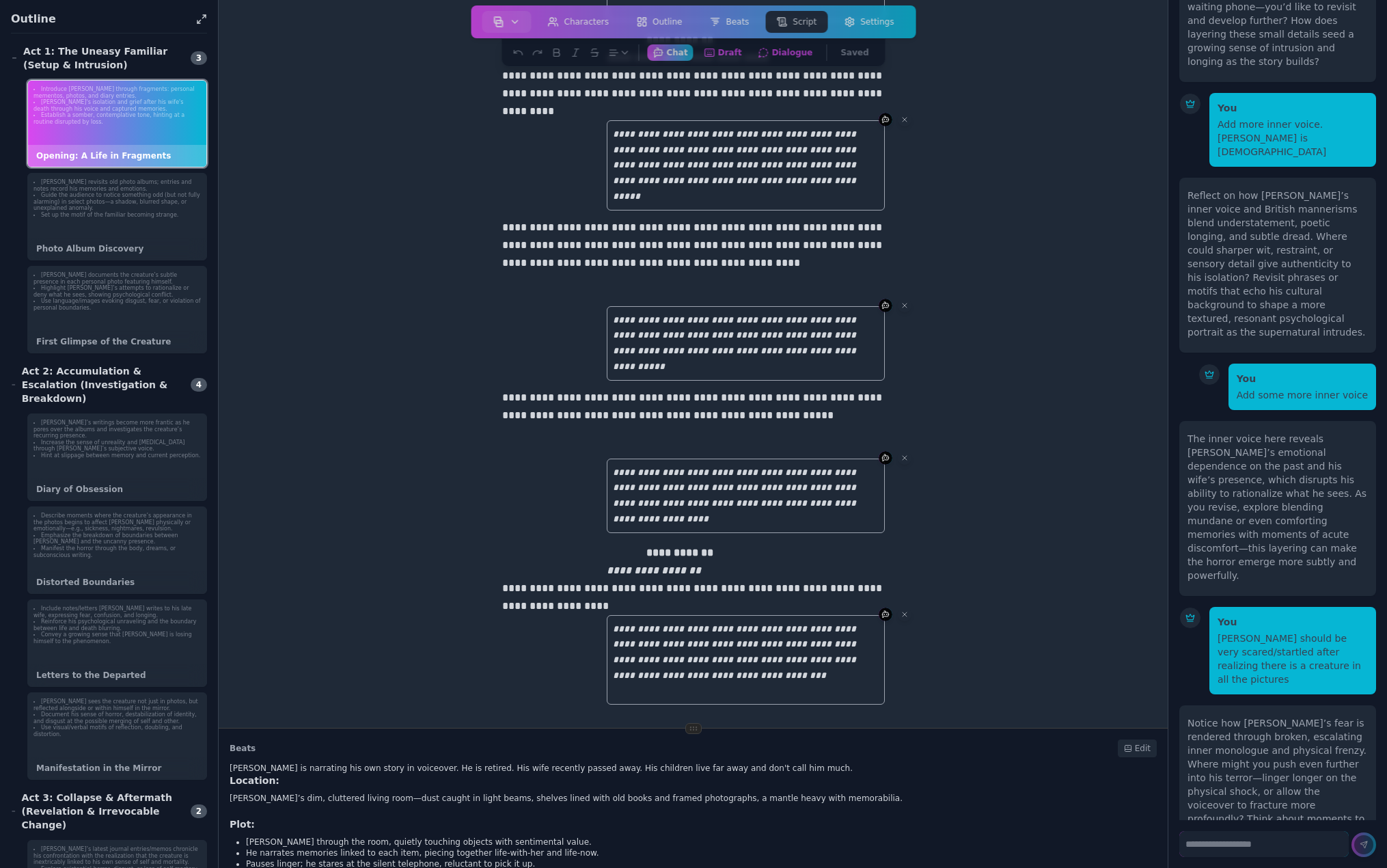
scroll to position [556, 0]
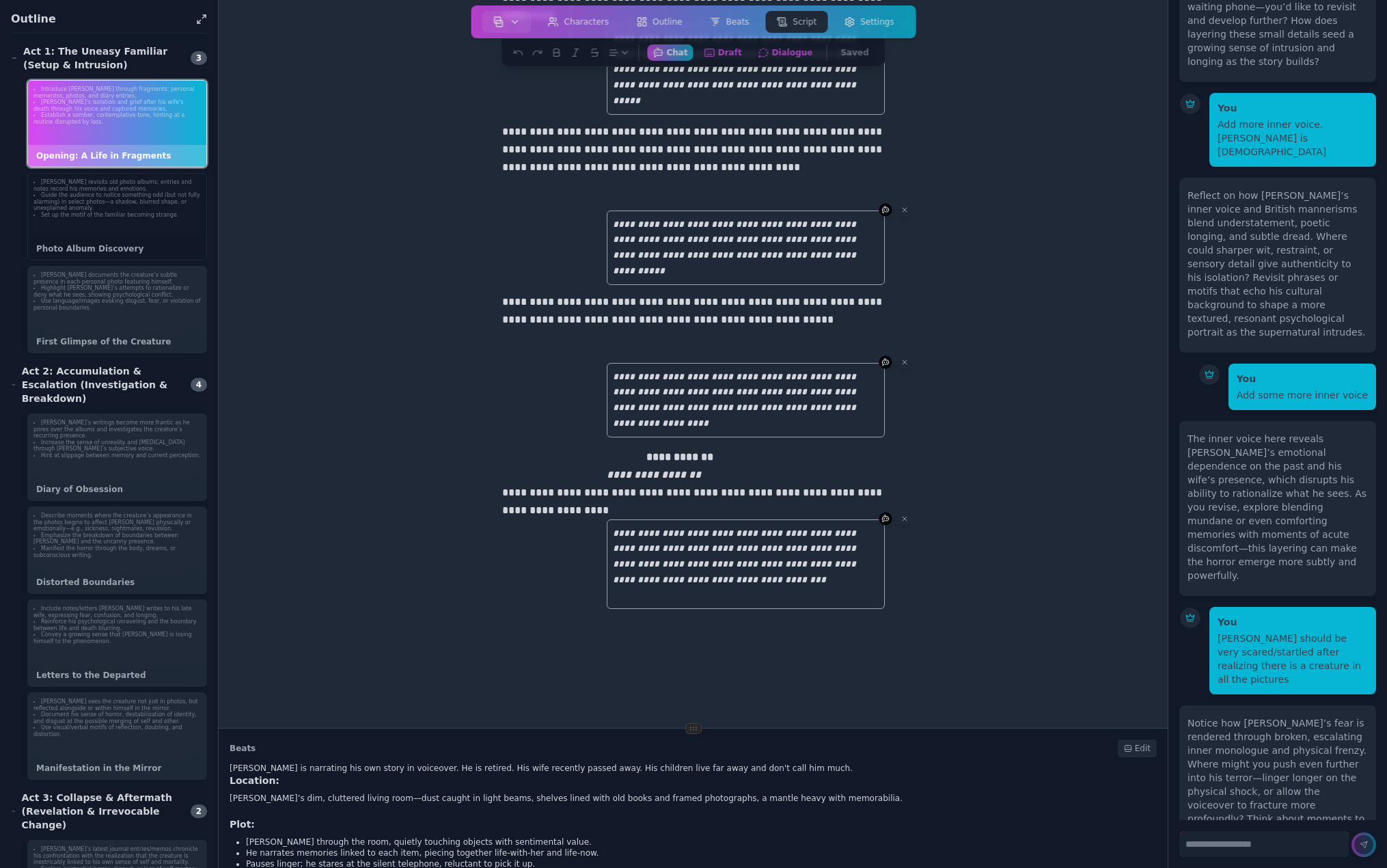
click at [97, 225] on div "Bruce revisits old photo albums; entries and notes record his memories and emot…" at bounding box center [117, 217] width 180 height 88
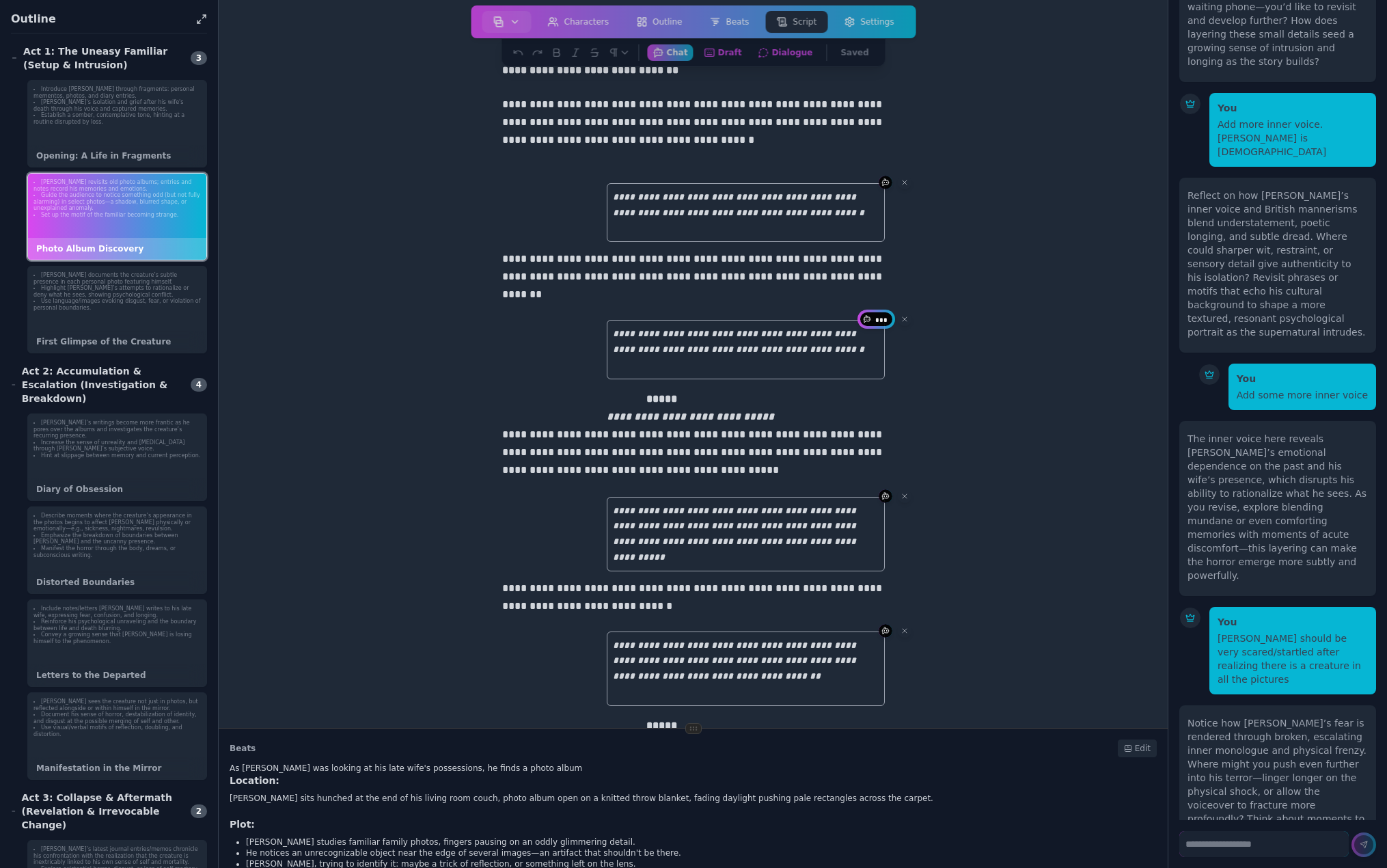
scroll to position [0, 0]
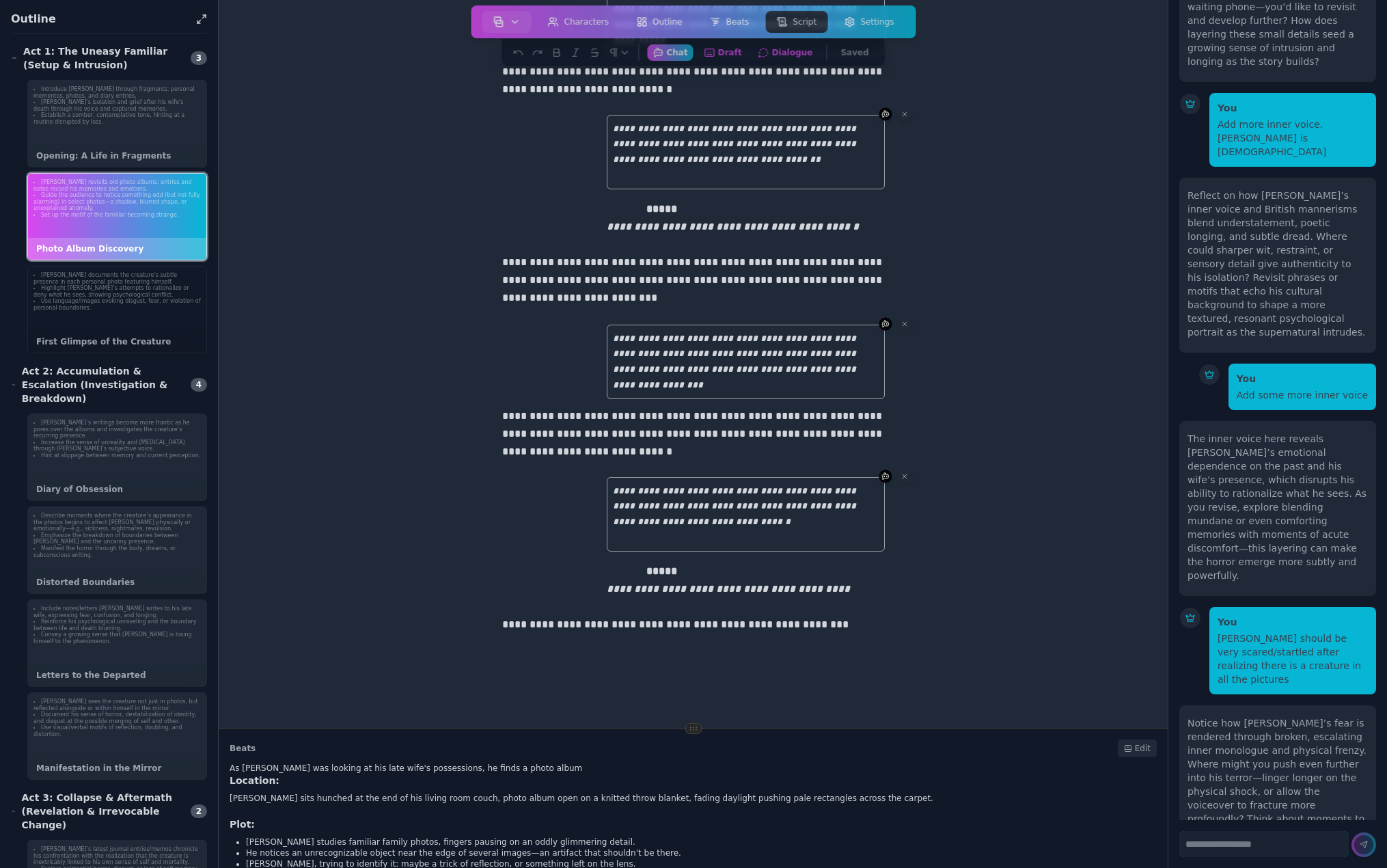
click at [72, 323] on div "Bruce documents the creature’s subtle presence in each personal photo featuring…" at bounding box center [117, 309] width 180 height 88
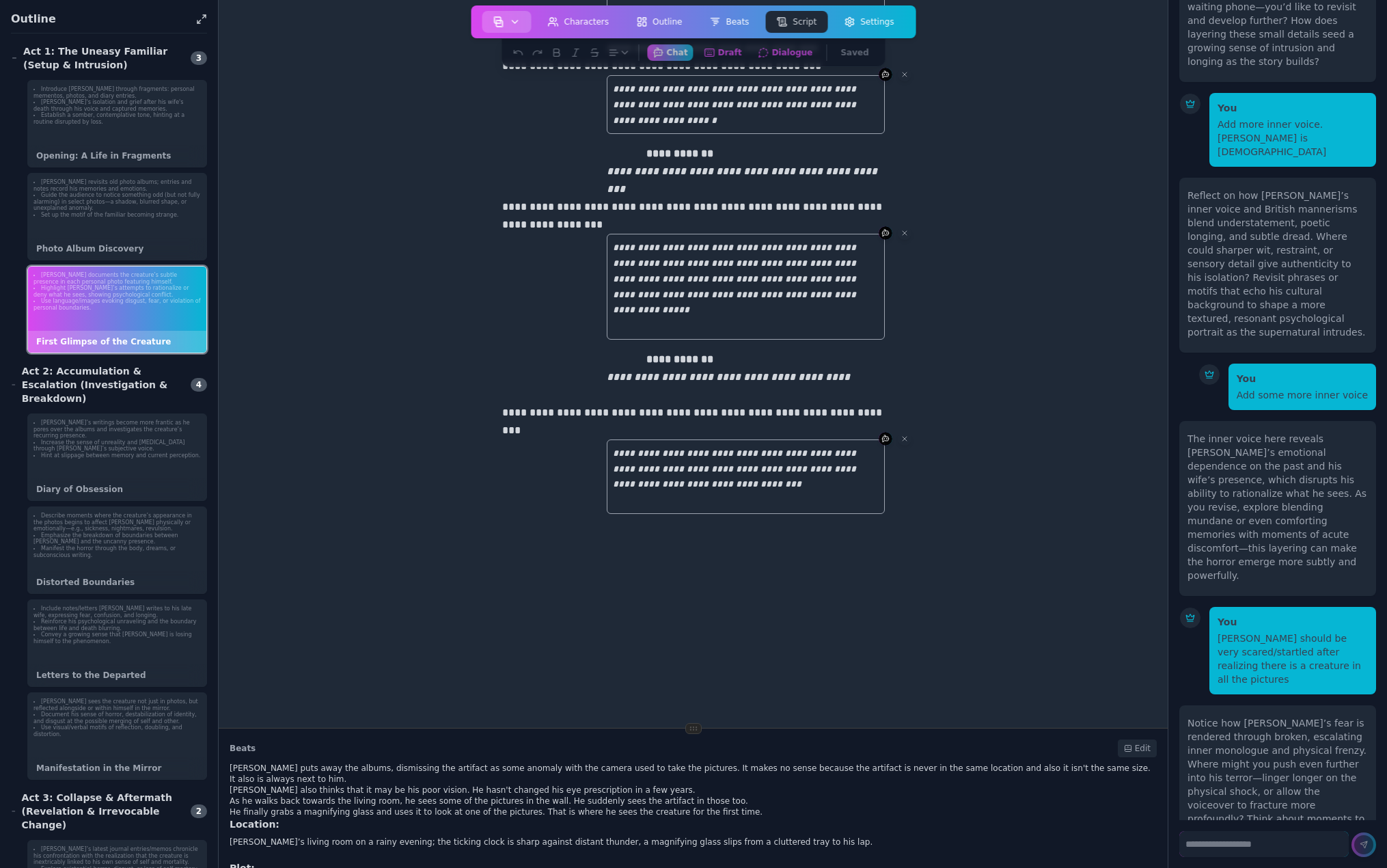
click at [521, 19] on icon "button" at bounding box center [515, 22] width 11 height 11
click at [538, 153] on link "Print Script" at bounding box center [534, 156] width 98 height 25
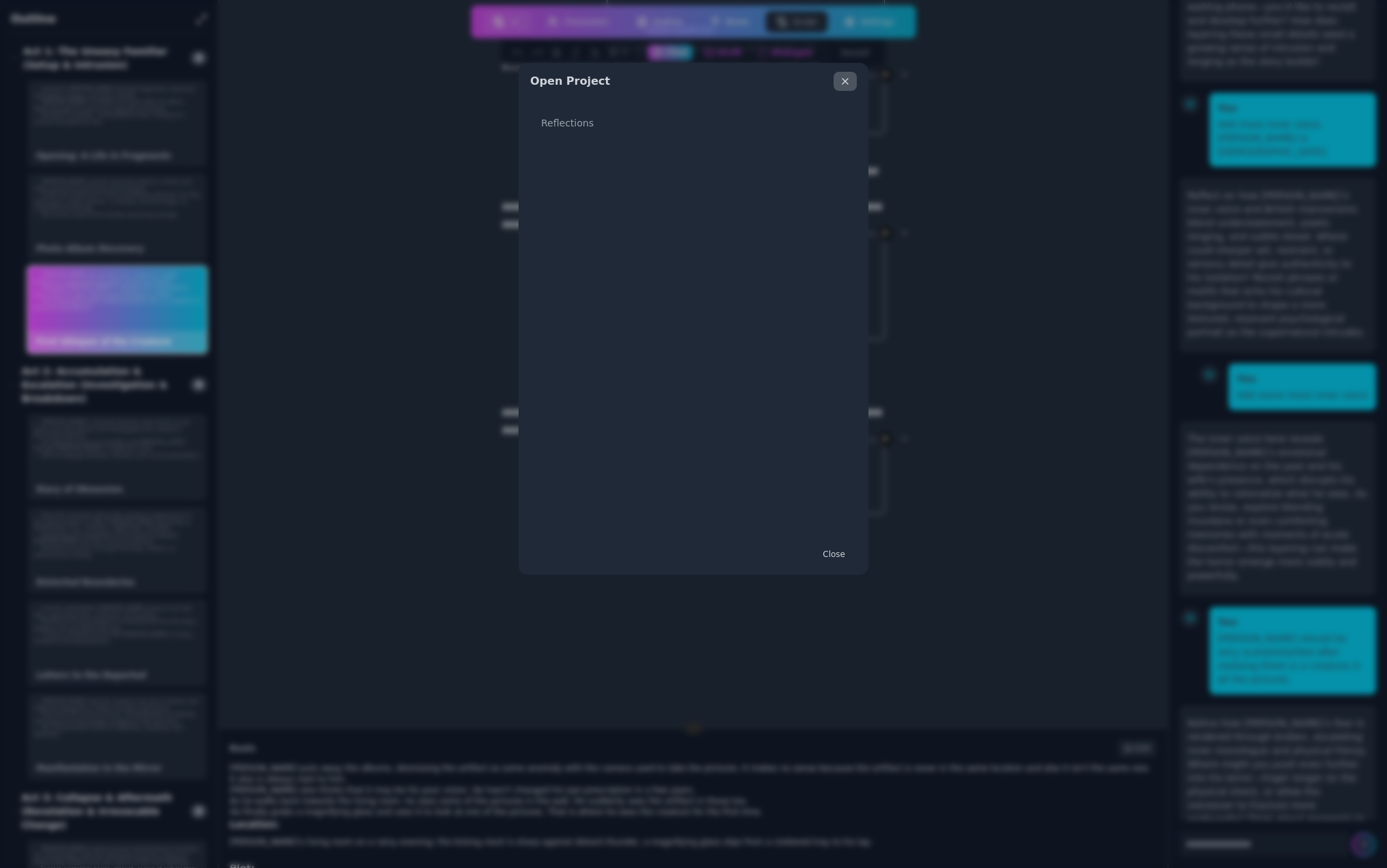
click at [849, 81] on icon "Close" at bounding box center [845, 82] width 11 height 11
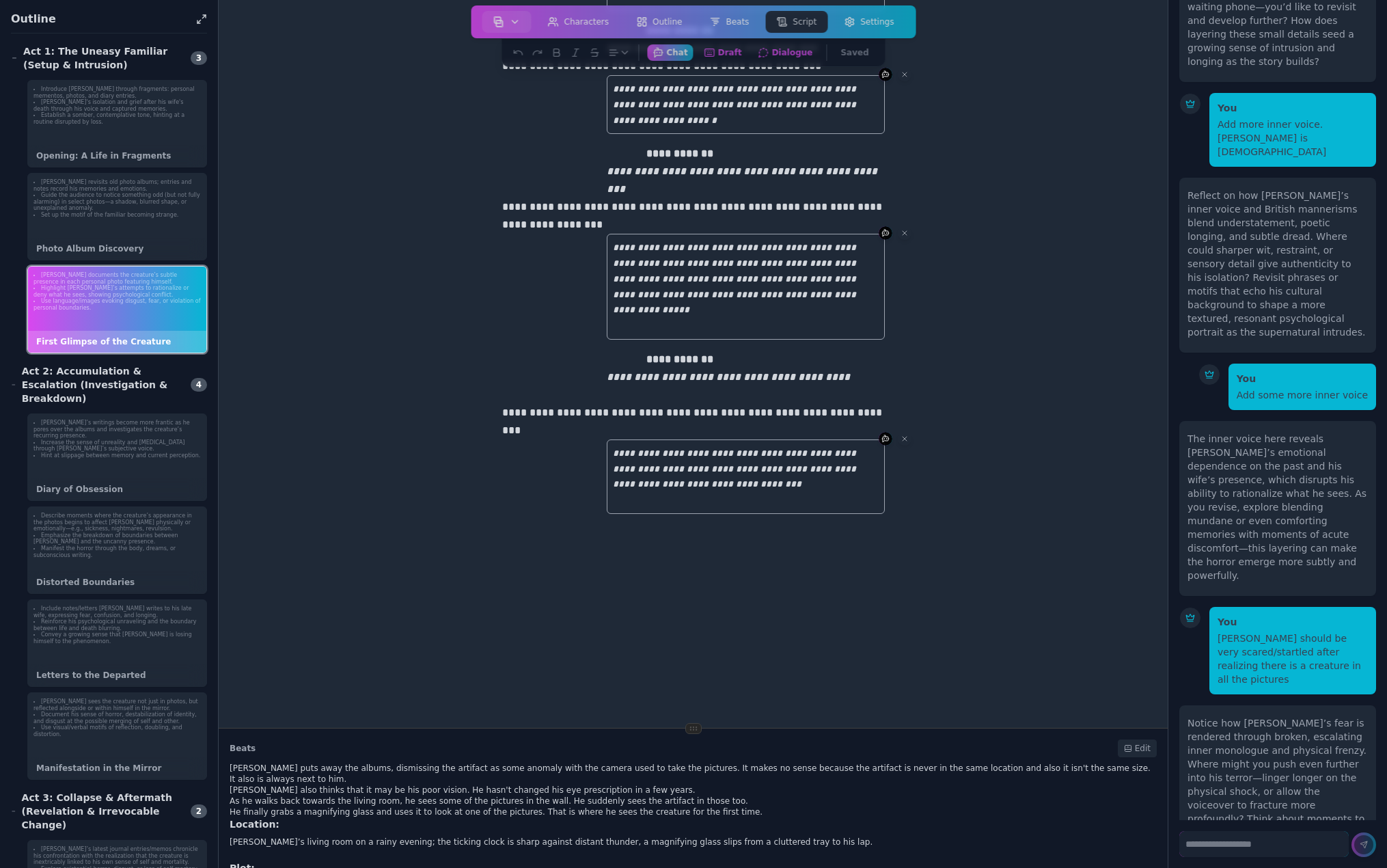
click at [920, 587] on div "**********" at bounding box center [693, 261] width 906 height 912
click at [708, 600] on div "**********" at bounding box center [694, 239] width 394 height 868
click at [1268, 837] on textarea at bounding box center [1263, 844] width 169 height 26
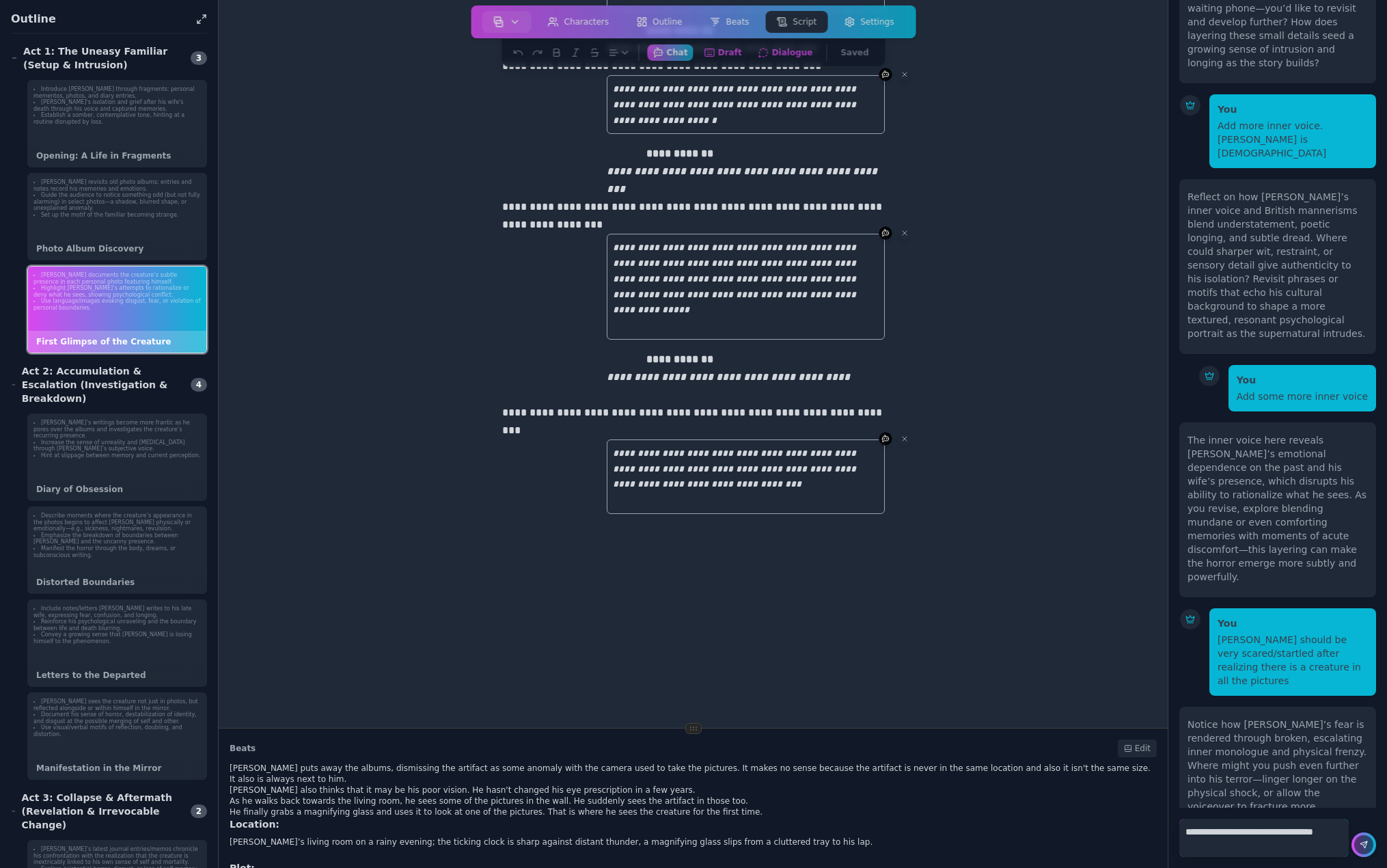
scroll to position [6463, 0]
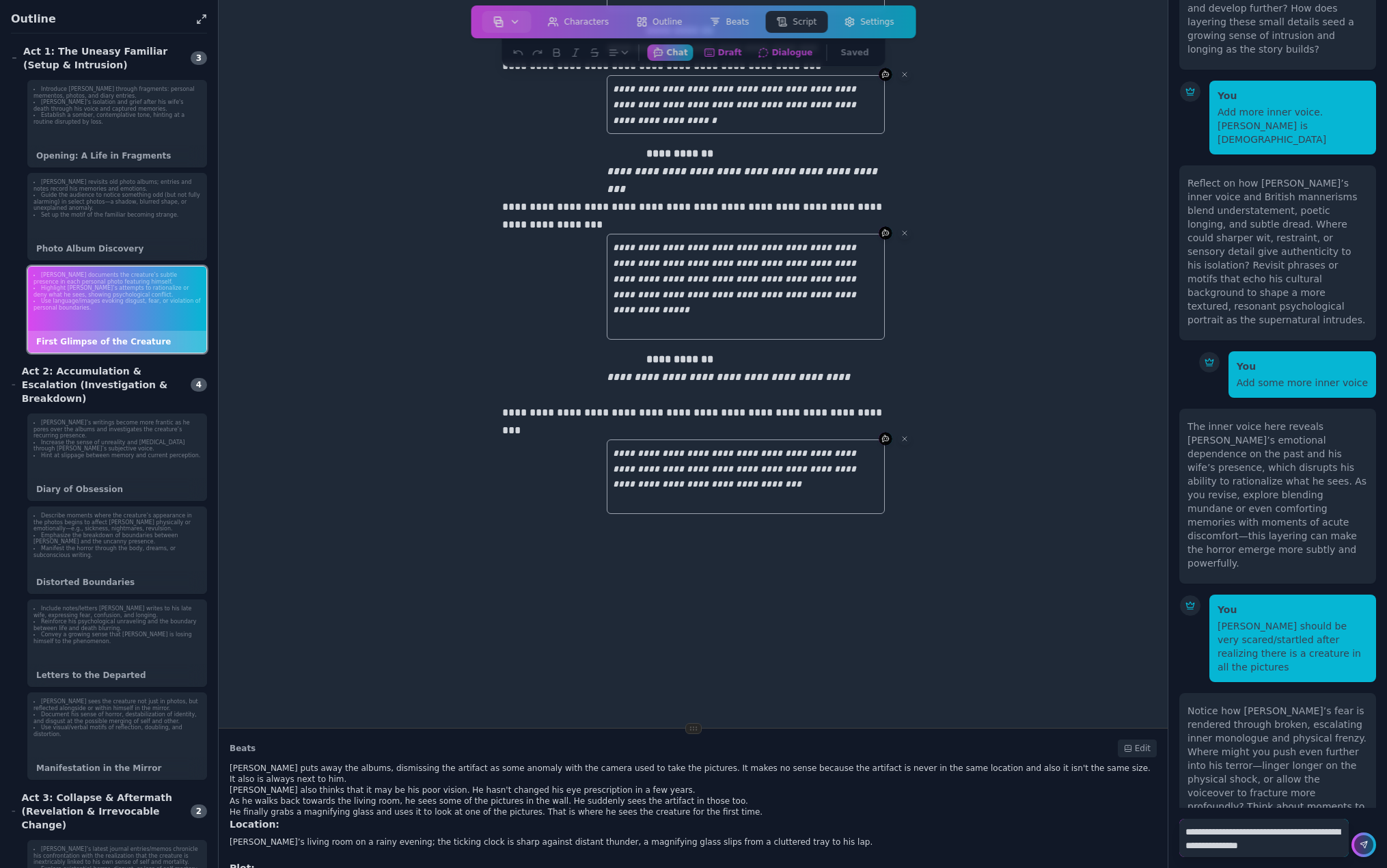
type textarea "**********"
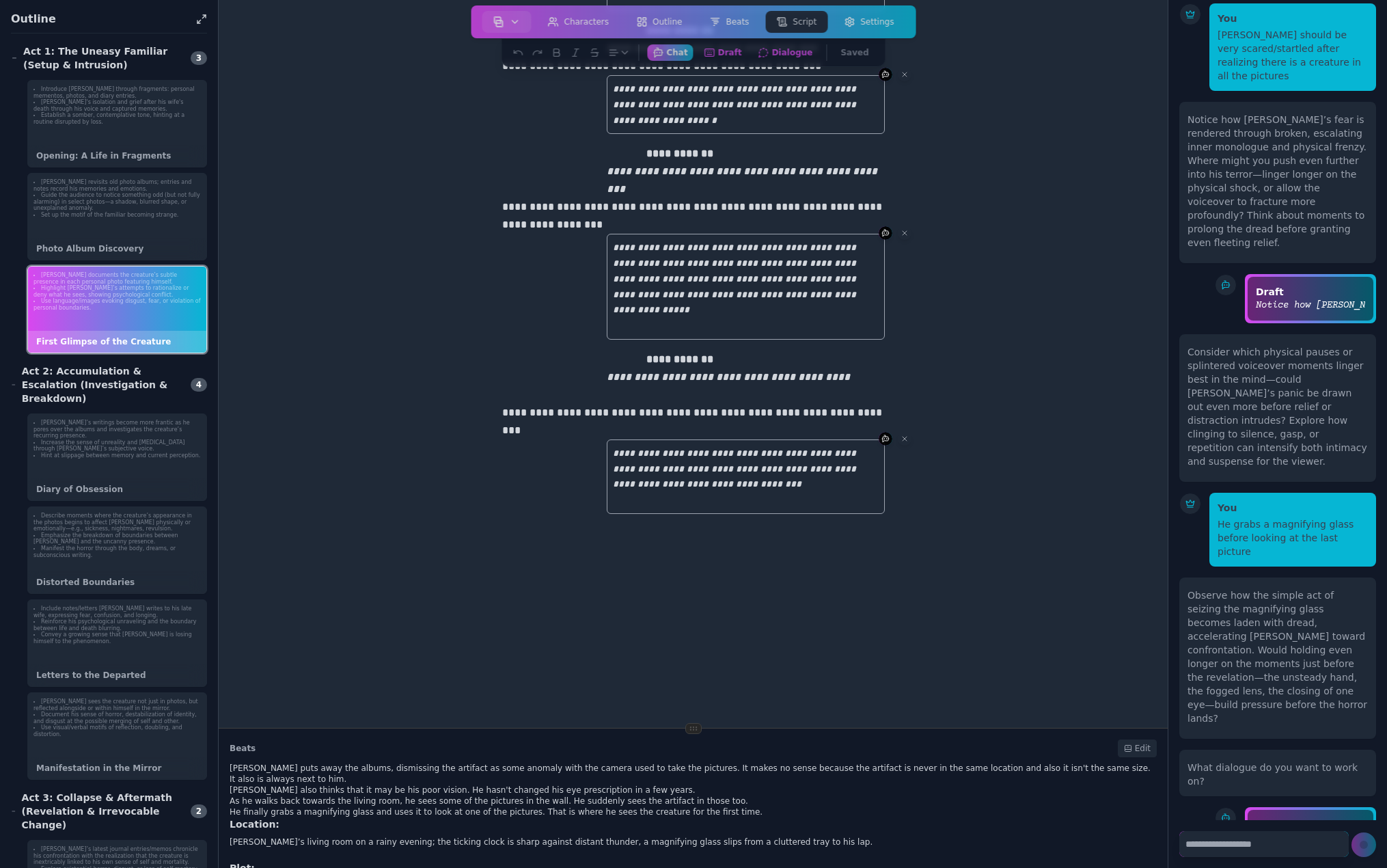
scroll to position [7084, 0]
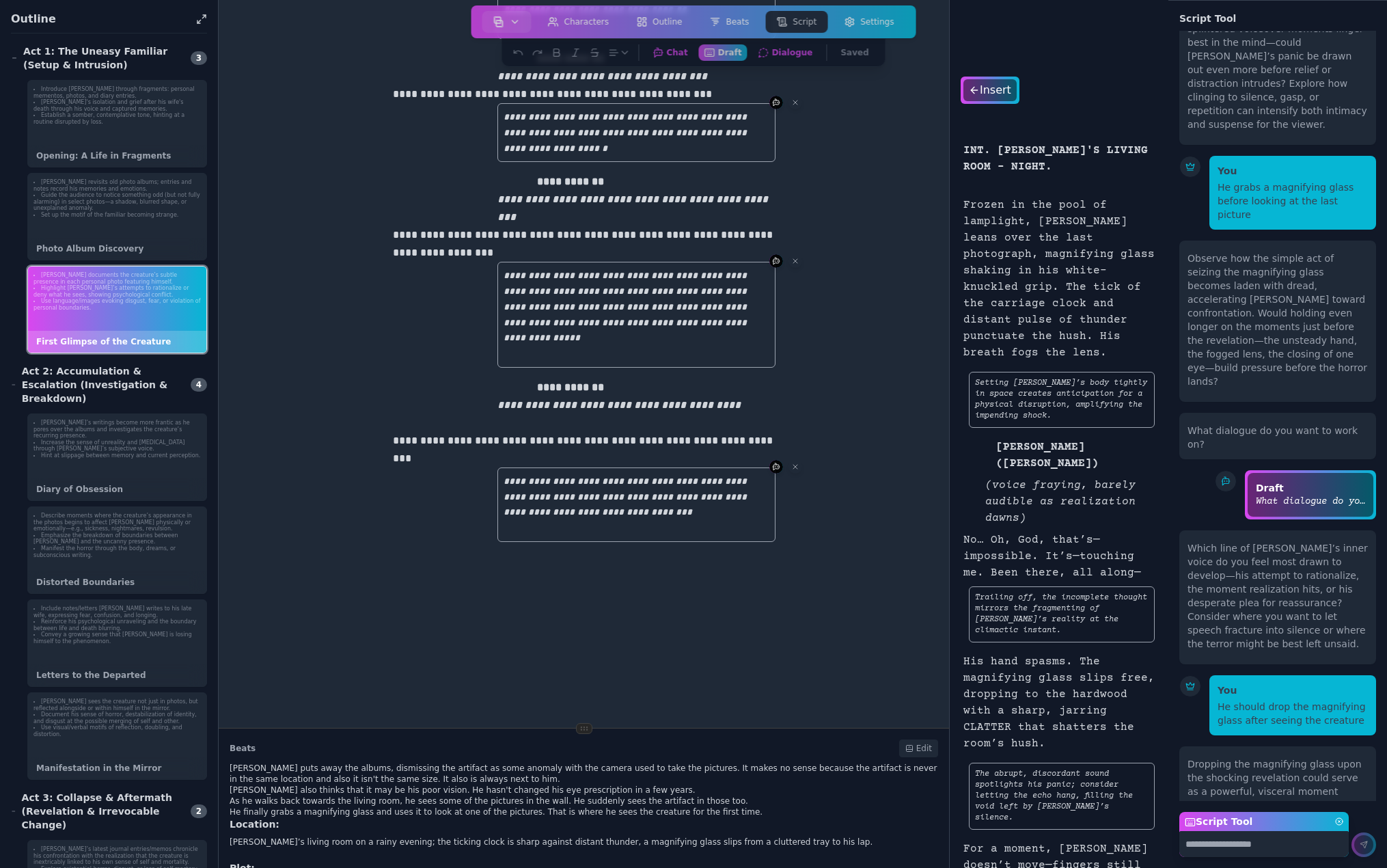
scroll to position [266, 0]
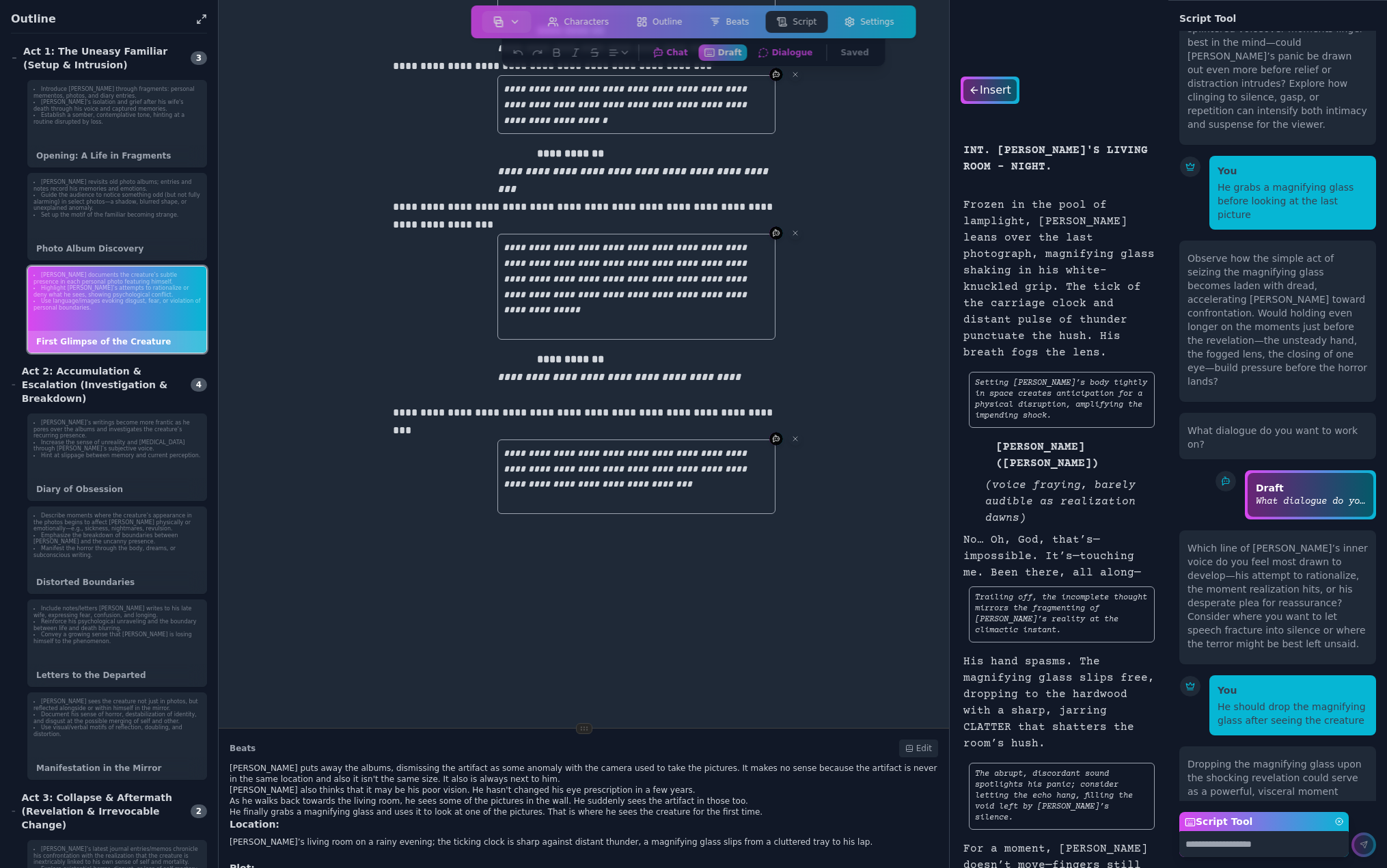
click at [654, 590] on div "**********" at bounding box center [584, 239] width 394 height 868
click at [1001, 91] on div "Insert" at bounding box center [989, 89] width 55 height 22
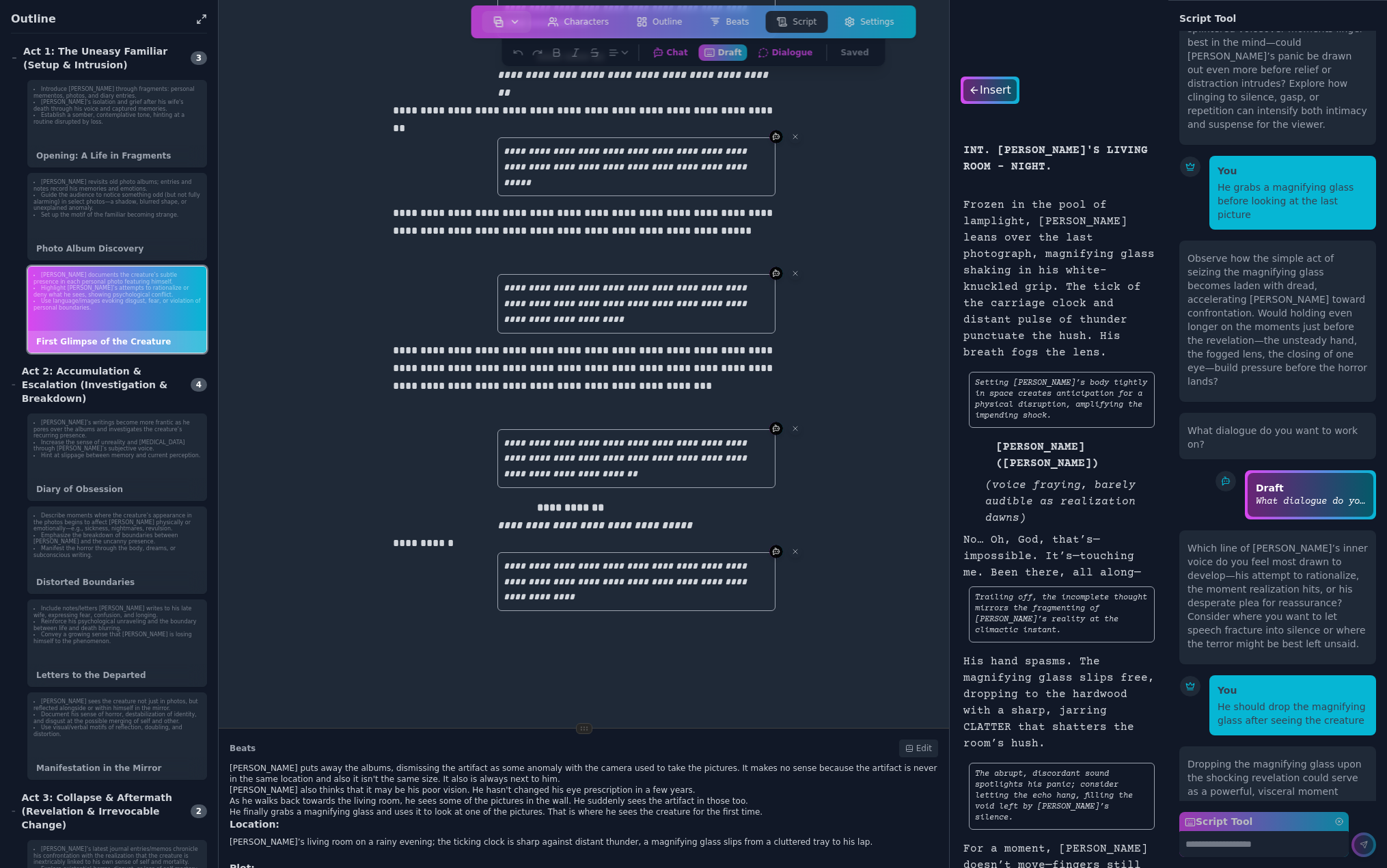
scroll to position [964, 0]
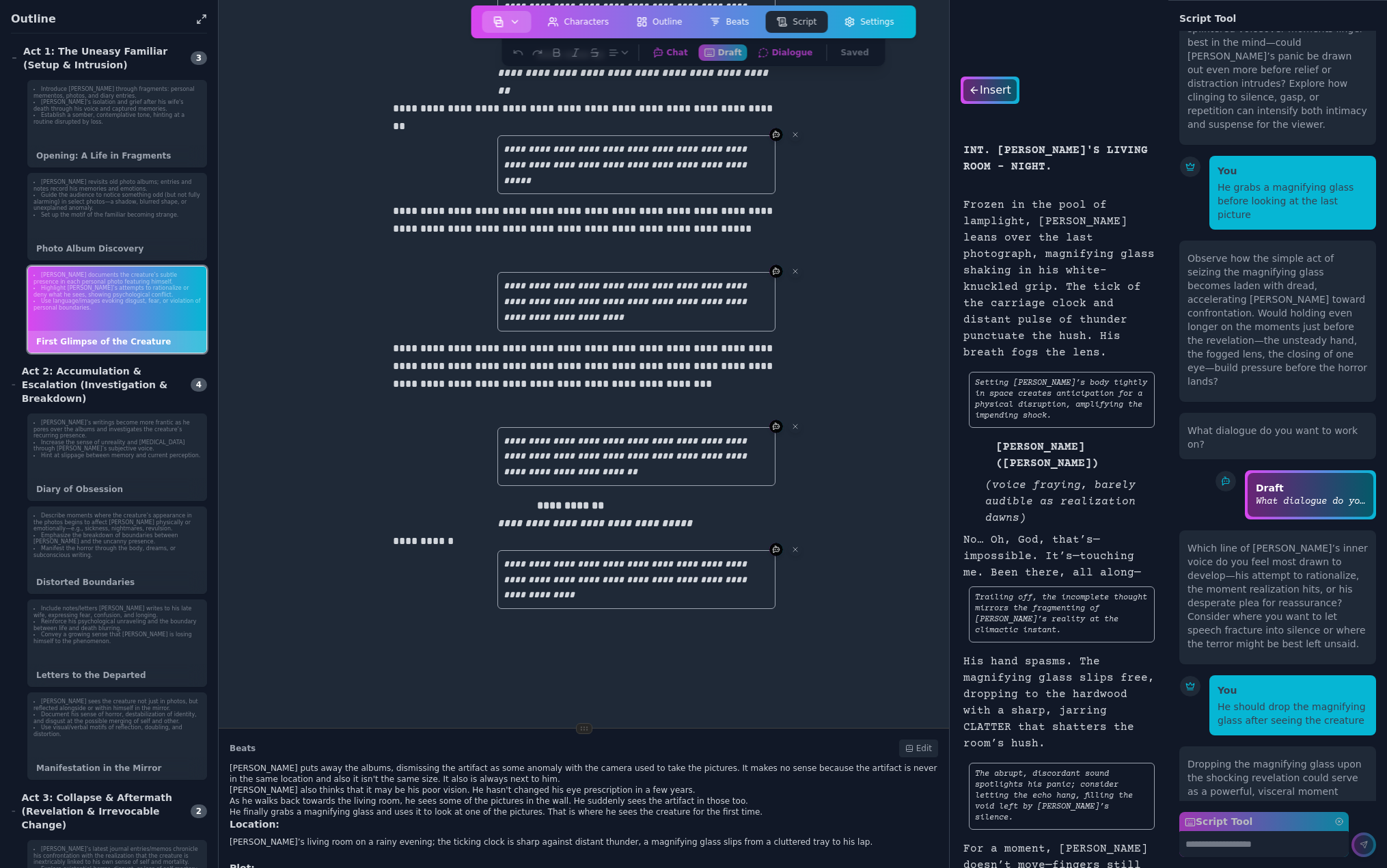
click at [504, 17] on img "button" at bounding box center [499, 22] width 11 height 11
click at [523, 152] on link "Print Script" at bounding box center [534, 156] width 98 height 25
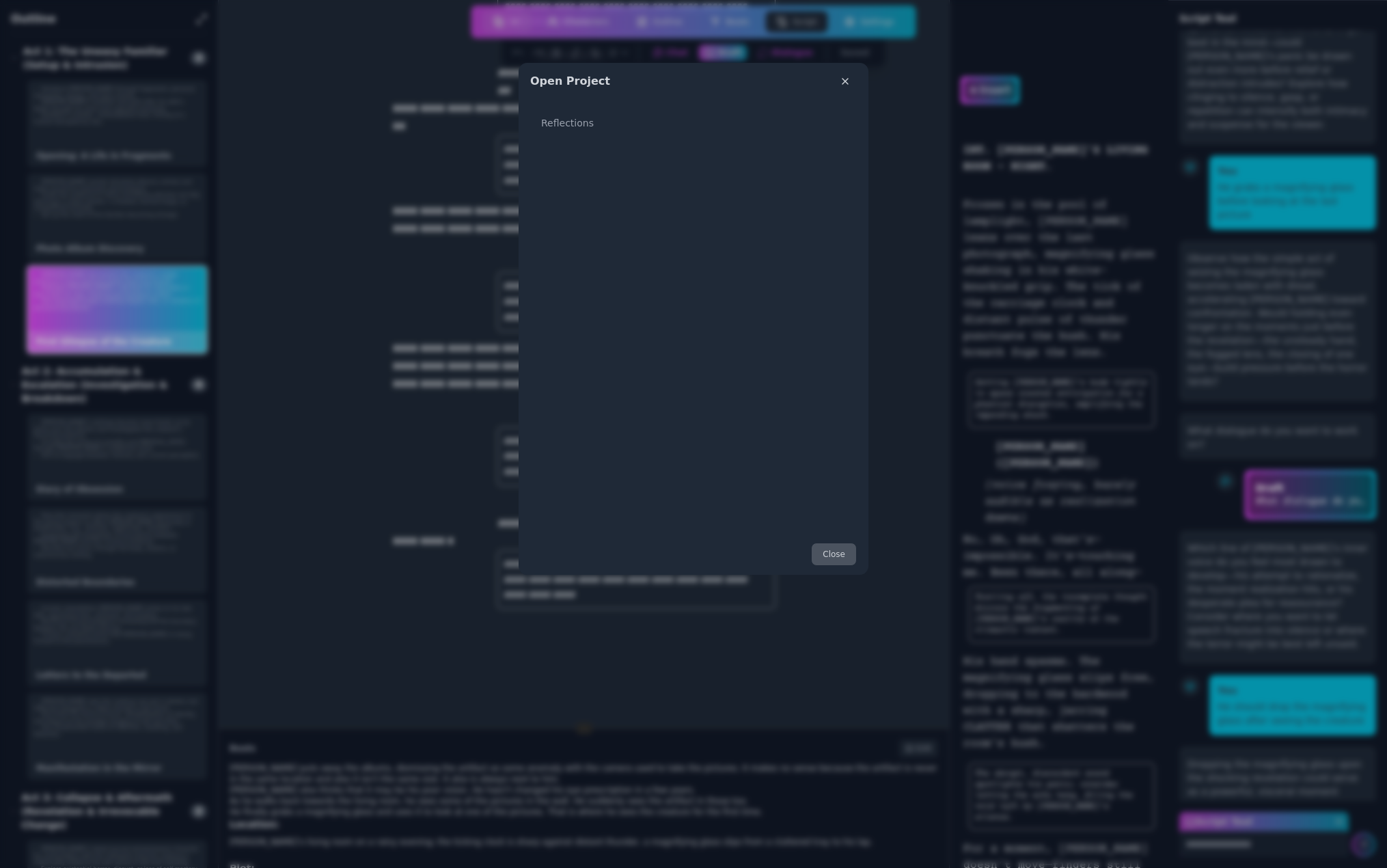
click at [840, 552] on button "Close" at bounding box center [834, 554] width 46 height 23
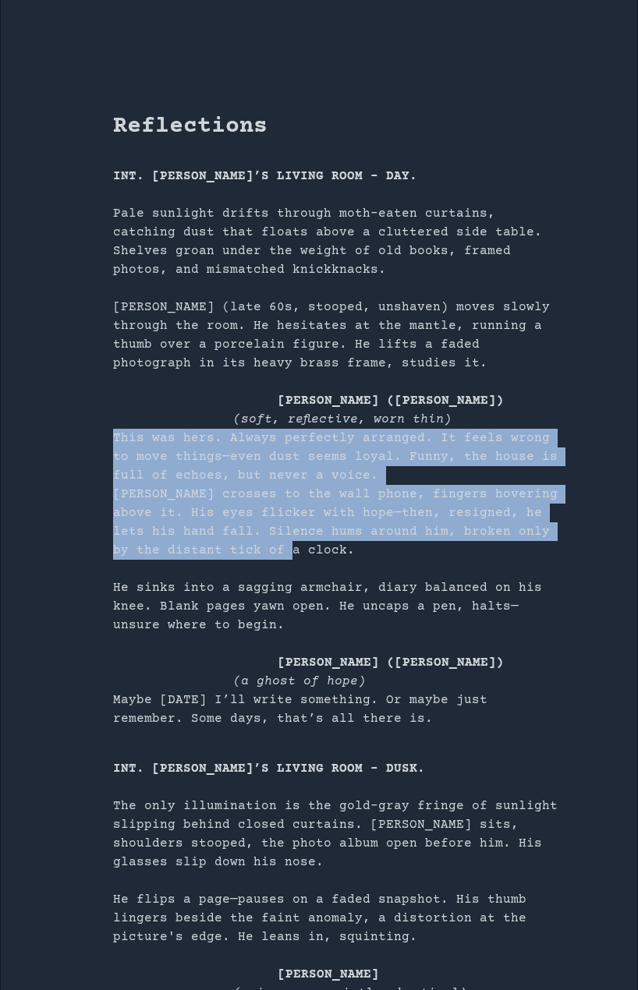
drag, startPoint x: 114, startPoint y: 436, endPoint x: 493, endPoint y: 552, distance: 395.9
click at [493, 552] on div "INT. BRUCE’S LIVING ROOM – DAY. Pale sunlight drifts through moth-eaten curtain…" at bounding box center [337, 447] width 449 height 561
click at [369, 472] on p "This was hers. Always perfectly arranged. It feels wrong to move things—even du…" at bounding box center [337, 457] width 449 height 56
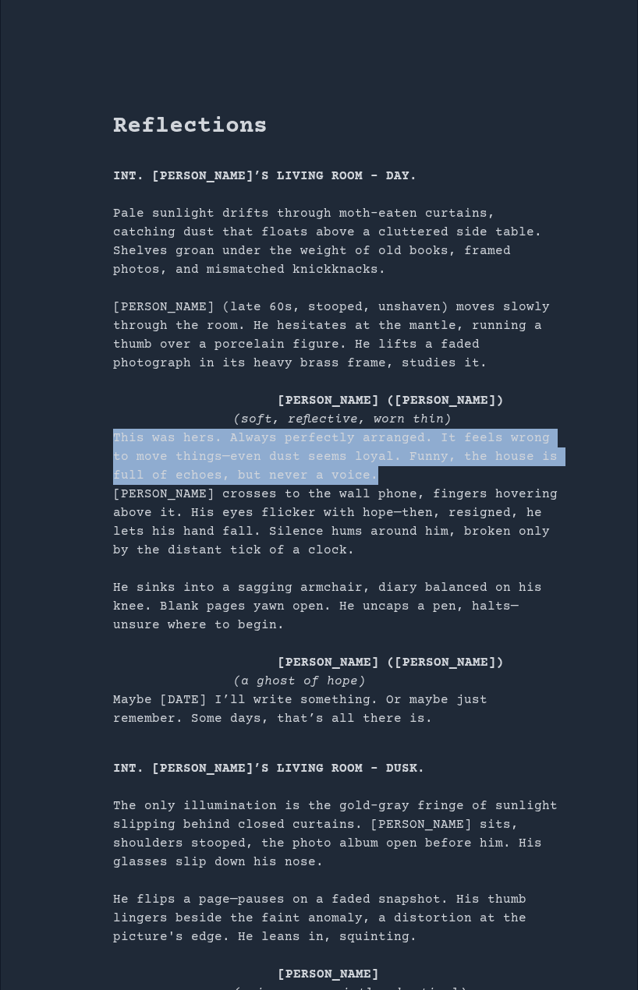
drag, startPoint x: 348, startPoint y: 474, endPoint x: 112, endPoint y: 436, distance: 238.3
click at [112, 436] on main "Reflections INT. BRUCE’S LIVING ROOM – DAY. Pale sunlight drifts through moth-e…" at bounding box center [319, 778] width 636 height 1557
copy p "This was hers. Always perfectly arranged. It feels wrong to move things—even du…"
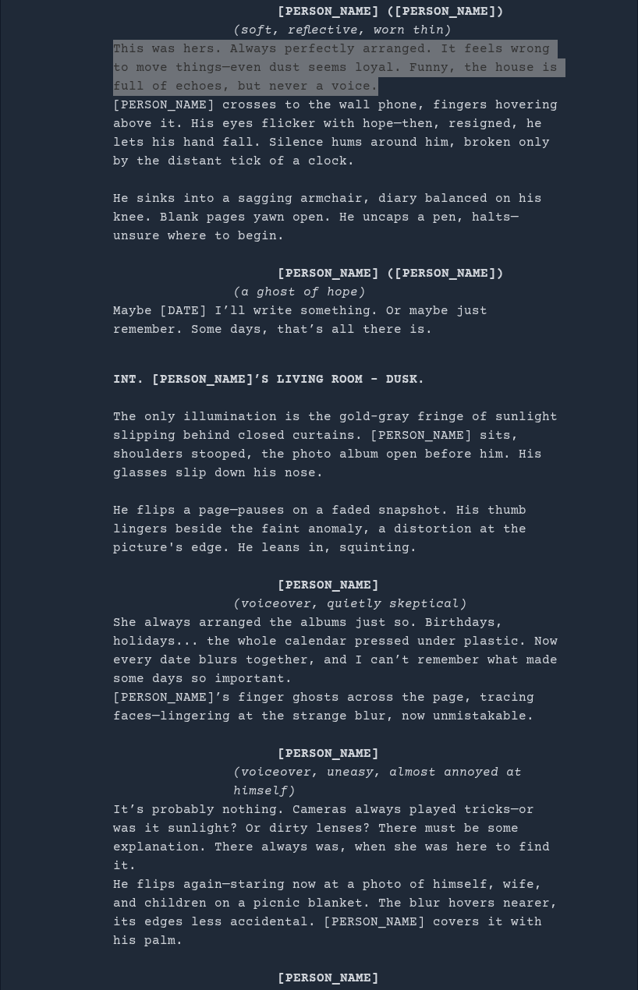
scroll to position [390, 0]
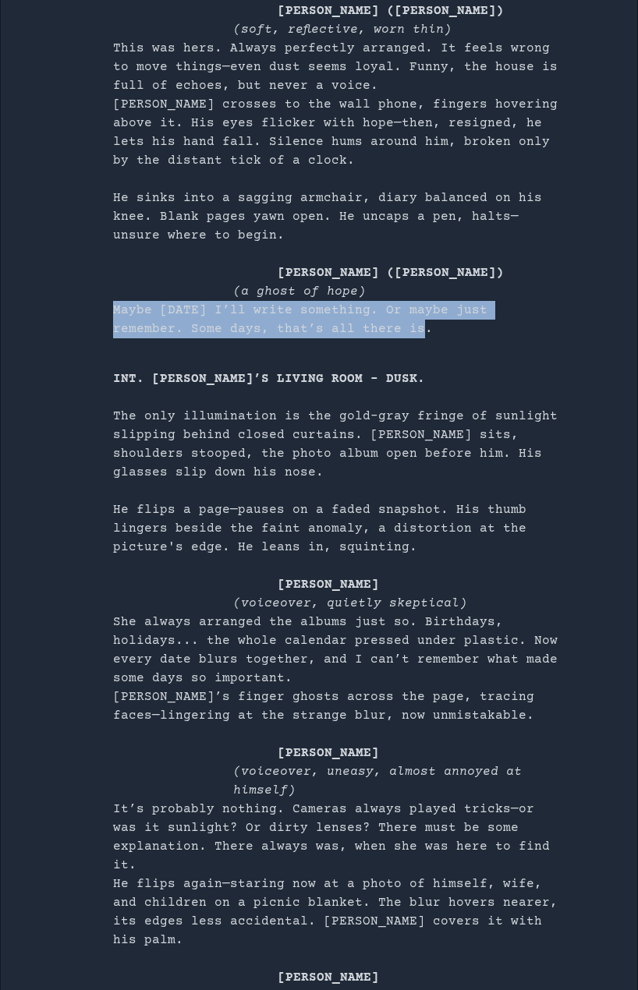
drag, startPoint x: 115, startPoint y: 309, endPoint x: 348, endPoint y: 327, distance: 232.9
click at [348, 327] on p "Maybe today I’ll write something. Or maybe just remember. Some days, that’s all…" at bounding box center [337, 319] width 449 height 37
copy p "Maybe today I’ll write something. Or maybe just remember. Some days, that’s all…"
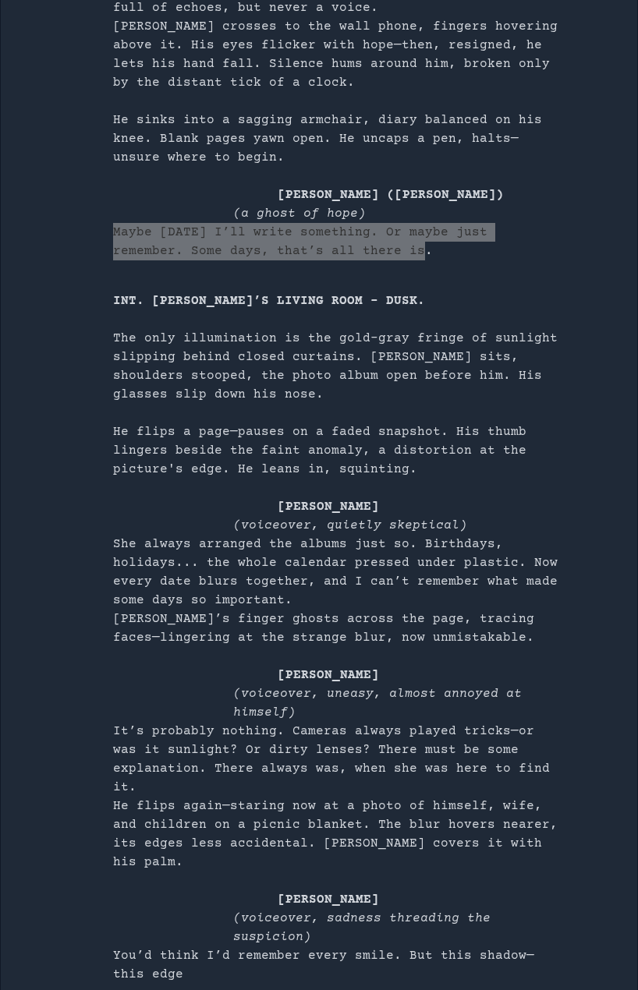
scroll to position [511, 0]
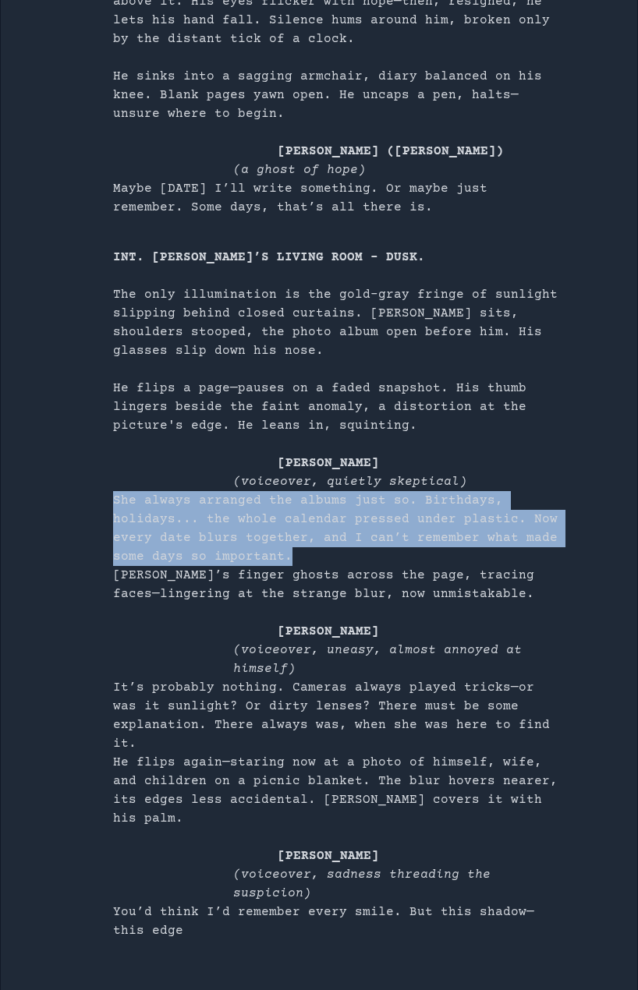
drag, startPoint x: 115, startPoint y: 500, endPoint x: 542, endPoint y: 549, distance: 429.9
click at [542, 549] on p "She always arranged the albums just so. Birthdays, holidays... the whole calend…" at bounding box center [337, 528] width 449 height 75
copy p "She always arranged the albums just so. Birthdays, holidays... the whole calend…"
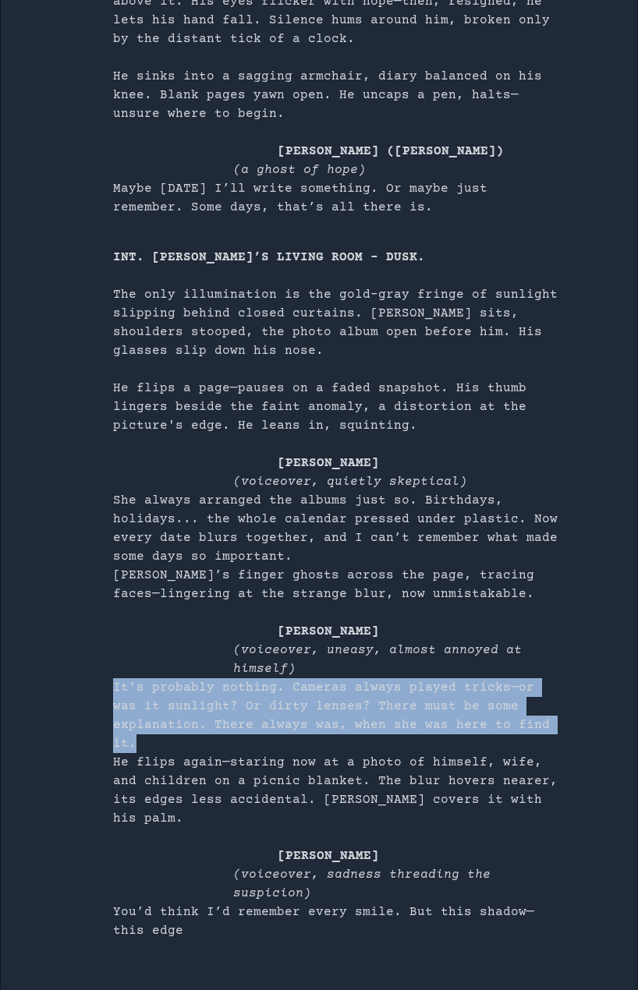
drag, startPoint x: 115, startPoint y: 686, endPoint x: 573, endPoint y: 729, distance: 460.3
click at [573, 729] on main "Reflections INT. BRUCE’S LIVING ROOM – DAY. Pale sunlight drifts through moth-e…" at bounding box center [319, 267] width 636 height 1557
copy p "It’s probably nothing. Cameras always played tricks—or was it sunlight? Or dirt…"
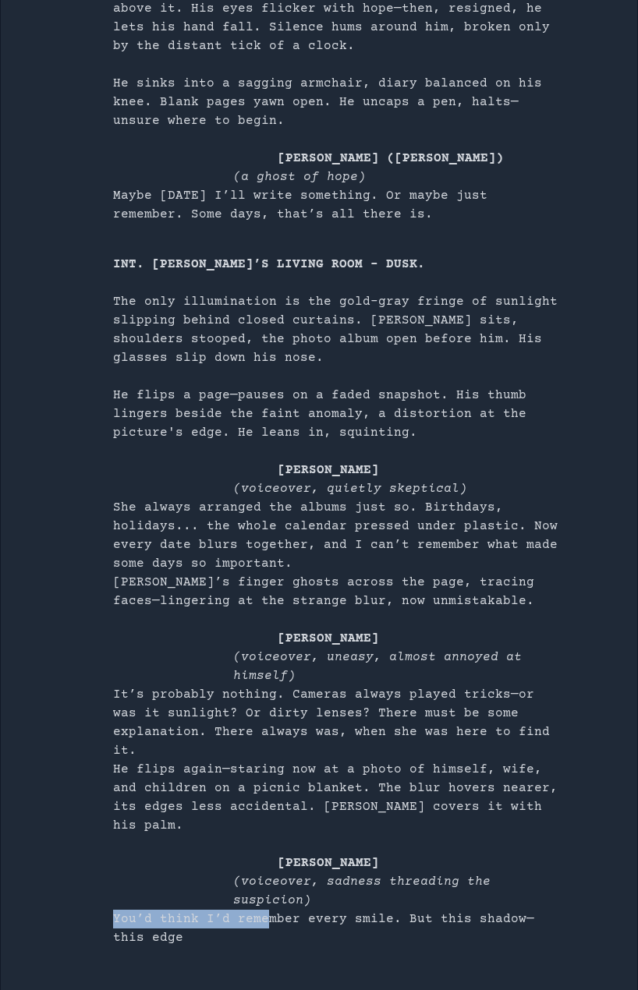
drag, startPoint x: 114, startPoint y: 862, endPoint x: 266, endPoint y: 865, distance: 152.0
click at [266, 910] on p "You’d think I’d remember every smile. But this shadow—this edge" at bounding box center [337, 928] width 449 height 37
click at [174, 910] on p "You’d think I’d remember every smile. But this shadow—this edge" at bounding box center [337, 928] width 449 height 37
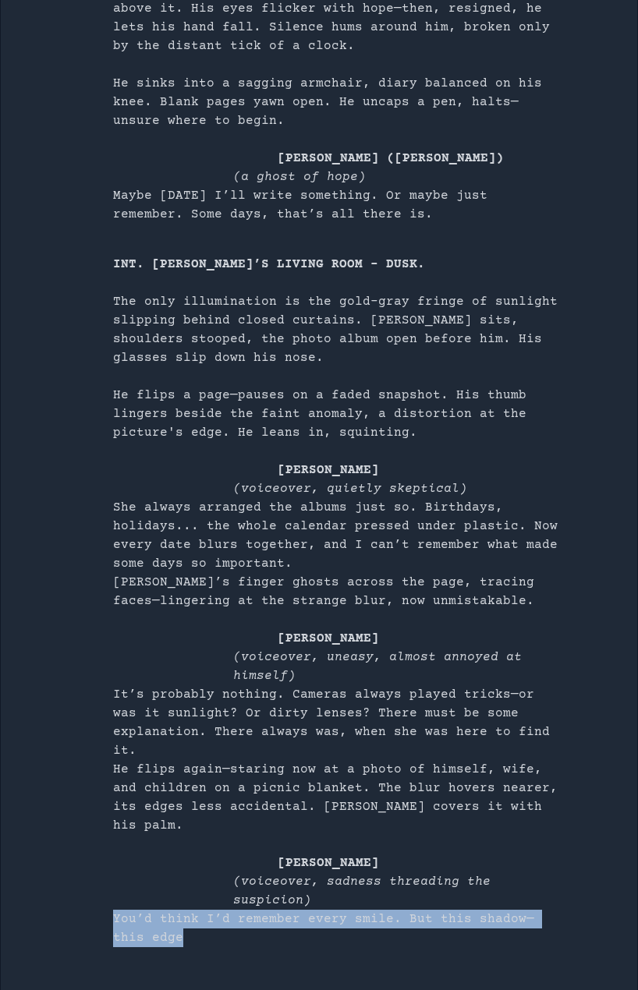
drag, startPoint x: 115, startPoint y: 860, endPoint x: 148, endPoint y: 878, distance: 37.7
click at [148, 910] on p "You’d think I’d remember every smile. But this shadow—this edge" at bounding box center [337, 928] width 449 height 37
copy p "You’d think I’d remember every smile. But this shadow—this edge"
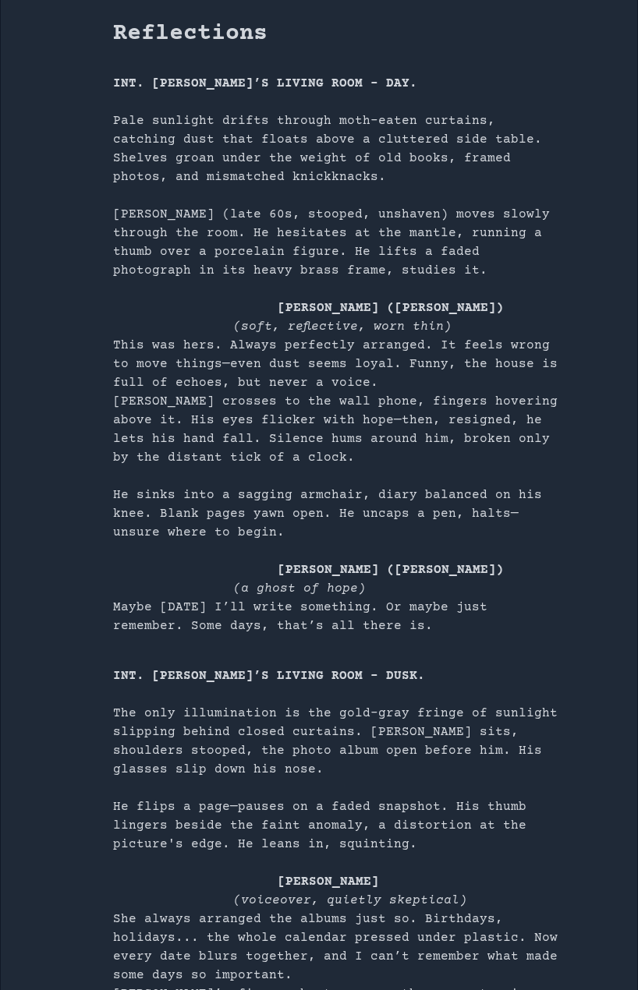
scroll to position [0, 0]
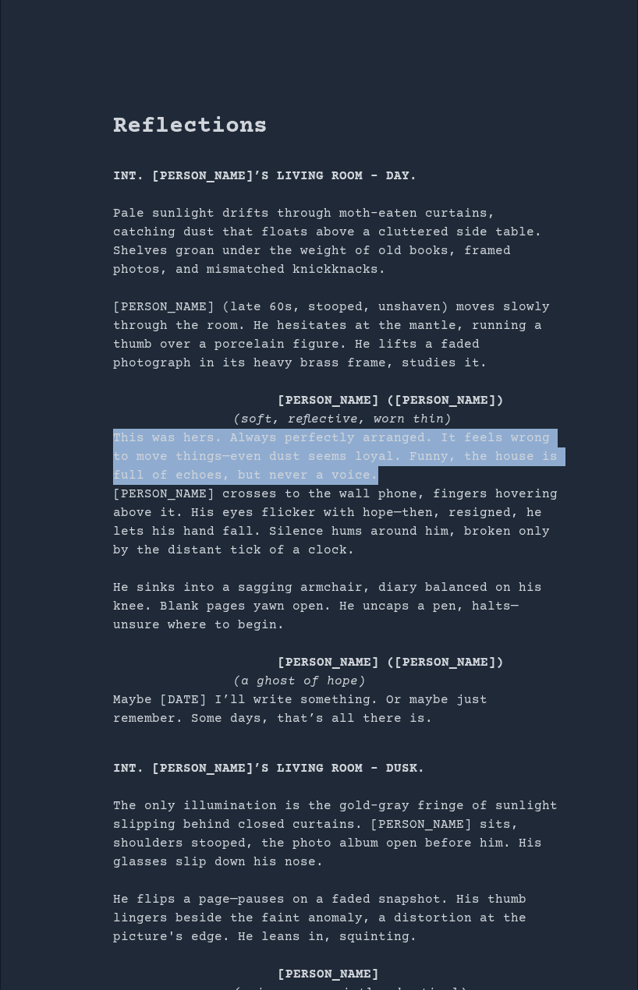
drag, startPoint x: 114, startPoint y: 436, endPoint x: 546, endPoint y: 475, distance: 433.5
click at [546, 475] on p "This was hers. Always perfectly arranged. It feels wrong to move things—even du…" at bounding box center [337, 457] width 449 height 56
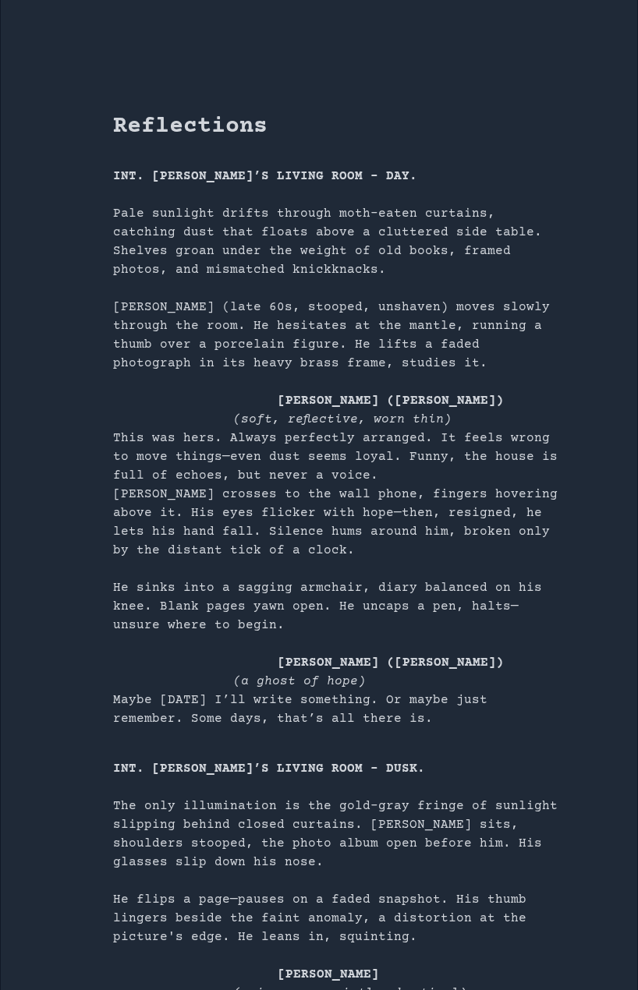
scroll to position [78, 0]
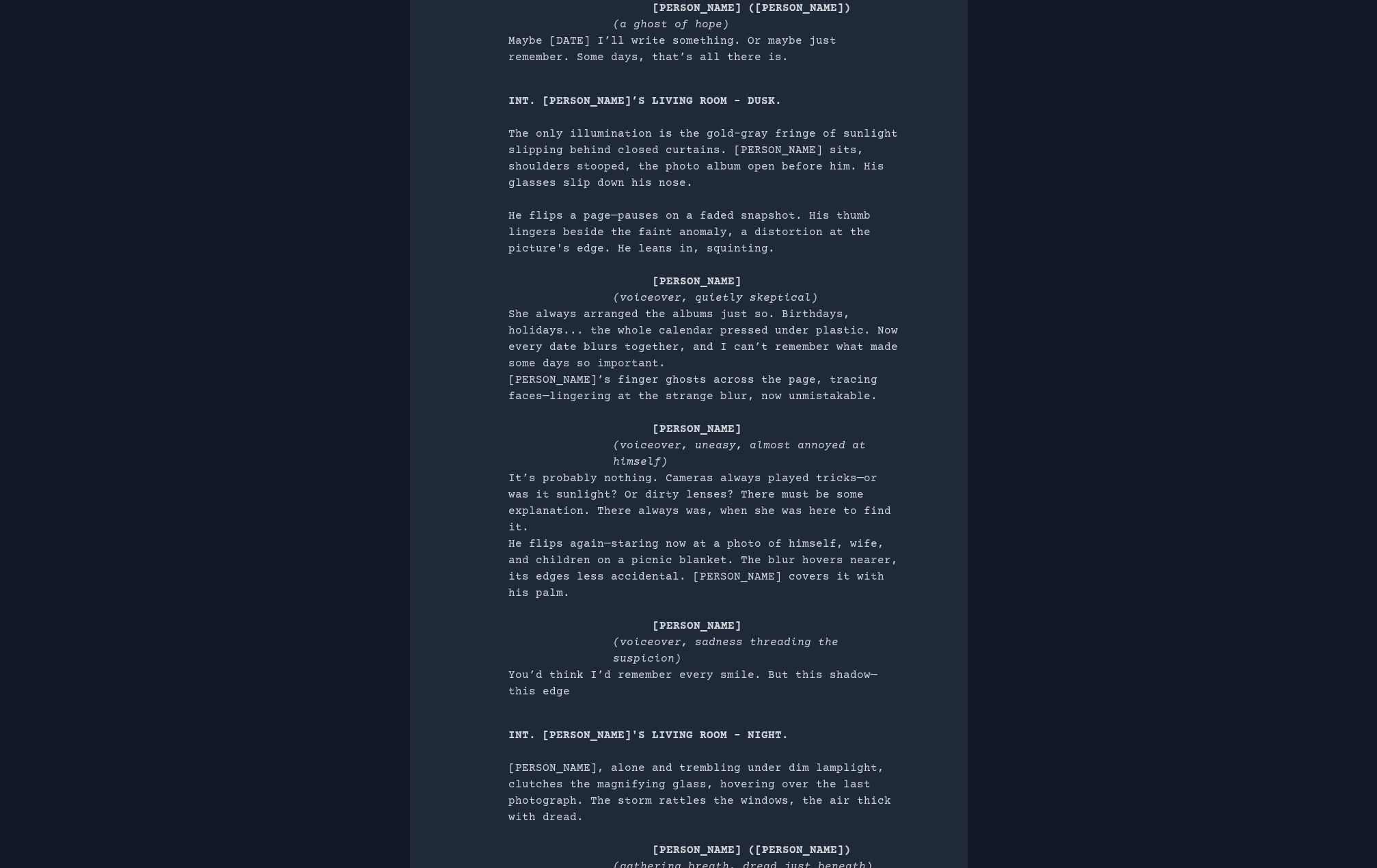
scroll to position [793, 0]
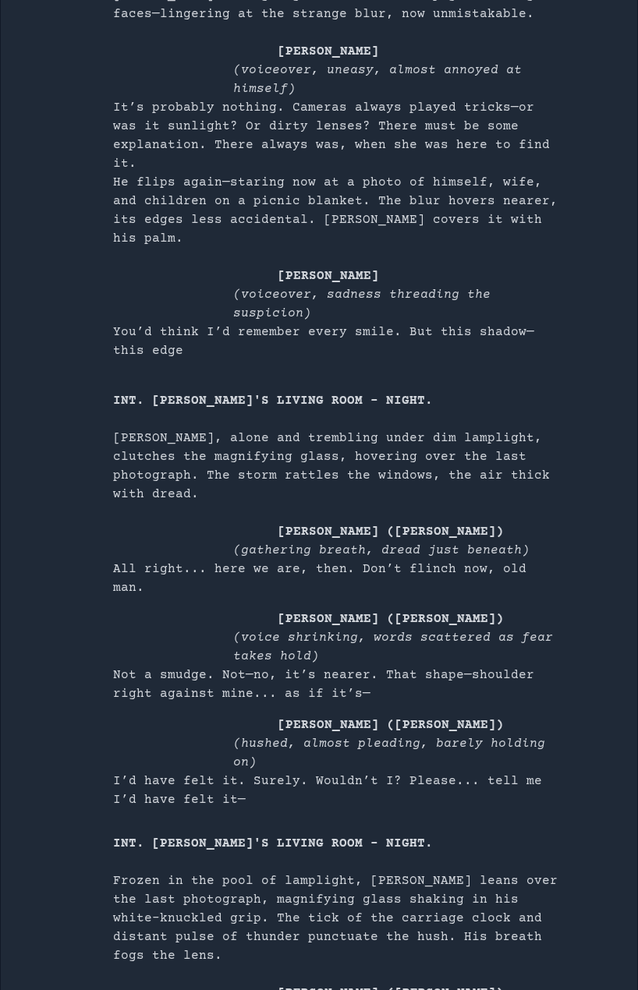
scroll to position [1169, 0]
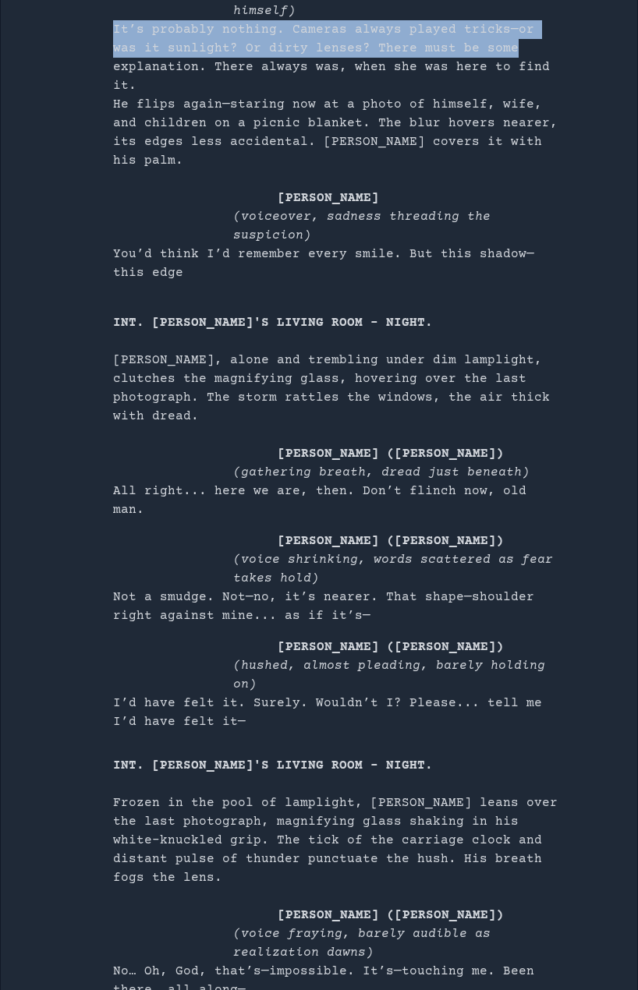
drag, startPoint x: 113, startPoint y: 27, endPoint x: 542, endPoint y: 50, distance: 430.0
click at [542, 50] on p "It’s probably nothing. Cameras always played tricks—or was it sunlight? Or dirt…" at bounding box center [337, 57] width 449 height 75
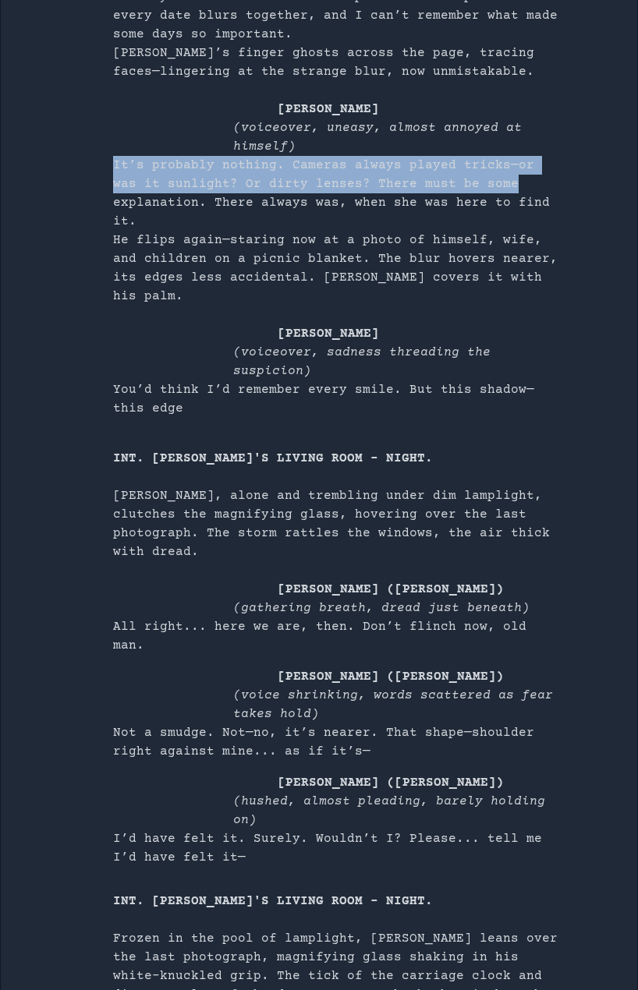
scroll to position [1013, 0]
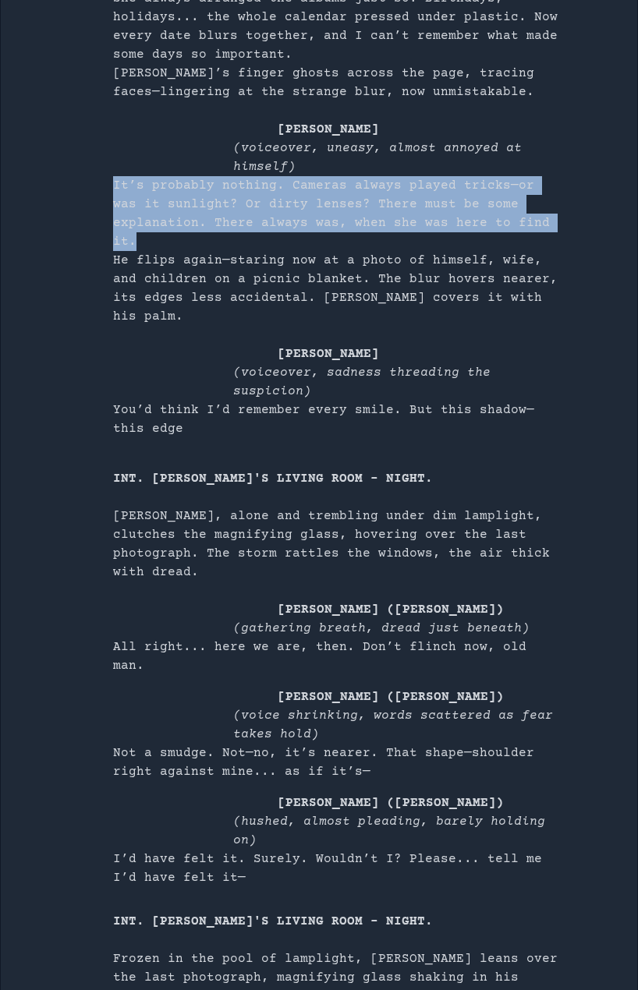
click at [560, 223] on p "It’s probably nothing. Cameras always played tricks—or was it sunlight? Or dirt…" at bounding box center [337, 213] width 449 height 75
copy p "It’s probably nothing. Cameras always played tricks—or was it sunlight? Or dirt…"
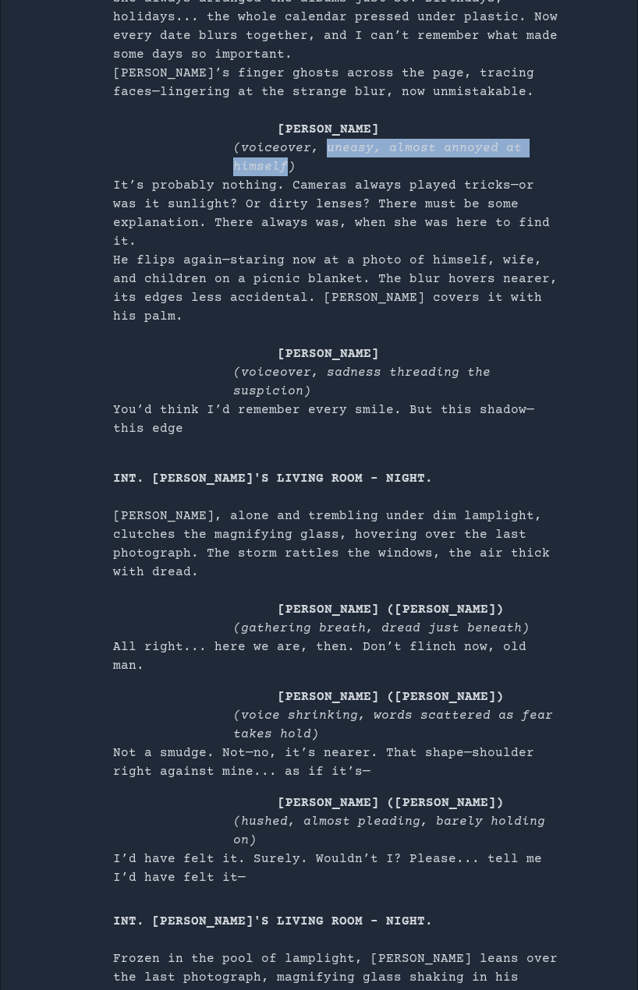
drag, startPoint x: 323, startPoint y: 150, endPoint x: 288, endPoint y: 167, distance: 38.0
click at [288, 167] on p "(voiceover, uneasy, almost annoyed at himself)" at bounding box center [397, 157] width 329 height 37
copy p "uneasy, almost annoyed at himself"
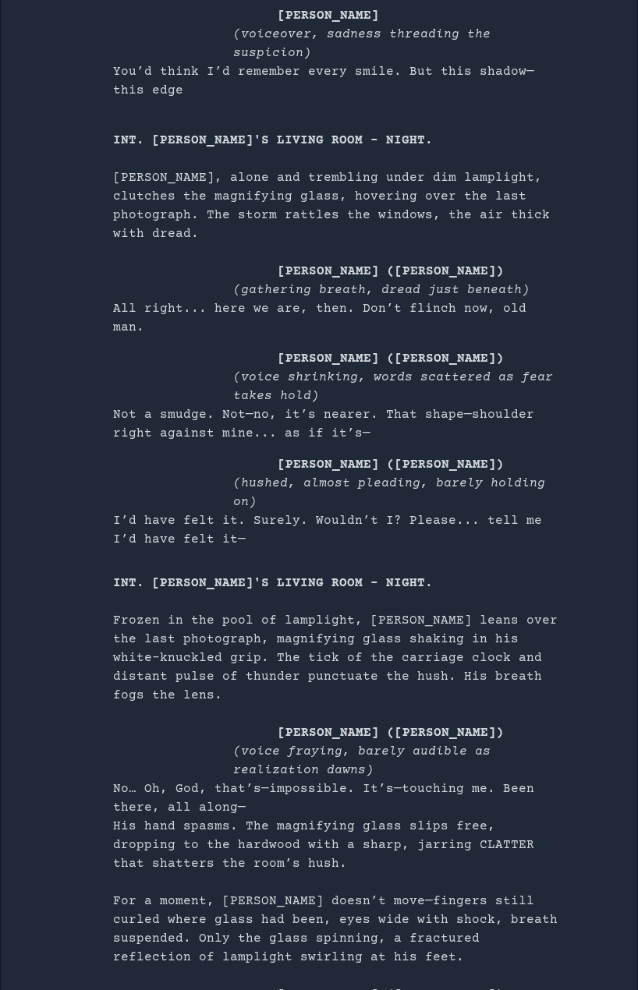
scroll to position [1378, 0]
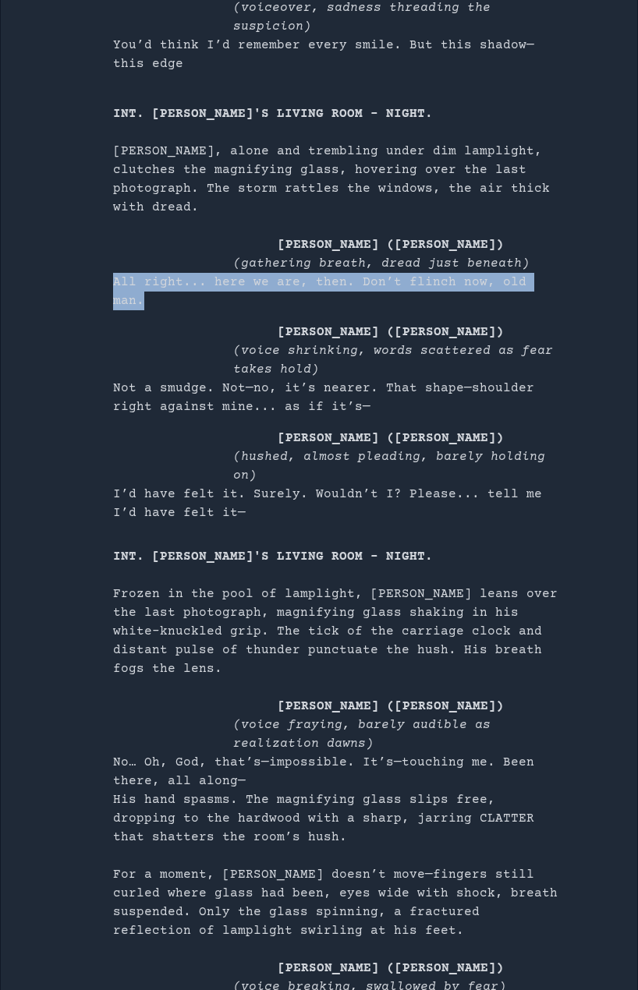
drag, startPoint x: 113, startPoint y: 208, endPoint x: 551, endPoint y: 207, distance: 438.0
click at [551, 273] on p "All right... here we are, then. Don’t flinch now, old man." at bounding box center [337, 291] width 449 height 37
copy p "All right... here we are, then. Don’t flinch now, old man."
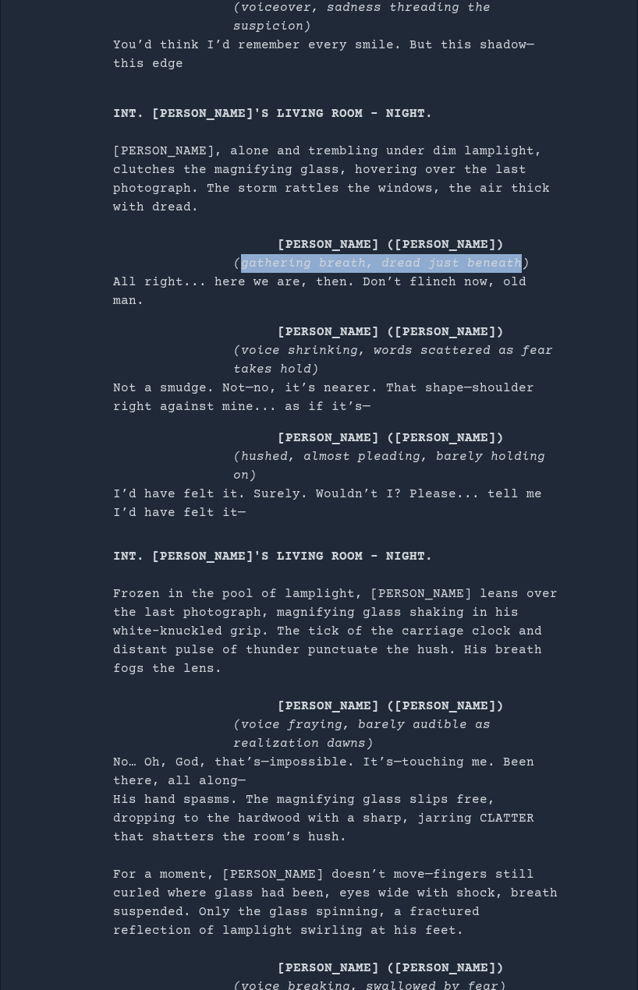
drag, startPoint x: 241, startPoint y: 185, endPoint x: 510, endPoint y: 187, distance: 268.9
click at [510, 254] on p "(gathering breath, dread just beneath)" at bounding box center [397, 263] width 329 height 19
copy p "gathering breath, dread just beneath"
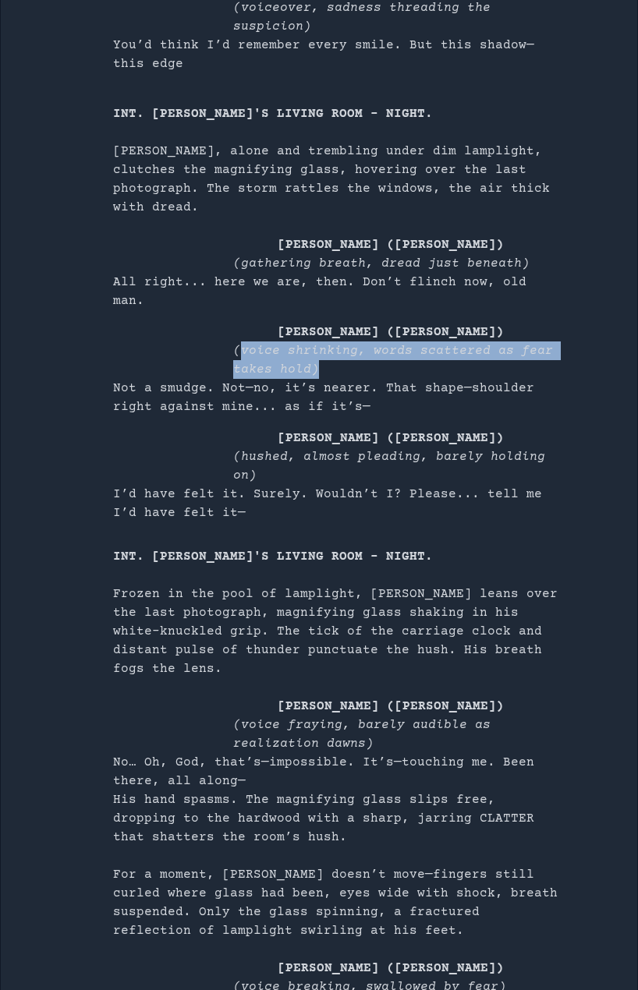
drag, startPoint x: 240, startPoint y: 256, endPoint x: 312, endPoint y: 270, distance: 73.2
click at [312, 341] on p "(voice shrinking, words scattered as fear takes hold)" at bounding box center [397, 359] width 329 height 37
copy p "voice shrinking, words scattered as fear takes hold)"
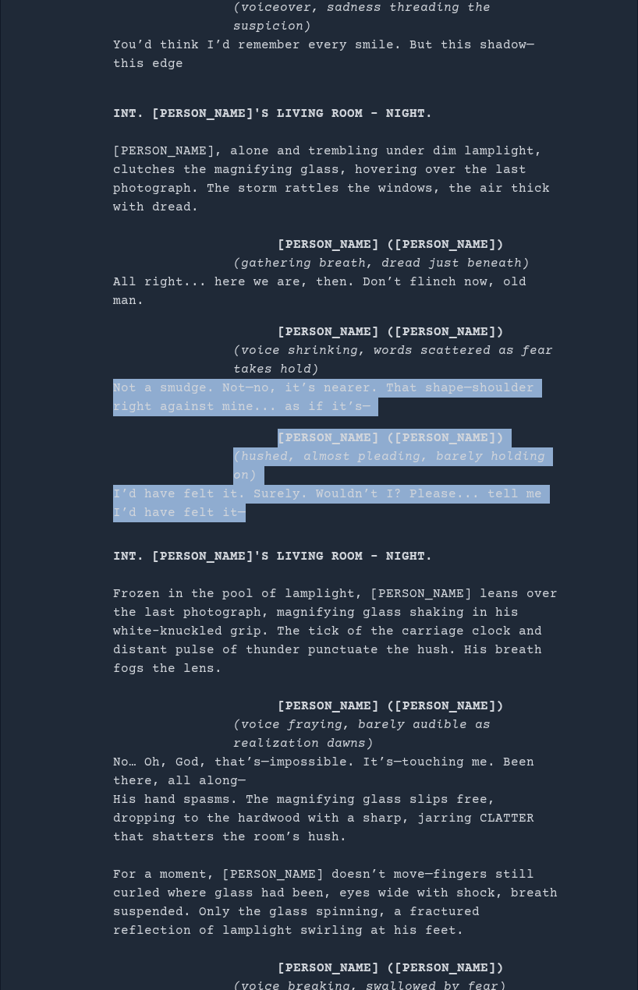
drag, startPoint x: 113, startPoint y: 293, endPoint x: 255, endPoint y: 400, distance: 177.5
click at [255, 400] on div "INT. BRUCE'S LIVING ROOM – NIGHT. Bruce, alone and trembling under dim lampligh…" at bounding box center [337, 559] width 449 height 910
copy div "Not a smudge. Not—no, it’s nearer. That shape—shoulder right against mine... as…"
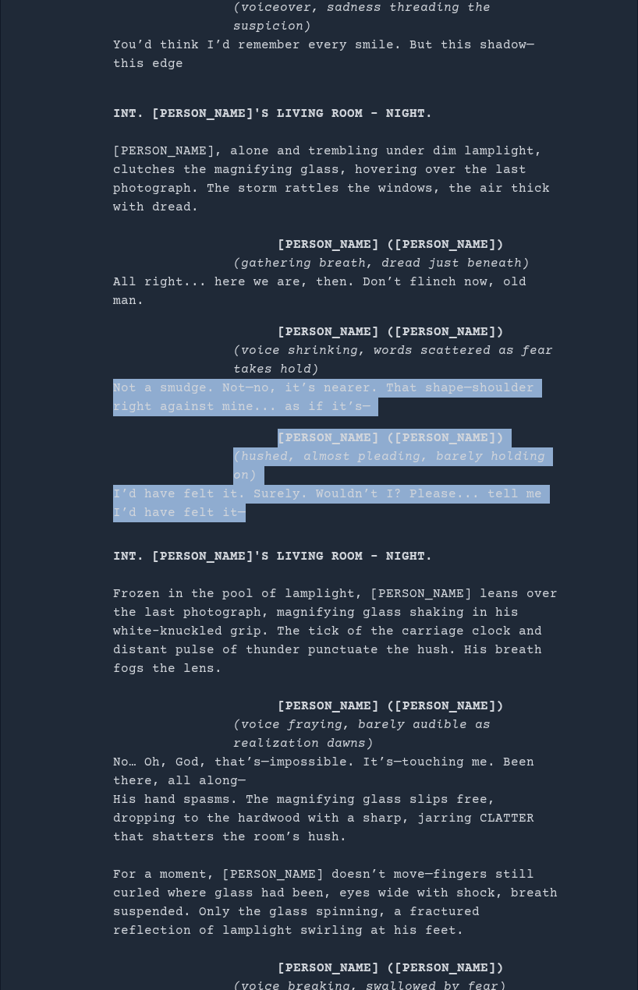
click at [386, 447] on p "(hushed, almost pleading, barely holding on)" at bounding box center [397, 465] width 329 height 37
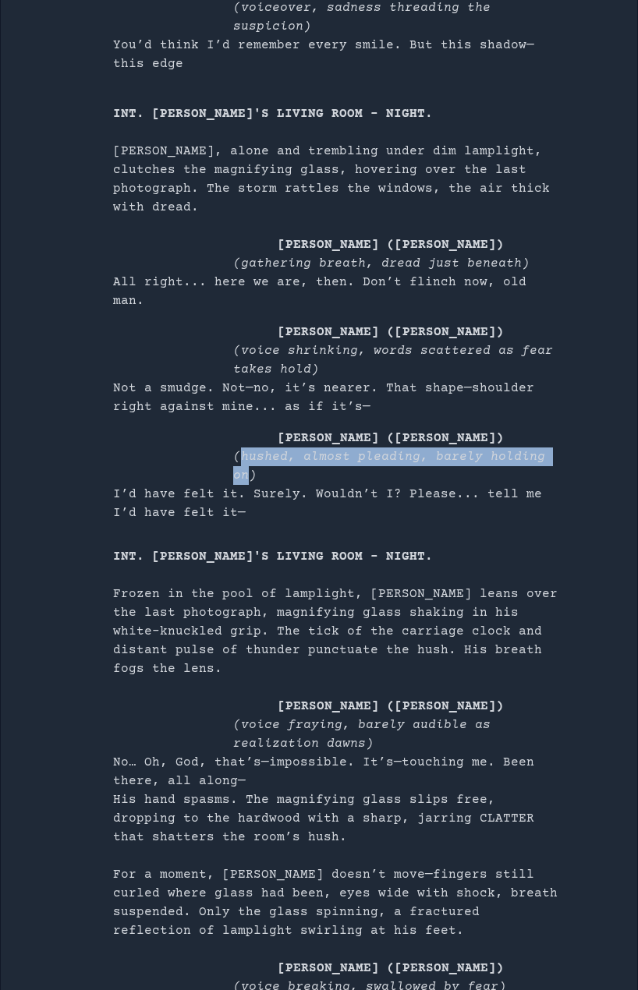
drag, startPoint x: 239, startPoint y: 361, endPoint x: 553, endPoint y: 356, distance: 313.3
click at [553, 447] on p "(hushed, almost pleading, barely holding on)" at bounding box center [397, 465] width 329 height 37
copy p "hushed, almost pleading, barely holding on"
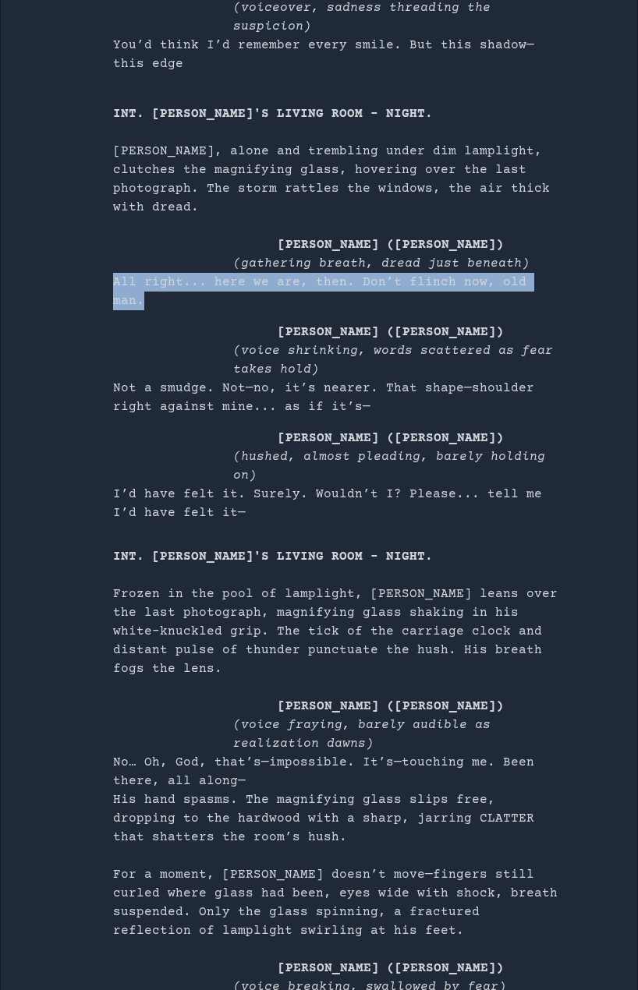
drag, startPoint x: 549, startPoint y: 206, endPoint x: 110, endPoint y: 205, distance: 438.8
copy p "All right... here we are, then. Don’t flinch now, old man."
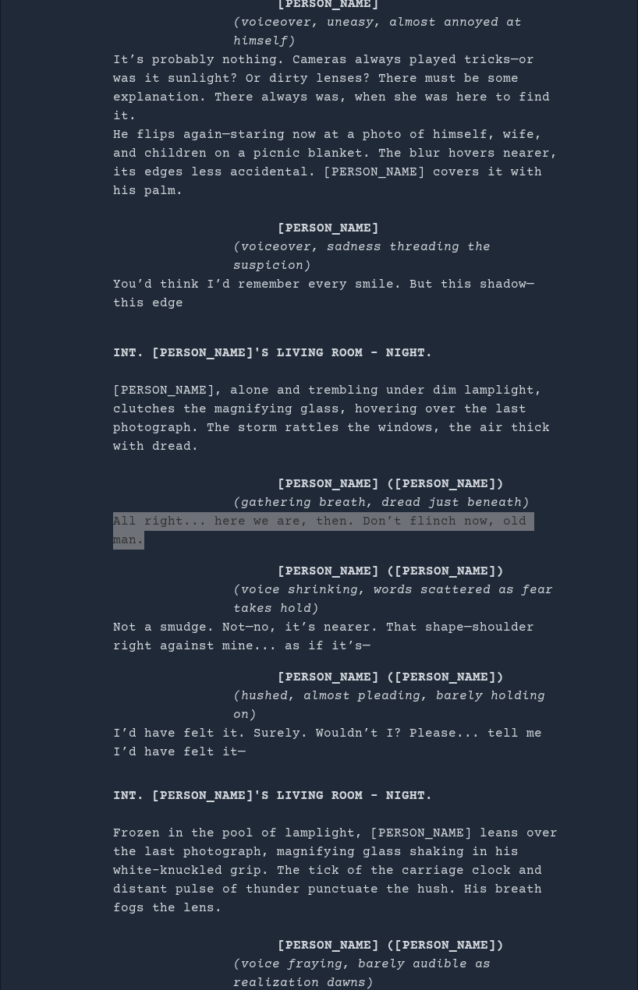
scroll to position [1066, 0]
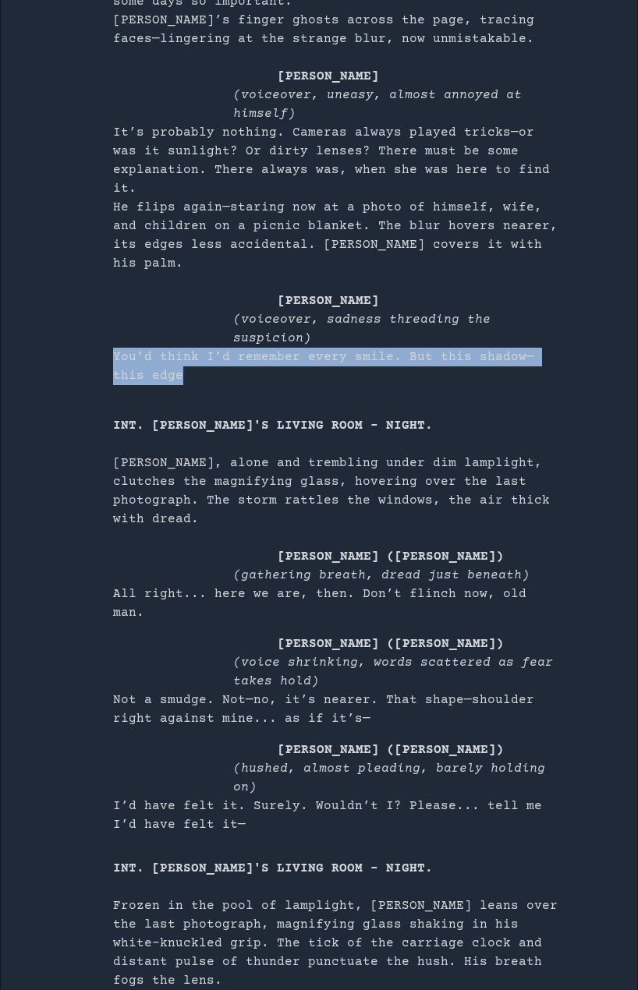
drag, startPoint x: 114, startPoint y: 299, endPoint x: 147, endPoint y: 315, distance: 37.0
click at [147, 348] on p "You’d think I’d remember every smile. But this shadow—this edge" at bounding box center [337, 366] width 449 height 37
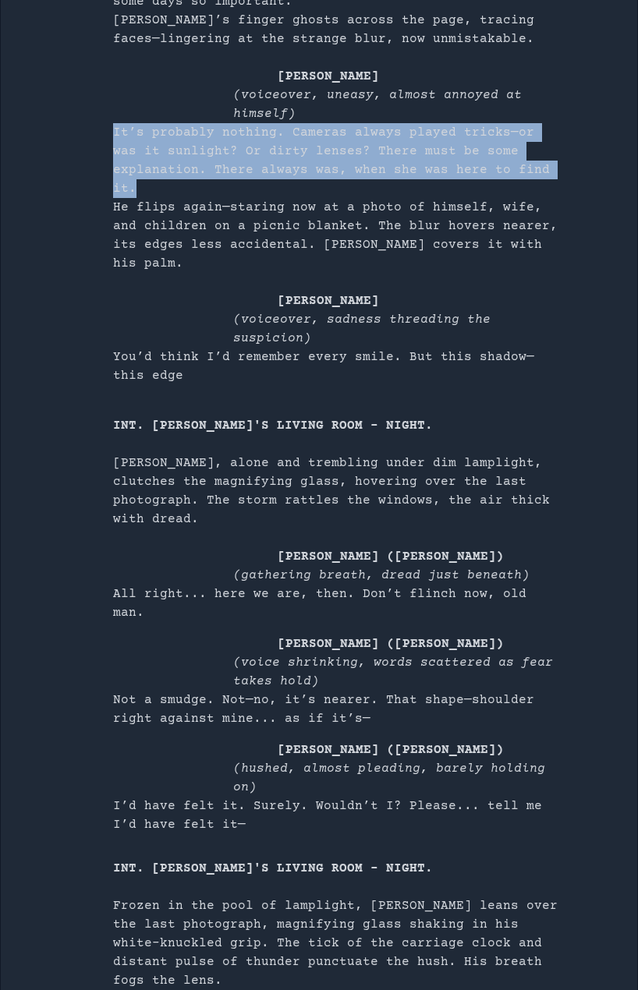
drag, startPoint x: 562, startPoint y: 169, endPoint x: 106, endPoint y: 133, distance: 457.3
click at [106, 133] on main "Reflections INT. BRUCE’S LIVING ROOM – DAY. Pale sunlight drifts through moth-e…" at bounding box center [319, 183] width 636 height 2499
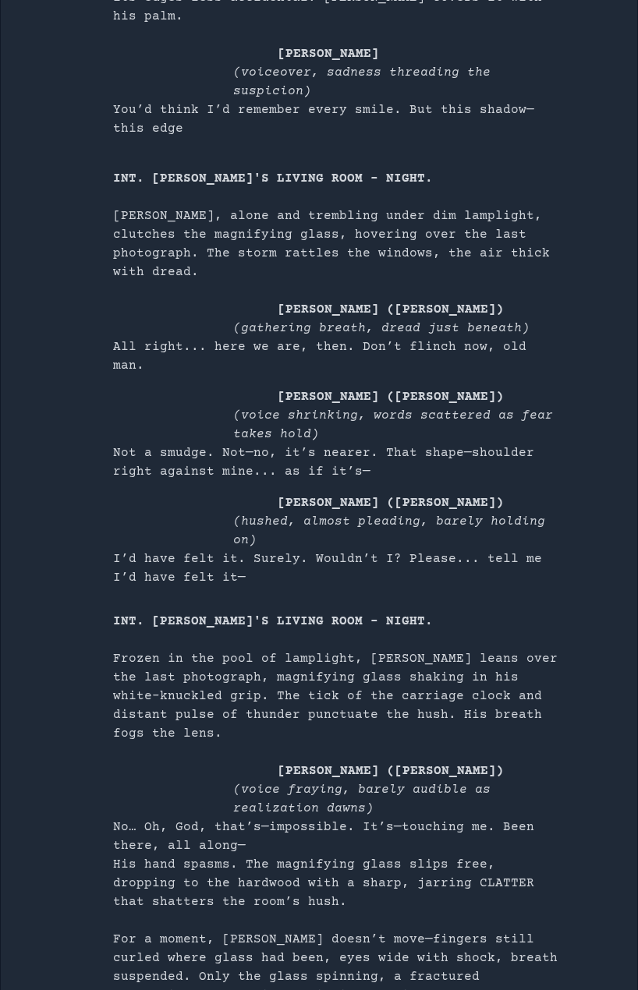
scroll to position [1378, 0]
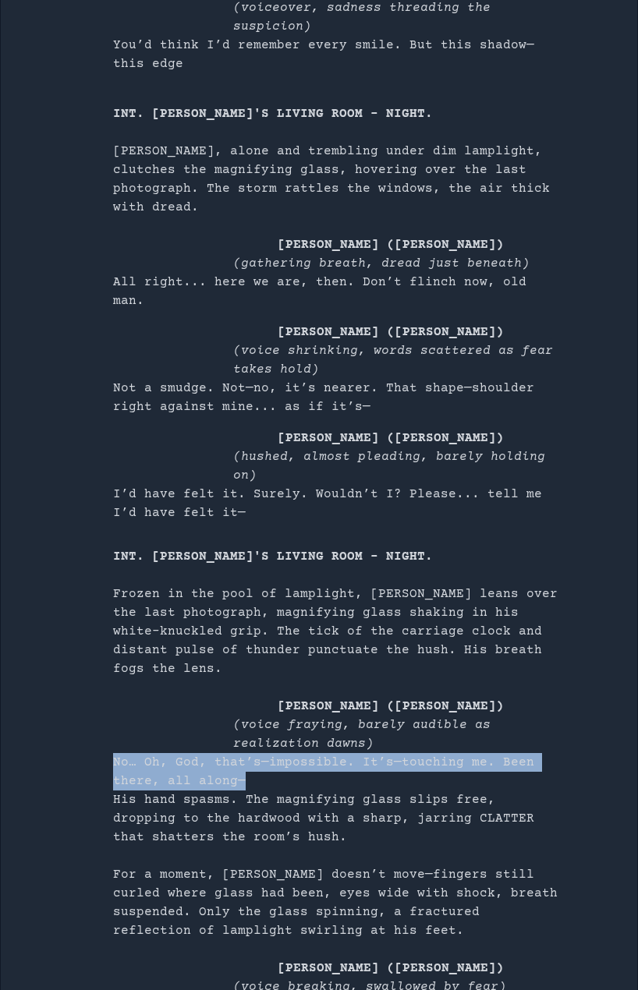
drag, startPoint x: 114, startPoint y: 627, endPoint x: 259, endPoint y: 649, distance: 146.7
click at [259, 753] on p "No… Oh, God, that’s—impossible. It’s—touching me. Been there, all along—" at bounding box center [337, 771] width 449 height 37
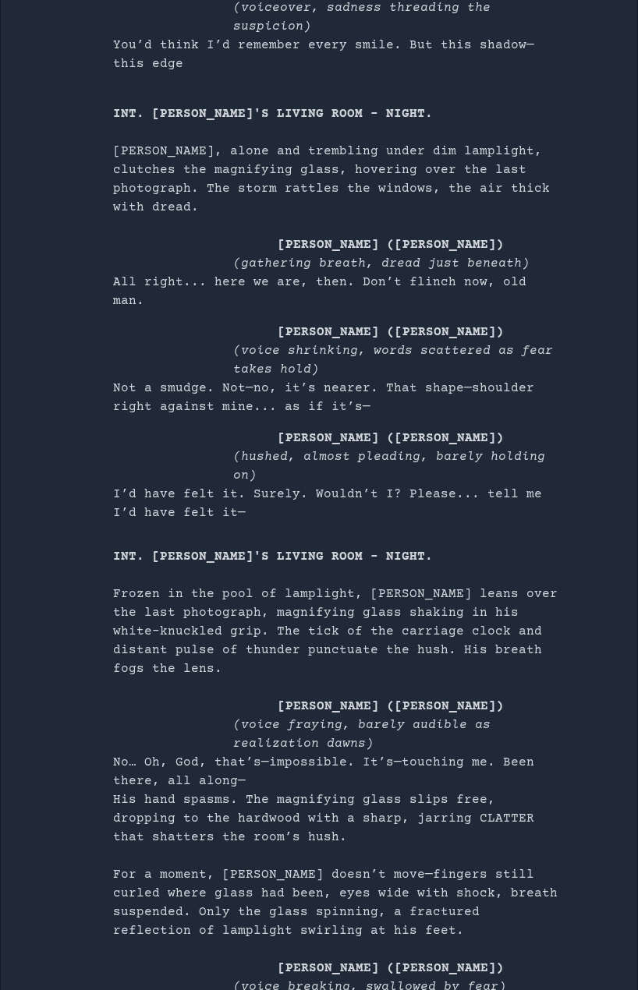
drag, startPoint x: 199, startPoint y: 873, endPoint x: 105, endPoint y: 870, distance: 93.6
drag, startPoint x: 239, startPoint y: 855, endPoint x: 485, endPoint y: 853, distance: 245.5
click at [485, 977] on p "(voice breaking, swallowed by fear)" at bounding box center [397, 986] width 329 height 19
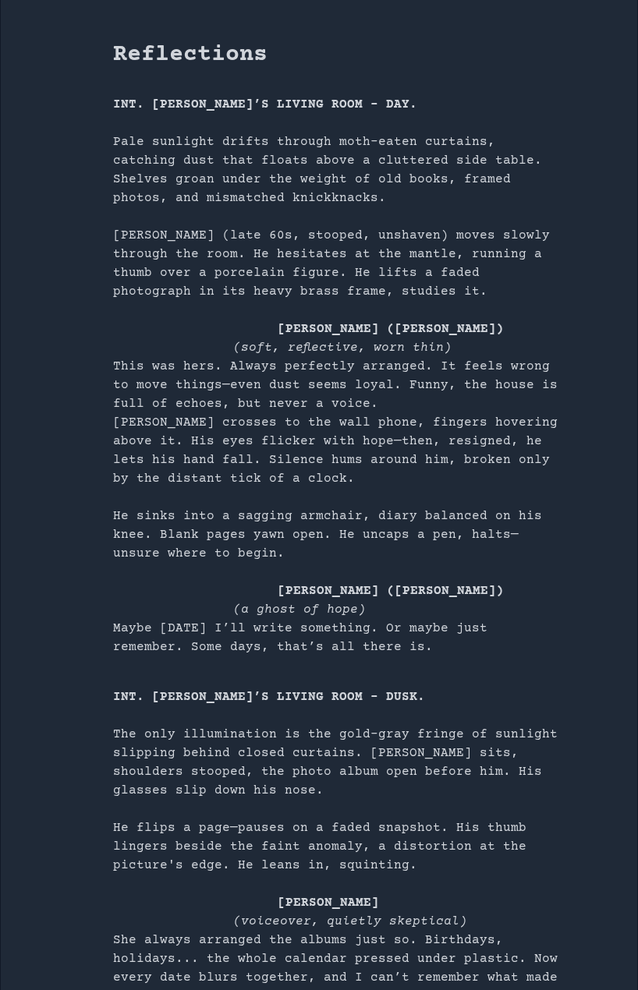
scroll to position [0, 0]
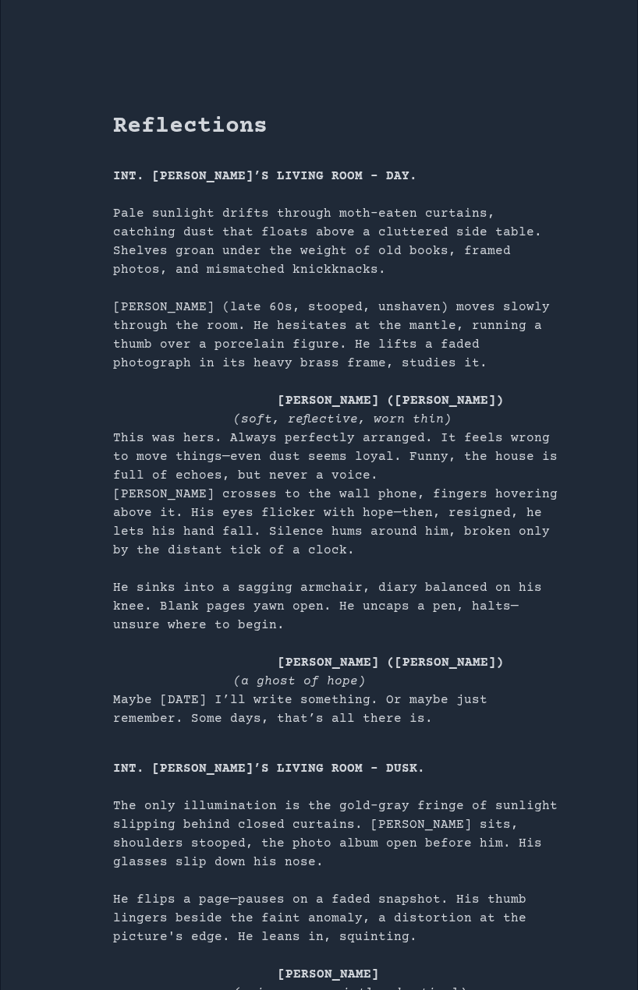
click at [228, 841] on p "The only illumination is the gold-gray fringe of sunlight slipping behind close…" at bounding box center [337, 833] width 449 height 75
click at [156, 578] on p "He sinks into a sagging armchair, diary balanced on his knee. Blank pages yawn …" at bounding box center [337, 606] width 449 height 56
drag, startPoint x: 151, startPoint y: 599, endPoint x: 168, endPoint y: 606, distance: 18.2
click at [153, 599] on p "He sinks into a sagging armchair, diary balanced on his knee. Blank pages yawn …" at bounding box center [337, 606] width 449 height 56
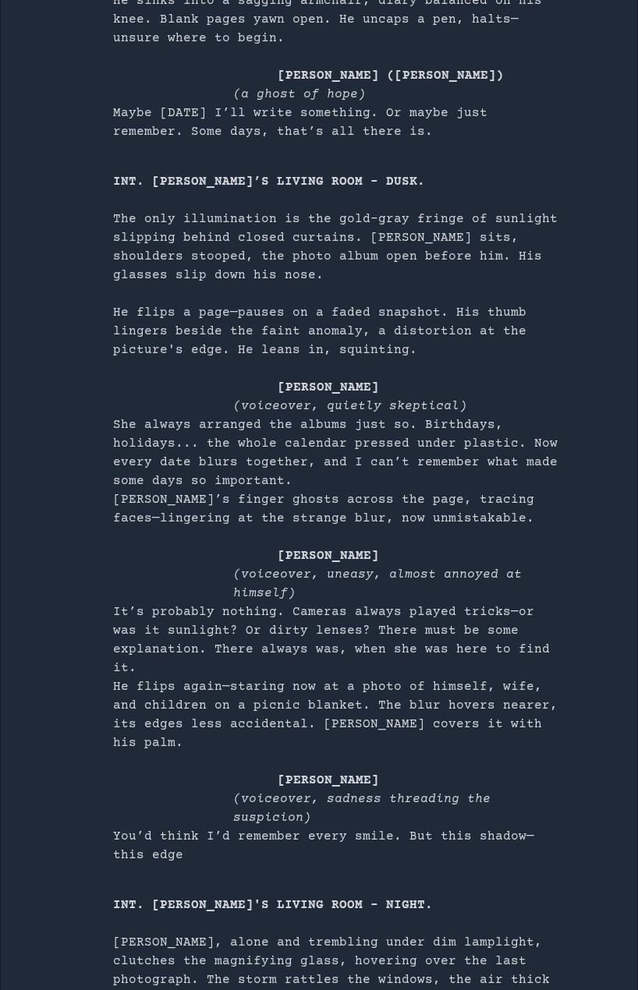
scroll to position [623, 0]
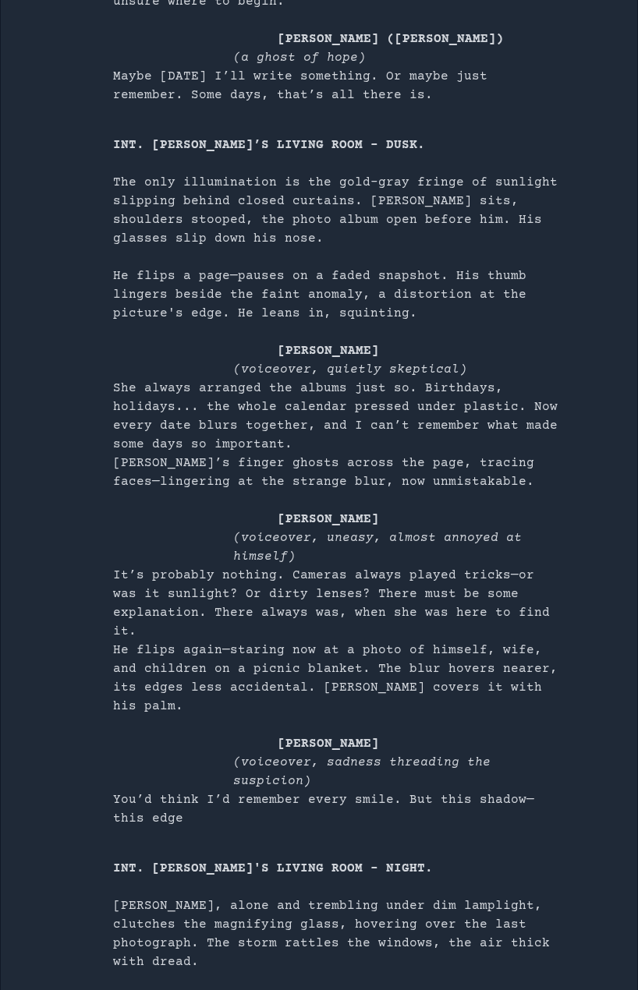
click at [164, 509] on div "INT. BRUCE’S LIVING ROOM – DUSK. The only illumination is the gold-gray fringe …" at bounding box center [337, 482] width 449 height 692
drag, startPoint x: 217, startPoint y: 425, endPoint x: 269, endPoint y: 436, distance: 52.7
click at [217, 425] on p "She always arranged the albums just so. Birthdays, holidays... the whole calend…" at bounding box center [337, 416] width 449 height 75
click at [235, 502] on div "INT. BRUCE’S LIVING ROOM – DUSK. The only illumination is the gold-gray fringe …" at bounding box center [337, 482] width 449 height 692
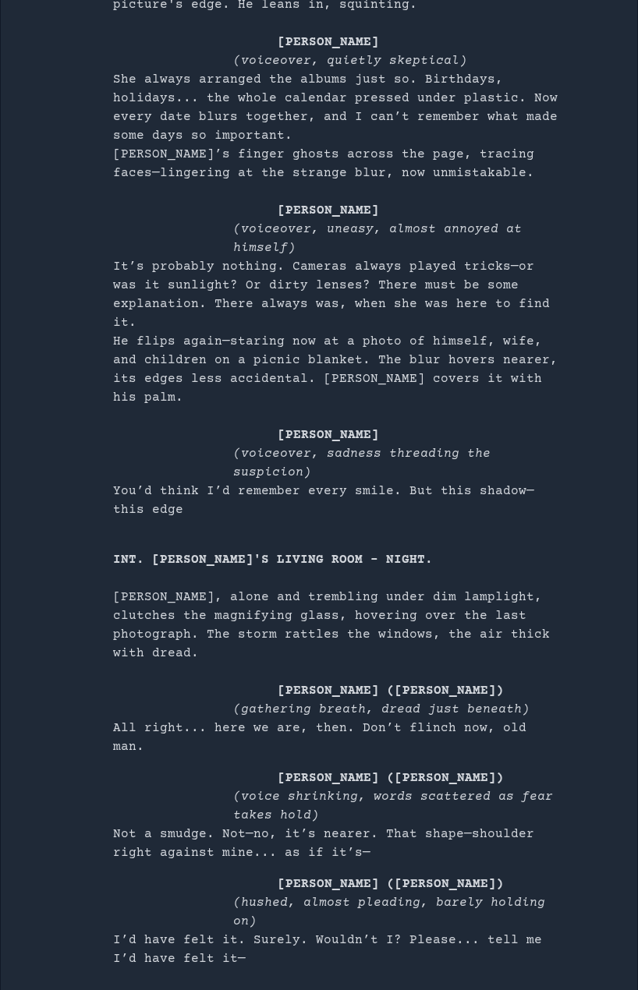
scroll to position [935, 0]
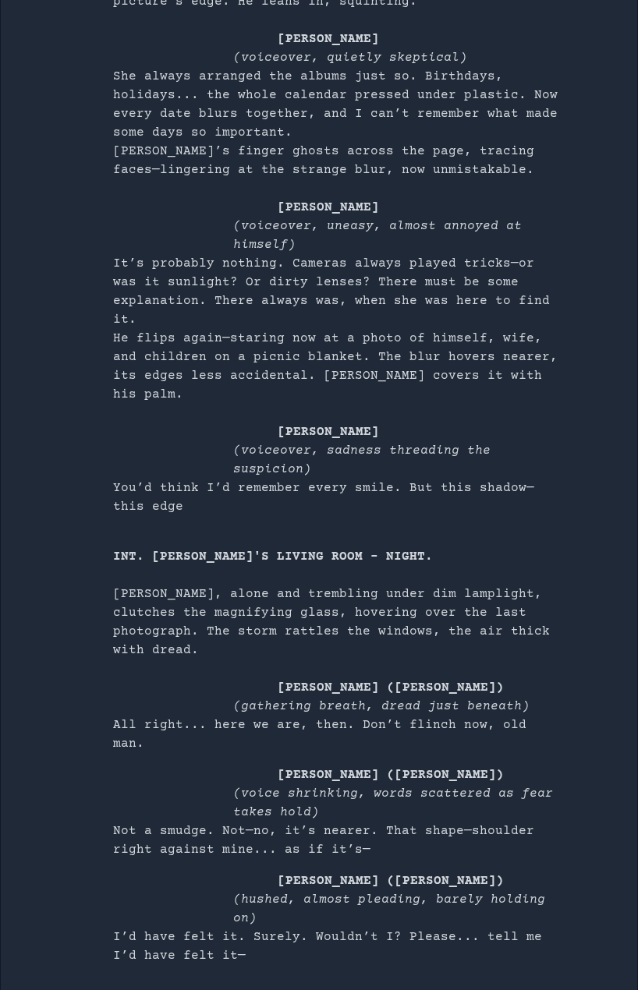
click at [171, 270] on p "It’s probably nothing. Cameras always played tricks—or was it sunlight? Or dirt…" at bounding box center [337, 291] width 449 height 75
drag, startPoint x: 154, startPoint y: 386, endPoint x: 205, endPoint y: 419, distance: 61.0
click at [154, 386] on div "INT. BRUCE’S LIVING ROOM – DUSK. The only illumination is the gold-gray fringe …" at bounding box center [337, 170] width 449 height 692
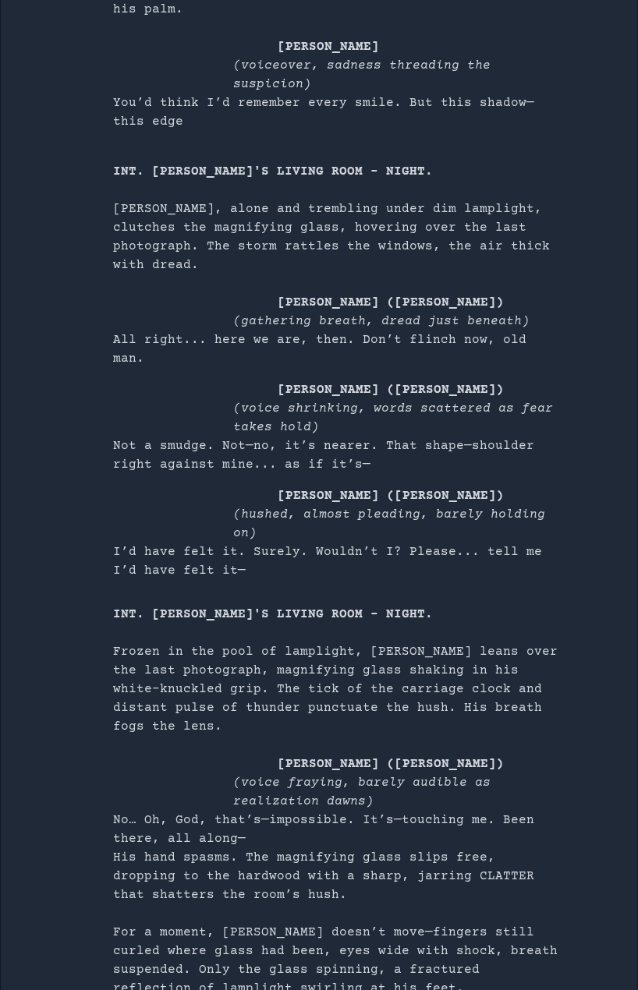
scroll to position [1325, 0]
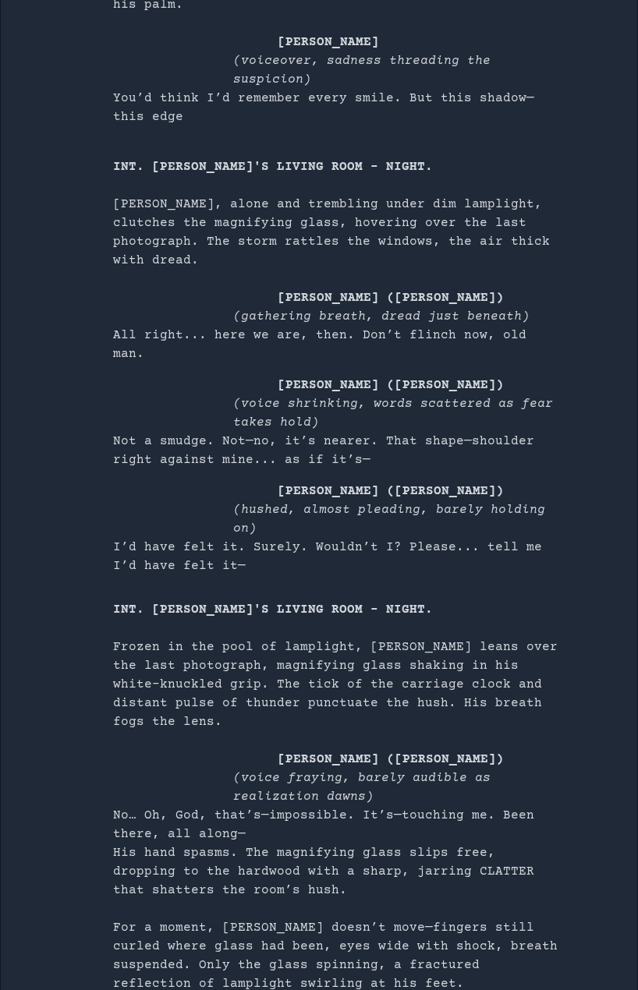
click at [167, 843] on p "His hand spasms. The magnifying glass slips free, dropping to the hardwood with…" at bounding box center [337, 871] width 449 height 56
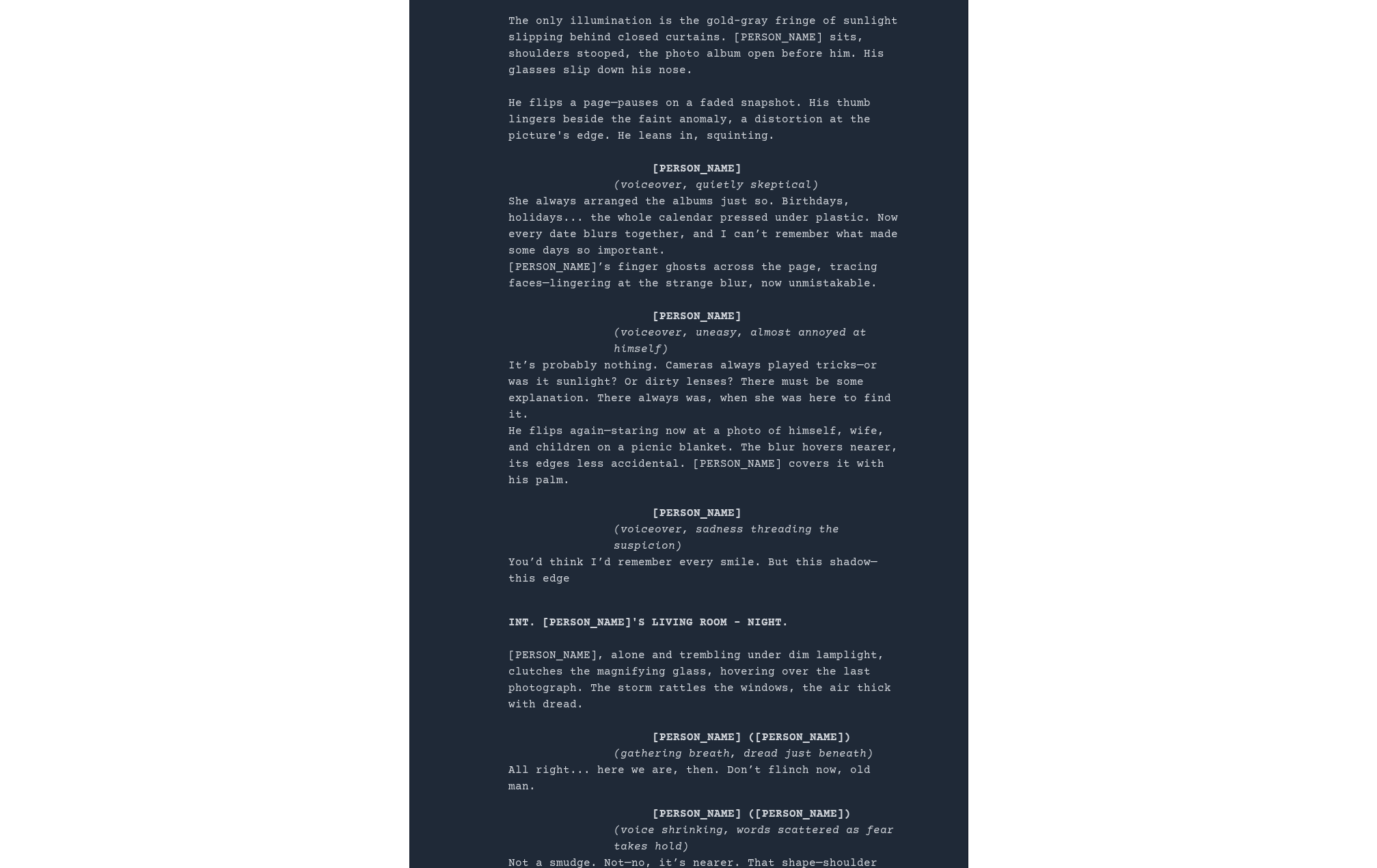
scroll to position [683, 0]
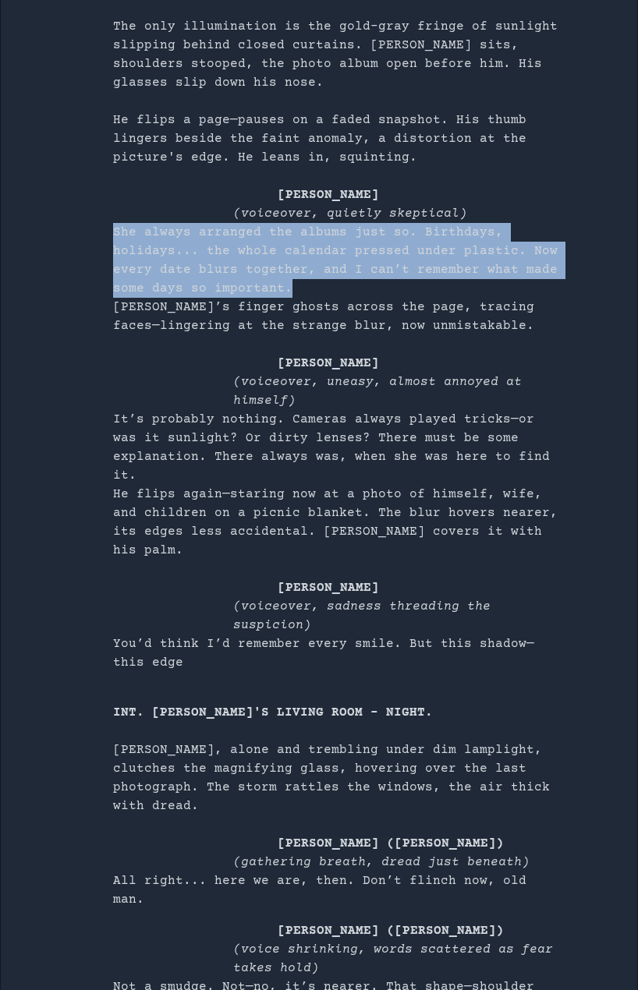
drag, startPoint x: 114, startPoint y: 229, endPoint x: 285, endPoint y: 284, distance: 179.9
click at [285, 284] on p "She always arranged the albums just so. Birthdays, holidays... the whole calend…" at bounding box center [337, 260] width 449 height 75
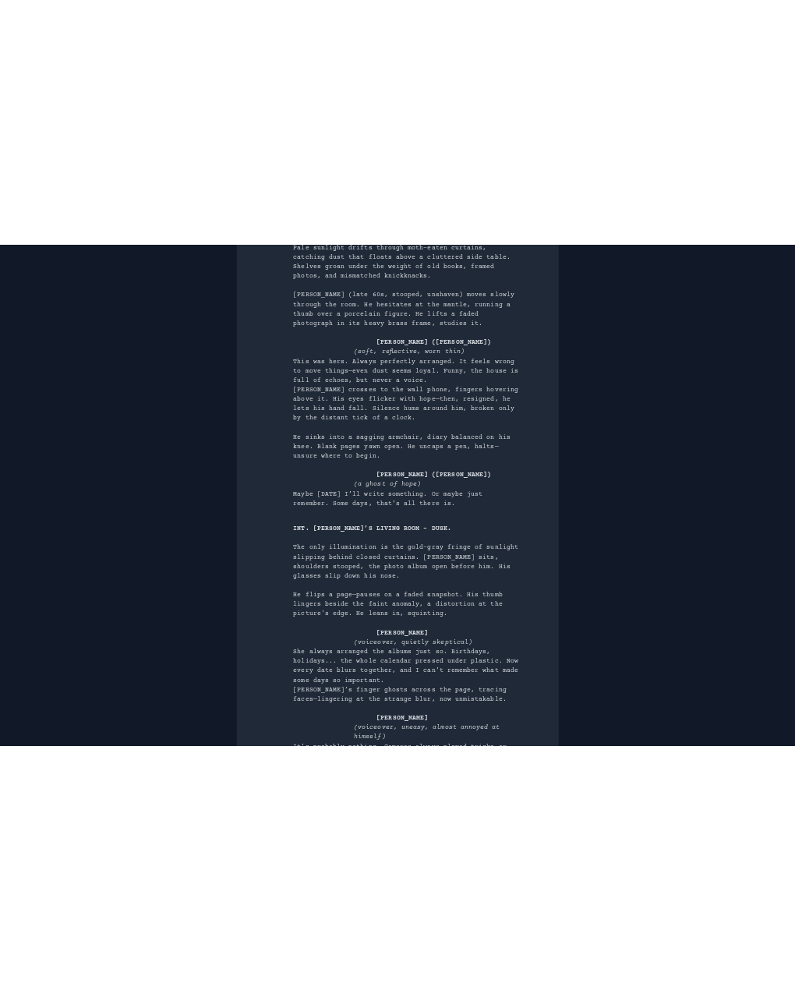
scroll to position [0, 0]
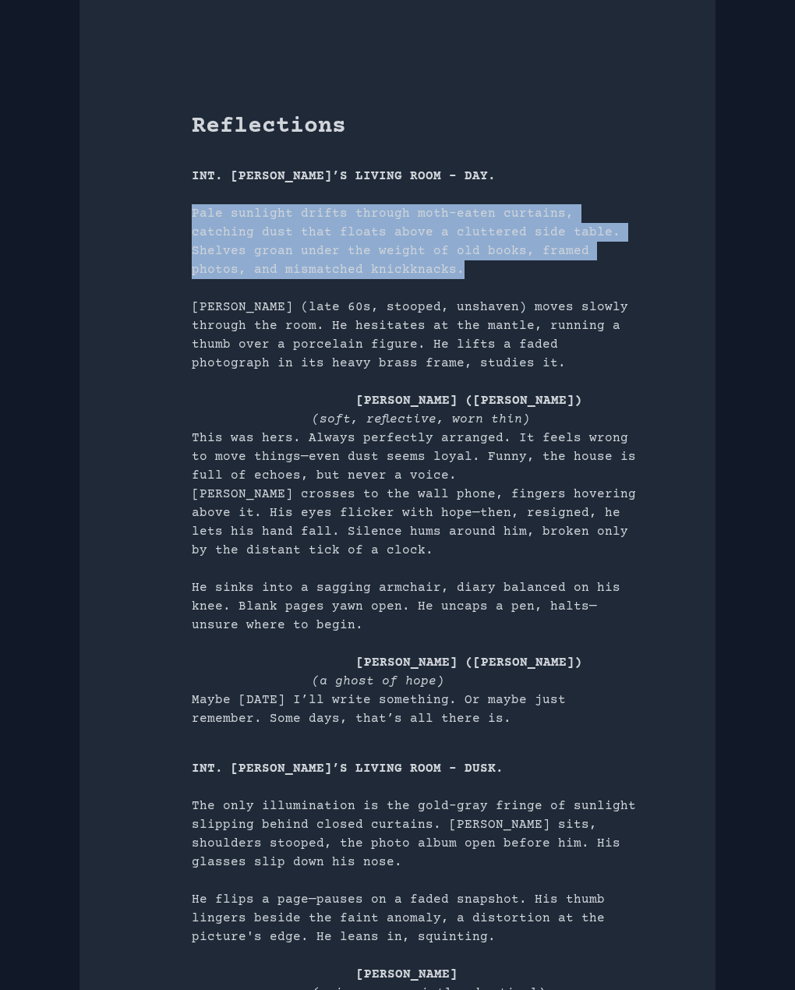
drag, startPoint x: 195, startPoint y: 211, endPoint x: 295, endPoint y: 267, distance: 114.1
click at [295, 267] on p "Pale sunlight drifts through moth-eaten curtains, catching dust that floats abo…" at bounding box center [416, 241] width 449 height 75
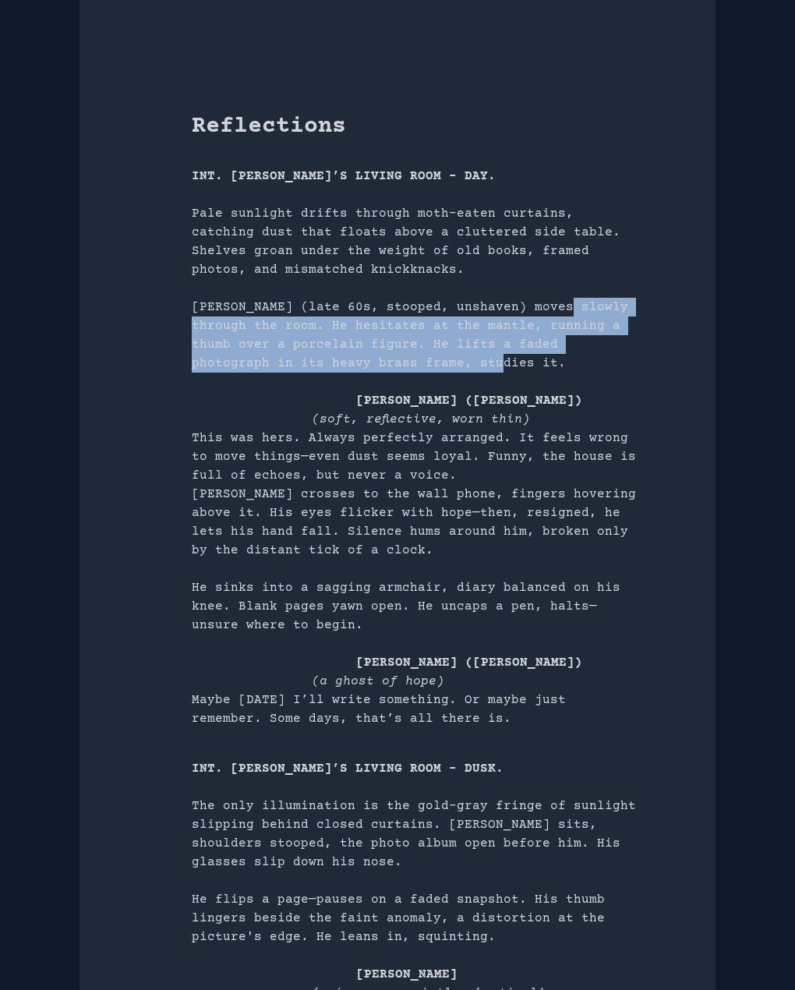
drag, startPoint x: 558, startPoint y: 306, endPoint x: 383, endPoint y: 366, distance: 185.1
click at [383, 366] on p "BRUCE (late 60s, stooped, unshaven) moves slowly through the room. He hesitates…" at bounding box center [416, 335] width 449 height 75
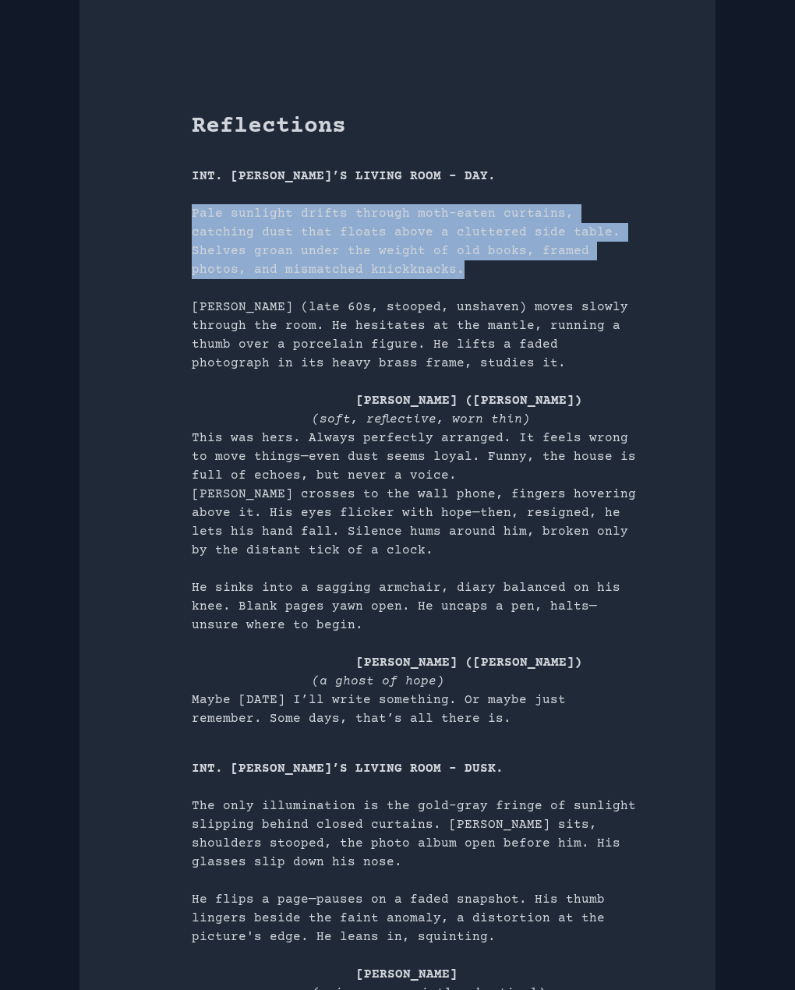
drag, startPoint x: 191, startPoint y: 210, endPoint x: 293, endPoint y: 266, distance: 116.1
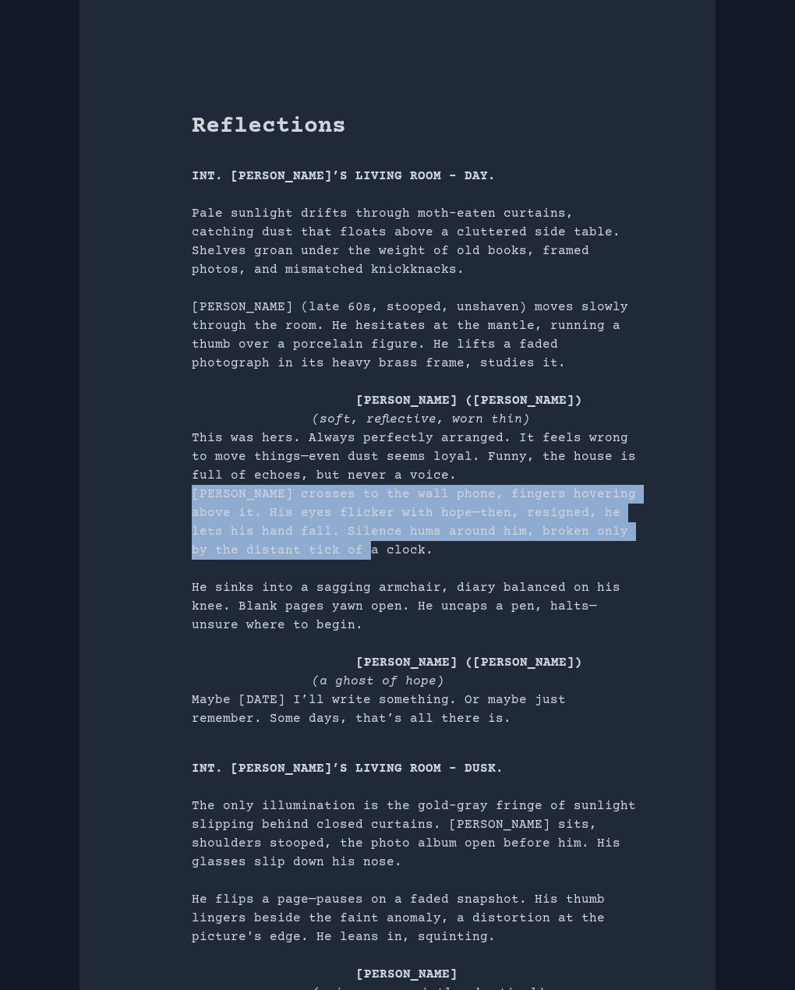
drag, startPoint x: 192, startPoint y: 494, endPoint x: 316, endPoint y: 545, distance: 133.9
click at [316, 545] on p "Bruce crosses to the wall phone, fingers hovering above it. His eyes flicker wi…" at bounding box center [416, 522] width 449 height 75
click at [410, 532] on p "Bruce crosses to the wall phone, fingers hovering above it. His eyes flicker wi…" at bounding box center [416, 522] width 449 height 75
drag, startPoint x: 194, startPoint y: 496, endPoint x: 621, endPoint y: 549, distance: 430.3
click at [621, 549] on p "Bruce crosses to the wall phone, fingers hovering above it. His eyes flicker wi…" at bounding box center [416, 522] width 449 height 75
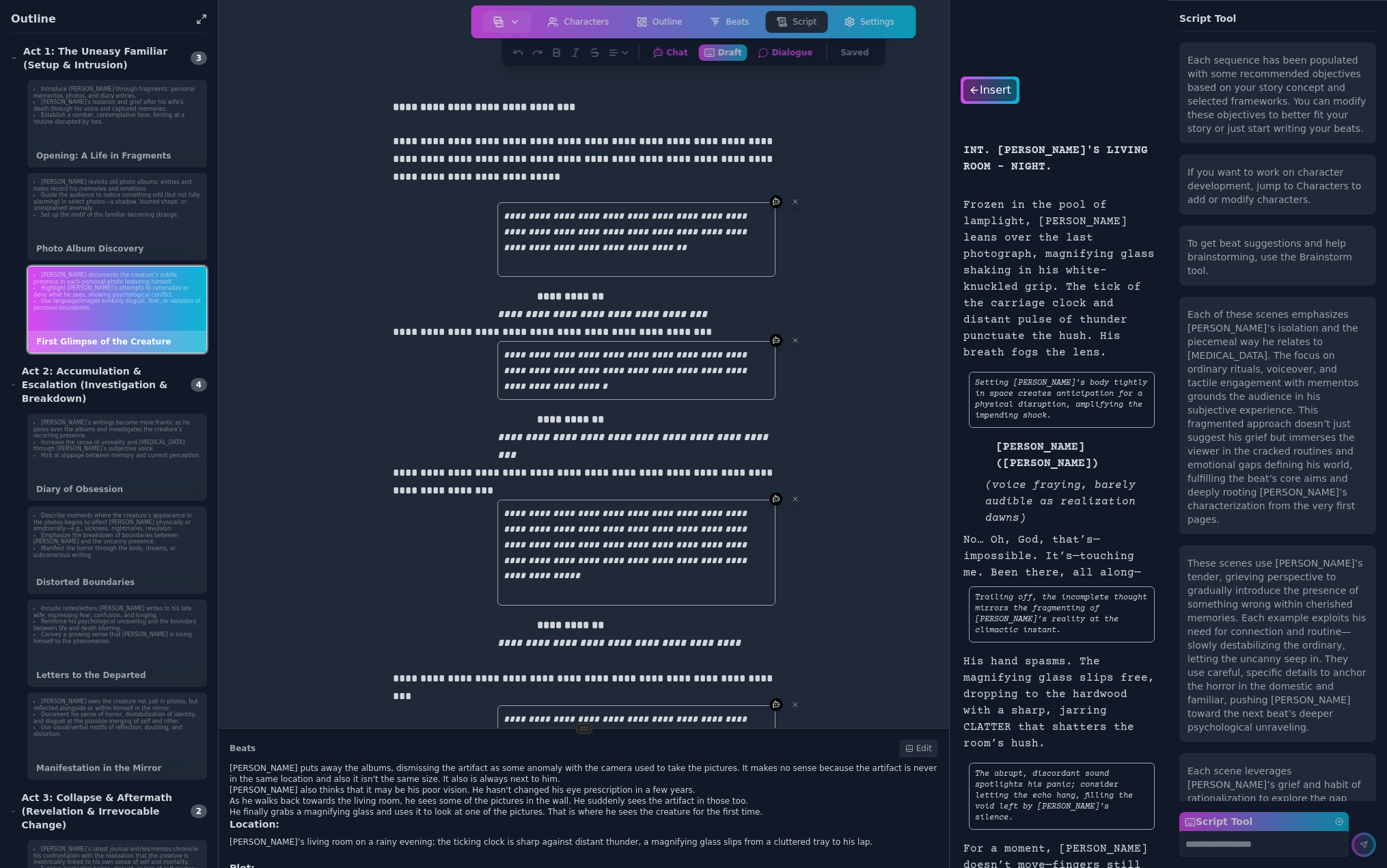
scroll to position [7422, 0]
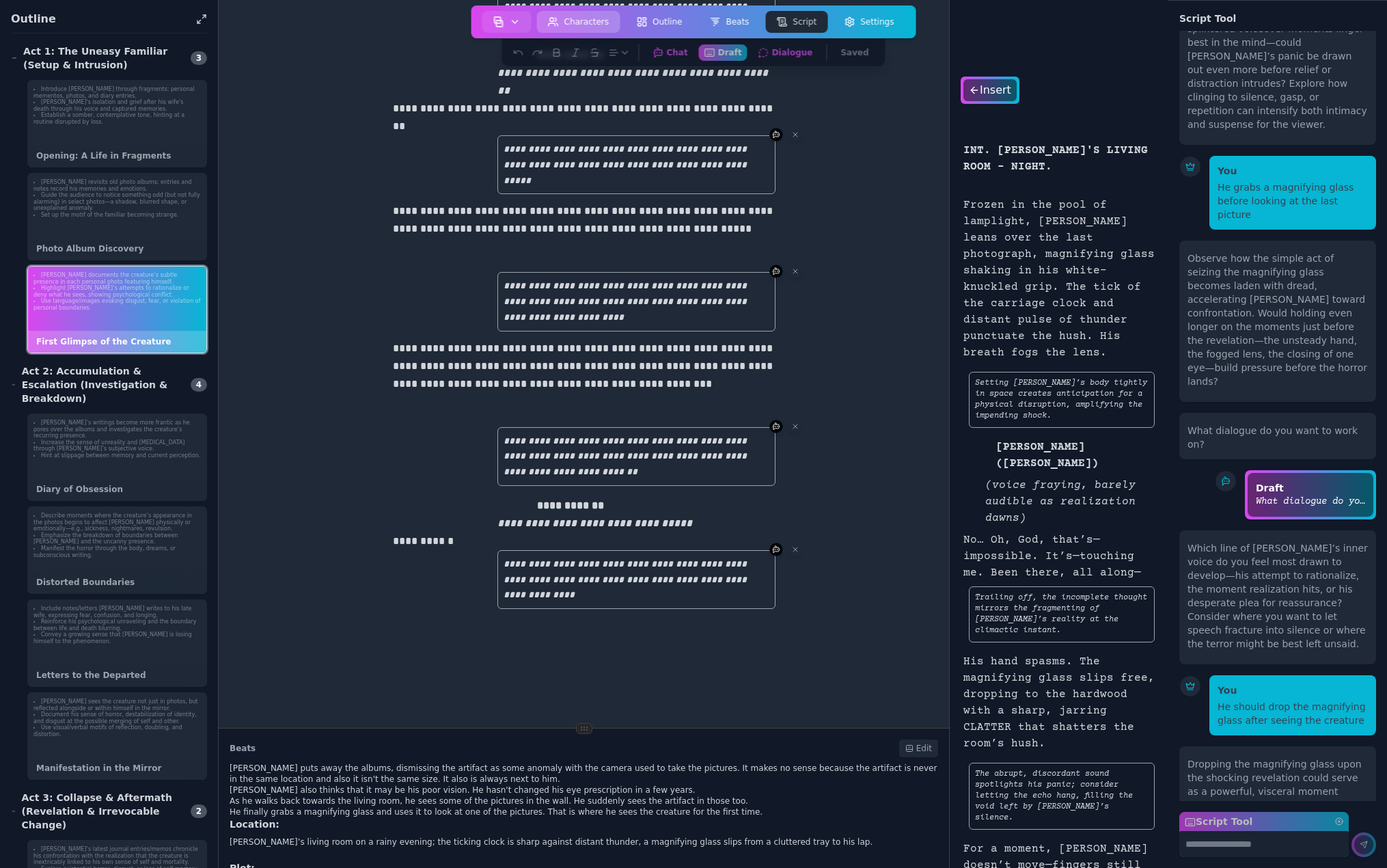
click at [590, 23] on button "Characters" at bounding box center [579, 21] width 83 height 22
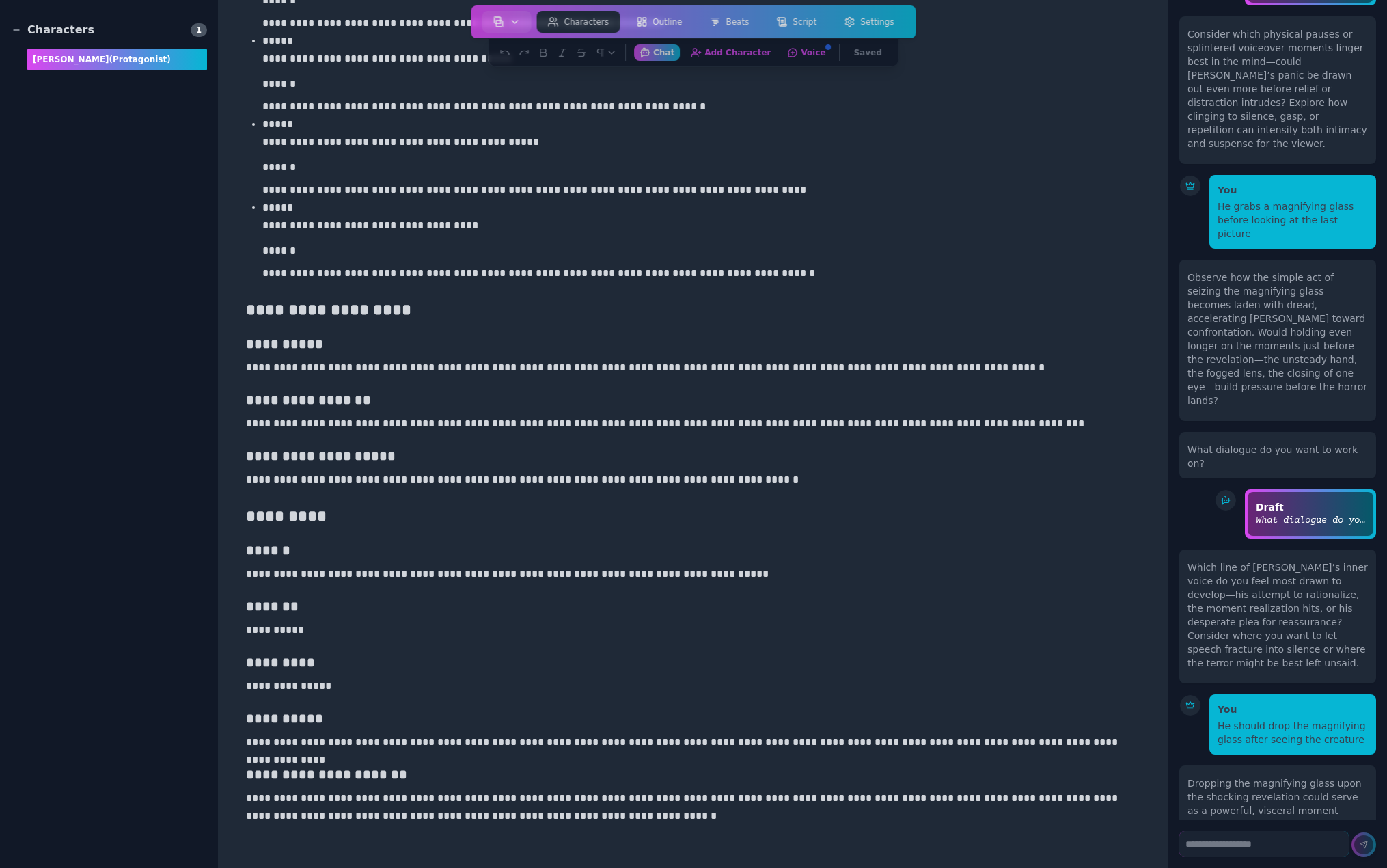
scroll to position [1845, 0]
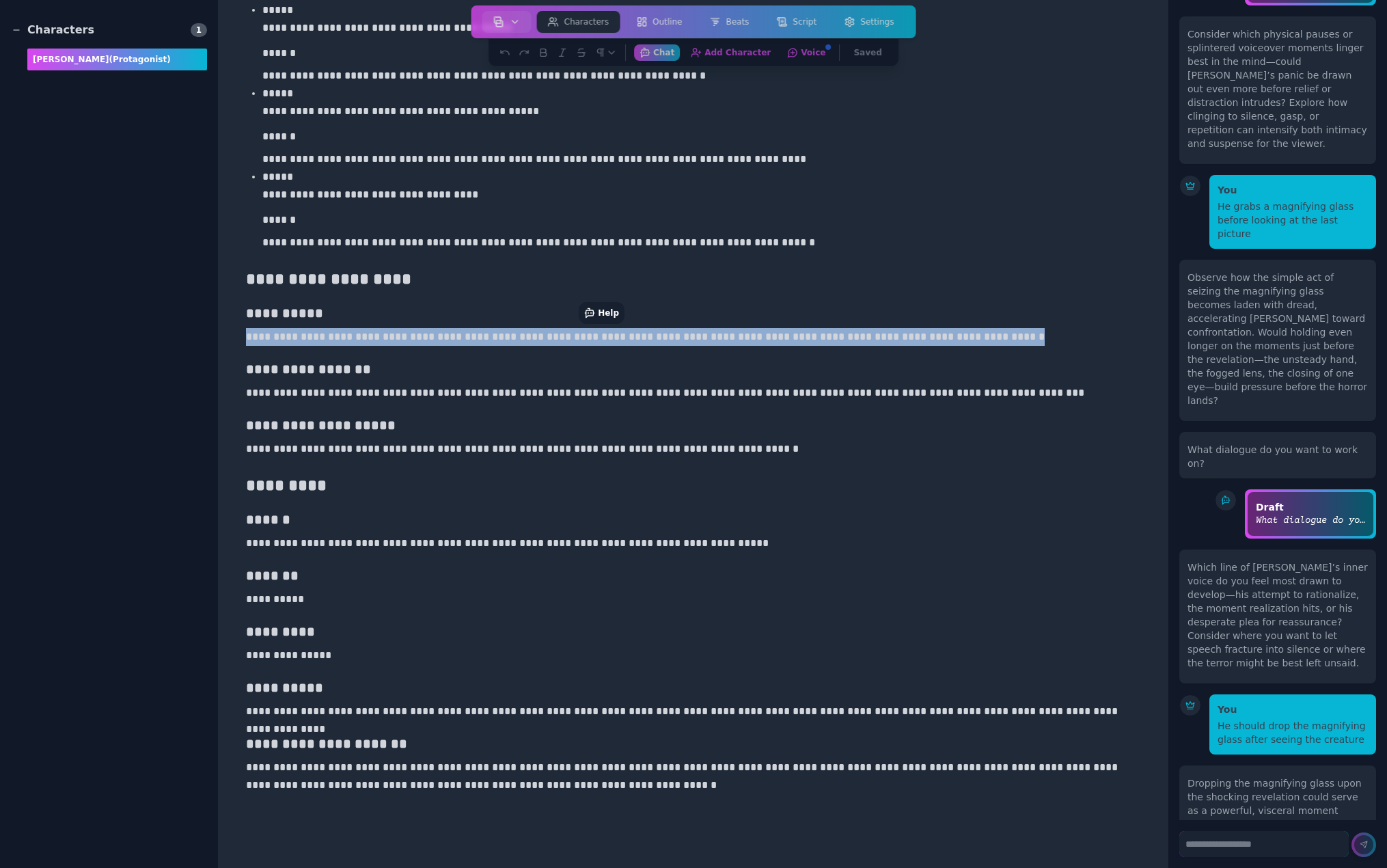
drag, startPoint x: 245, startPoint y: 335, endPoint x: 961, endPoint y: 336, distance: 716.0
copy p "**********"
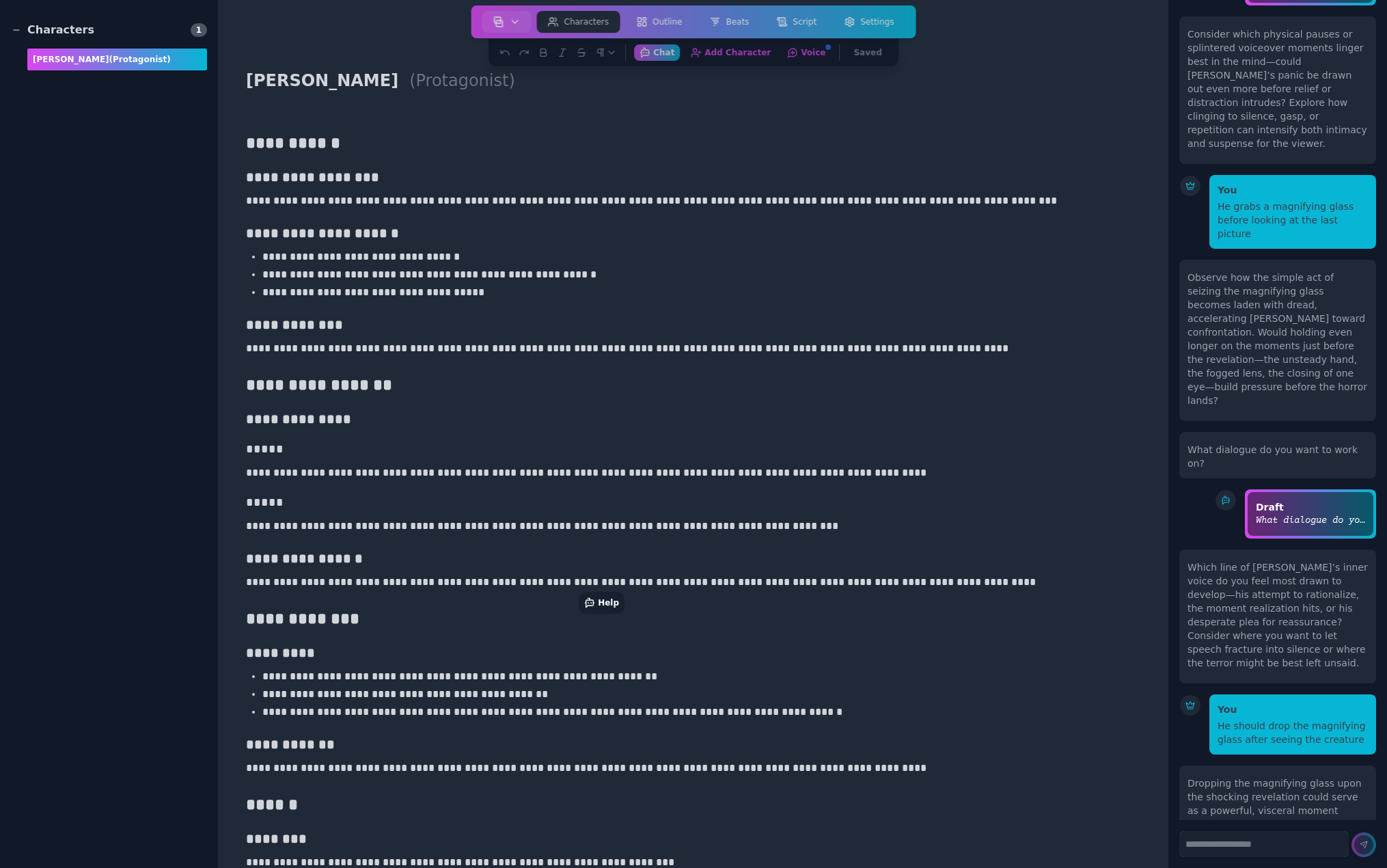
scroll to position [0, 0]
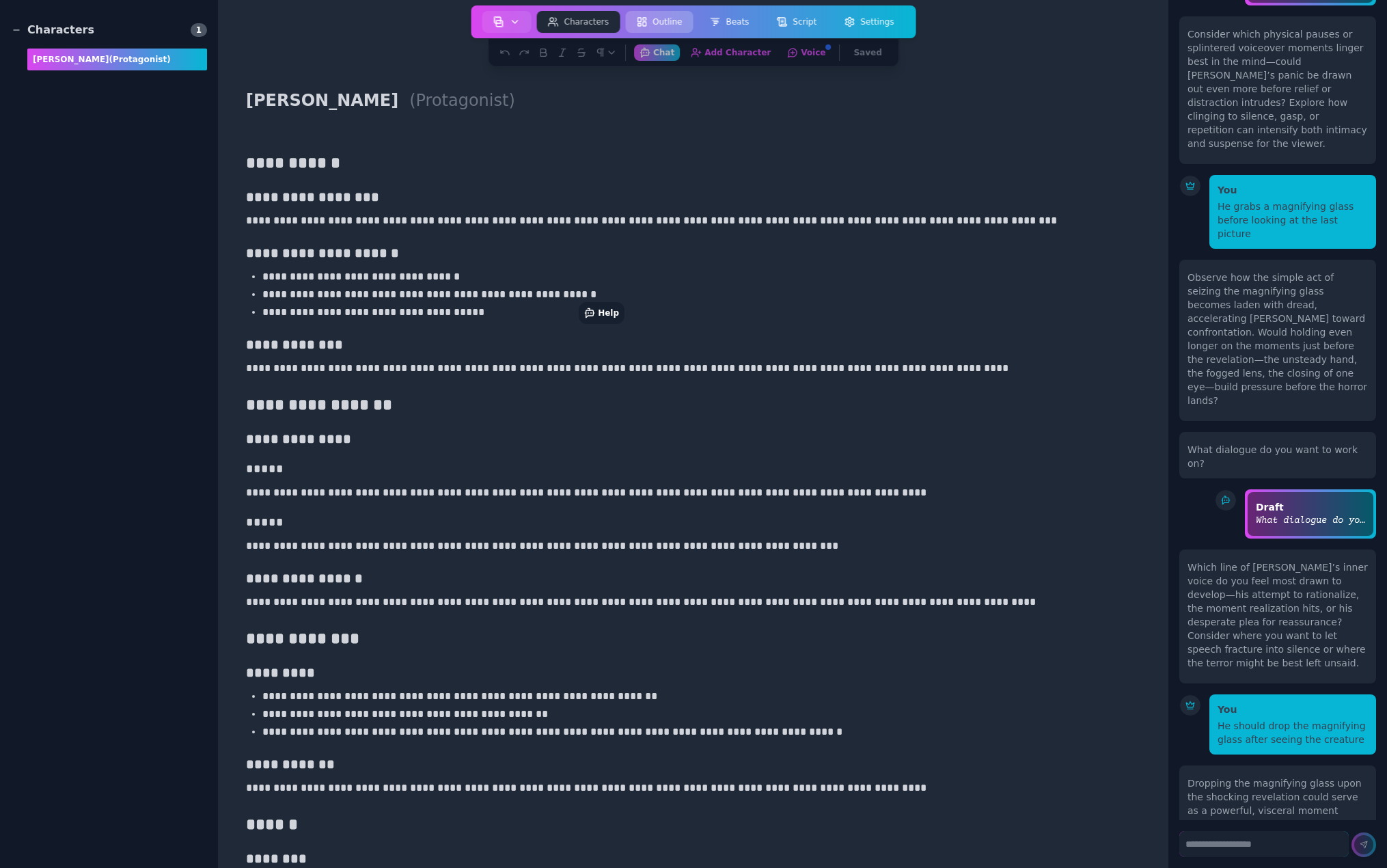
click at [665, 18] on button "Outline" at bounding box center [658, 21] width 68 height 22
